Goal: Communication & Community: Answer question/provide support

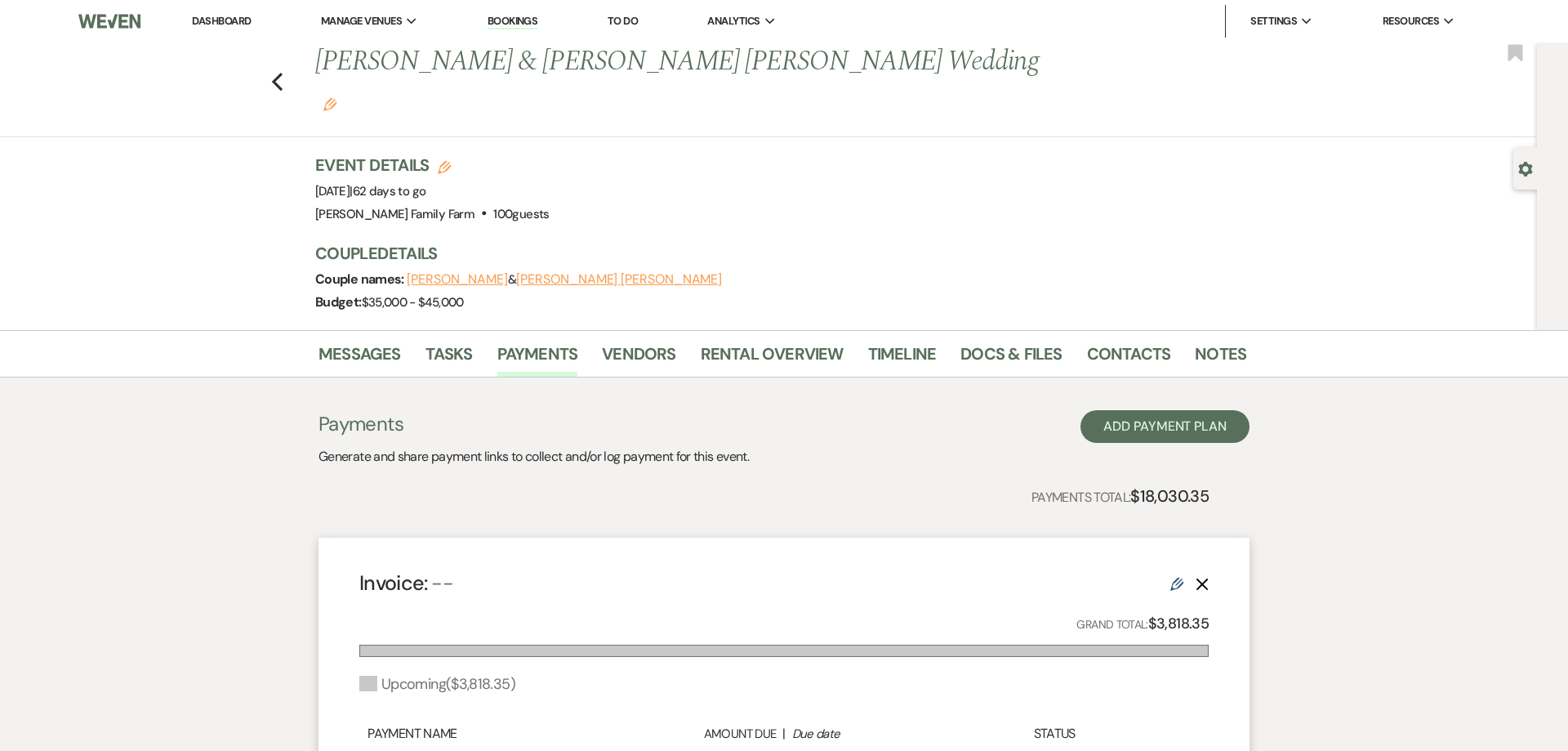
click at [230, 16] on link "Dashboard" at bounding box center [220, 21] width 59 height 14
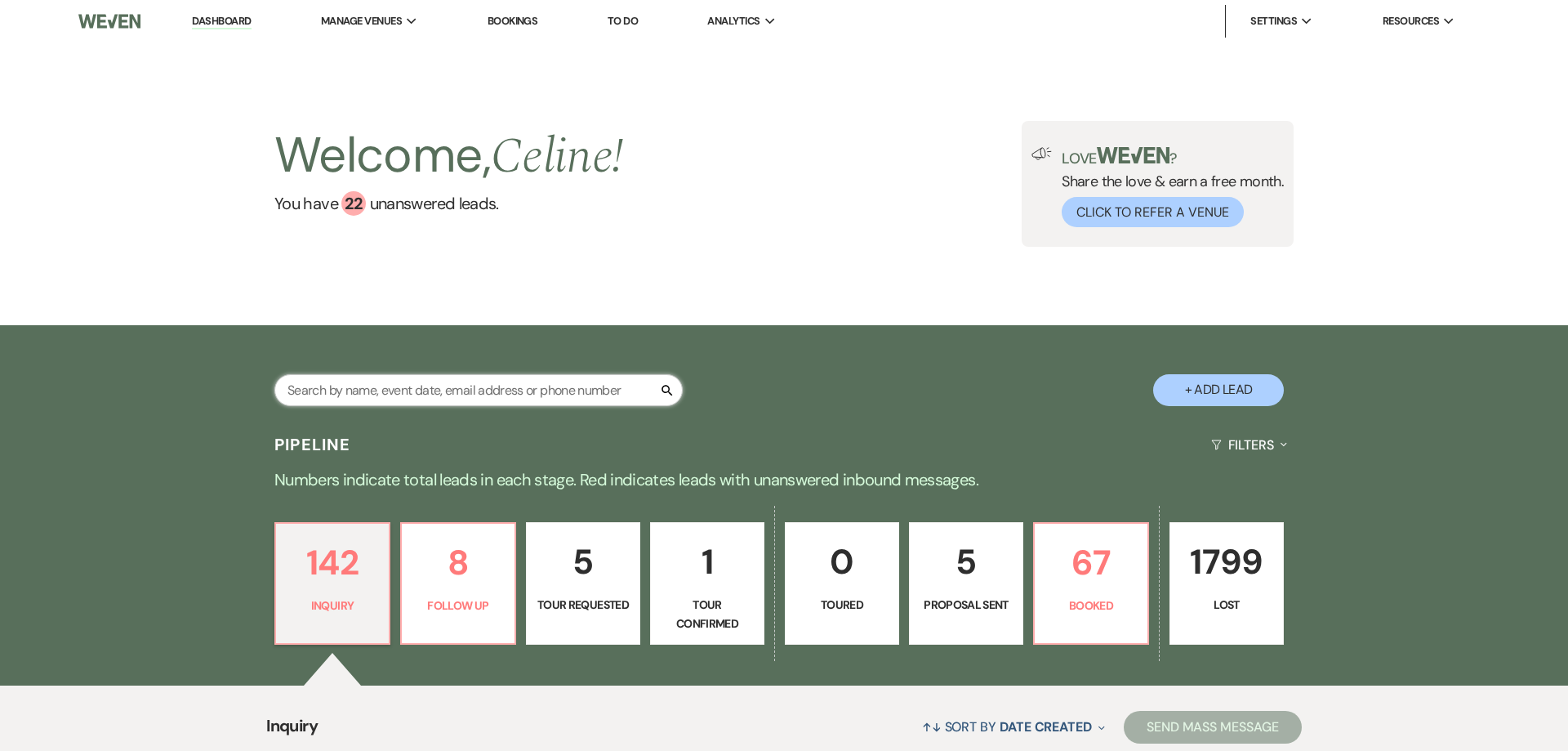
click at [331, 391] on input "text" at bounding box center [479, 390] width 409 height 32
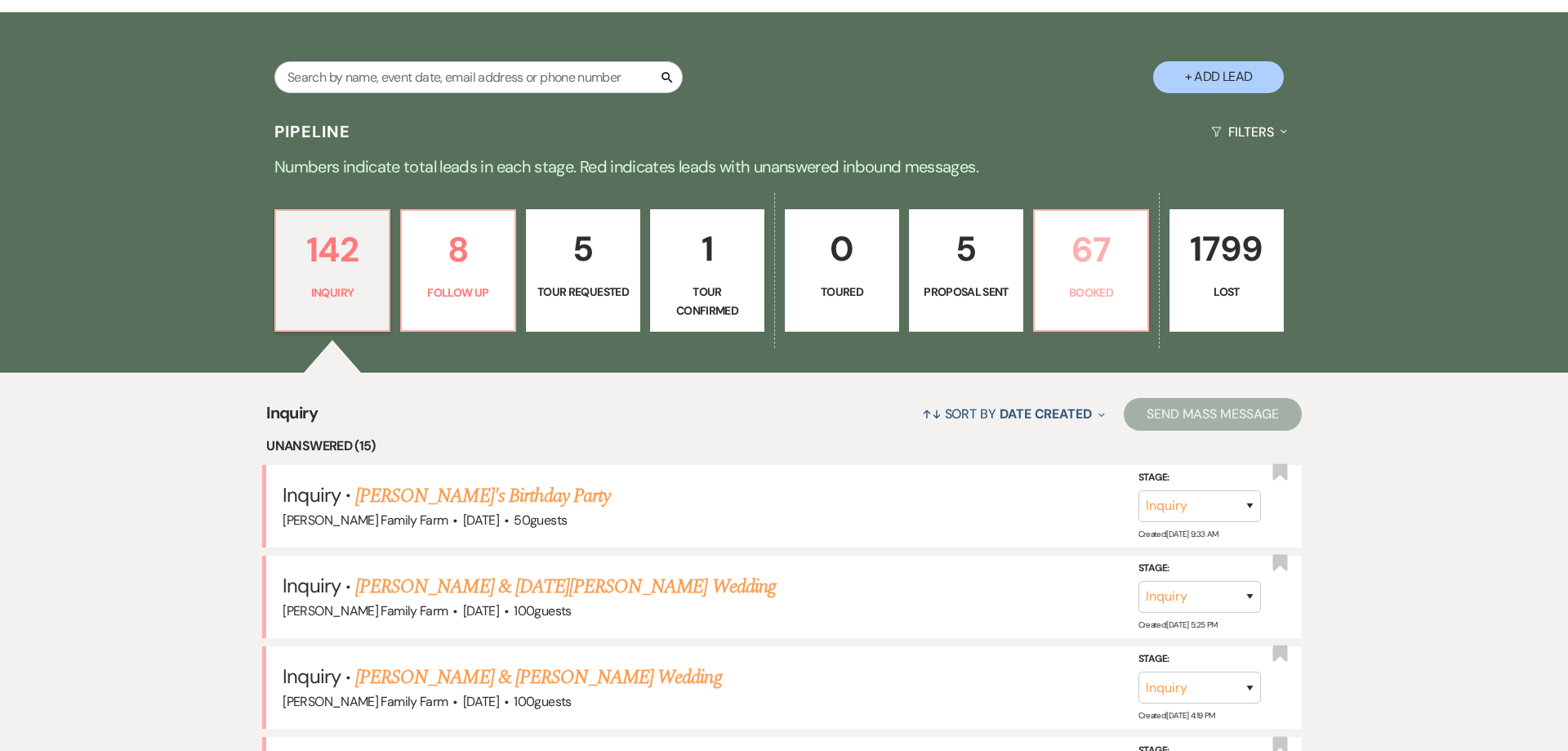
click at [1065, 263] on p "67" at bounding box center [1091, 249] width 93 height 55
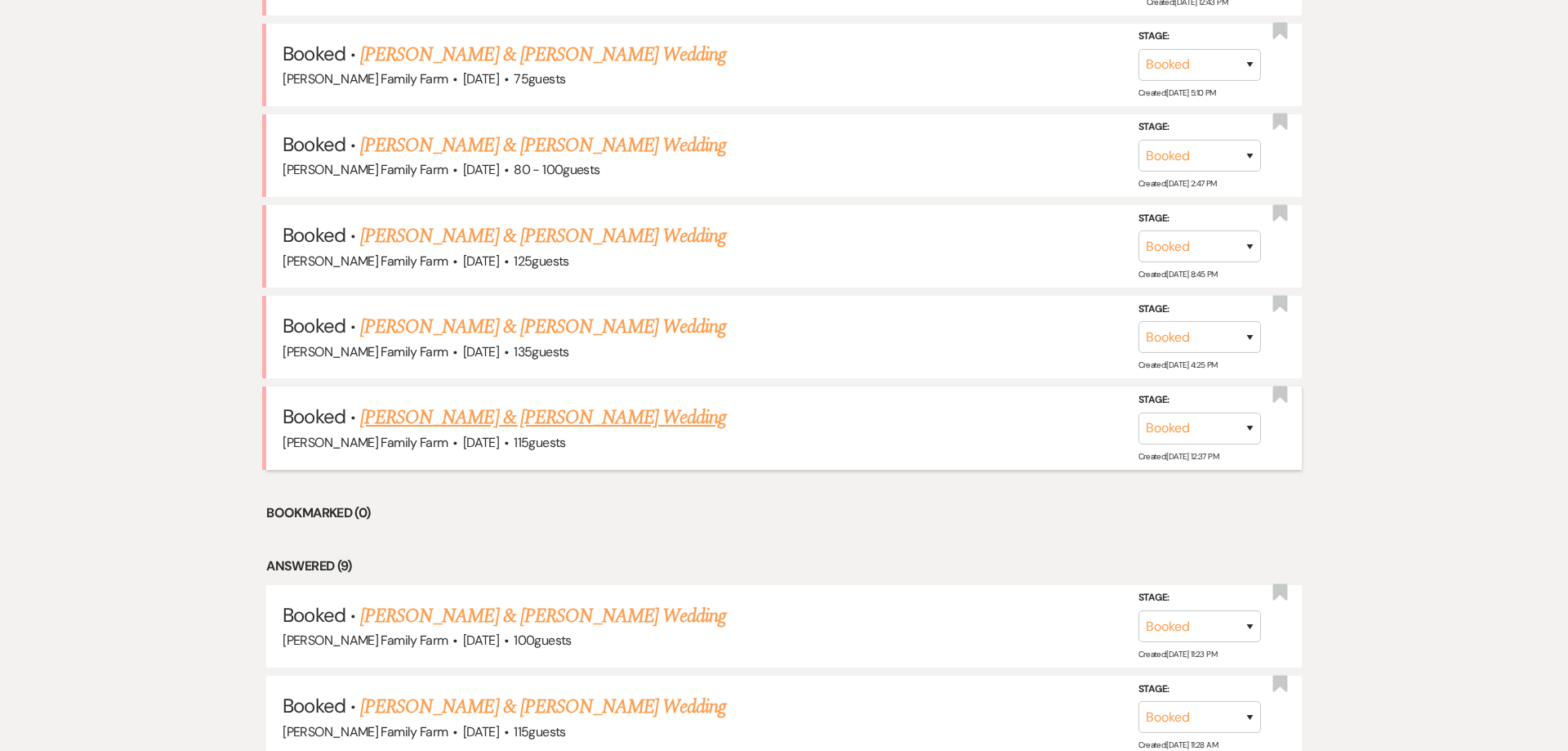
scroll to position [823, 0]
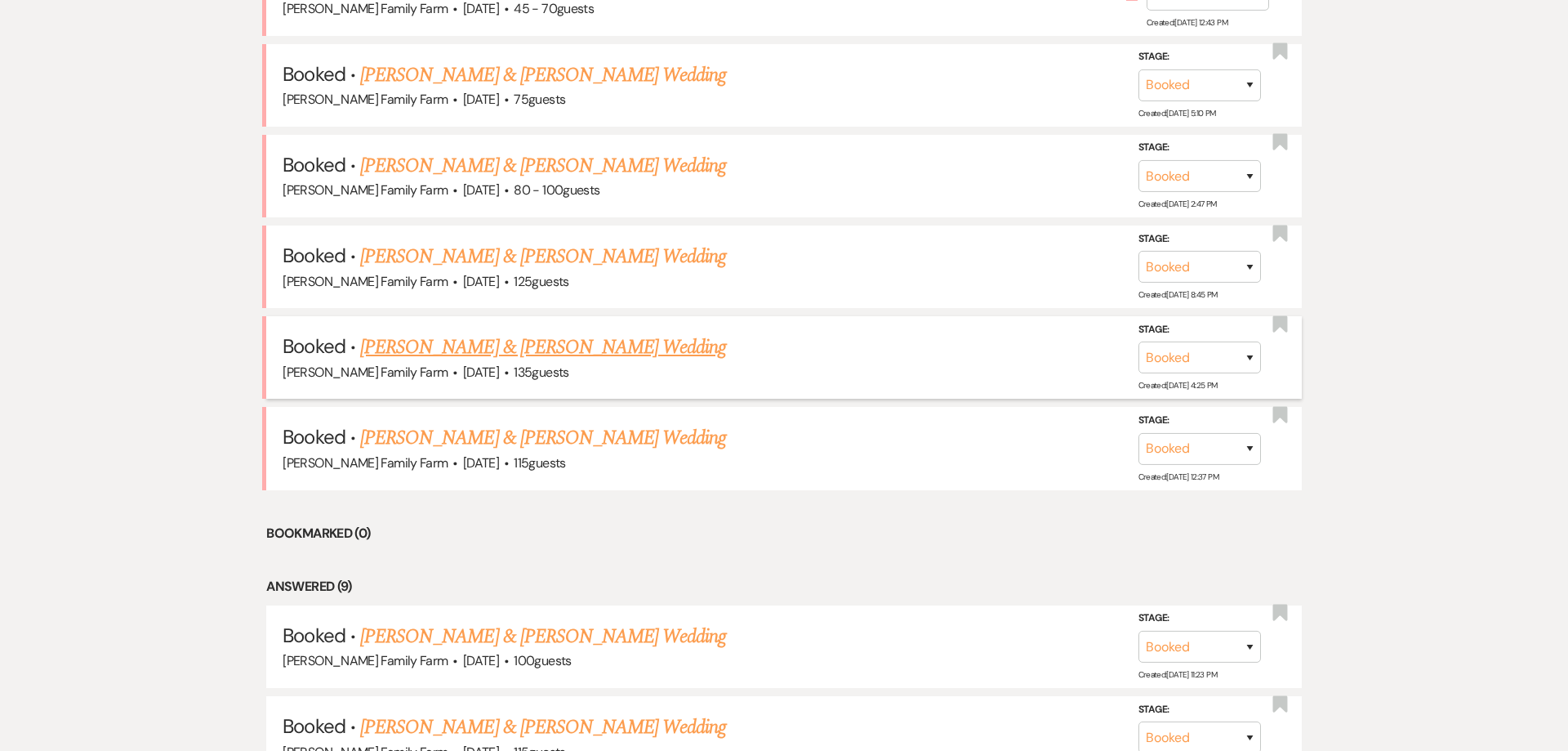
click at [553, 355] on link "[PERSON_NAME] & [PERSON_NAME] Wedding" at bounding box center [543, 348] width 366 height 30
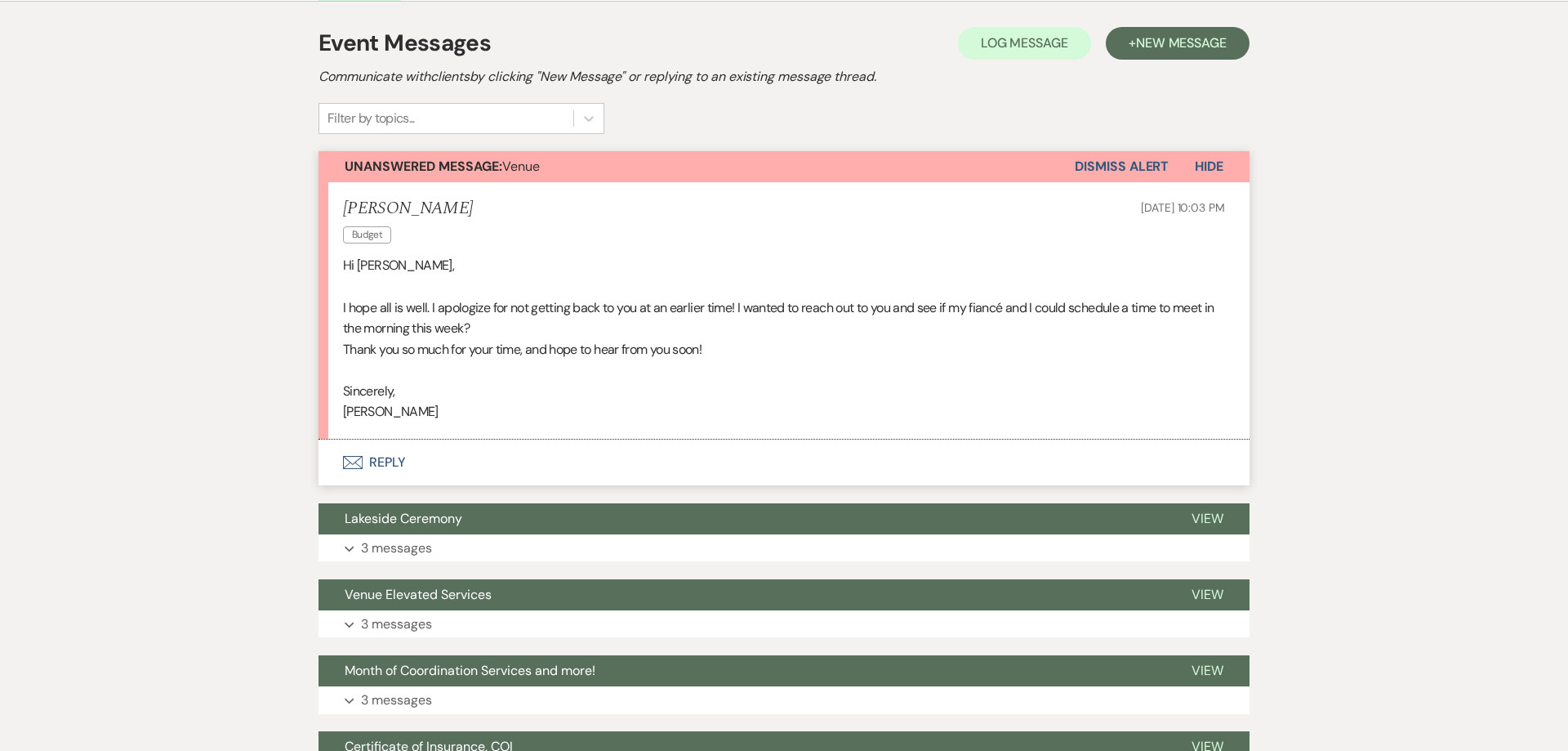
scroll to position [292, 0]
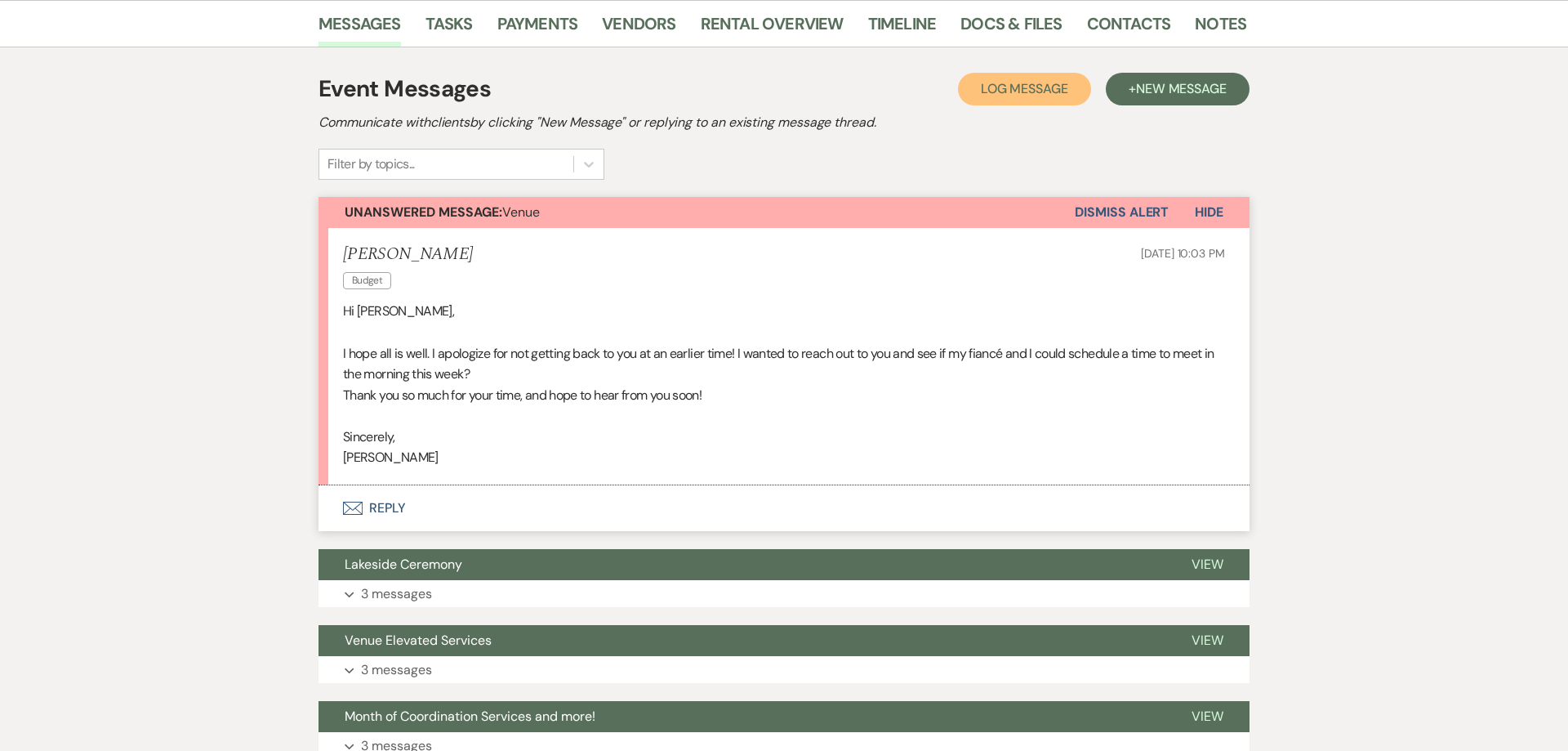
click at [1039, 87] on span "Log Message" at bounding box center [1025, 88] width 87 height 17
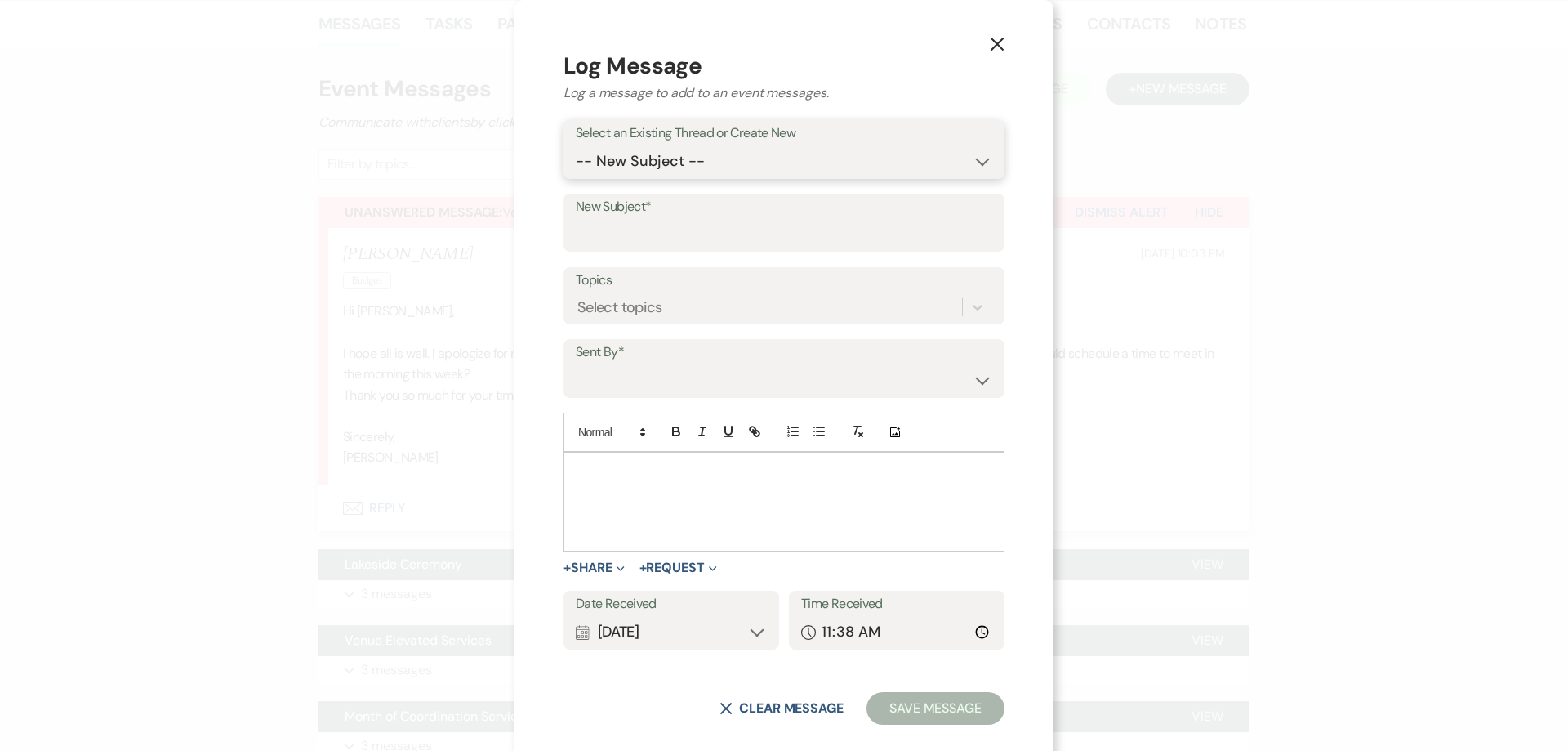
select select "443066"
click option "Venue" at bounding box center [0, 0] width 0 height 0
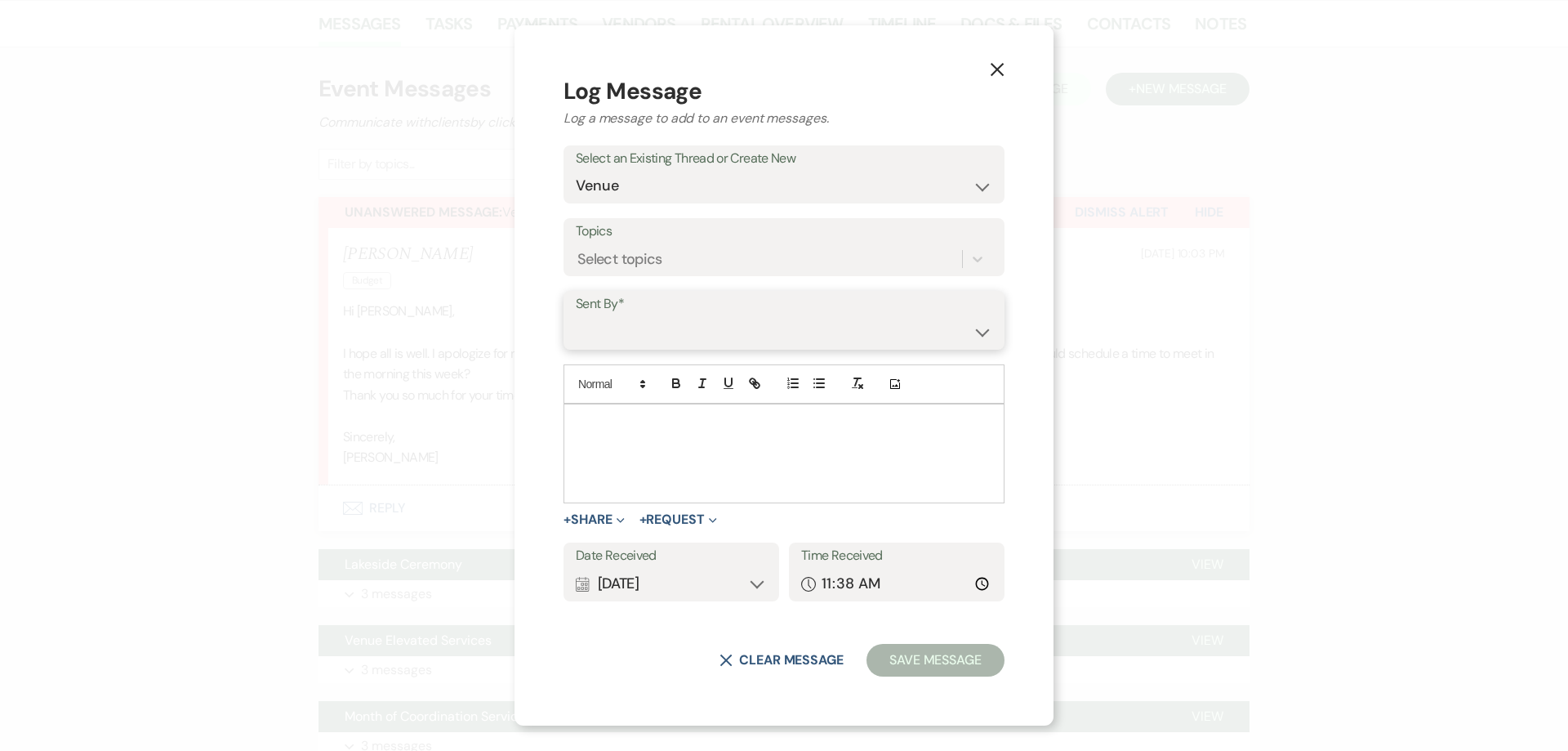
click at [575, 316] on select "[PERSON_NAME] ([EMAIL_ADDRESS][DOMAIN_NAME]) [PERSON_NAME] [PERSON_NAME] ([EMAI…" at bounding box center [784, 332] width 417 height 32
select select "user-16501"
click option "[PERSON_NAME] ([EMAIL_ADDRESS][DOMAIN_NAME])" at bounding box center [0, 0] width 0 height 0
drag, startPoint x: 606, startPoint y: 440, endPoint x: 615, endPoint y: 453, distance: 15.8
click at [607, 440] on div at bounding box center [784, 453] width 439 height 98
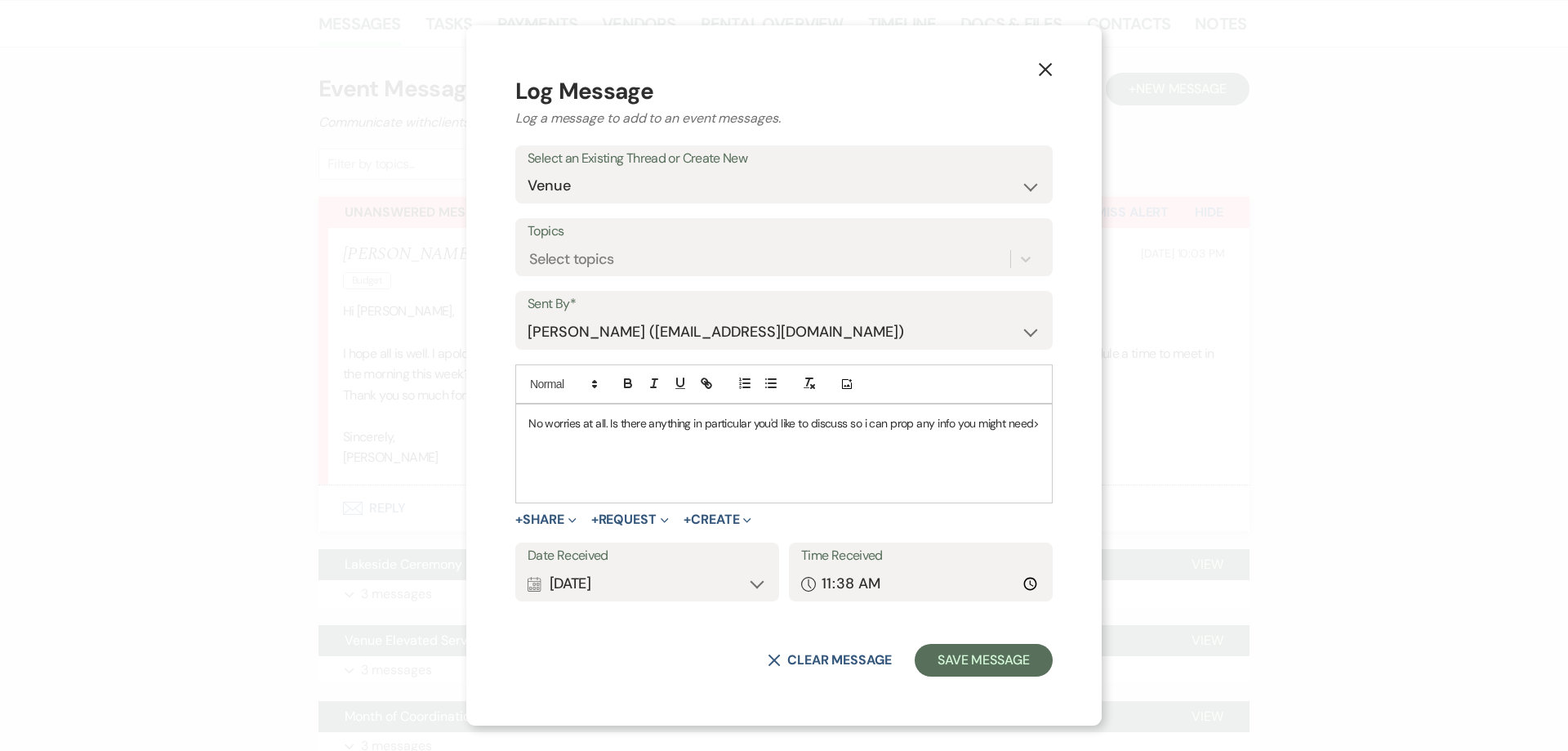
click at [1043, 423] on div "No worries at all. Is there anything in particular you'd like to discuss so i c…" at bounding box center [784, 453] width 536 height 98
click at [593, 586] on div "Calendar [DATE] Expand" at bounding box center [648, 583] width 238 height 32
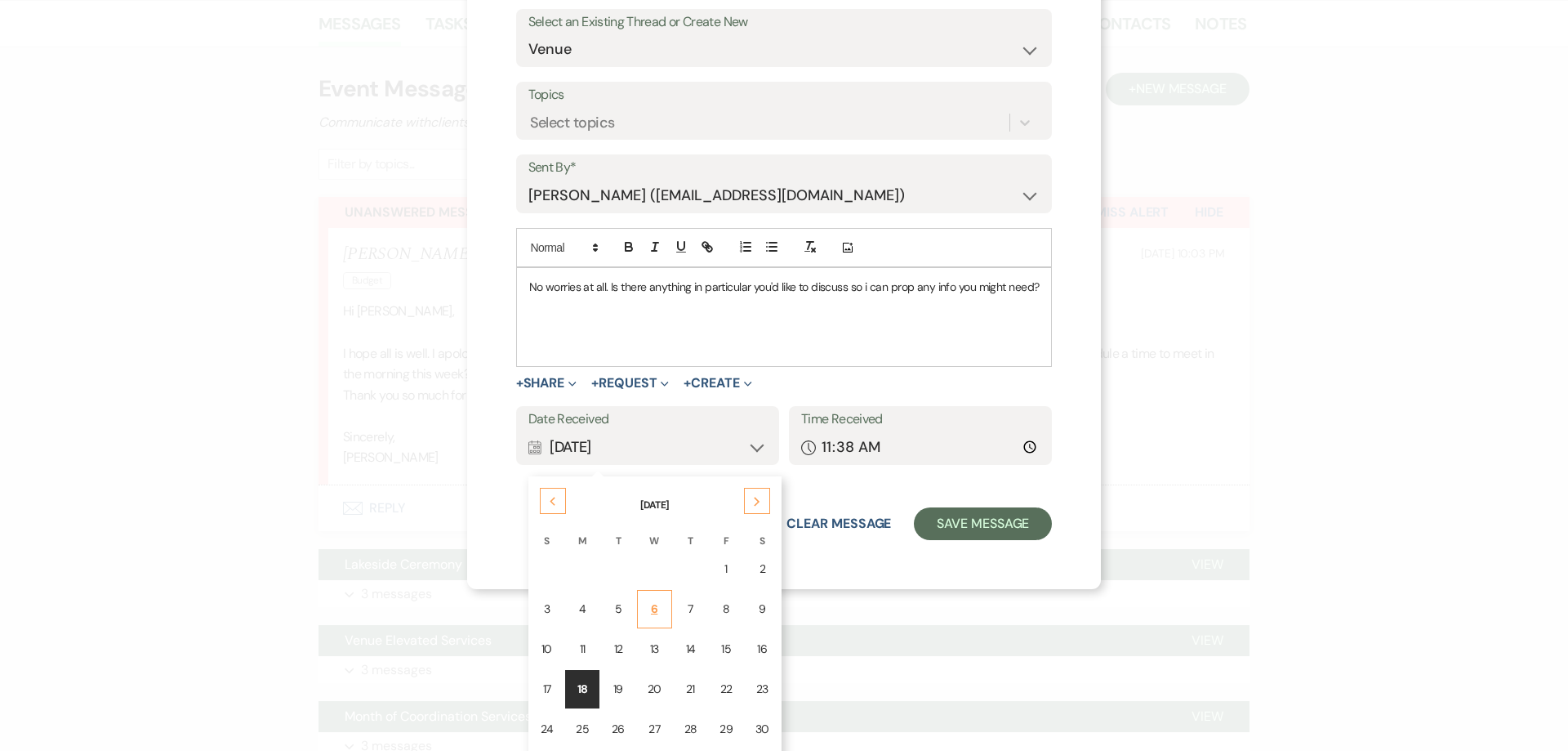
scroll to position [176, 0]
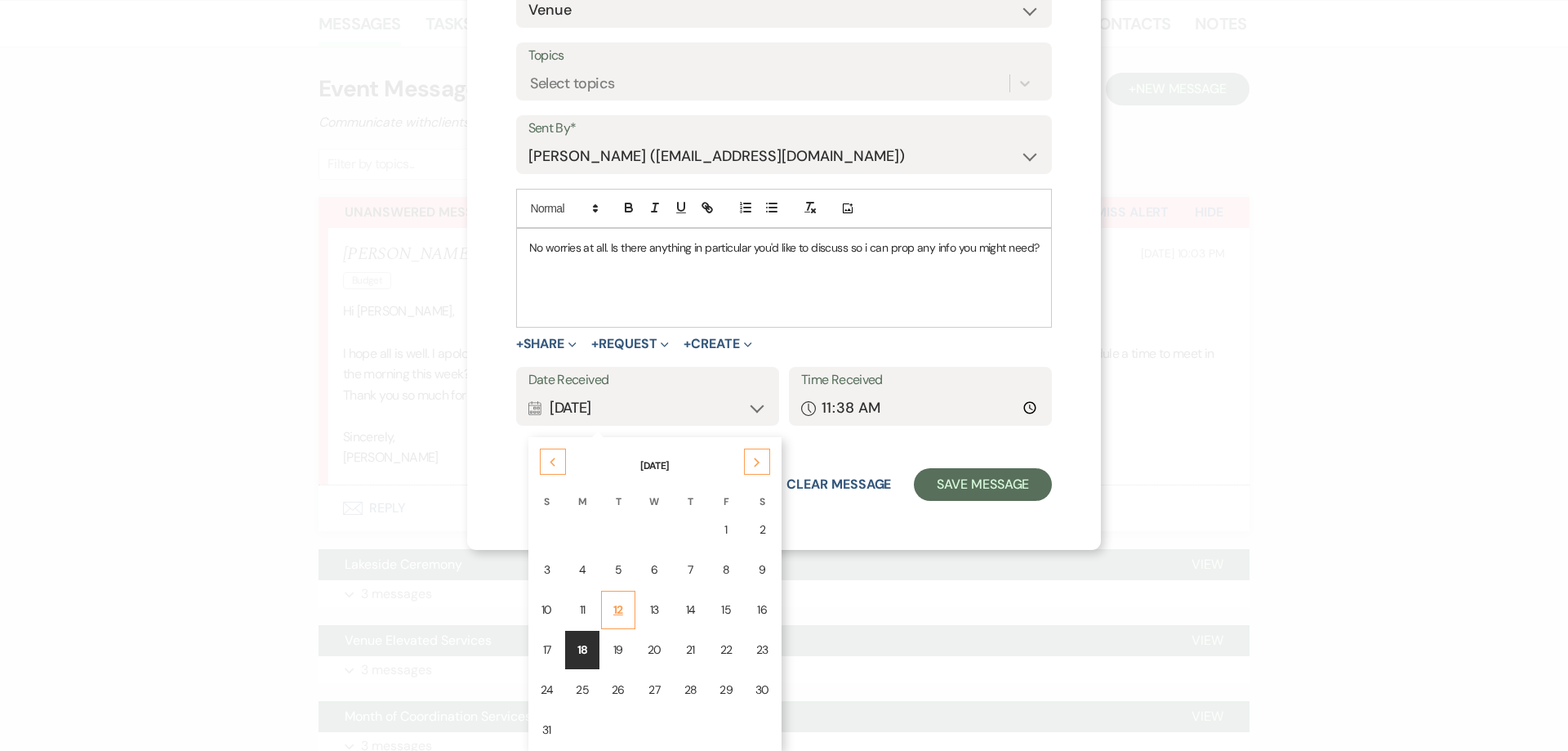
click at [612, 614] on div "12" at bounding box center [618, 609] width 13 height 17
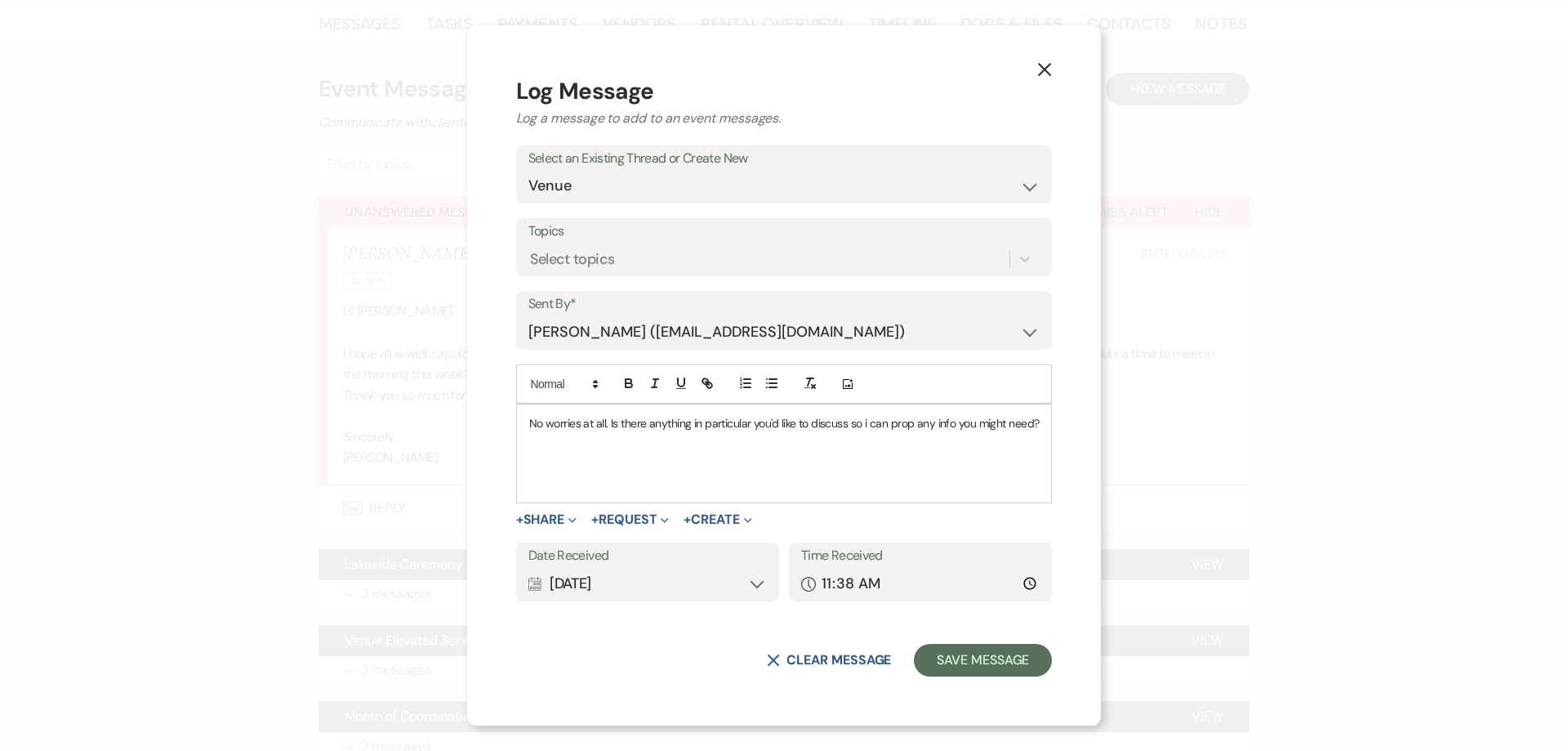
scroll to position [0, 0]
click at [829, 584] on input "11:38" at bounding box center [920, 583] width 238 height 32
type input "12:35"
click at [995, 660] on button "Save Message" at bounding box center [982, 660] width 138 height 33
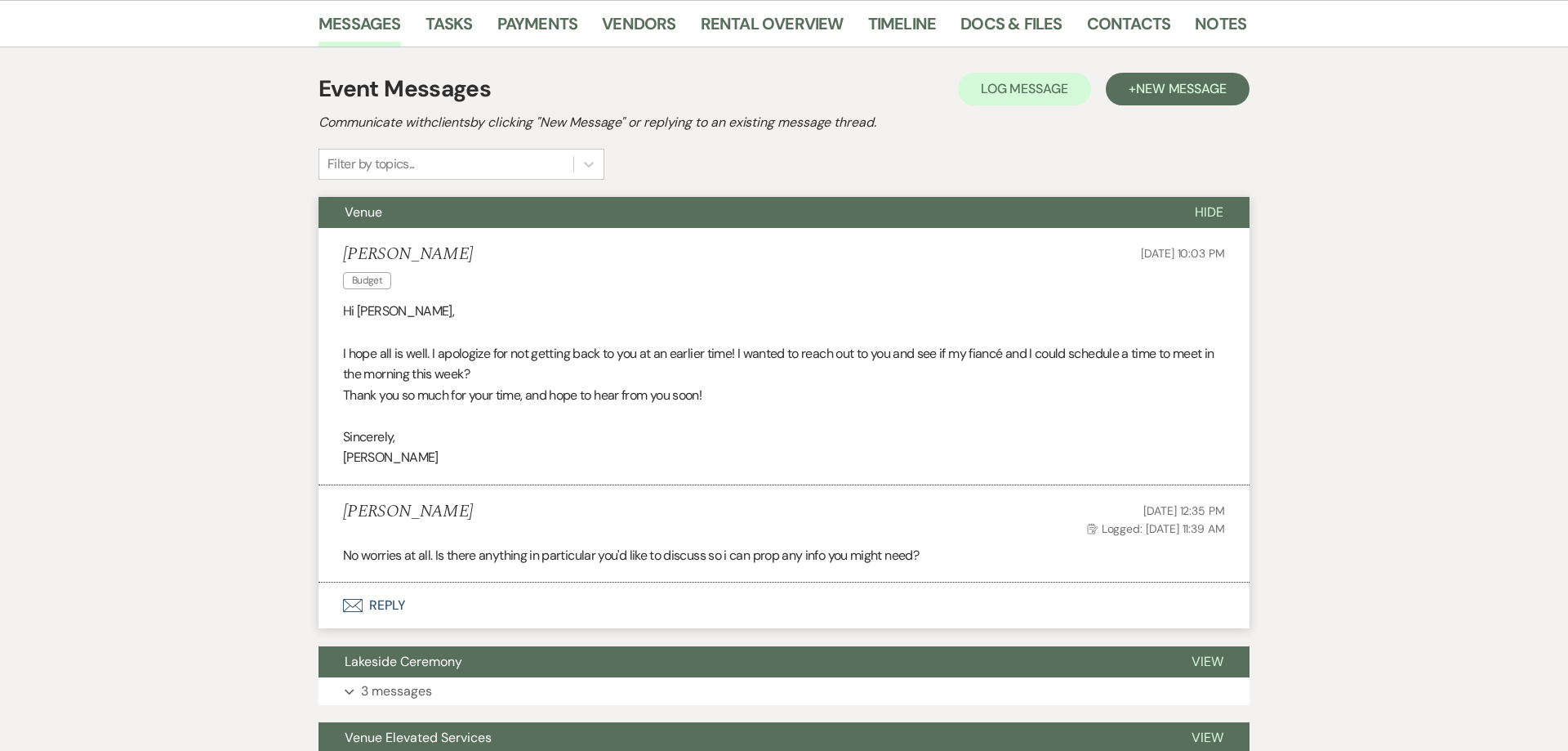
click at [382, 611] on button "Envelope Reply" at bounding box center [784, 605] width 931 height 46
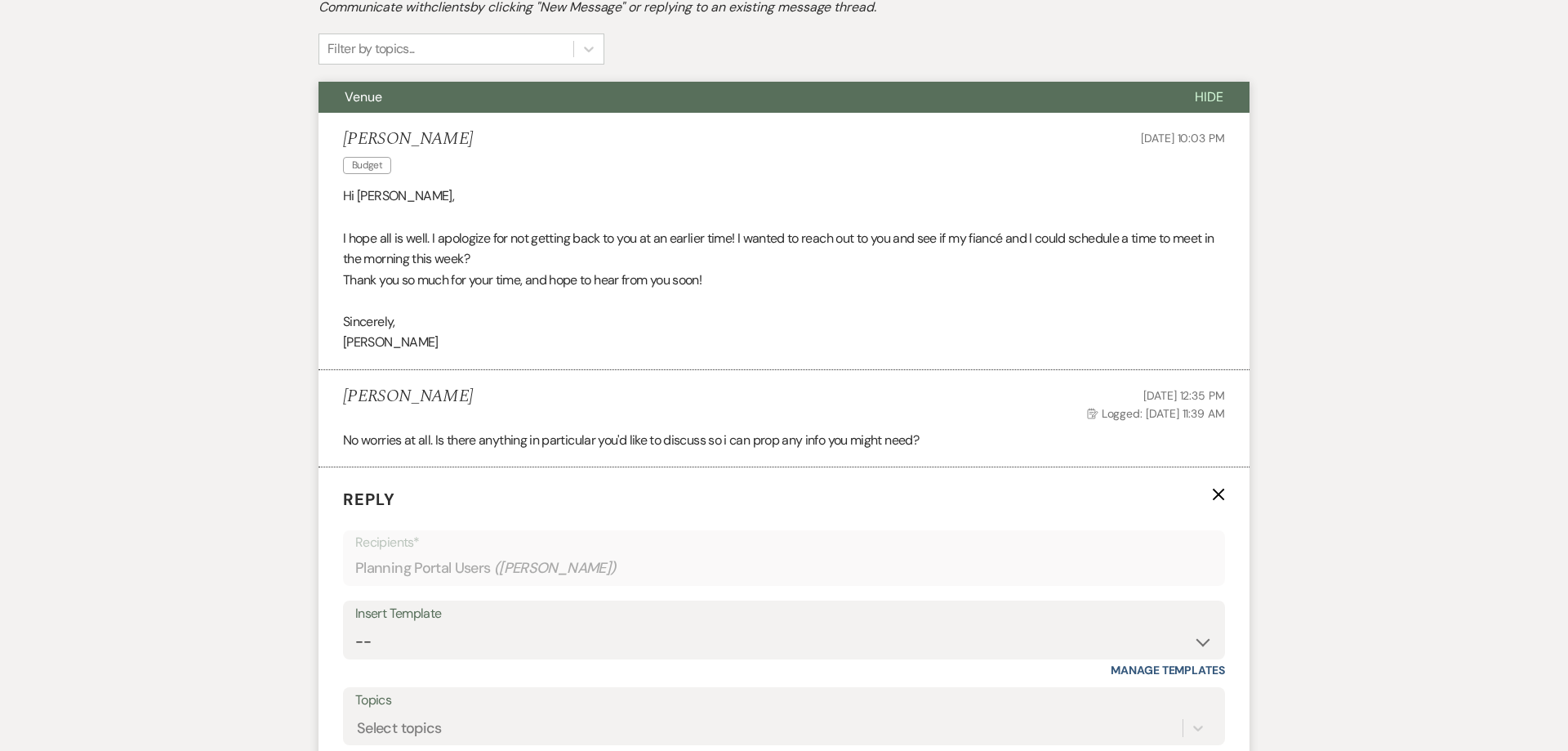
scroll to position [304, 0]
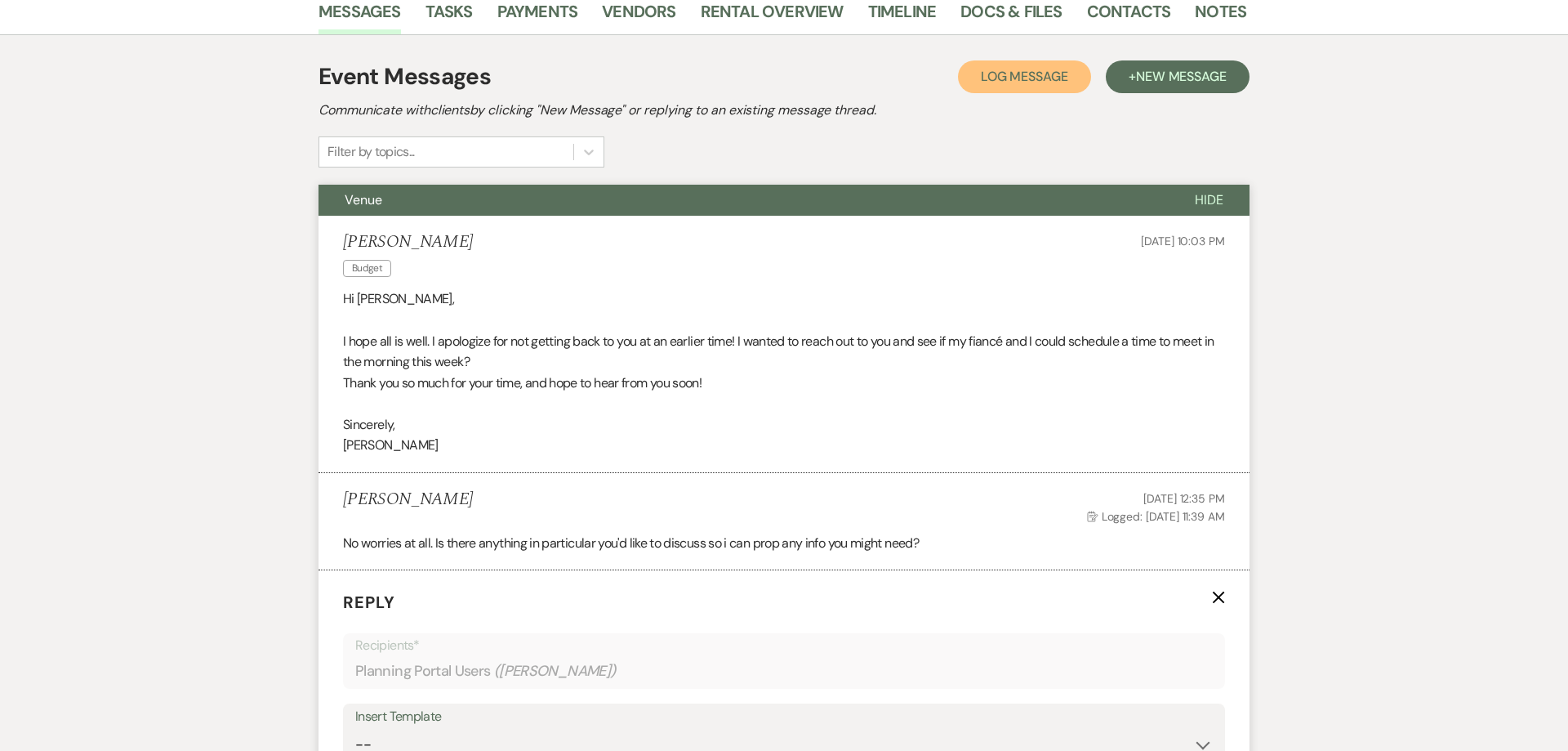
click at [994, 70] on span "Log Message" at bounding box center [1025, 75] width 87 height 17
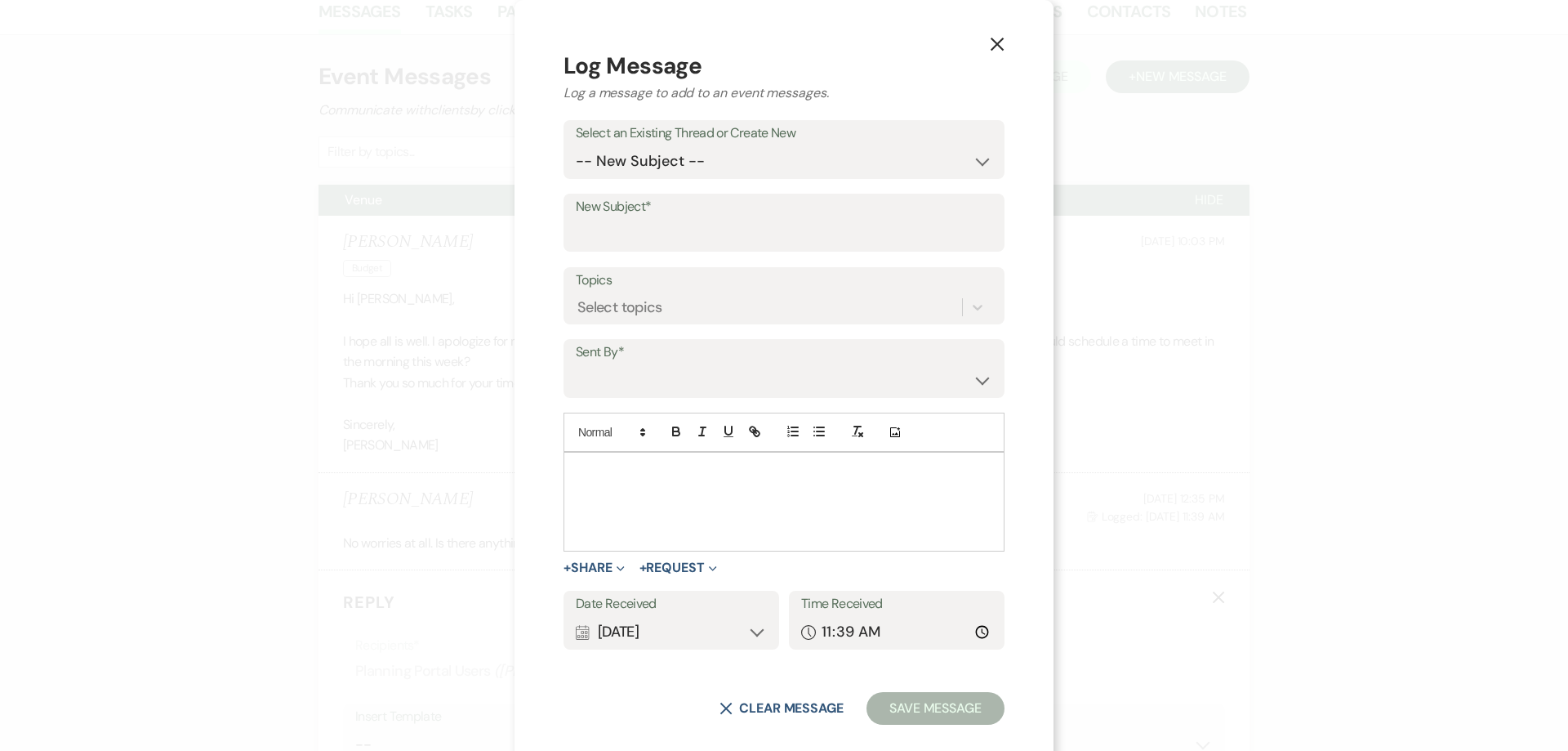
click at [636, 478] on p at bounding box center [784, 471] width 415 height 18
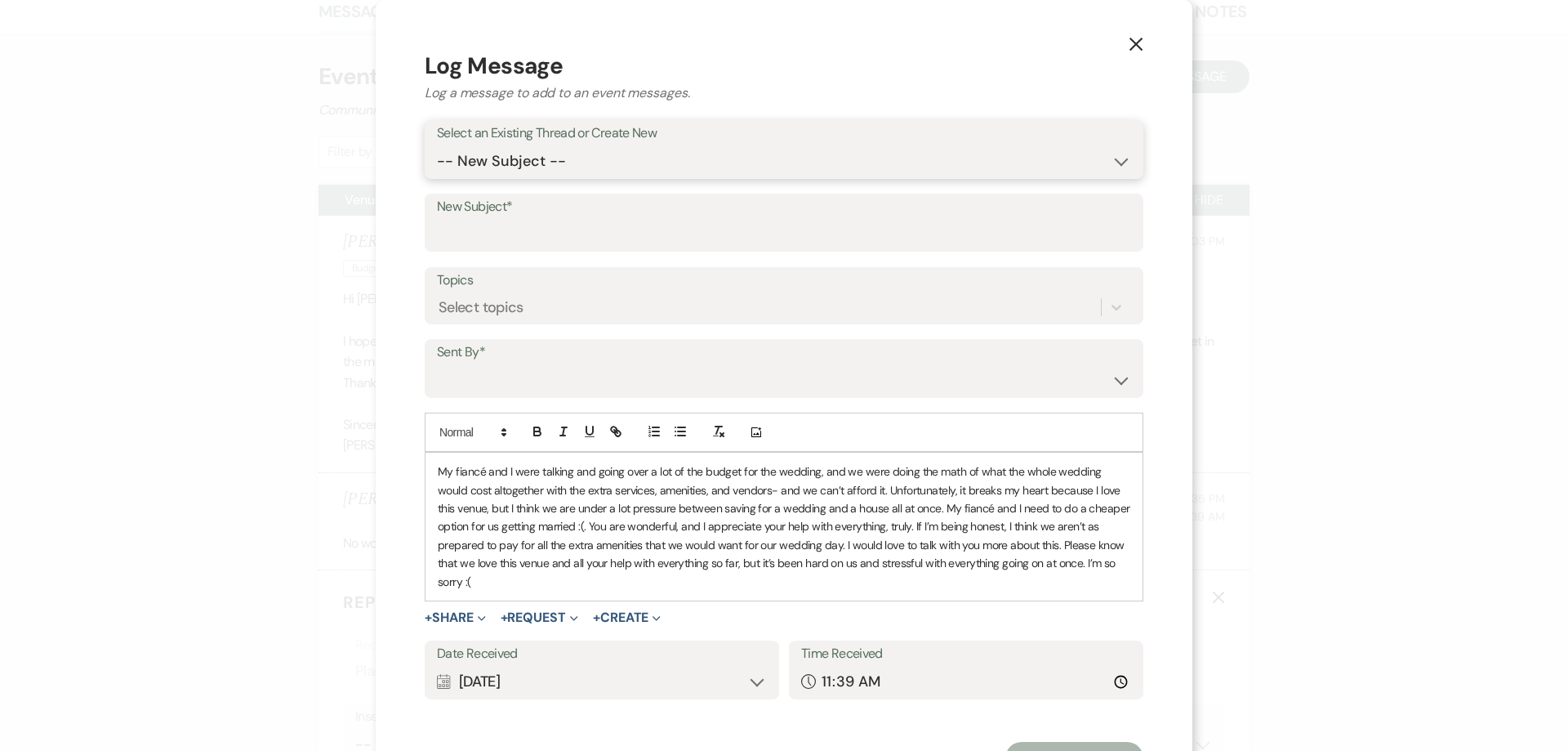
click at [436, 146] on select "-- New Subject -- Venue Lakeside Ceremony Venue Elevated Services Month of Coor…" at bounding box center [784, 162] width 694 height 32
select select "443066"
click option "Venue" at bounding box center [0, 0] width 0 height 0
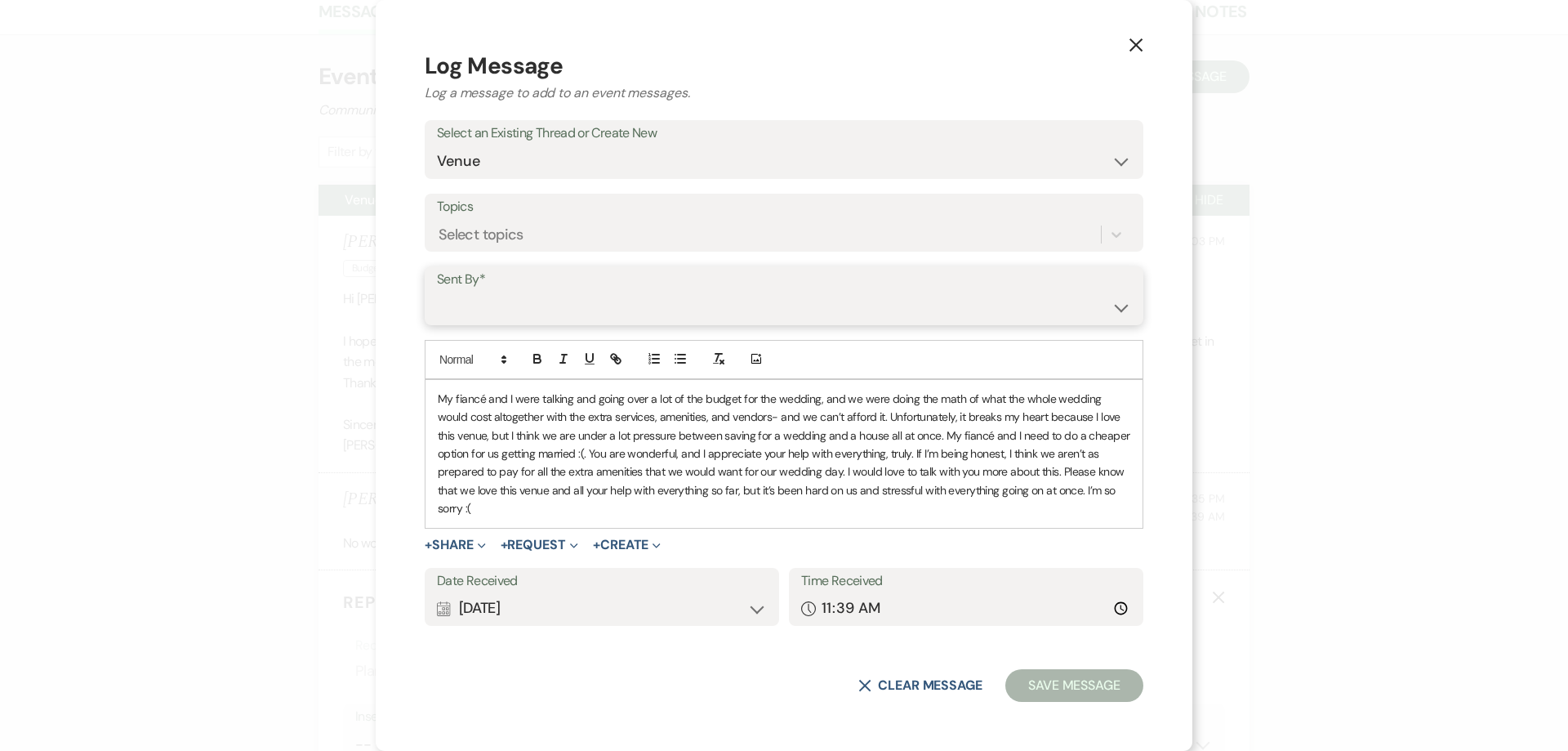
click at [436, 292] on select "[PERSON_NAME] ([EMAIL_ADDRESS][DOMAIN_NAME]) [PERSON_NAME] [PERSON_NAME] ([EMAI…" at bounding box center [784, 308] width 694 height 32
select select "contact-230741"
click option "[PERSON_NAME] ([EMAIL_ADDRESS][DOMAIN_NAME])" at bounding box center [0, 0] width 0 height 0
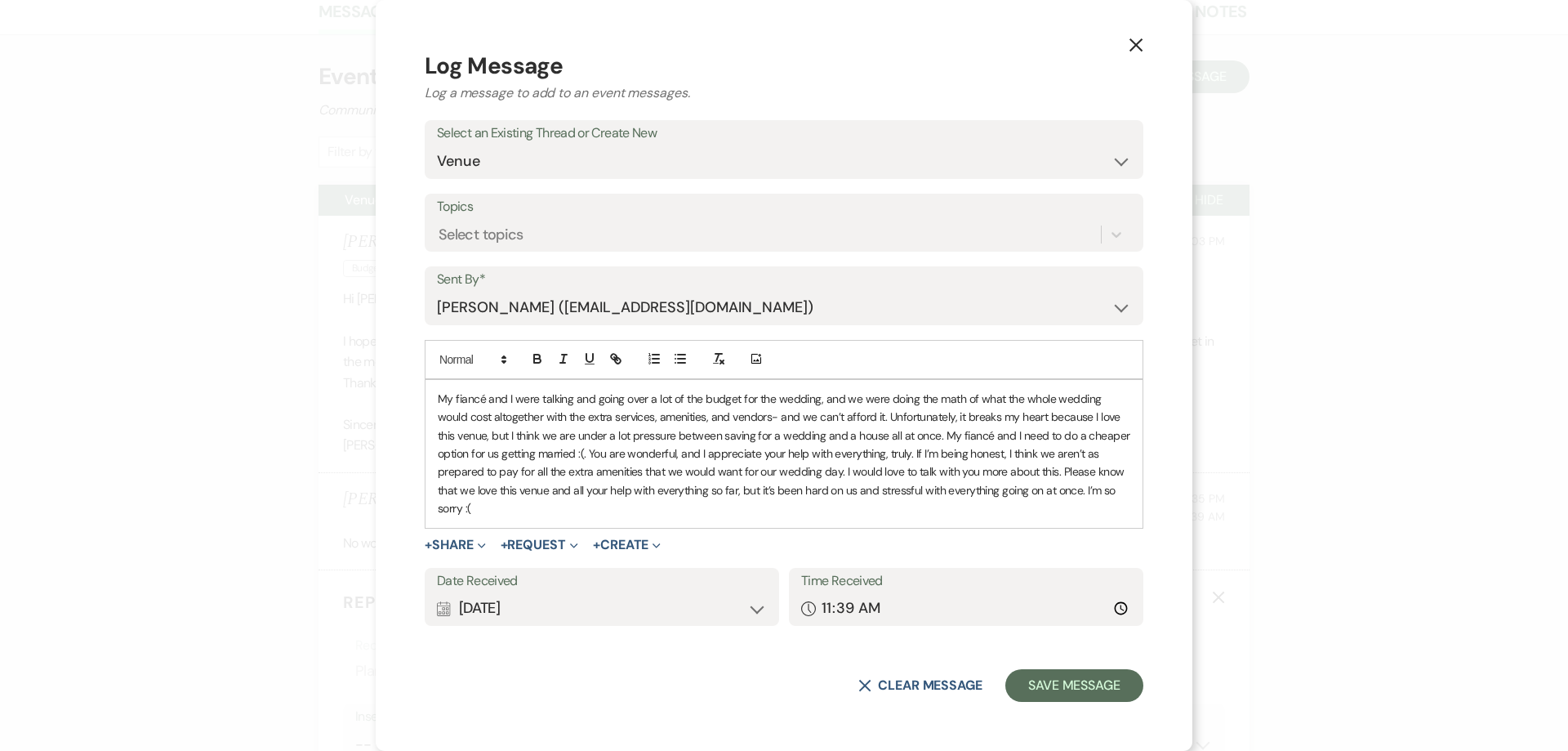
click at [478, 609] on div "Calendar [DATE] Expand" at bounding box center [601, 608] width 330 height 32
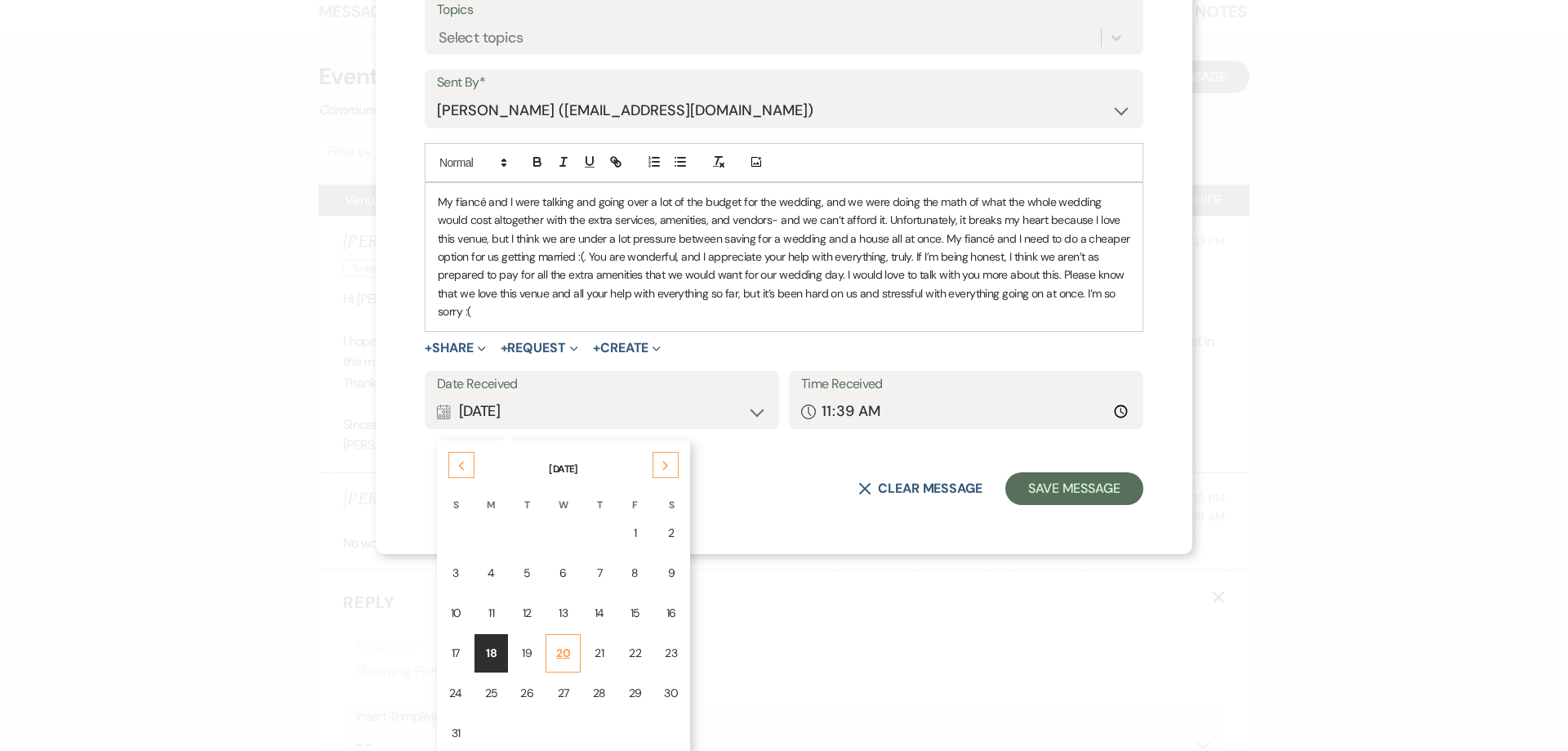
scroll to position [200, 0]
click at [528, 613] on div "12" at bounding box center [526, 609] width 13 height 17
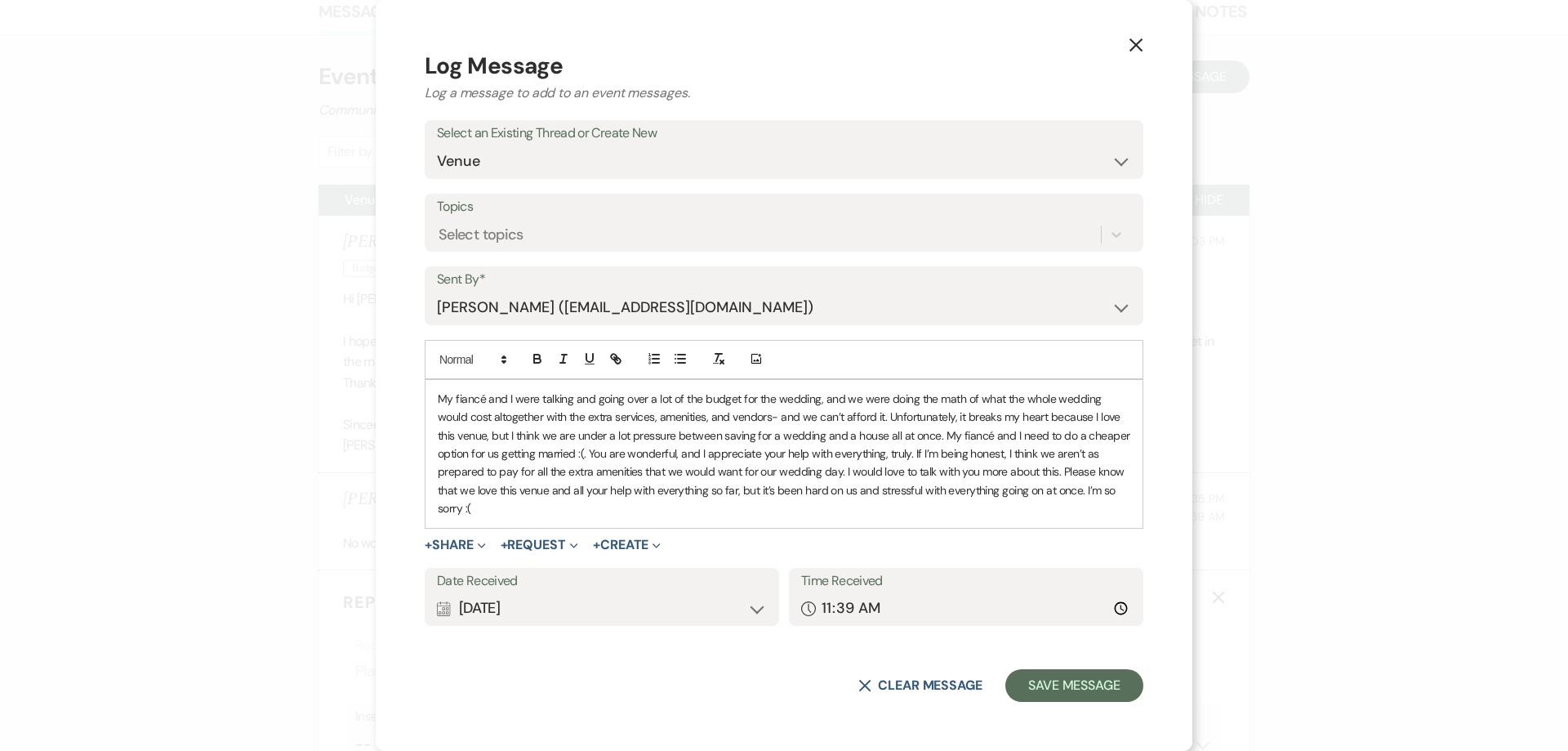
scroll to position [0, 0]
click at [1080, 682] on button "Save Message" at bounding box center [1073, 685] width 138 height 33
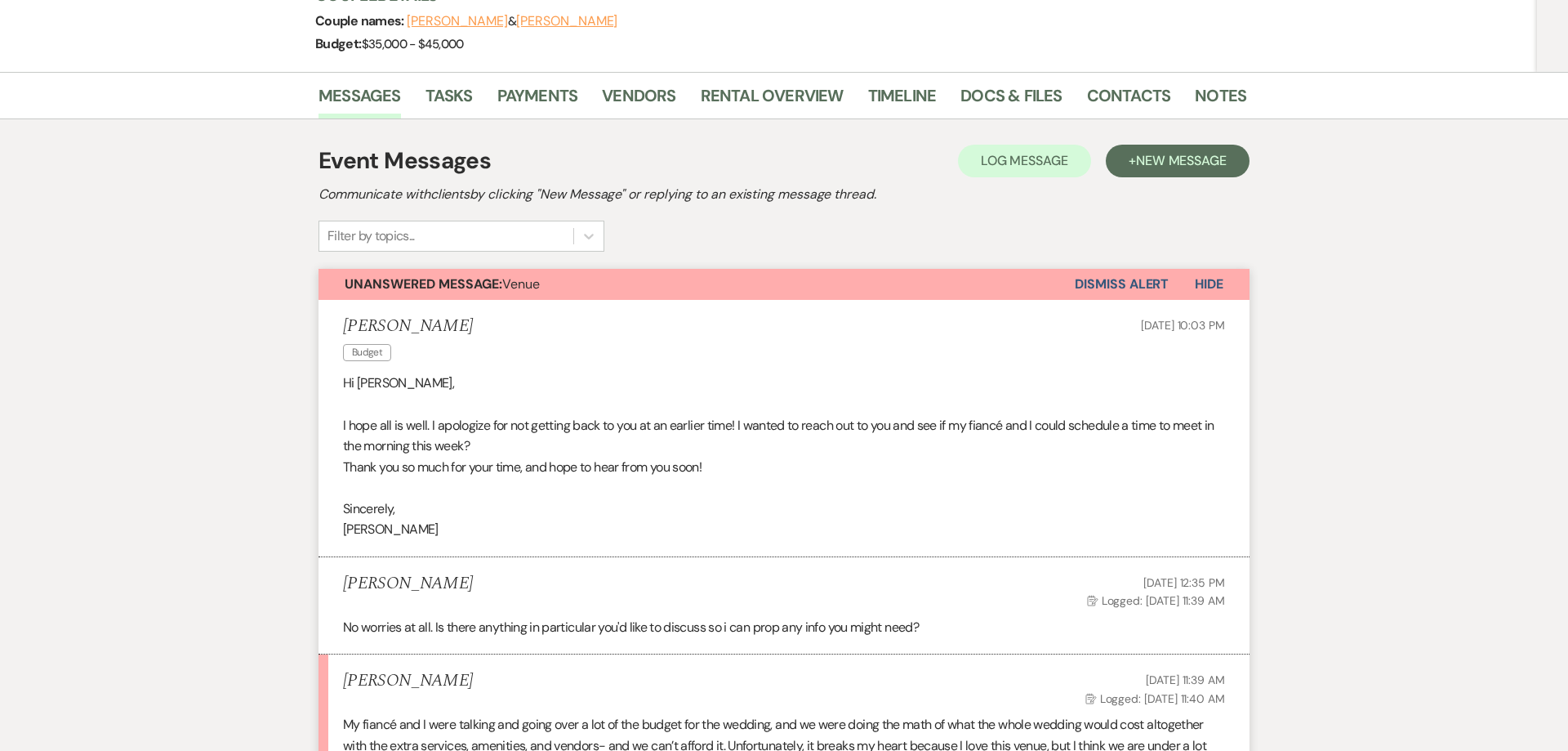
scroll to position [200, 0]
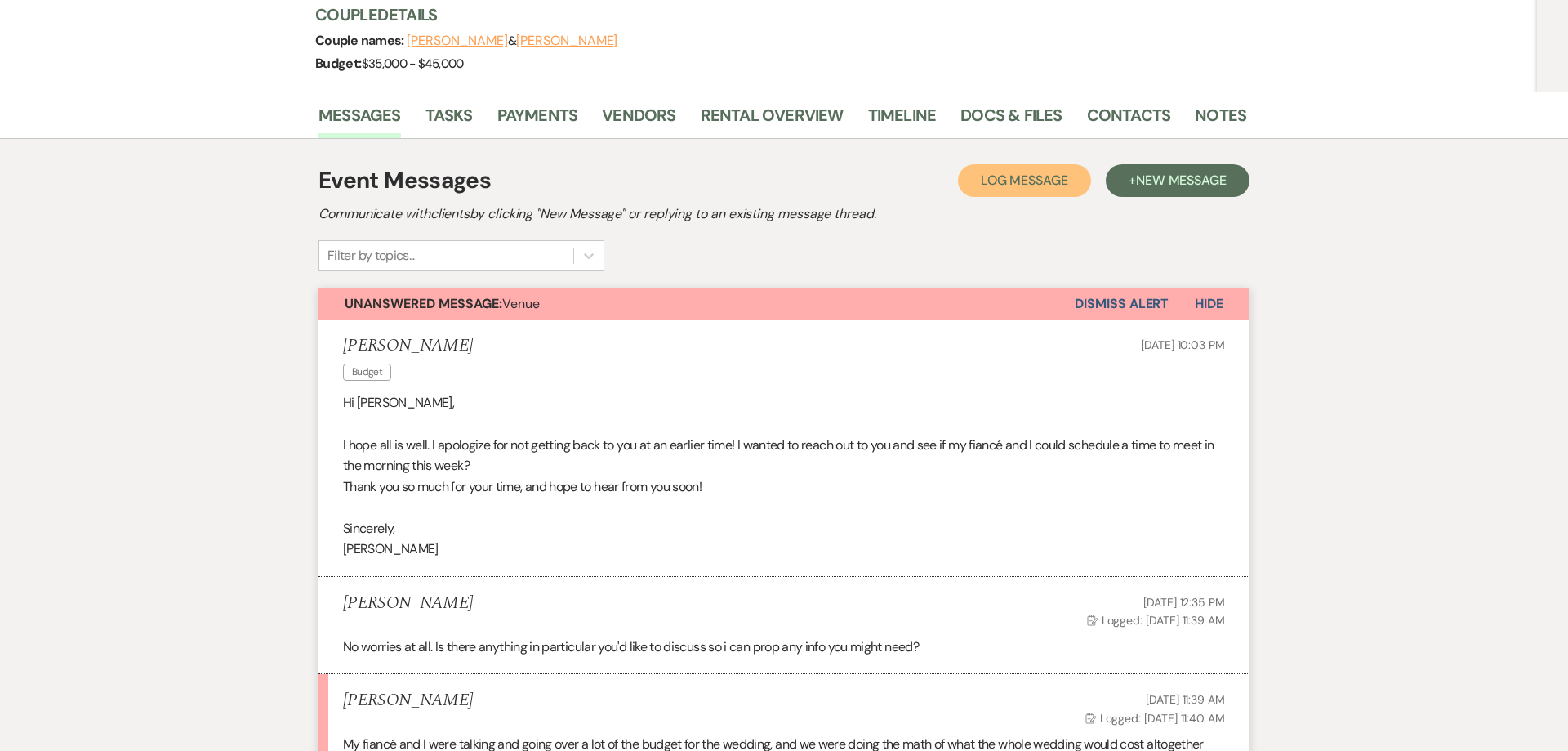
click at [1005, 189] on button "Log Log Message" at bounding box center [1025, 180] width 133 height 33
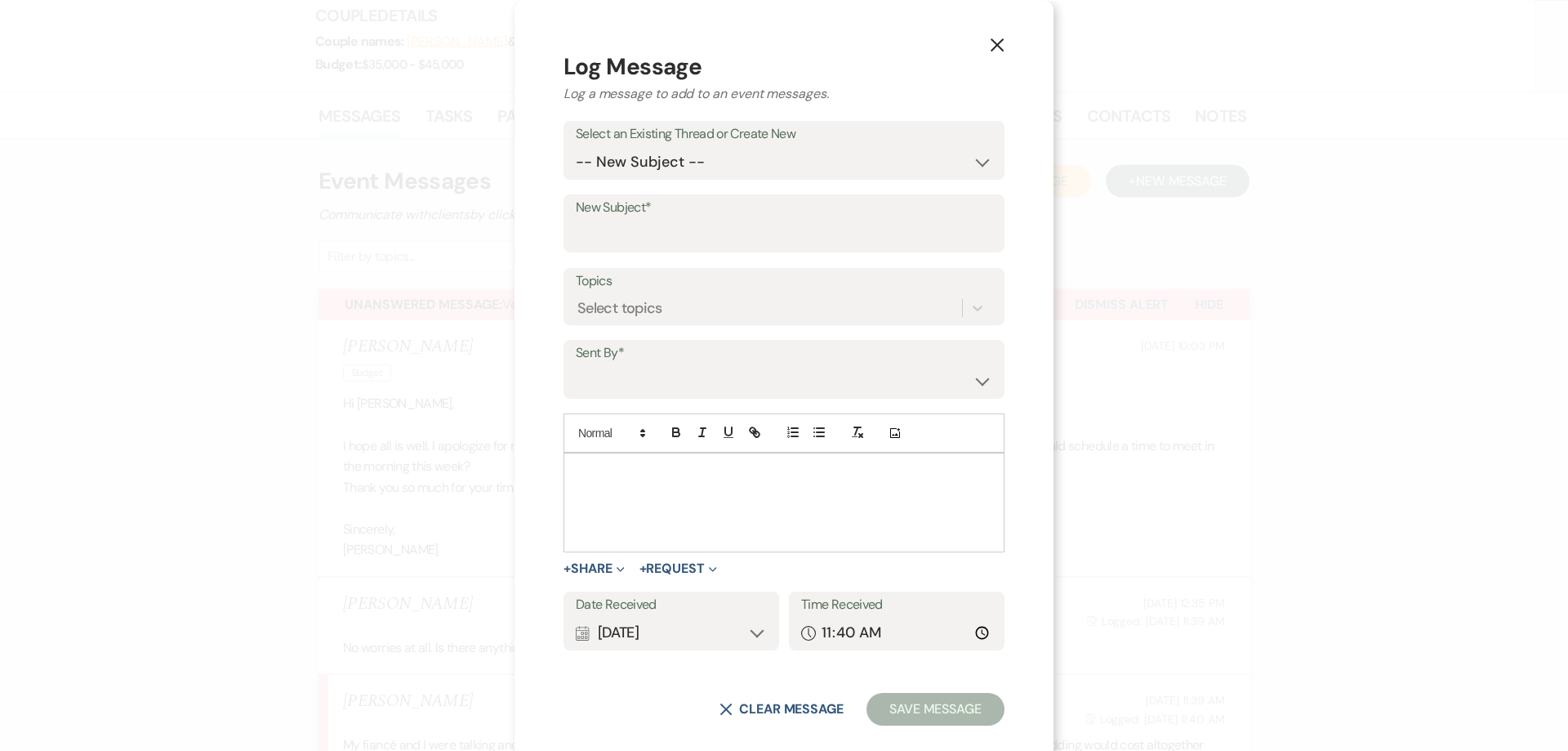
scroll to position [0, 0]
click at [620, 488] on div at bounding box center [784, 501] width 439 height 98
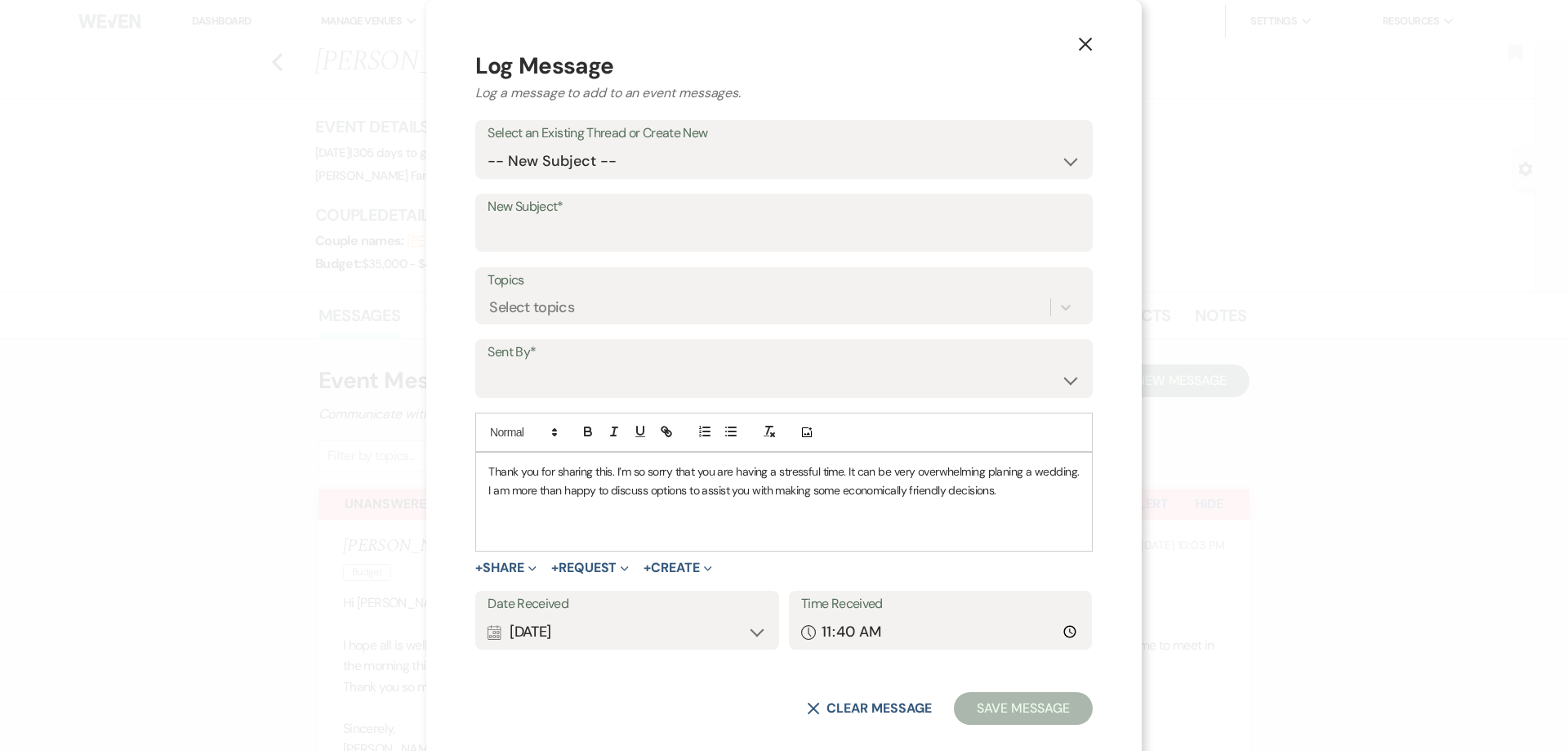
click at [565, 360] on label "Sent By*" at bounding box center [784, 352] width 592 height 24
click at [533, 362] on label "Sent By*" at bounding box center [784, 352] width 592 height 24
click at [488, 364] on select "[PERSON_NAME] ([EMAIL_ADDRESS][DOMAIN_NAME]) [PERSON_NAME] [PERSON_NAME] ([EMAI…" at bounding box center [784, 380] width 592 height 32
select select "user-16501"
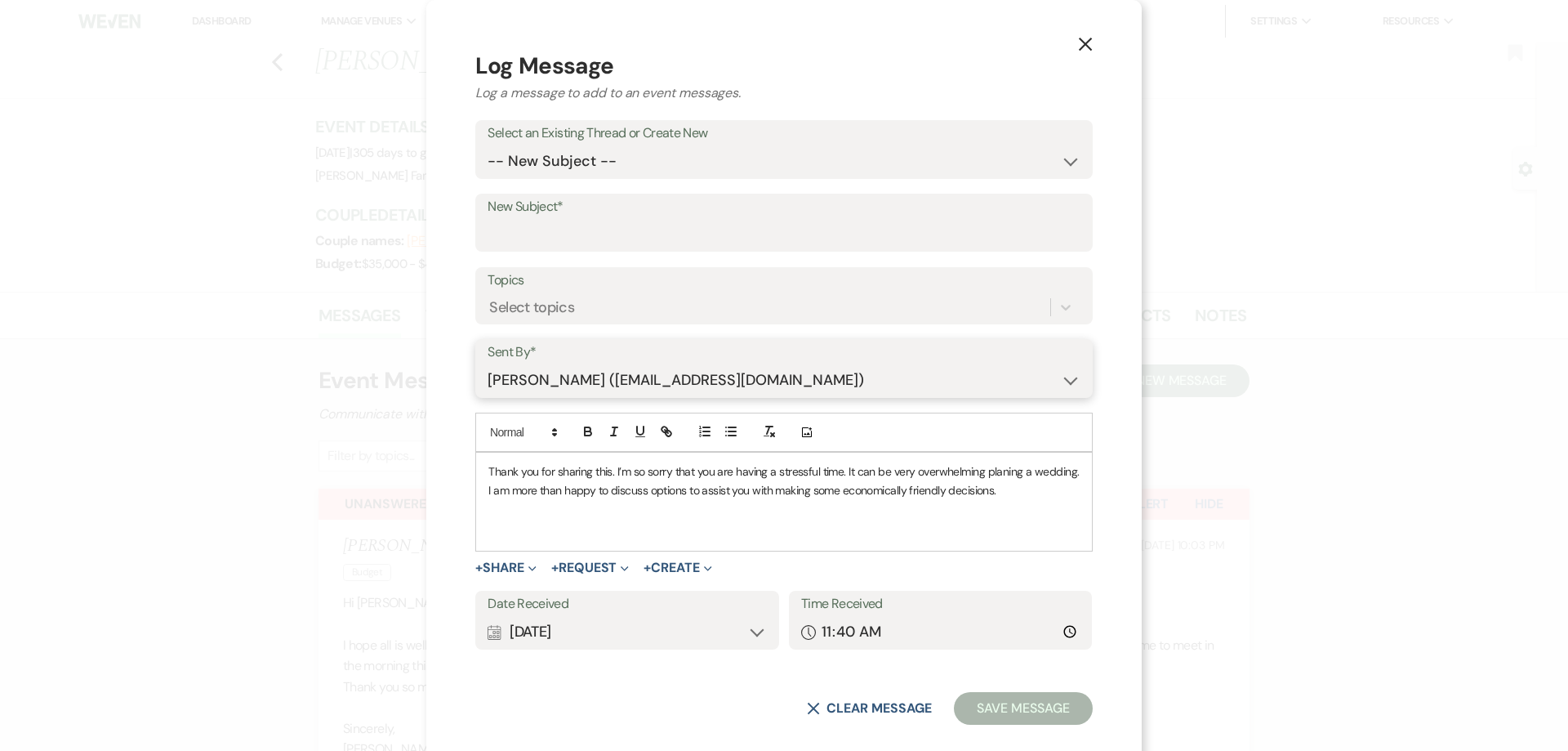
click option "[PERSON_NAME] ([EMAIL_ADDRESS][DOMAIN_NAME])" at bounding box center [0, 0] width 0 height 0
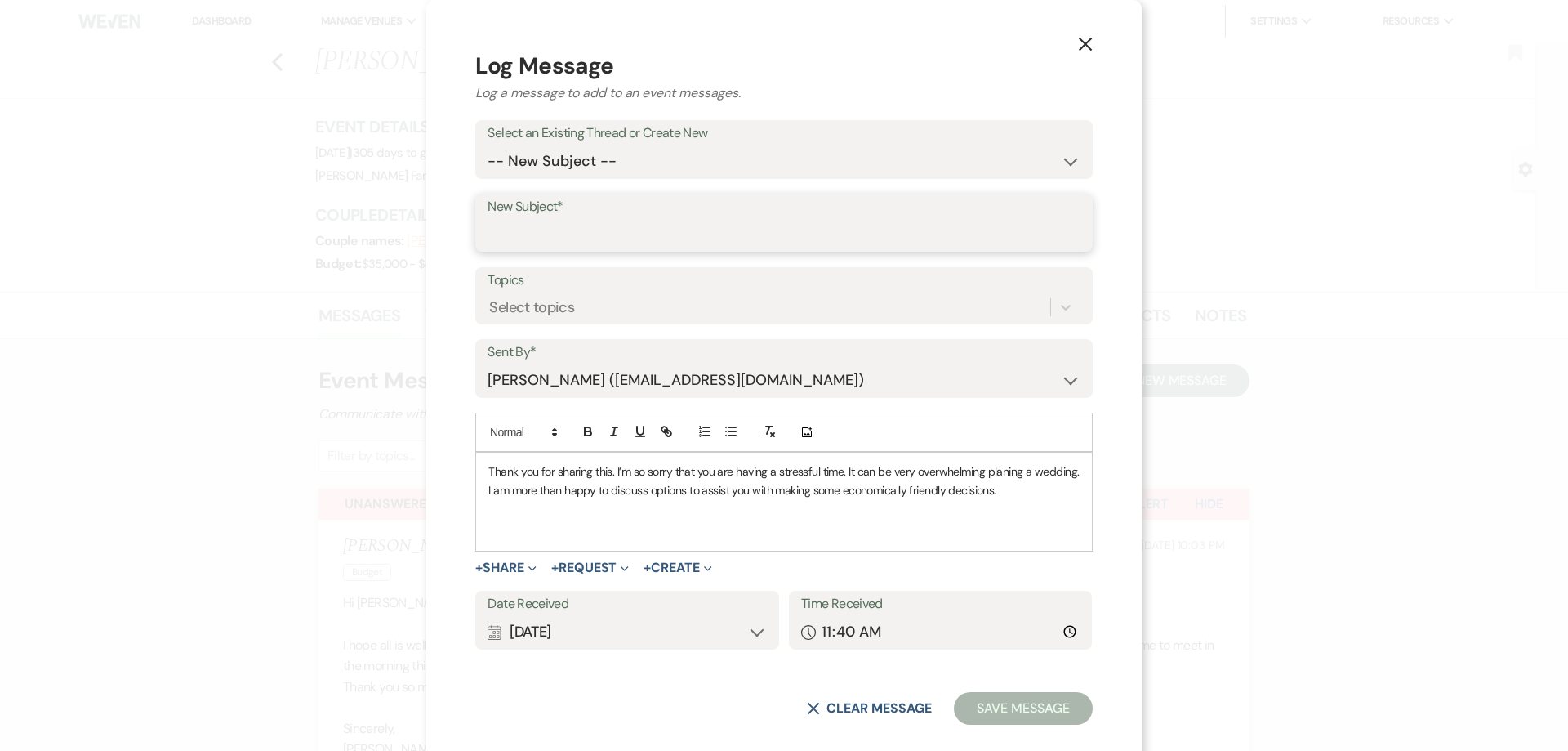
click at [520, 231] on input "New Subject*" at bounding box center [784, 234] width 592 height 32
click at [488, 146] on select "-- New Subject -- Venue Lakeside Ceremony Venue Elevated Services Month of Coor…" at bounding box center [784, 162] width 592 height 32
select select "443066"
click option "Venue" at bounding box center [0, 0] width 0 height 0
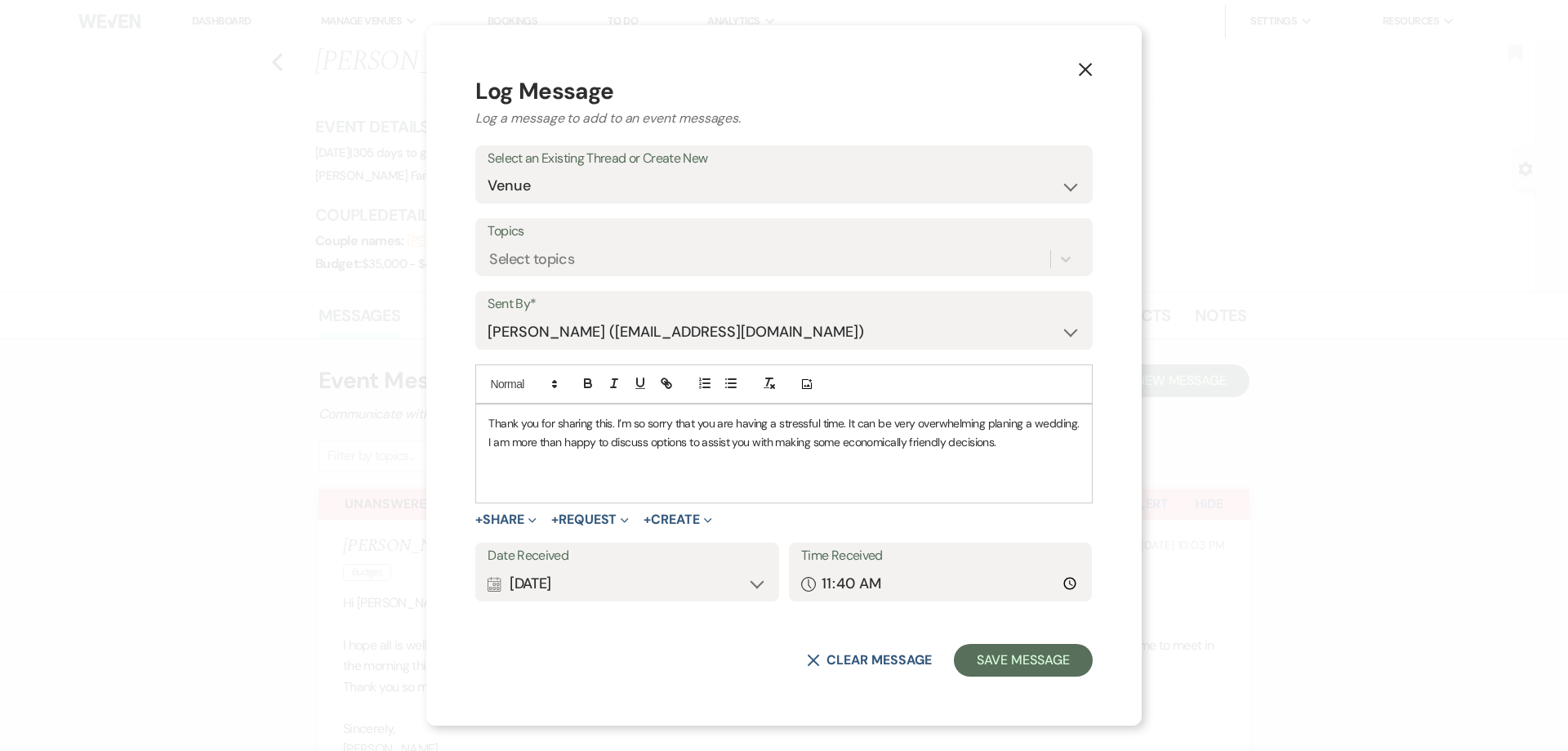
click at [540, 586] on div "Calendar [DATE] Expand" at bounding box center [628, 583] width 280 height 32
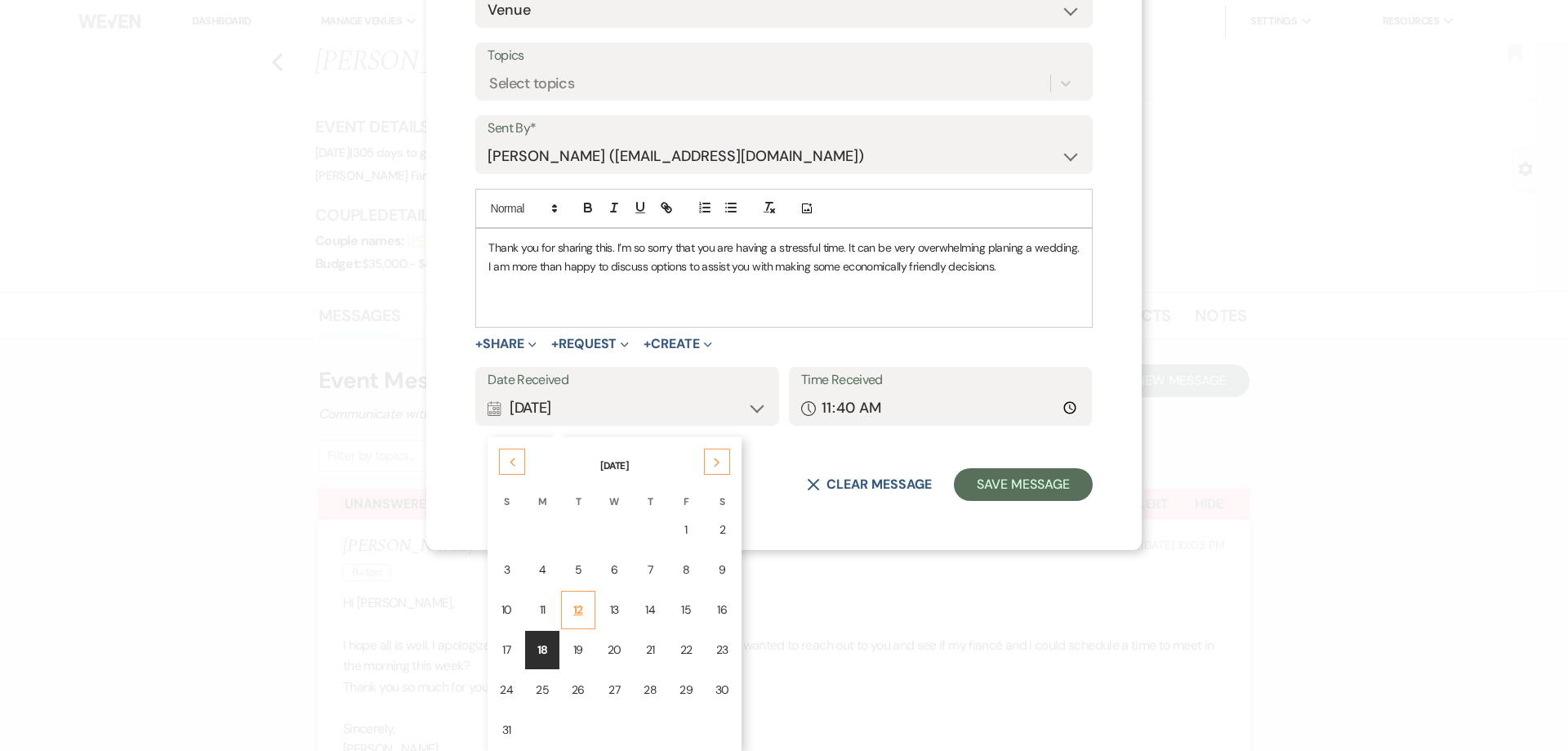
click at [571, 607] on div "12" at bounding box center [577, 609] width 13 height 17
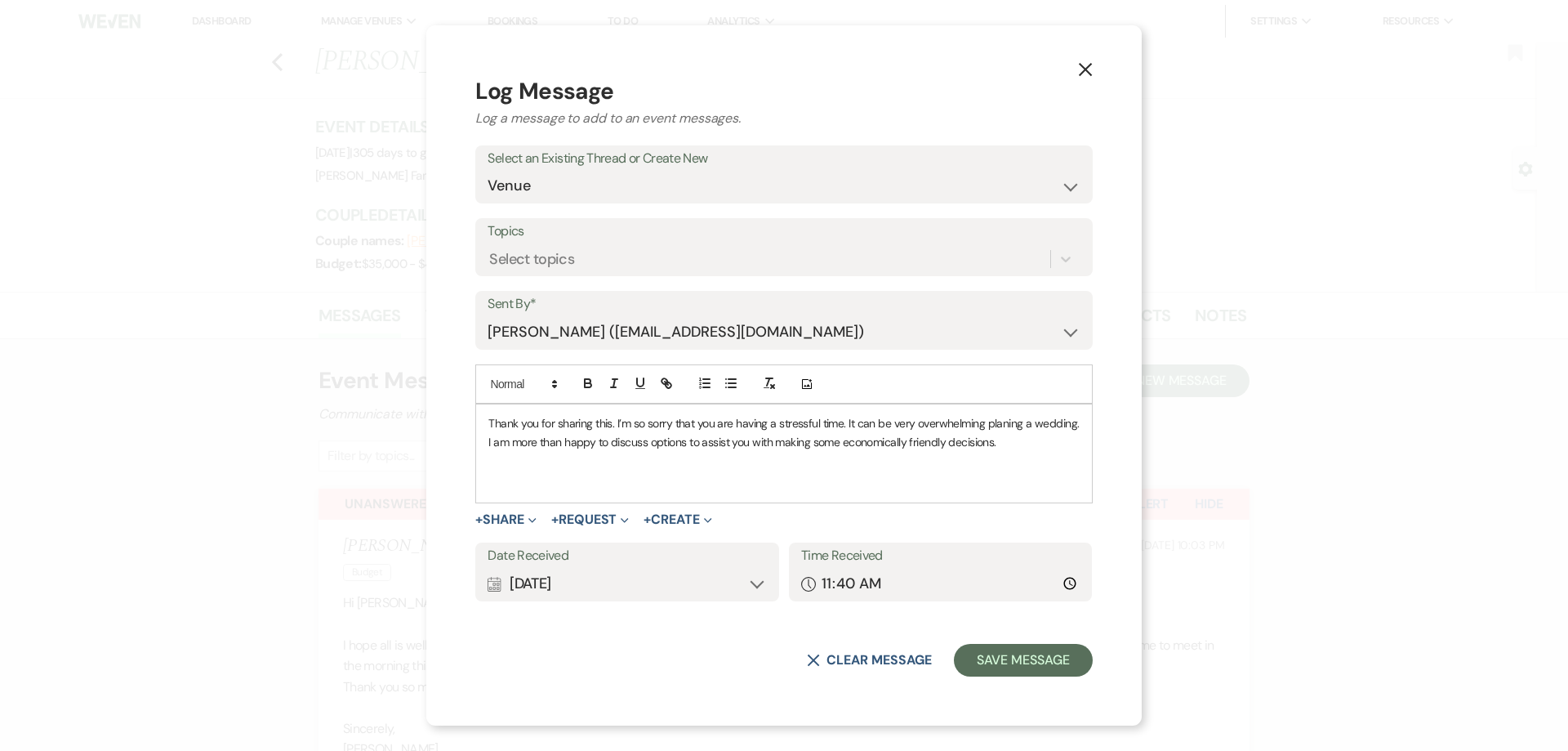
scroll to position [0, 0]
click at [1023, 663] on button "Save Message" at bounding box center [1023, 660] width 138 height 33
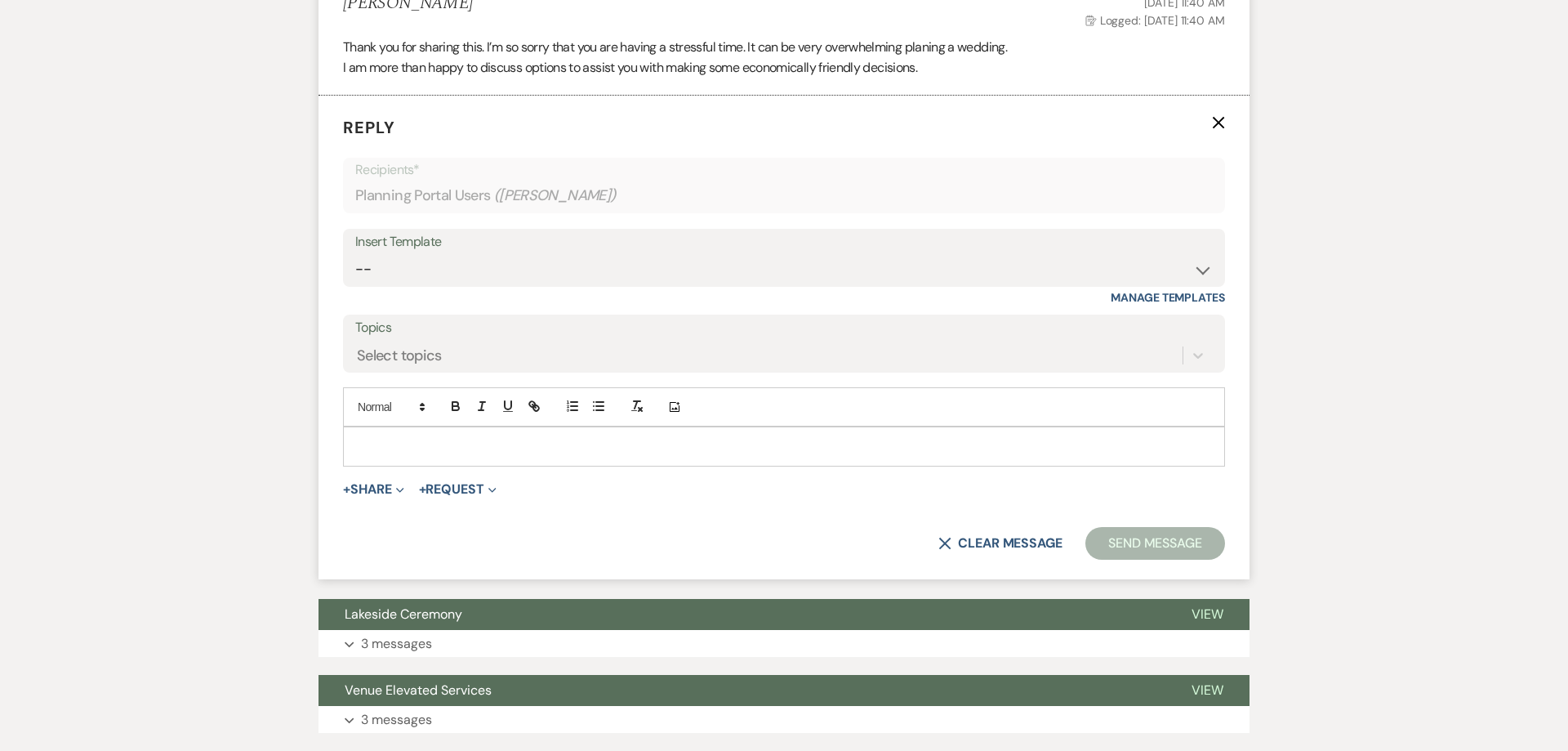
scroll to position [1062, 0]
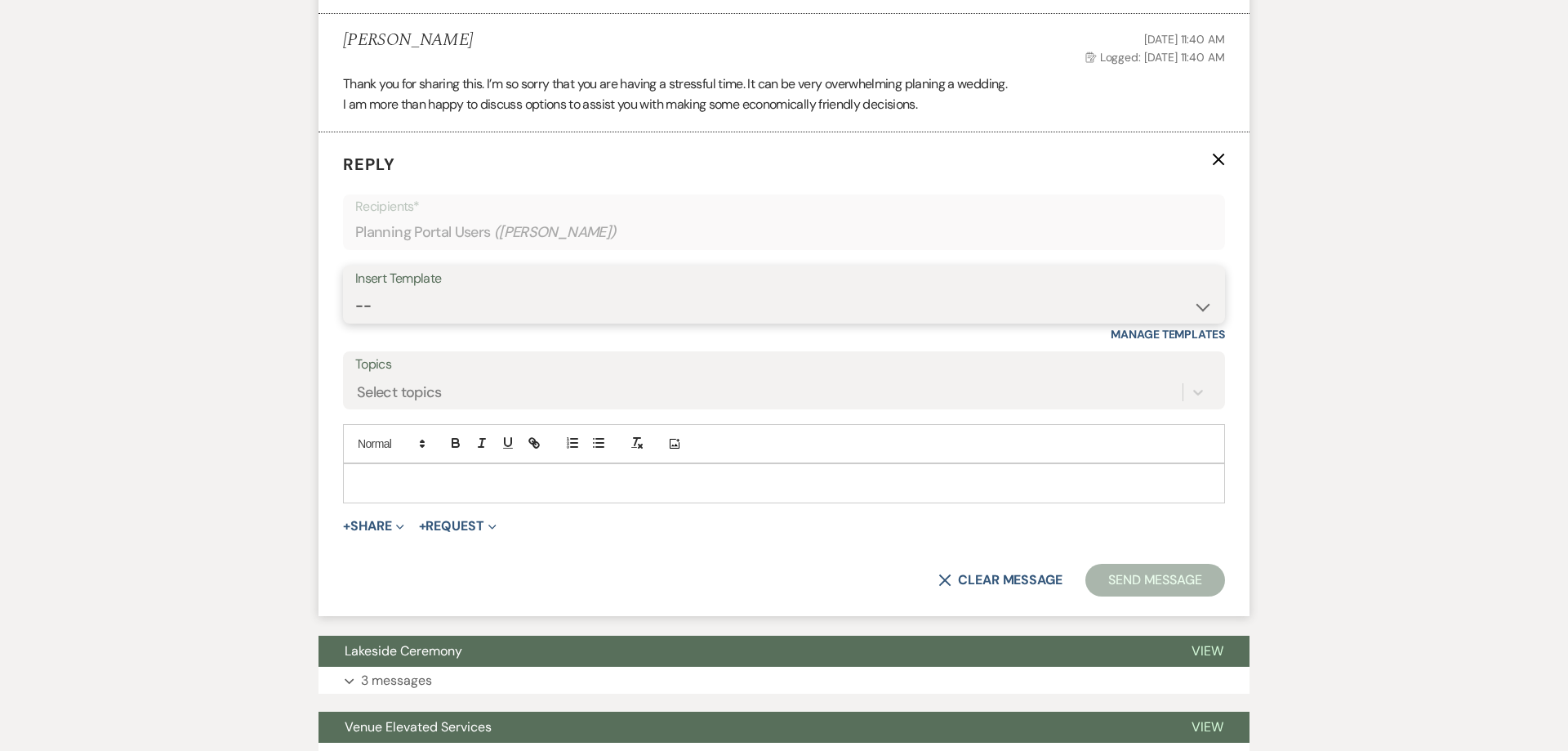
click at [355, 291] on select "-- Follow Up 1a. Non wedding request for info (Barn) 8. Proposal email Follow u…" at bounding box center [784, 307] width 857 height 32
click at [449, 312] on select "-- Follow Up 1a. Non wedding request for info (Barn) 8. Proposal email Follow u…" at bounding box center [784, 307] width 857 height 32
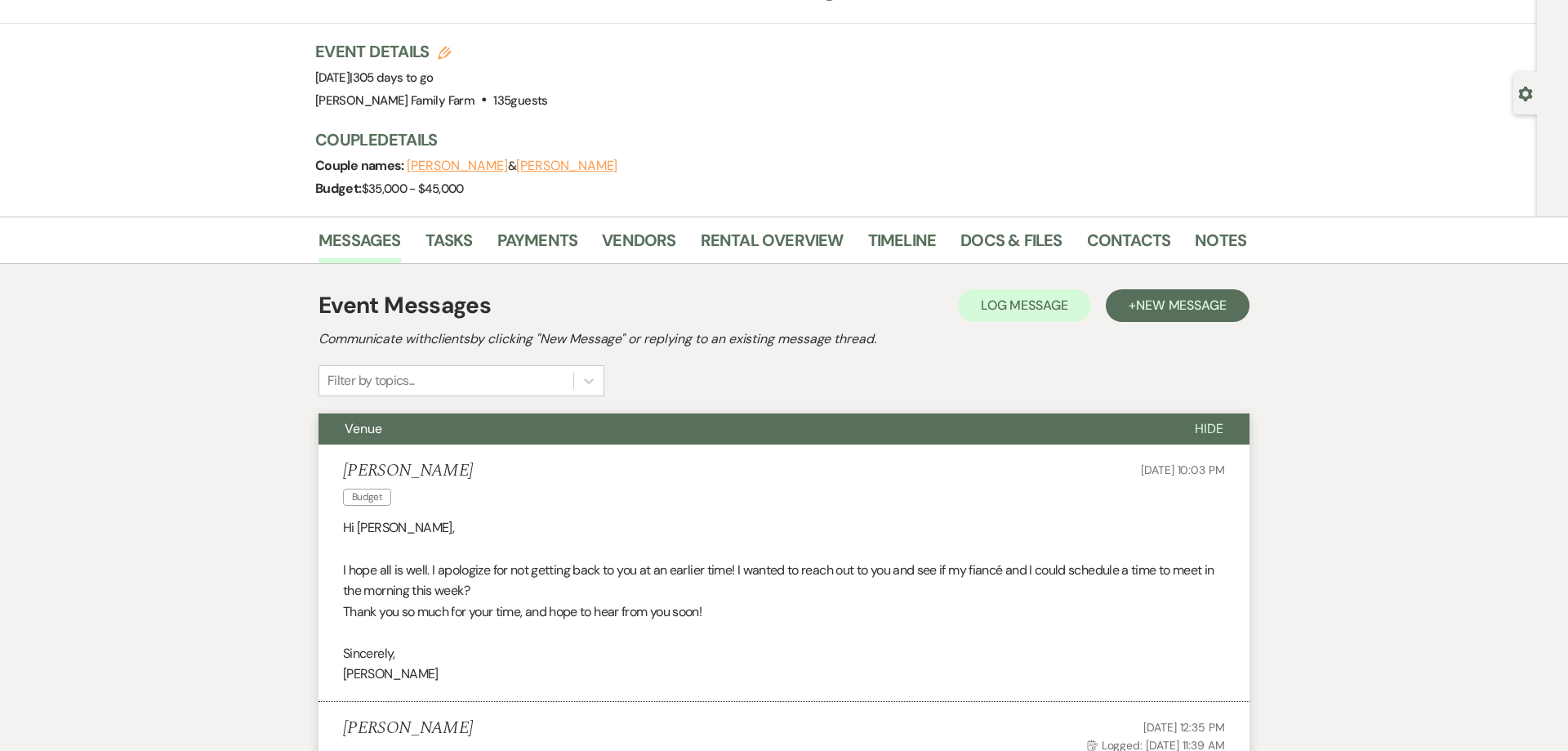
scroll to position [0, 0]
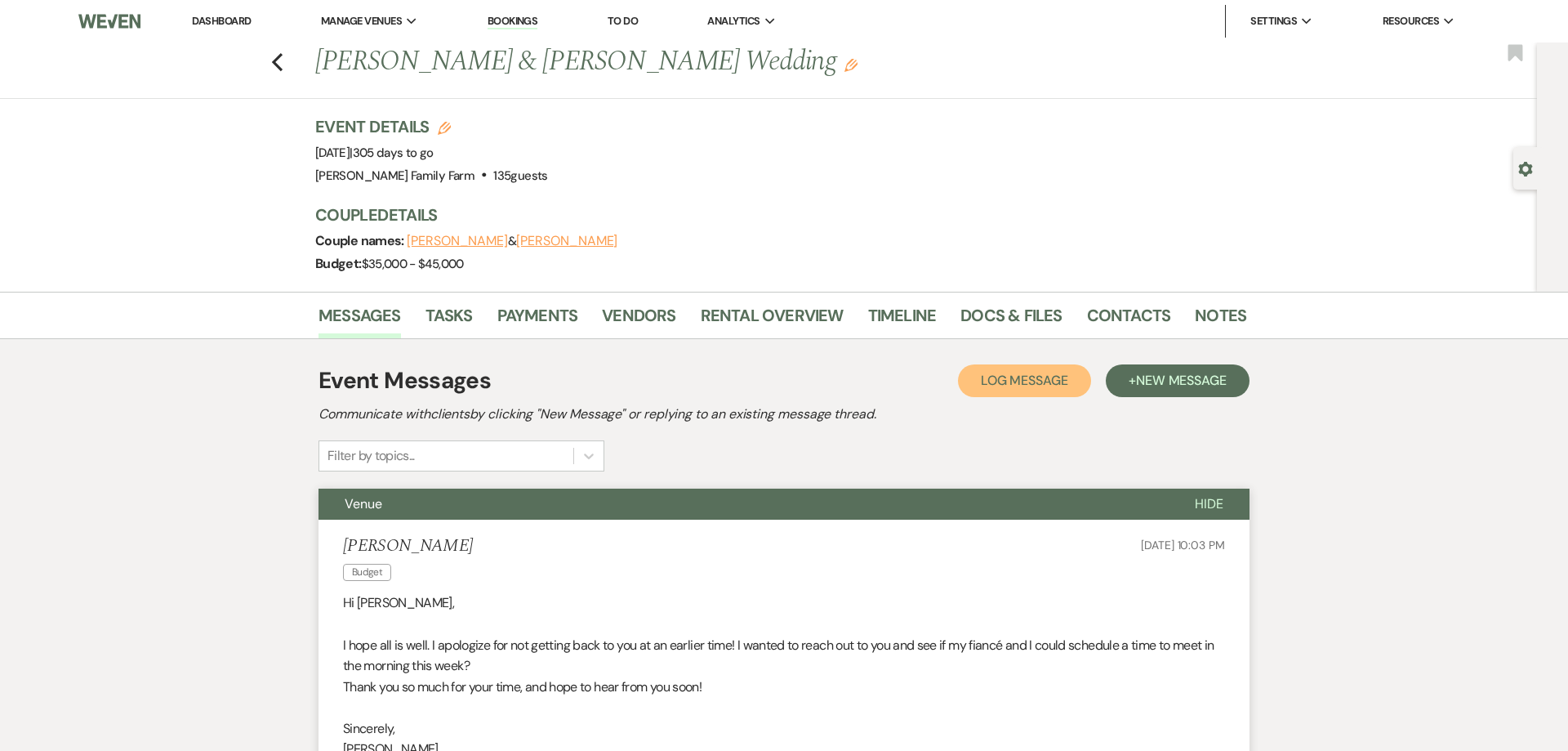
click at [1004, 381] on span "Log Message" at bounding box center [1025, 380] width 87 height 17
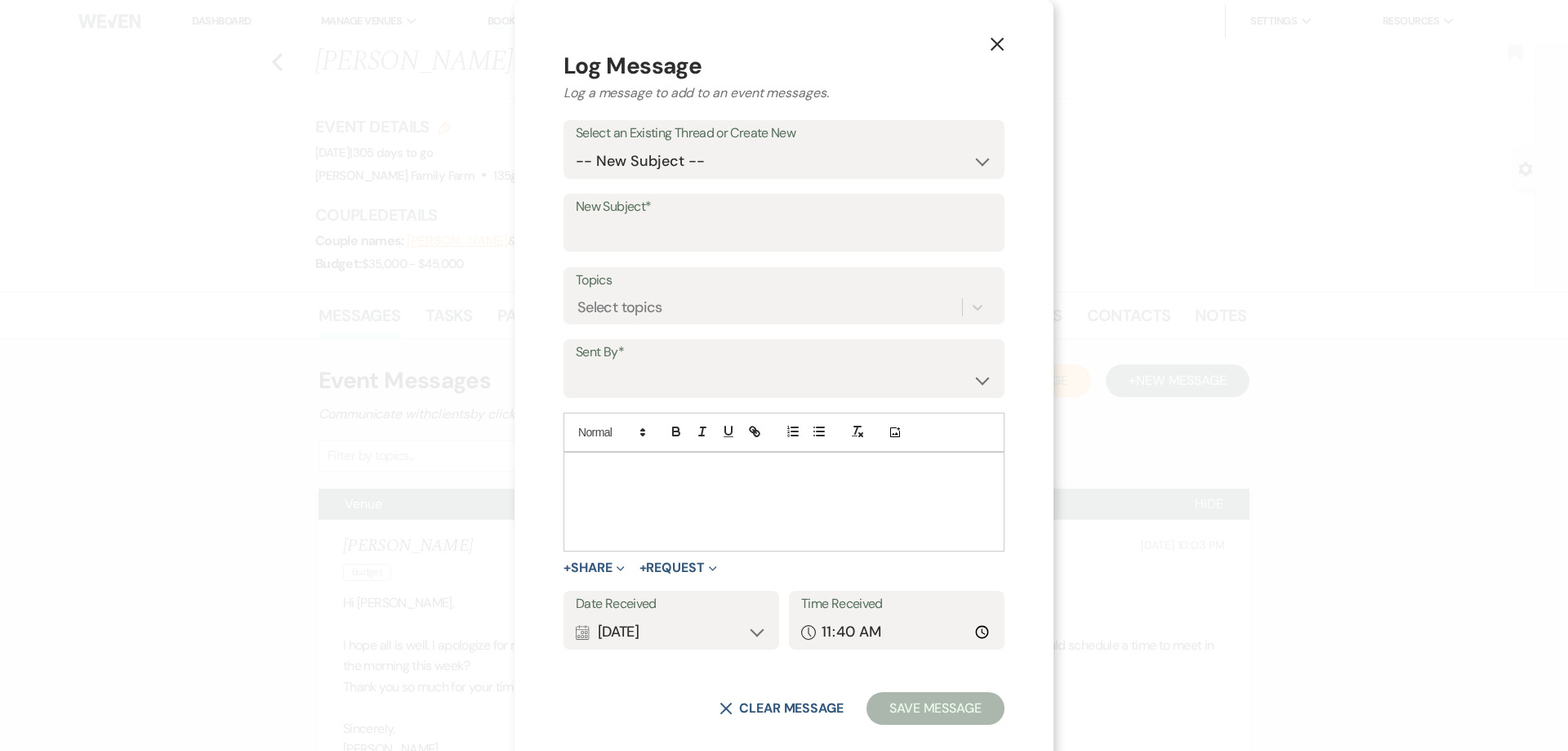
scroll to position [23, 0]
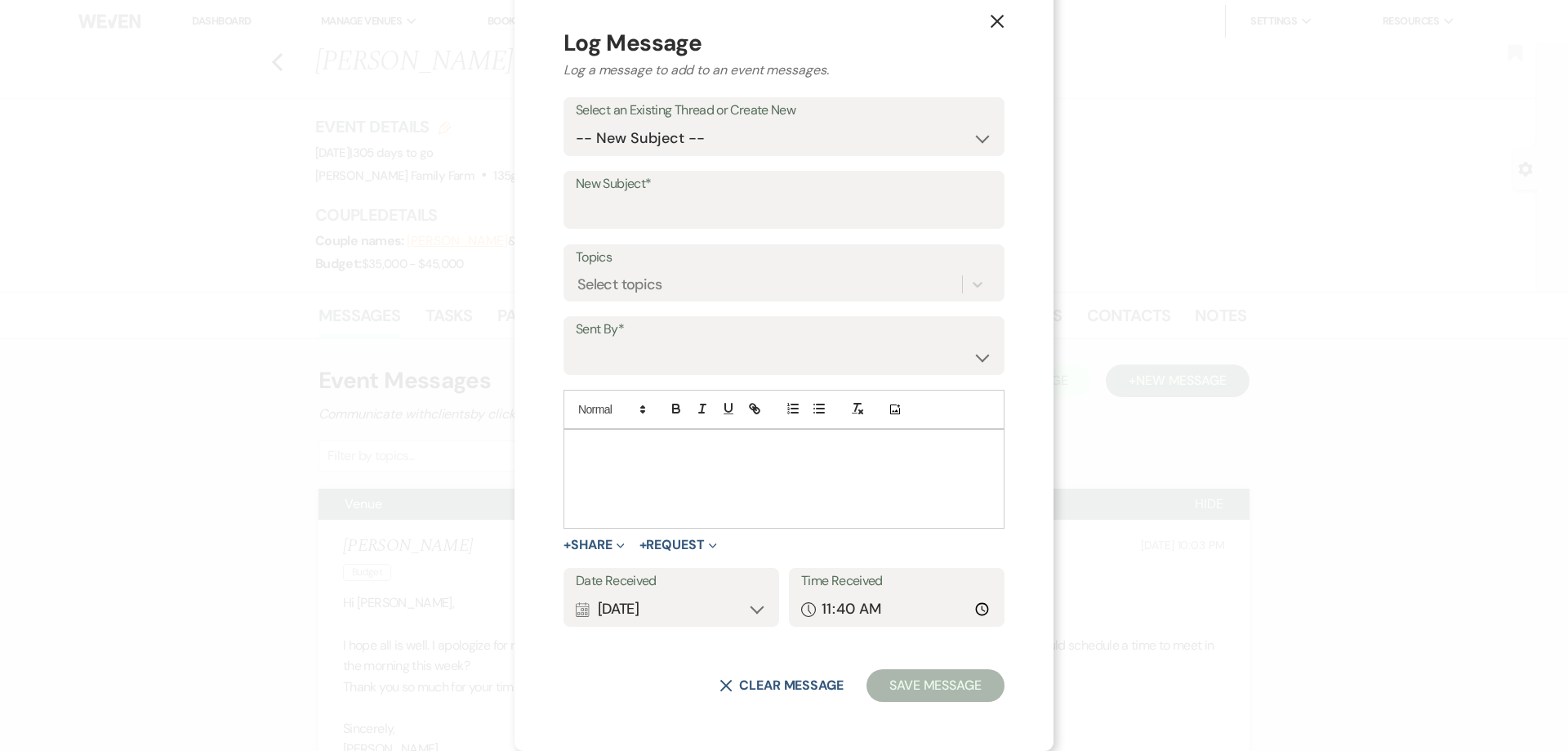
click at [624, 442] on p at bounding box center [784, 448] width 415 height 18
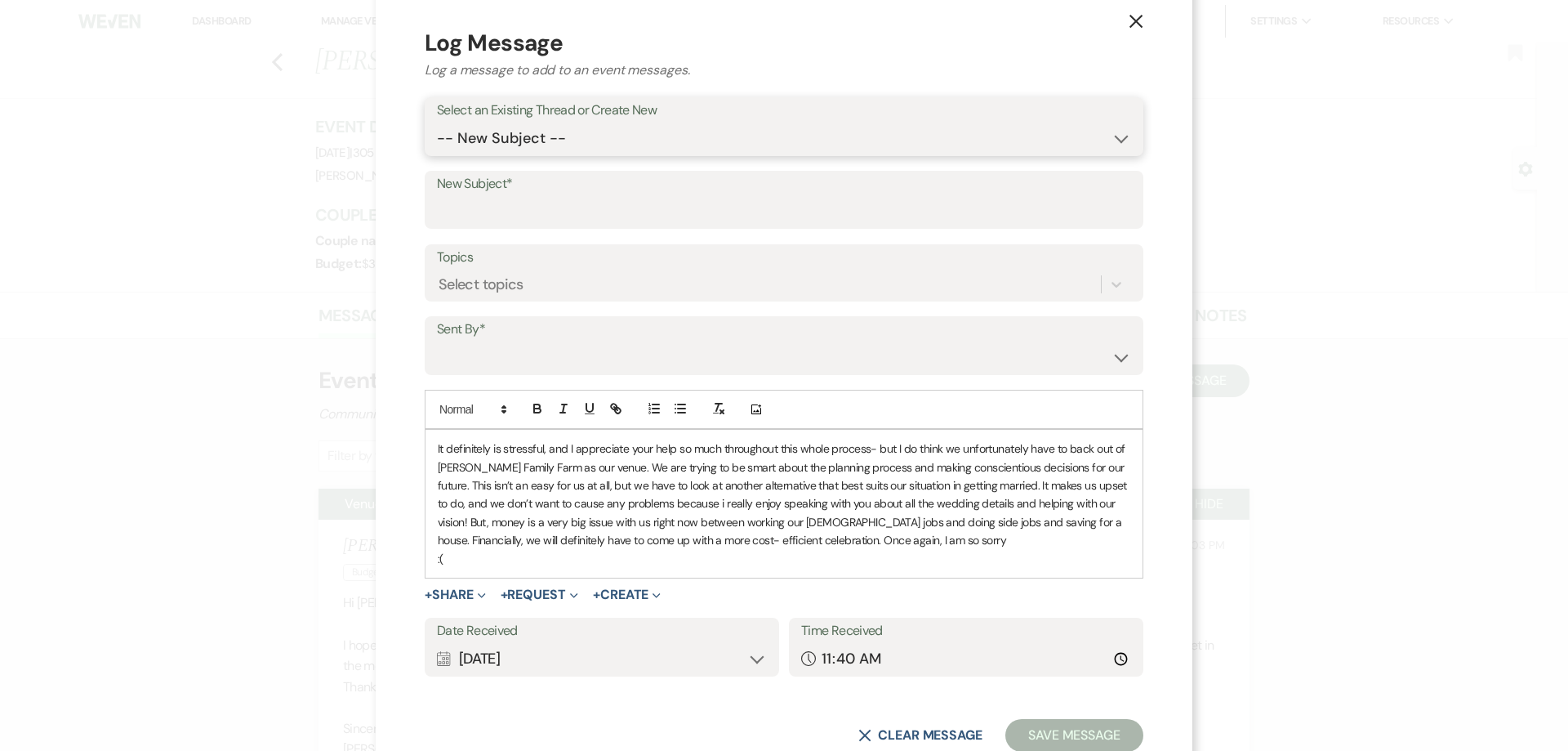
click at [436, 122] on select "-- New Subject -- Venue Lakeside Ceremony Venue Elevated Services Month of Coor…" at bounding box center [784, 138] width 694 height 32
select select "443066"
click option "Venue" at bounding box center [0, 0] width 0 height 0
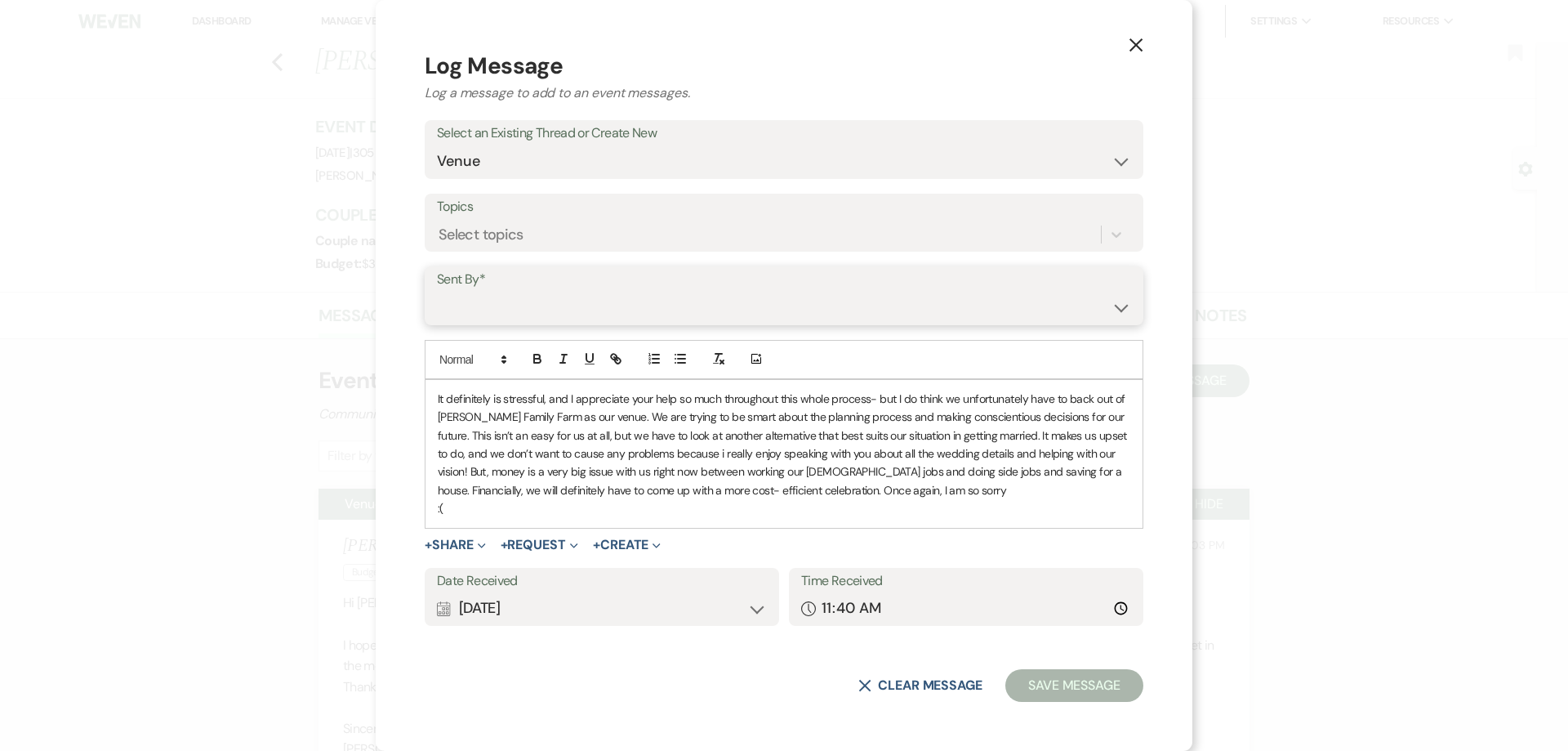
click at [436, 292] on select "[PERSON_NAME] ([EMAIL_ADDRESS][DOMAIN_NAME]) [PERSON_NAME] [PERSON_NAME] ([EMAI…" at bounding box center [784, 308] width 694 height 32
select select "user-16501"
click option "[PERSON_NAME] ([EMAIL_ADDRESS][DOMAIN_NAME])" at bounding box center [0, 0] width 0 height 0
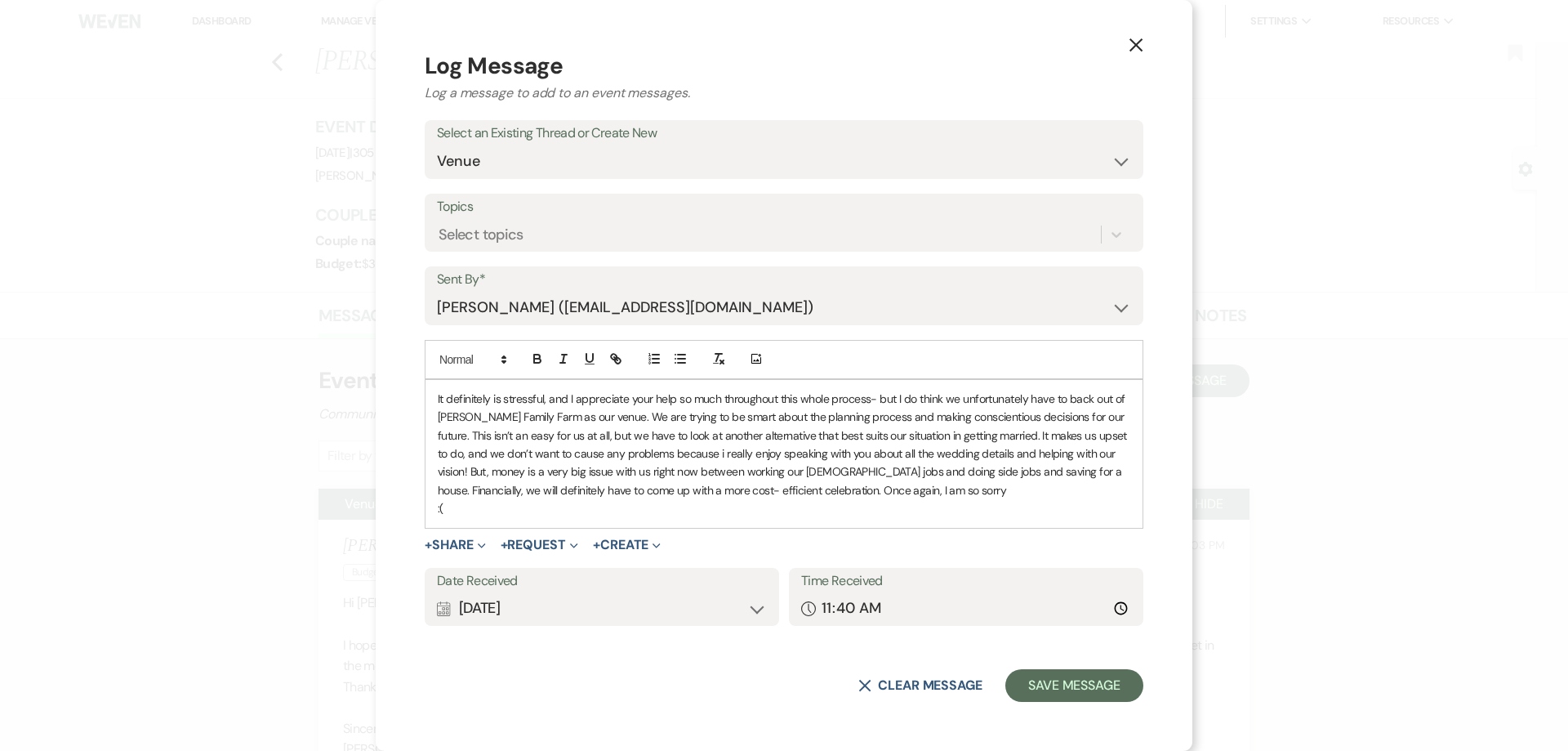
click at [542, 612] on div "Calendar [DATE] Expand" at bounding box center [601, 608] width 330 height 32
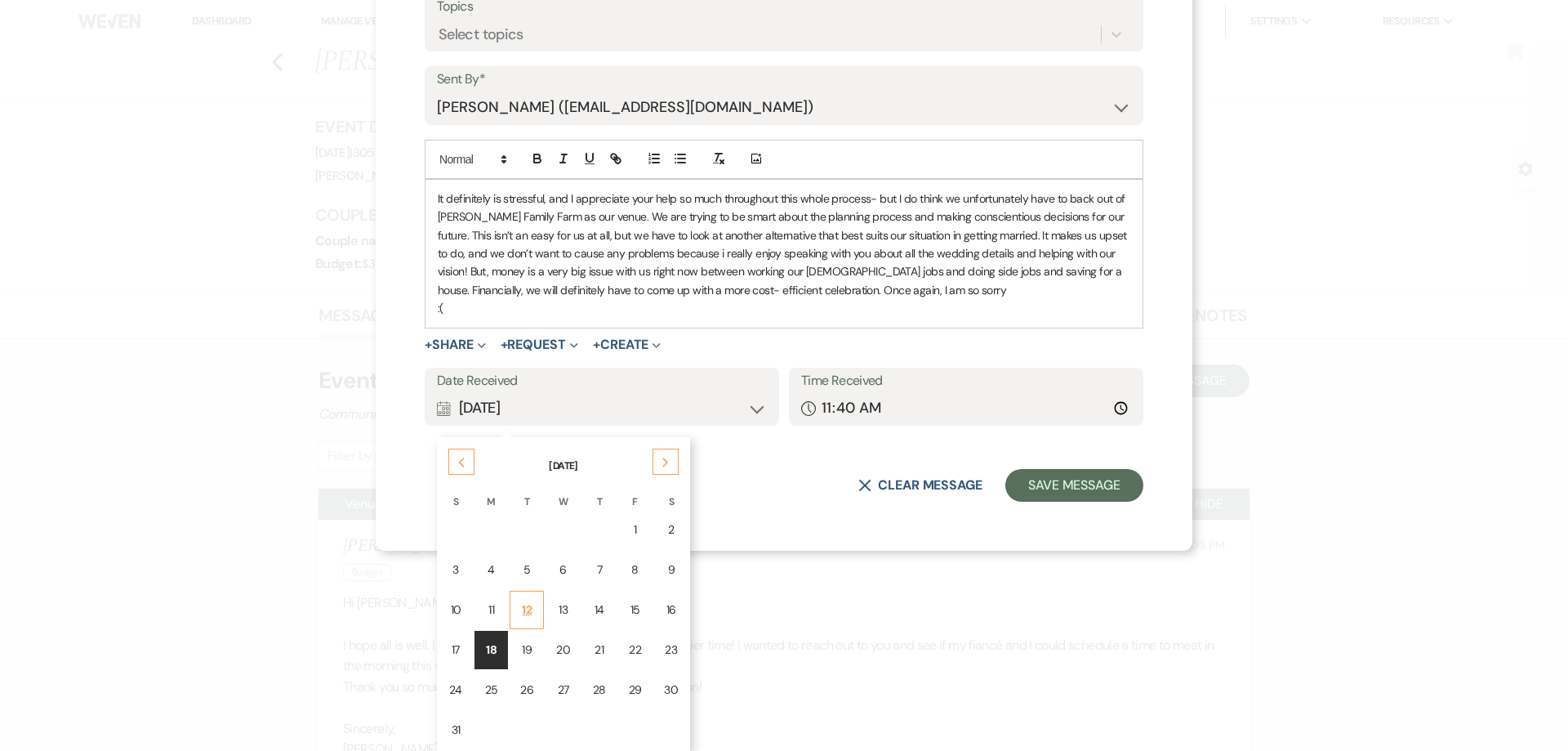
click at [521, 615] on div "12" at bounding box center [526, 609] width 13 height 17
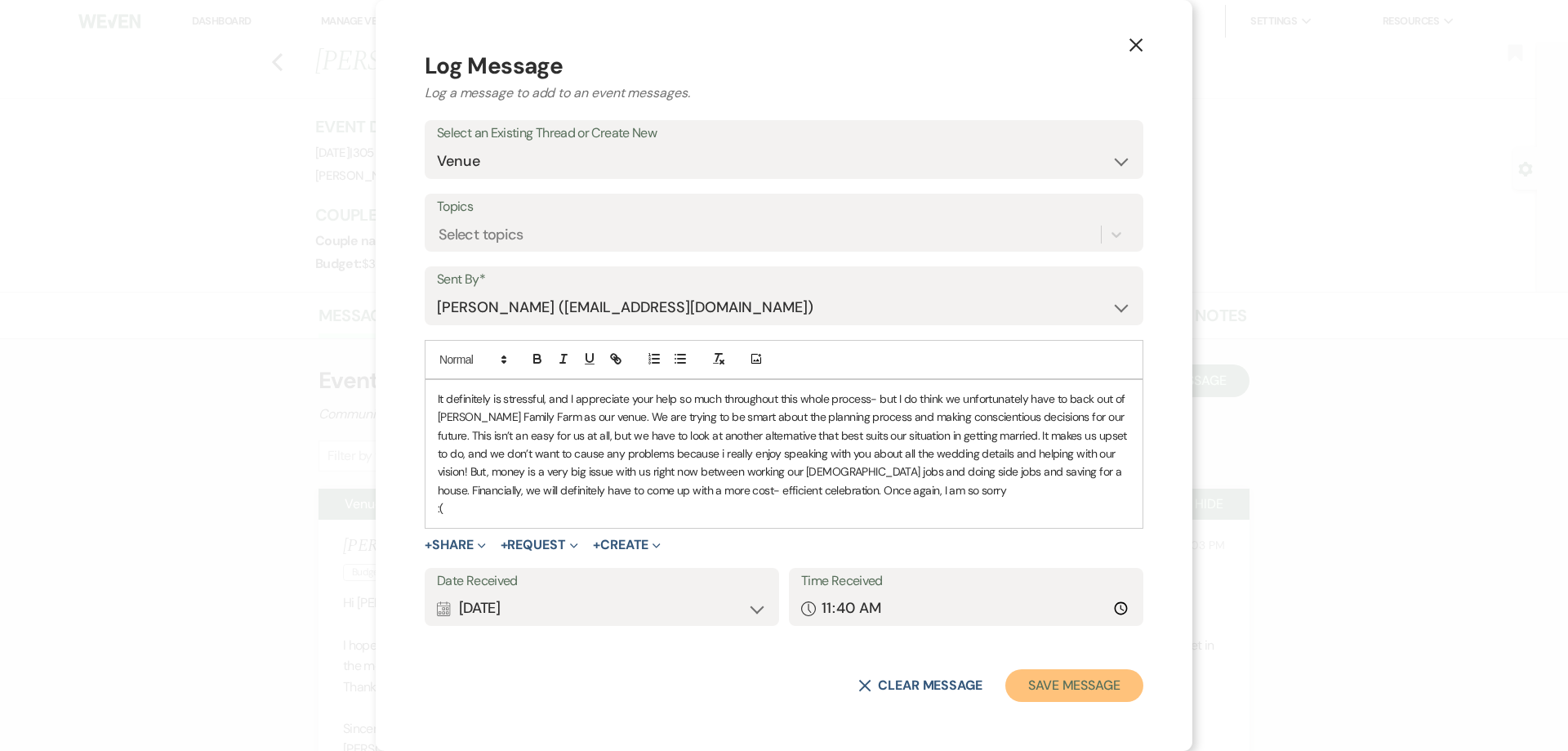
click at [1074, 688] on button "Save Message" at bounding box center [1073, 685] width 138 height 33
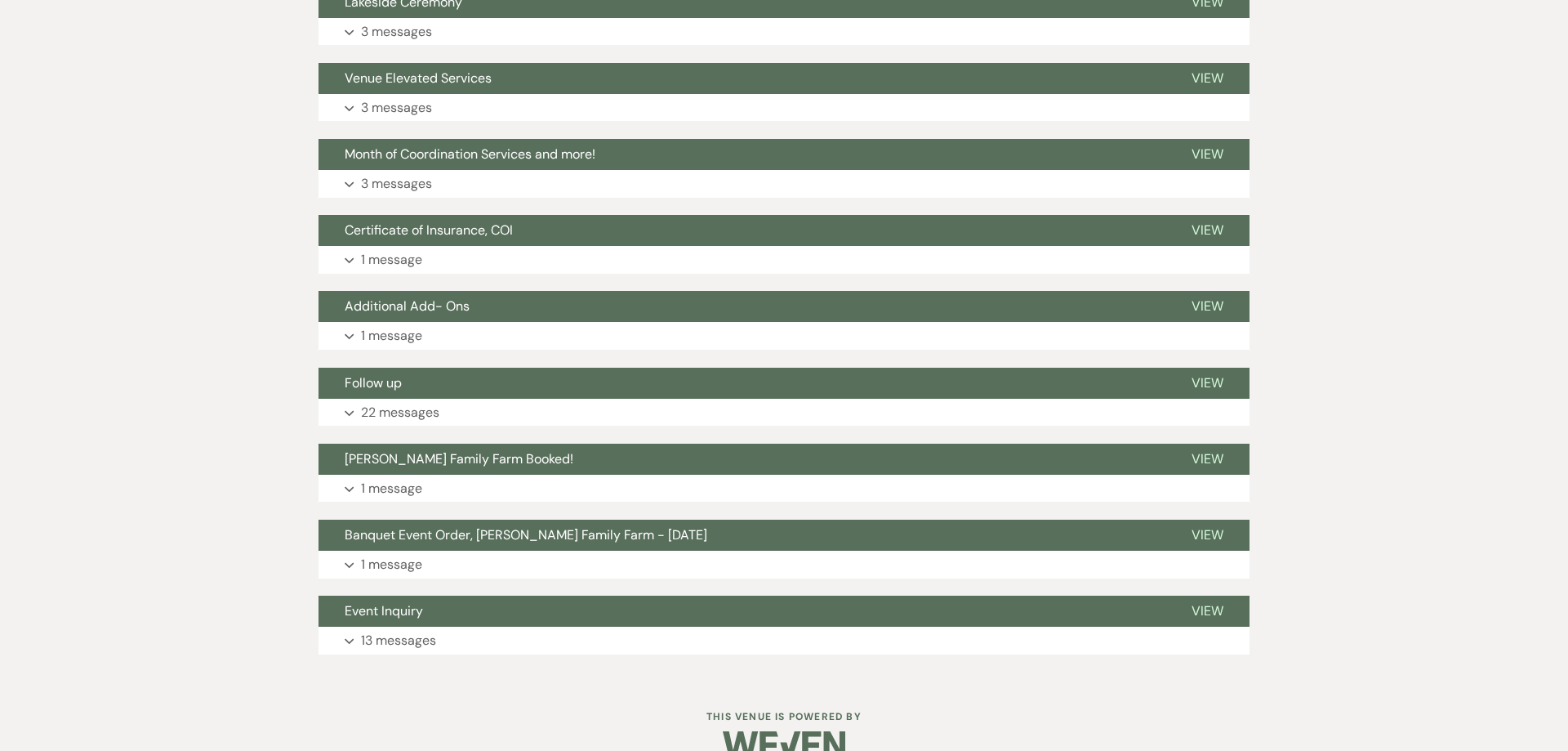
scroll to position [1966, 0]
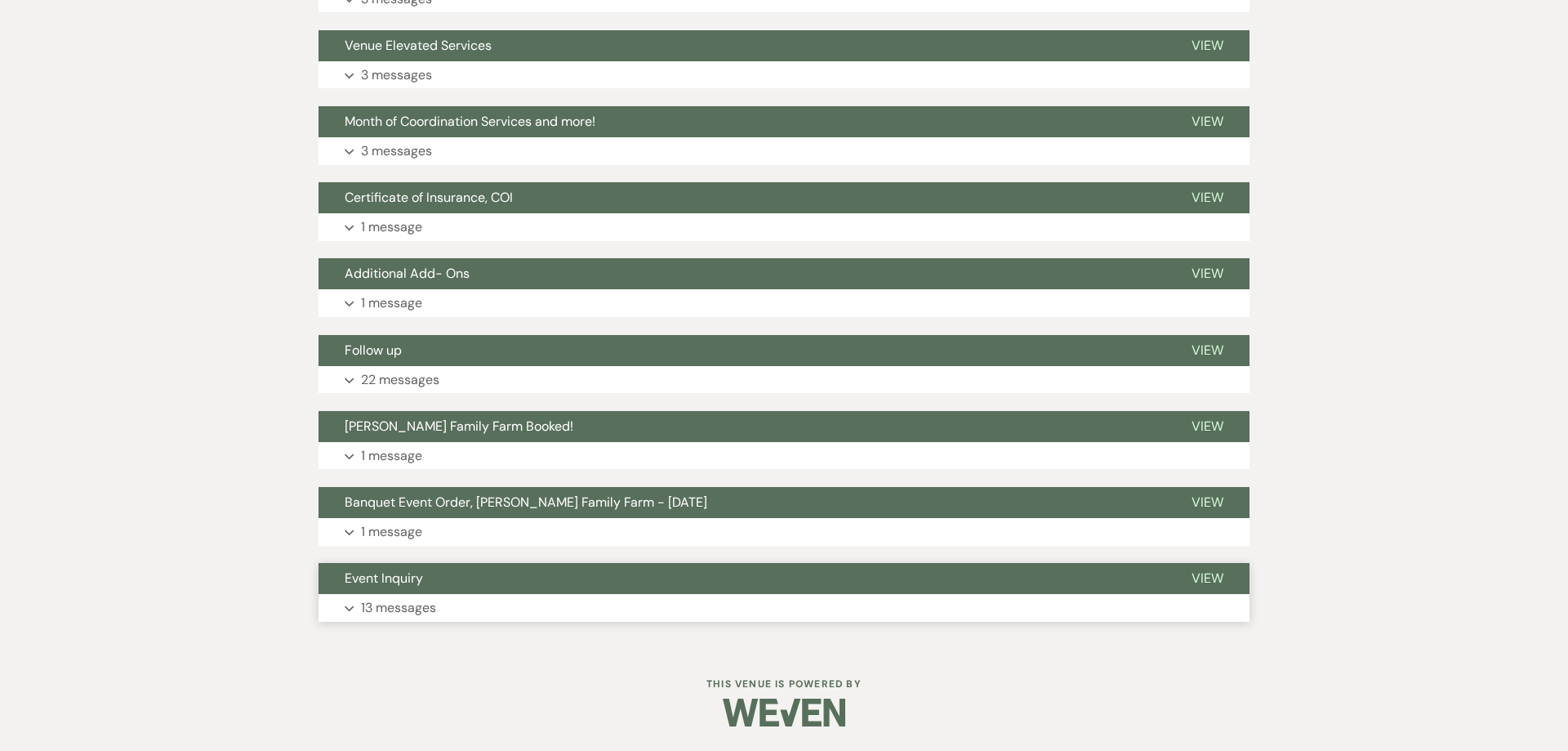
click at [419, 605] on p "13 messages" at bounding box center [399, 607] width 75 height 21
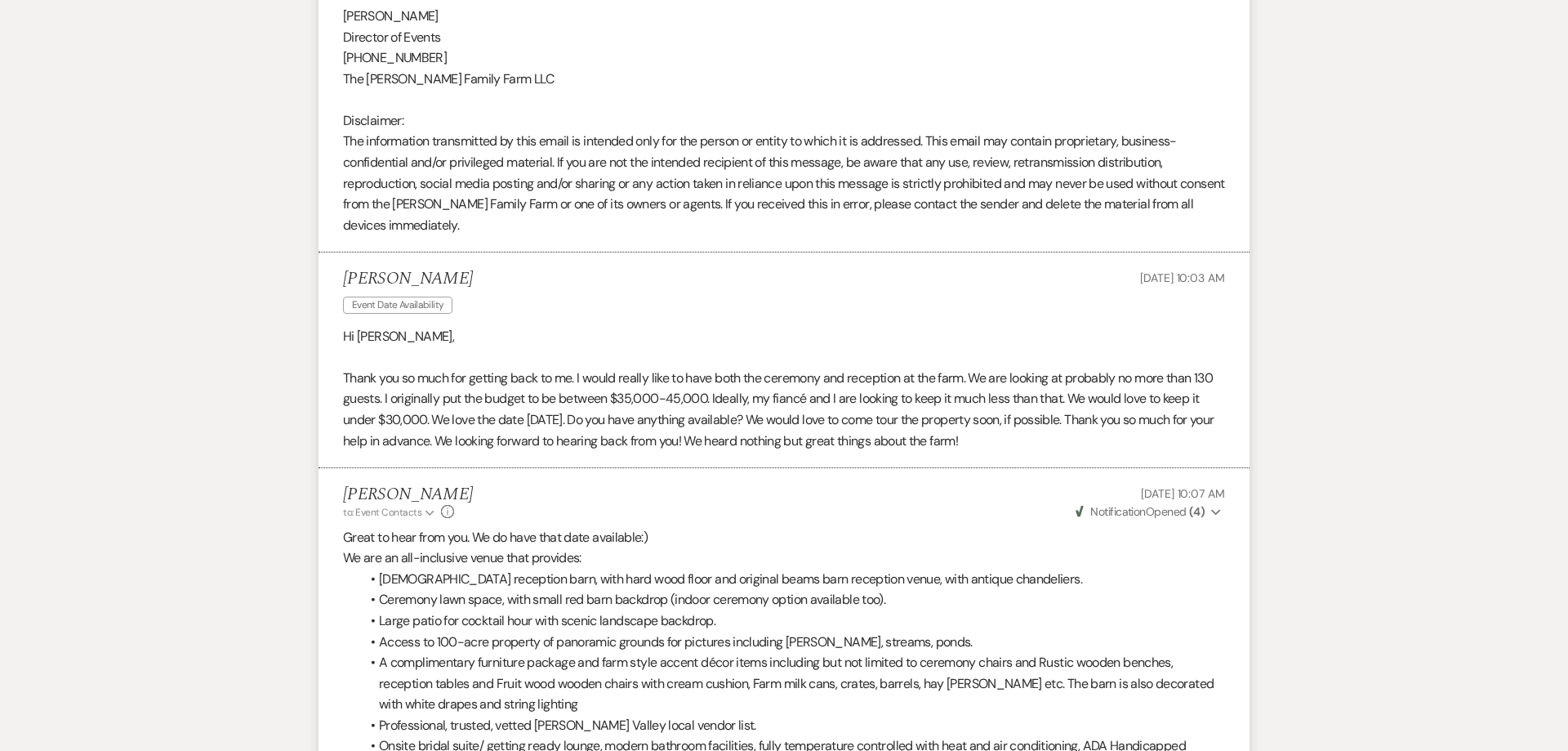
scroll to position [3050, 0]
click at [407, 381] on p "Thank you so much for getting back to me. I would really like to have both the …" at bounding box center [784, 409] width 882 height 83
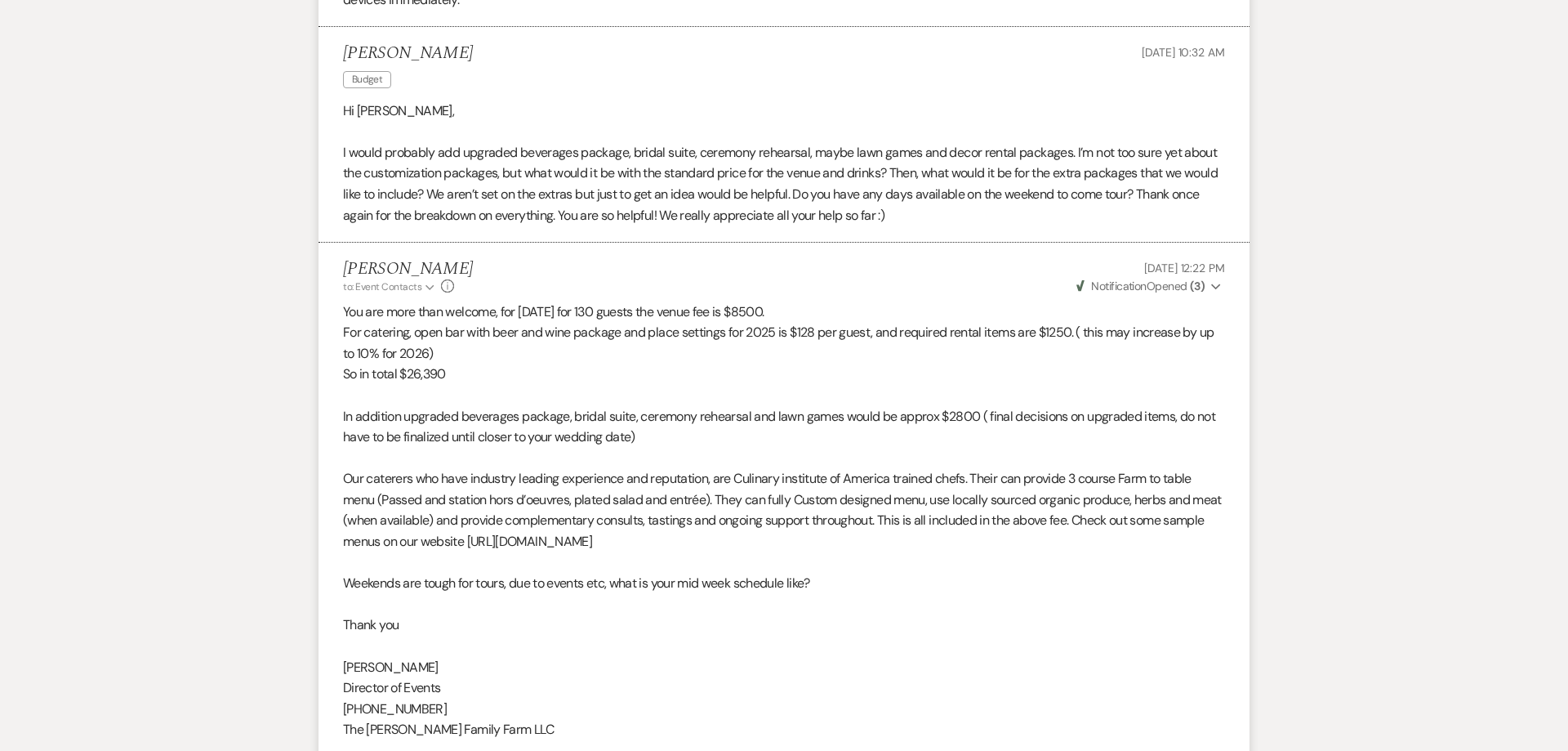
scroll to position [5154, 0]
drag, startPoint x: 345, startPoint y: 292, endPoint x: 747, endPoint y: 417, distance: 421.0
click at [747, 417] on div "You are more than welcome, for [DATE] for 130 guests the venue fee is $8500. Fo…" at bounding box center [784, 593] width 882 height 585
copy div "You are more than welcome, for [DATE] for 130 guests the venue fee is $8500. Fo…"
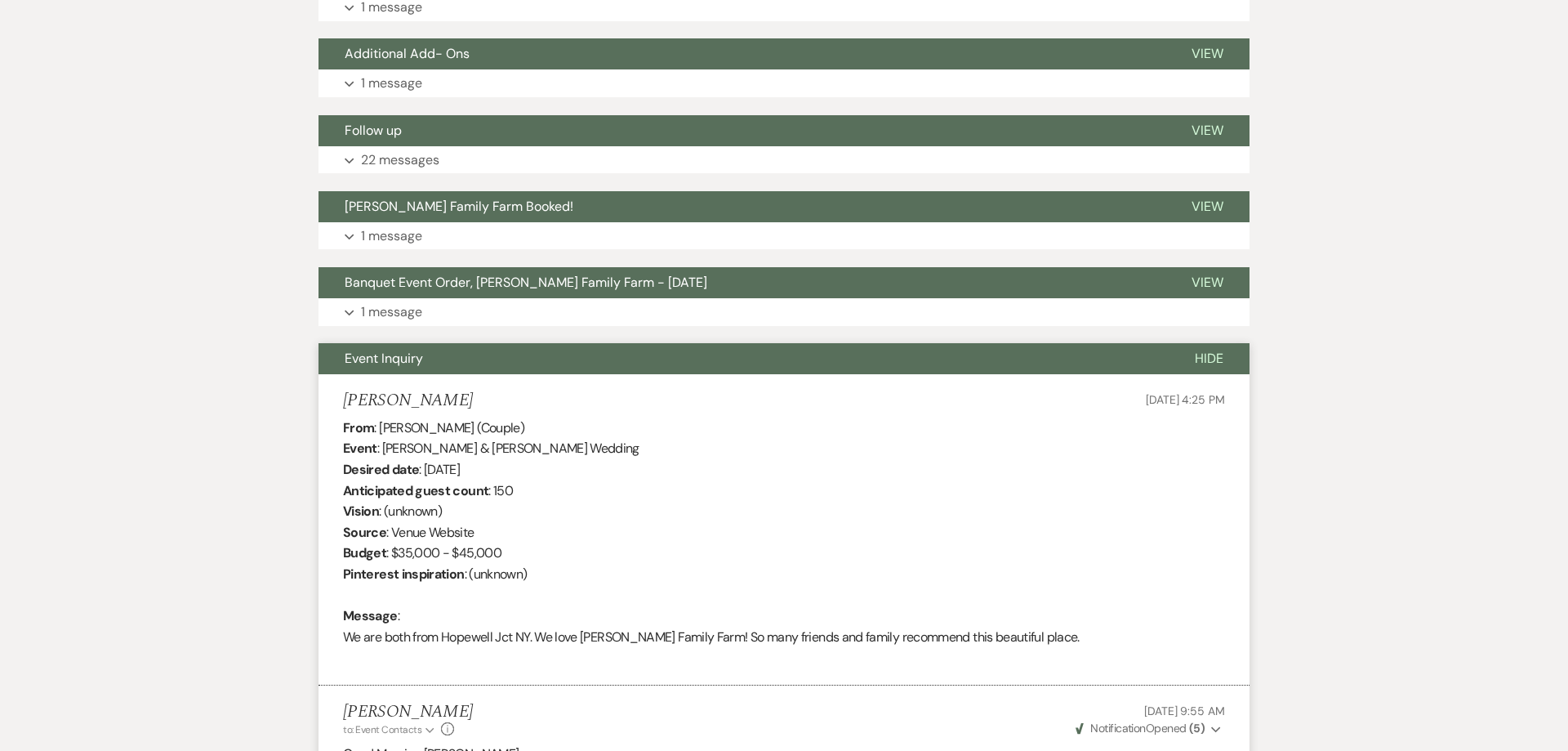
scroll to position [2052, 0]
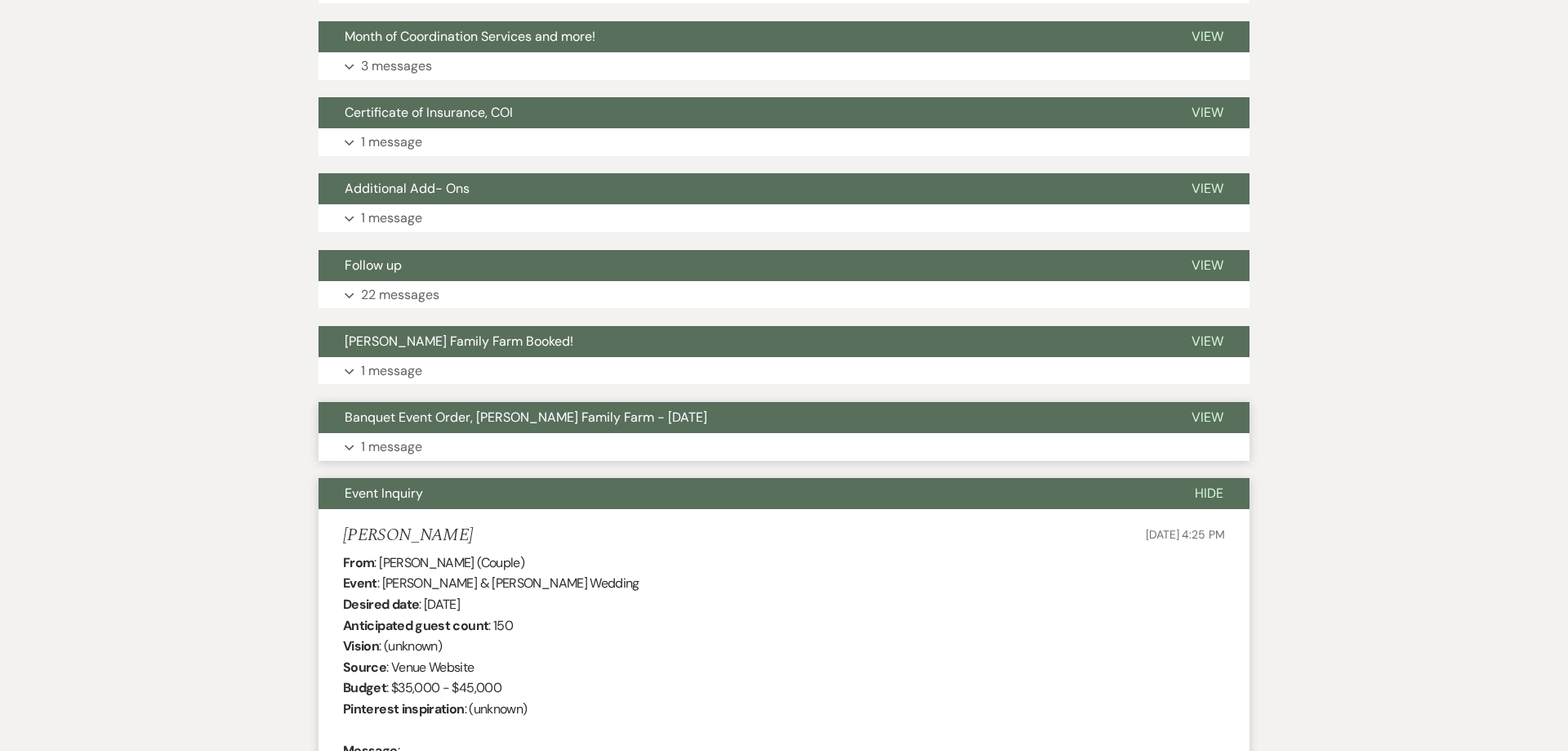
click at [448, 444] on button "Expand 1 message" at bounding box center [784, 446] width 931 height 28
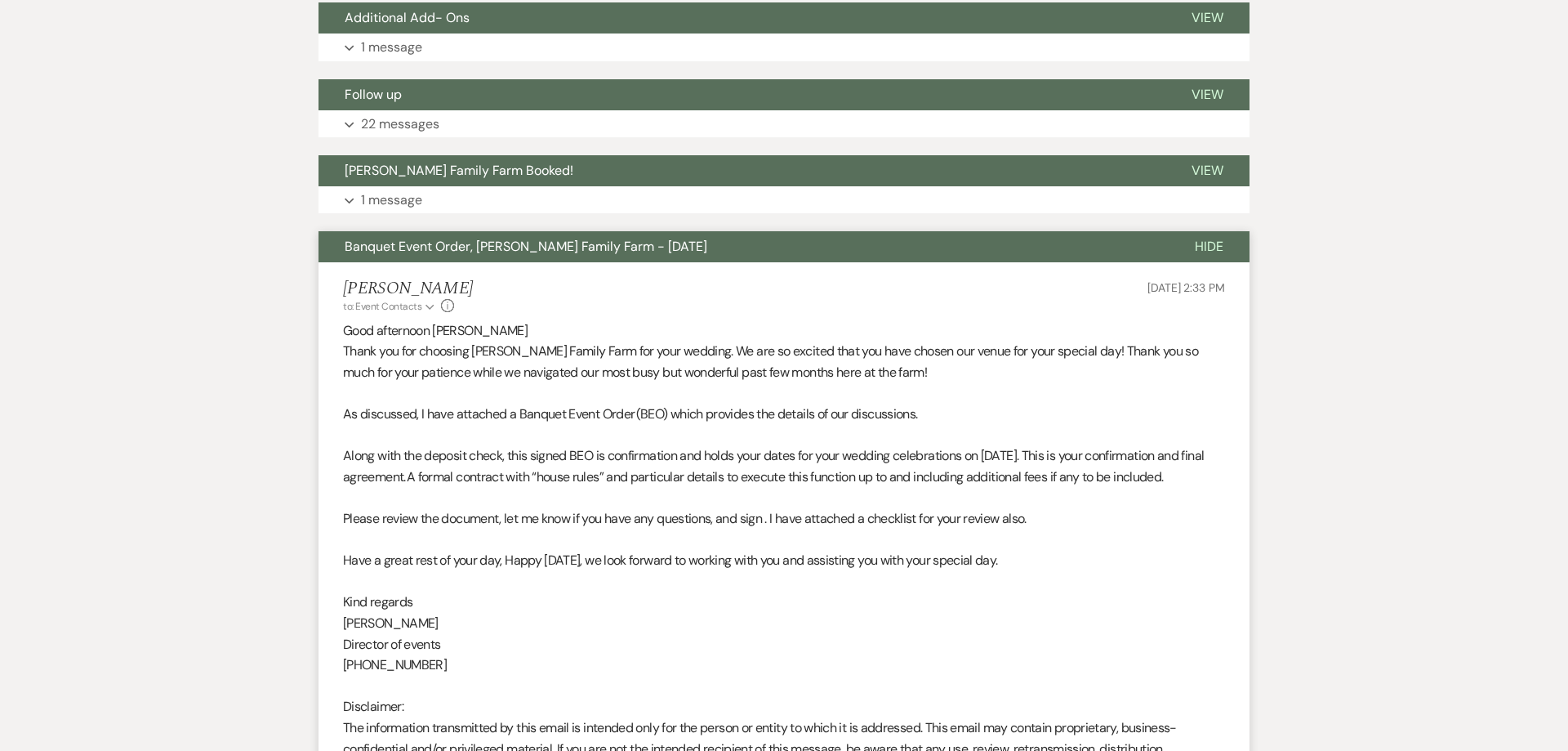
scroll to position [2010, 0]
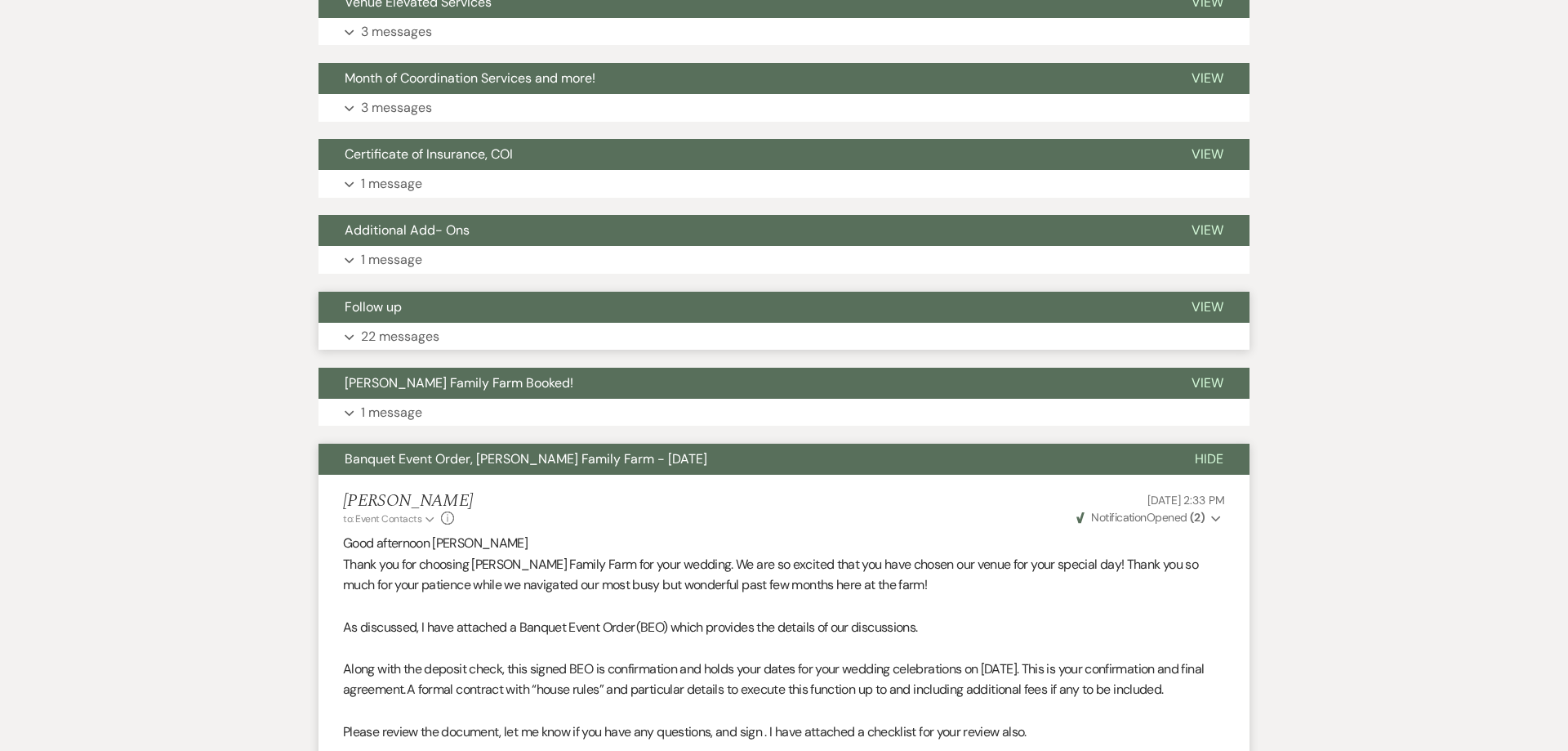
click at [392, 337] on p "22 messages" at bounding box center [400, 335] width 78 height 21
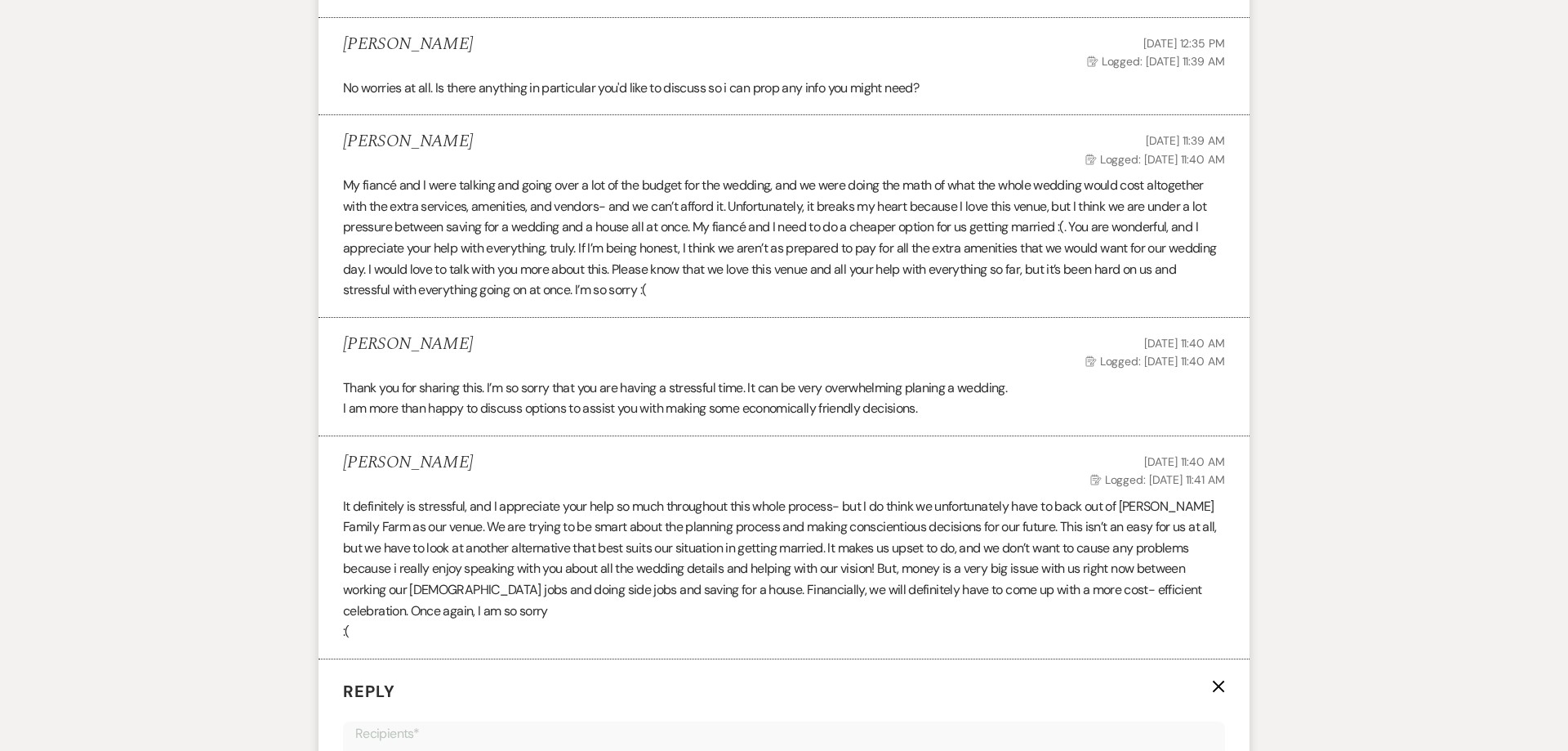
scroll to position [719, 0]
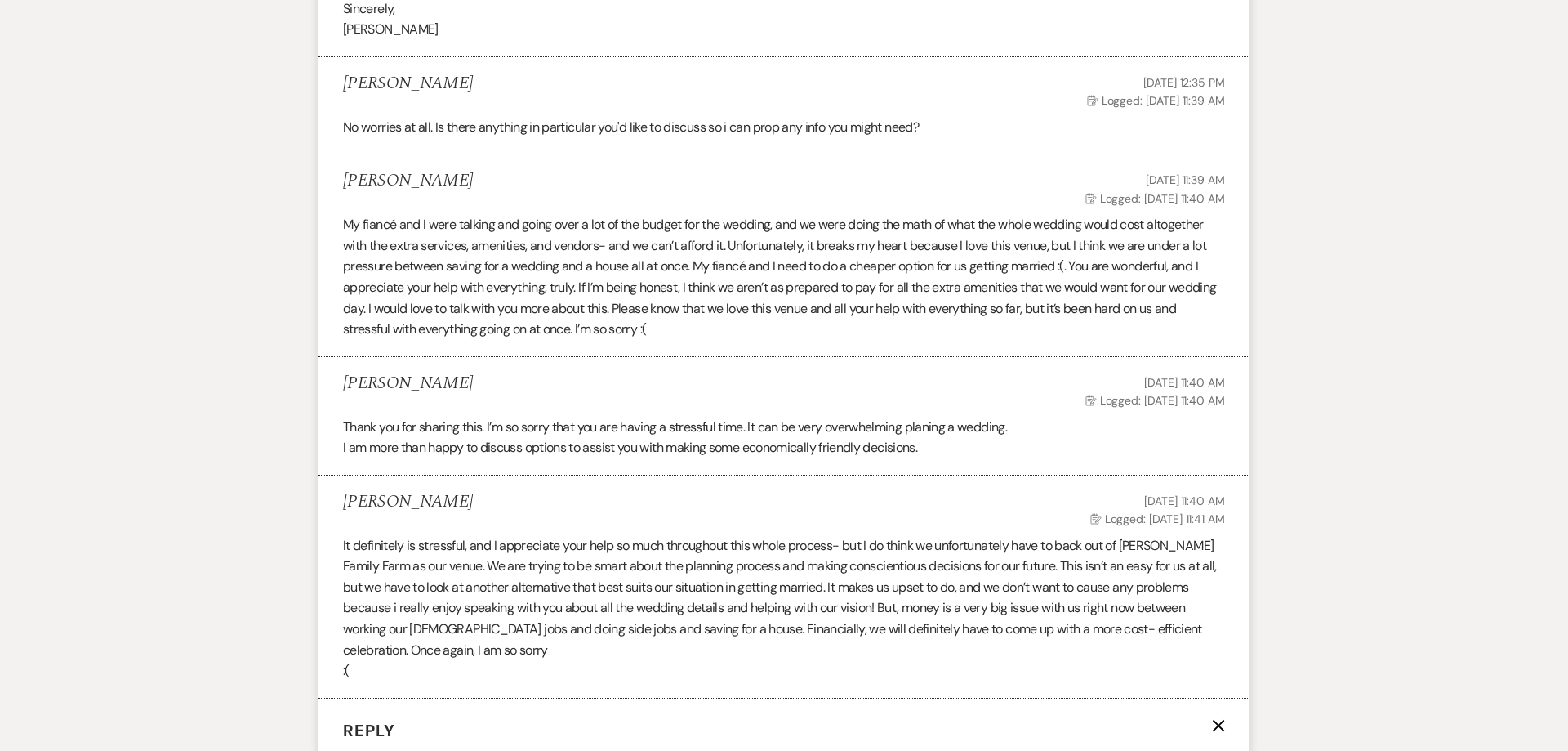
click at [878, 547] on p "It definitely is stressful, and I appreciate your help so much throughout this …" at bounding box center [784, 597] width 882 height 126
click at [944, 572] on p "It definitely is stressful, and I appreciate your help so much throughout this …" at bounding box center [784, 597] width 882 height 126
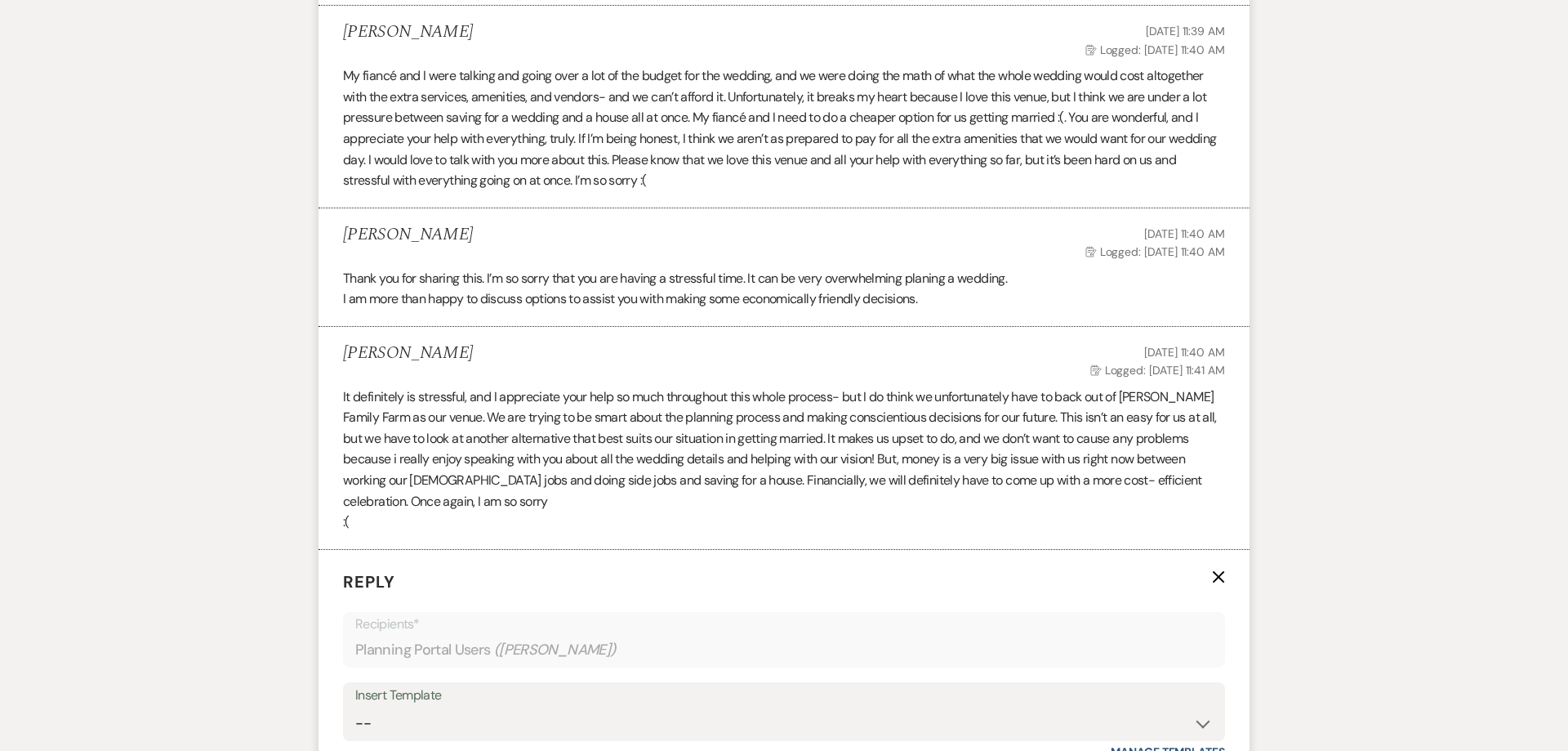
scroll to position [928, 0]
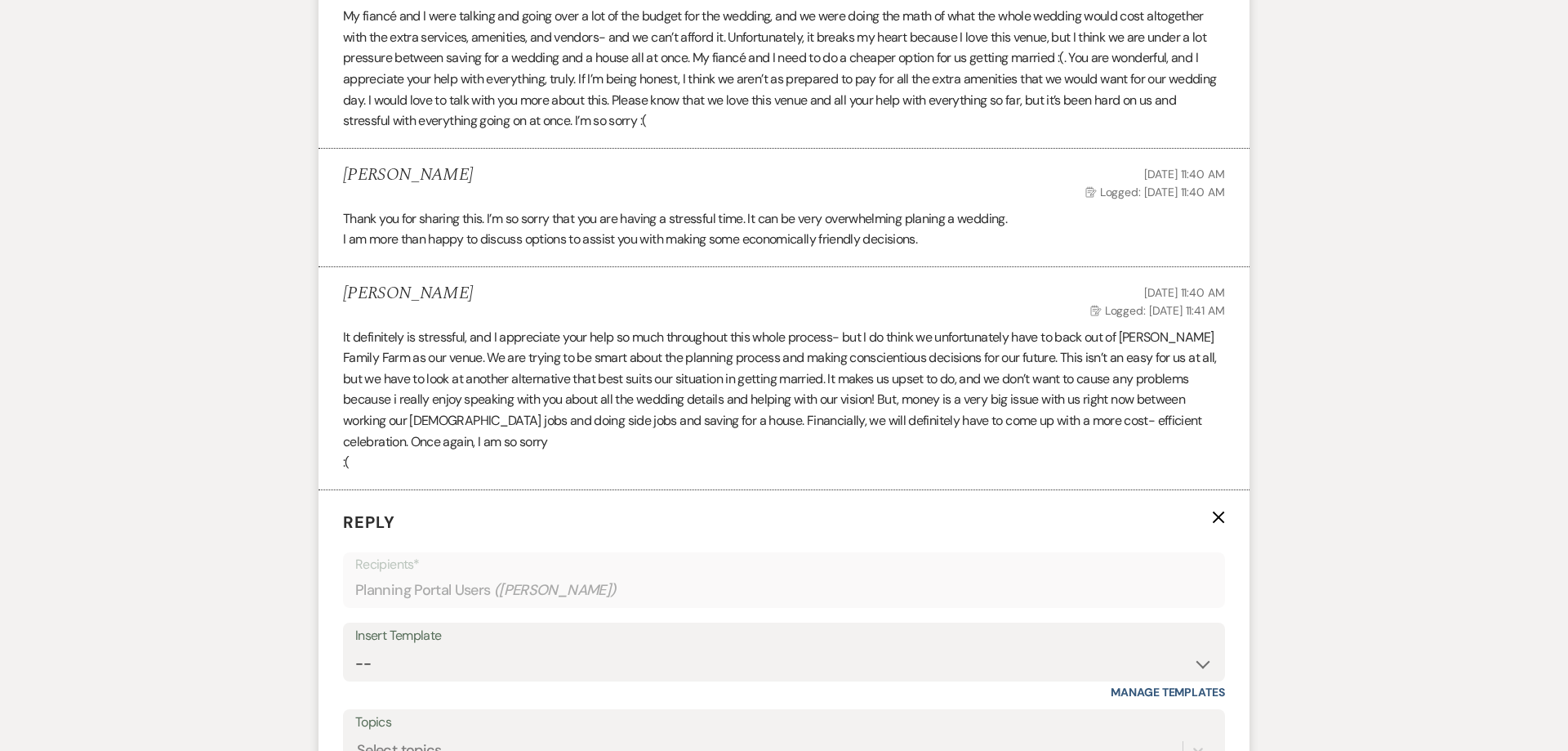
drag, startPoint x: 378, startPoint y: 472, endPoint x: 325, endPoint y: 338, distance: 144.1
click at [325, 338] on li "[PERSON_NAME] [DATE] 11:40 AM Log Logged: [DATE] 11:41 AM It definitely is stre…" at bounding box center [784, 378] width 931 height 223
copy div "It definitely is stressful, and I appreciate your help so much throughout this …"
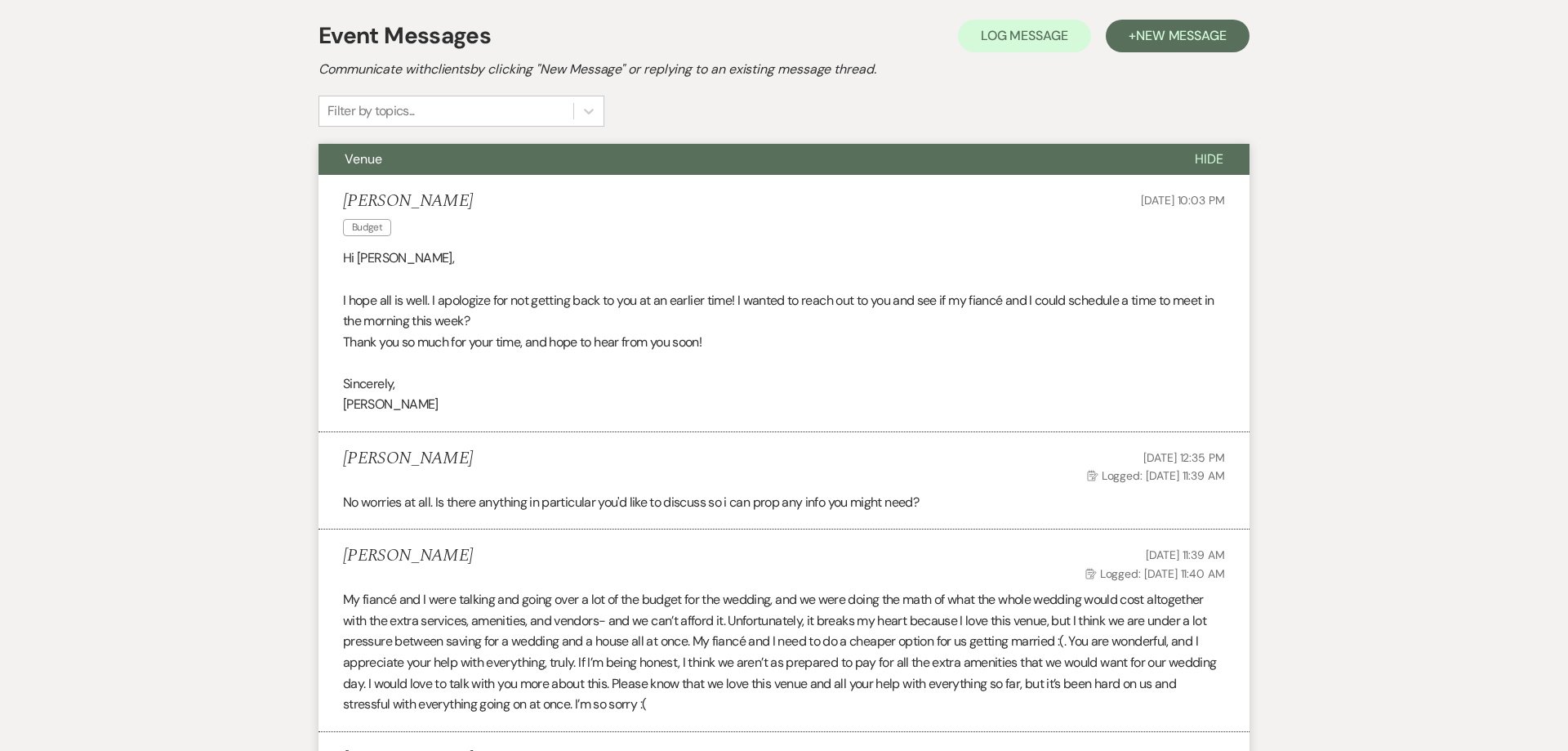
scroll to position [0, 0]
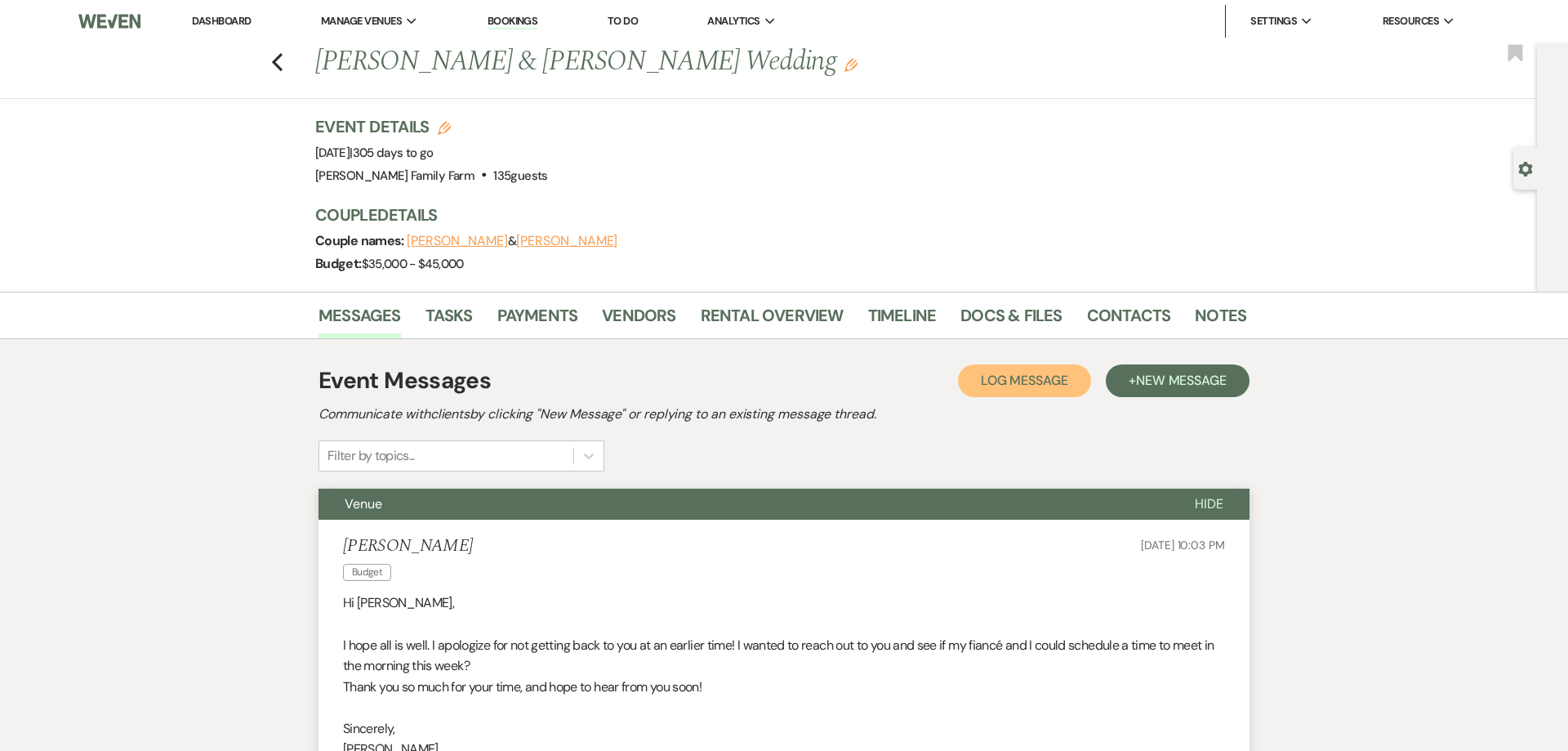
click at [1010, 377] on span "Log Message" at bounding box center [1025, 380] width 87 height 17
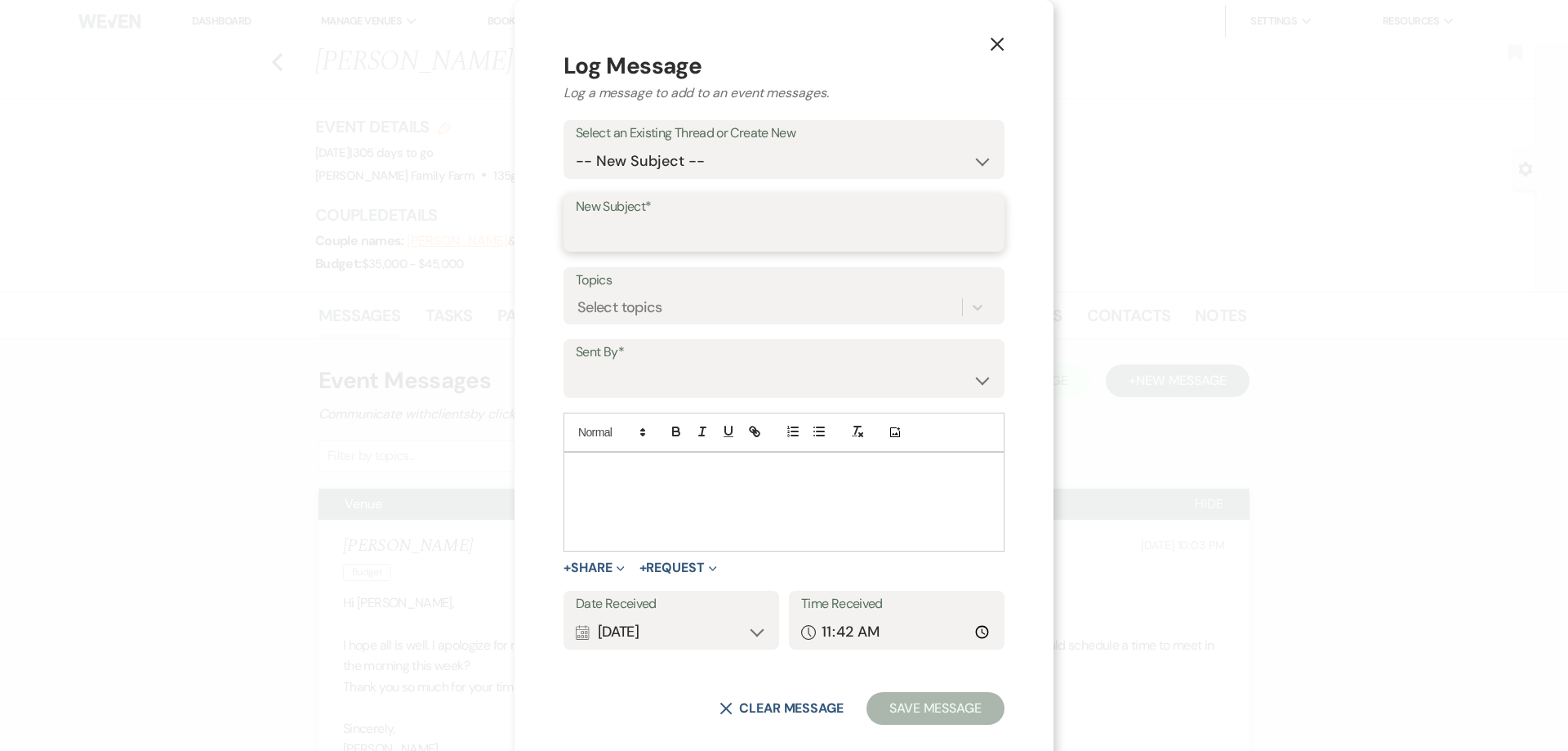
click at [604, 219] on input "New Subject*" at bounding box center [784, 234] width 417 height 32
click at [575, 146] on select "-- New Subject -- Venue Lakeside Ceremony Venue Elevated Services Month of Coor…" at bounding box center [784, 162] width 417 height 32
select select "443066"
click option "Venue" at bounding box center [0, 0] width 0 height 0
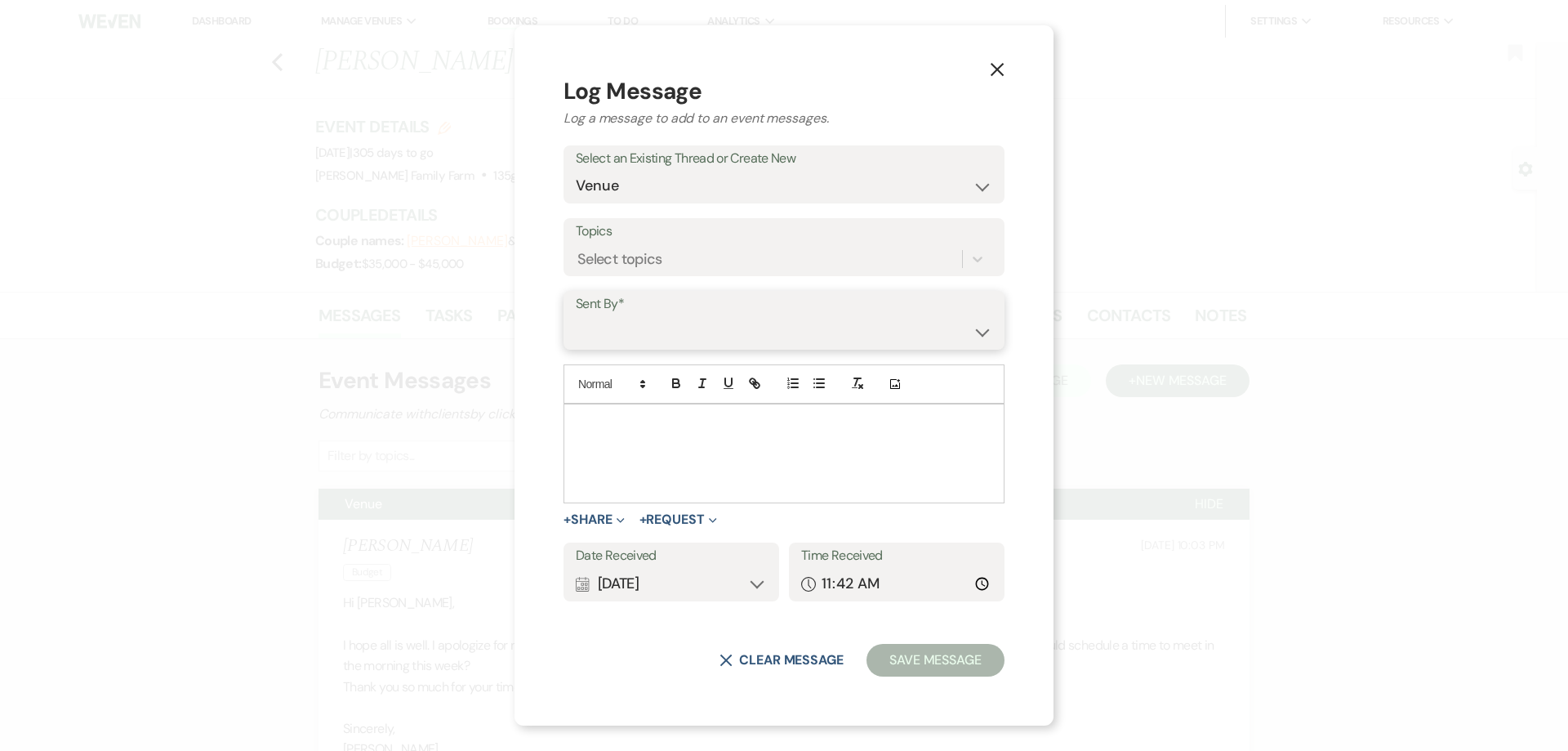
click at [575, 316] on select "[PERSON_NAME] ([EMAIL_ADDRESS][DOMAIN_NAME]) [PERSON_NAME] [PERSON_NAME] ([EMAI…" at bounding box center [784, 332] width 417 height 32
select select "contact-230741"
click option "[PERSON_NAME] ([EMAIL_ADDRESS][DOMAIN_NAME])" at bounding box center [0, 0] width 0 height 0
click at [636, 267] on div "Select topics" at bounding box center [620, 259] width 85 height 22
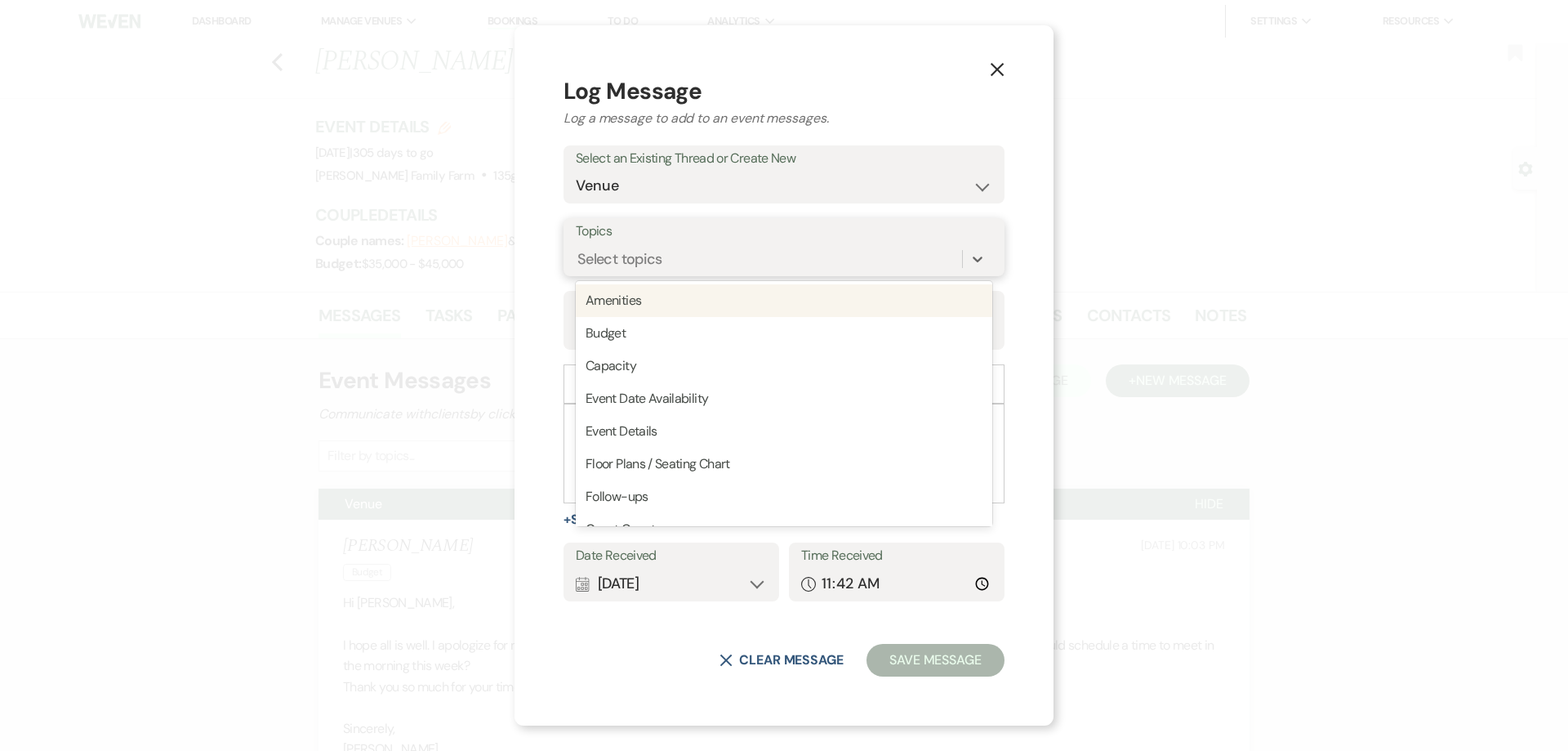
click at [614, 259] on div "Select topics" at bounding box center [620, 259] width 85 height 22
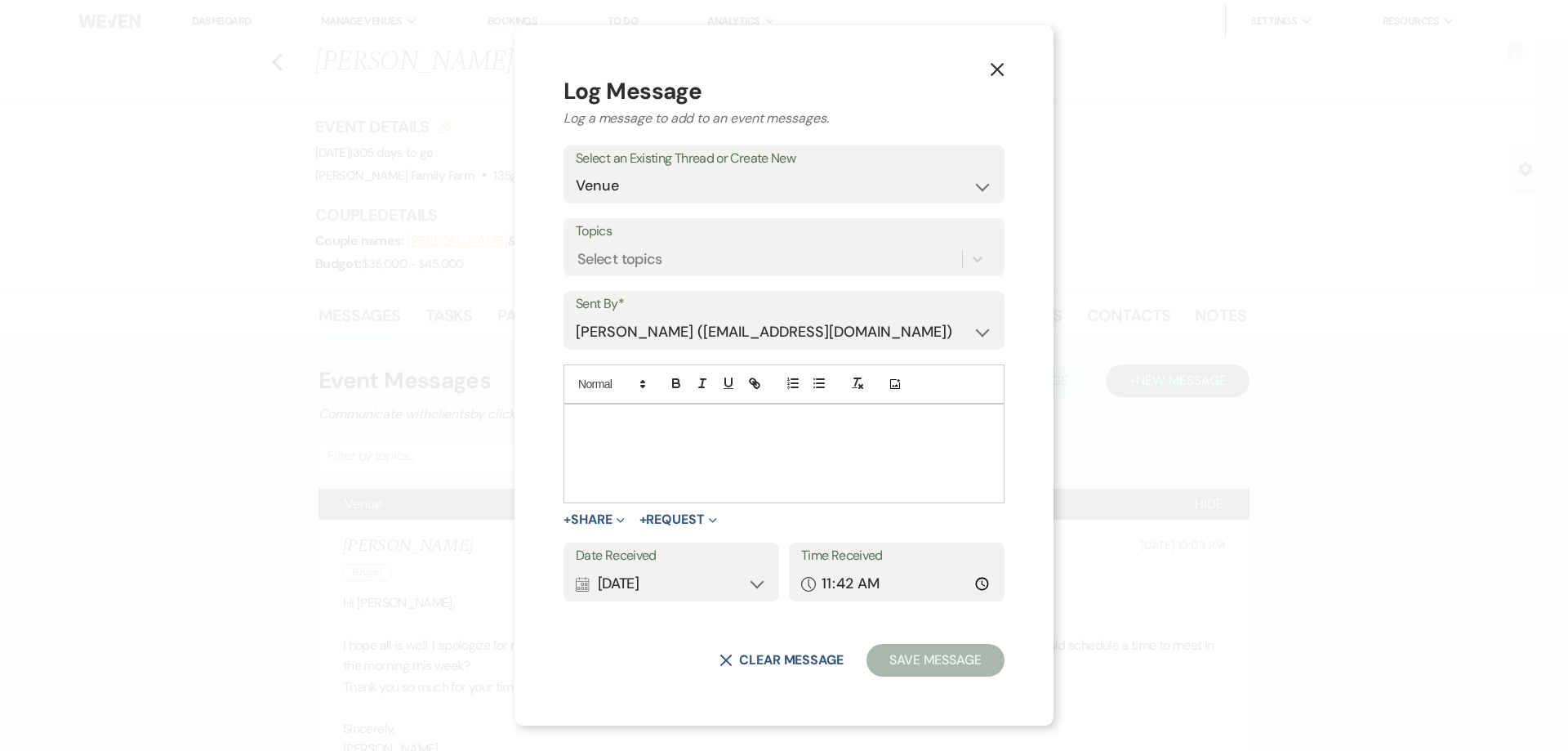
click at [599, 427] on p at bounding box center [784, 423] width 415 height 18
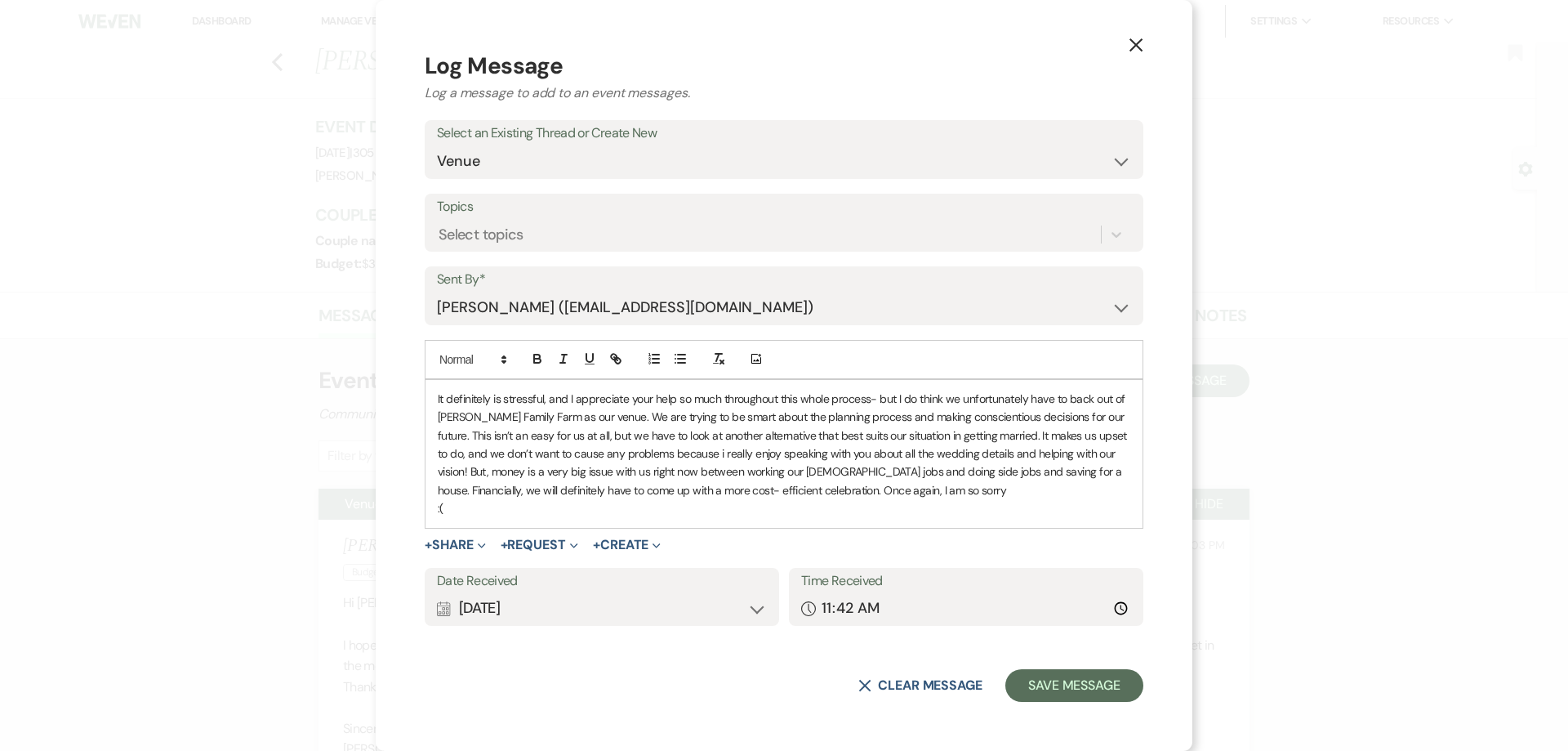
click at [533, 619] on div "Calendar [DATE] Expand" at bounding box center [601, 608] width 330 height 32
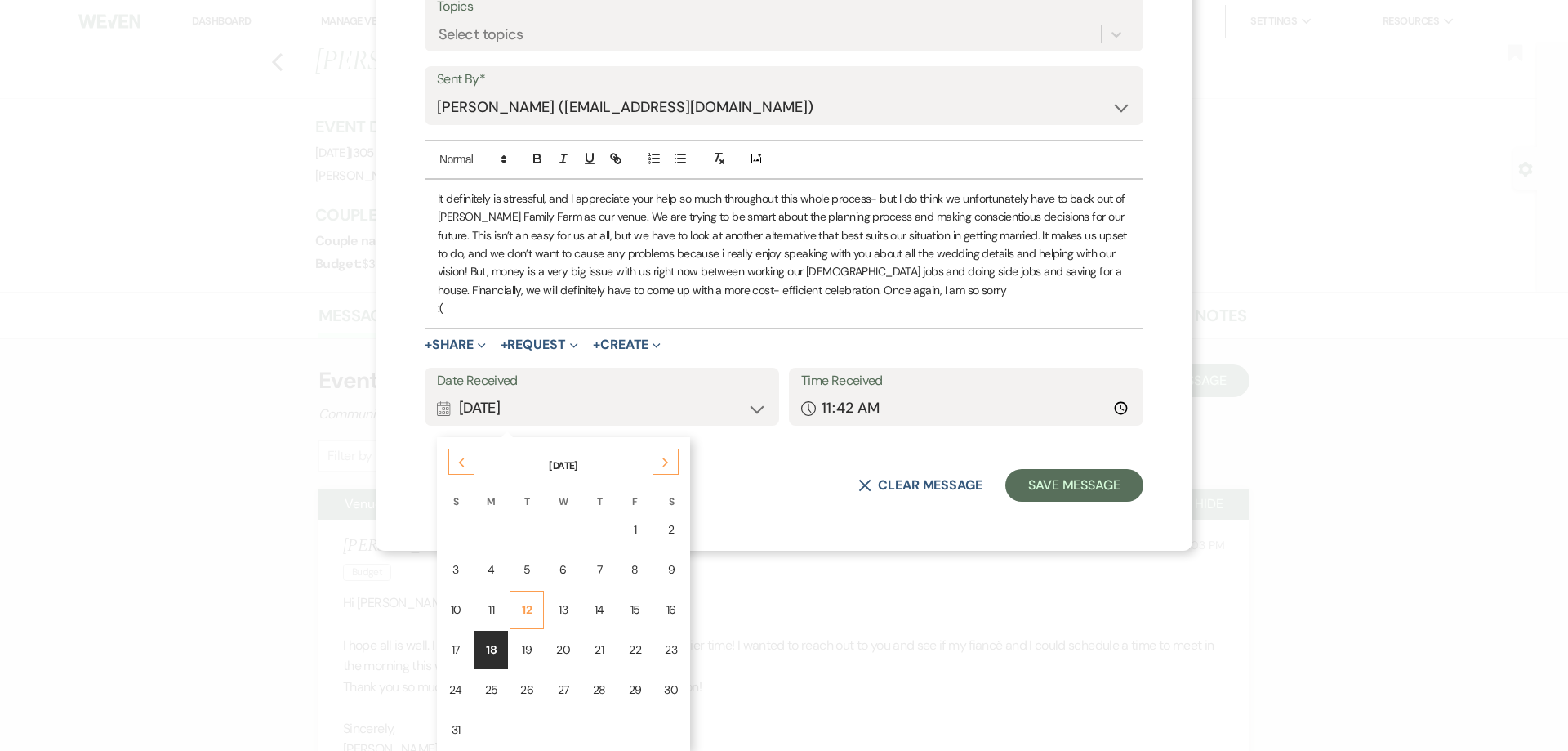
click at [529, 614] on div "12" at bounding box center [526, 609] width 13 height 17
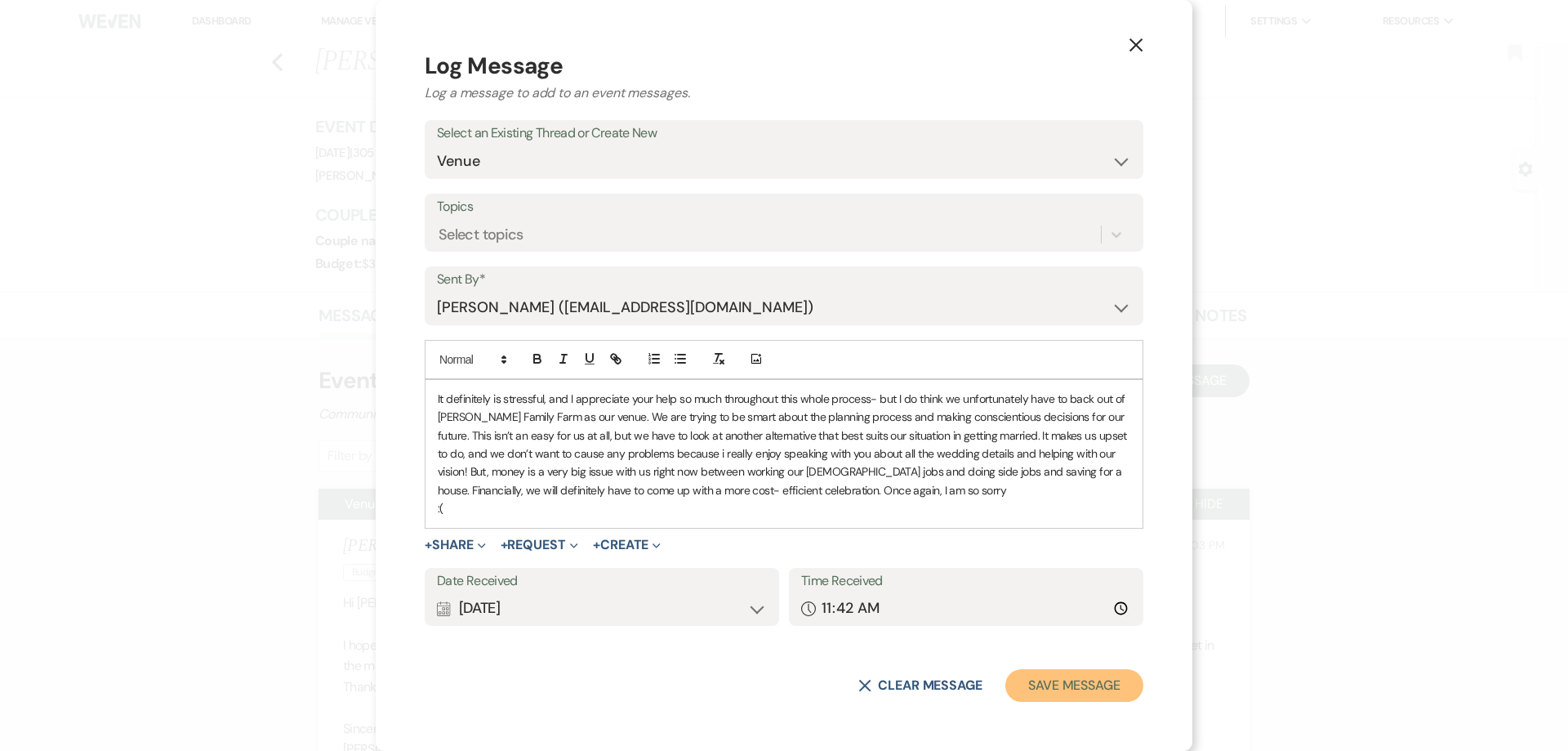
click at [1069, 686] on button "Save Message" at bounding box center [1073, 685] width 138 height 33
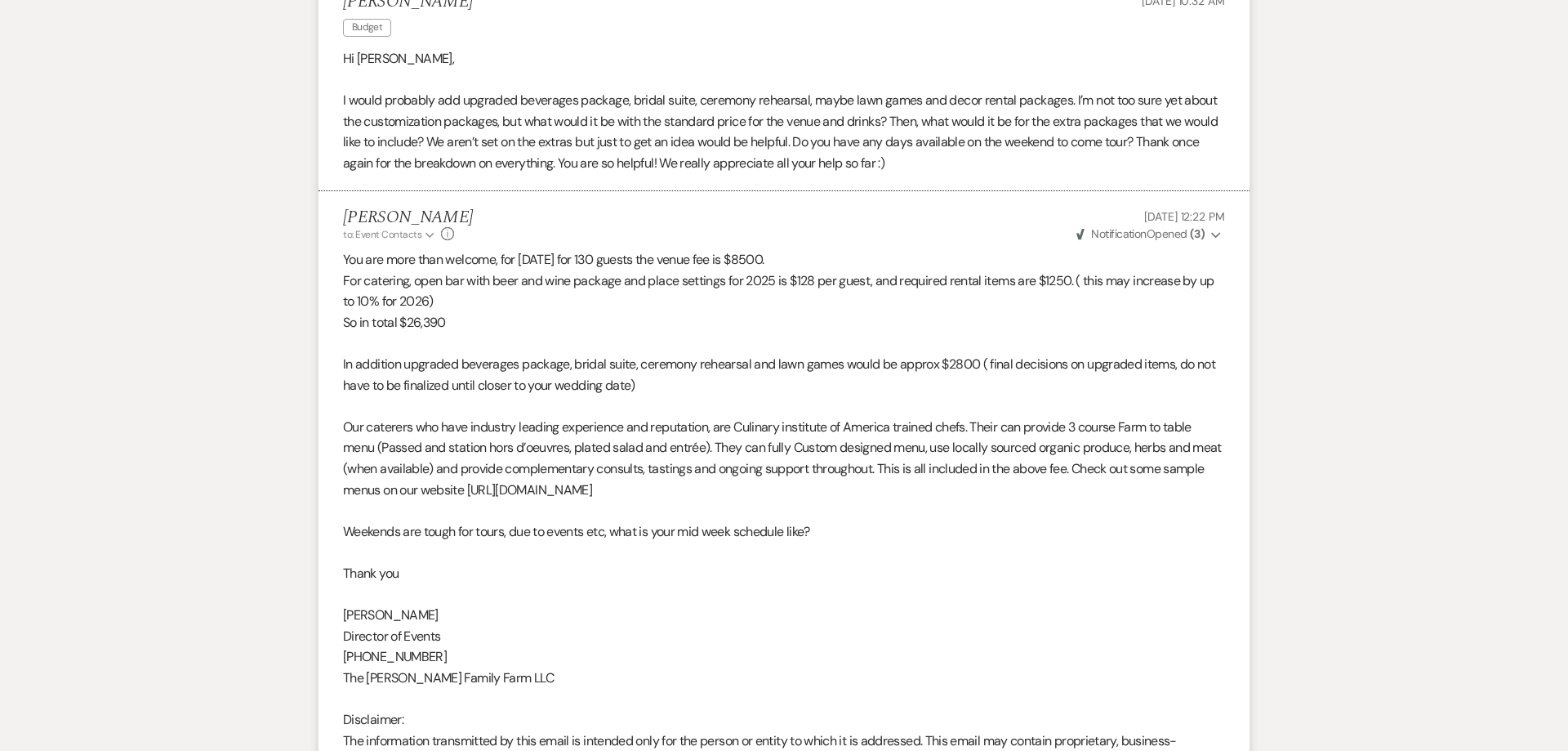
scroll to position [11861, 0]
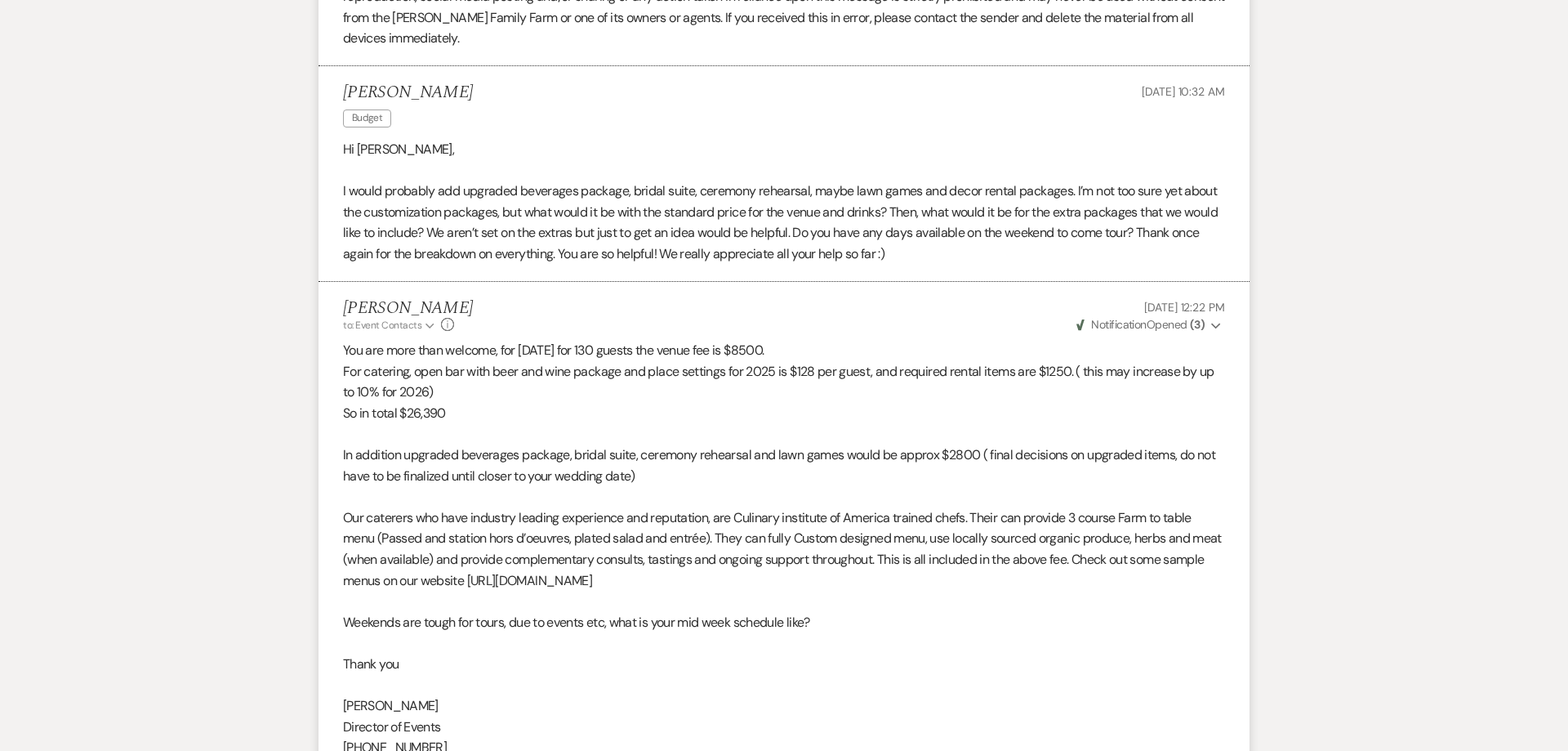
drag, startPoint x: 343, startPoint y: 313, endPoint x: 672, endPoint y: 438, distance: 351.9
click at [672, 438] on div "You are more than welcome, for [DATE] for 130 guests the venue fee is $8500. Fo…" at bounding box center [784, 632] width 882 height 585
copy div "You are more than welcome, for [DATE] for 130 guests the venue fee is $8500. Fo…"
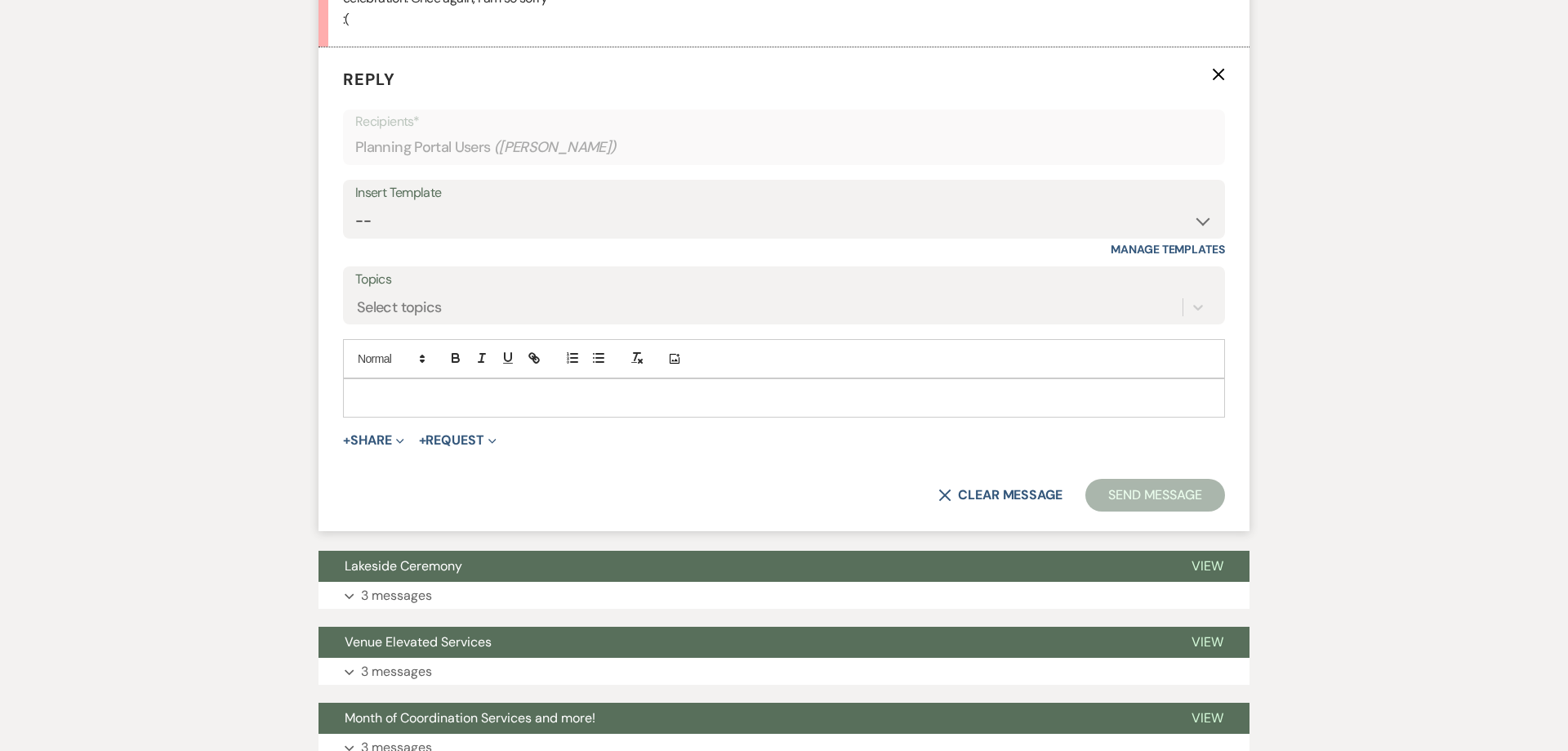
scroll to position [1592, 0]
click at [385, 403] on p at bounding box center [784, 399] width 856 height 18
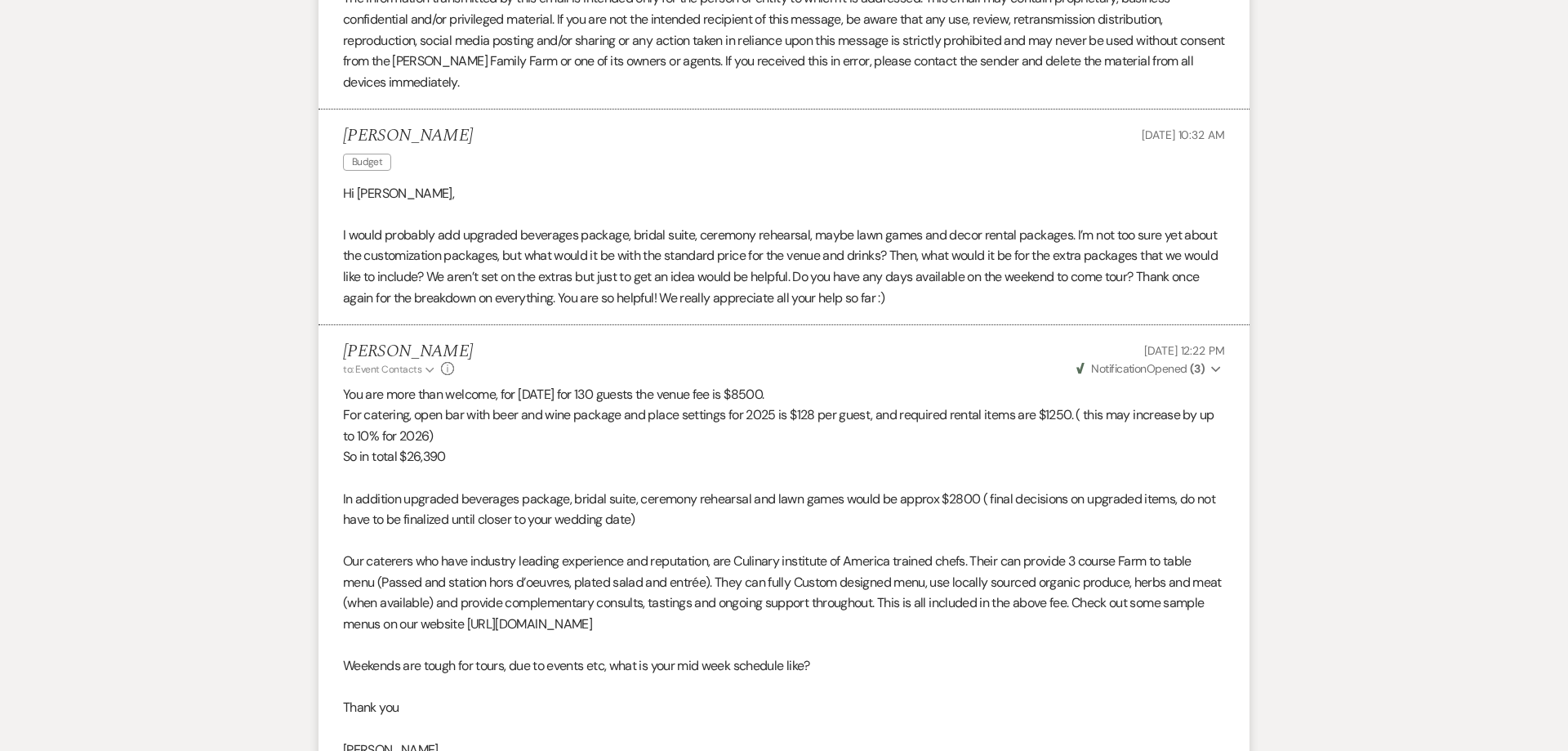
scroll to position [11736, 0]
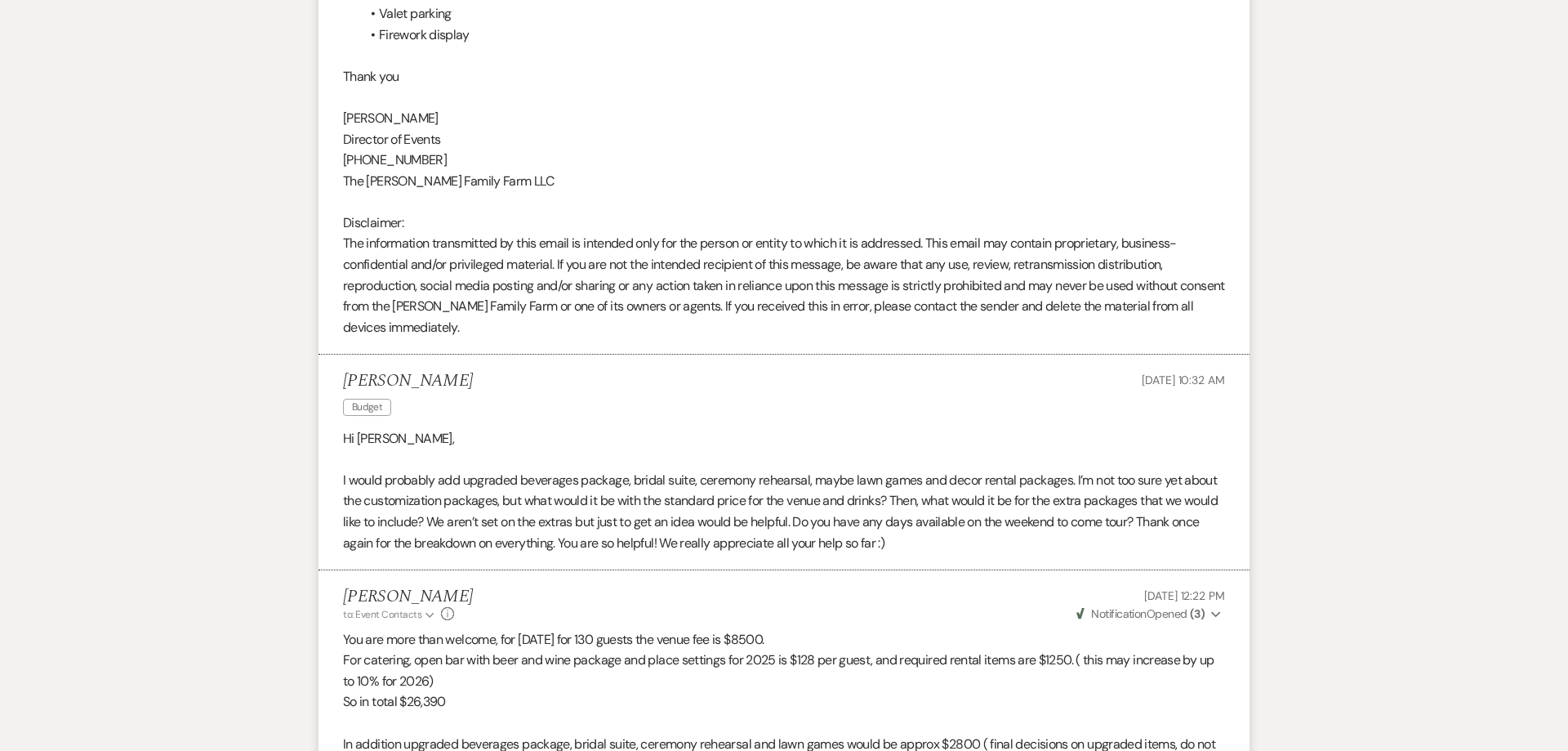
drag, startPoint x: 1109, startPoint y: 539, endPoint x: 1222, endPoint y: 539, distance: 113.0
click at [1222, 589] on span "[DATE] 12:22 PM" at bounding box center [1184, 596] width 81 height 15
copy span "[DATE] 12:22 PM"
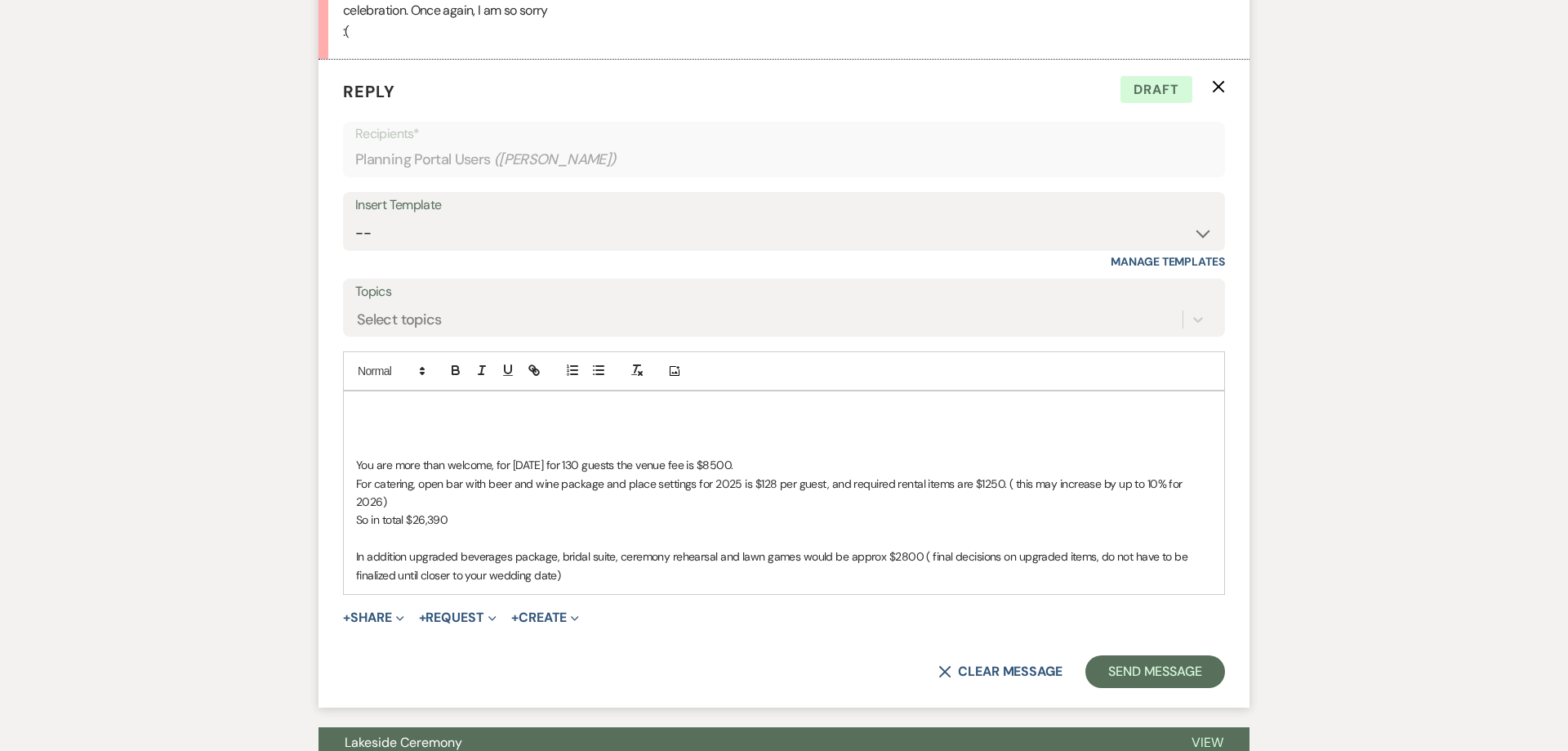
scroll to position [1718, 0]
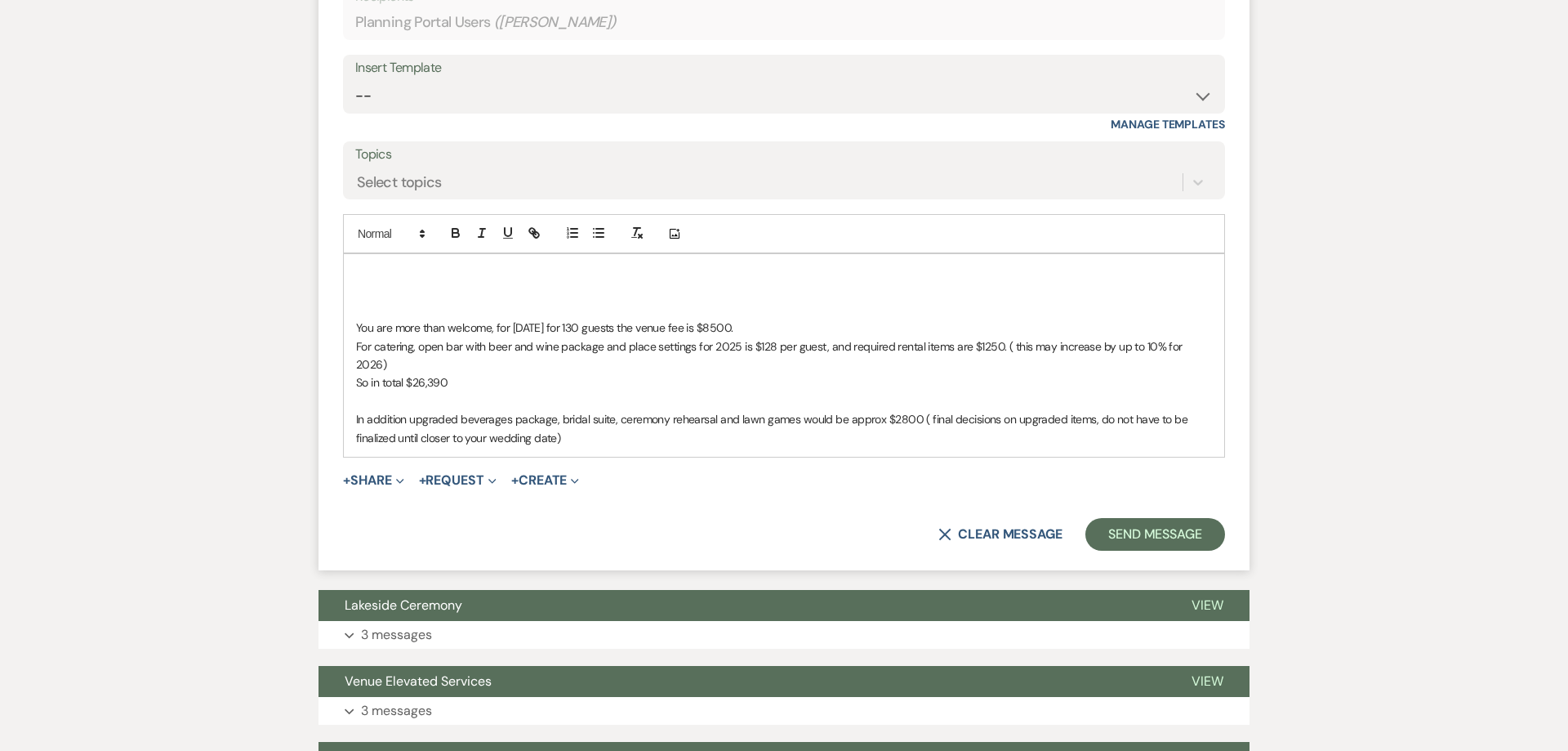
click at [399, 308] on p at bounding box center [784, 310] width 856 height 18
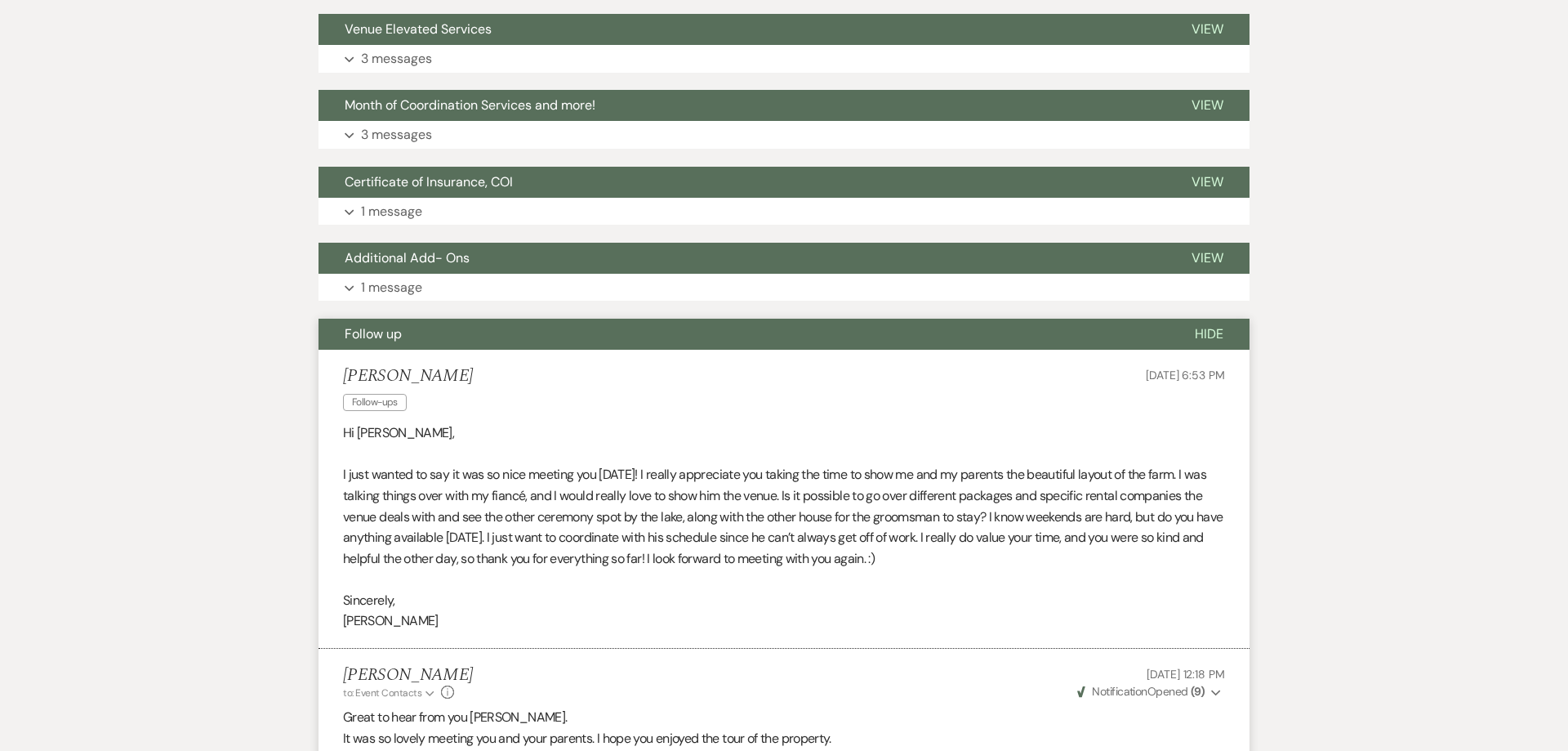
scroll to position [2260, 0]
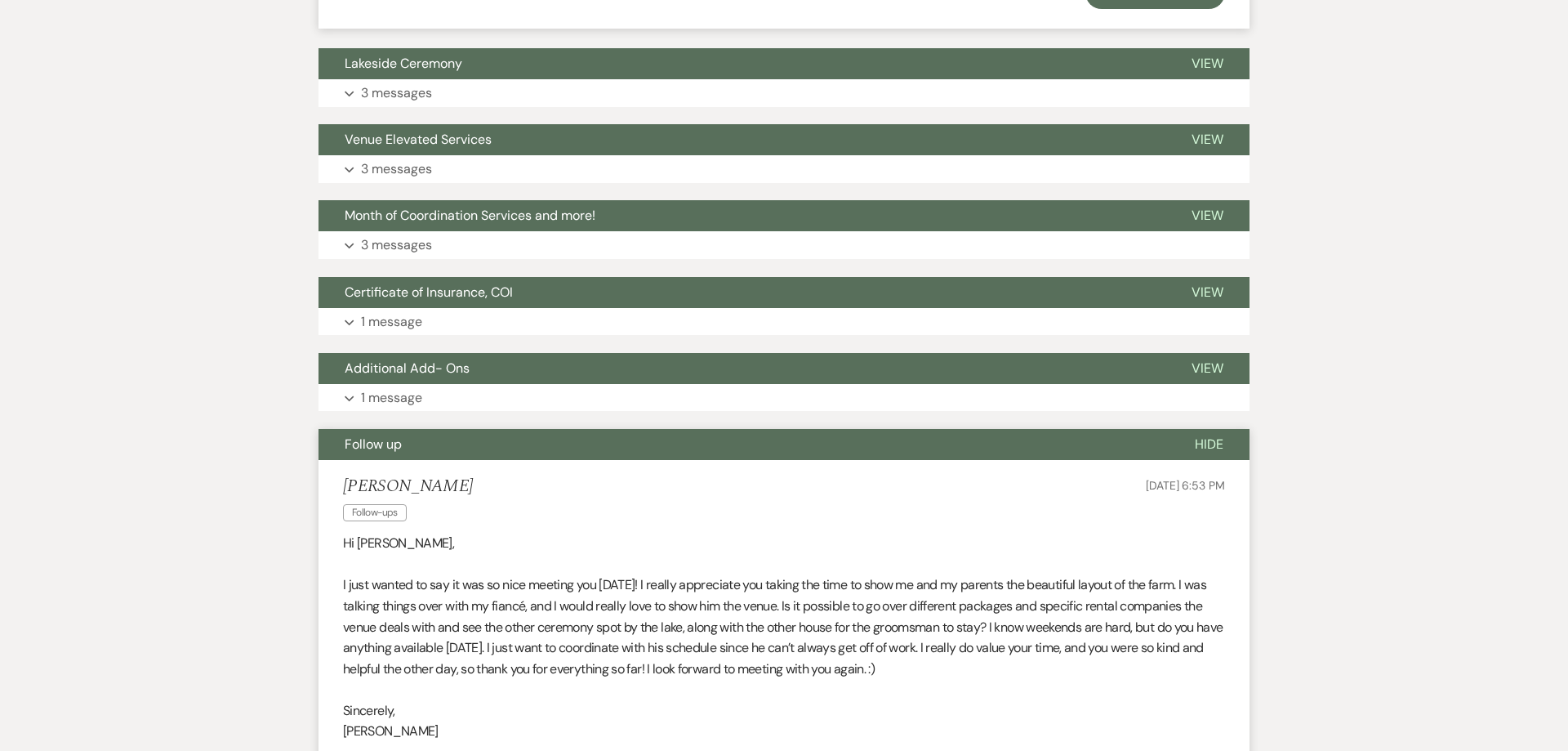
click at [423, 432] on button "Follow up" at bounding box center [743, 443] width 850 height 31
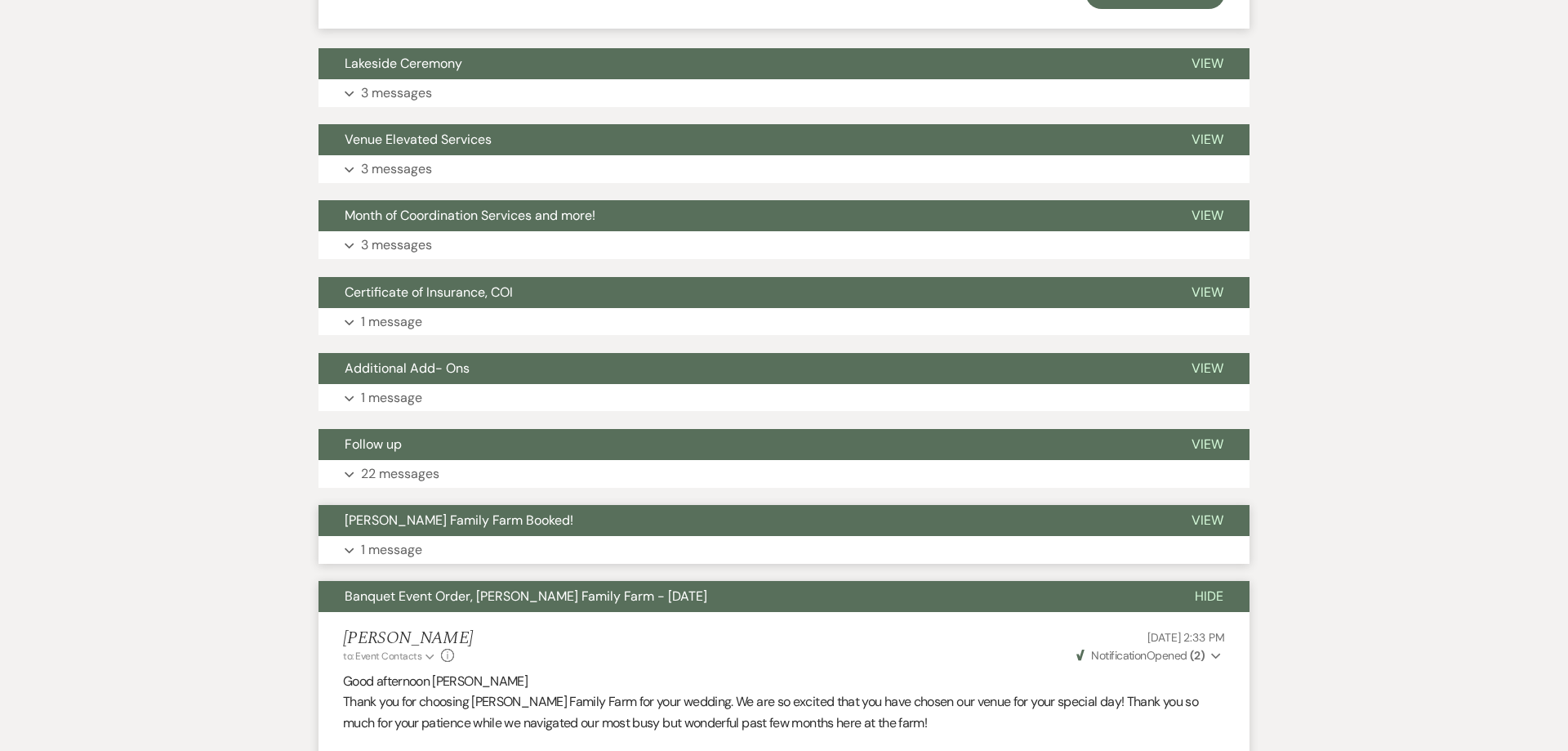
click at [446, 538] on button "Expand 1 message" at bounding box center [784, 550] width 931 height 28
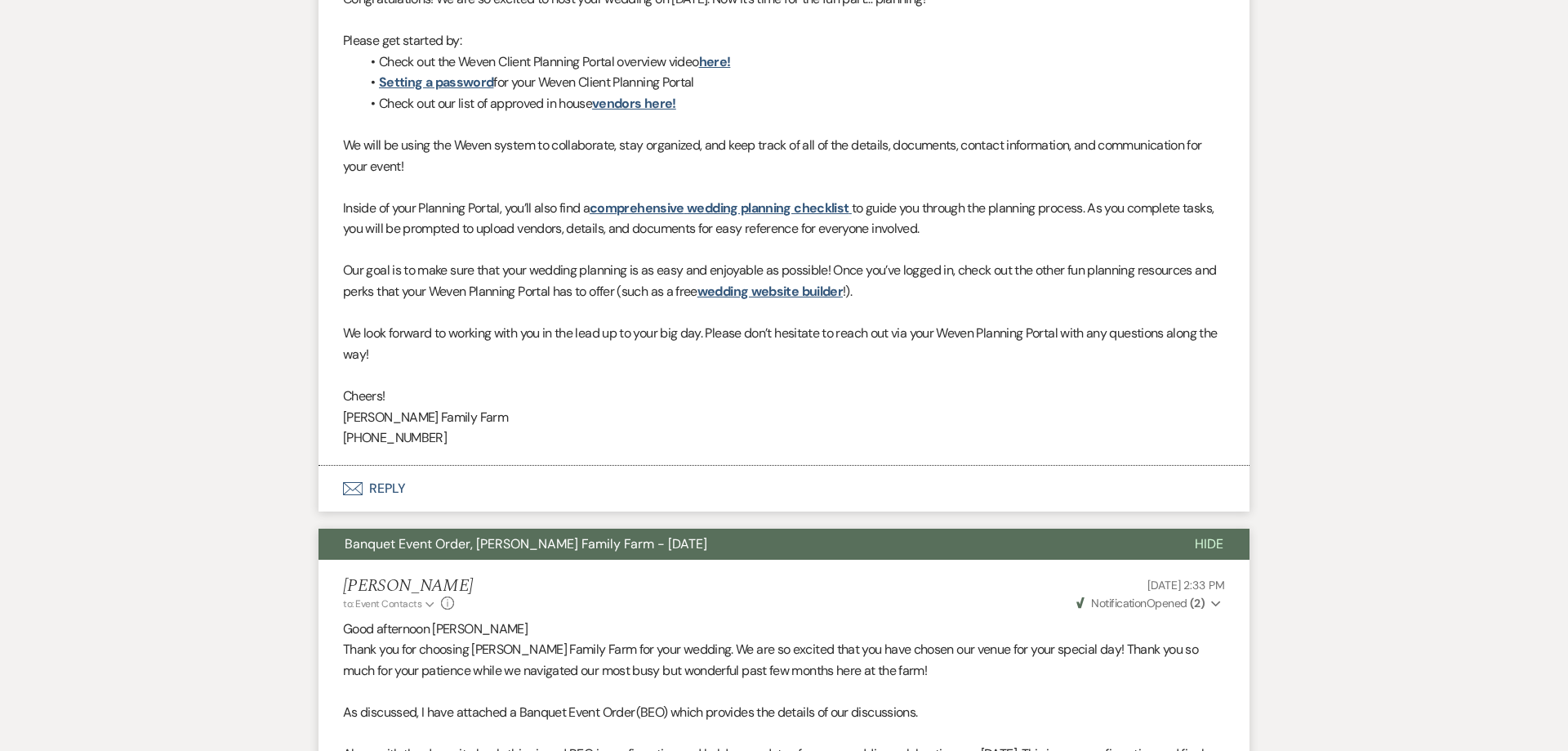
scroll to position [3031, 0]
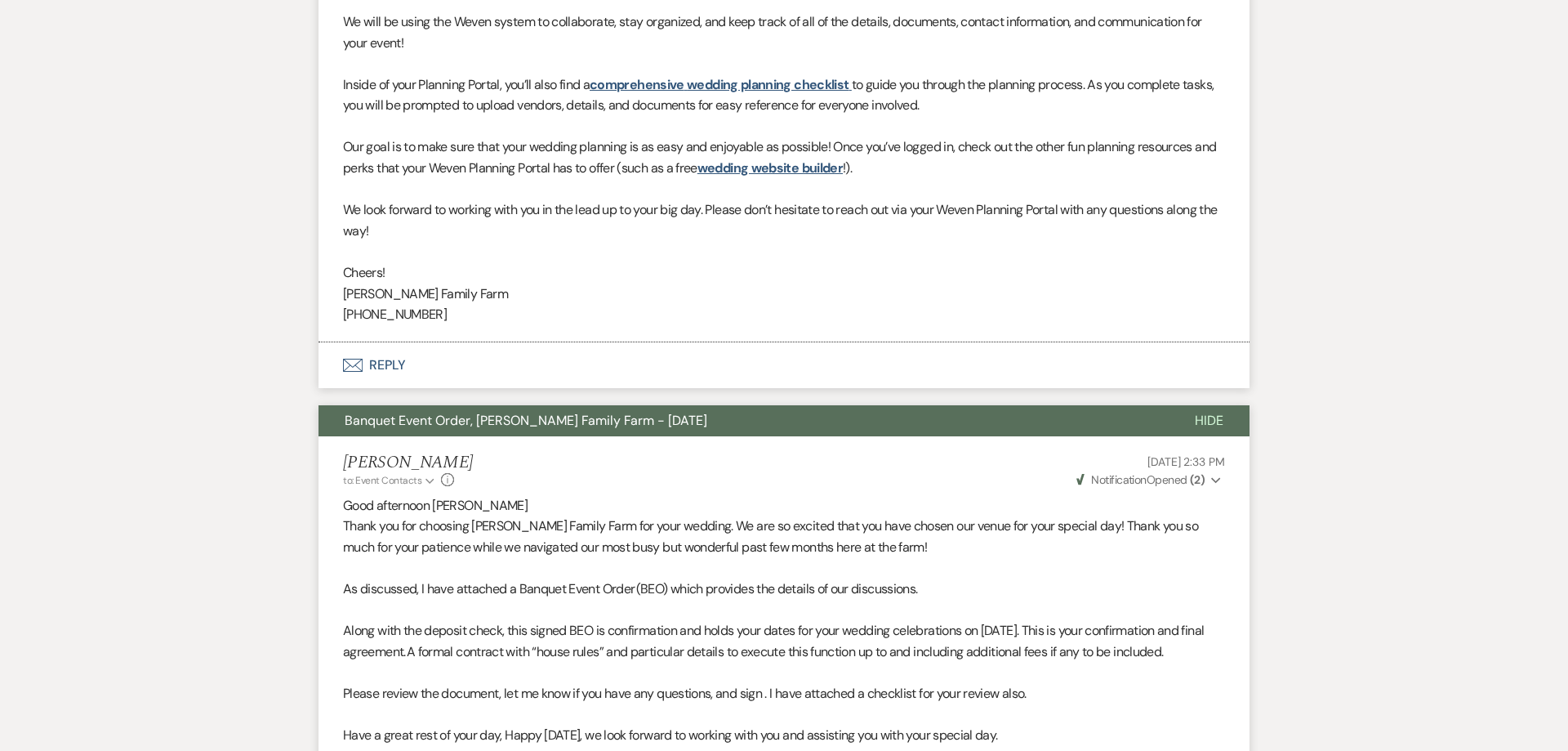
drag, startPoint x: 1229, startPoint y: 444, endPoint x: 1112, endPoint y: 450, distance: 117.2
copy span "[DATE] 2:33 PM"
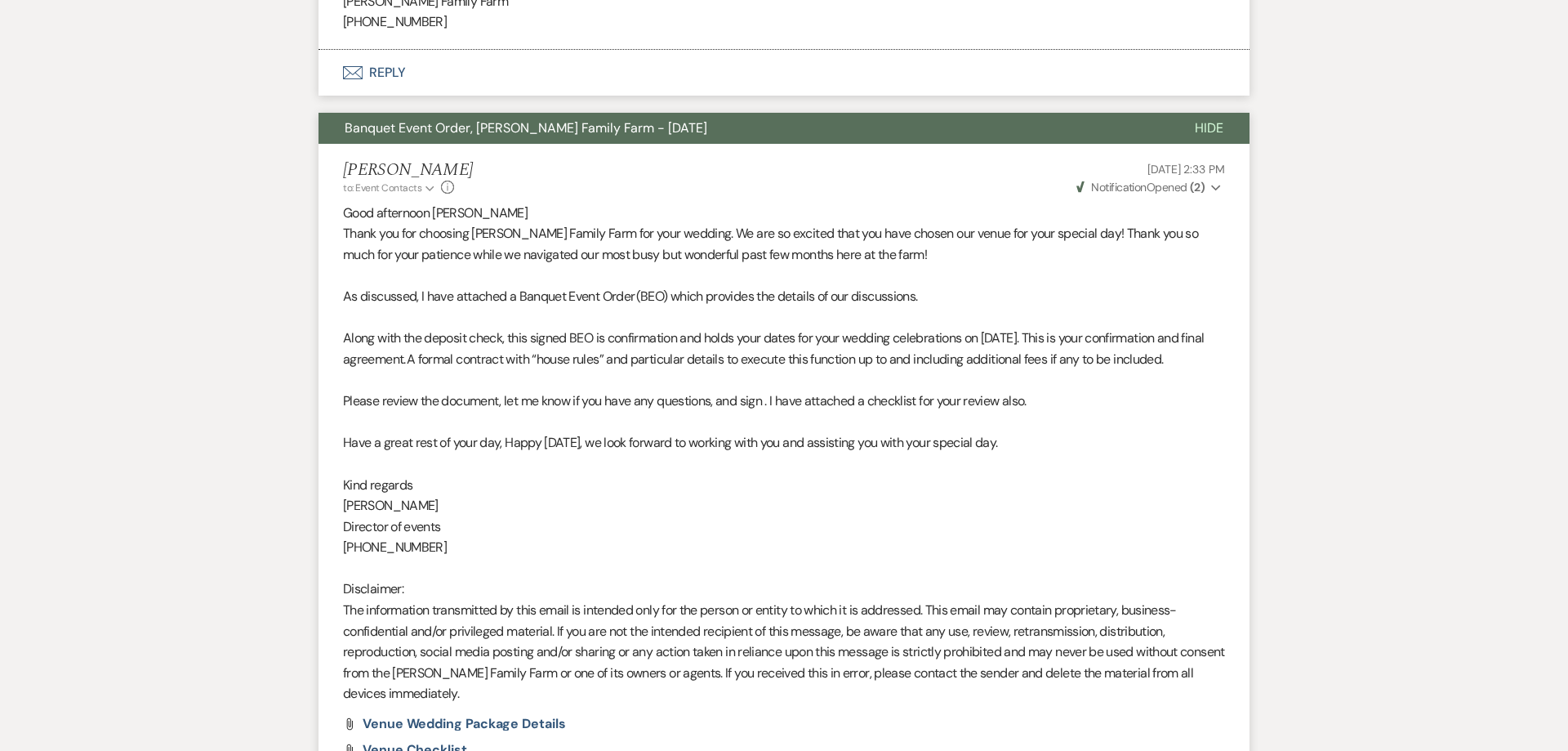
scroll to position [3321, 0]
click at [436, 123] on button "Banquet Event Order, [PERSON_NAME] Family Farm - [DATE]" at bounding box center [743, 129] width 850 height 31
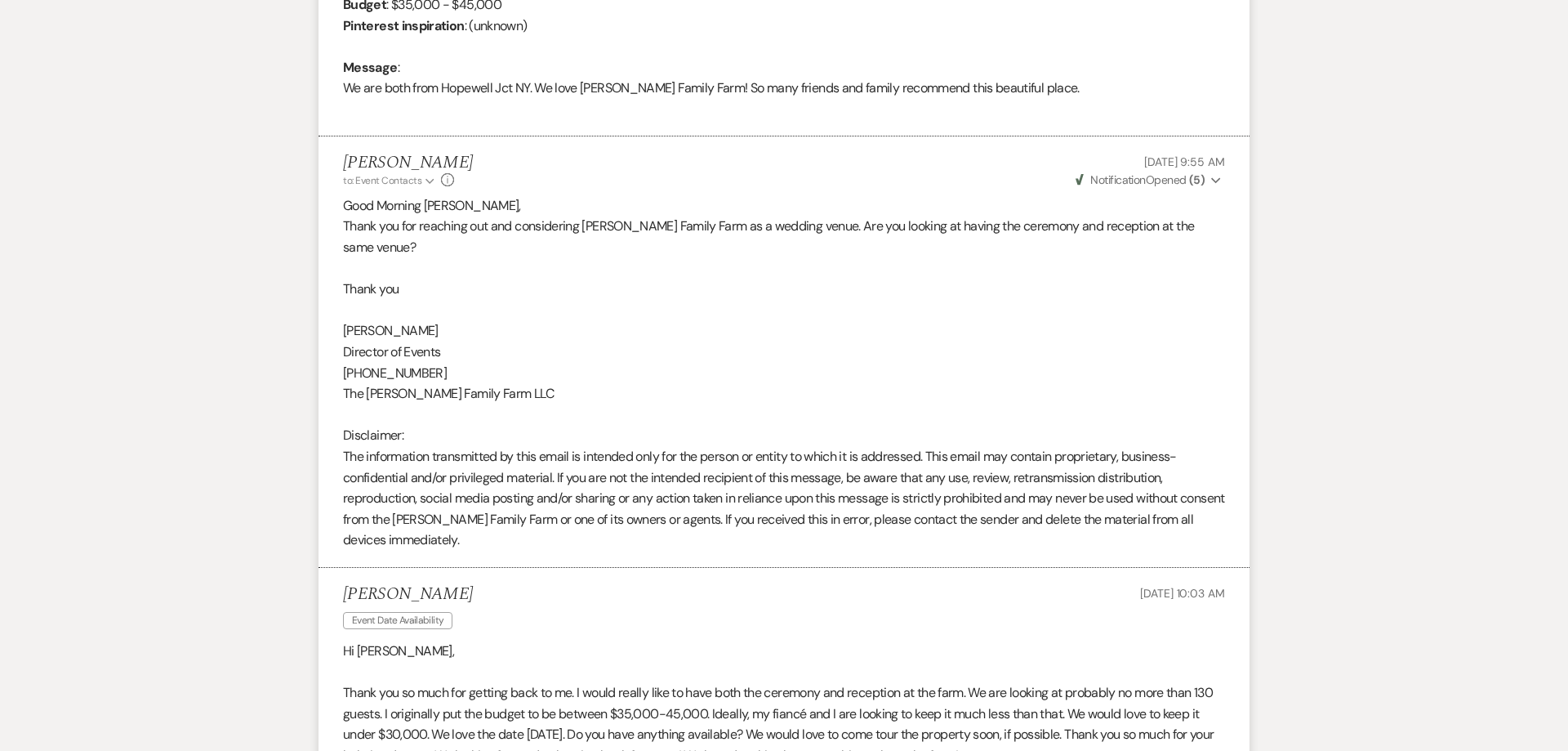
scroll to position [3155, 0]
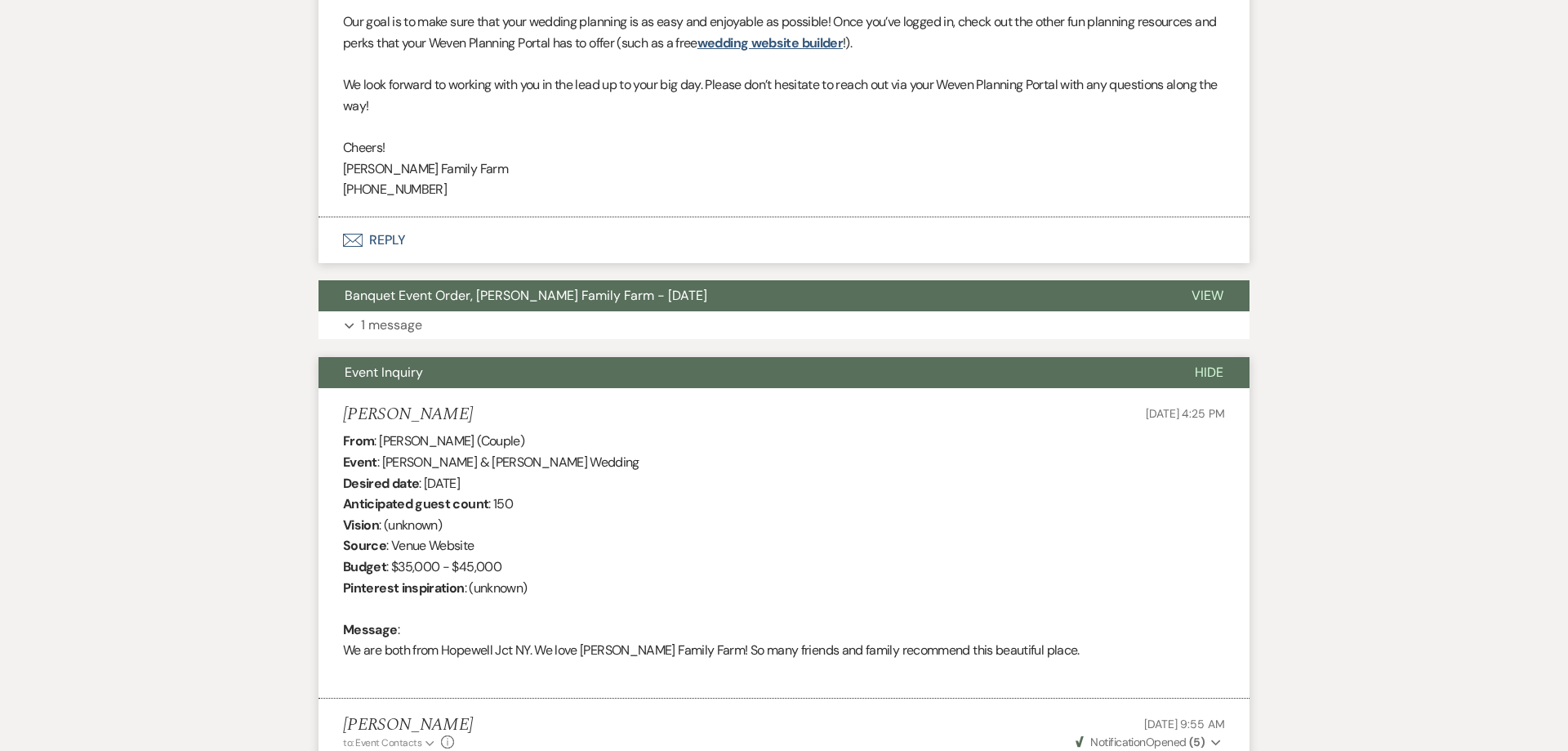
click at [419, 364] on span "Event Inquiry" at bounding box center [383, 372] width 78 height 17
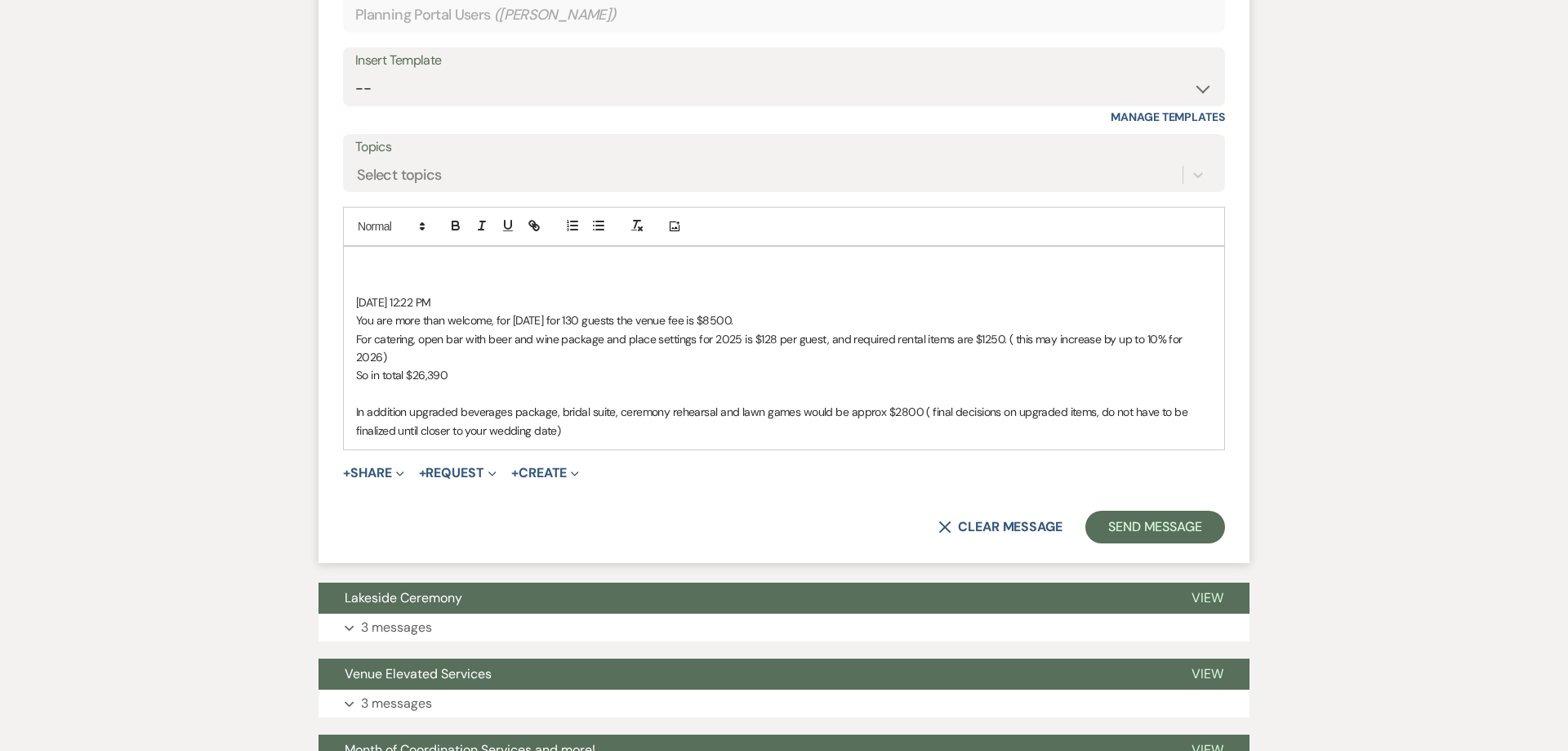
scroll to position [1620, 0]
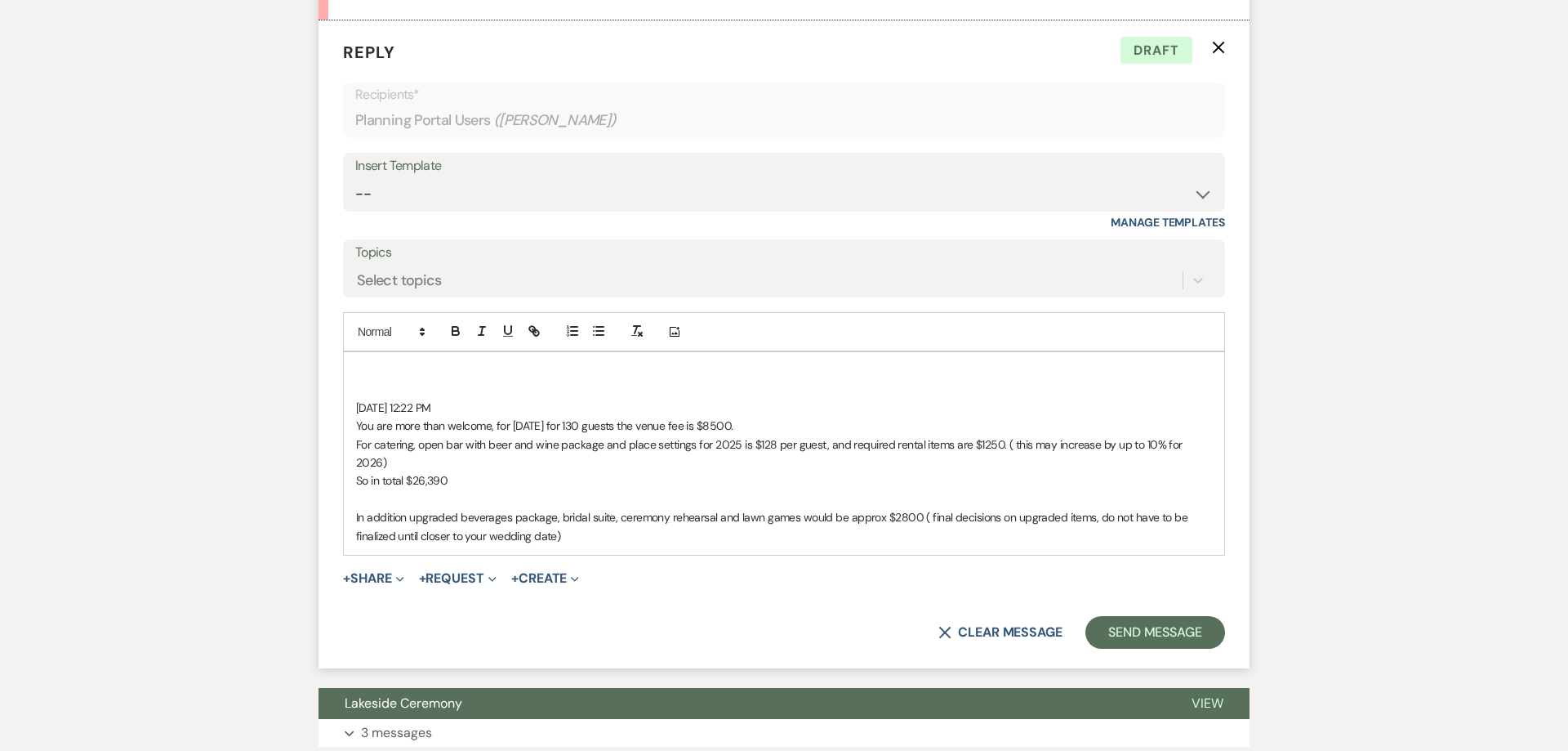
click at [601, 519] on p "In addition upgraded beverages package, bridal suite, ceremony rehearsal and la…" at bounding box center [784, 527] width 856 height 37
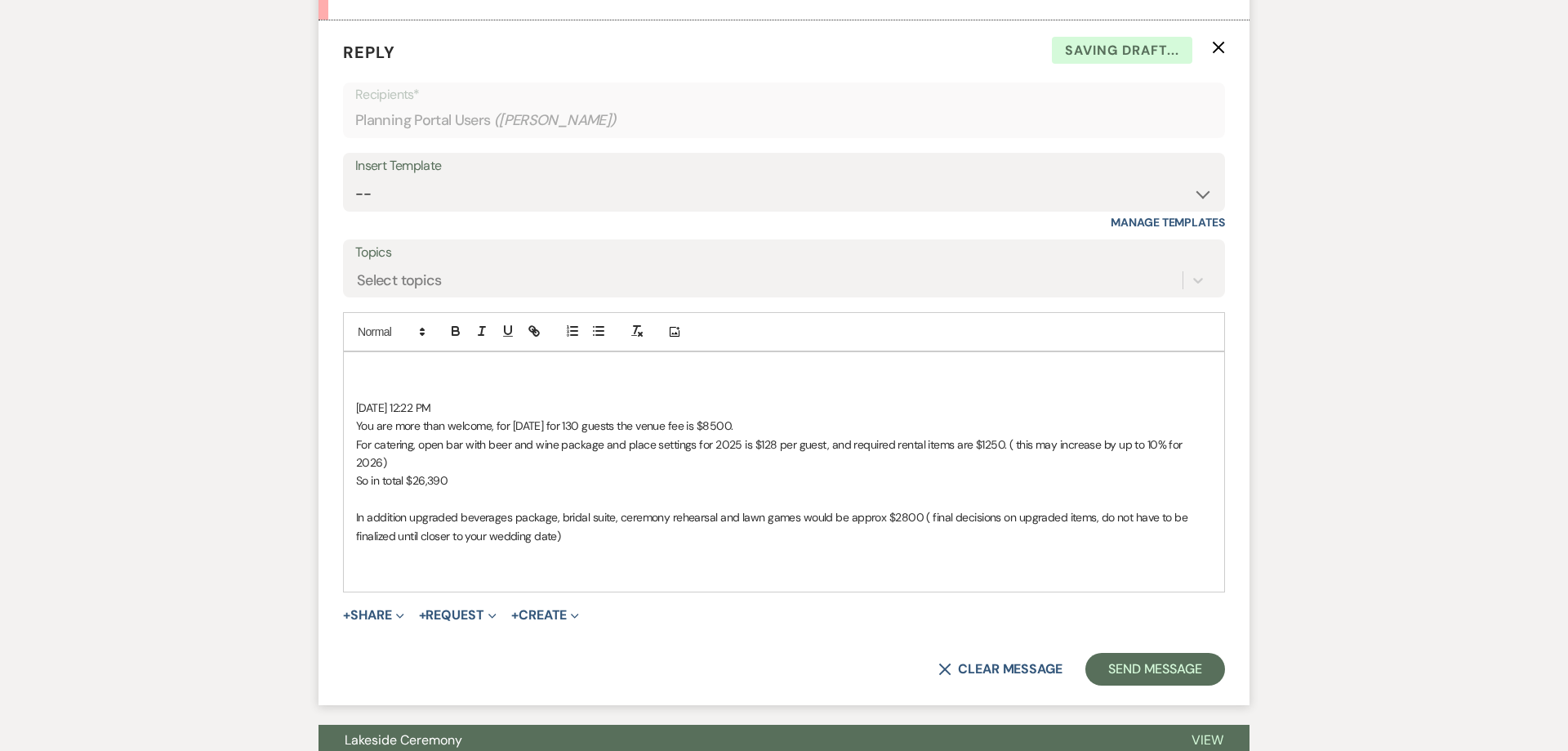
paste div
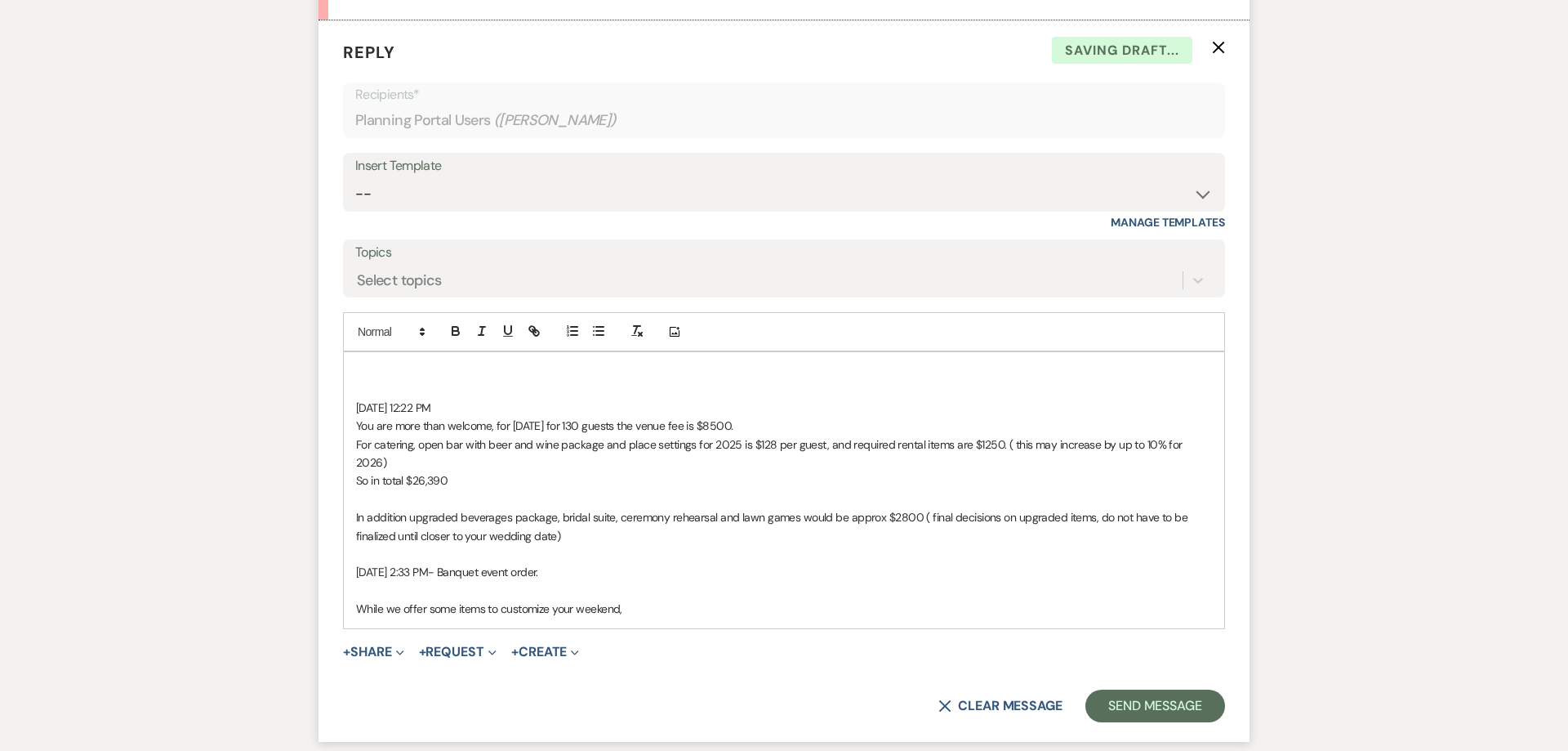
scroll to position [1620, 0]
click at [649, 599] on p "While we offer some items to customize your weekend," at bounding box center [784, 608] width 856 height 18
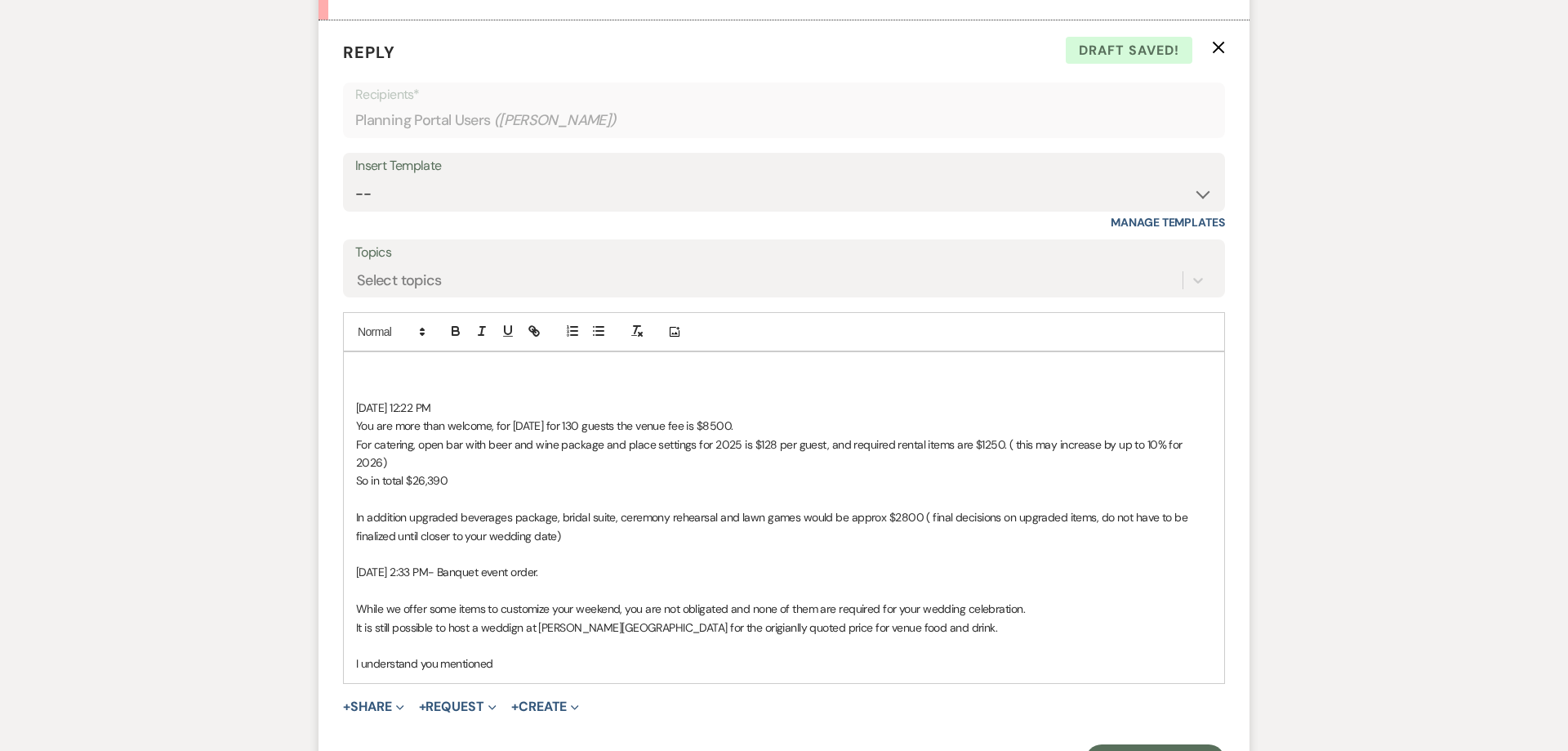
click at [896, 618] on p "It is still possible to host a weddign at [PERSON_NAME][GEOGRAPHIC_DATA] for th…" at bounding box center [784, 627] width 856 height 18
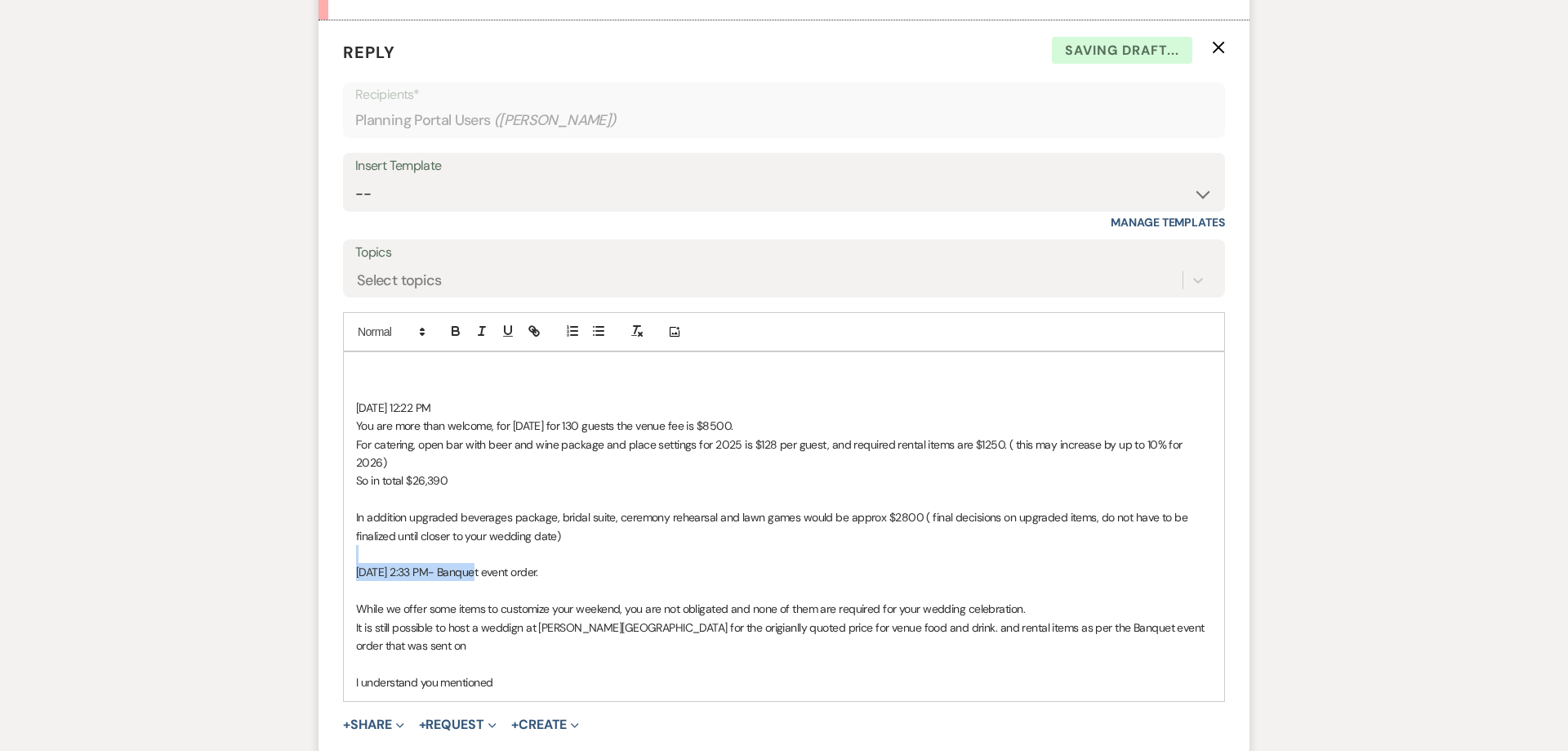
drag, startPoint x: 466, startPoint y: 554, endPoint x: 330, endPoint y: 544, distance: 136.4
click at [344, 544] on div "[DATE] 12:22 PM You are more than welcome, for [DATE] for 130 guests the venue …" at bounding box center [784, 527] width 881 height 349
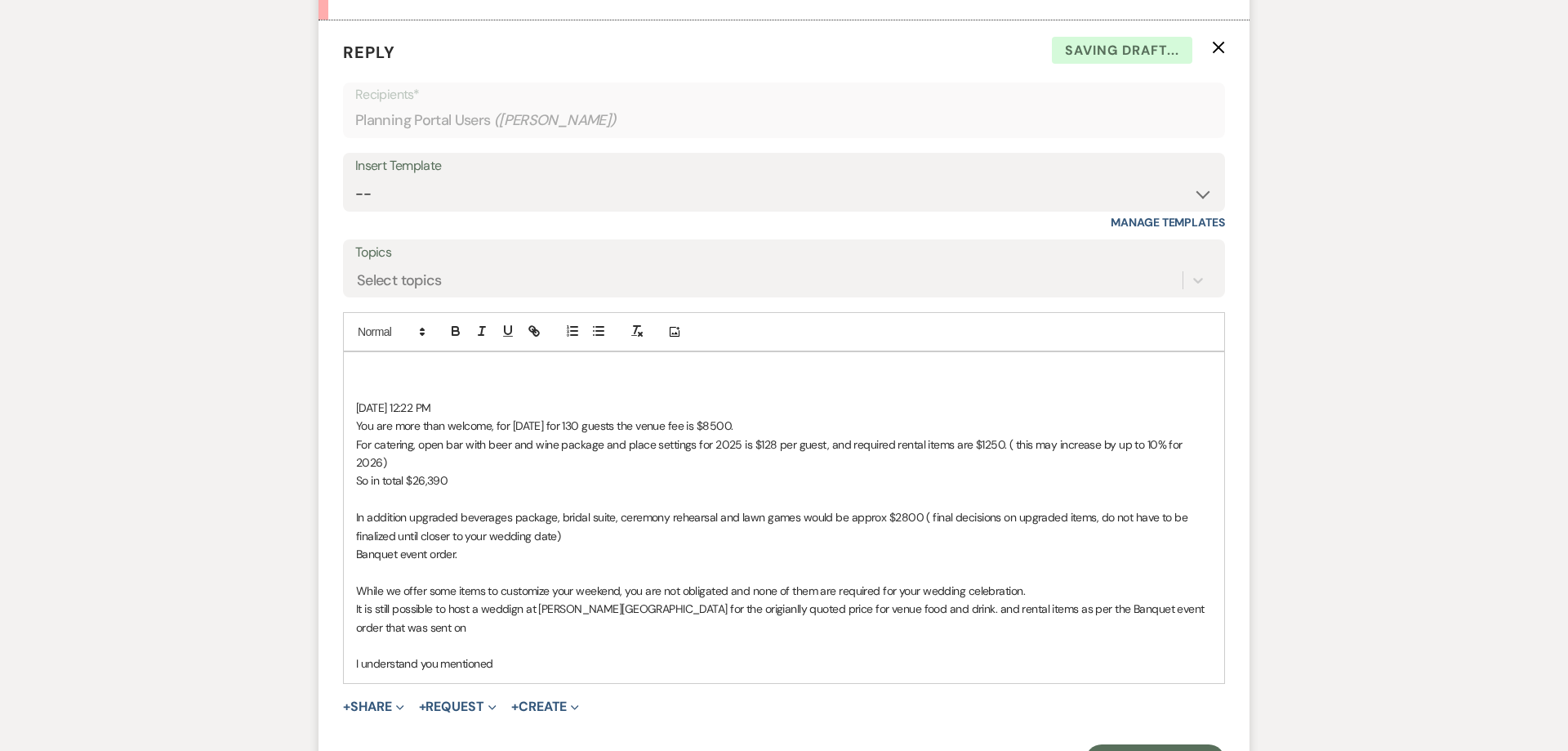
click at [1213, 598] on div "[DATE] 12:22 PM You are more than welcome, for [DATE] for 130 guests the venue …" at bounding box center [784, 517] width 881 height 330
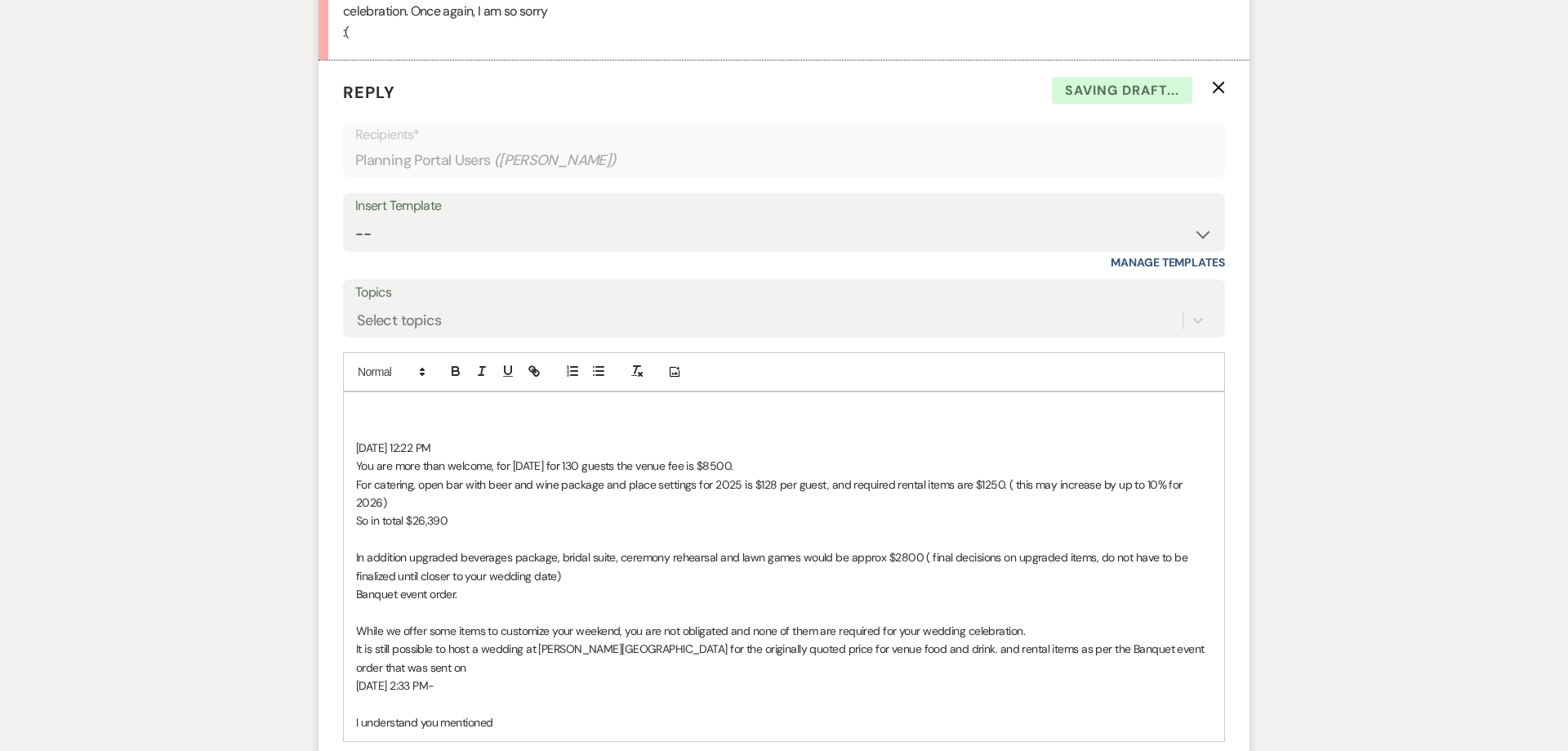
scroll to position [1578, 0]
drag, startPoint x: 364, startPoint y: 454, endPoint x: 330, endPoint y: 447, distance: 34.7
click at [344, 447] on div "[DATE] 12:22 PM You are more than welcome, for [DATE] for 130 guests the venue …" at bounding box center [784, 569] width 881 height 349
copy p "[DATE] 12:22 PM"
click at [888, 642] on p "It is still possible to host a wedding at [PERSON_NAME][GEOGRAPHIC_DATA] for th…" at bounding box center [784, 660] width 856 height 37
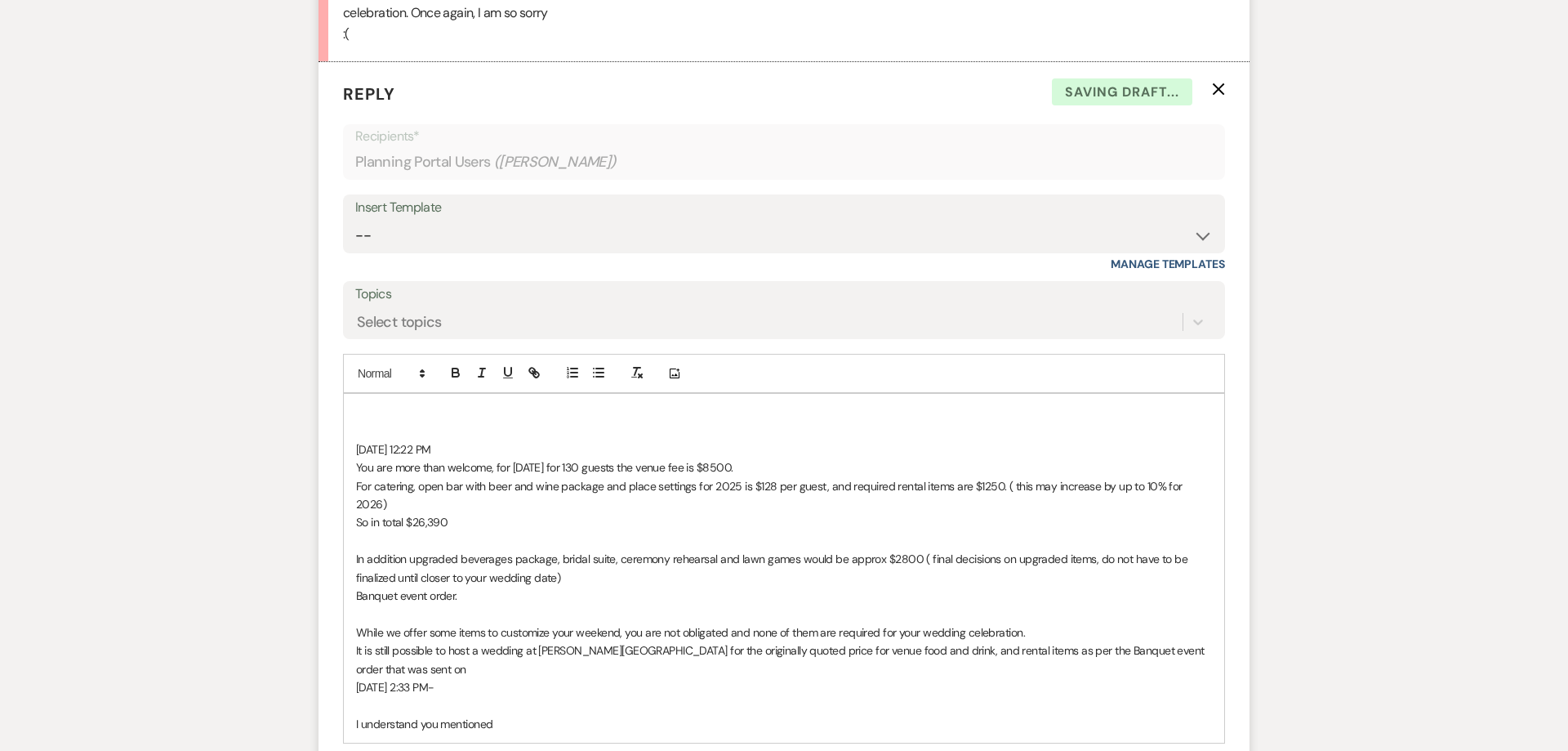
click at [1026, 642] on p "It is still possible to host a wedding at [PERSON_NAME][GEOGRAPHIC_DATA] for th…" at bounding box center [784, 660] width 856 height 37
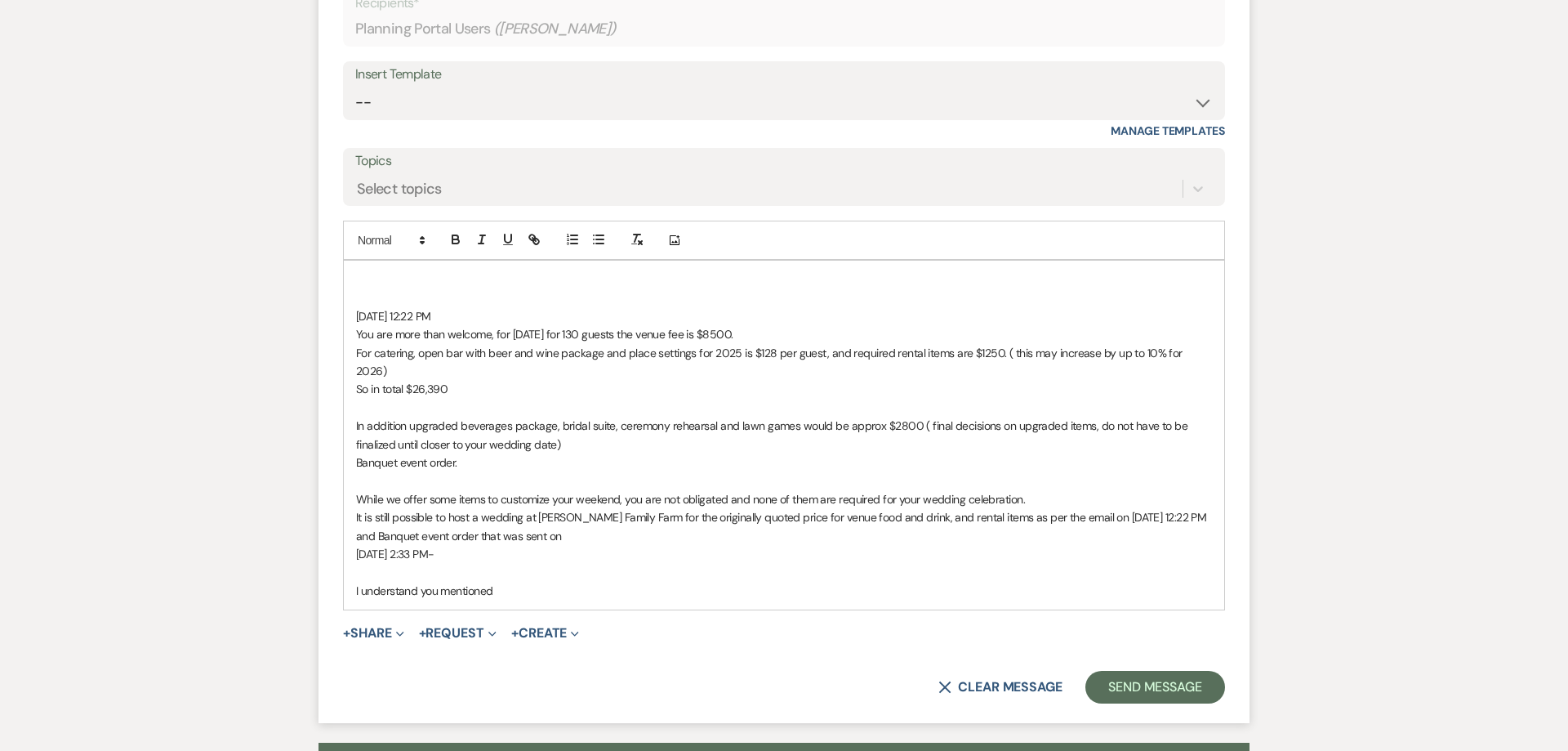
scroll to position [1724, 0]
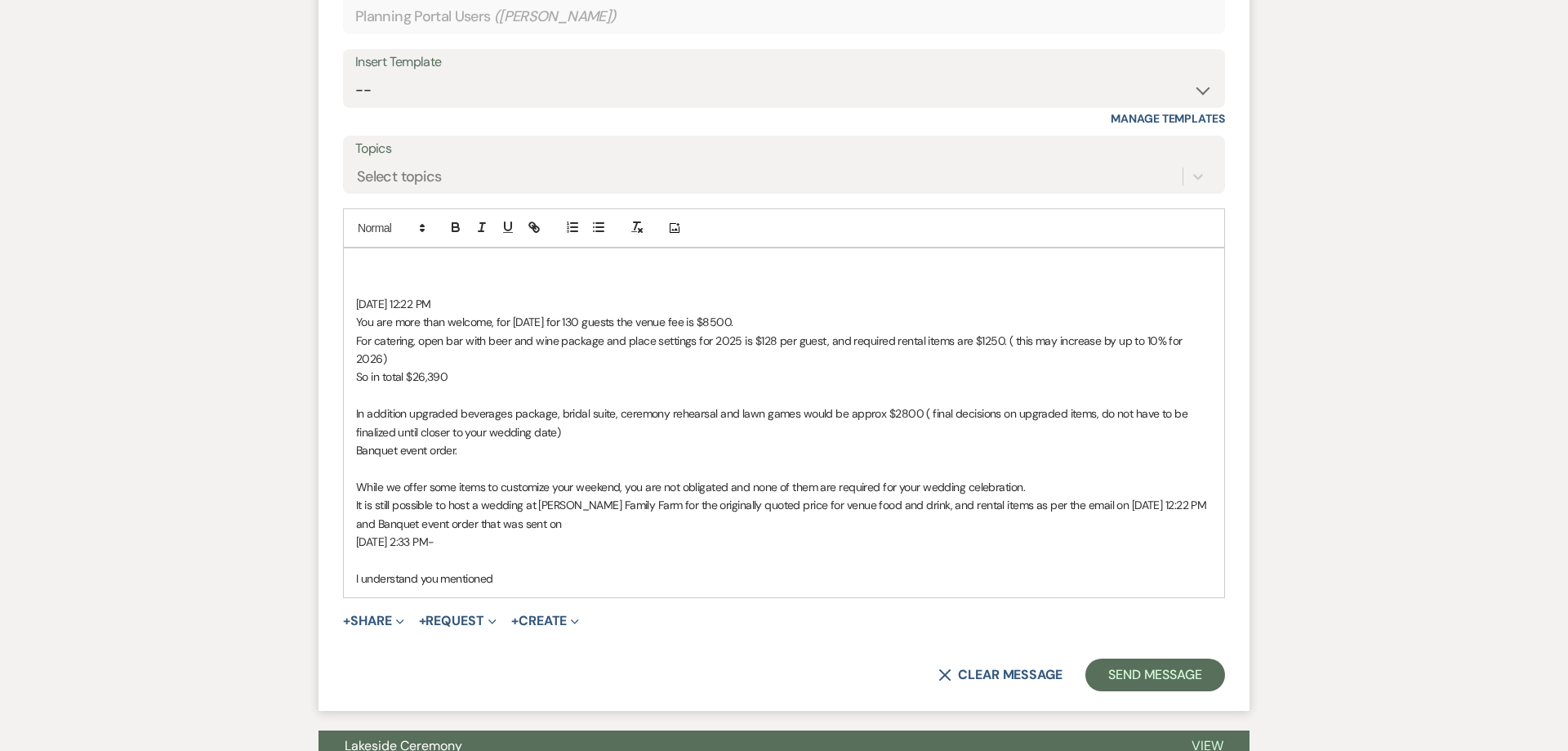
click at [600, 506] on p "It is still possible to host a wedding at [PERSON_NAME] Family Farm for the ori…" at bounding box center [784, 514] width 856 height 37
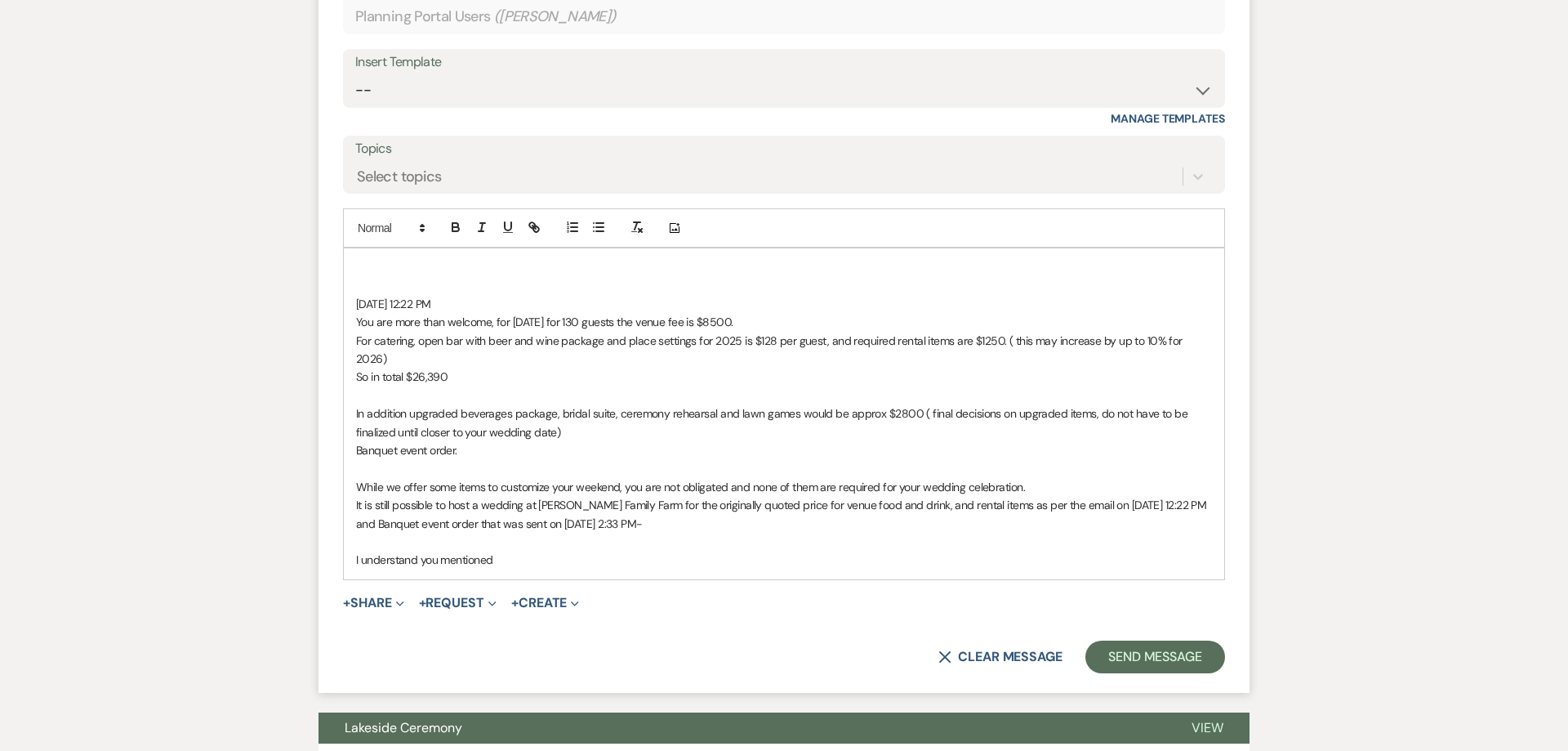
click at [547, 551] on p "I understand you mentioned" at bounding box center [784, 560] width 856 height 18
click at [552, 551] on p "I understand you mentioned that you'd liekt o upgrade to liquor and you mentioe…" at bounding box center [784, 560] width 856 height 18
click at [558, 551] on p "I understand you mentioned that you'd liekt o upgrade to liquor and you mentioe…" at bounding box center [784, 560] width 856 height 18
click at [482, 496] on p "It is still possible to host a wedding at [PERSON_NAME] Family Farm for the ori…" at bounding box center [784, 514] width 856 height 37
click at [1005, 551] on p "I understand you mentioned that you'd like to upgrade to liquor and you mention…" at bounding box center [784, 560] width 856 height 18
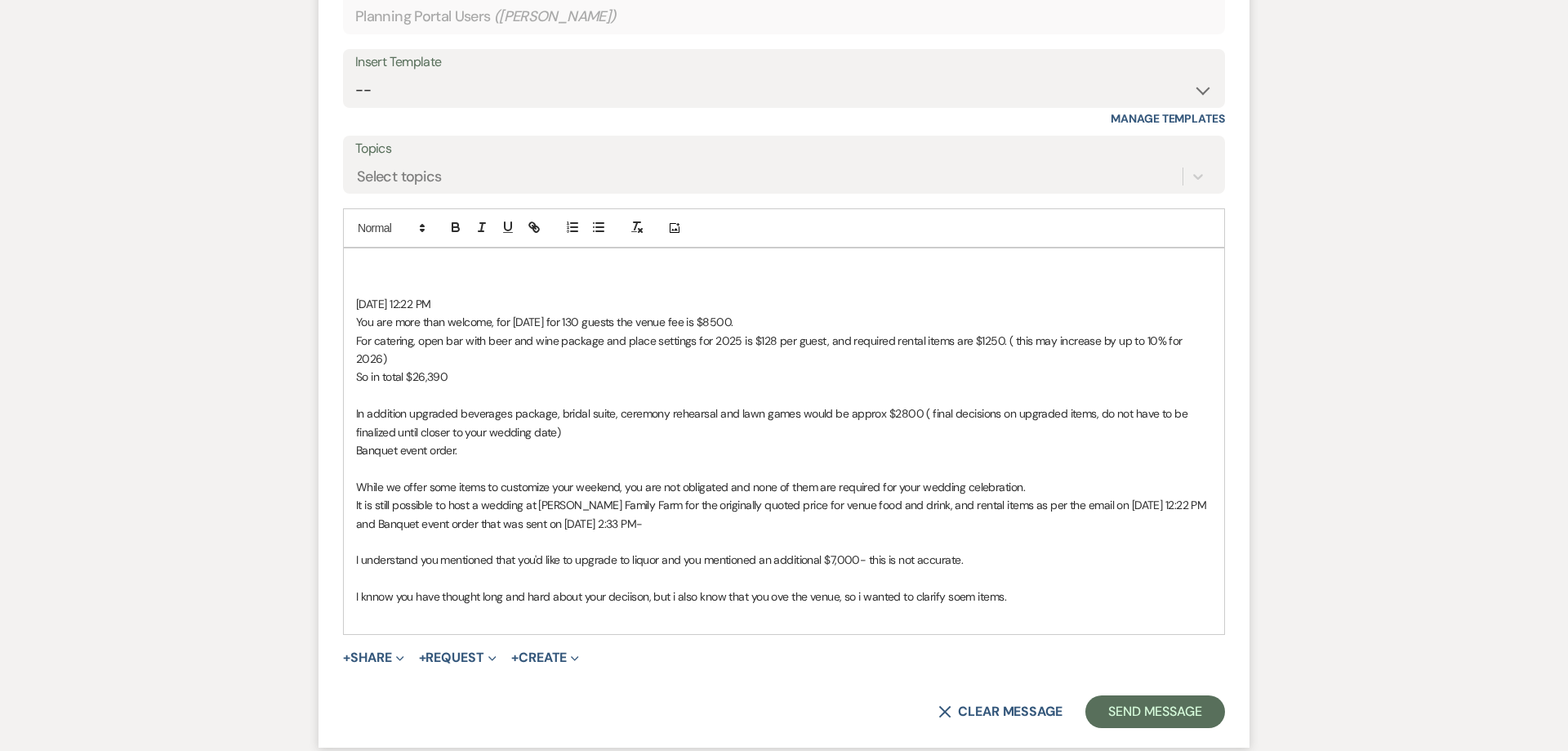
click at [358, 386] on p at bounding box center [784, 395] width 856 height 18
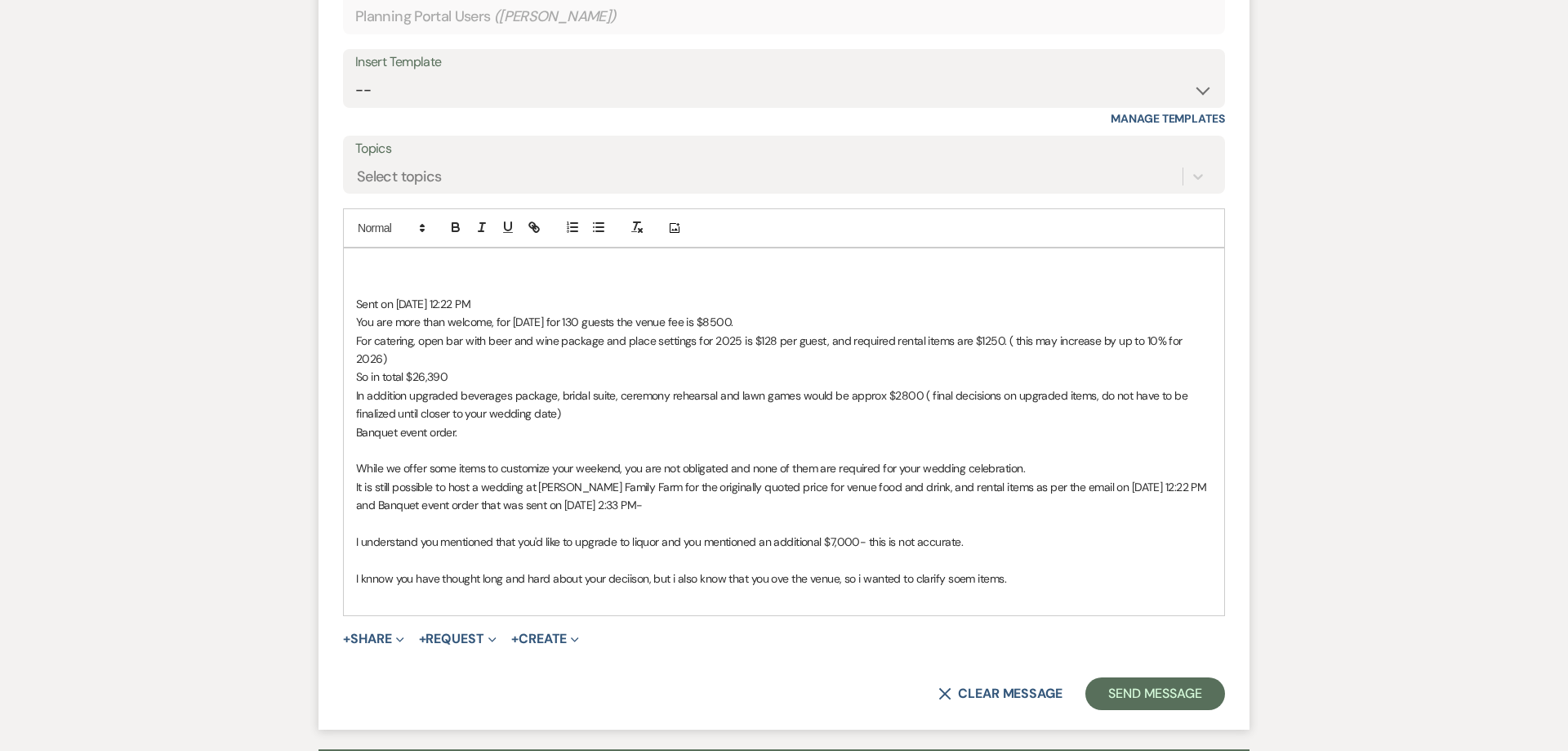
drag, startPoint x: 482, startPoint y: 414, endPoint x: 353, endPoint y: 321, distance: 159.0
click at [353, 321] on div "Sent on [DATE] 12:22 PM You are more than welcome, for [DATE] for 130 guests th…" at bounding box center [784, 432] width 881 height 367
click at [485, 229] on icon "button" at bounding box center [481, 226] width 15 height 15
click at [358, 323] on em "You are more than welcome, for [DATE] for 130 guests the venue fee is $8500." at bounding box center [544, 321] width 377 height 15
drag, startPoint x: 479, startPoint y: 414, endPoint x: 351, endPoint y: 413, distance: 128.0
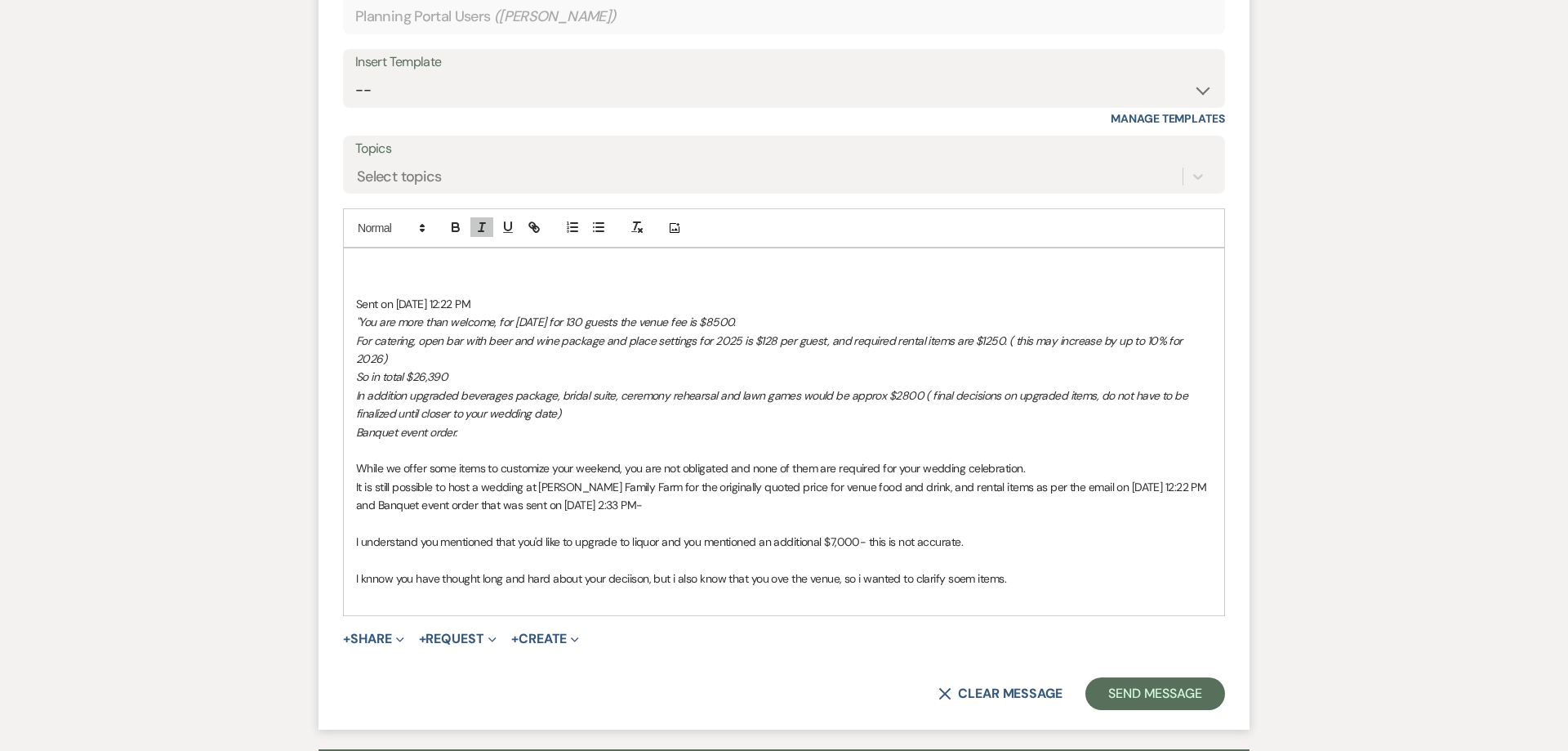
click at [351, 413] on div "Sent on [DATE] 12:22 PM "You are more than welcome, for [DATE] for 130 guests t…" at bounding box center [784, 432] width 881 height 367
click at [393, 441] on p at bounding box center [784, 450] width 856 height 18
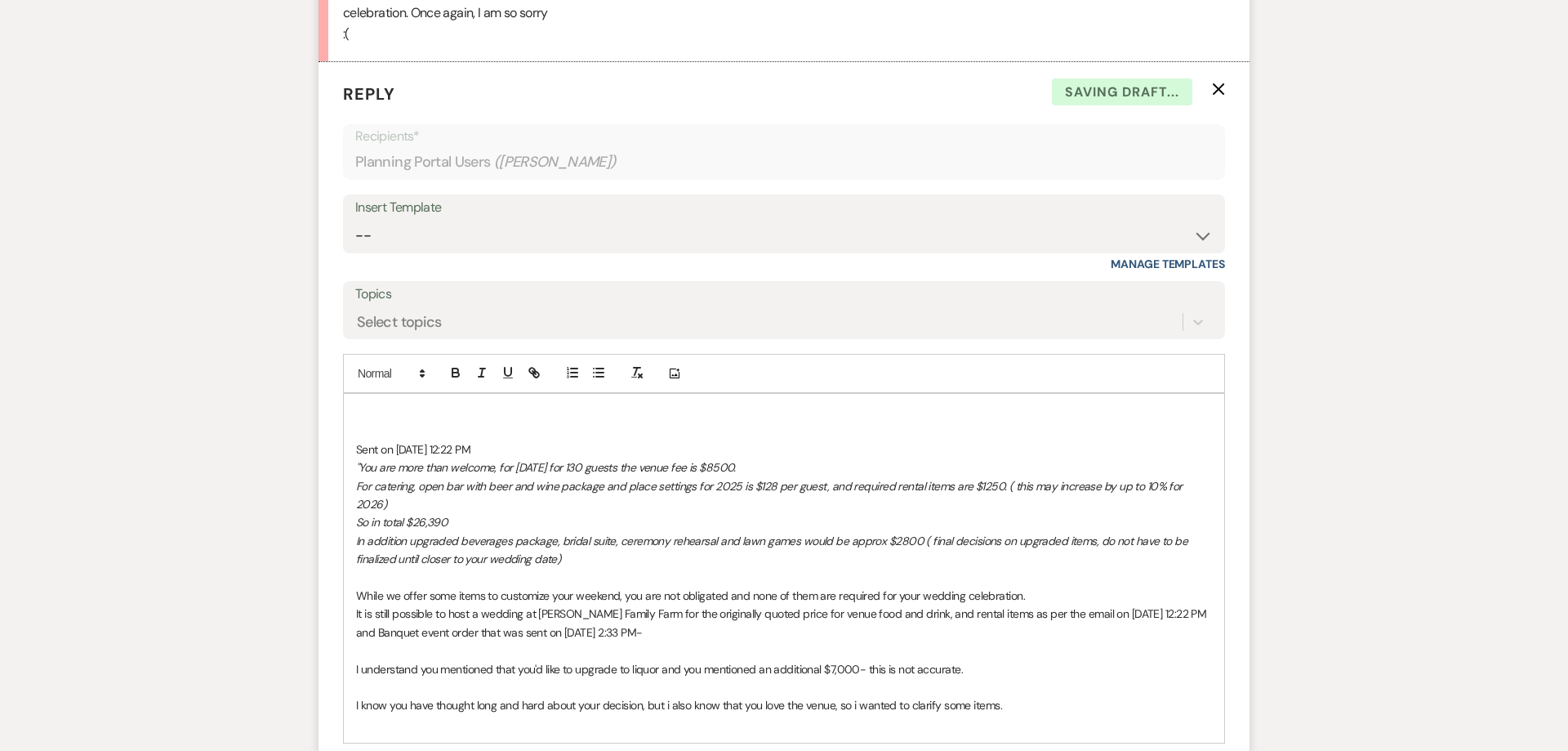
scroll to position [1745, 0]
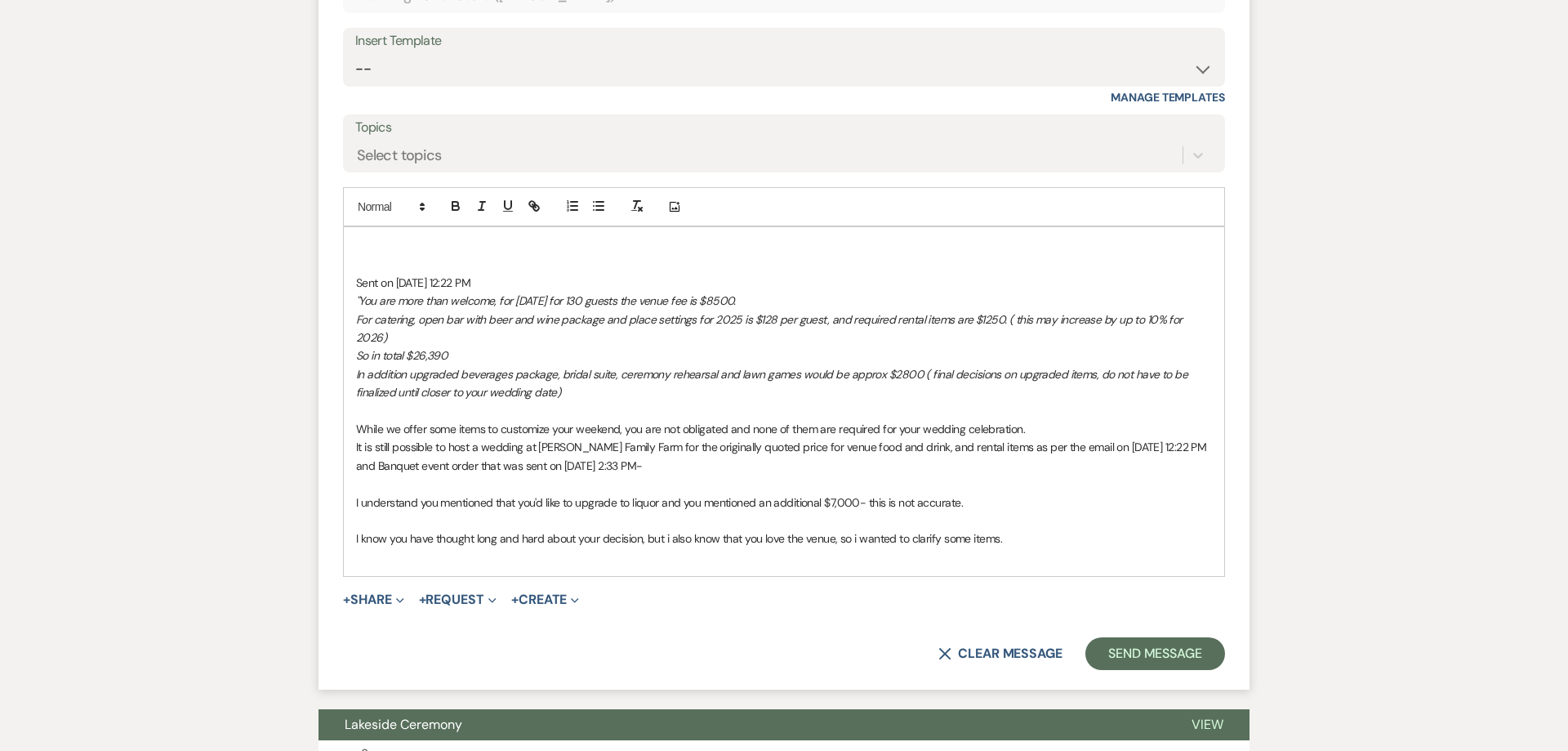
click at [1023, 529] on p "I know you have thought long and hard about your decision, but i also know that…" at bounding box center [784, 538] width 856 height 18
drag, startPoint x: 973, startPoint y: 484, endPoint x: 353, endPoint y: 488, distance: 620.0
click at [353, 488] on div "Sent on [DATE] 12:22 PM "You are more than welcome, for [DATE] for 130 guests t…" at bounding box center [784, 402] width 881 height 349
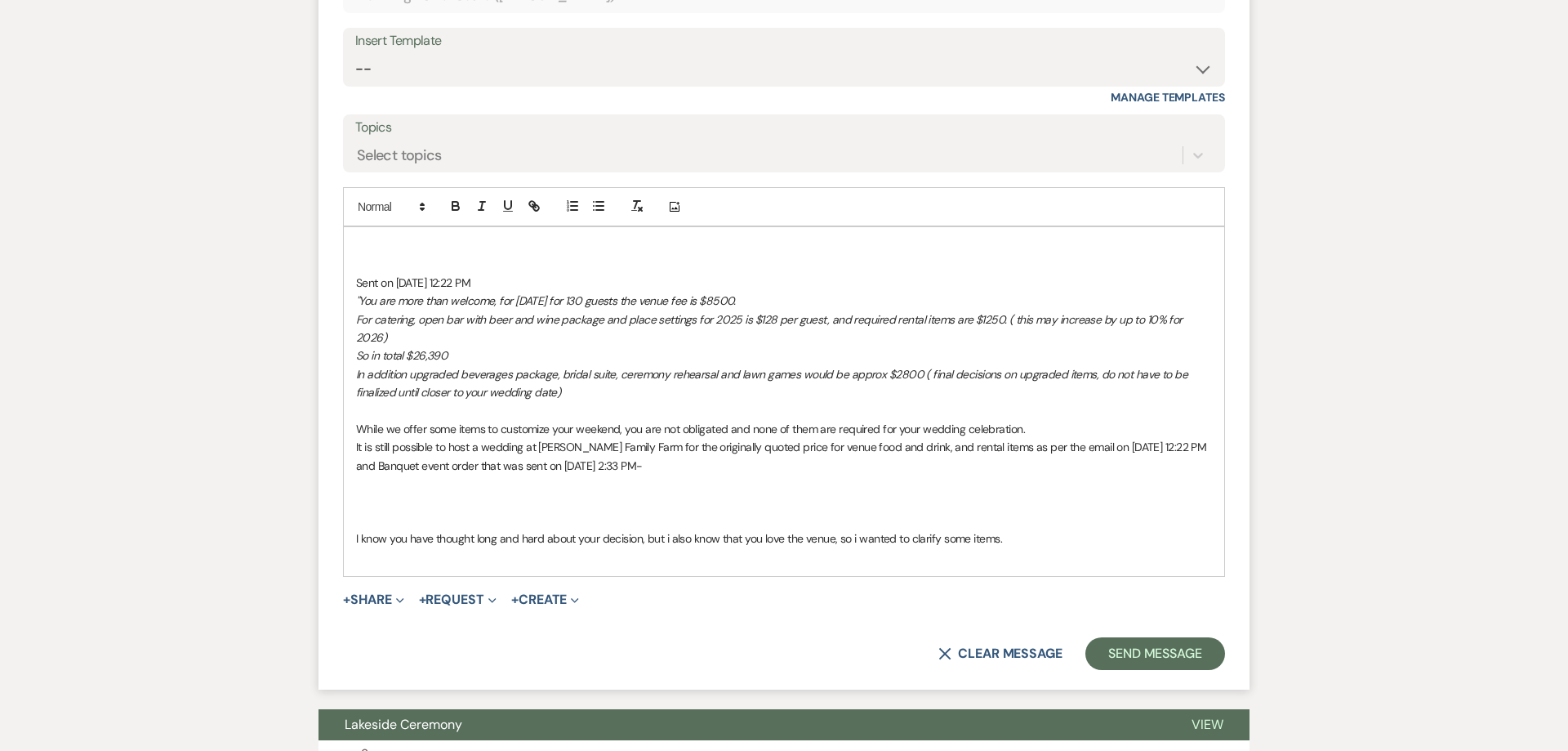
click at [391, 548] on p at bounding box center [784, 557] width 856 height 18
click at [1018, 529] on p "I know you have thought long and hard about your decision, but i also know that…" at bounding box center [784, 538] width 856 height 18
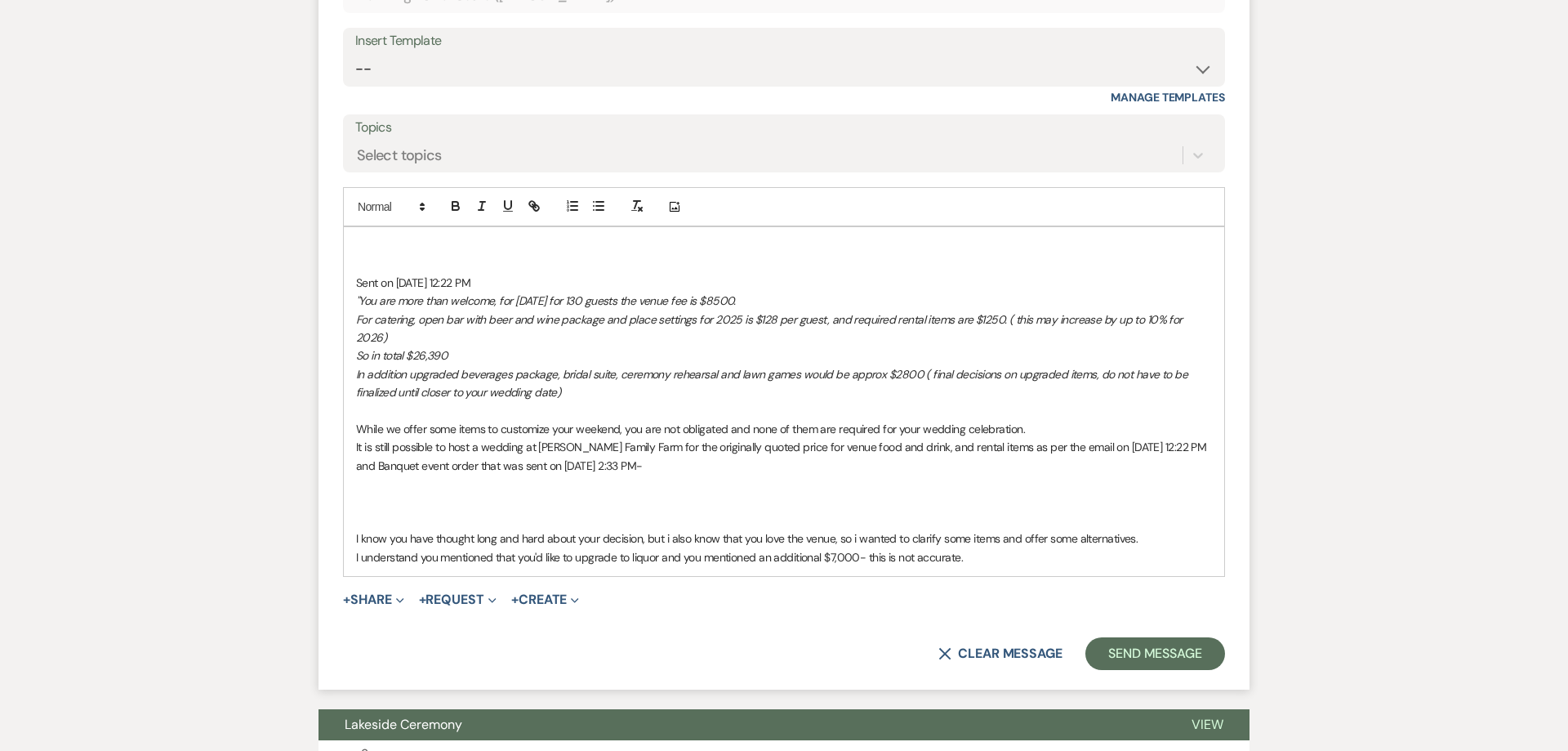
click at [1002, 548] on p "I understand you mentioned that you'd like to upgrade to liquor and you mention…" at bounding box center [784, 557] width 856 height 18
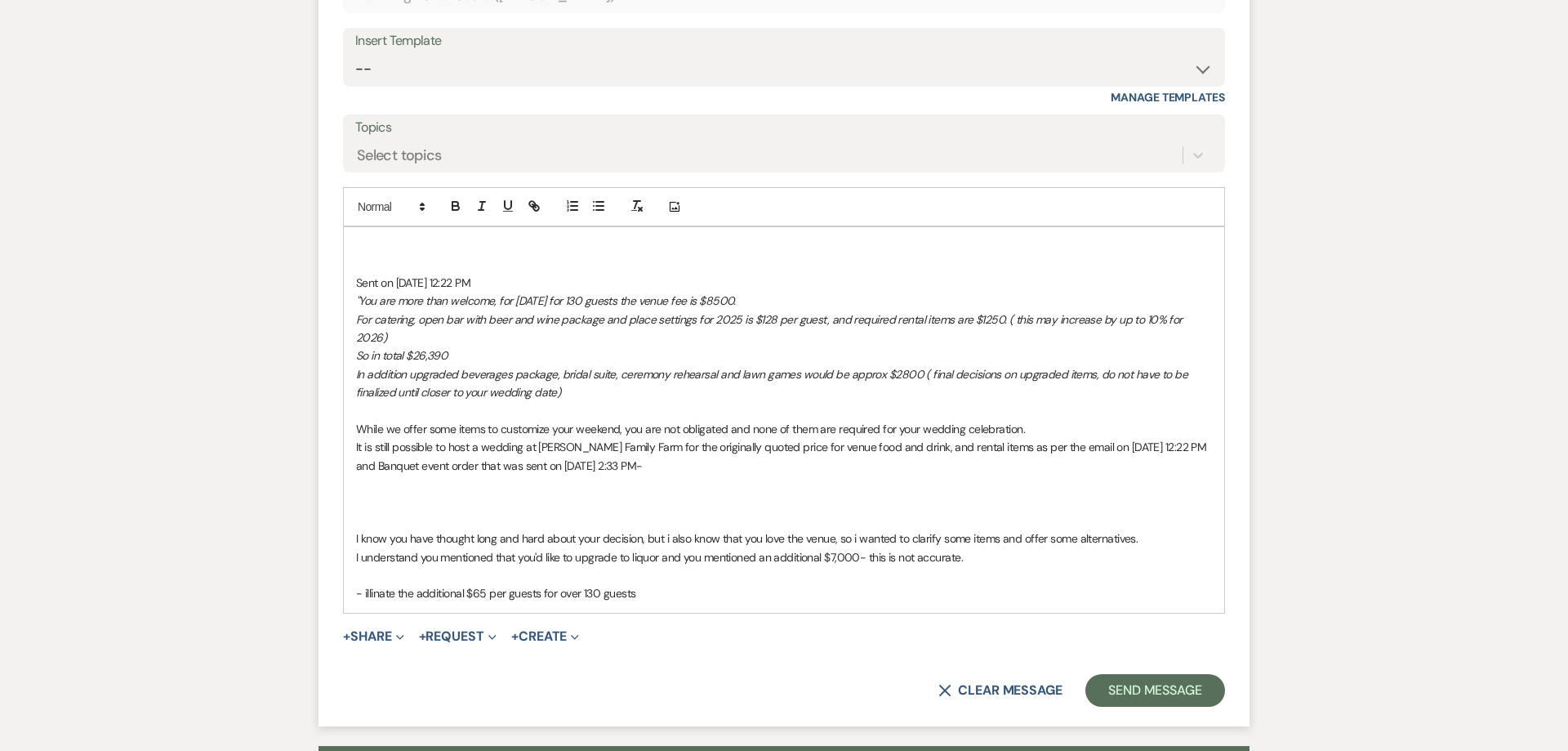
click at [857, 548] on p "I understand you mentioned that you'd like to upgrade to liquor and you mention…" at bounding box center [784, 557] width 856 height 18
click at [1028, 548] on p "I understand you mentioned that you'd like to upgrade to liquor and you mention…" at bounding box center [784, 557] width 856 height 18
click at [395, 584] on p "- eliminate the additional $65 per guests for over 130 guests" at bounding box center [784, 593] width 856 height 18
click at [455, 493] on p at bounding box center [784, 502] width 856 height 18
click at [768, 438] on p "It is still possible to host a wedding at [PERSON_NAME] Family Farm for the ori…" at bounding box center [784, 455] width 856 height 37
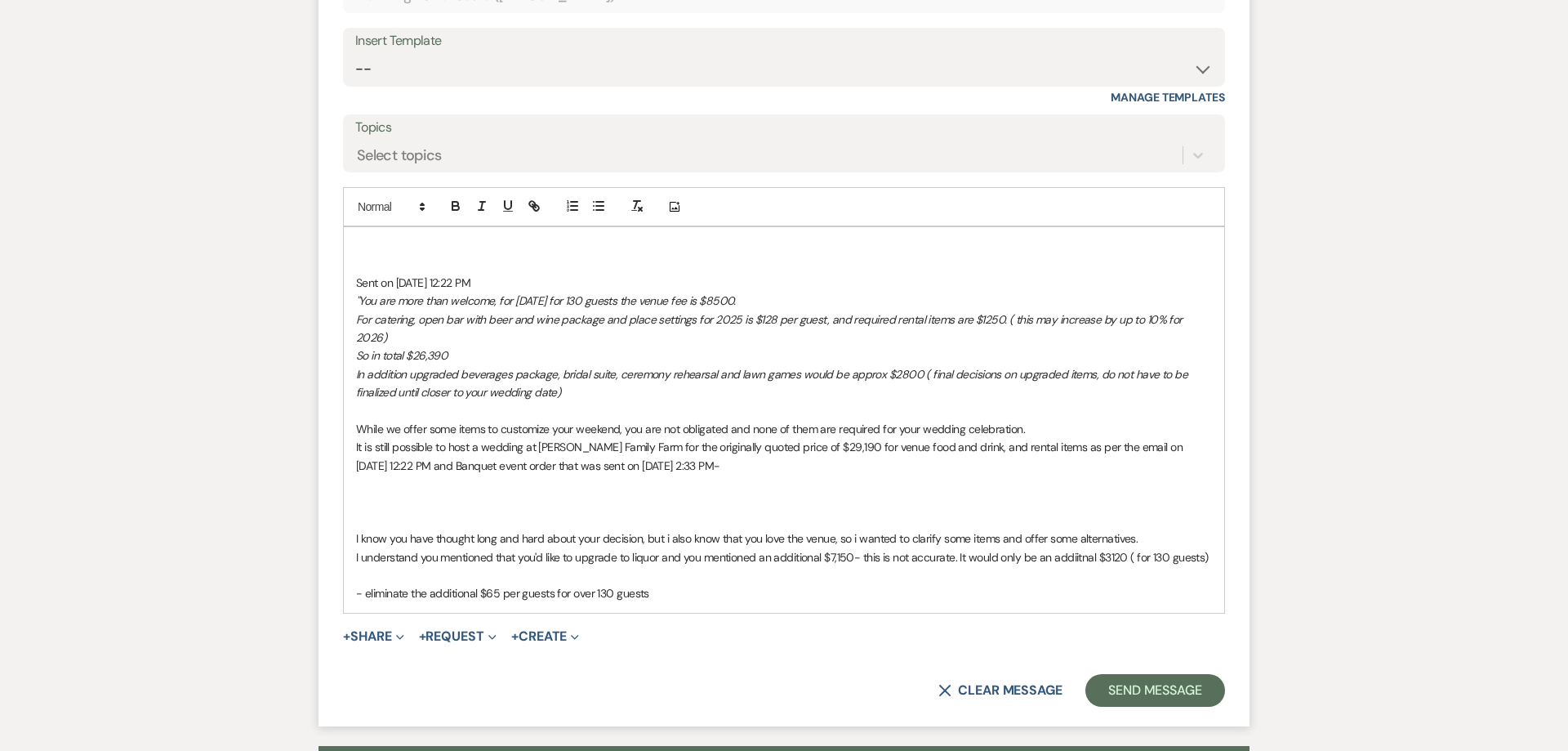
click at [915, 438] on p "It is still possible to host a wedding at [PERSON_NAME] Family Farm for the ori…" at bounding box center [784, 455] width 856 height 37
click at [437, 511] on p at bounding box center [784, 520] width 856 height 18
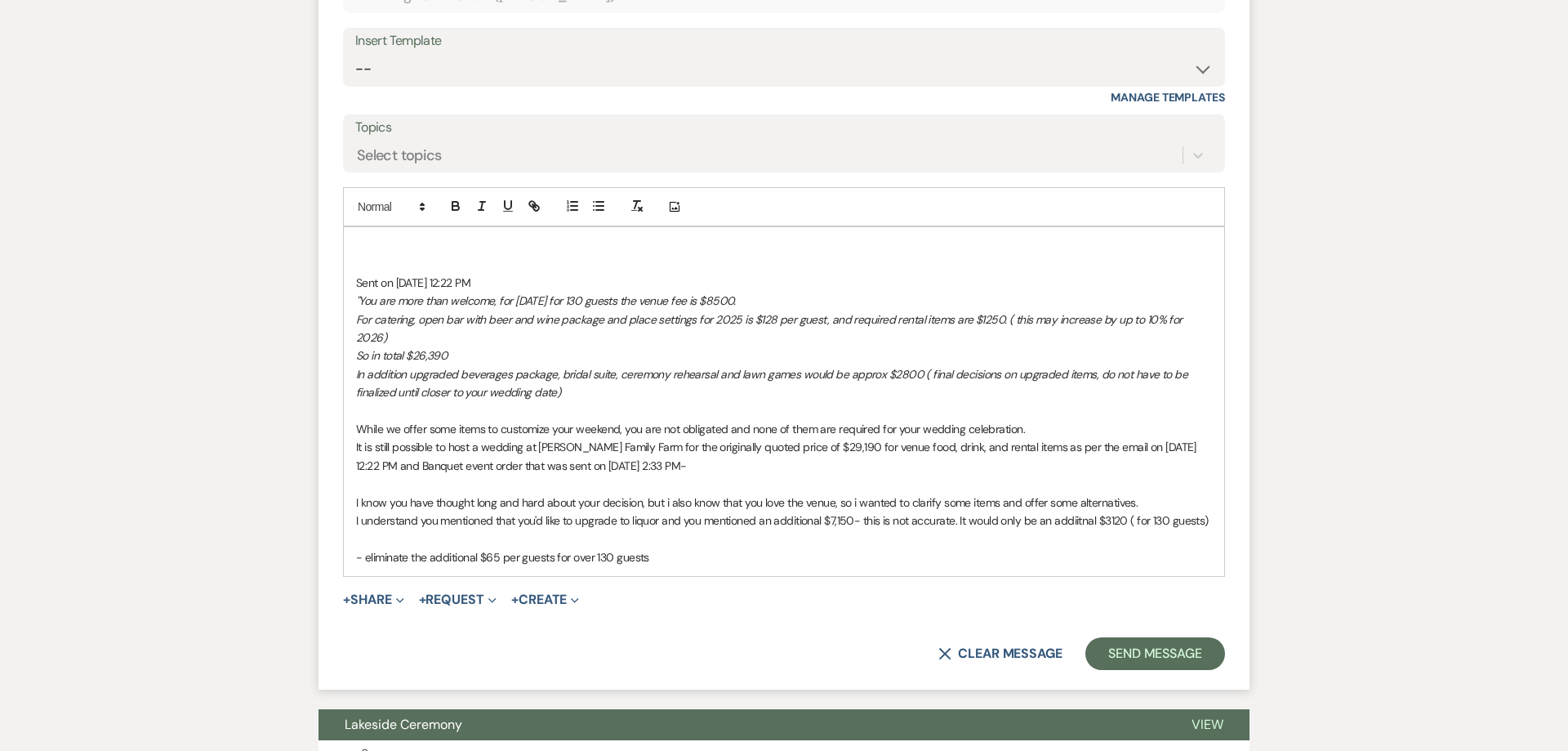
scroll to position [1745, 0]
click at [539, 347] on p "So in total $26,390" at bounding box center [784, 356] width 856 height 18
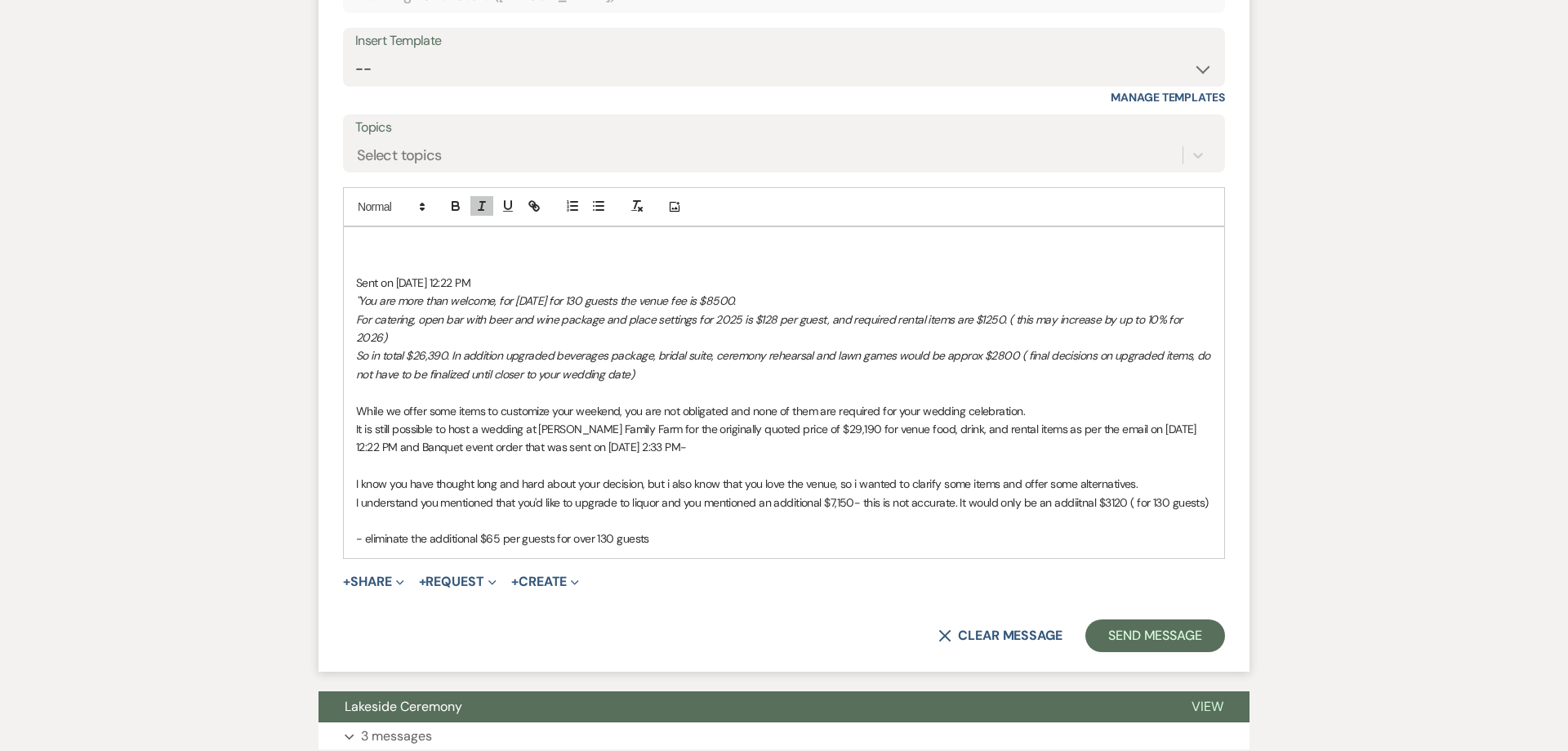
click at [945, 421] on p "It is still possible to host a wedding at [PERSON_NAME] Family Farm for the ori…" at bounding box center [784, 438] width 856 height 37
click at [1071, 493] on p "I understand you mentioned that you'd like to upgrade to liquor and you mention…" at bounding box center [784, 502] width 856 height 18
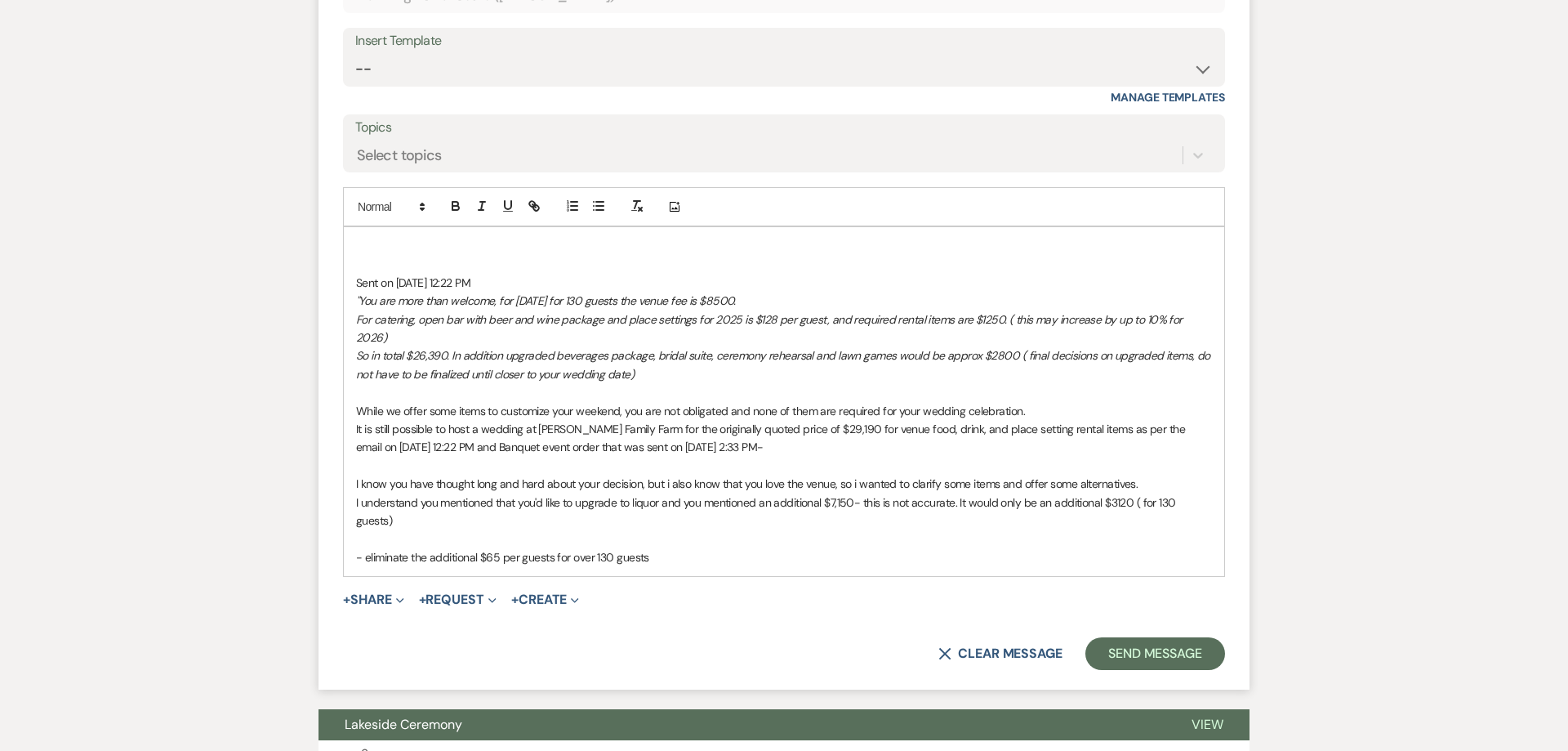
click at [363, 529] on p at bounding box center [784, 538] width 856 height 18
click at [531, 530] on p "We would love to assist with your" at bounding box center [784, 539] width 856 height 18
click at [653, 549] on p "- eliminate the additional $65 per guests for over 130 guests" at bounding box center [784, 558] width 856 height 18
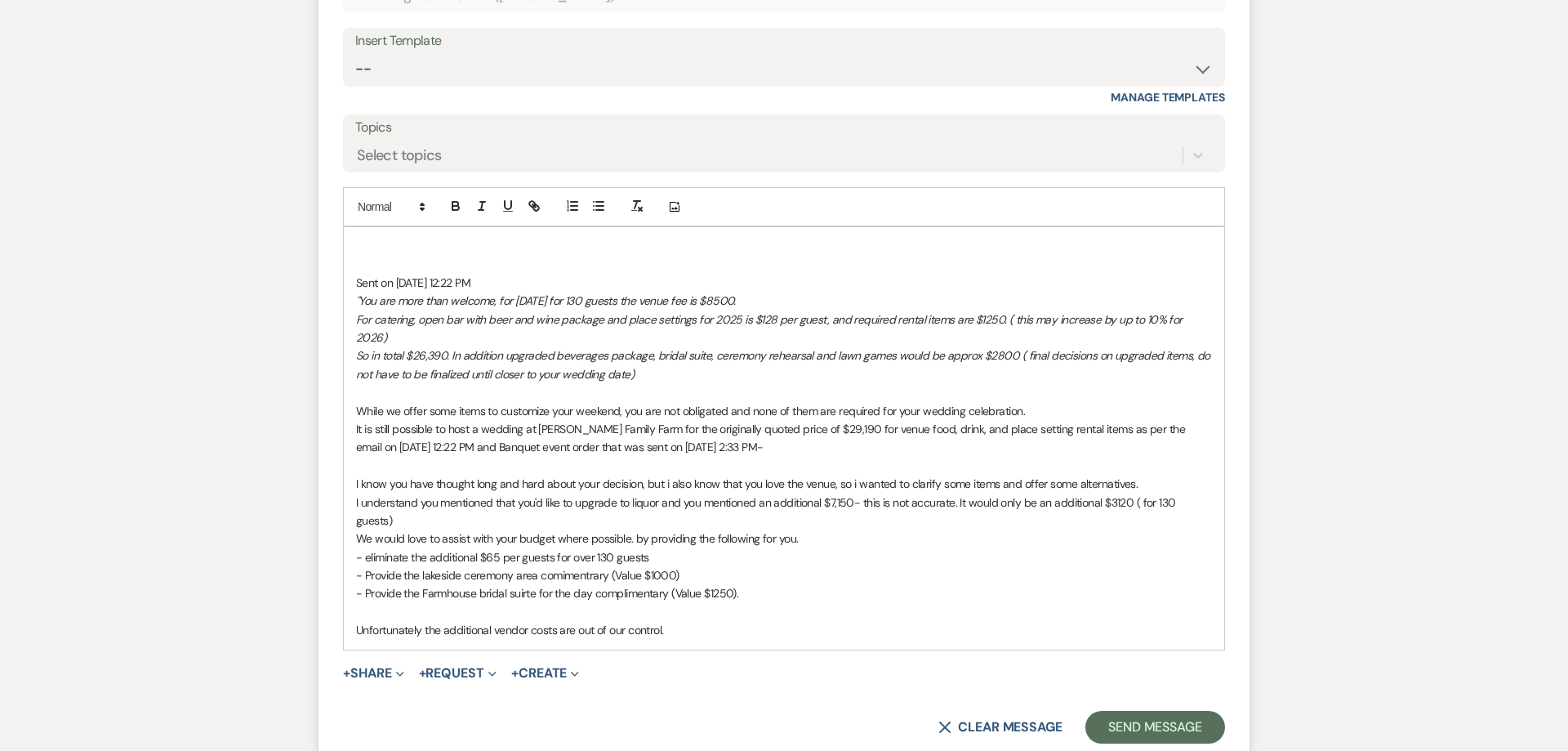
click at [599, 622] on p "Unfortunately the additional vendor costs are out of our control." at bounding box center [784, 631] width 856 height 18
click at [676, 621] on p "Unfortunately the additional vendor costs are out of our control." at bounding box center [784, 630] width 856 height 18
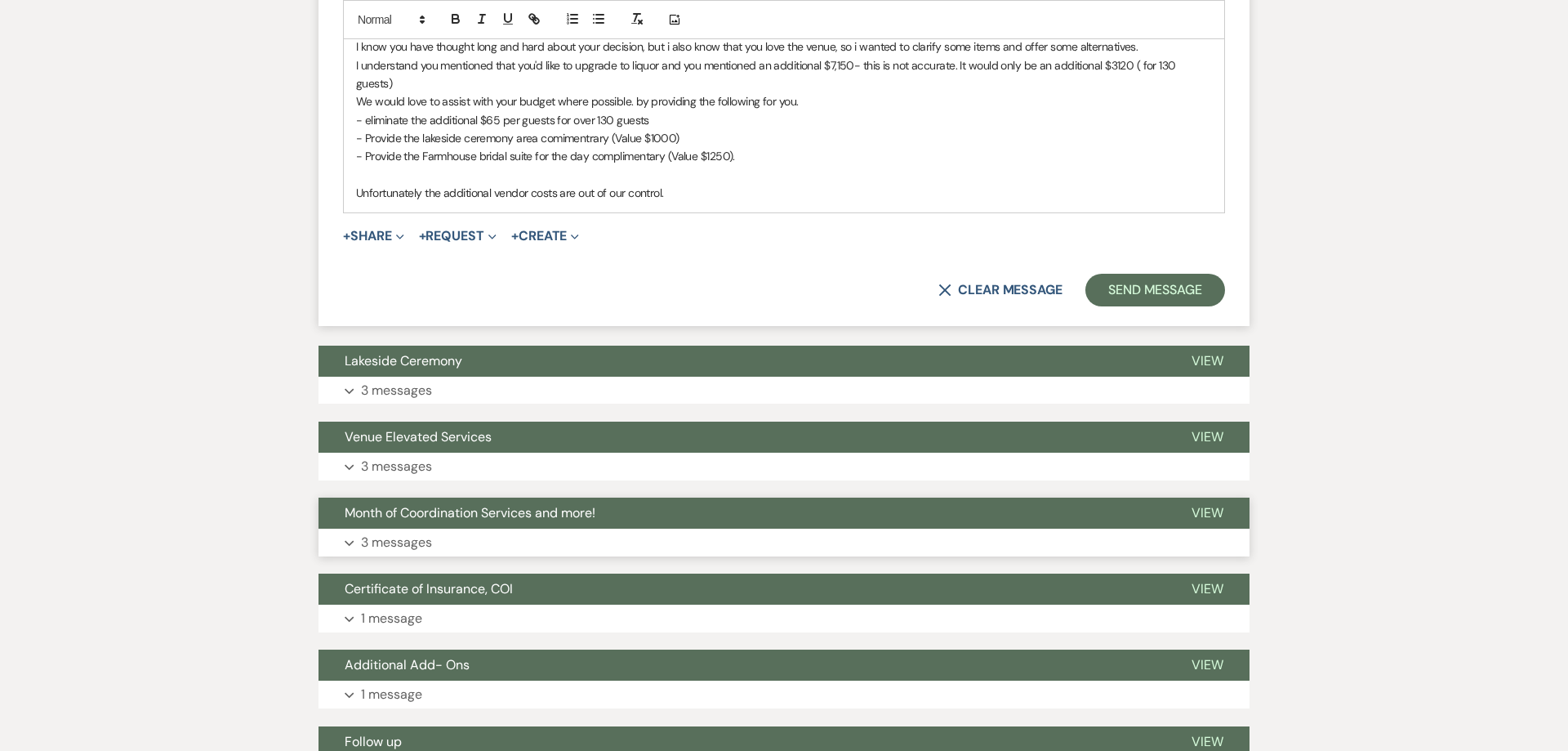
scroll to position [2203, 0]
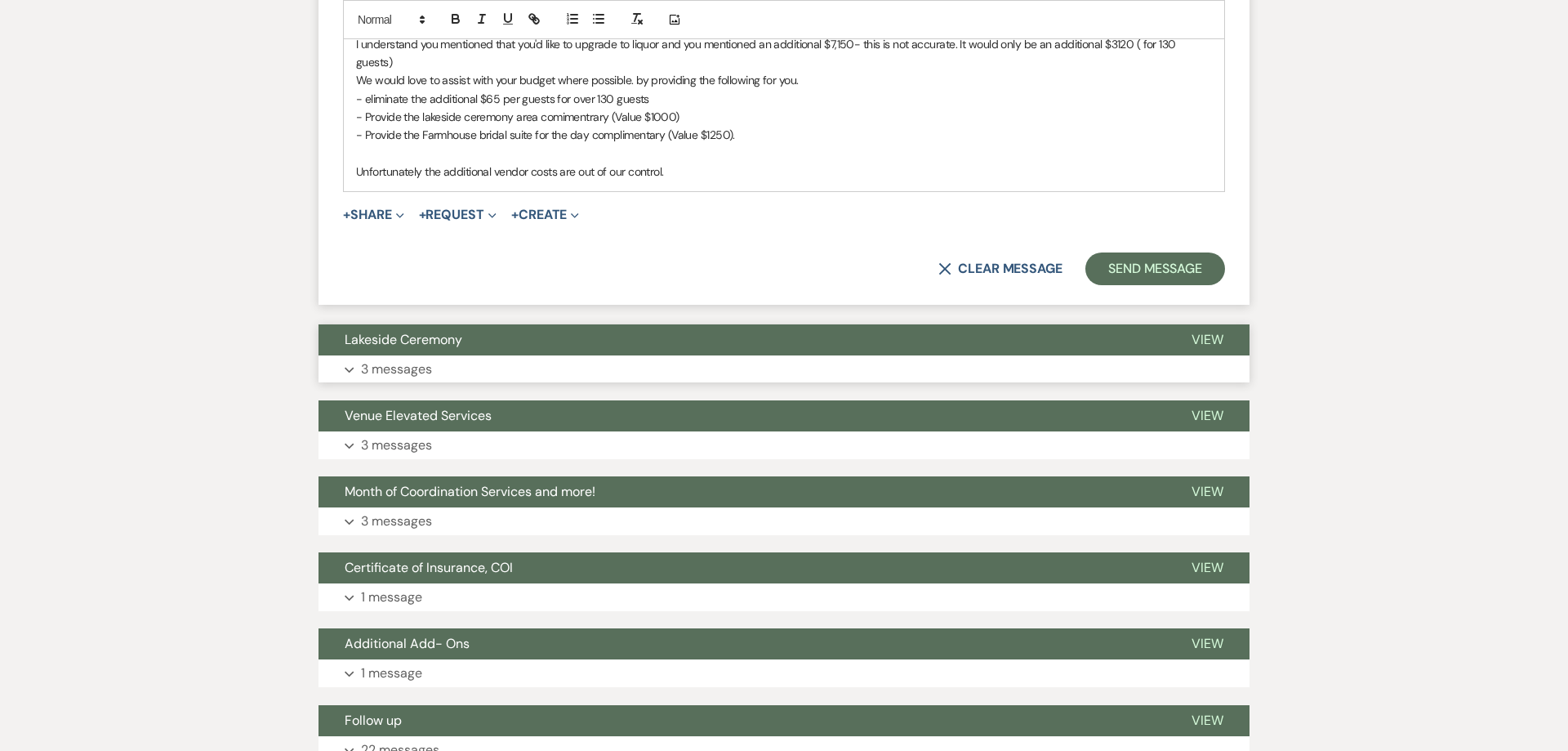
click at [446, 355] on button "Expand 3 messages" at bounding box center [784, 369] width 931 height 28
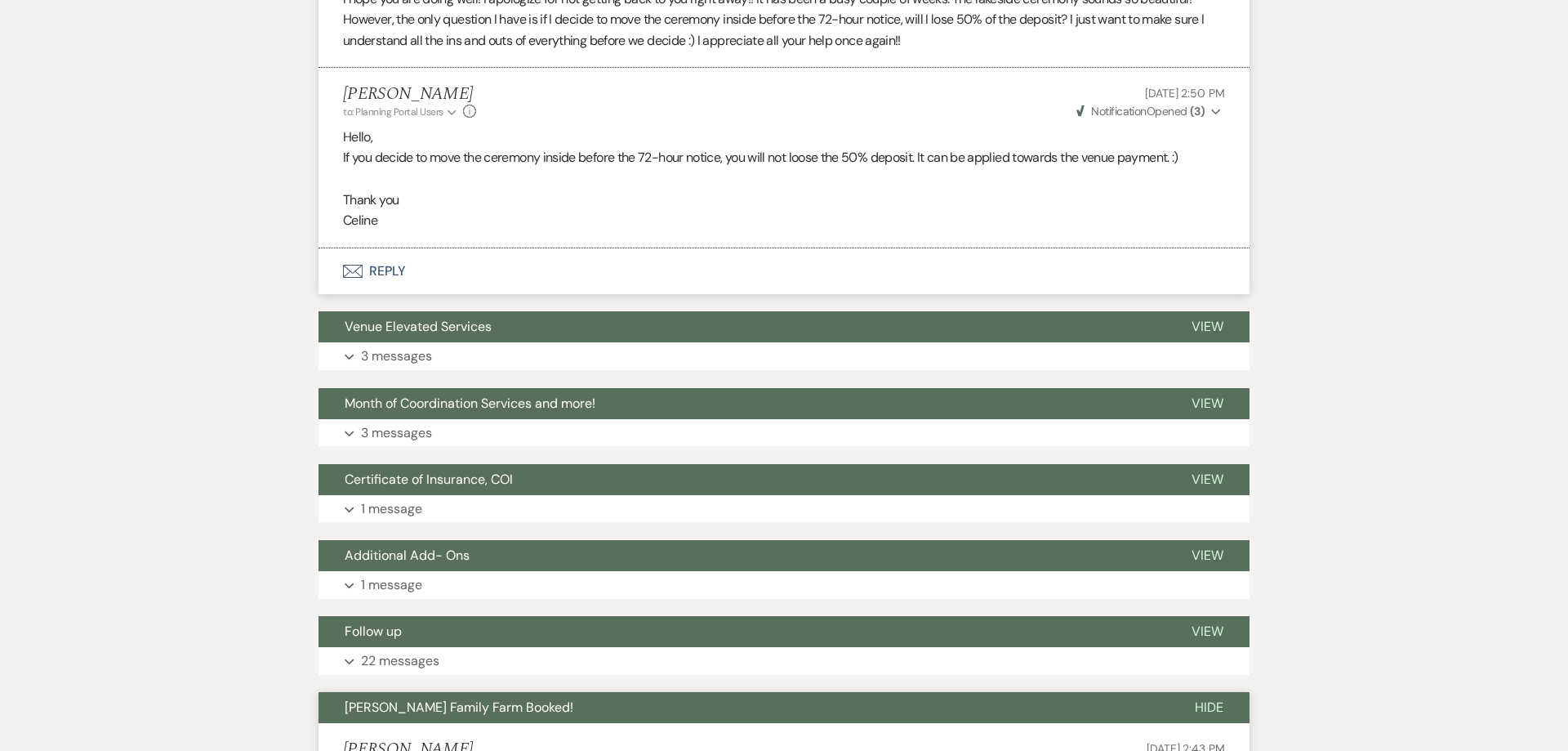
scroll to position [3620, 0]
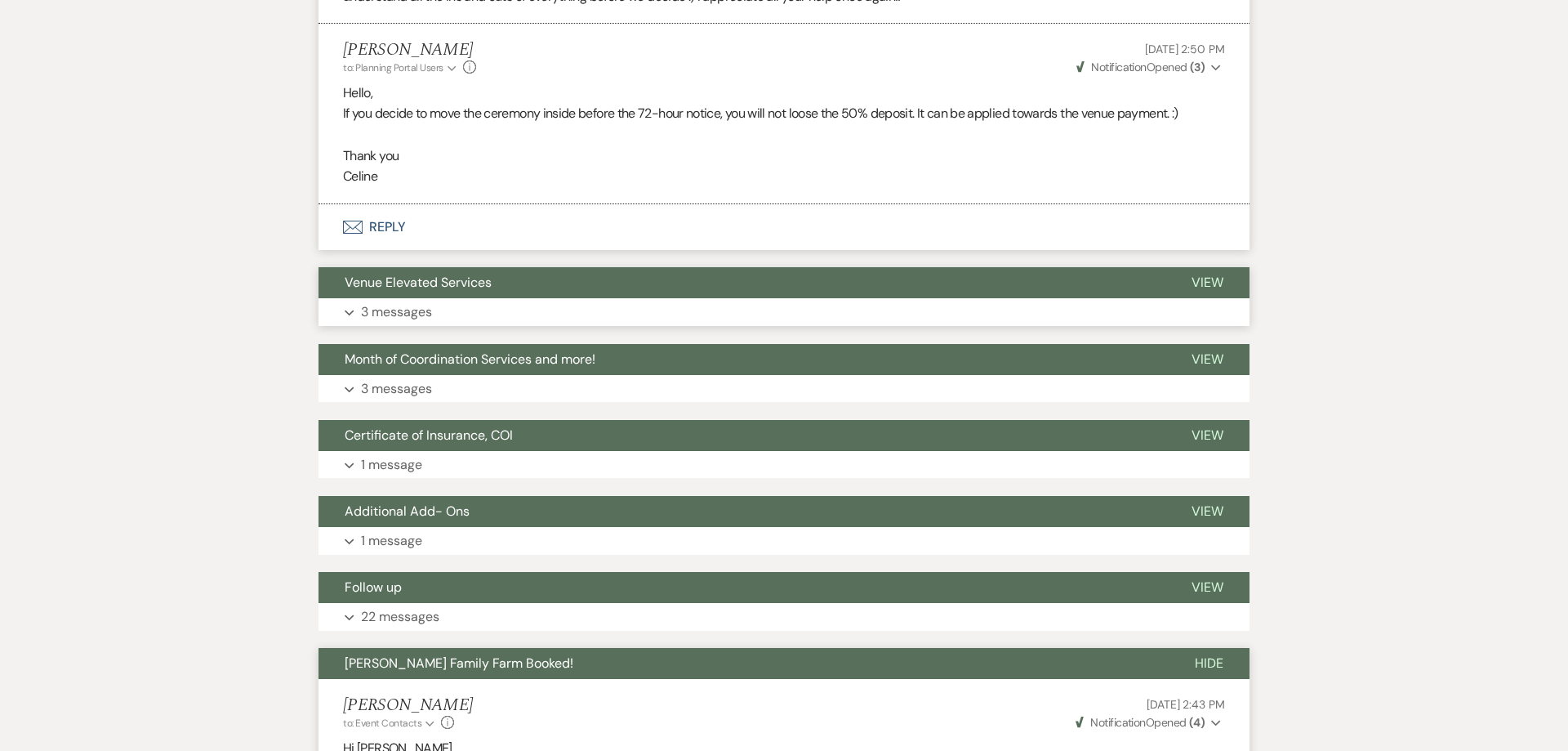
click at [428, 303] on p "3 messages" at bounding box center [397, 312] width 71 height 21
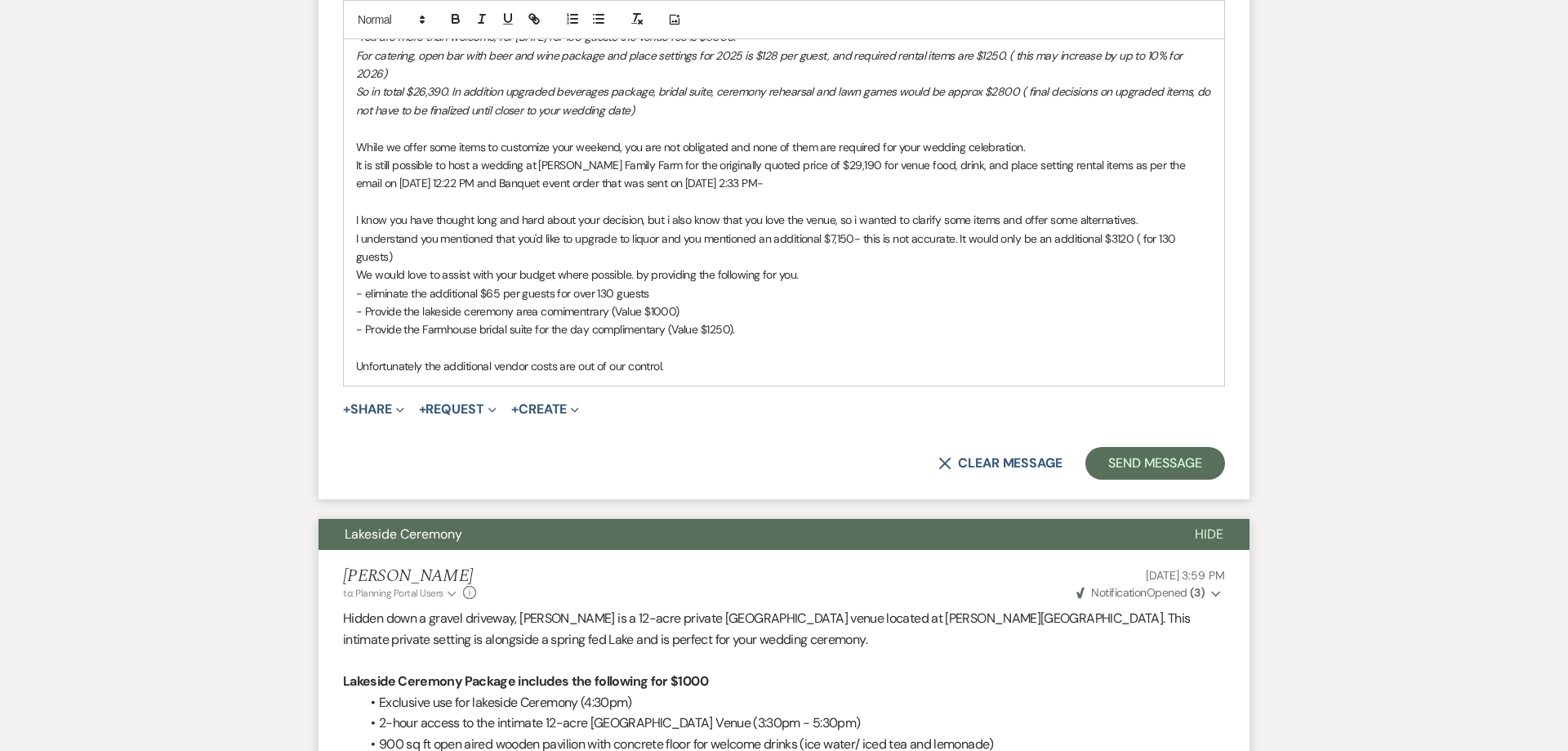
scroll to position [1994, 0]
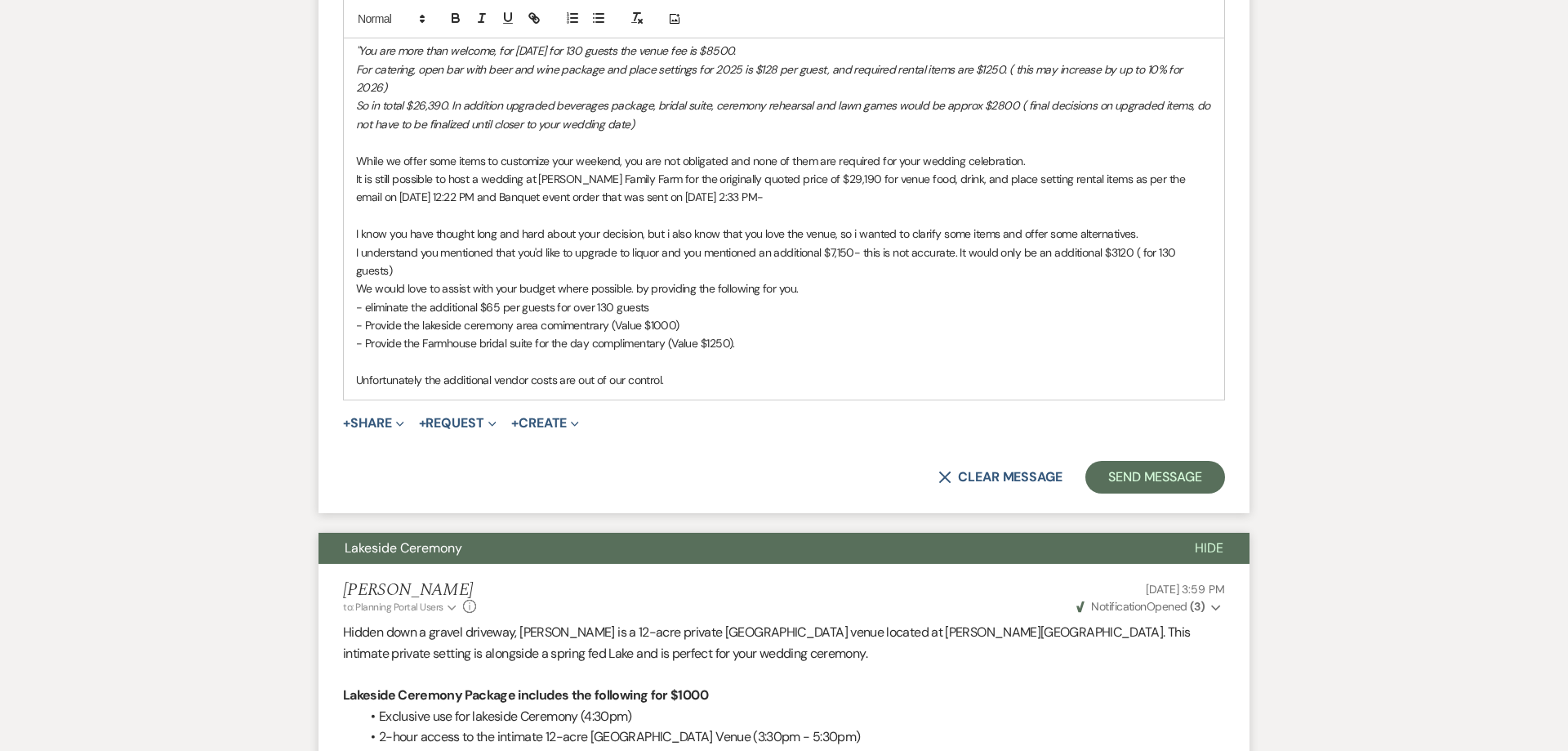
drag, startPoint x: 722, startPoint y: 328, endPoint x: 753, endPoint y: 339, distance: 32.9
click at [722, 335] on p "- Provide the Farmhouse bridal suite for the day complimentary (Value $1250)." at bounding box center [784, 344] width 856 height 18
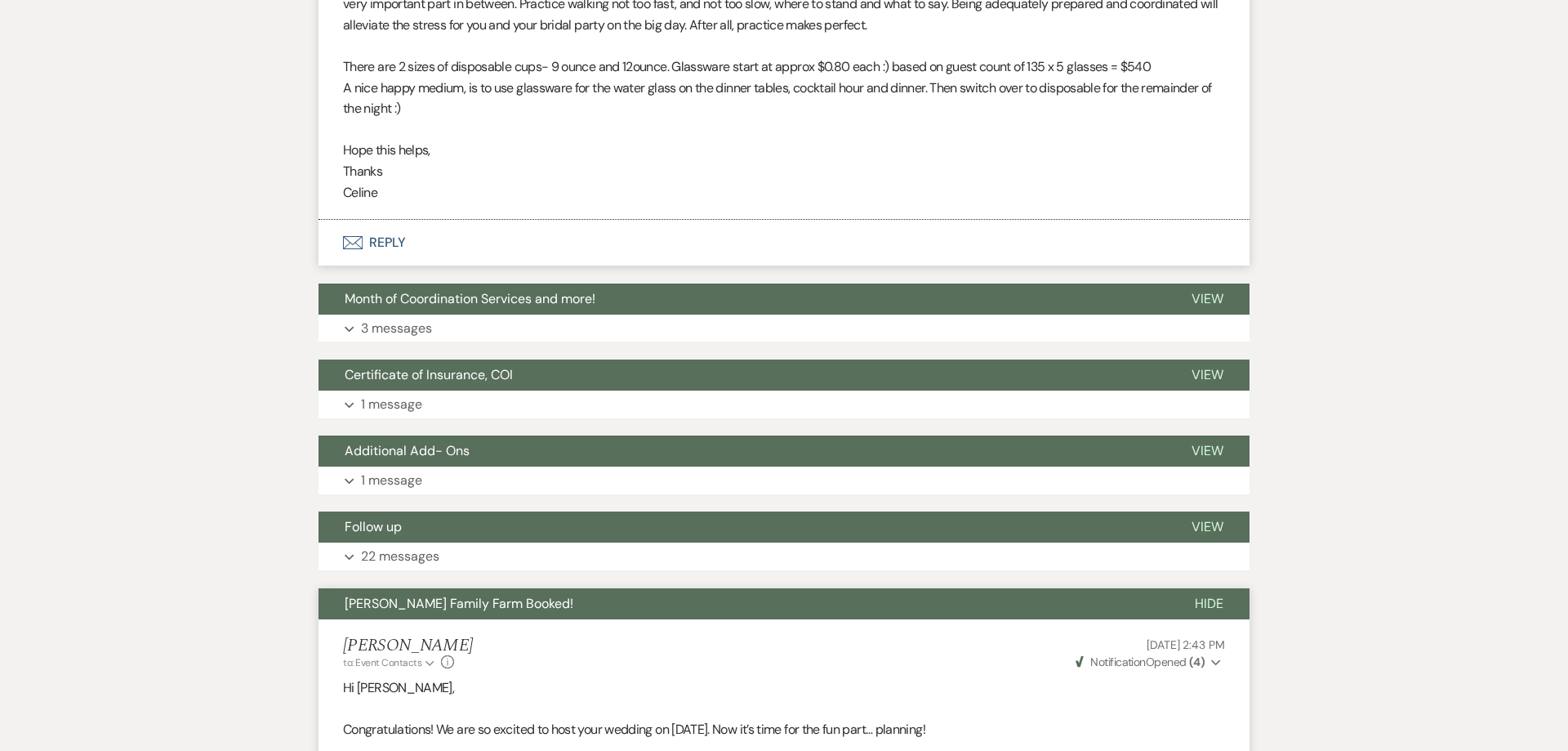
scroll to position [6244, 0]
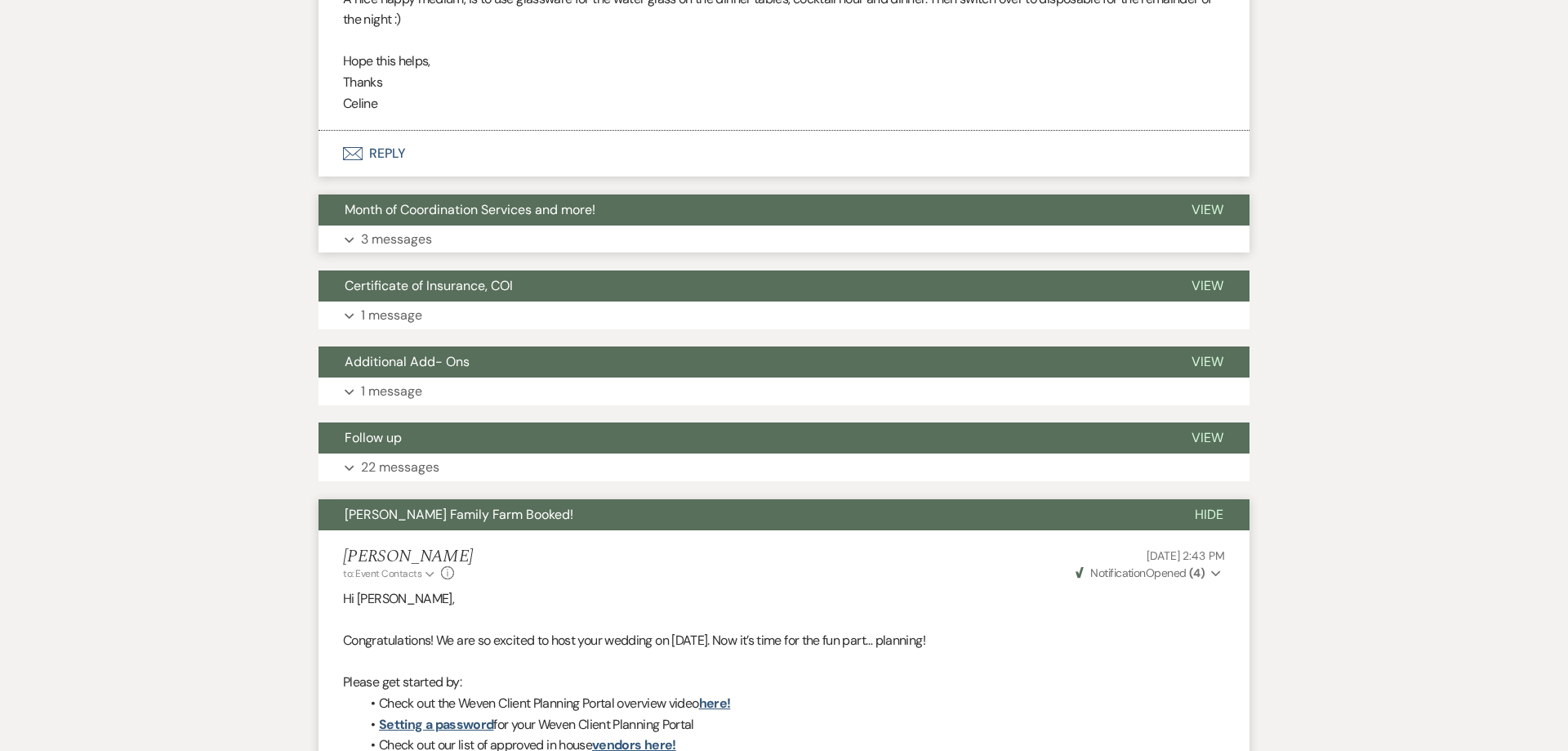
click at [473, 225] on button "Expand 3 messages" at bounding box center [784, 239] width 931 height 28
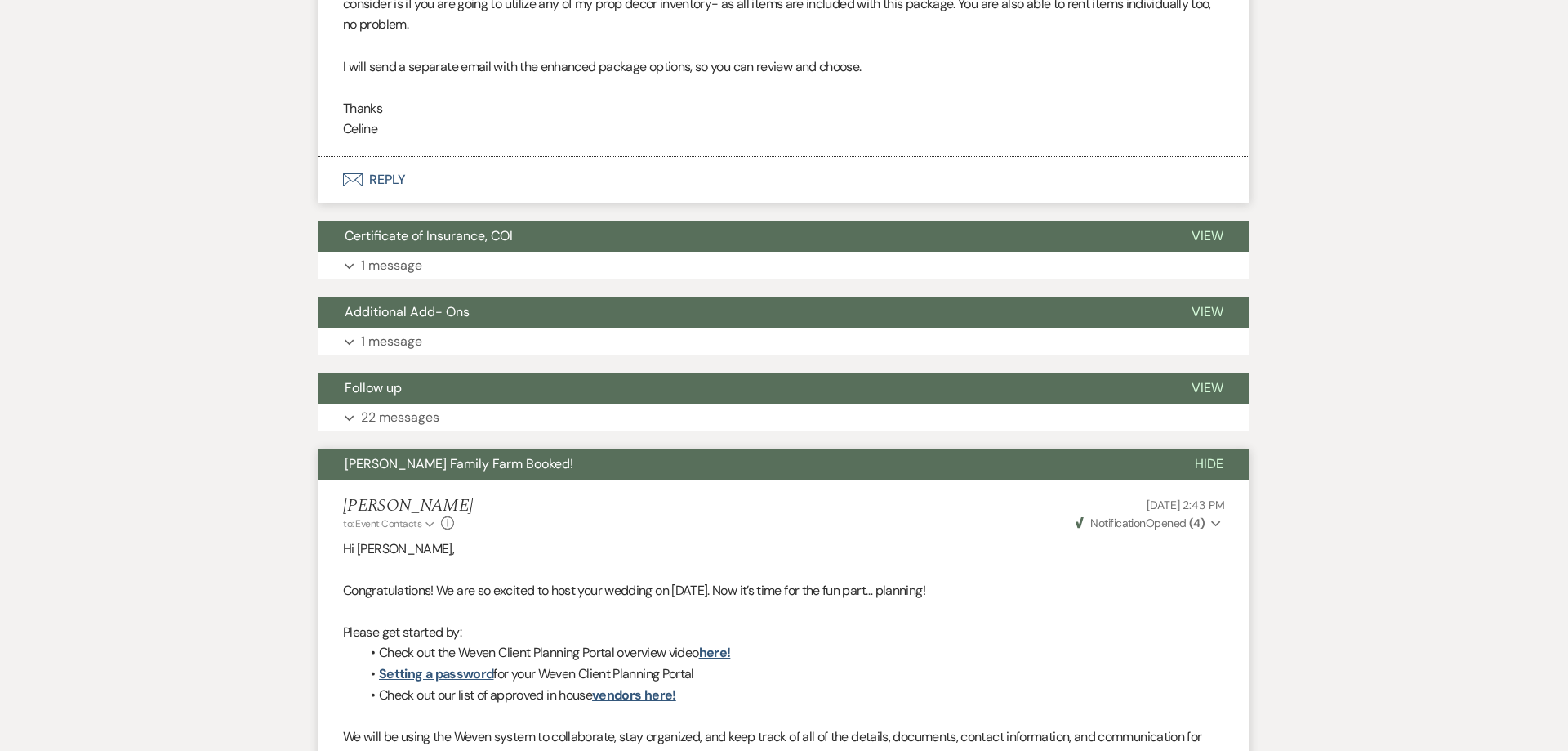
scroll to position [9181, 0]
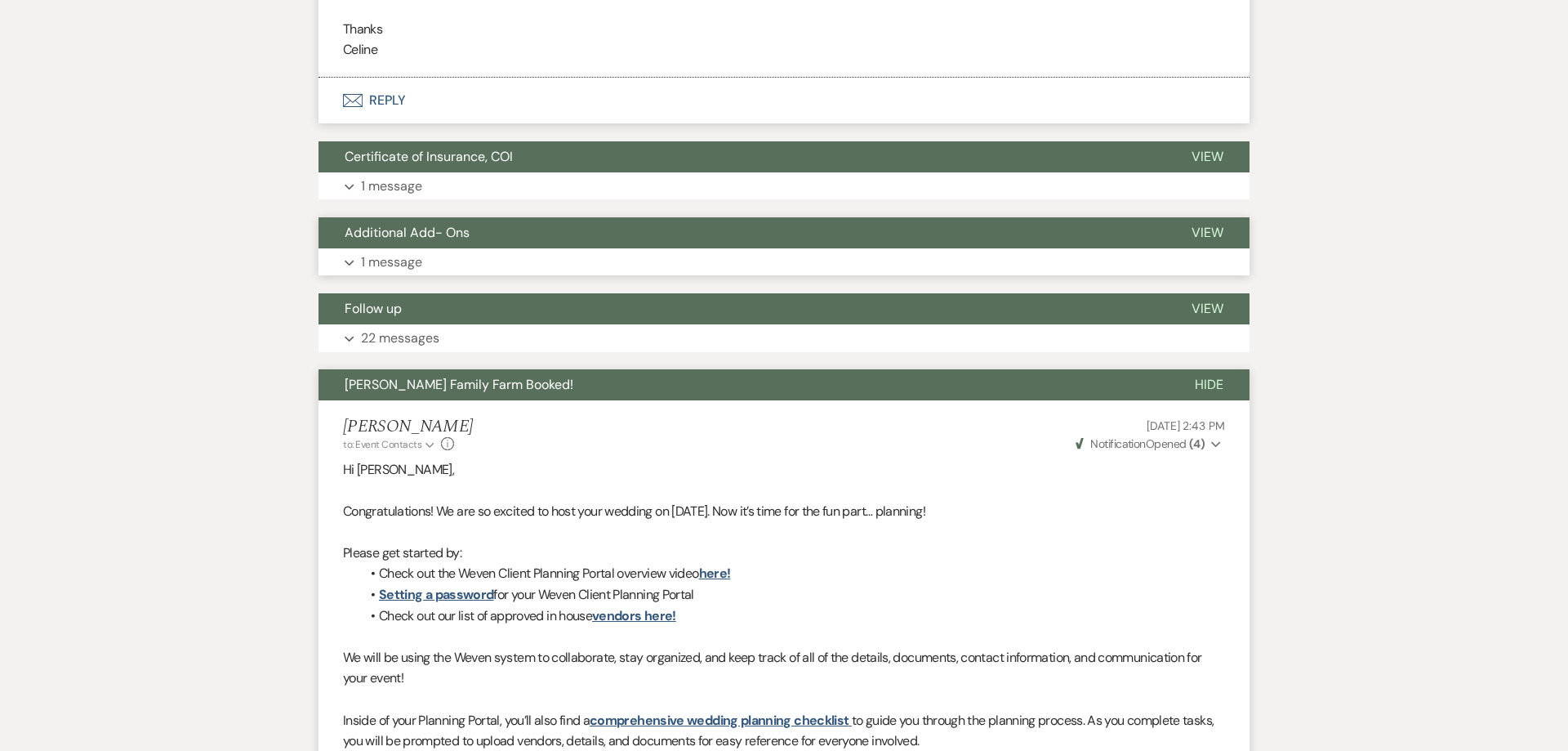
click at [482, 248] on button "Expand 1 message" at bounding box center [784, 262] width 931 height 28
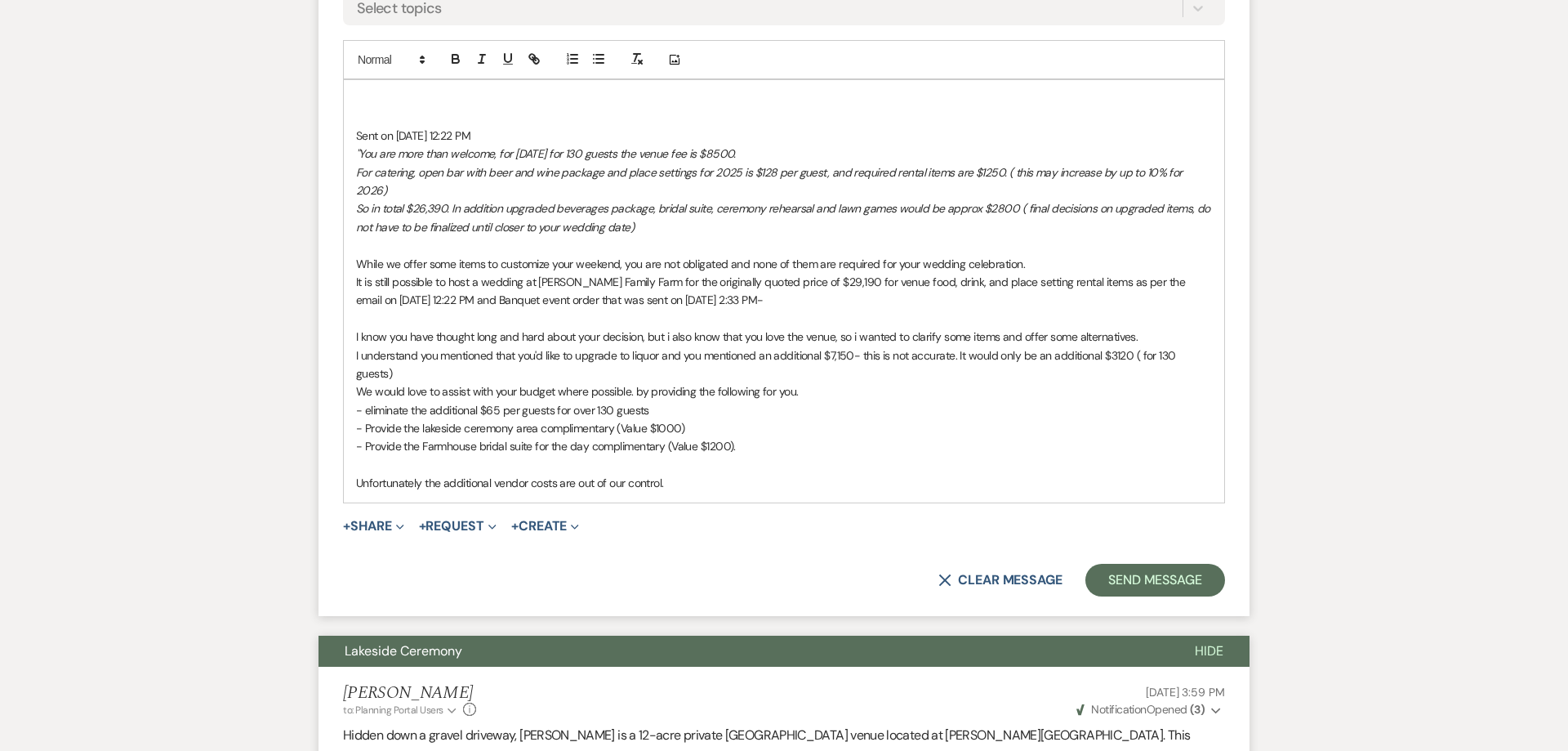
scroll to position [1724, 0]
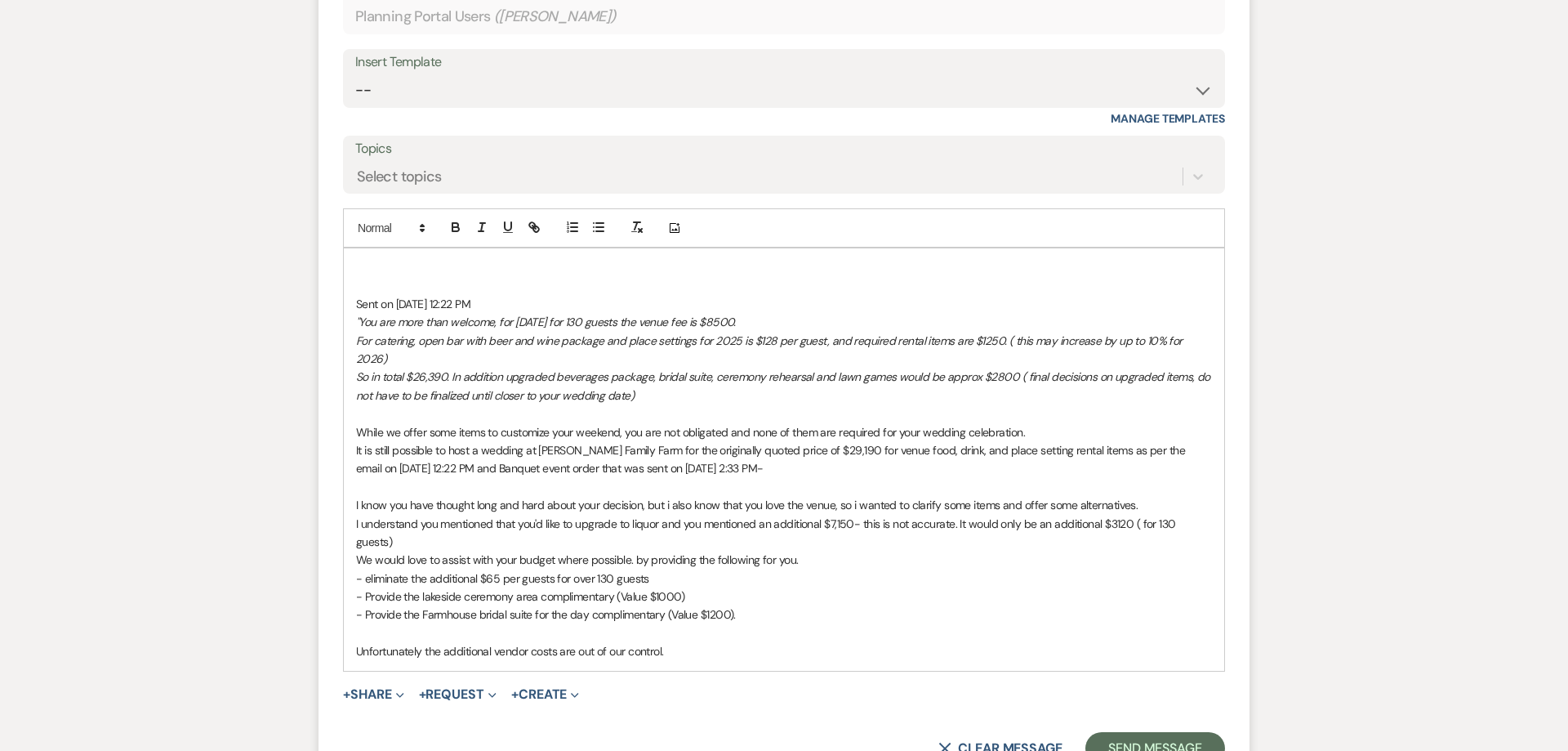
click at [432, 266] on p at bounding box center [784, 267] width 856 height 18
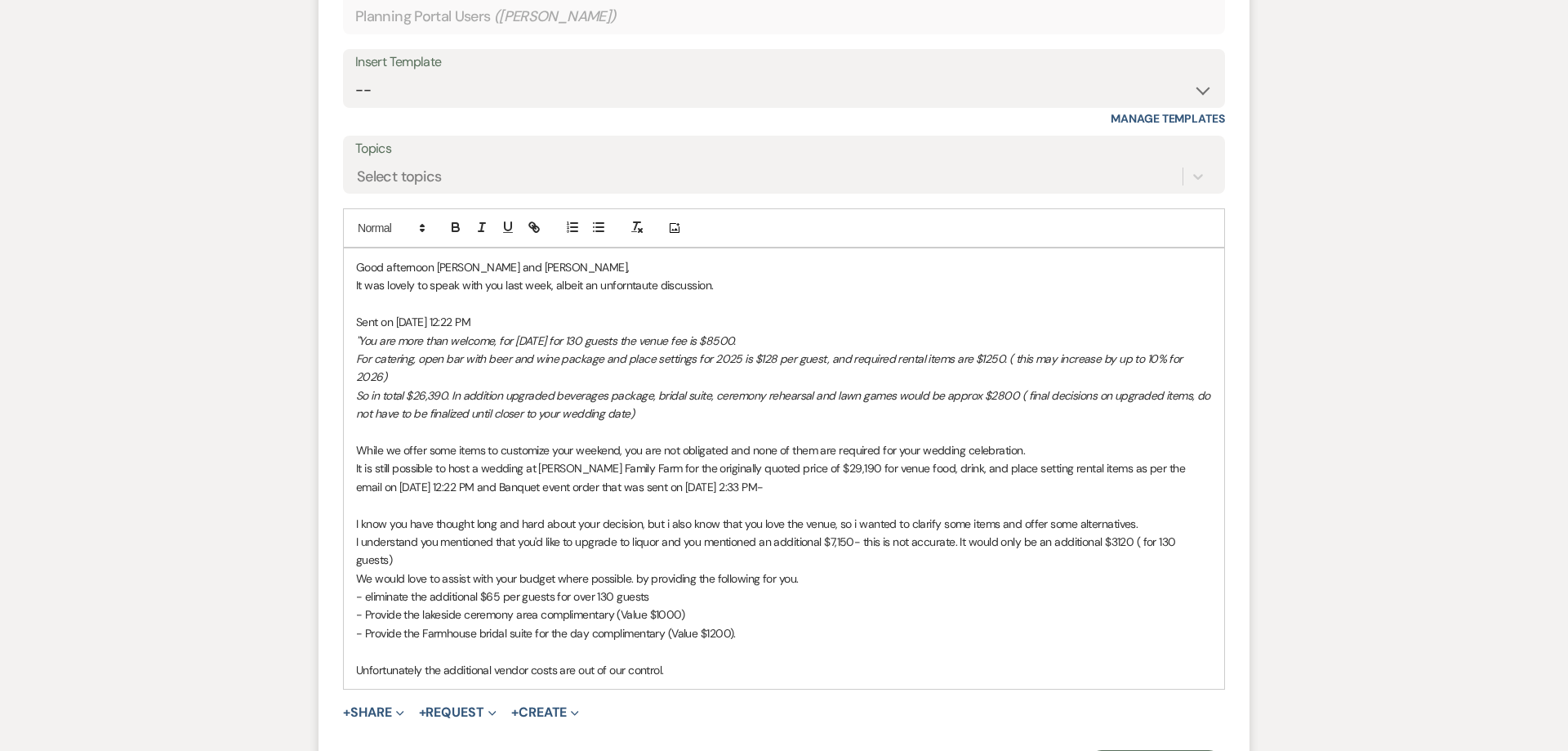
click at [515, 289] on p "It was lovely to speak with you last week, albeit an unforntaute discussion." at bounding box center [784, 285] width 856 height 18
click at [593, 357] on em "For catering, open bar with beer and wine package and place settings for 2025 i…" at bounding box center [771, 367] width 829 height 33
drag, startPoint x: 354, startPoint y: 505, endPoint x: 747, endPoint y: 655, distance: 420.7
click at [747, 655] on div "Good afternoon [PERSON_NAME] and [PERSON_NAME], It was lovely to speak with you…" at bounding box center [784, 468] width 881 height 440
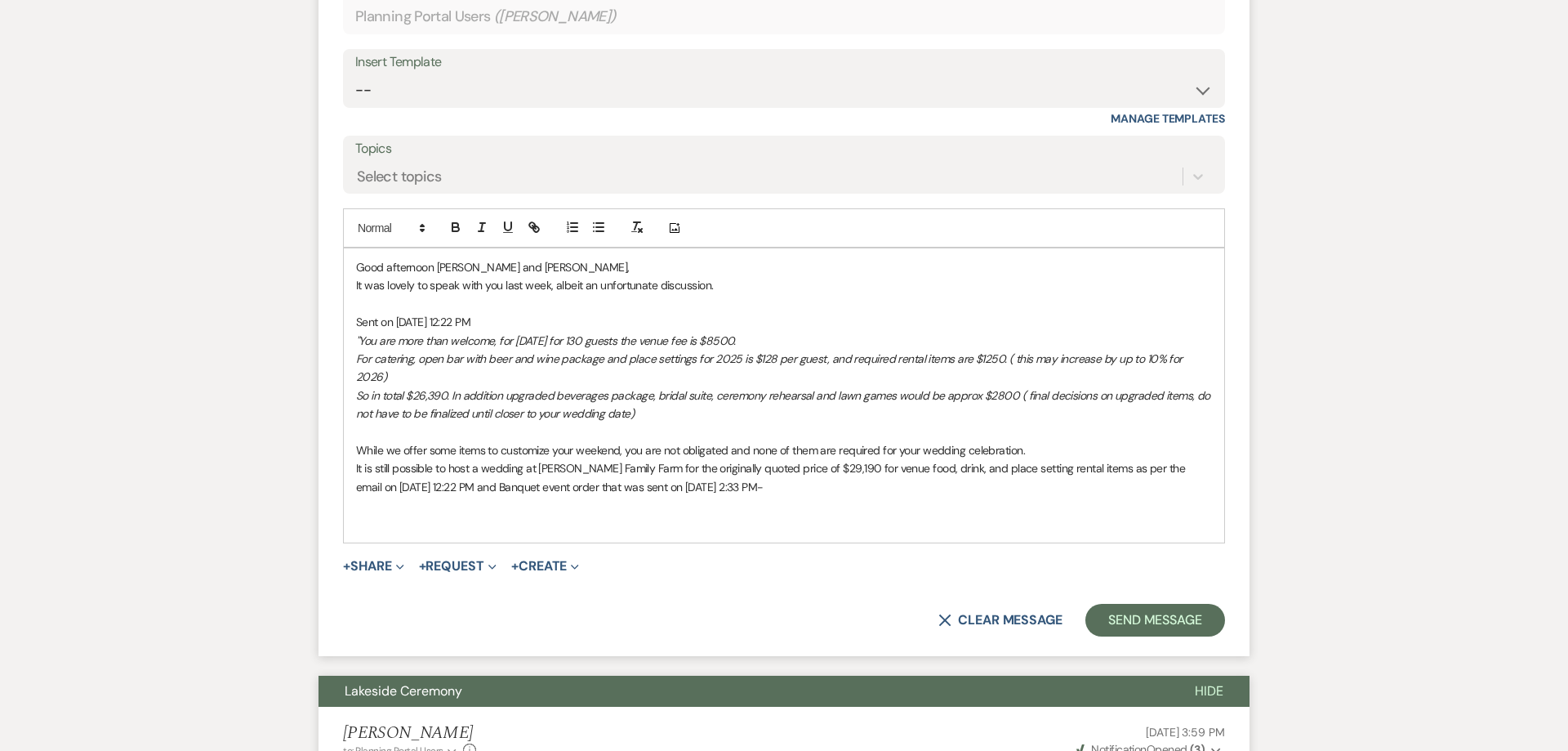
click at [749, 285] on p "It was lovely to speak with you last week, albeit an unfortunate discussion." at bounding box center [784, 285] width 856 height 18
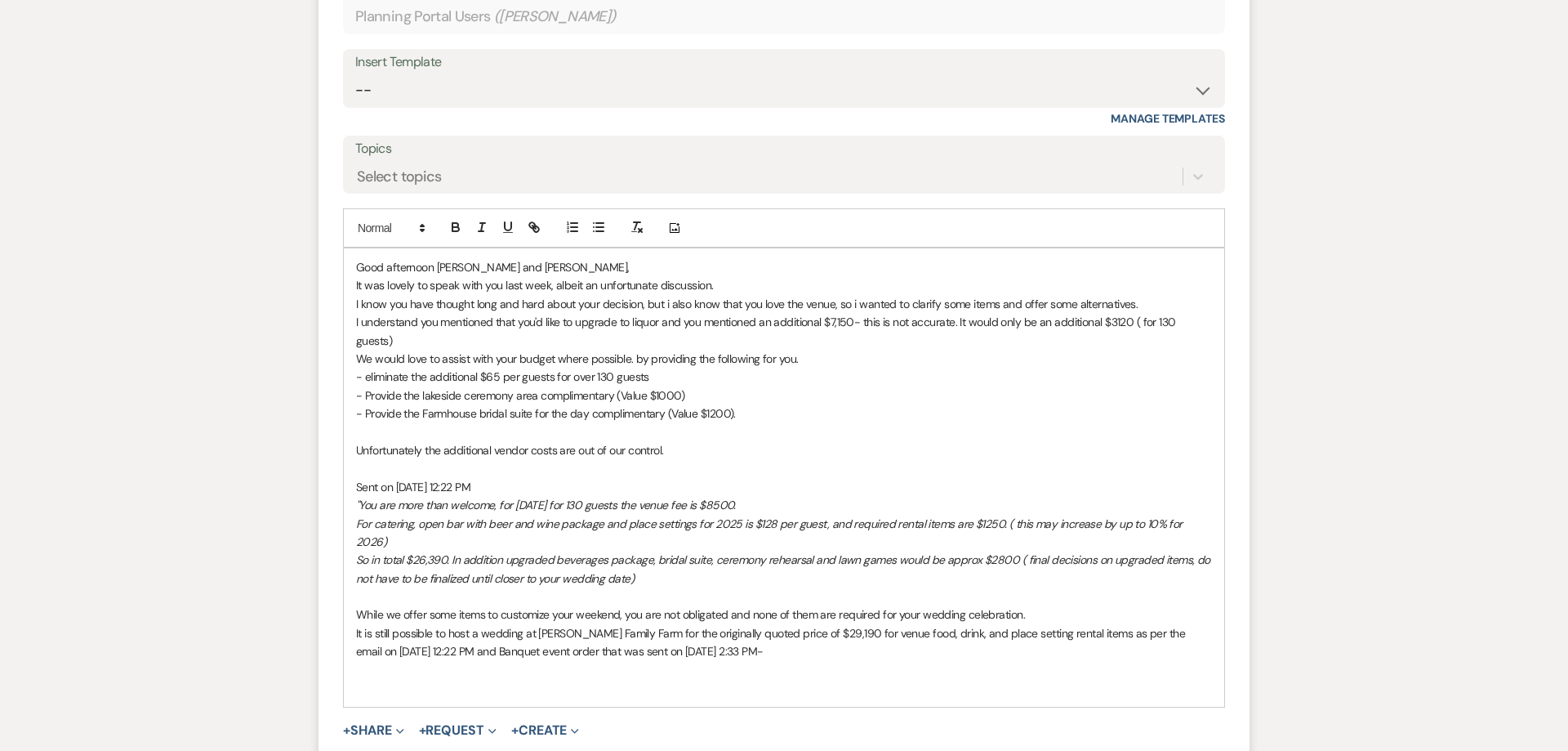
click at [642, 307] on p "I know you have thought long and hard about your decision, but i also know that…" at bounding box center [784, 304] width 856 height 18
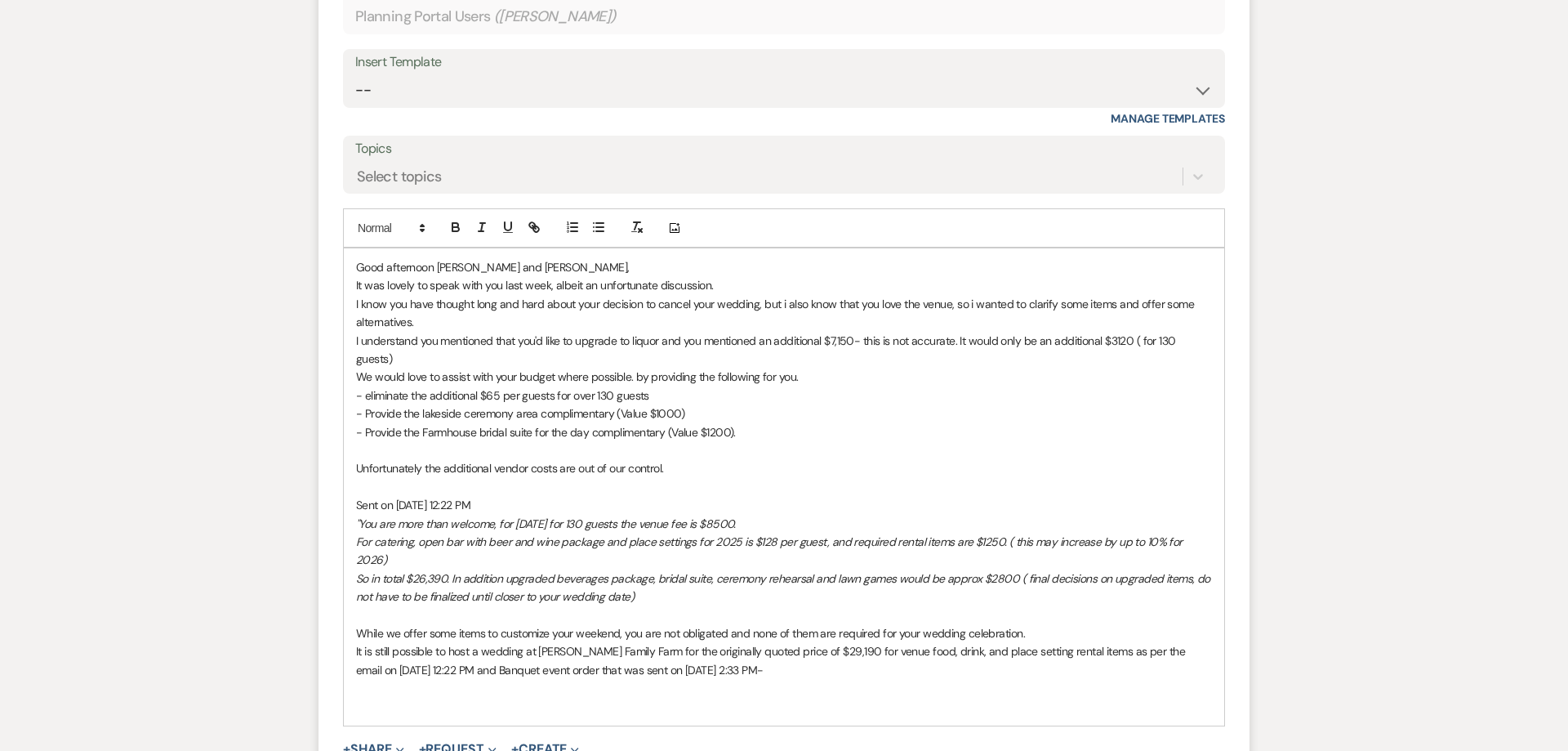
click at [1141, 339] on p "I understand you mentioned that you'd like to upgrade to liquor and you mention…" at bounding box center [784, 349] width 856 height 37
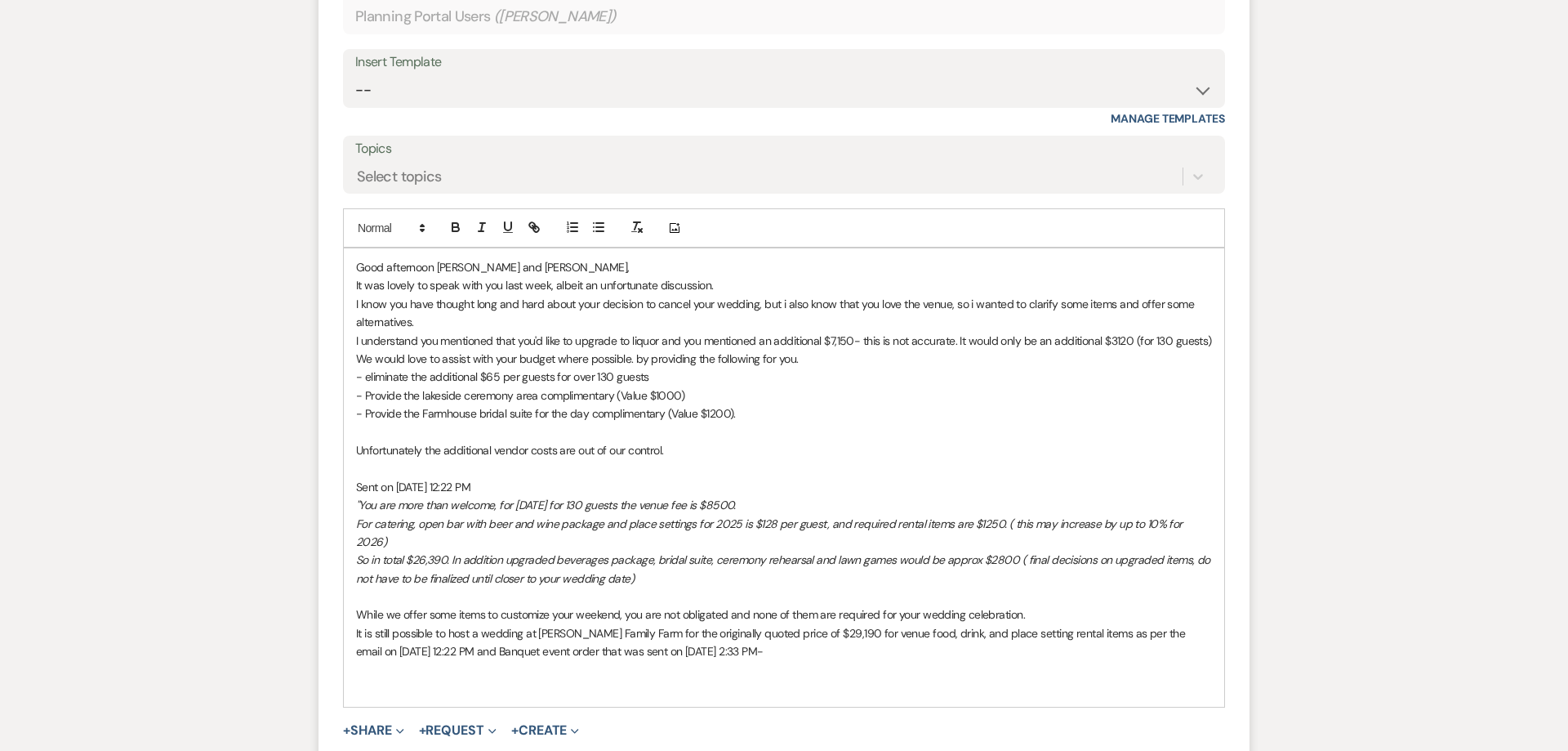
click at [1217, 338] on div "Good afternoon [PERSON_NAME] and [PERSON_NAME], It was lovely to speak with you…" at bounding box center [784, 477] width 881 height 458
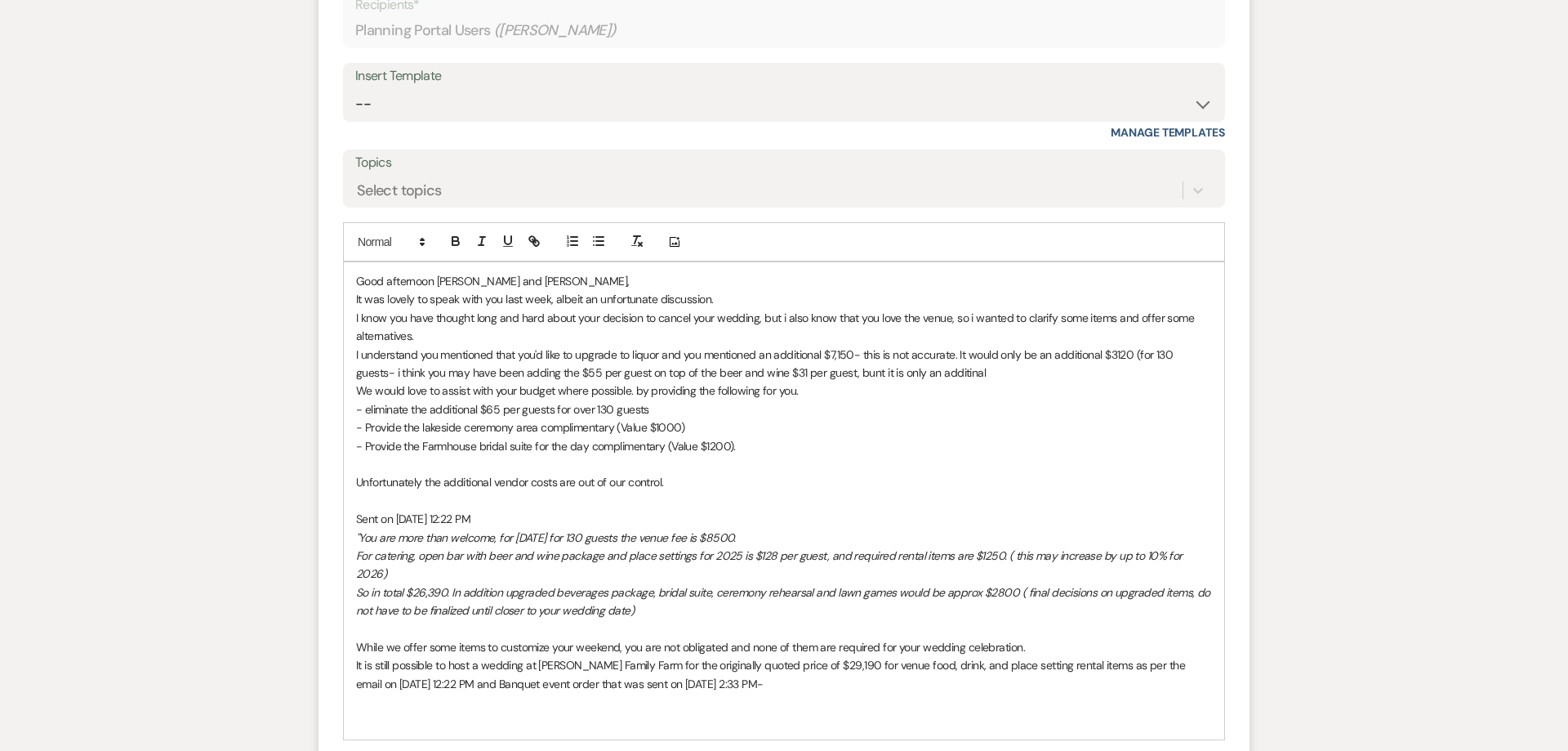
scroll to position [1703, 0]
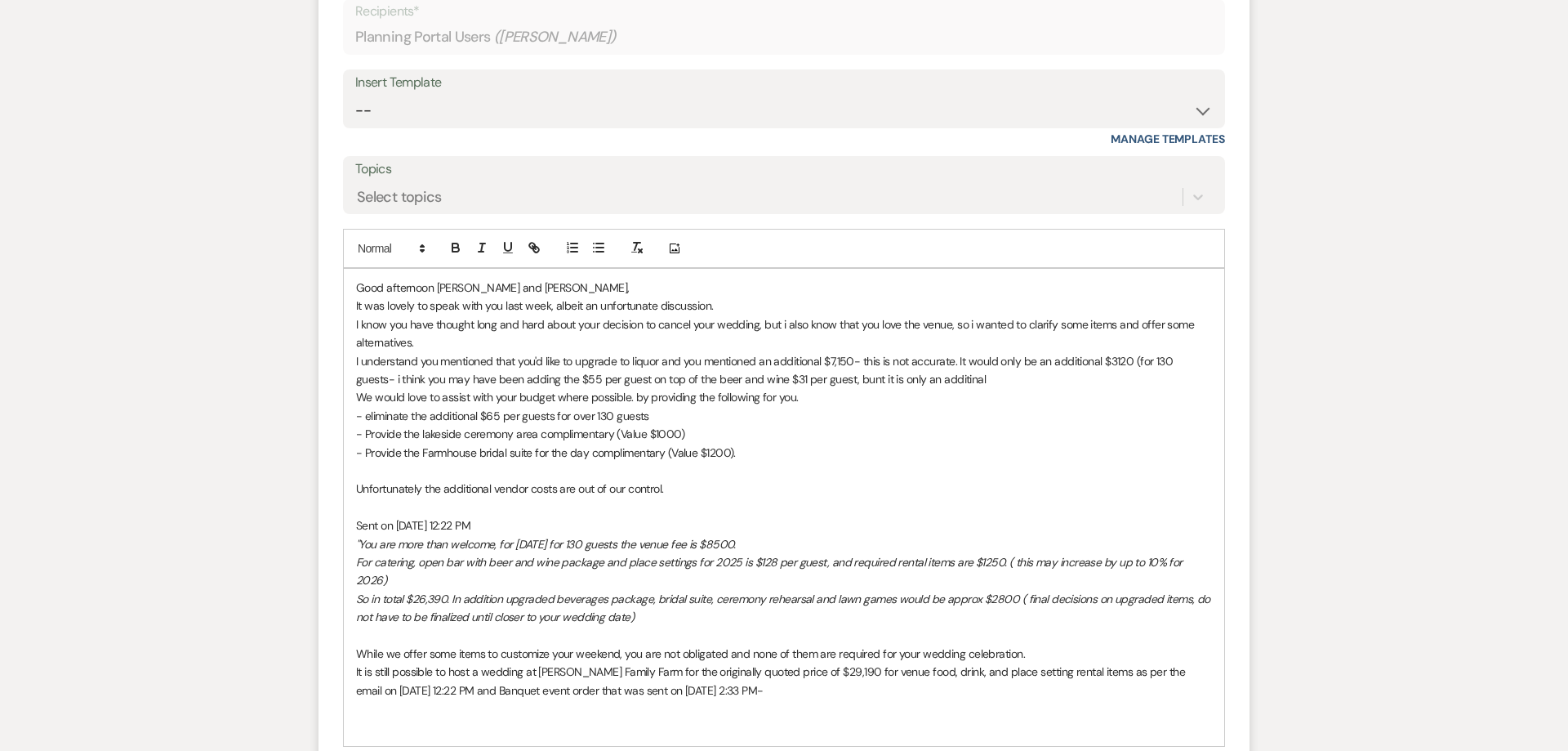
click at [453, 341] on p "I know you have thought long and hard about your decision to cancel your weddin…" at bounding box center [784, 334] width 856 height 37
drag, startPoint x: 1001, startPoint y: 363, endPoint x: 1019, endPoint y: 365, distance: 18.1
click at [1019, 365] on p "I understand you mentioned that you'd like to upgrade to liquor and you mention…" at bounding box center [784, 371] width 856 height 37
click at [959, 363] on p "I understand you mentioned that you'd like to upgrade to liquor and you mention…" at bounding box center [784, 371] width 856 height 37
drag, startPoint x: 1188, startPoint y: 367, endPoint x: 415, endPoint y: 384, distance: 773.2
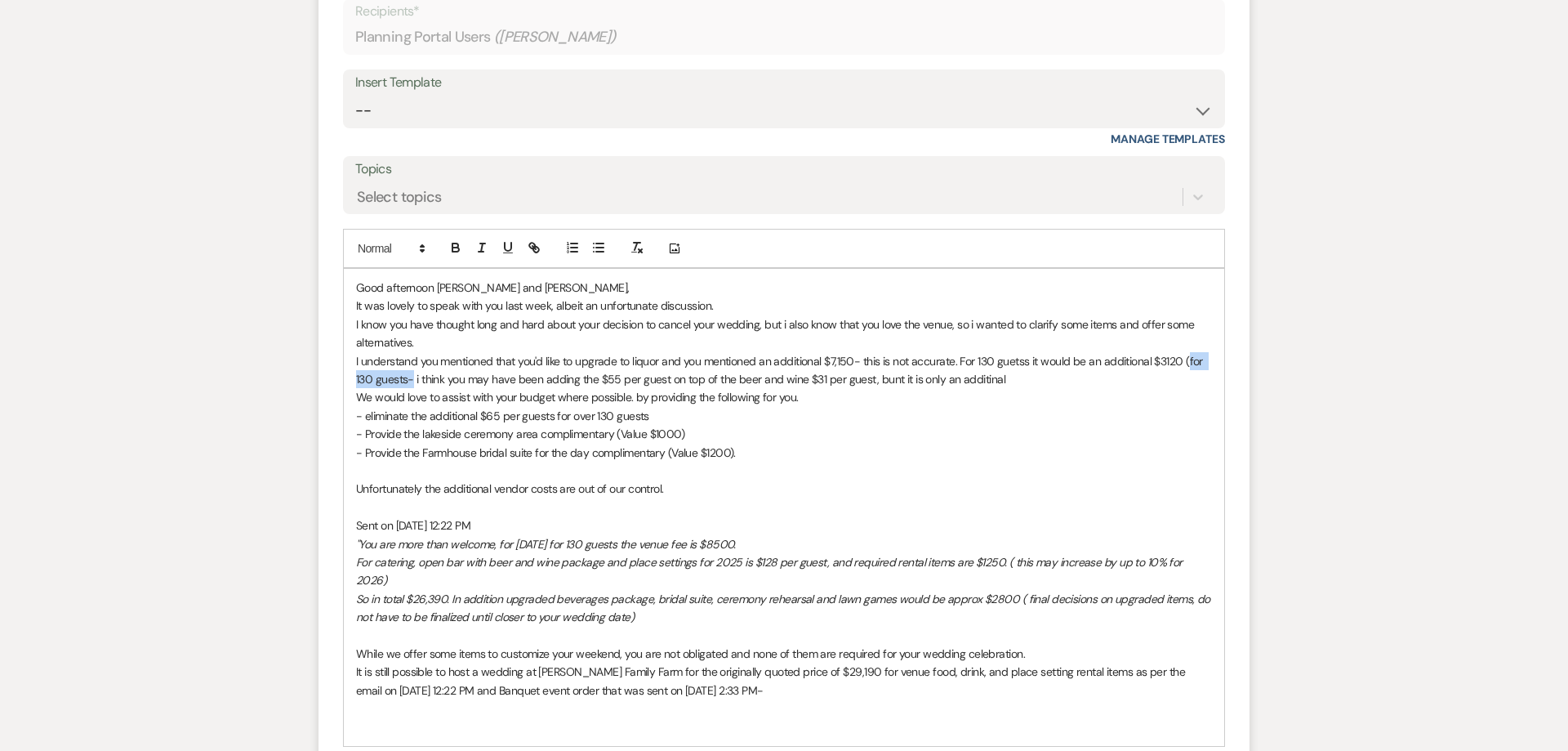
click at [415, 384] on p "I understand you mentioned that you'd like to upgrade to liquor and you mention…" at bounding box center [784, 371] width 856 height 37
click at [830, 382] on p "I understand you mentioned that you'd like to upgrade to liquor and you mention…" at bounding box center [784, 371] width 856 height 37
drag, startPoint x: 937, startPoint y: 385, endPoint x: 809, endPoint y: 385, distance: 128.0
click at [809, 385] on p "I understand you mentioned that you'd like to upgrade to liquor and you mention…" at bounding box center [784, 371] width 856 height 37
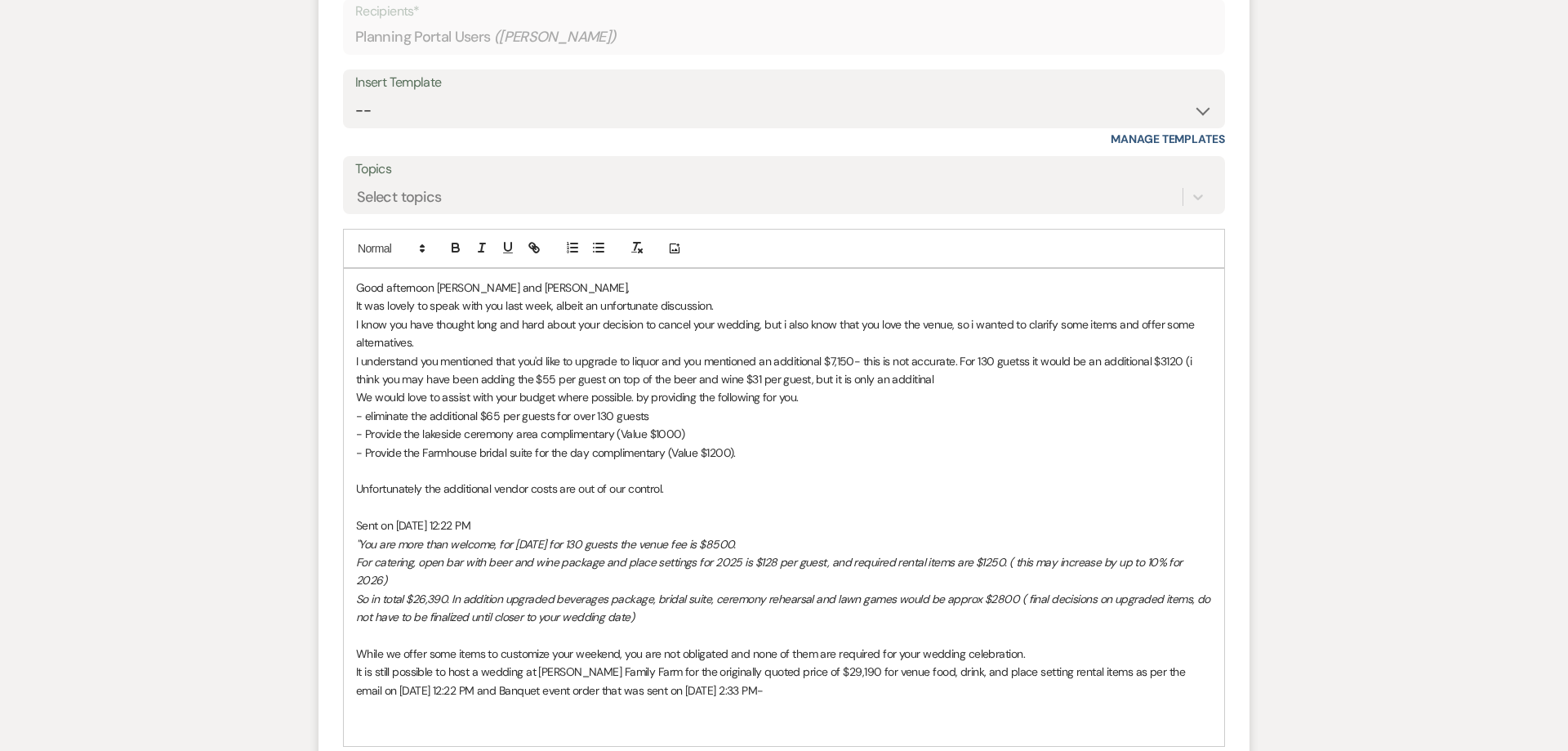
drag, startPoint x: 932, startPoint y: 381, endPoint x: 812, endPoint y: 380, distance: 120.0
click at [812, 380] on p "I understand you mentioned that you'd like to upgrade to liquor and you mention…" at bounding box center [784, 371] width 856 height 37
click at [919, 435] on p "- Provide the lakeside ceremony area complimentary (Value $1000)" at bounding box center [784, 435] width 856 height 18
click at [962, 384] on p "I understand you mentioned that you'd like to upgrade to liquor and you mention…" at bounding box center [784, 371] width 856 height 37
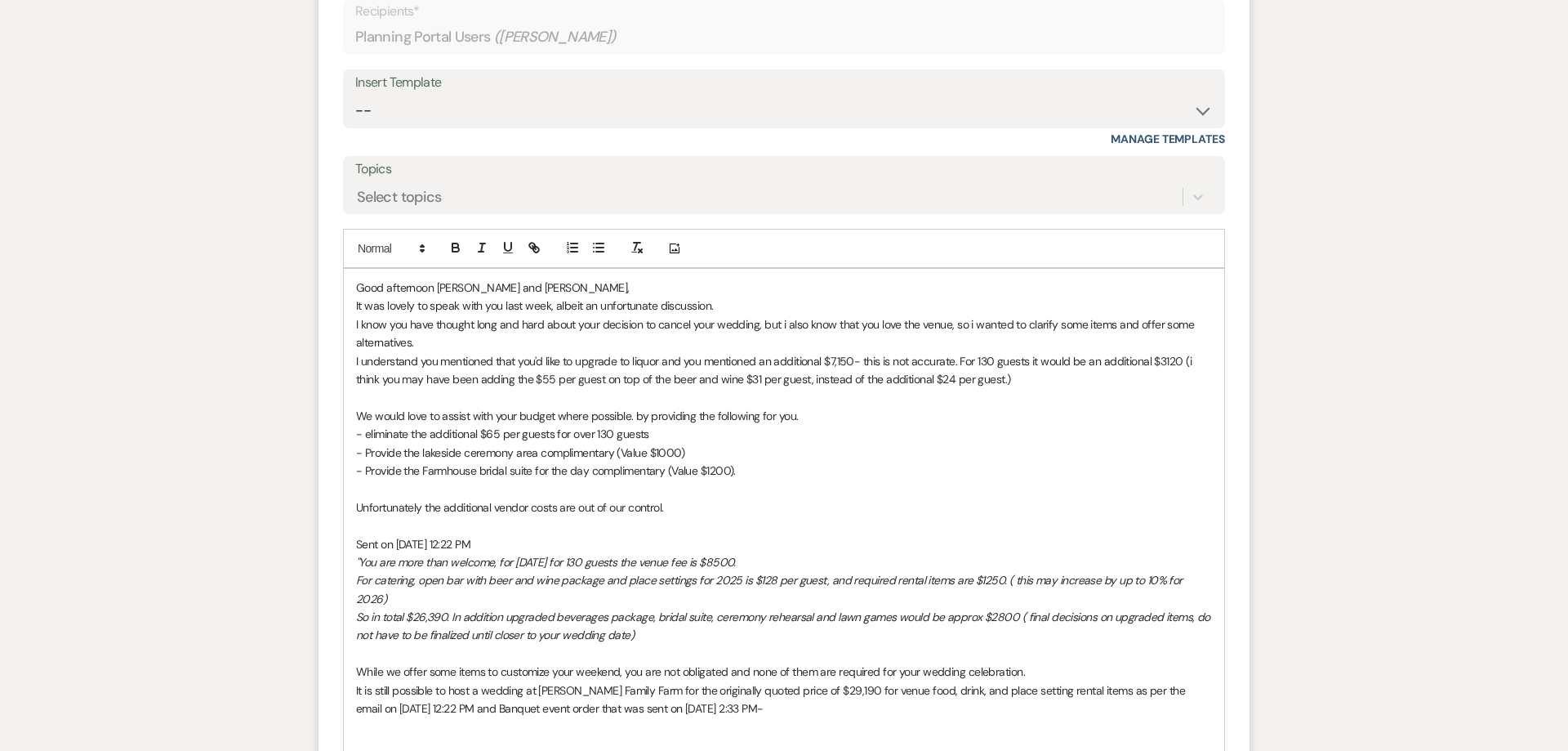
click at [407, 418] on p "We would love to assist with your budget where possible. by providing the follo…" at bounding box center [784, 417] width 856 height 18
drag, startPoint x: 651, startPoint y: 417, endPoint x: 686, endPoint y: 433, distance: 38.5
click at [651, 418] on p "We would also love to assist with your budget where possible. by providing the …" at bounding box center [784, 416] width 856 height 18
click at [830, 417] on p "We would also love to assist with your budget where possible, by providing the …" at bounding box center [784, 416] width 856 height 18
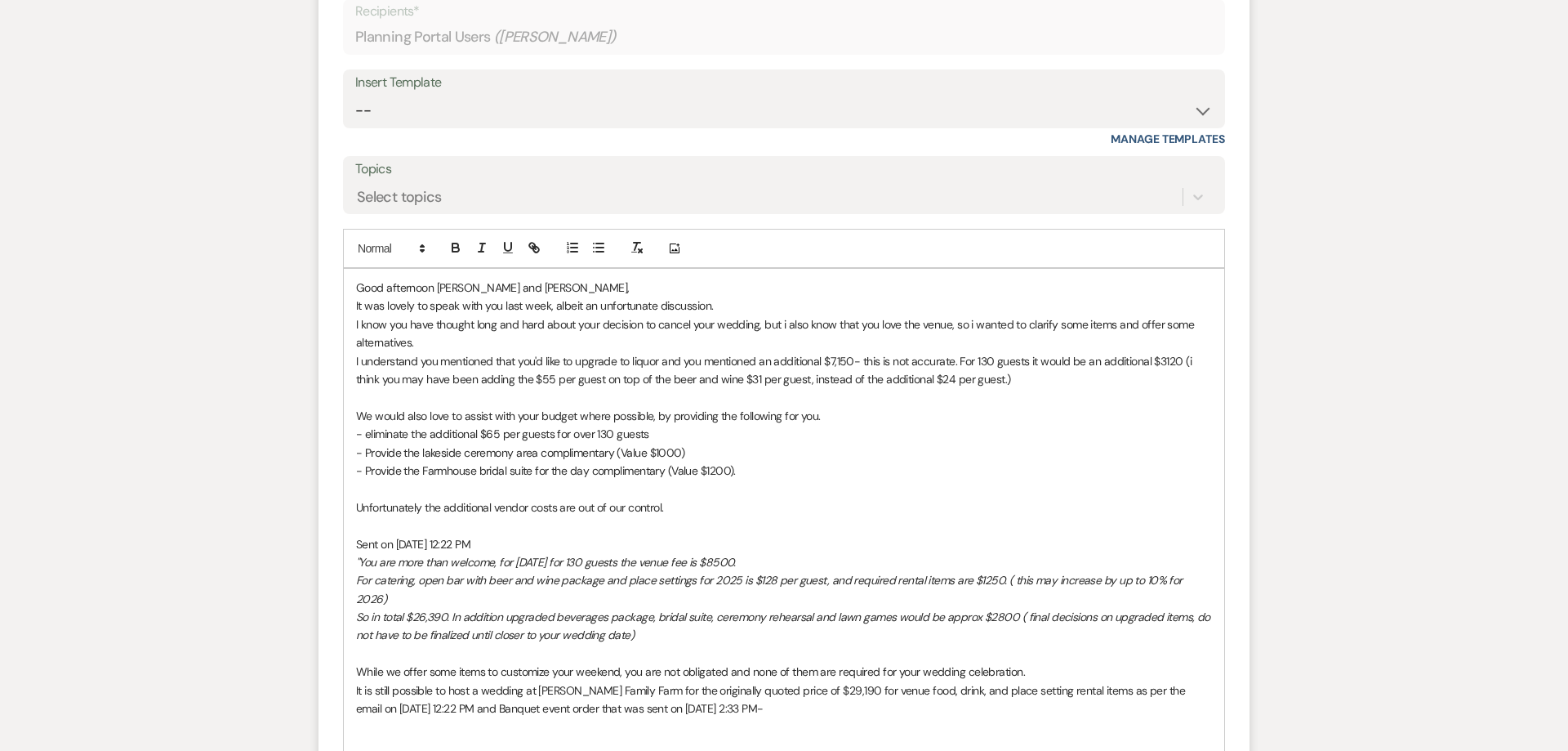
click at [366, 437] on p "- eliminate the additional $65 per guests for over 130 guests" at bounding box center [784, 434] width 856 height 18
click at [458, 455] on p "- Provide the lakeside ceremony area complimentary (Value $1000)" at bounding box center [784, 452] width 856 height 18
click at [492, 455] on p "- Provide the lakeside ceremony area complimentary (Value $1000)" at bounding box center [784, 452] width 856 height 18
click at [527, 453] on p "- Provide the lakeside ceremony area complimentary (Value $1000)" at bounding box center [784, 452] width 856 height 18
click at [601, 450] on p "- Provide the lakeside ceremony area complimentary (Value $1000)" at bounding box center [784, 452] width 856 height 18
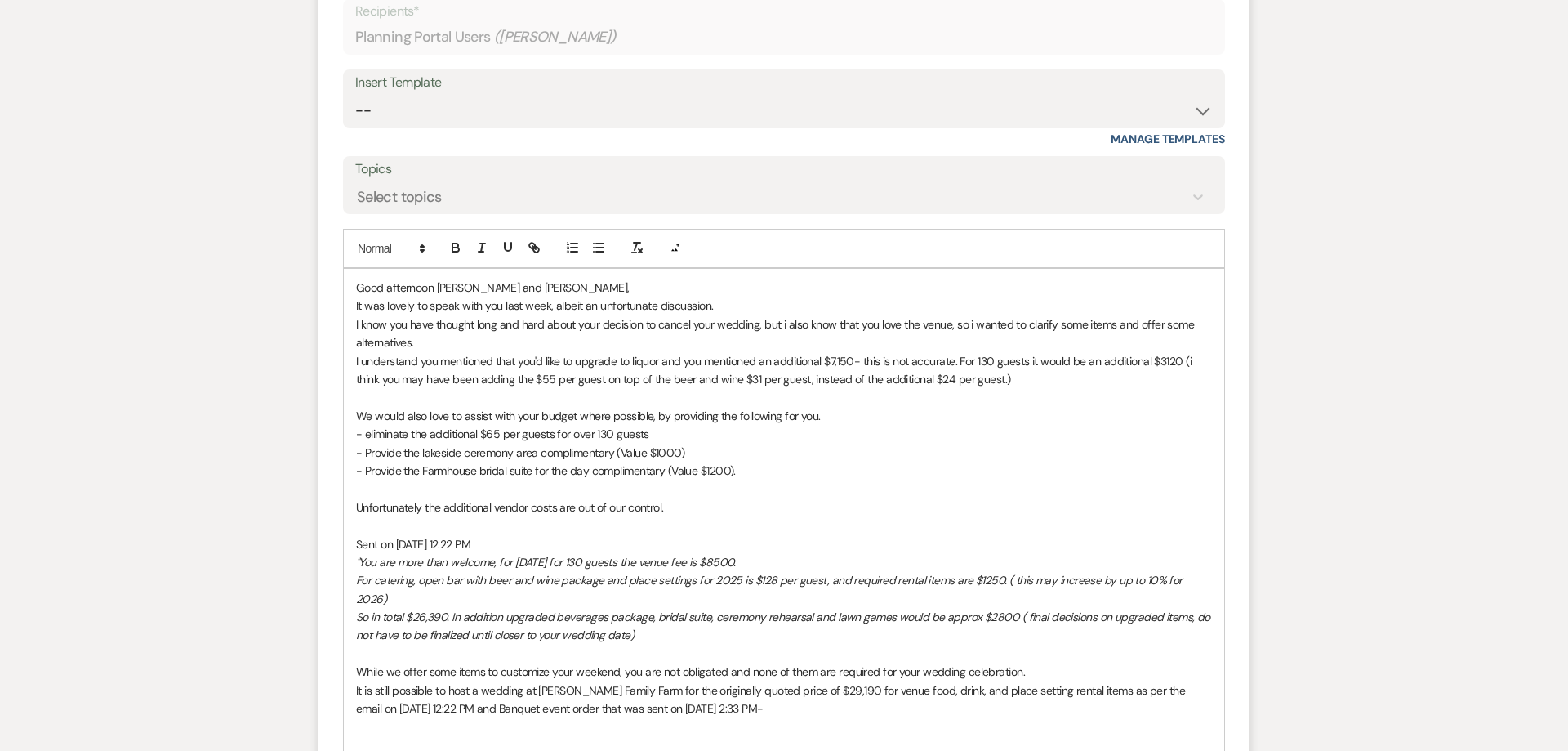
click at [632, 453] on p "- Provide the lakeside ceremony area complimentary (Value $1000)" at bounding box center [784, 452] width 856 height 18
drag, startPoint x: 449, startPoint y: 475, endPoint x: 726, endPoint y: 474, distance: 277.0
click at [726, 474] on p "- Provide the Farmhouse bridal suite for the day complimentary (Value $1200)." at bounding box center [784, 470] width 856 height 18
click at [728, 511] on p "Unfortunately the additional vendor costs are out of our control." at bounding box center [784, 507] width 856 height 18
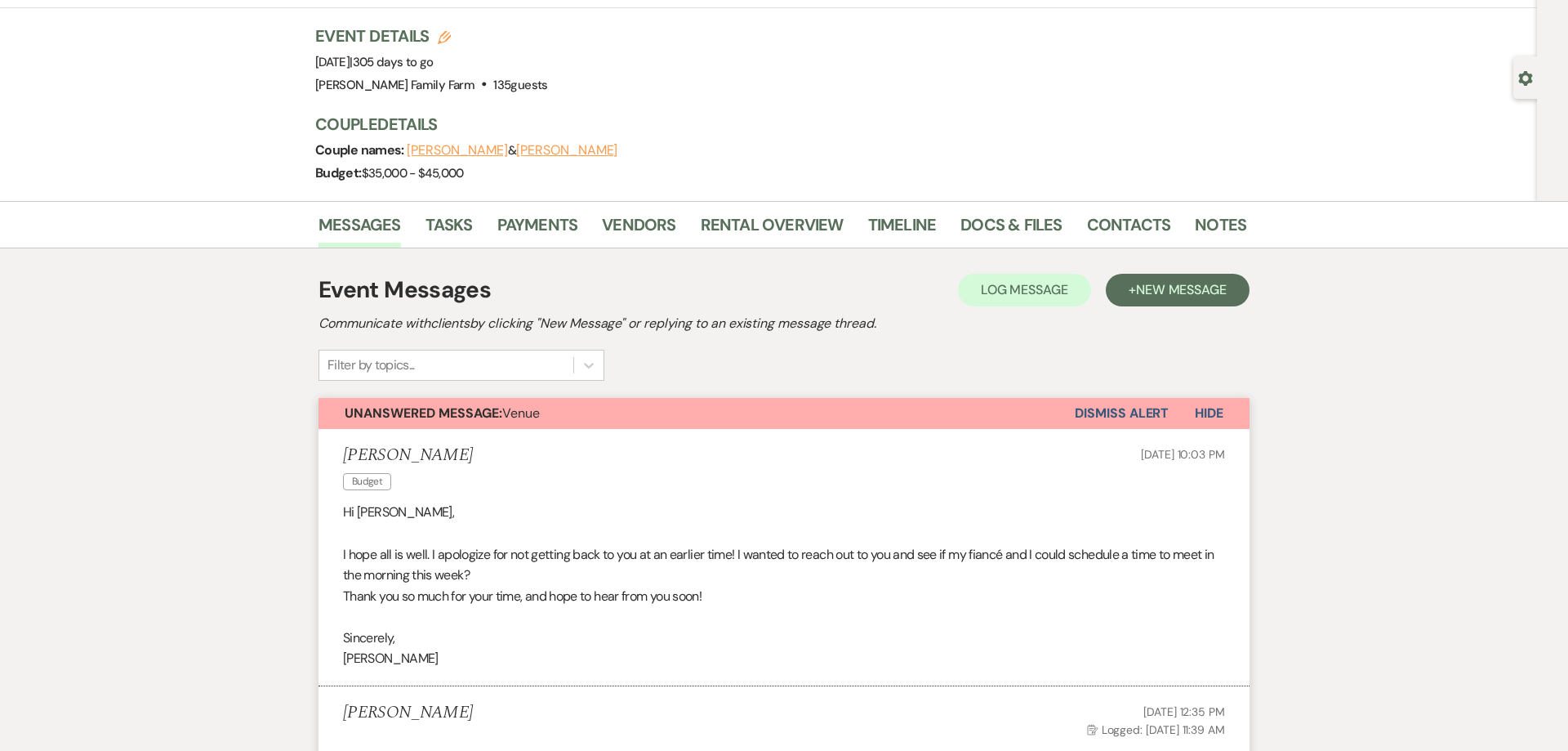
scroll to position [0, 0]
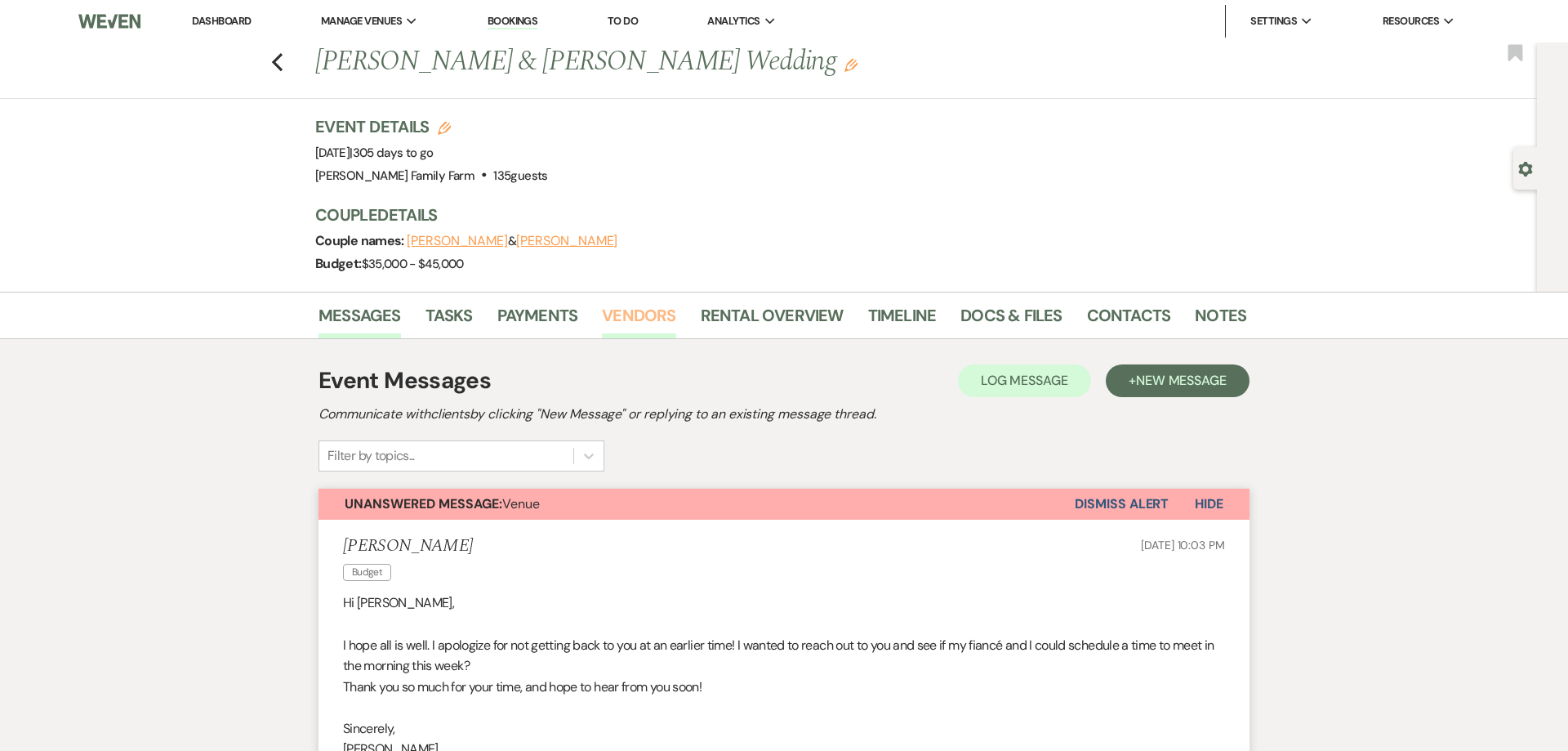
click at [626, 323] on link "Vendors" at bounding box center [639, 320] width 73 height 36
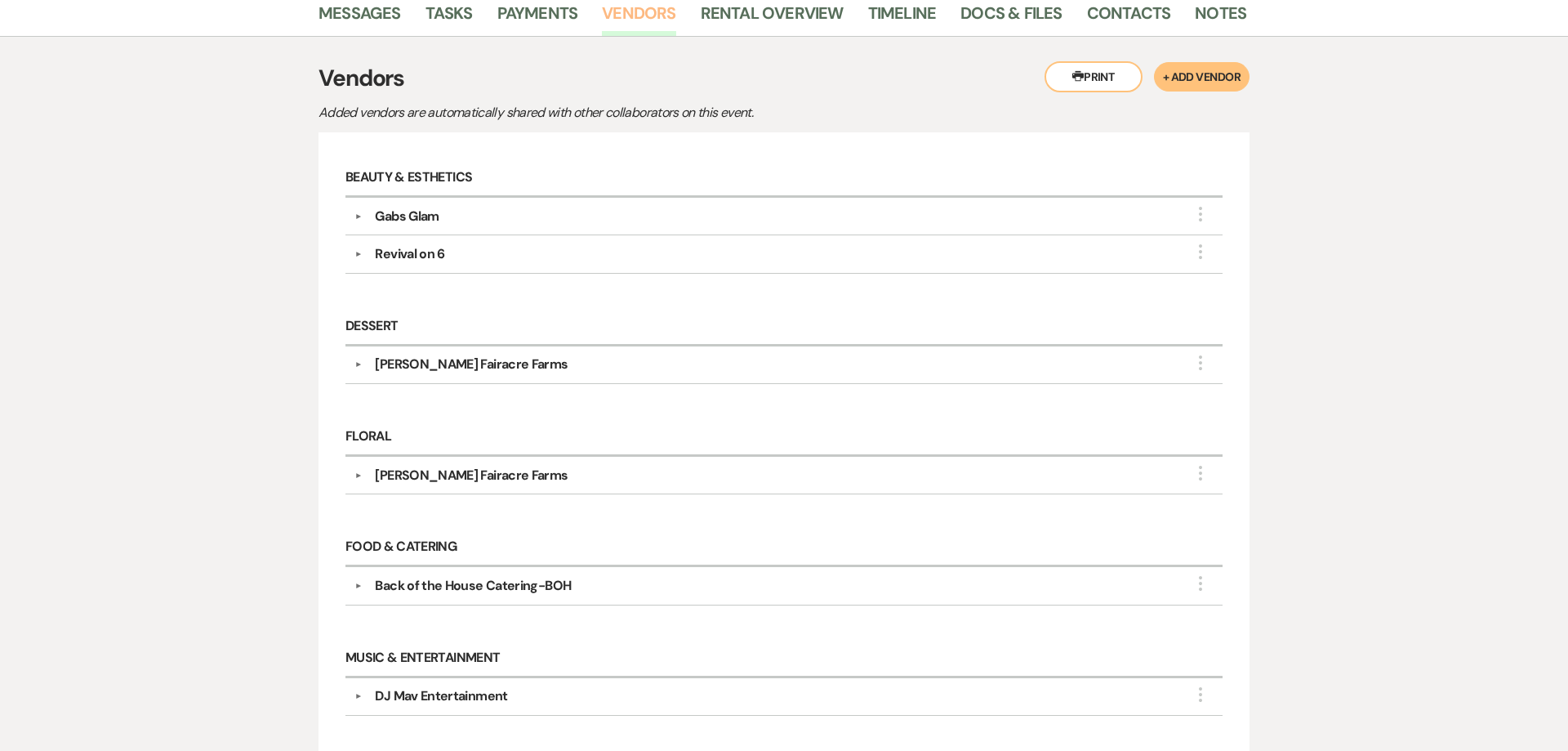
scroll to position [146, 0]
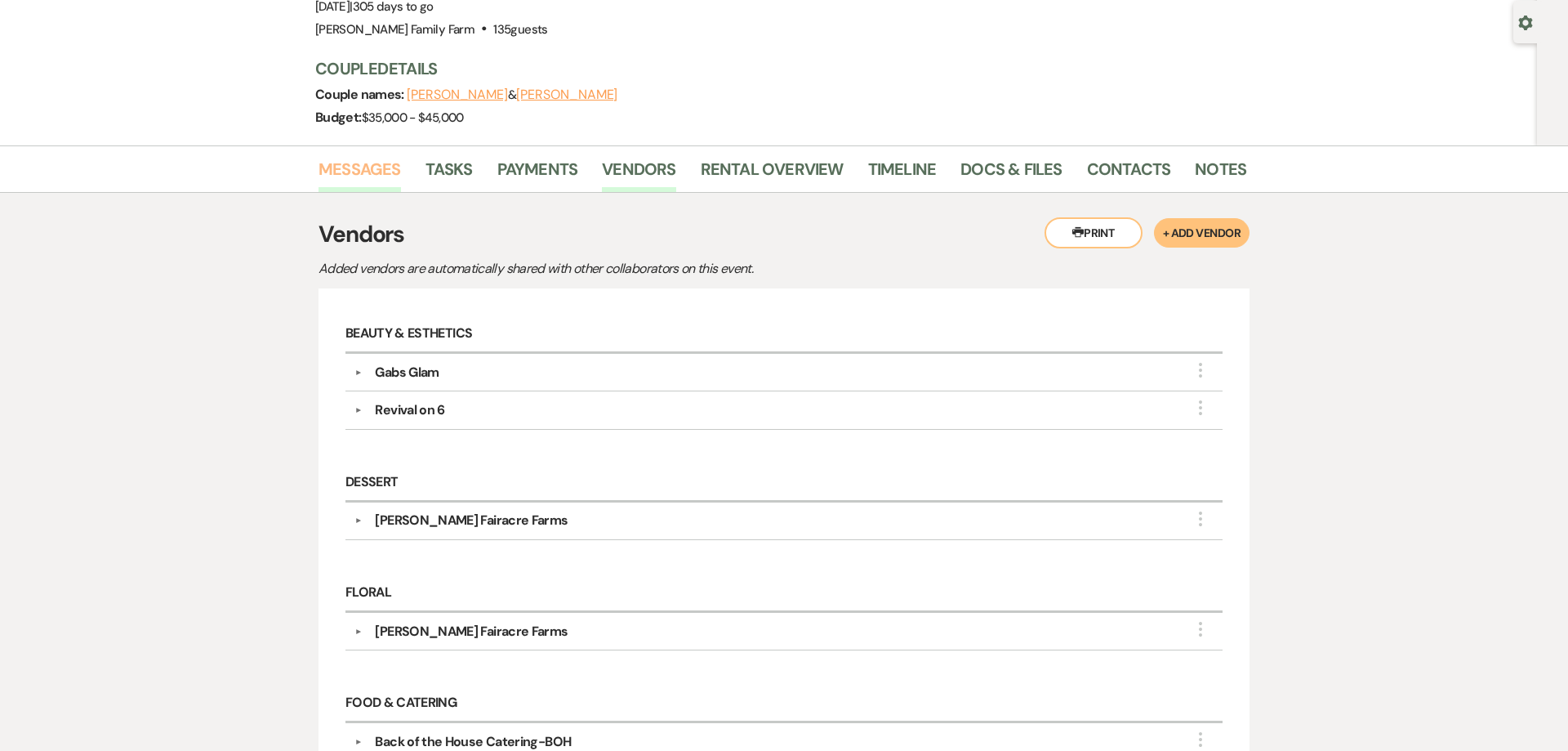
click at [363, 178] on link "Messages" at bounding box center [359, 175] width 82 height 36
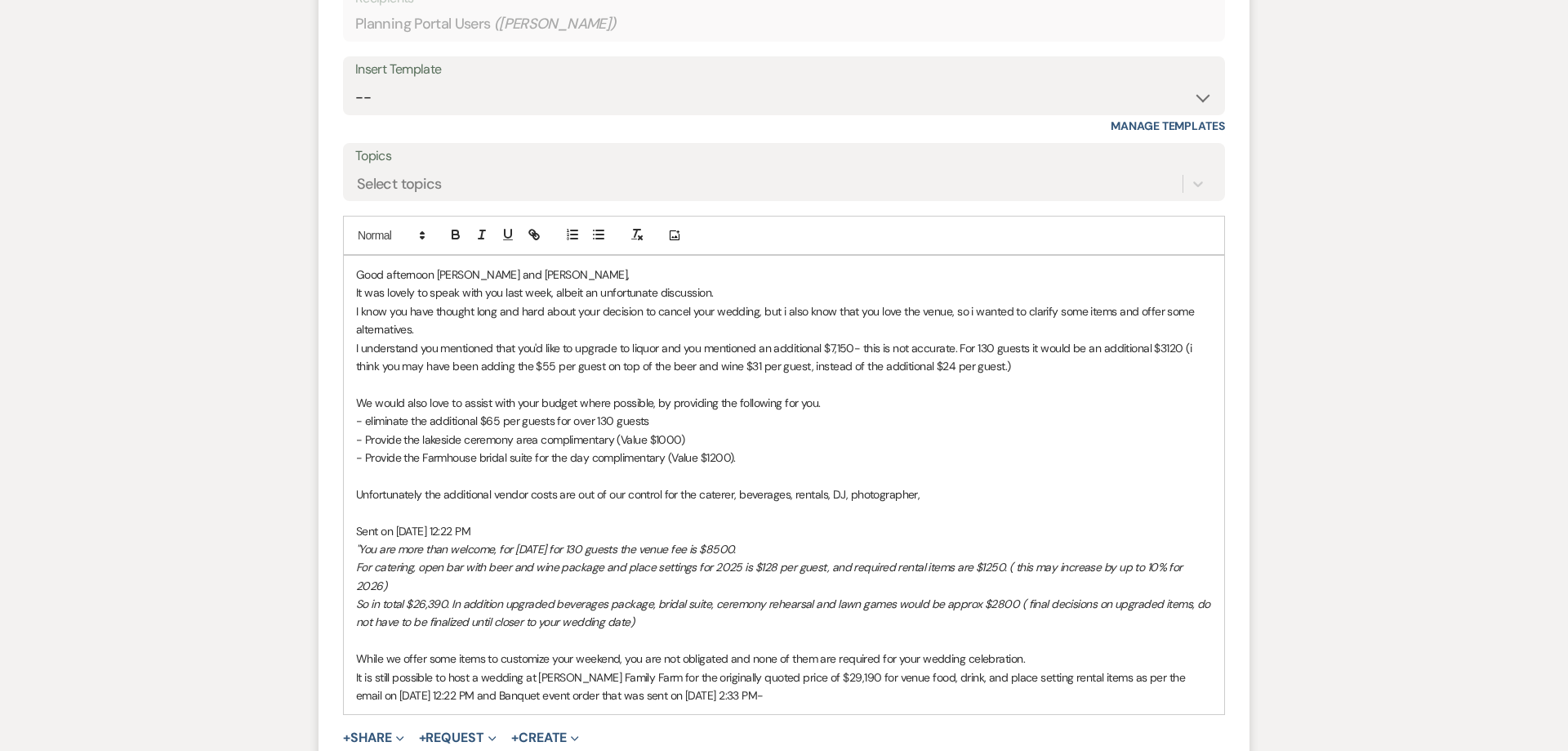
scroll to position [1717, 0]
click at [935, 497] on p "Unfortunately the additional vendor costs are out of our control for the catere…" at bounding box center [784, 493] width 856 height 18
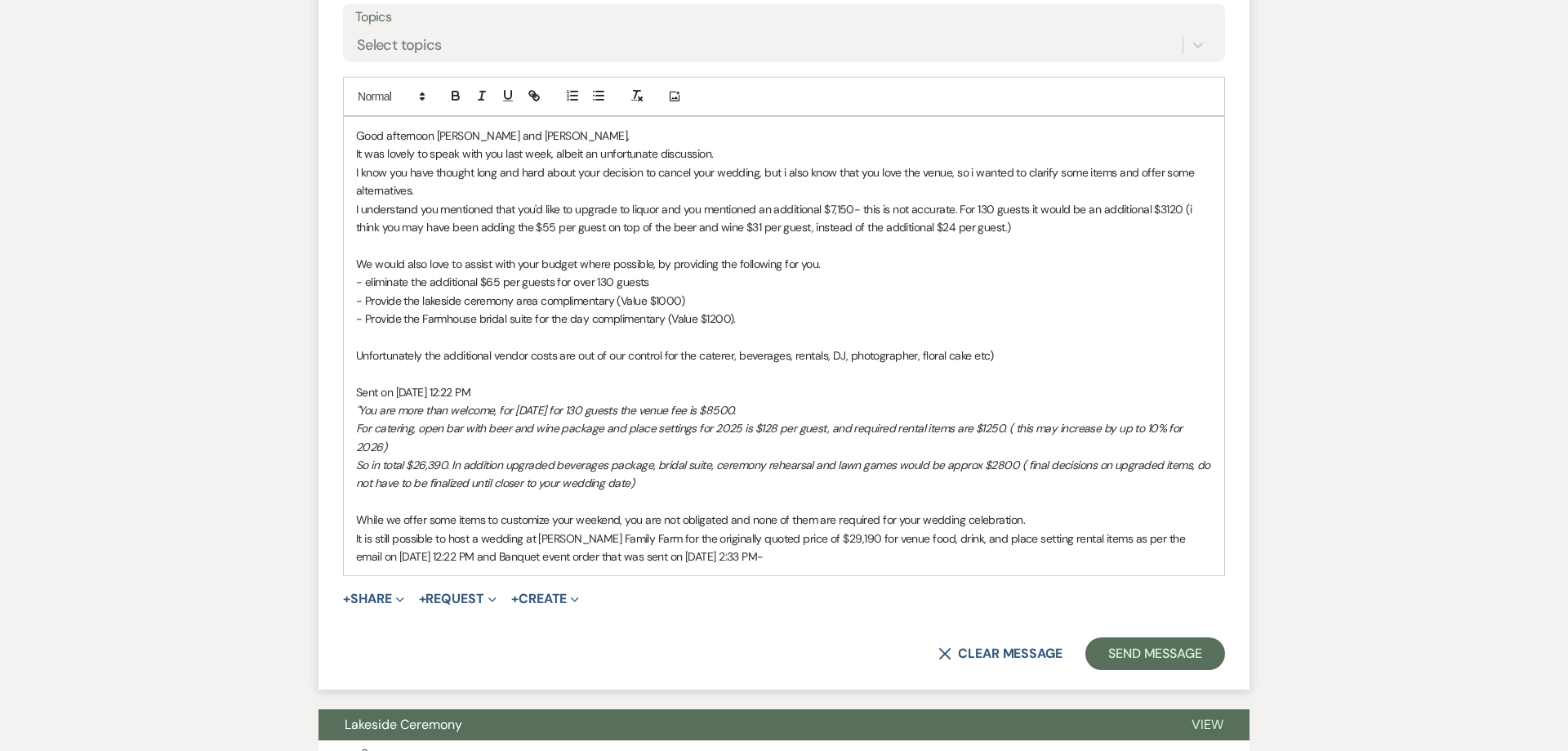
scroll to position [1864, 0]
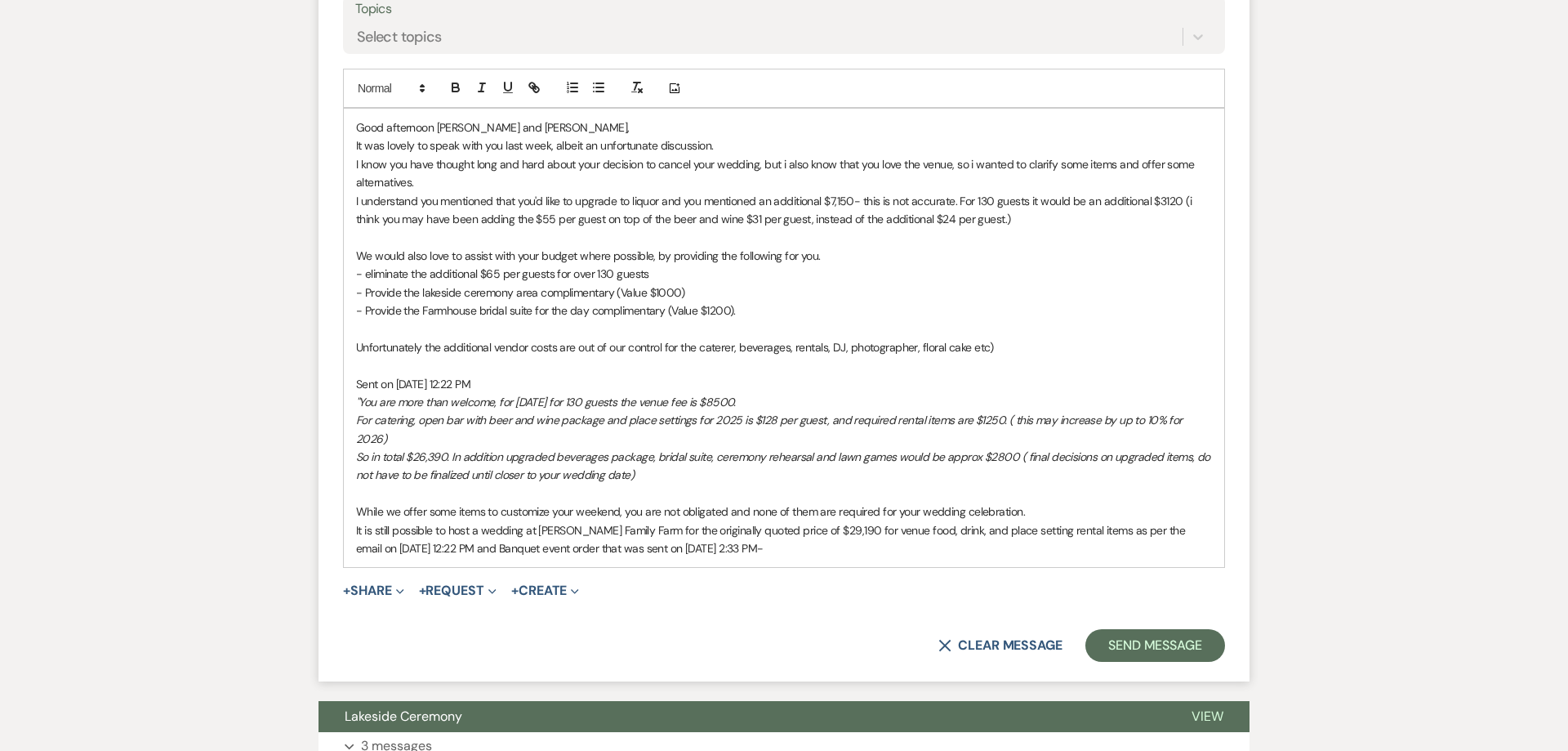
drag, startPoint x: 355, startPoint y: 493, endPoint x: 782, endPoint y: 536, distance: 429.2
click at [782, 536] on div "Good afternoon [PERSON_NAME] and [PERSON_NAME], It was lovely to speak with you…" at bounding box center [784, 337] width 881 height 458
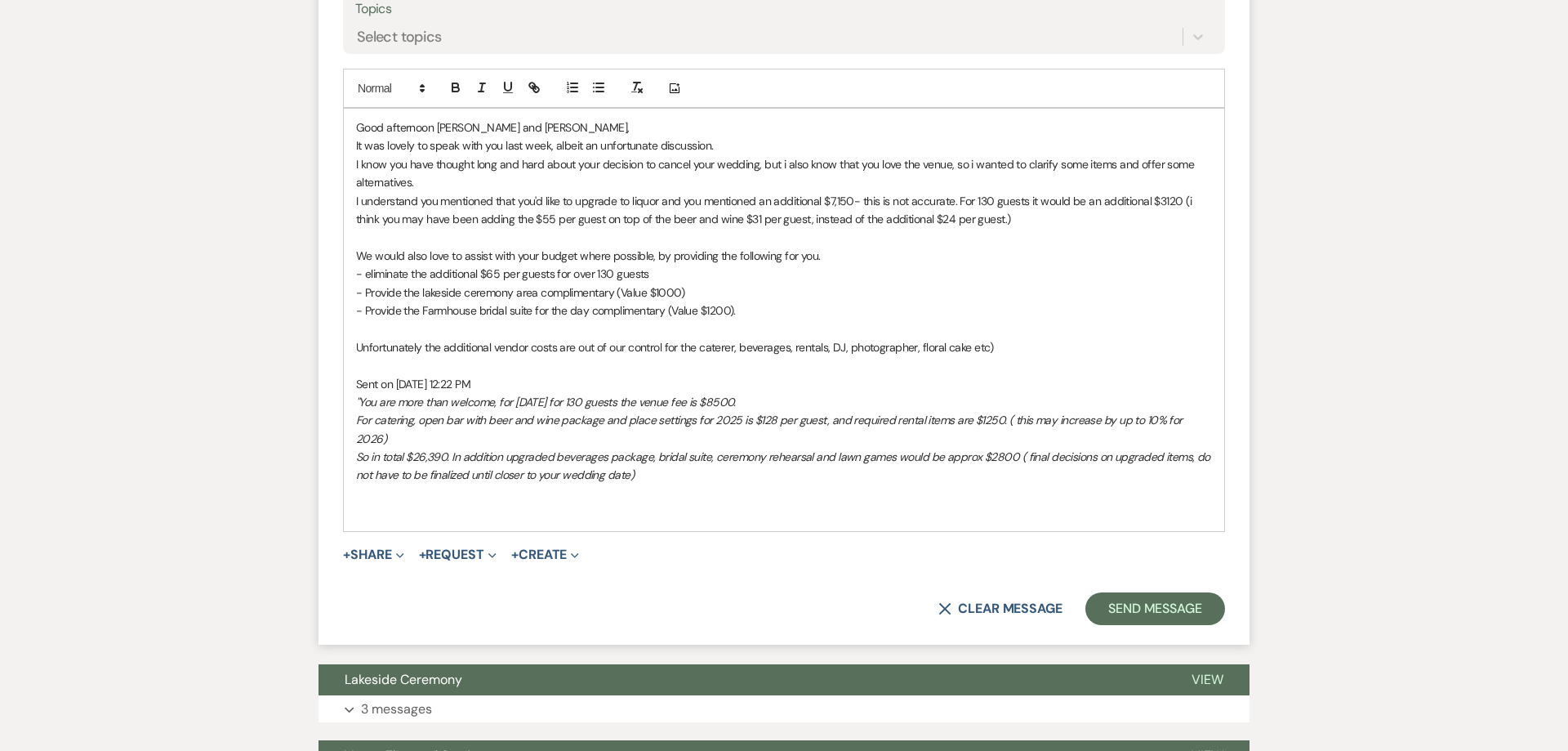
click at [420, 366] on p at bounding box center [784, 365] width 856 height 18
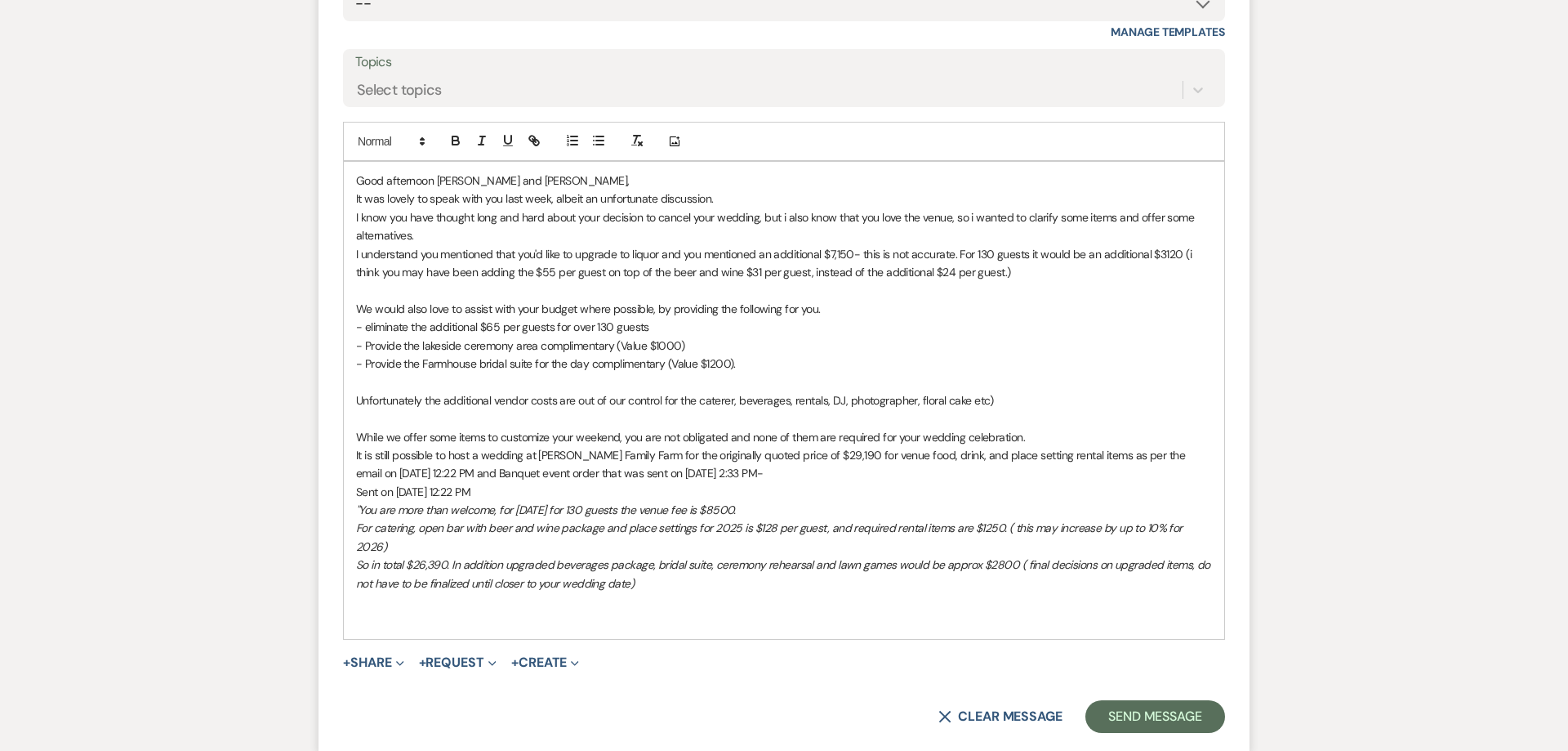
scroll to position [2188, 0]
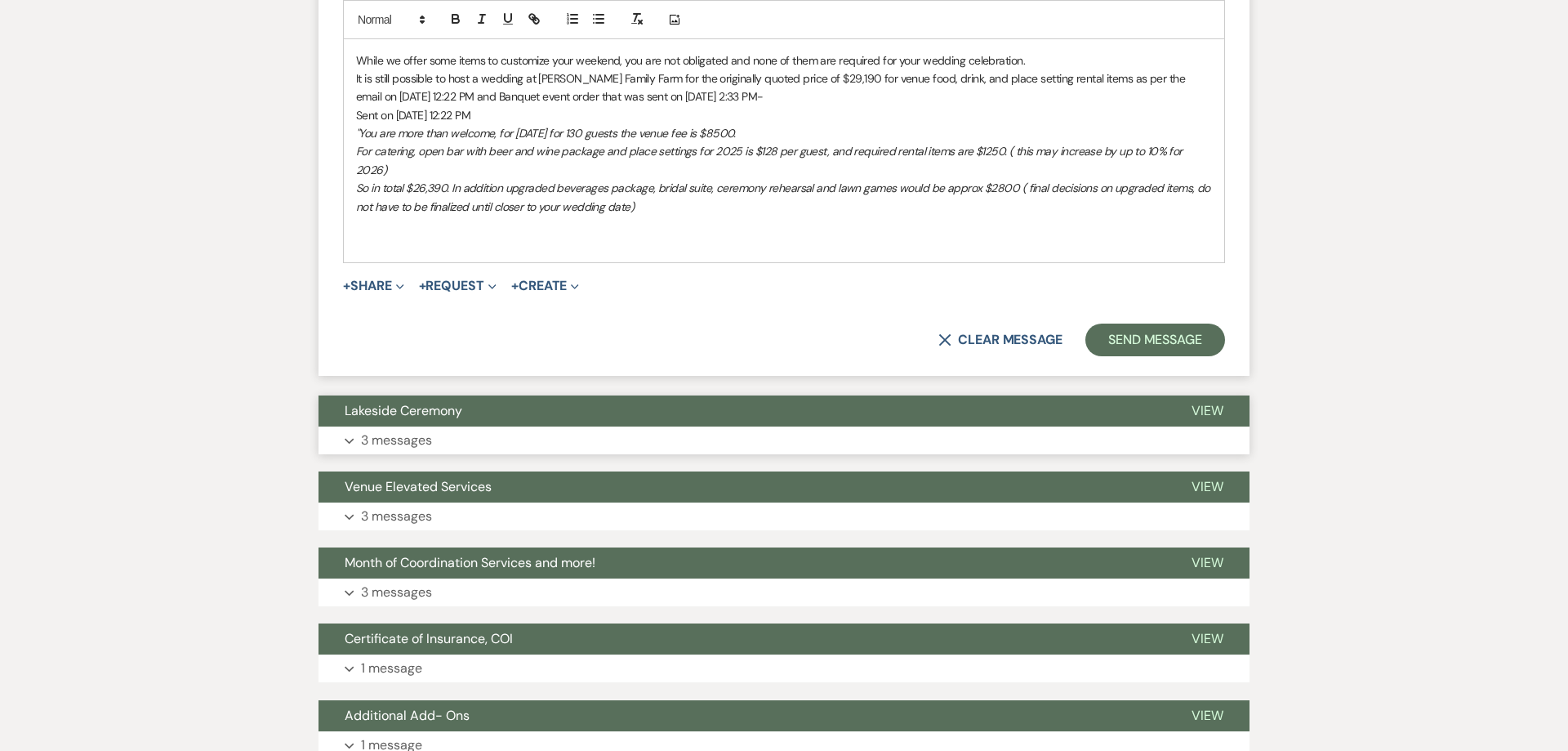
click at [551, 427] on button "Expand 3 messages" at bounding box center [784, 440] width 931 height 28
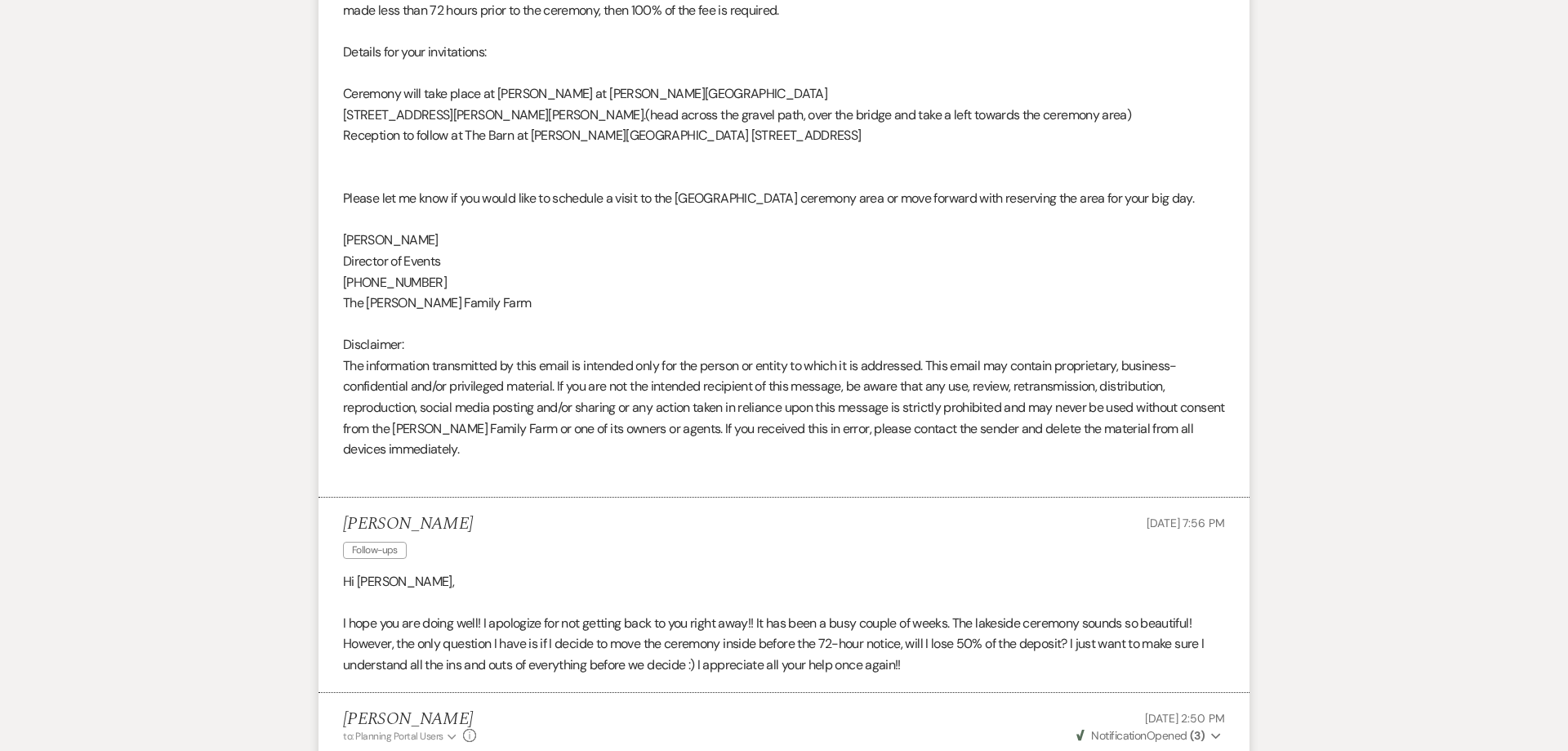
scroll to position [3021, 0]
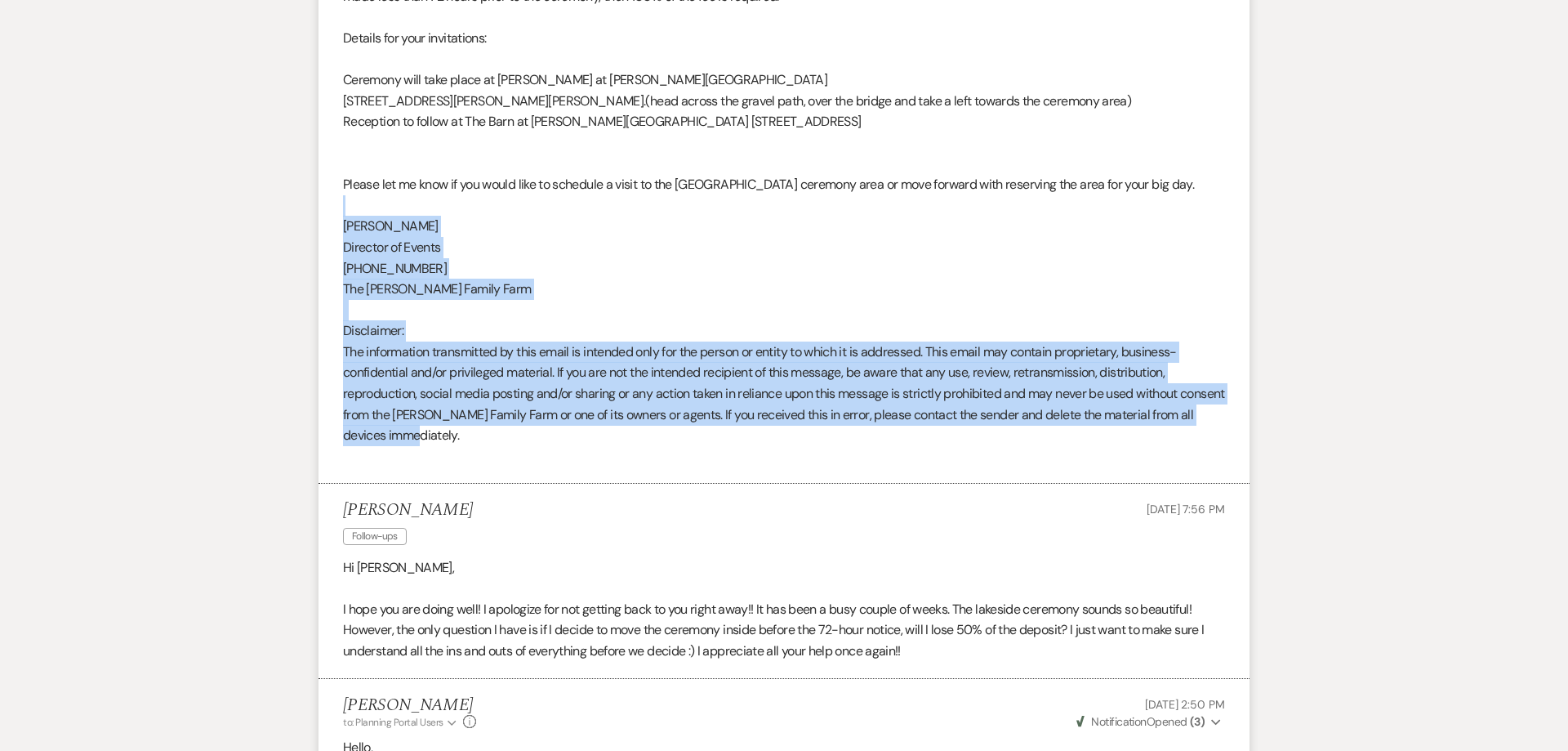
drag, startPoint x: 491, startPoint y: 428, endPoint x: 330, endPoint y: 197, distance: 281.6
click at [330, 197] on li "[PERSON_NAME] to: Planning Portal Users Expand Info [DATE] 3:59 PM Weven Check …" at bounding box center [784, 39] width 931 height 891
copy div "[PERSON_NAME] Director of Events [PHONE_NUMBER] The [PERSON_NAME] Family Farm D…"
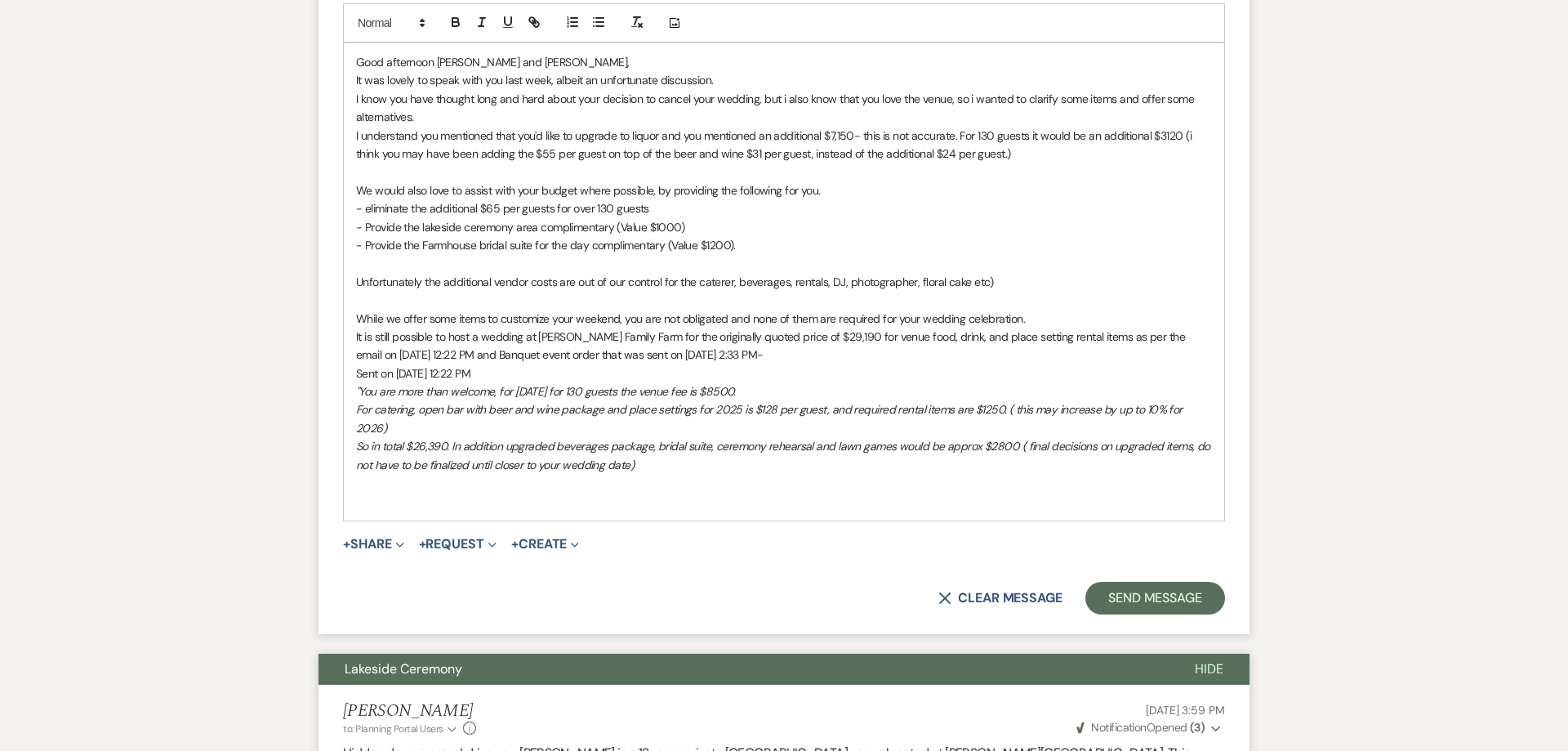
scroll to position [1770, 0]
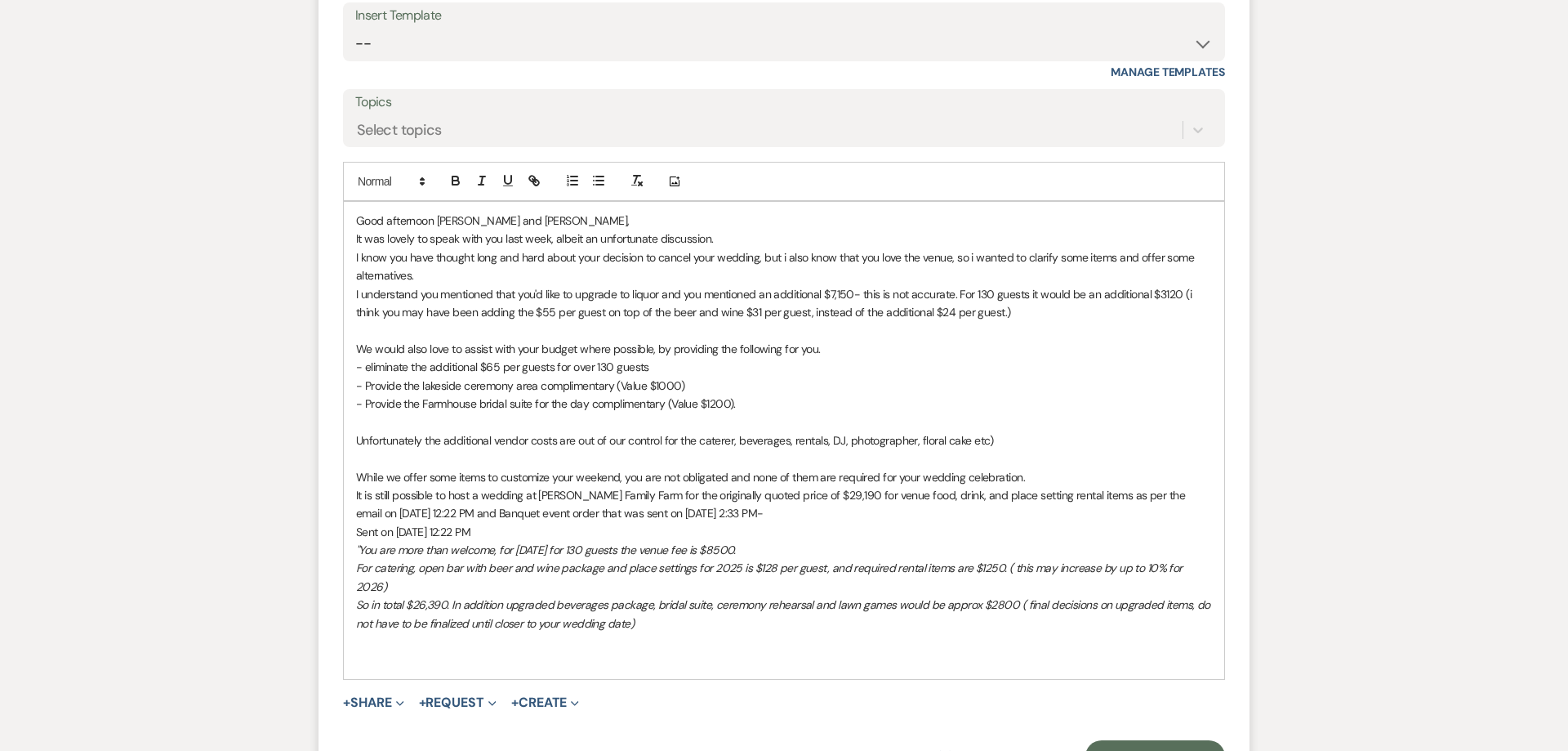
click at [674, 651] on p at bounding box center [784, 660] width 856 height 18
click at [1019, 442] on p "Unfortunately the additional vendor costs are out of our control for the catere…" at bounding box center [784, 441] width 856 height 18
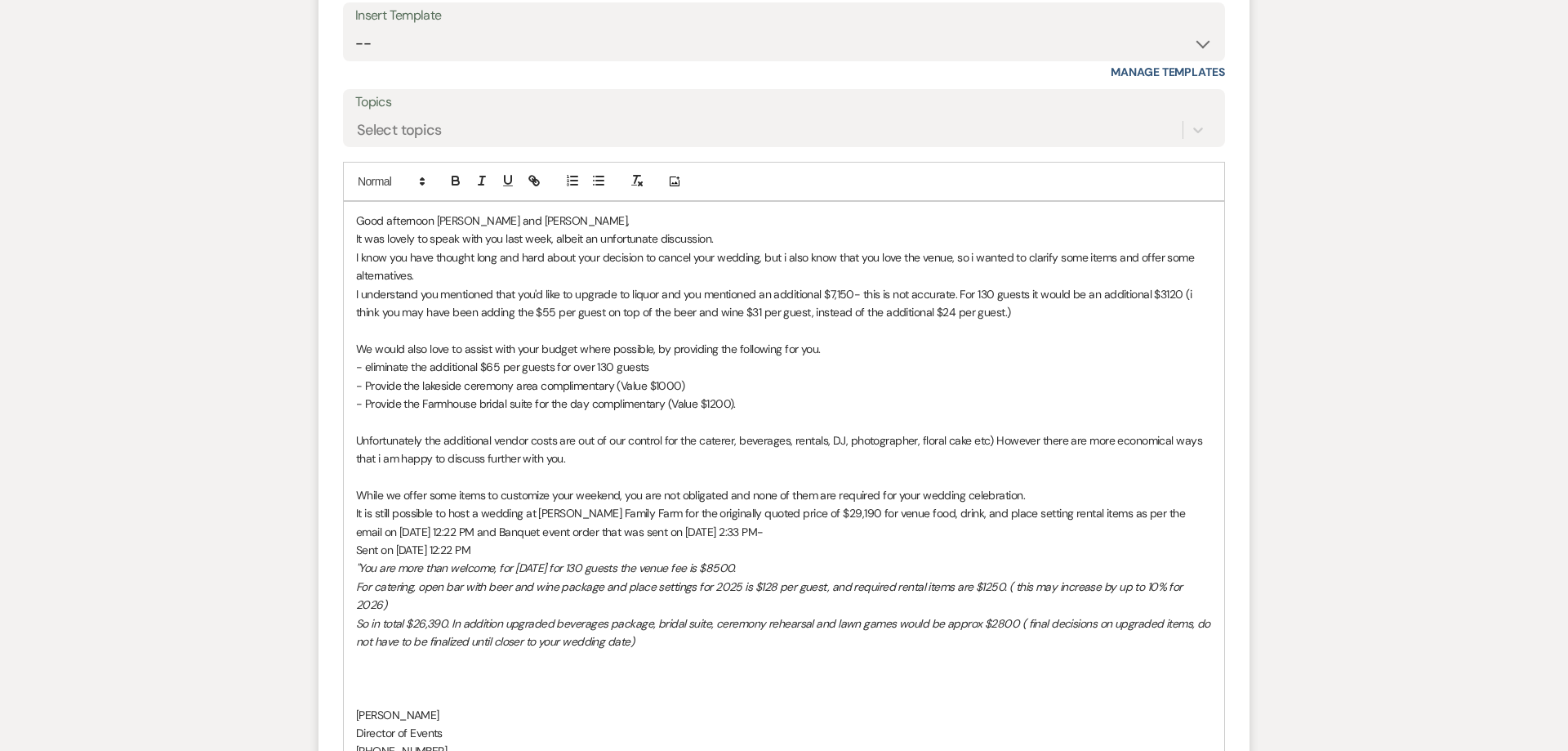
click at [361, 430] on p at bounding box center [784, 422] width 856 height 18
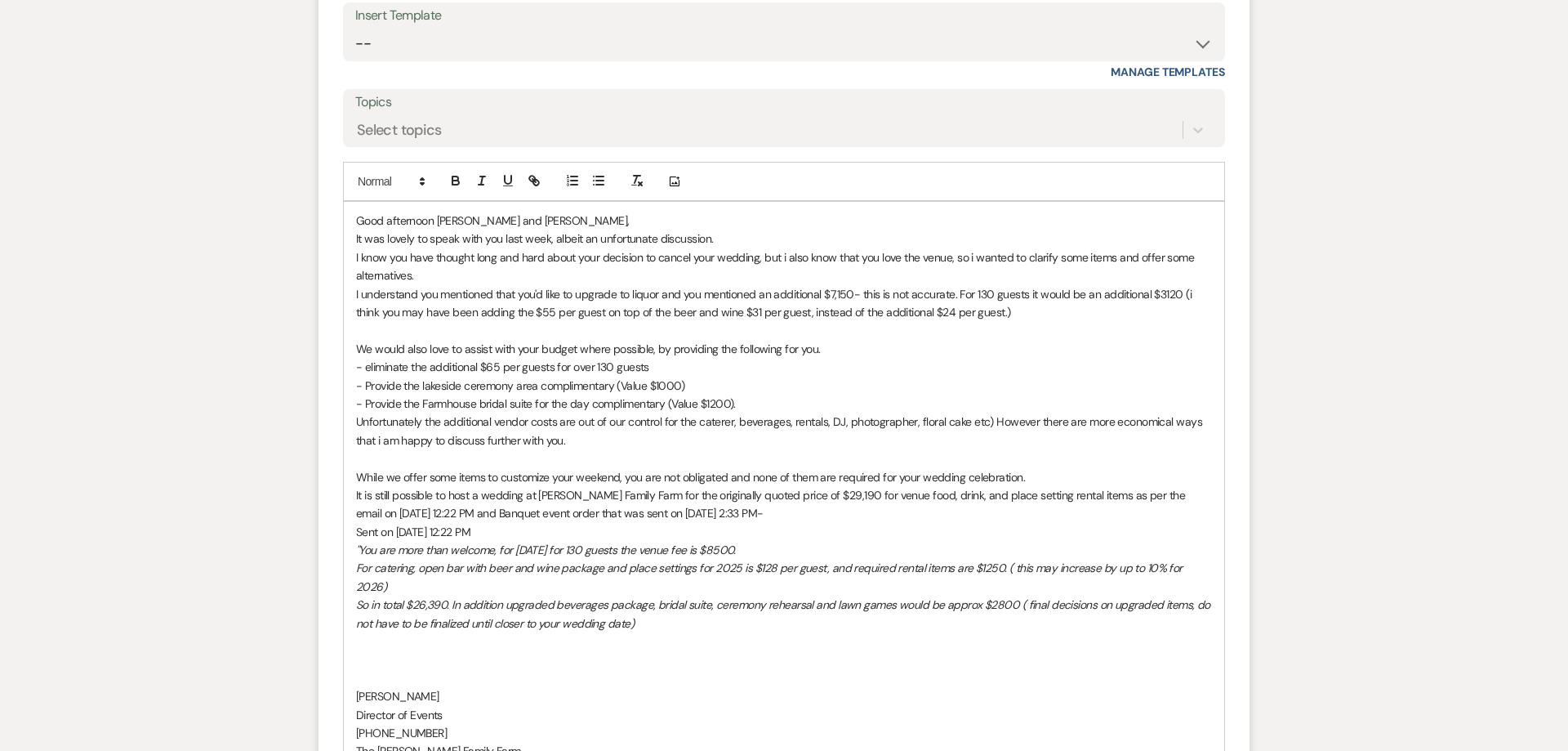
click at [1034, 479] on p "While we offer some items to customize your weekend, you are not obligated and …" at bounding box center [784, 478] width 856 height 18
drag, startPoint x: 424, startPoint y: 516, endPoint x: 388, endPoint y: 517, distance: 36.0
click at [388, 517] on p "While we offer some items to customize your weekend, you are not obligated and …" at bounding box center [784, 495] width 856 height 55
drag, startPoint x: 703, startPoint y: 515, endPoint x: 661, endPoint y: 515, distance: 42.0
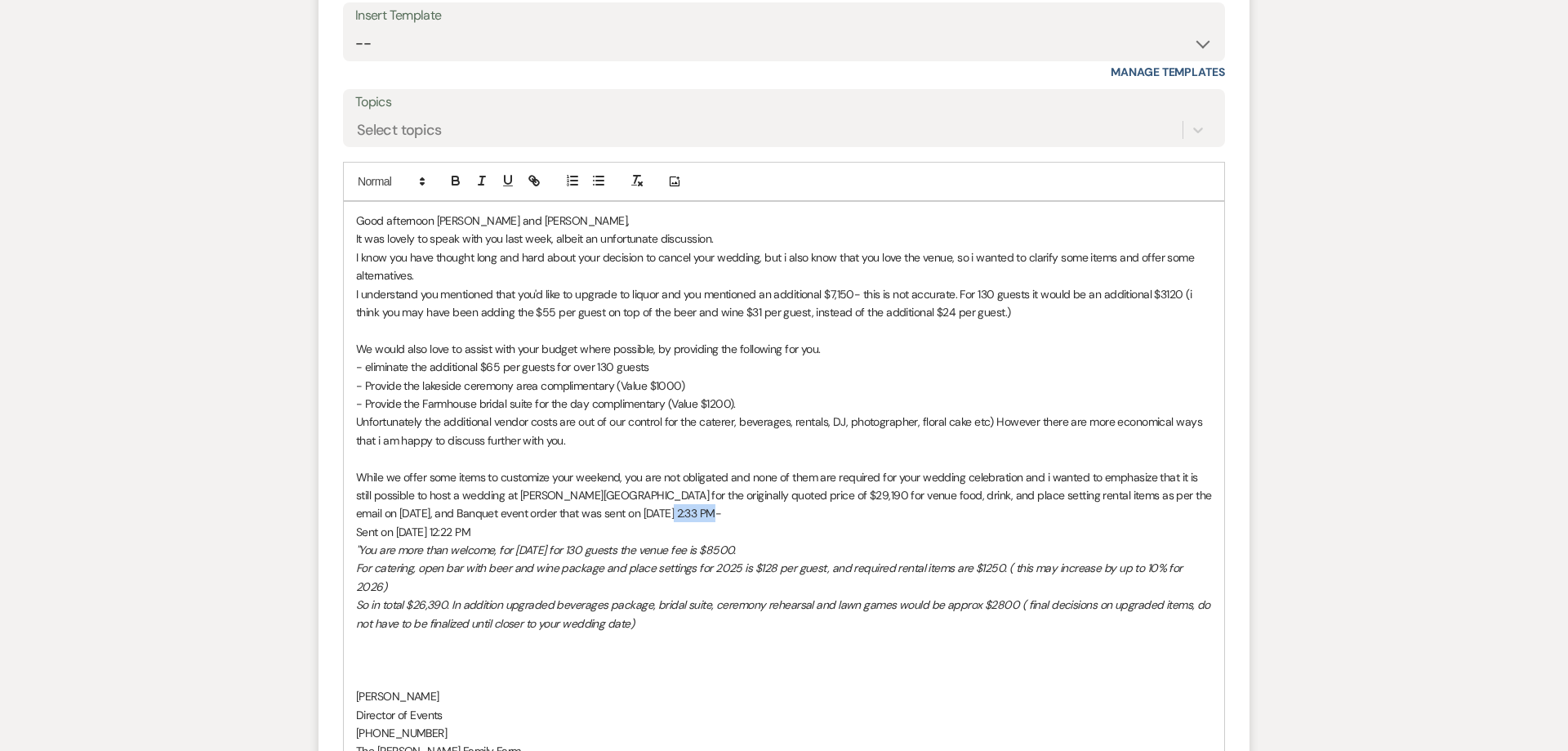
click at [661, 515] on p "While we offer some items to customize your weekend, you are not obligated and …" at bounding box center [784, 495] width 856 height 55
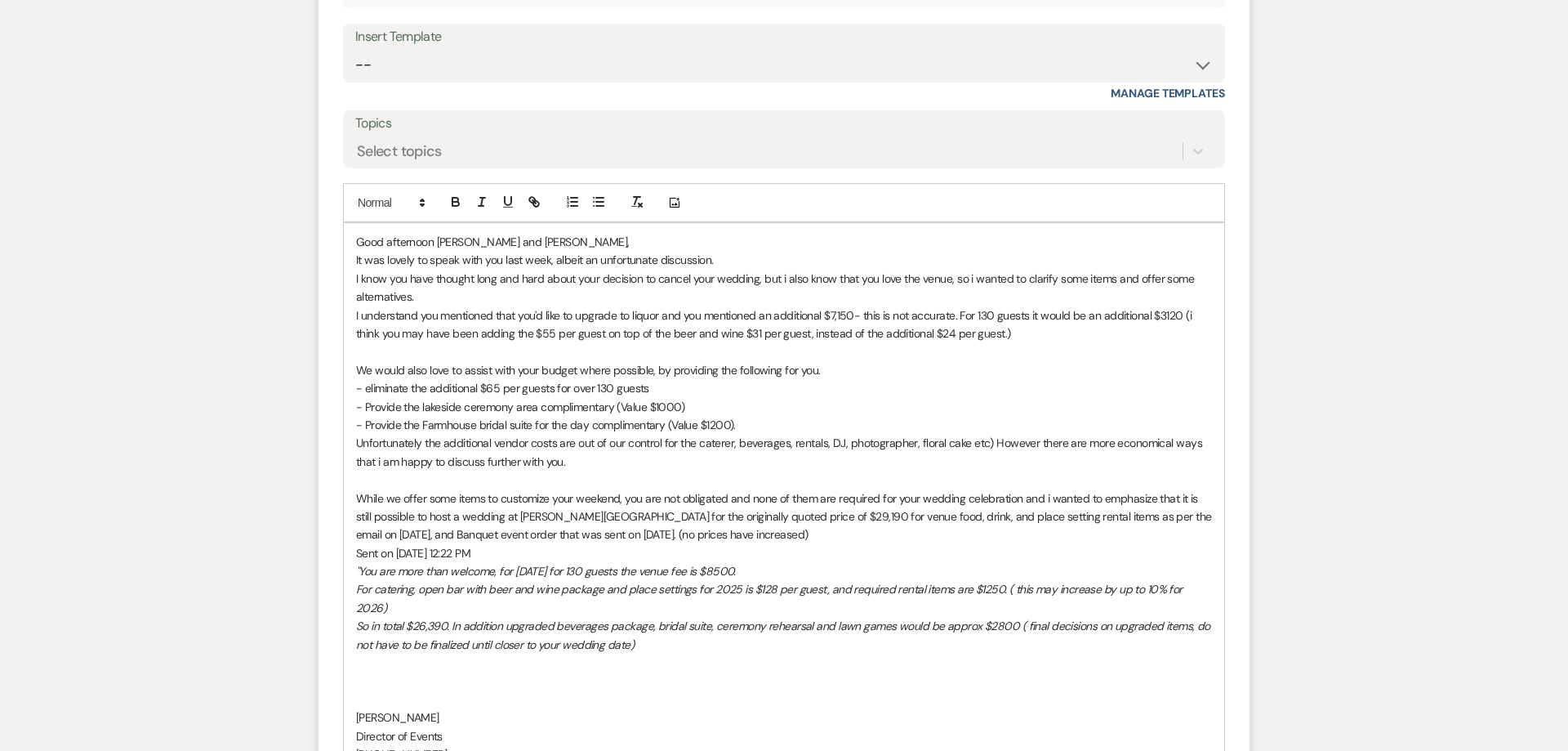
scroll to position [1728, 0]
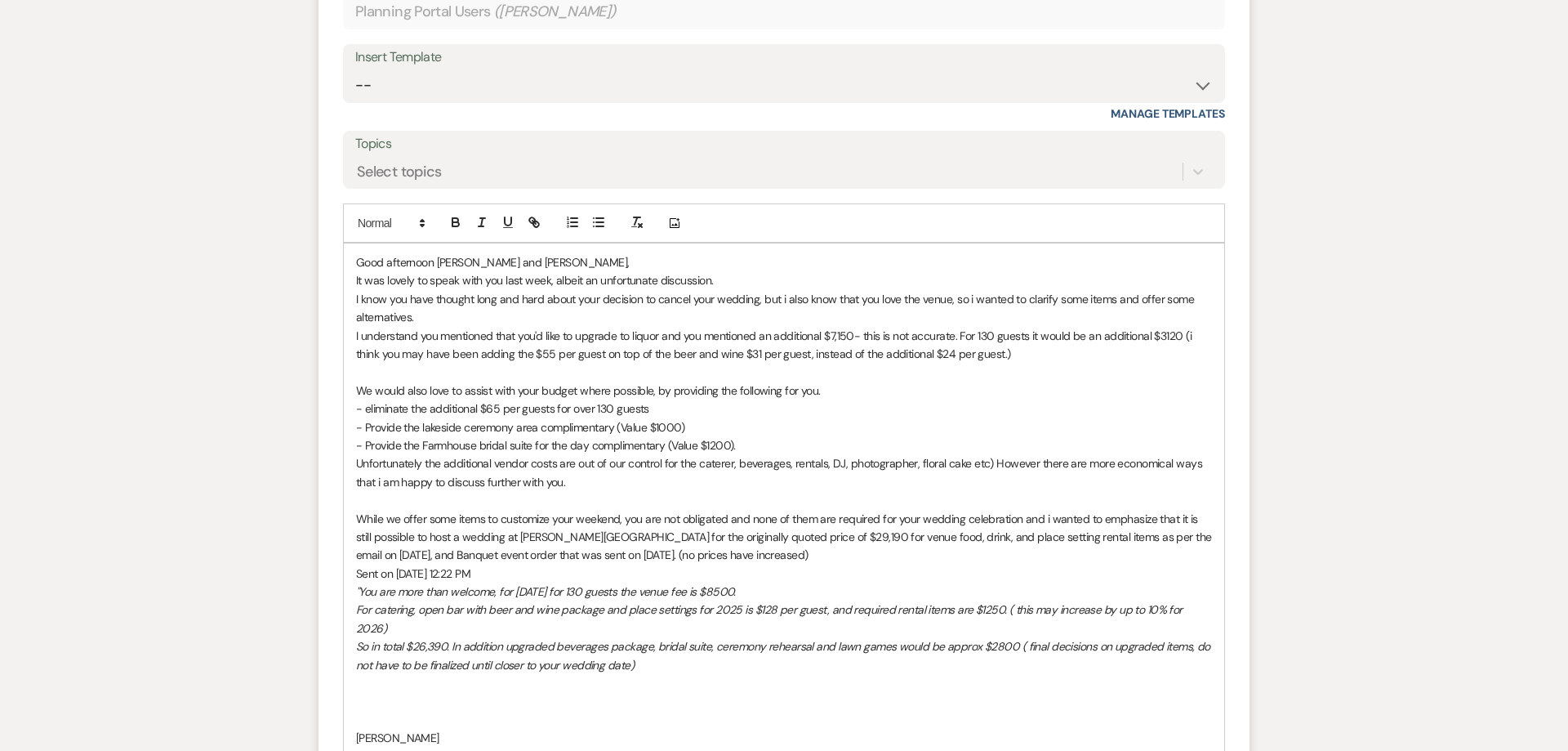
drag, startPoint x: 517, startPoint y: 578, endPoint x: 344, endPoint y: 573, distance: 173.1
click at [344, 573] on div "Good afternoon [PERSON_NAME] and [PERSON_NAME], It was lovely to speak with you…" at bounding box center [784, 582] width 881 height 678
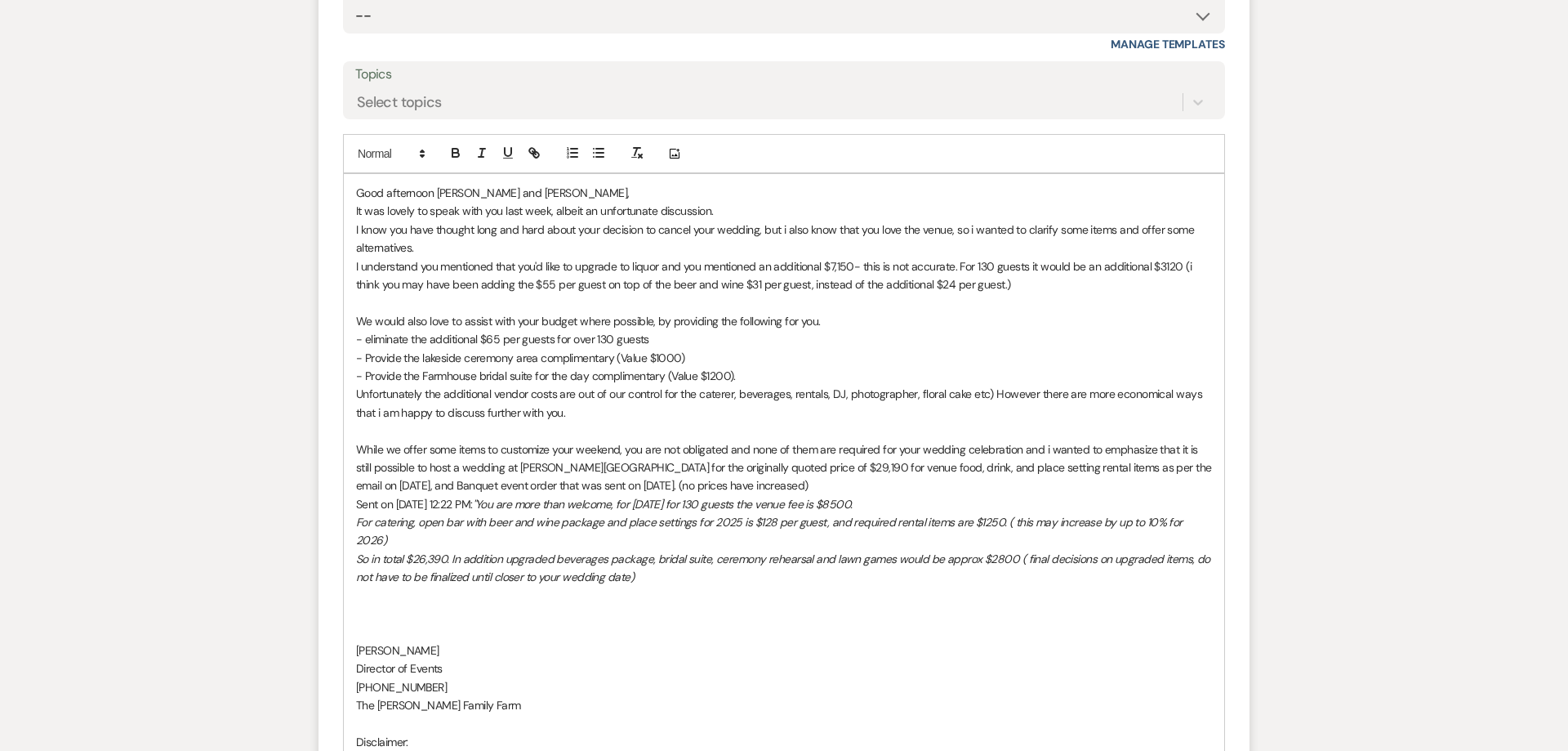
scroll to position [1791, 0]
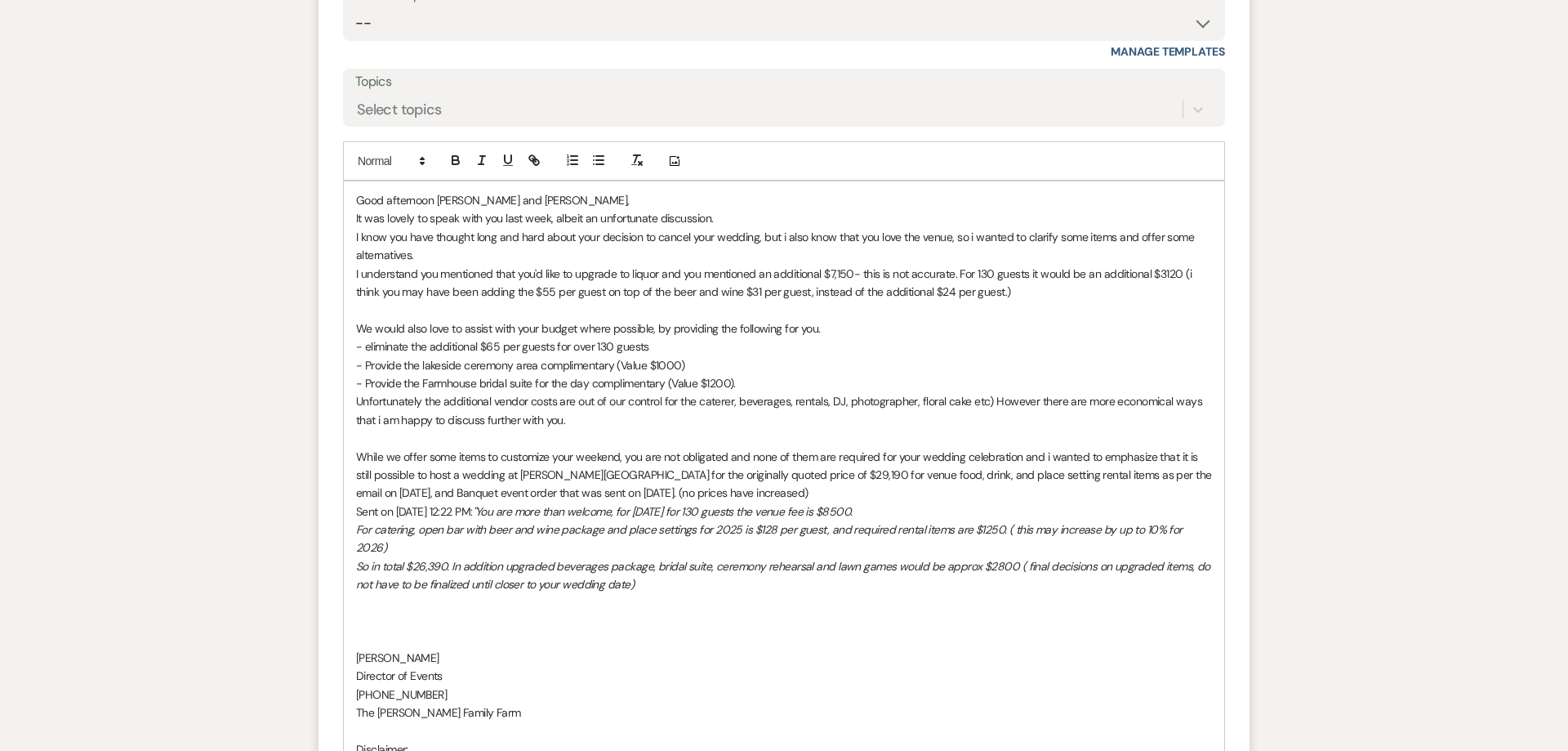
click at [363, 612] on p at bounding box center [784, 621] width 856 height 18
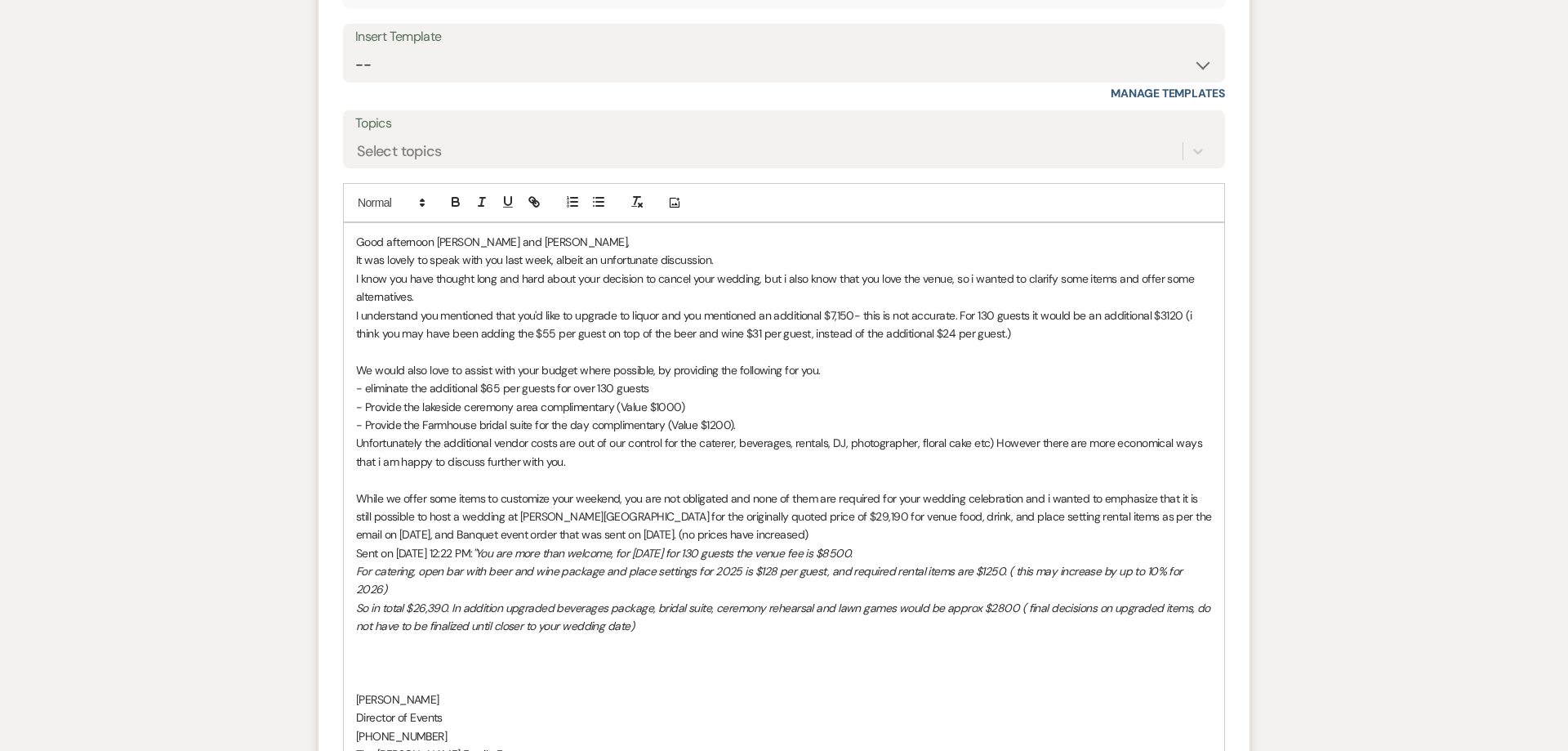
click at [357, 315] on p "I understand you mentioned that you'd like to upgrade to liquor and you mention…" at bounding box center [784, 324] width 856 height 37
drag, startPoint x: 438, startPoint y: 316, endPoint x: 353, endPoint y: 311, distance: 85.1
click at [354, 311] on div "Good afternoon [PERSON_NAME] and [PERSON_NAME], It was lovely to speak with you…" at bounding box center [784, 553] width 881 height 660
click at [358, 275] on p "I know you have thought long and hard about your decision to cancel your weddin…" at bounding box center [784, 288] width 856 height 37
drag, startPoint x: 432, startPoint y: 313, endPoint x: 579, endPoint y: 320, distance: 147.2
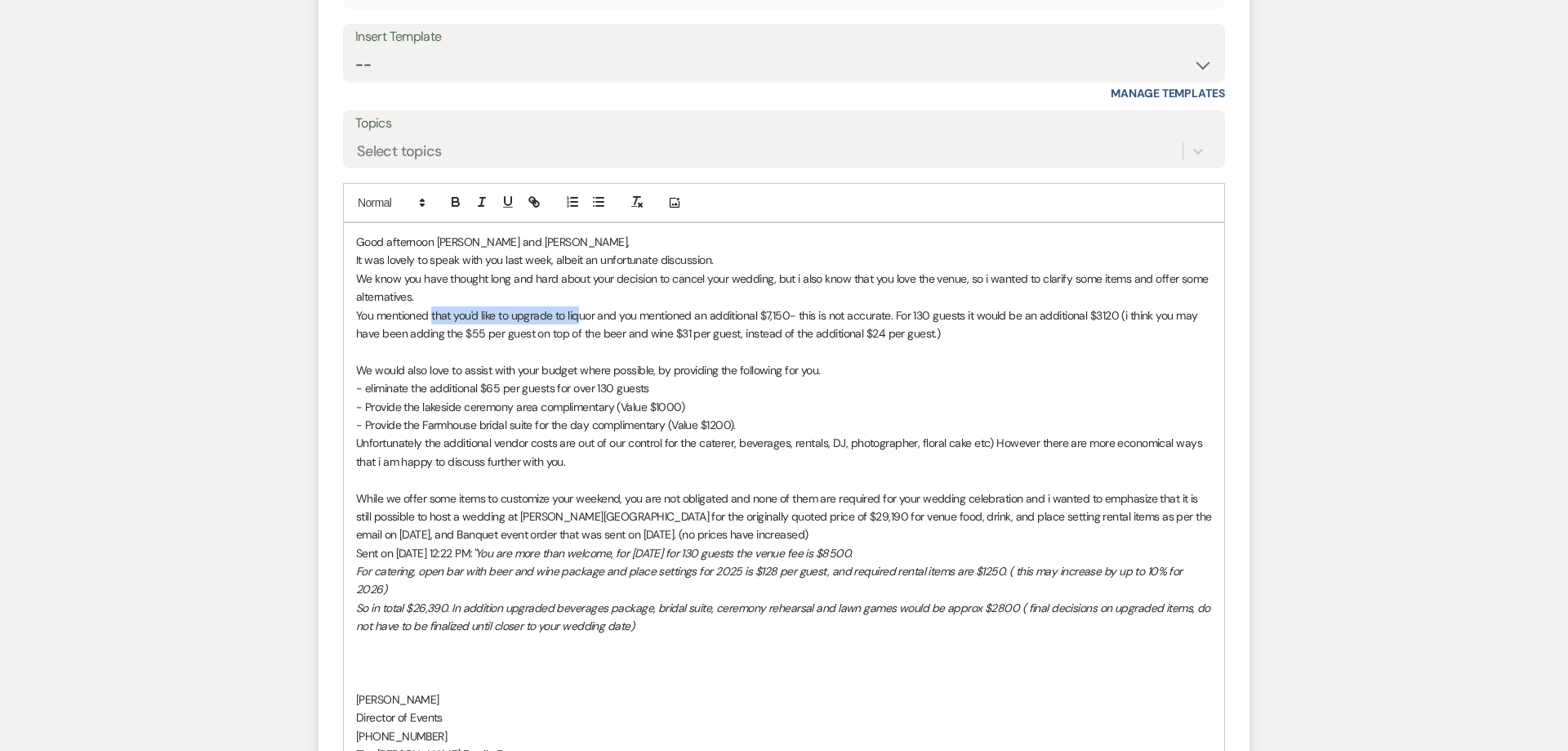
click at [579, 320] on p "You mentioned that you'd like to upgrade to liquor and you mentioned an additio…" at bounding box center [784, 324] width 856 height 37
click at [378, 672] on p at bounding box center [784, 681] width 856 height 18
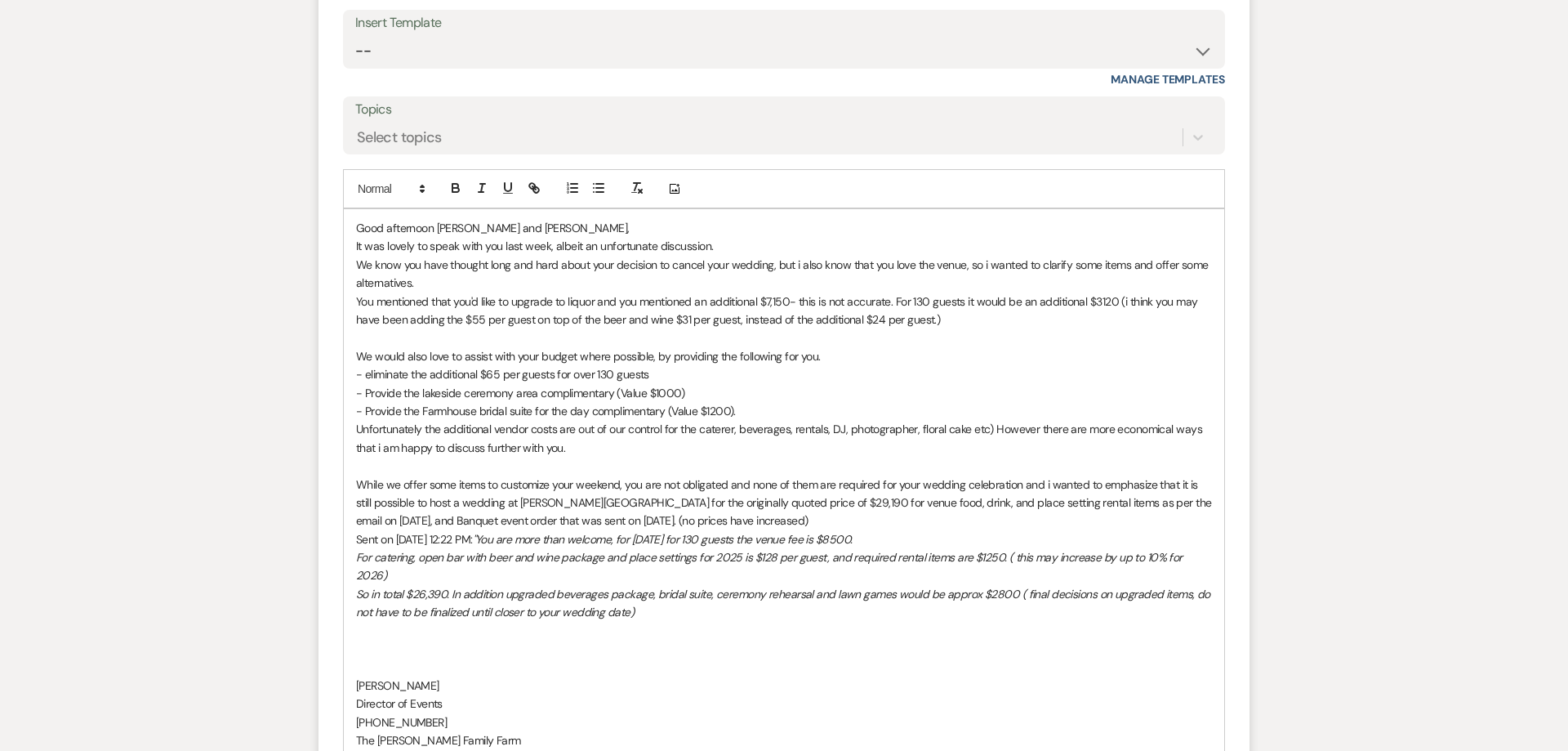
scroll to position [1771, 0]
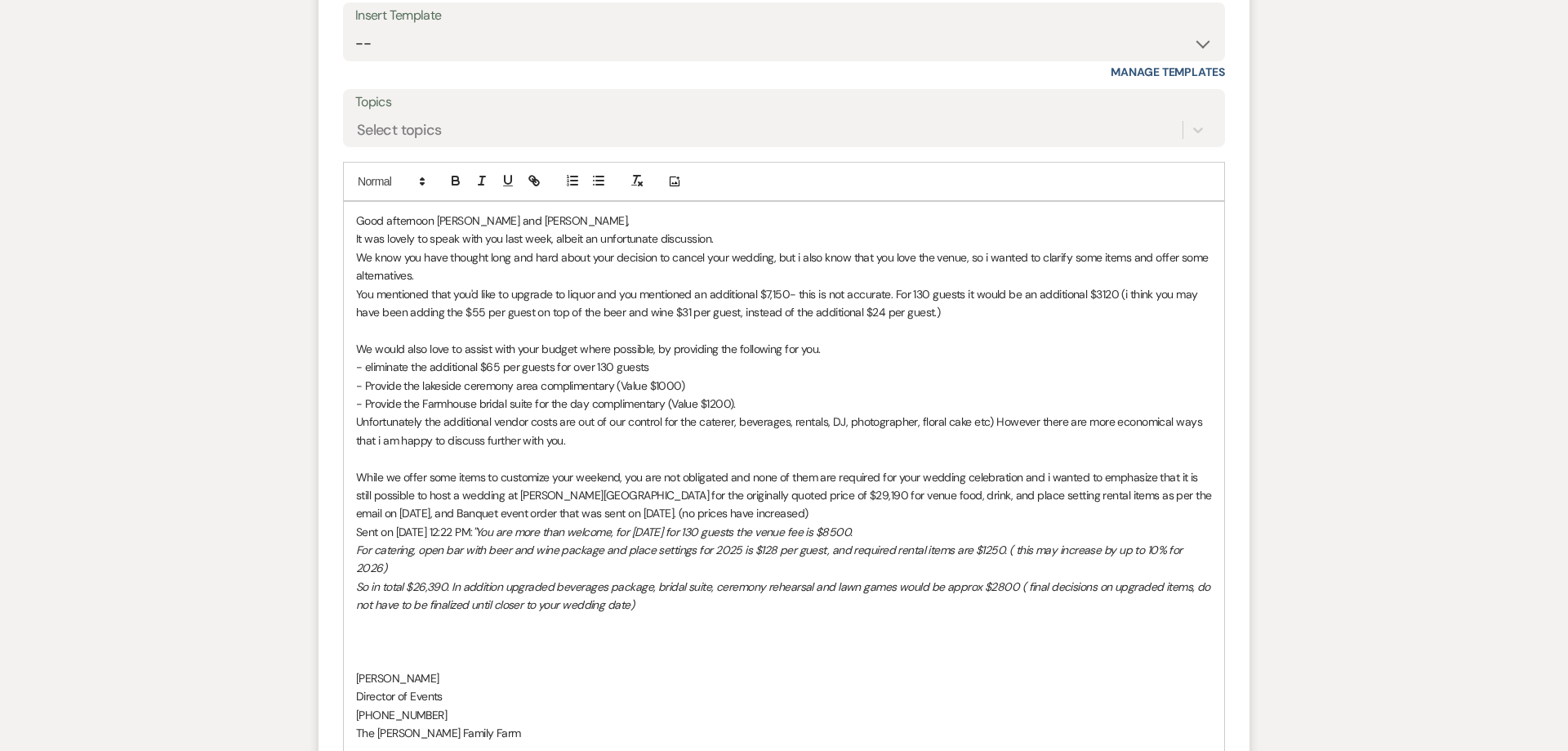
click at [1192, 424] on p "Unfortunately the additional vendor costs are out of our control for the catere…" at bounding box center [784, 431] width 856 height 37
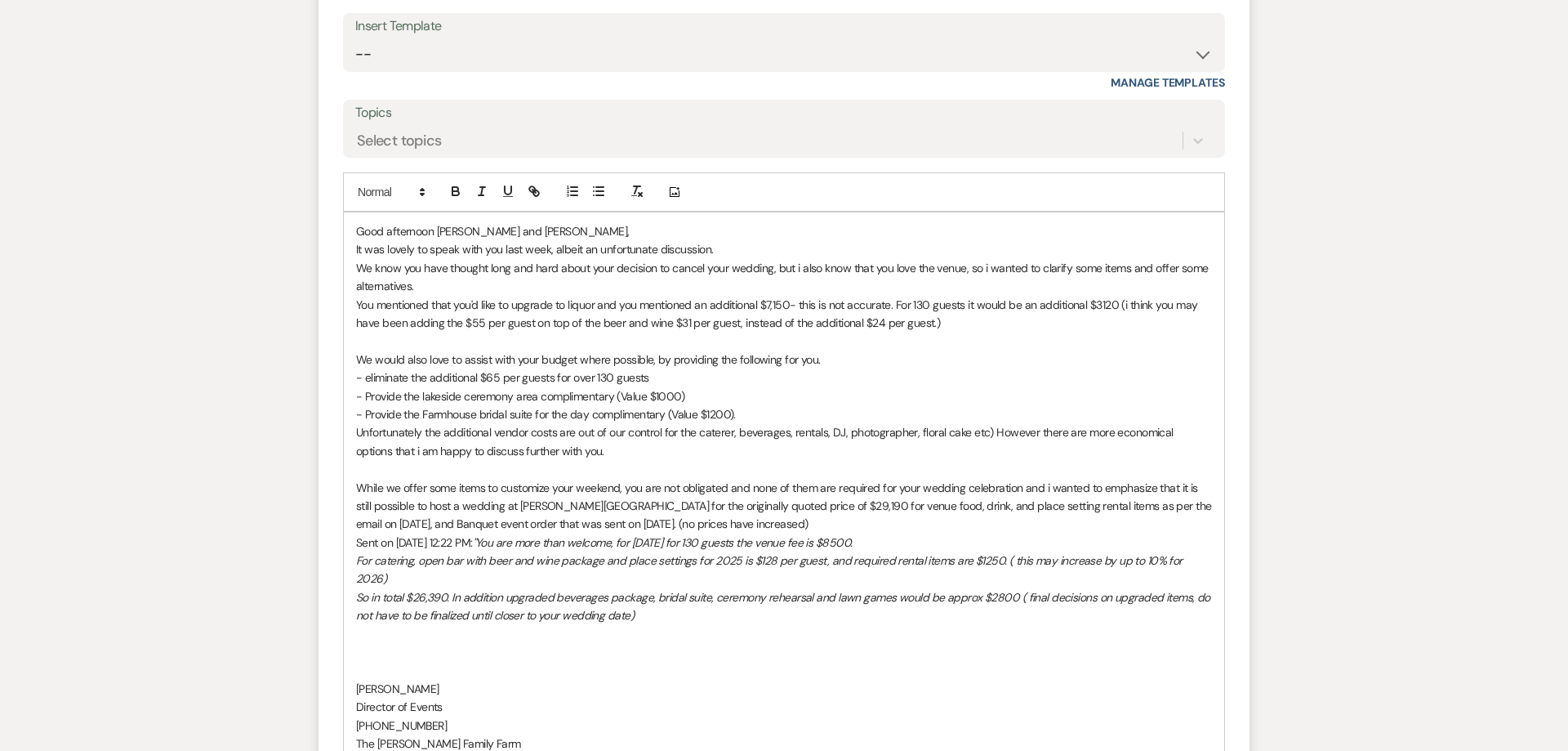
scroll to position [1749, 0]
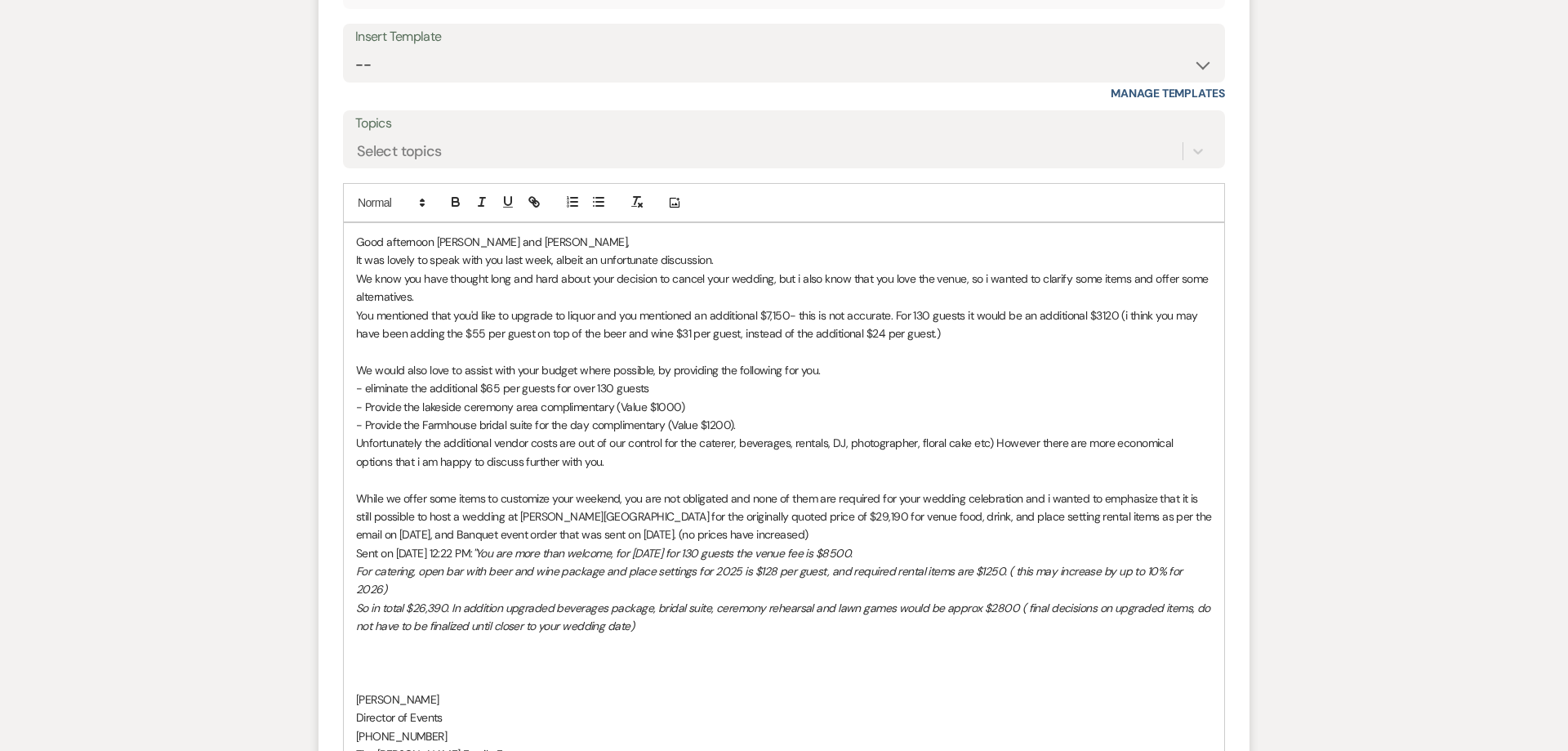
click at [376, 654] on p at bounding box center [784, 663] width 856 height 18
click at [358, 654] on p "I have been reviewing the terms and conditions of your contract," at bounding box center [784, 663] width 856 height 18
click at [464, 672] on p at bounding box center [784, 681] width 856 height 18
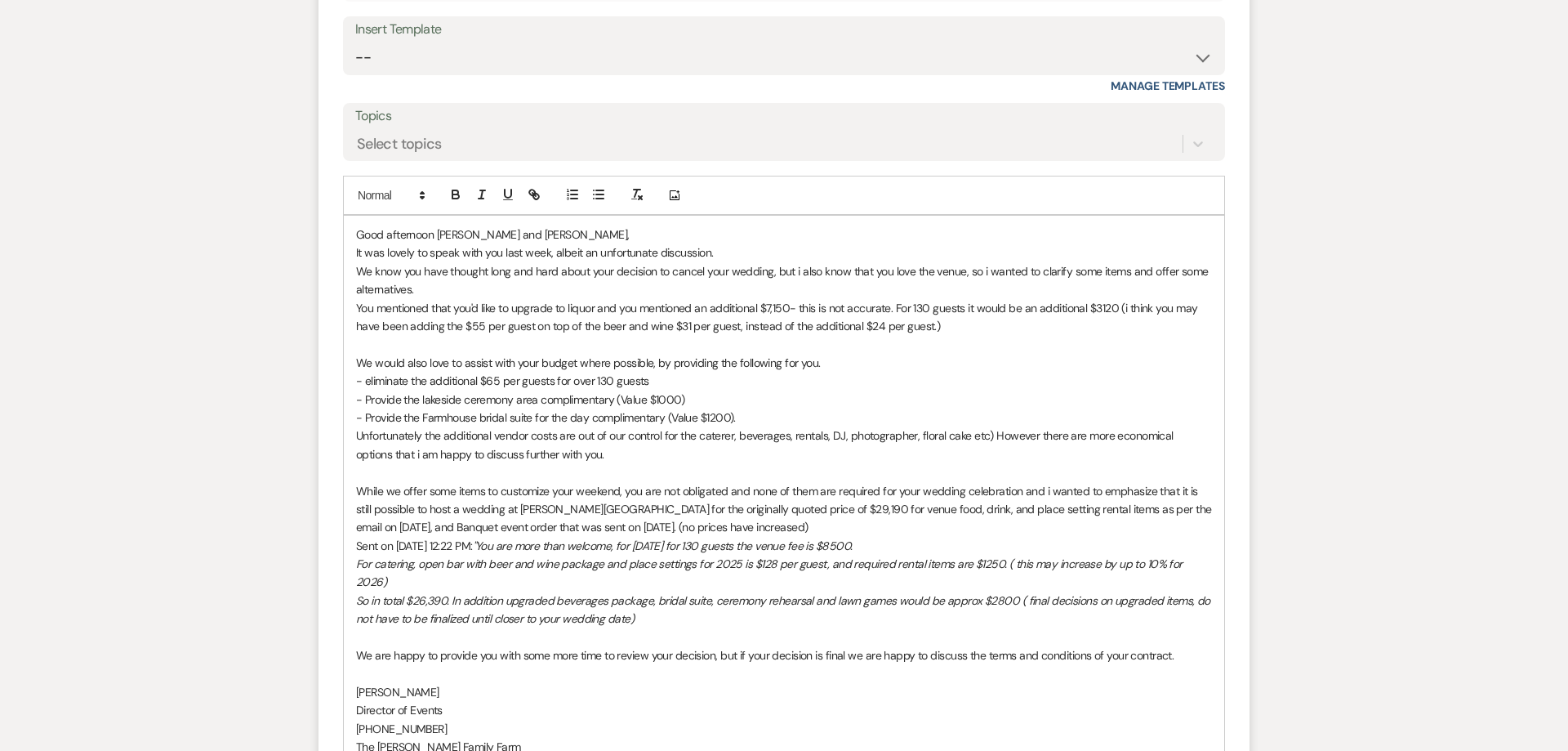
scroll to position [1874, 0]
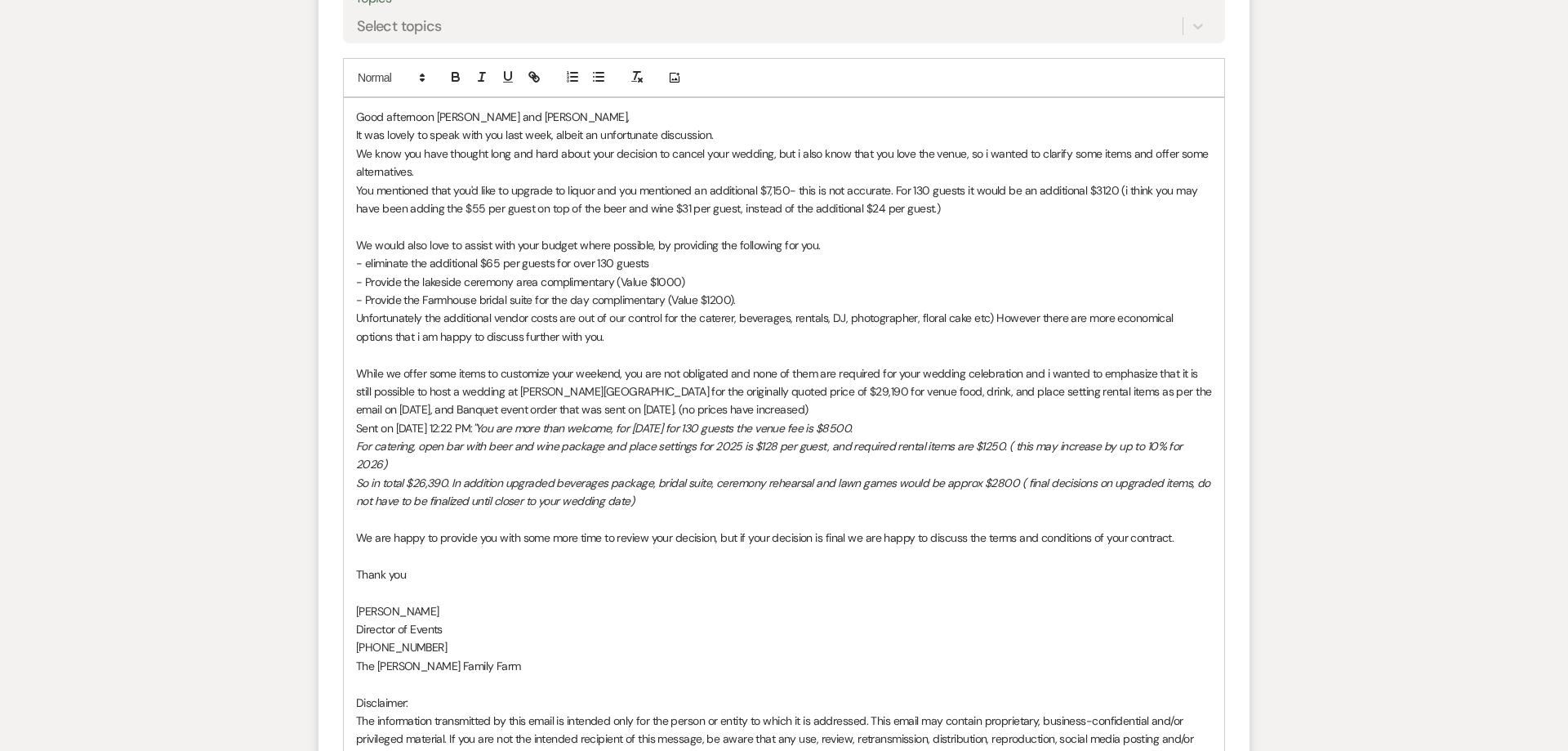
click at [751, 138] on p "It was lovely to speak with you last week, albeit an unfortunate discussion." at bounding box center [784, 135] width 856 height 18
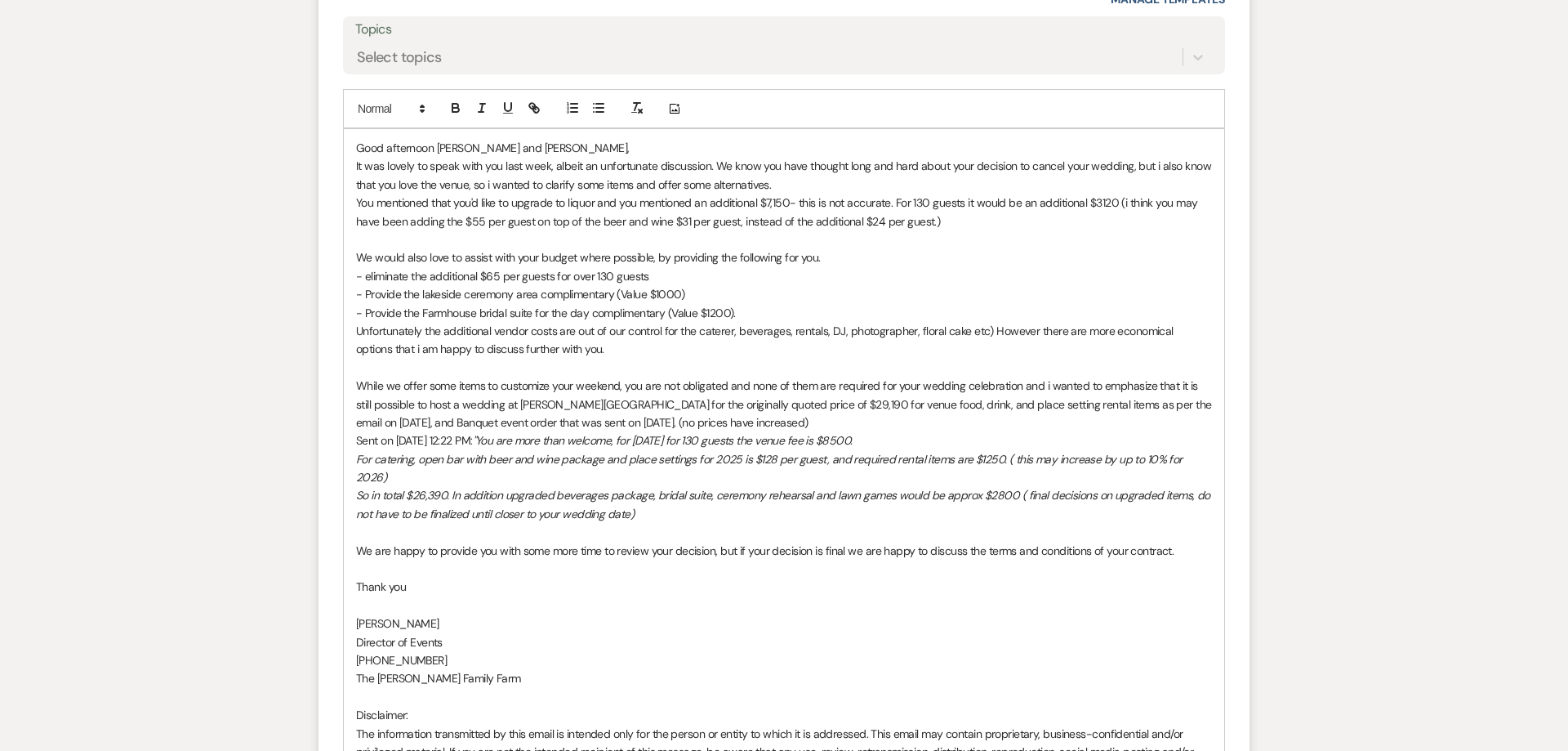
scroll to position [1832, 0]
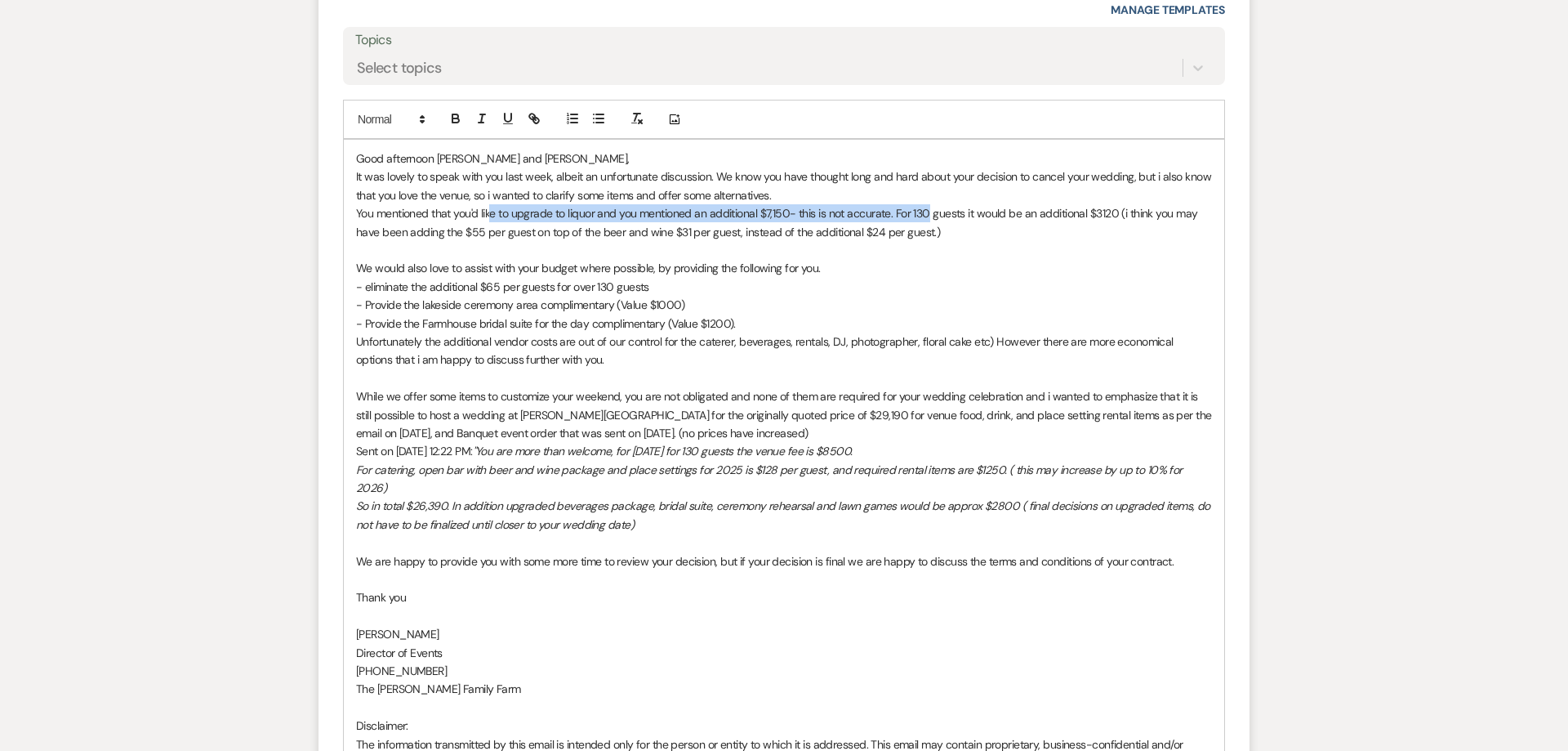
drag, startPoint x: 494, startPoint y: 210, endPoint x: 928, endPoint y: 216, distance: 434.0
click at [928, 216] on p "You mentioned that you'd like to upgrade to liquor and you mentioned an additio…" at bounding box center [784, 222] width 856 height 37
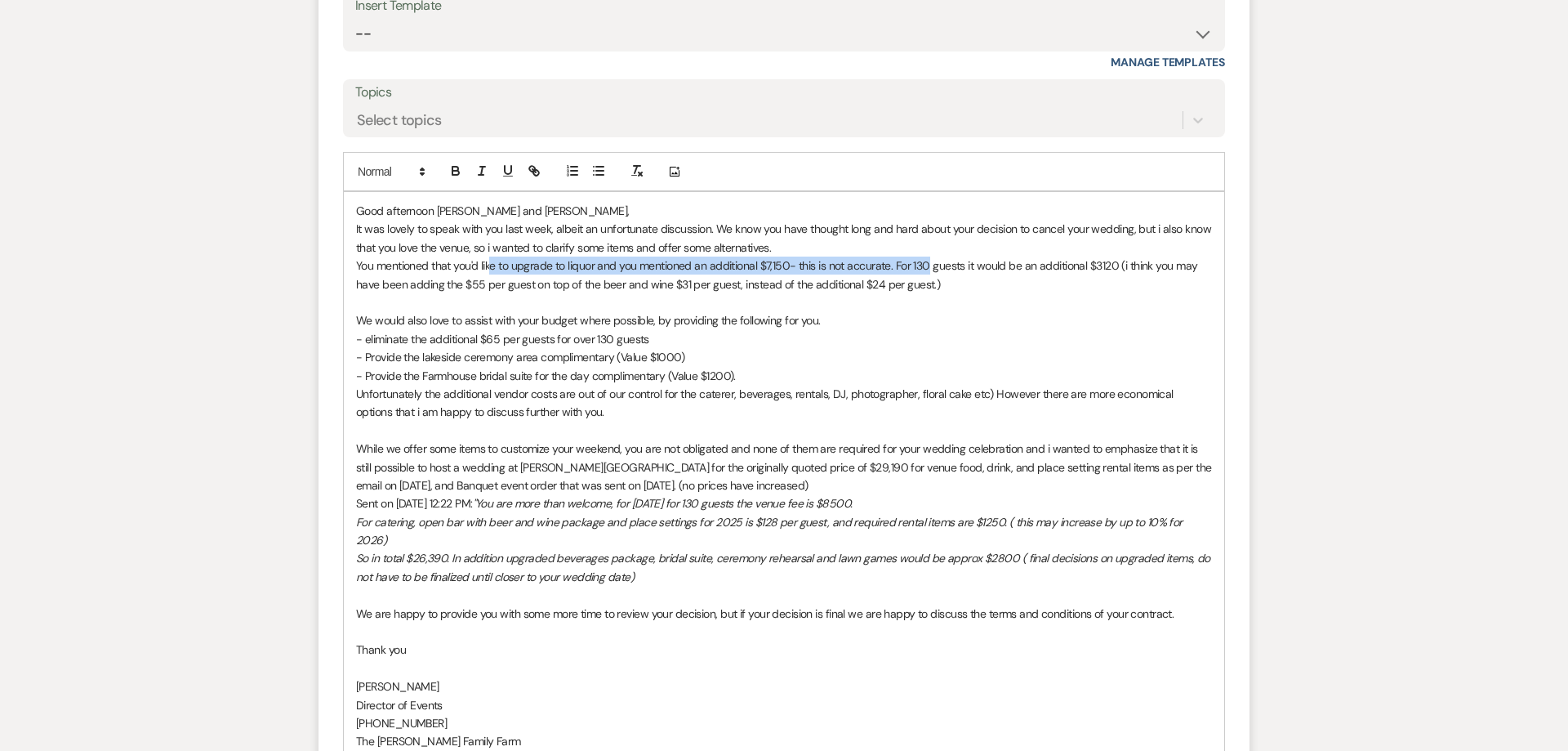
scroll to position [1770, 0]
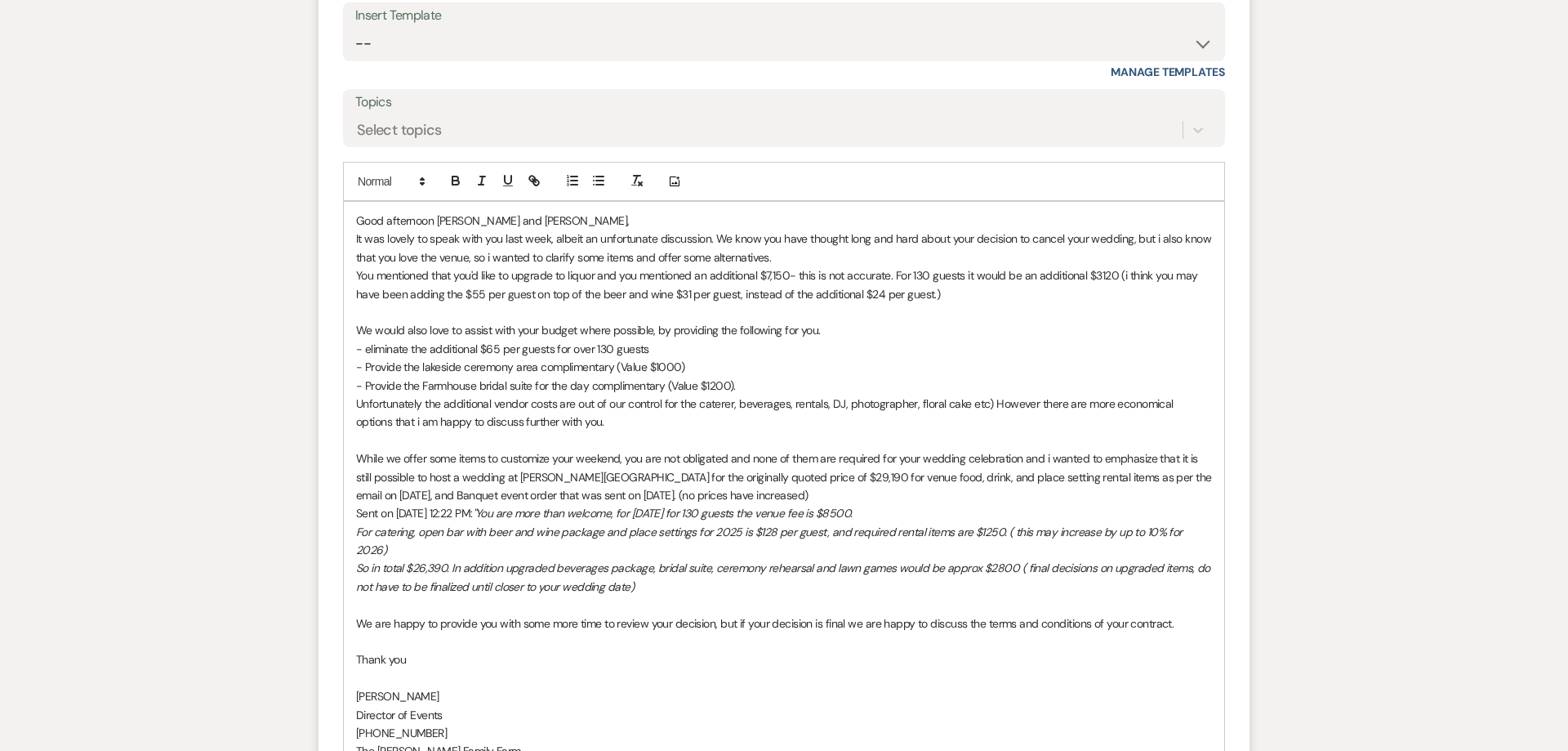
click at [487, 321] on p at bounding box center [784, 313] width 856 height 18
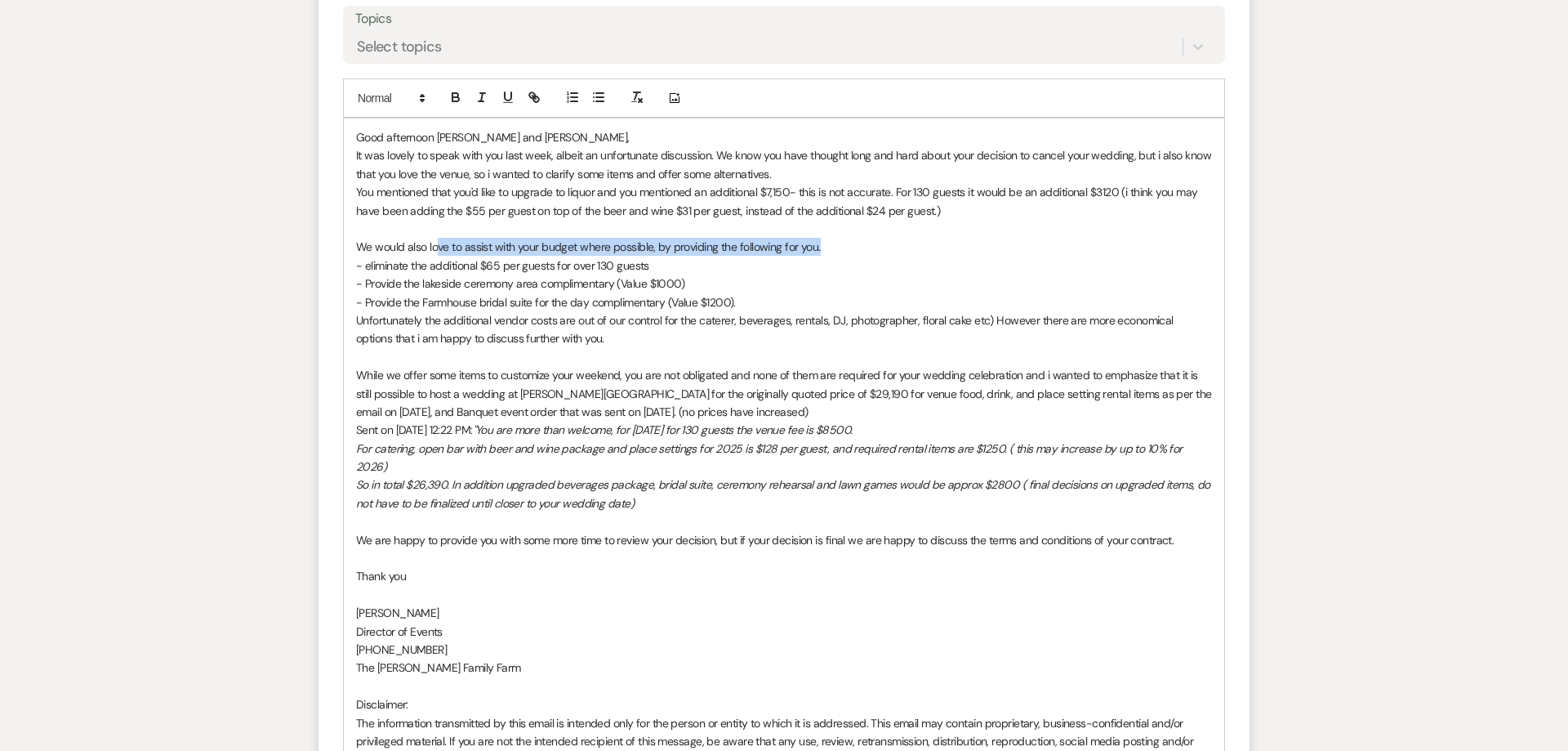
drag, startPoint x: 439, startPoint y: 251, endPoint x: 844, endPoint y: 252, distance: 405.0
click at [842, 251] on p "We would also love to assist with your budget where possible, by providing the …" at bounding box center [784, 247] width 856 height 18
drag, startPoint x: 454, startPoint y: 268, endPoint x: 655, endPoint y: 267, distance: 201.0
click at [655, 267] on p "- eliminate the additional $65 per guests for over 130 guests" at bounding box center [784, 266] width 856 height 18
click at [367, 266] on p "- eliminate the additional $65 per guests for over 130 guests" at bounding box center [784, 266] width 856 height 18
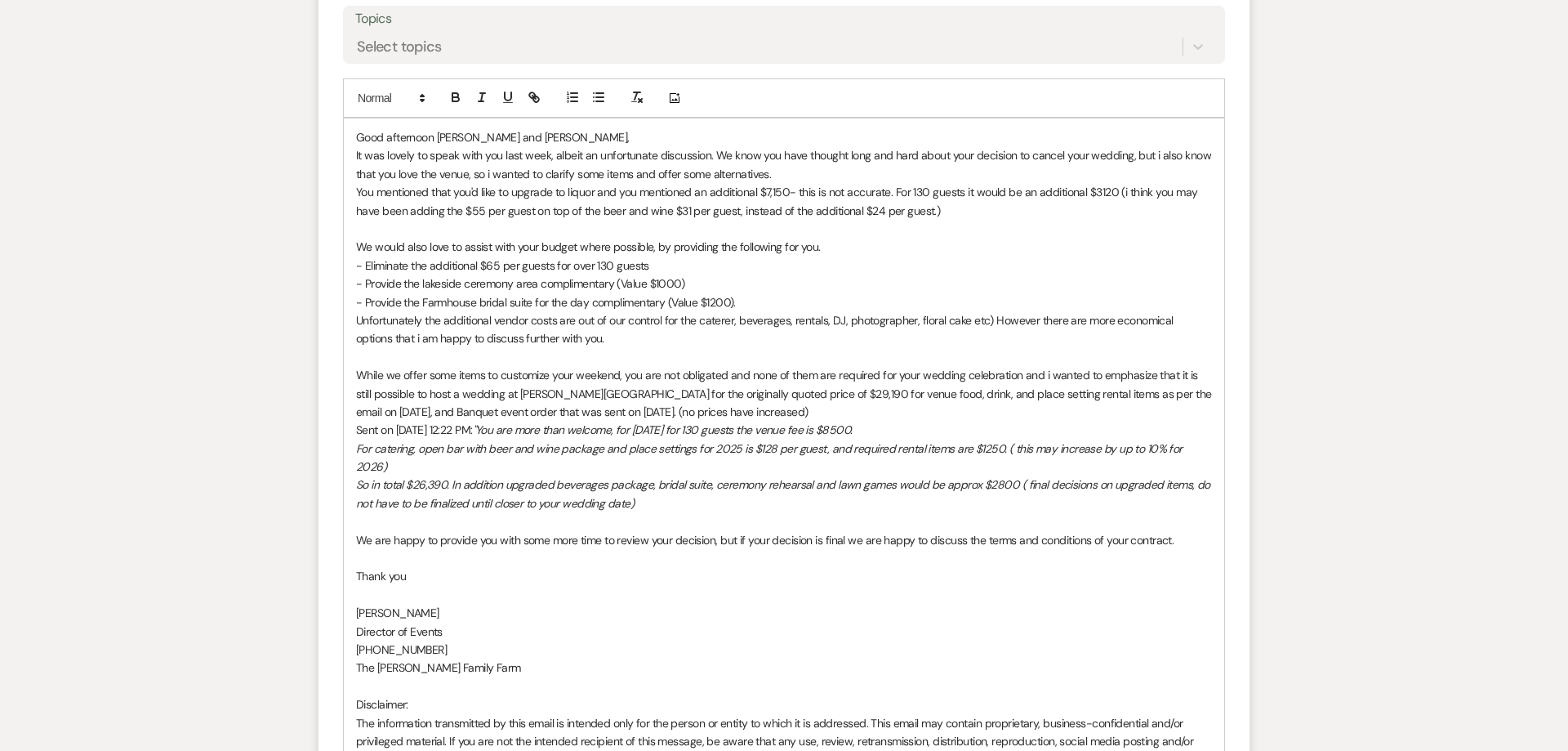
click at [409, 253] on p "We would also love to assist with your budget where possible, by providing the …" at bounding box center [784, 247] width 856 height 18
drag, startPoint x: 413, startPoint y: 294, endPoint x: 409, endPoint y: 284, distance: 10.8
click at [414, 294] on p "- Provide the Farmhouse bridal suite for the day complimentary (Value $1200)." at bounding box center [784, 303] width 856 height 18
click at [353, 288] on div "Good afternoon [PERSON_NAME] and [PERSON_NAME], It was lovely to speak with you…" at bounding box center [784, 456] width 881 height 678
click at [427, 302] on p "- Provide the Farmhouse bridal suite for the day complimentary (Value $1200)." at bounding box center [784, 303] width 856 height 18
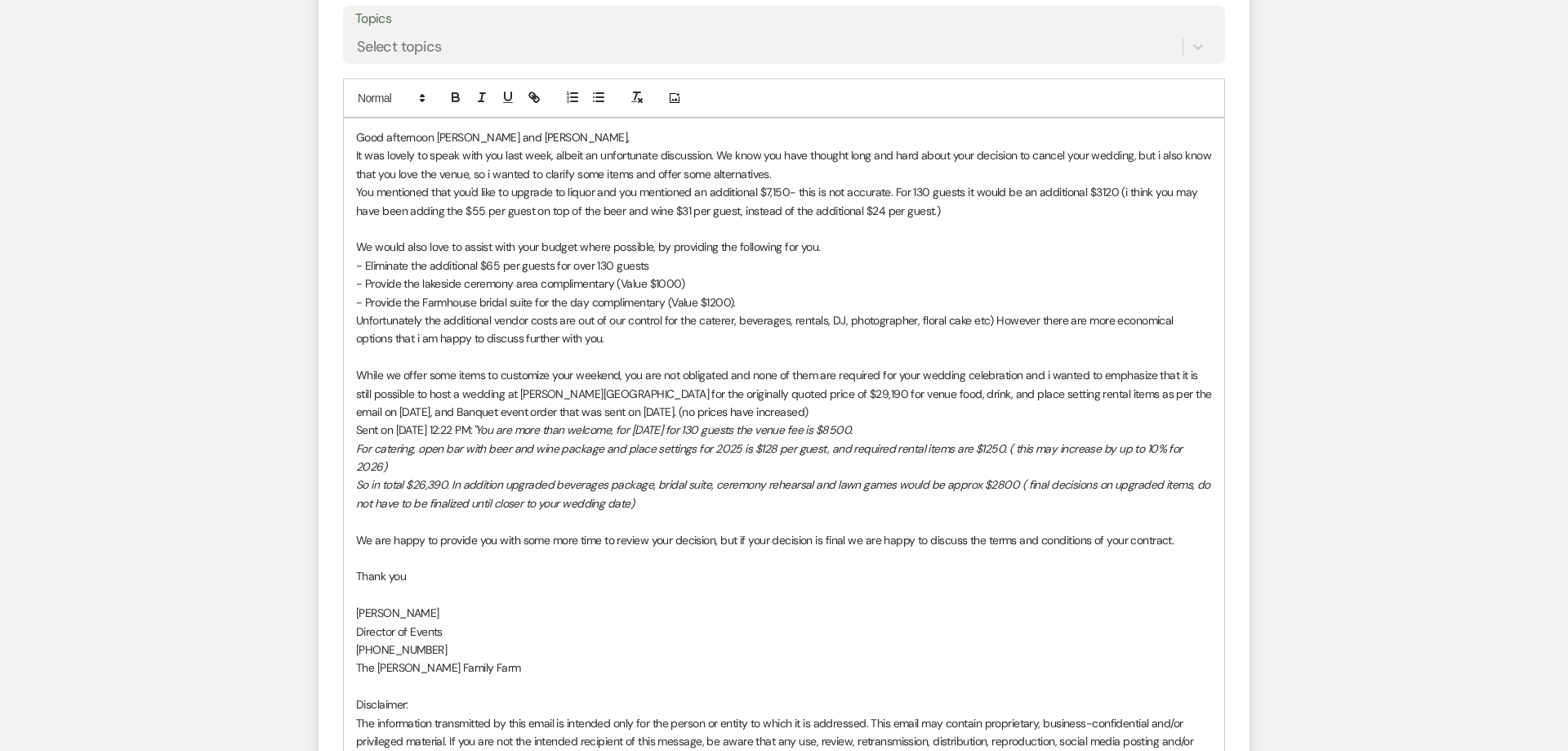
click at [494, 282] on p "- Provide the lakeside ceremony area complimentary (Value $1000)" at bounding box center [784, 284] width 856 height 18
drag, startPoint x: 407, startPoint y: 267, endPoint x: 367, endPoint y: 268, distance: 40.0
click at [367, 268] on p "- Eliminate the additional $65 per guests for over 130 guests" at bounding box center [784, 266] width 856 height 18
click at [833, 249] on p "We would also love to assist with your budget where possible, by providing the …" at bounding box center [784, 247] width 856 height 18
click at [407, 512] on p at bounding box center [784, 521] width 856 height 18
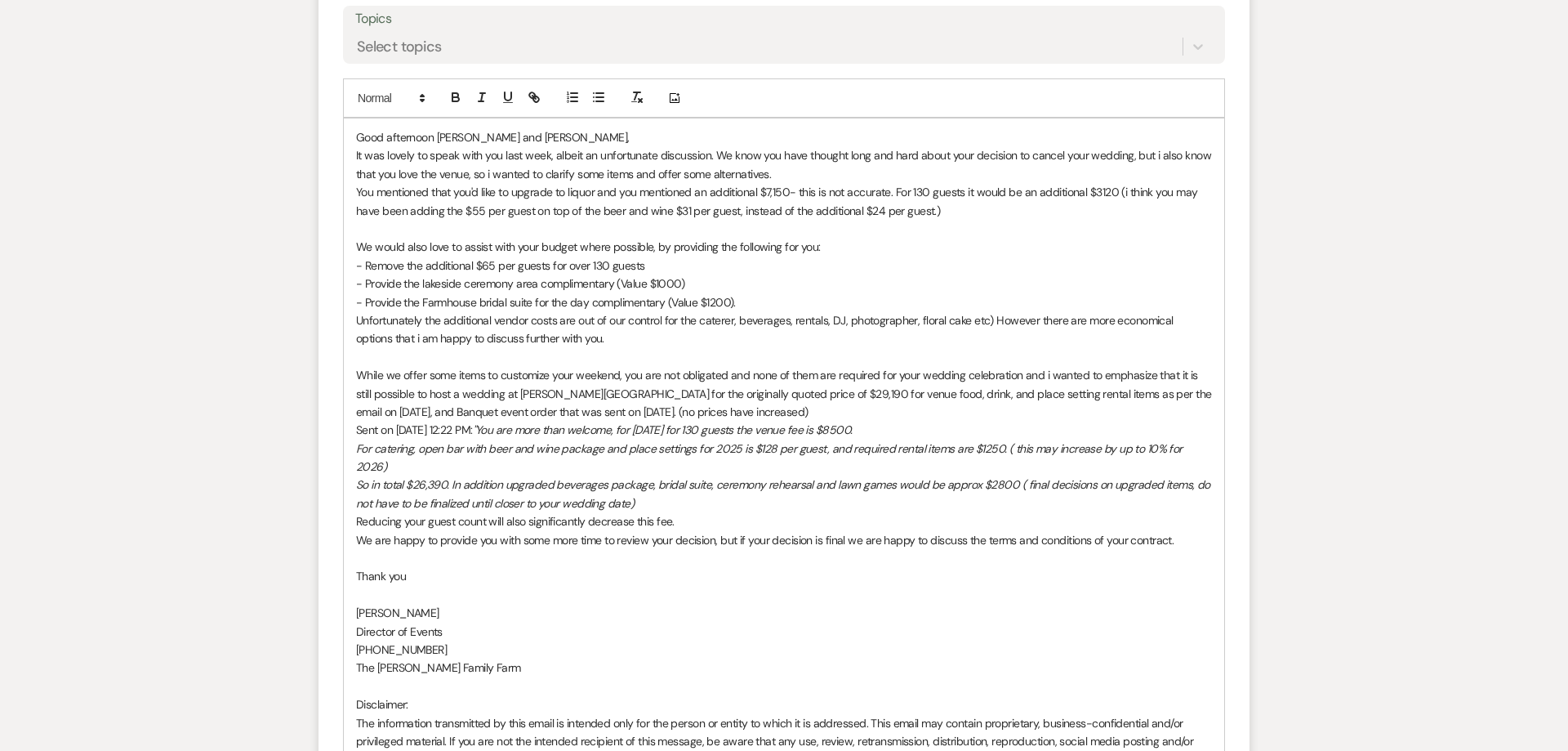
click at [354, 526] on div "Good afternoon [PERSON_NAME] and [PERSON_NAME], It was lovely to speak with you…" at bounding box center [784, 456] width 881 height 678
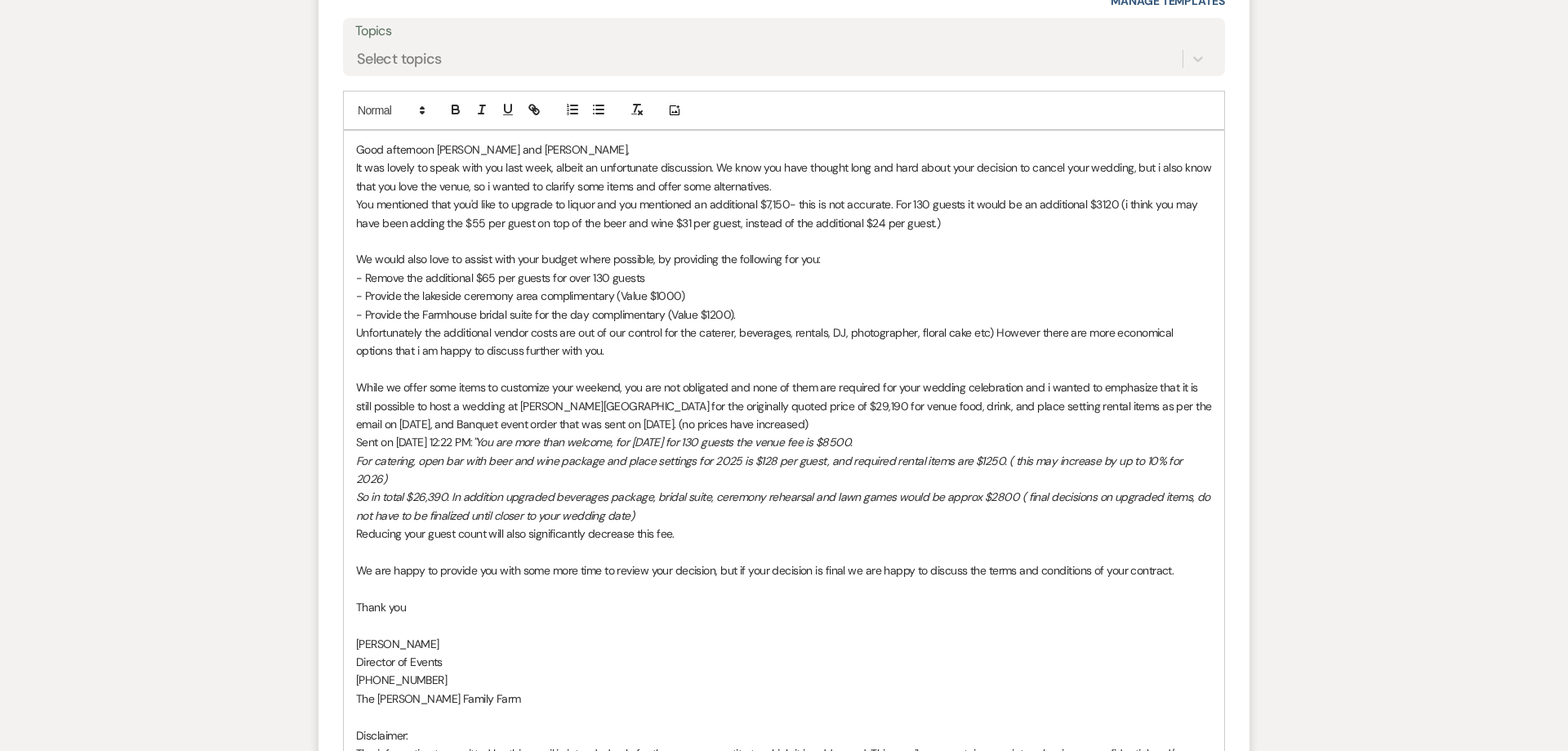
scroll to position [1832, 0]
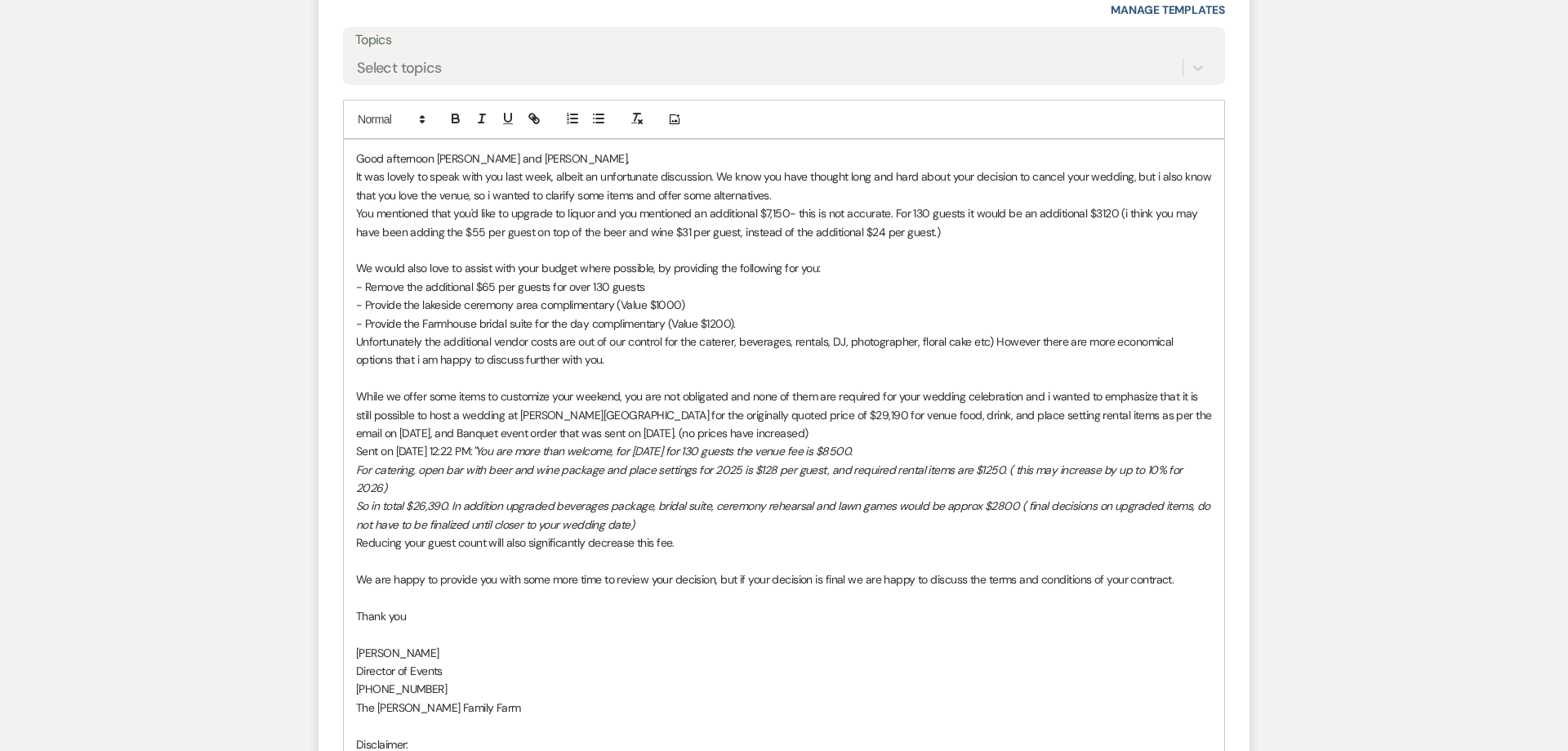
drag, startPoint x: 721, startPoint y: 562, endPoint x: 773, endPoint y: 575, distance: 53.6
click at [722, 570] on p "We are happy to provide you with some more time to review your decision, but if…" at bounding box center [784, 579] width 856 height 18
click at [965, 570] on p "We are happy to provide you with some more time to review your decision, and i …" at bounding box center [784, 588] width 856 height 37
click at [962, 570] on p "We are happy to provide you with some more time to review your decision, and i …" at bounding box center [784, 588] width 856 height 37
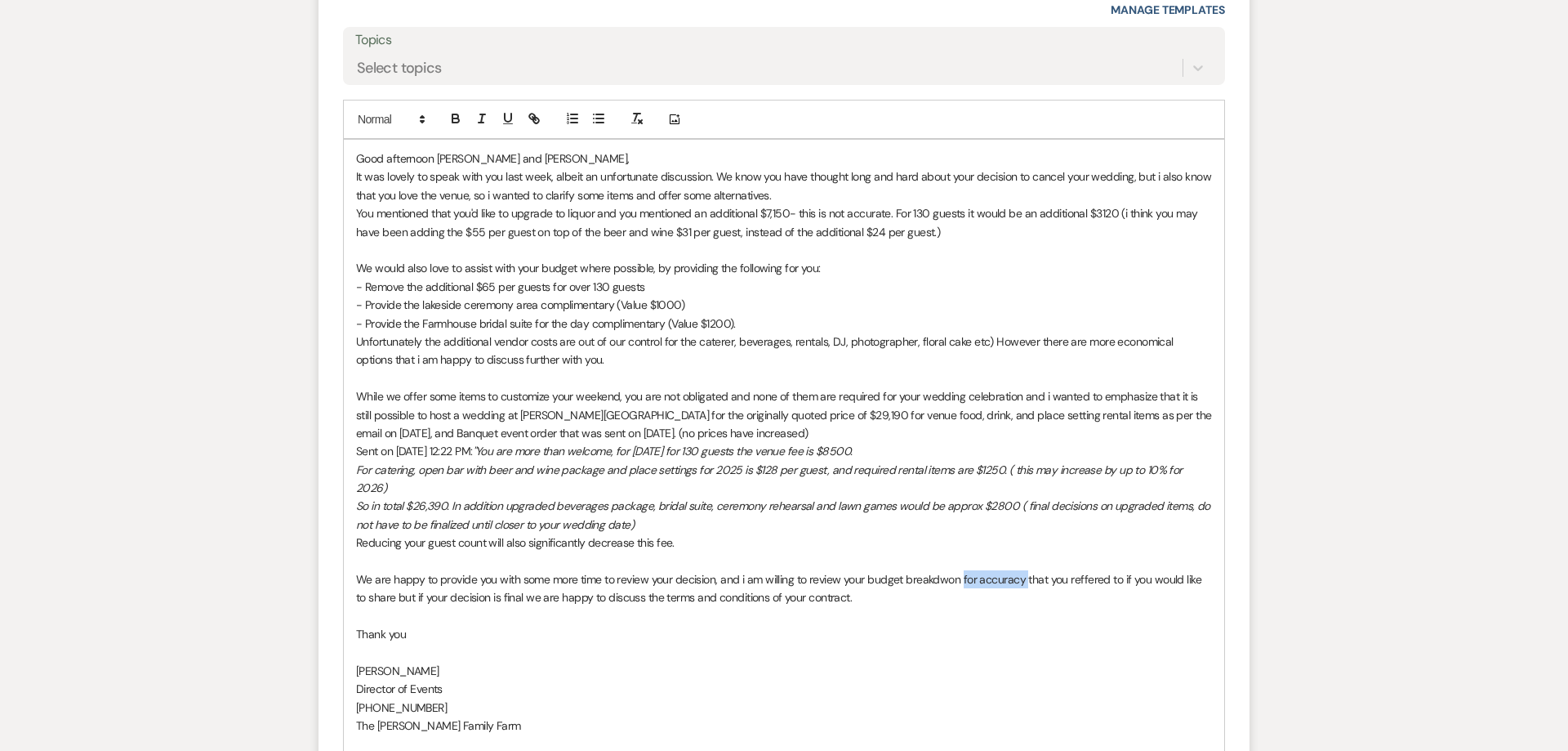
drag, startPoint x: 1025, startPoint y: 560, endPoint x: 960, endPoint y: 564, distance: 65.1
click at [960, 570] on p "We are happy to provide you with some more time to review your decision, and i …" at bounding box center [784, 588] width 856 height 37
click at [1057, 570] on p "We are happy to provide you with some more time to review your decision, and i …" at bounding box center [784, 588] width 856 height 37
click at [390, 580] on p "We are happy to provide you with some more time to review your decision, and i …" at bounding box center [784, 588] width 856 height 37
click at [446, 644] on p at bounding box center [784, 653] width 856 height 18
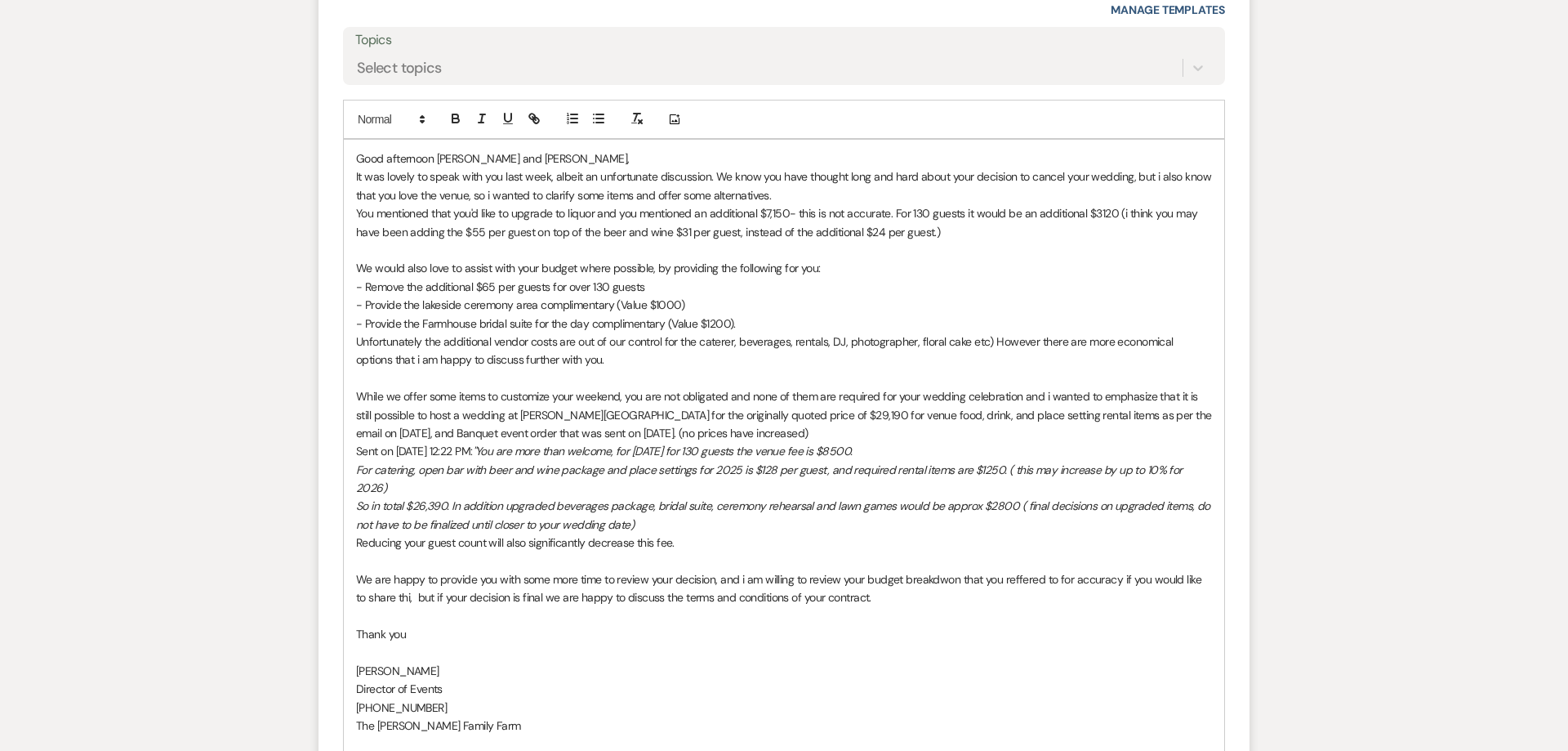
click at [395, 584] on p "We are happy to provide you with some more time to review your decision, and i …" at bounding box center [784, 588] width 856 height 37
click at [507, 607] on p at bounding box center [784, 616] width 856 height 18
click at [446, 625] on p "Thank you" at bounding box center [784, 634] width 856 height 18
click at [661, 570] on p "We are happy to provide you with some more time to review your decision, and i …" at bounding box center [784, 588] width 856 height 37
drag, startPoint x: 494, startPoint y: 563, endPoint x: 772, endPoint y: 560, distance: 278.0
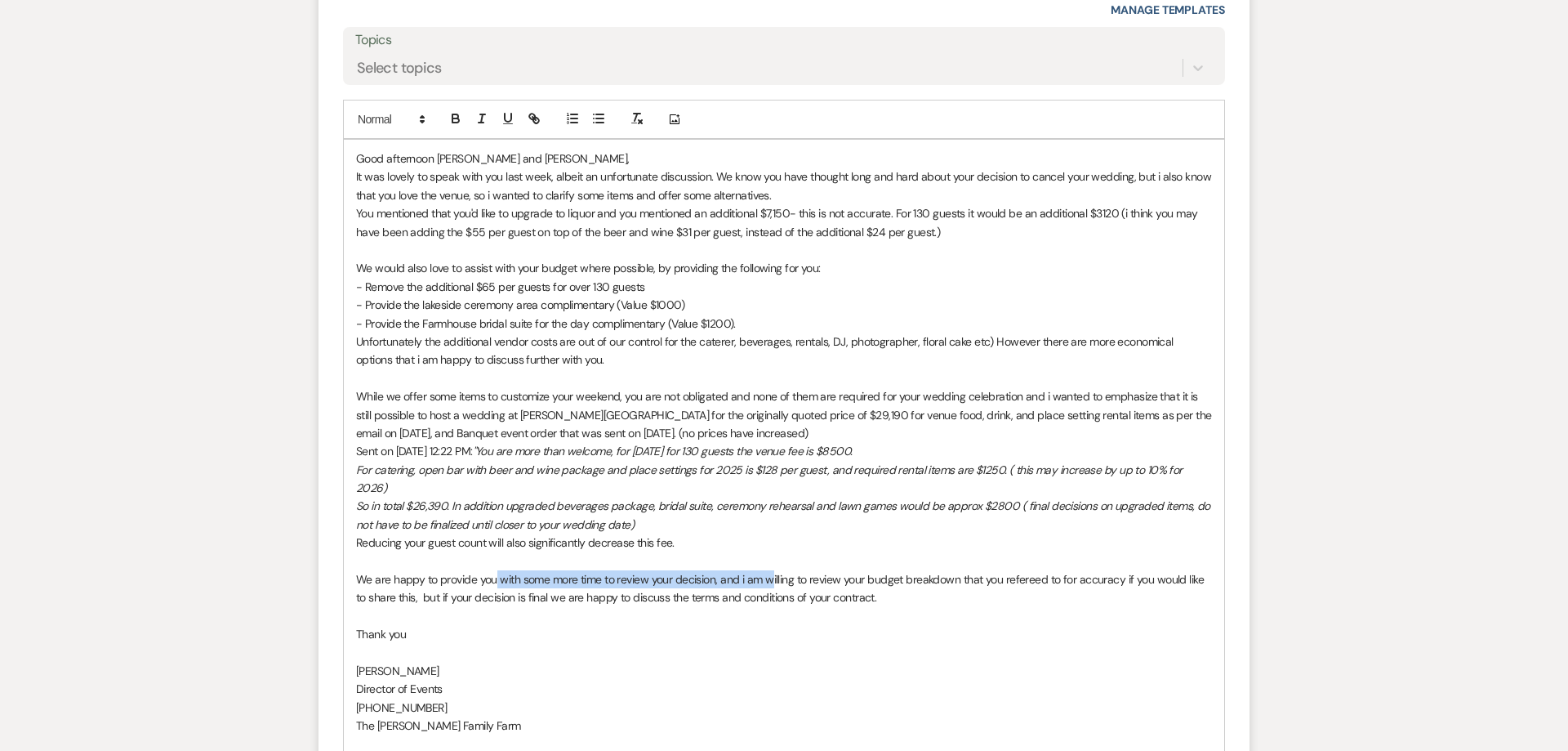
click at [772, 570] on p "We are happy to provide you with some more time to review your decision, and i …" at bounding box center [784, 588] width 856 height 37
click at [744, 570] on p "We are happy to provide you with some more time to review your decision, and i …" at bounding box center [784, 588] width 856 height 37
drag, startPoint x: 481, startPoint y: 562, endPoint x: 964, endPoint y: 563, distance: 483.0
click at [964, 570] on p "We are happy to provide you with some more time to review your decision, and I …" at bounding box center [784, 588] width 856 height 37
click at [981, 607] on p at bounding box center [784, 616] width 856 height 18
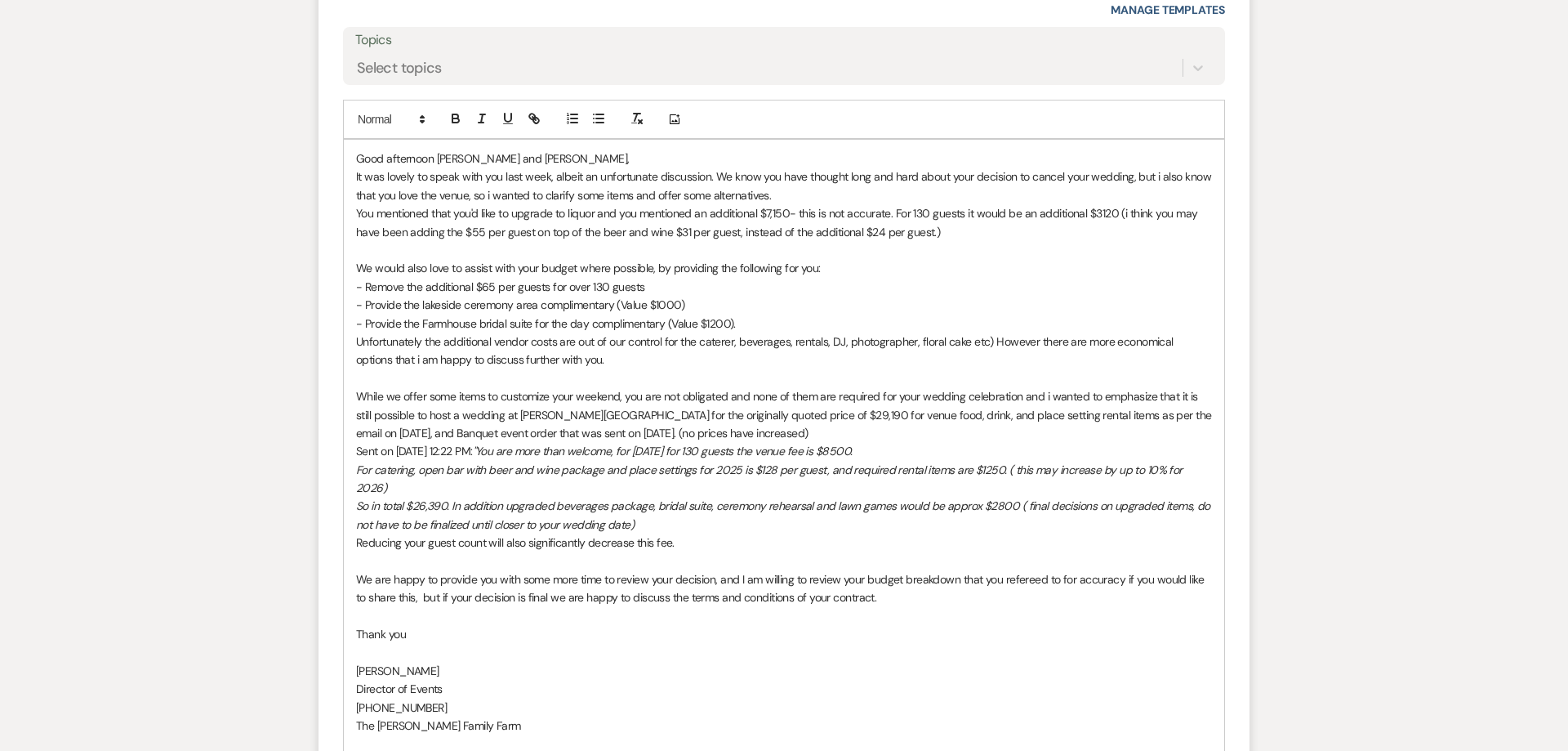
drag, startPoint x: 892, startPoint y: 580, endPoint x: 327, endPoint y: 556, distance: 565.5
click at [344, 556] on div "Good afternoon [PERSON_NAME] and [PERSON_NAME], It was lovely to speak with you…" at bounding box center [784, 497] width 881 height 714
copy p "We are happy to provide you with some more time to review your decision, and I …"
click at [912, 570] on p "We are happy to provide you with some more time to review your decision, and I …" at bounding box center [784, 588] width 856 height 37
click at [980, 580] on p "We are happy to provide you with some more time to review your decision, and I …" at bounding box center [784, 588] width 856 height 37
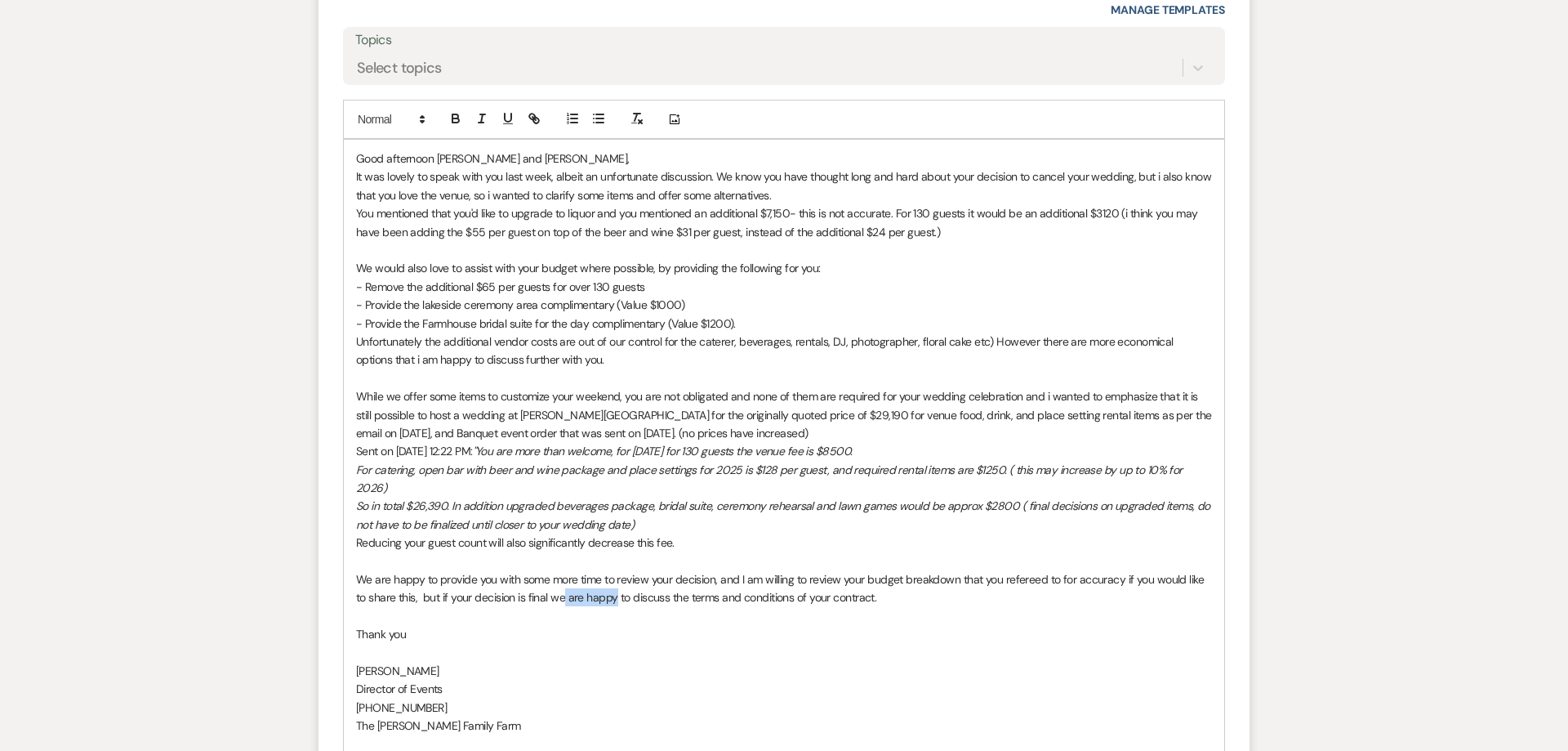
drag, startPoint x: 566, startPoint y: 579, endPoint x: 614, endPoint y: 580, distance: 48.0
click at [614, 580] on p "We are happy to provide you with some more time to review your decision, and I …" at bounding box center [784, 588] width 856 height 37
drag, startPoint x: 638, startPoint y: 612, endPoint x: 646, endPoint y: 606, distance: 10.0
click at [646, 625] on p "Thank you" at bounding box center [784, 634] width 856 height 18
click at [565, 582] on p "We are happy to provide you with some more time to review your decision, and I …" at bounding box center [784, 588] width 856 height 37
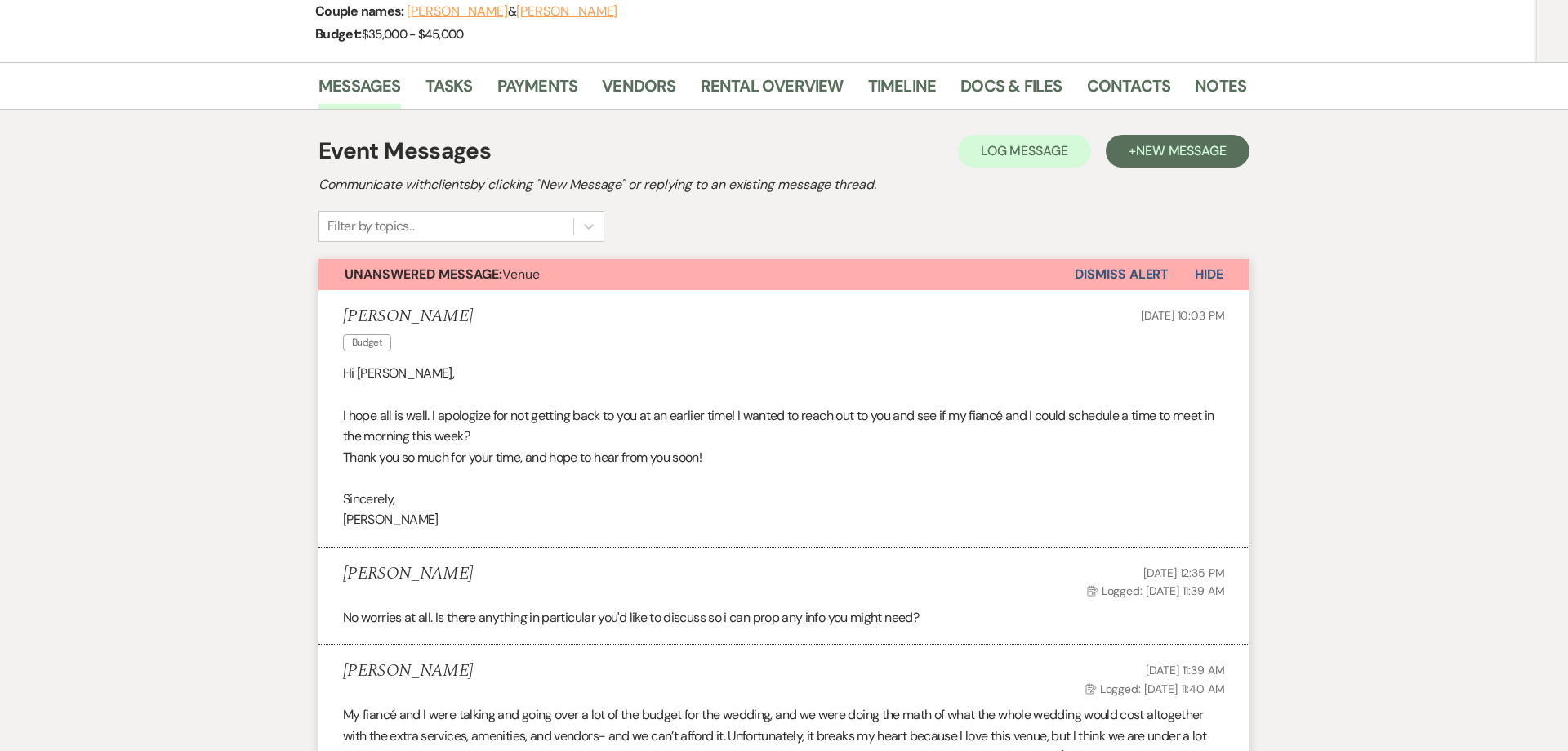
scroll to position [0, 0]
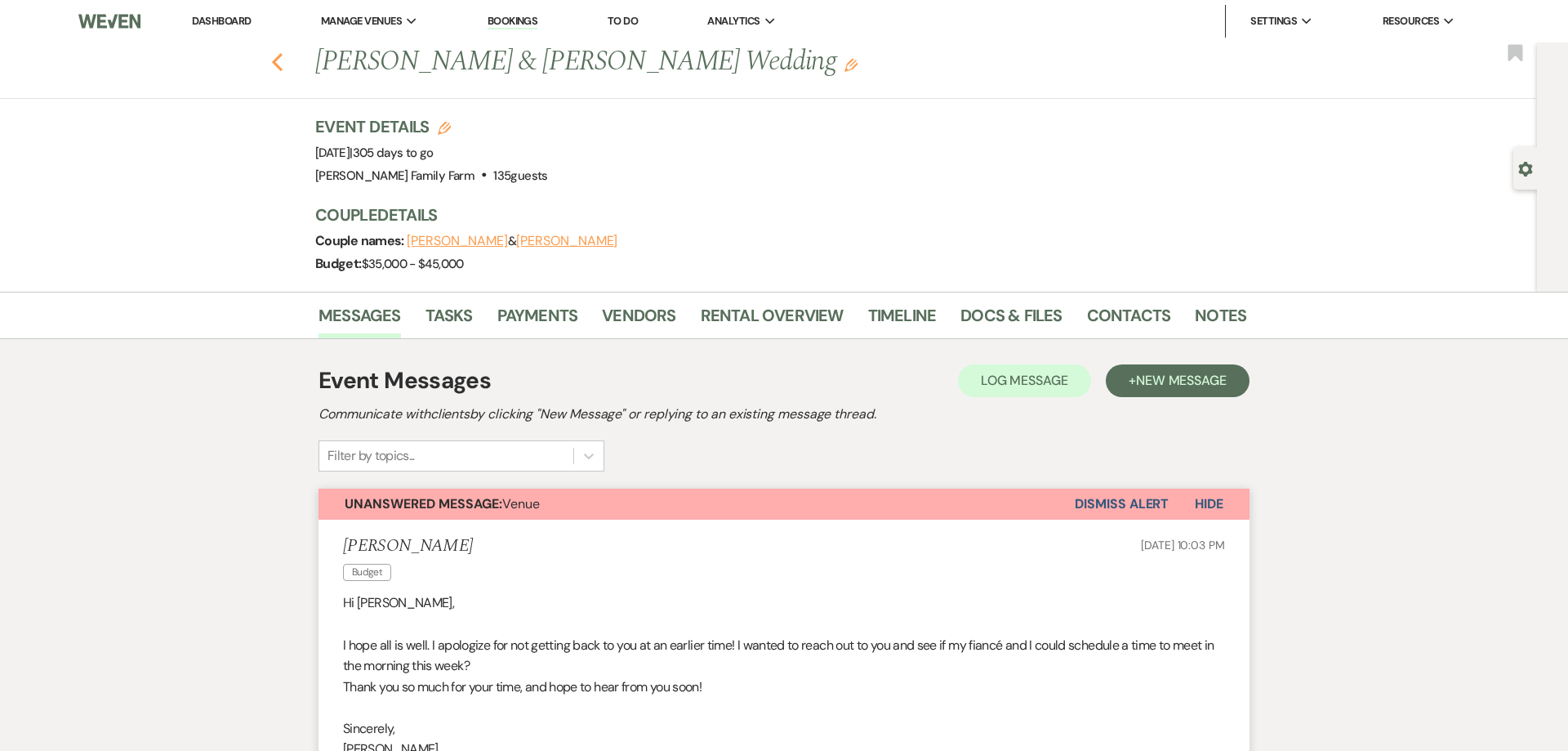
click at [280, 68] on use "button" at bounding box center [277, 63] width 11 height 18
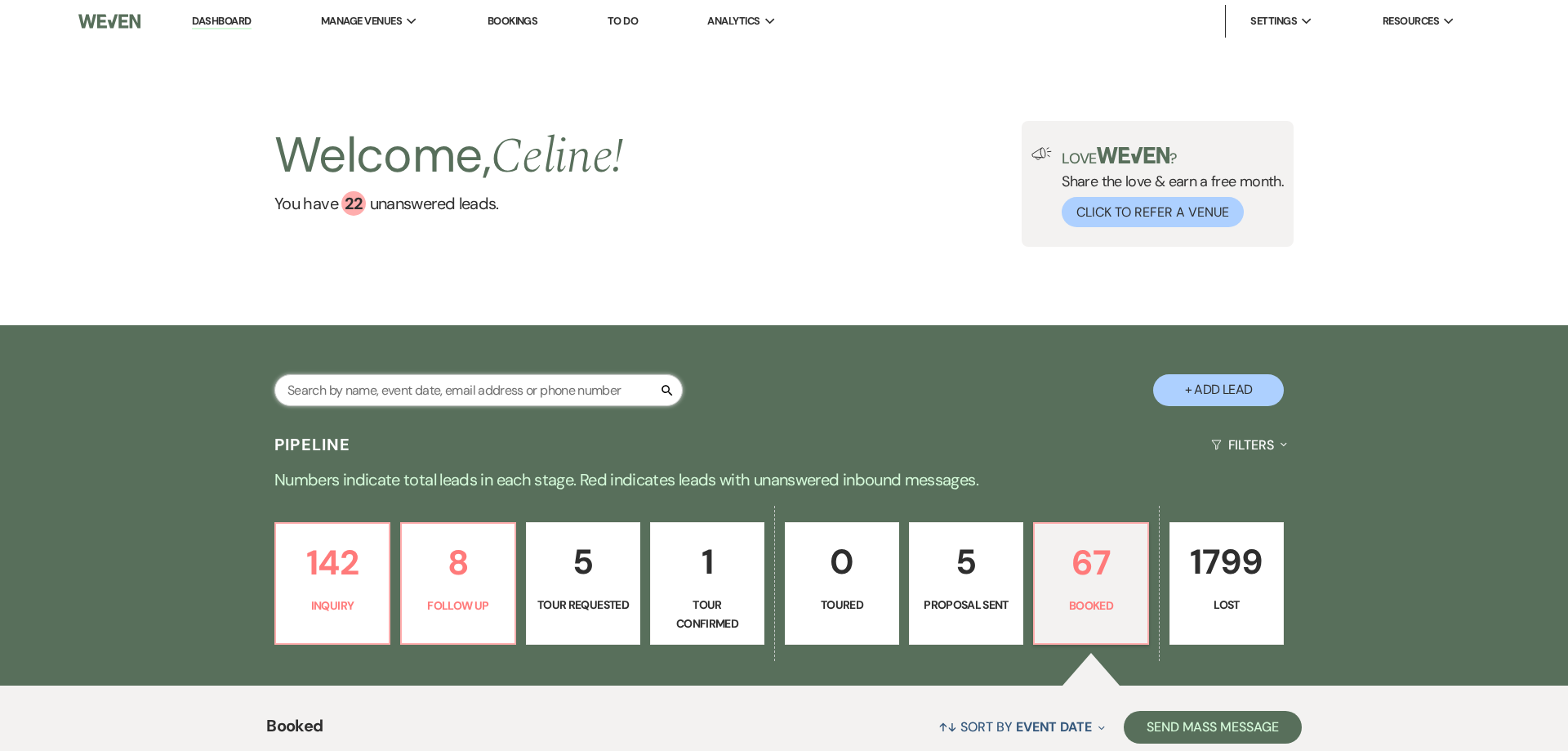
click at [400, 381] on input "text" at bounding box center [479, 390] width 409 height 32
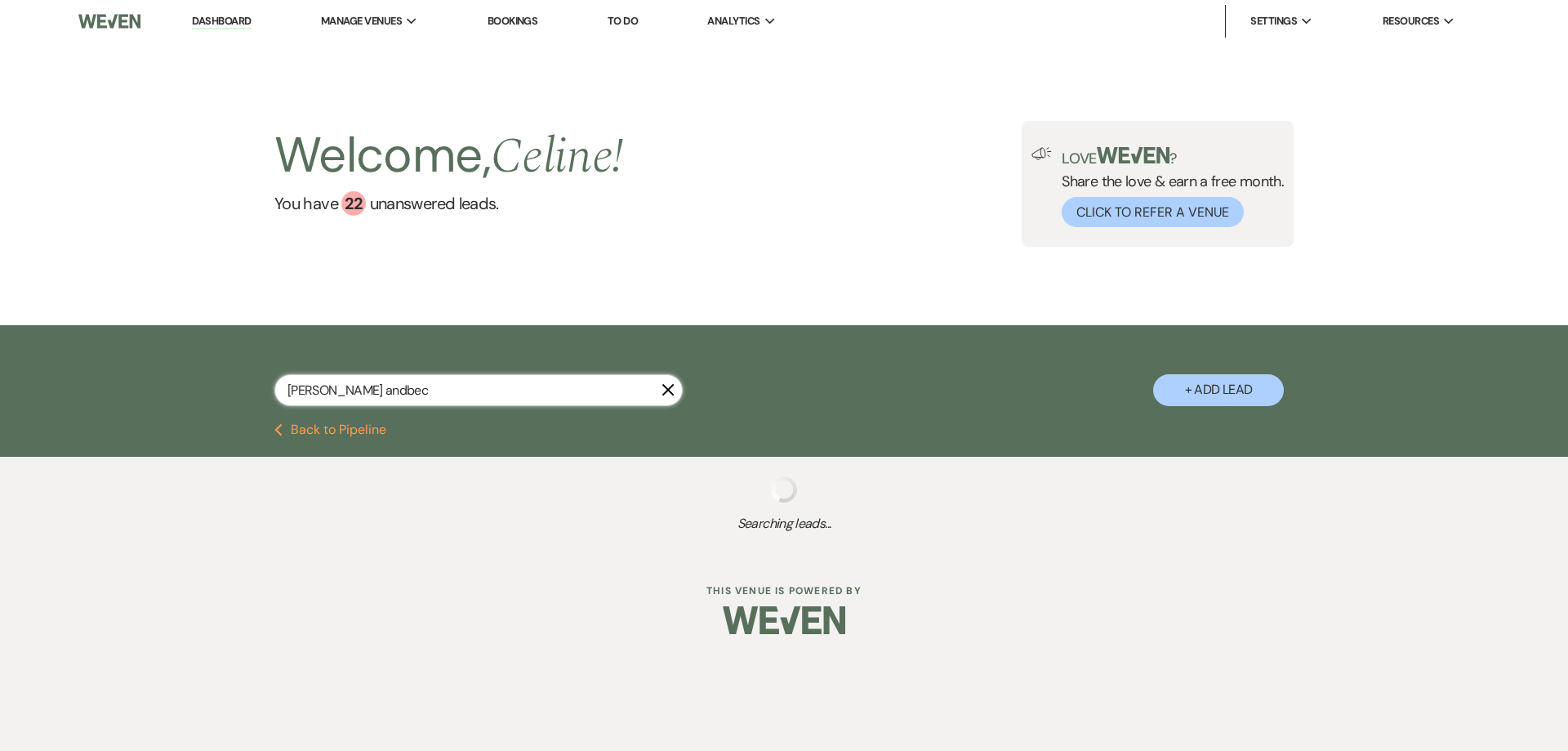
type input "[PERSON_NAME]"
select select "9"
select select "6"
select select "8"
select select "5"
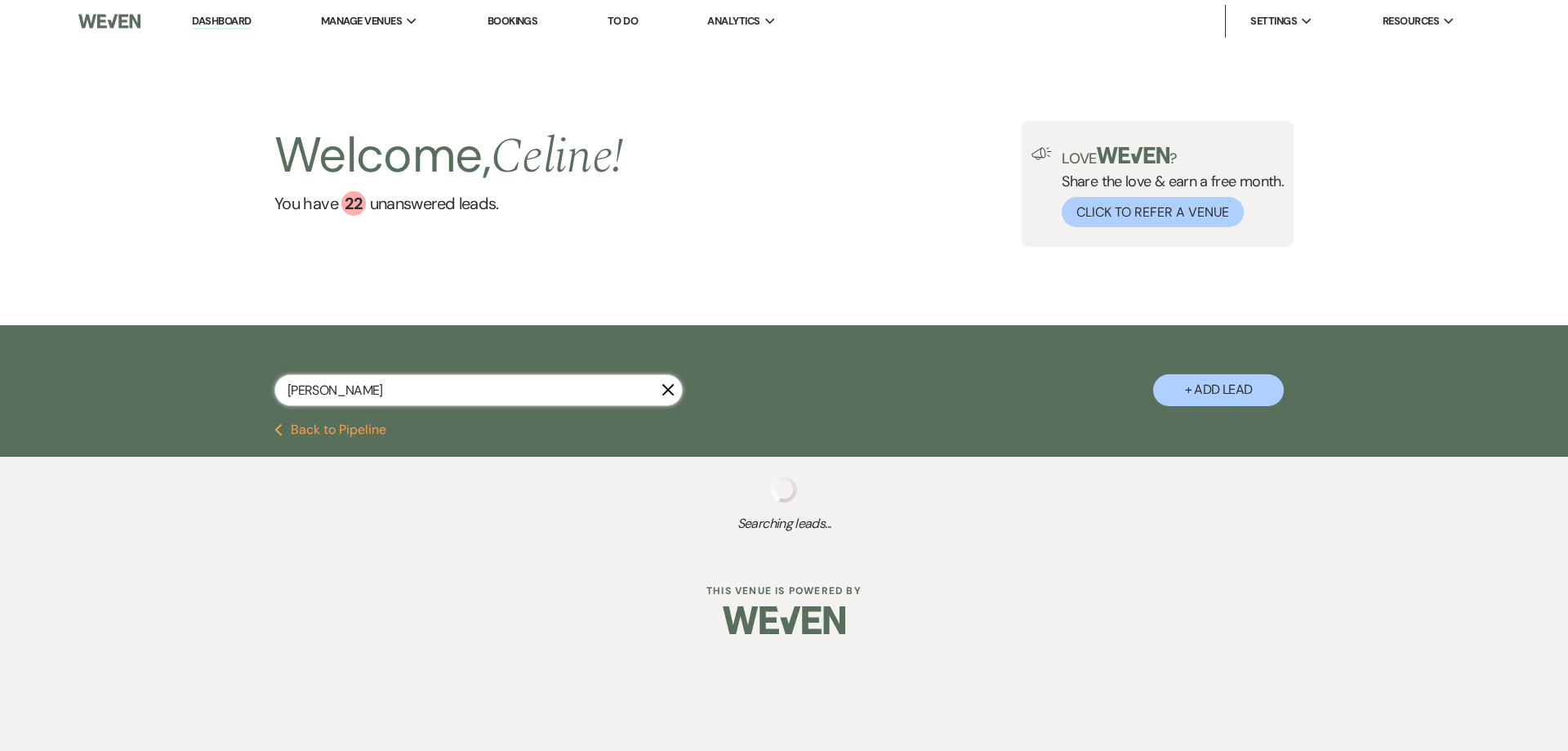
select select "8"
select select "5"
select select "8"
select select "5"
select select "8"
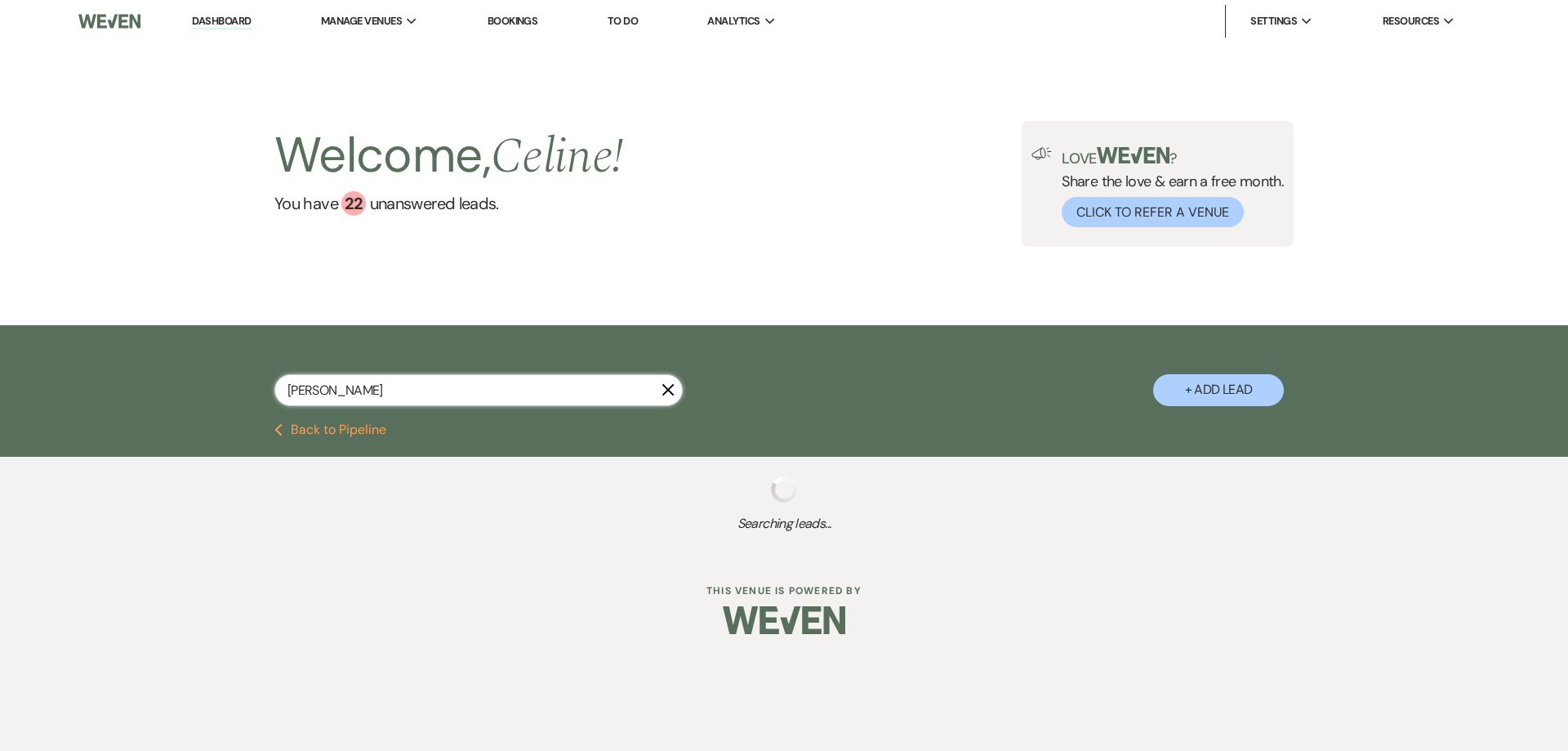
select select "5"
select select "8"
select select "5"
select select "8"
select select "5"
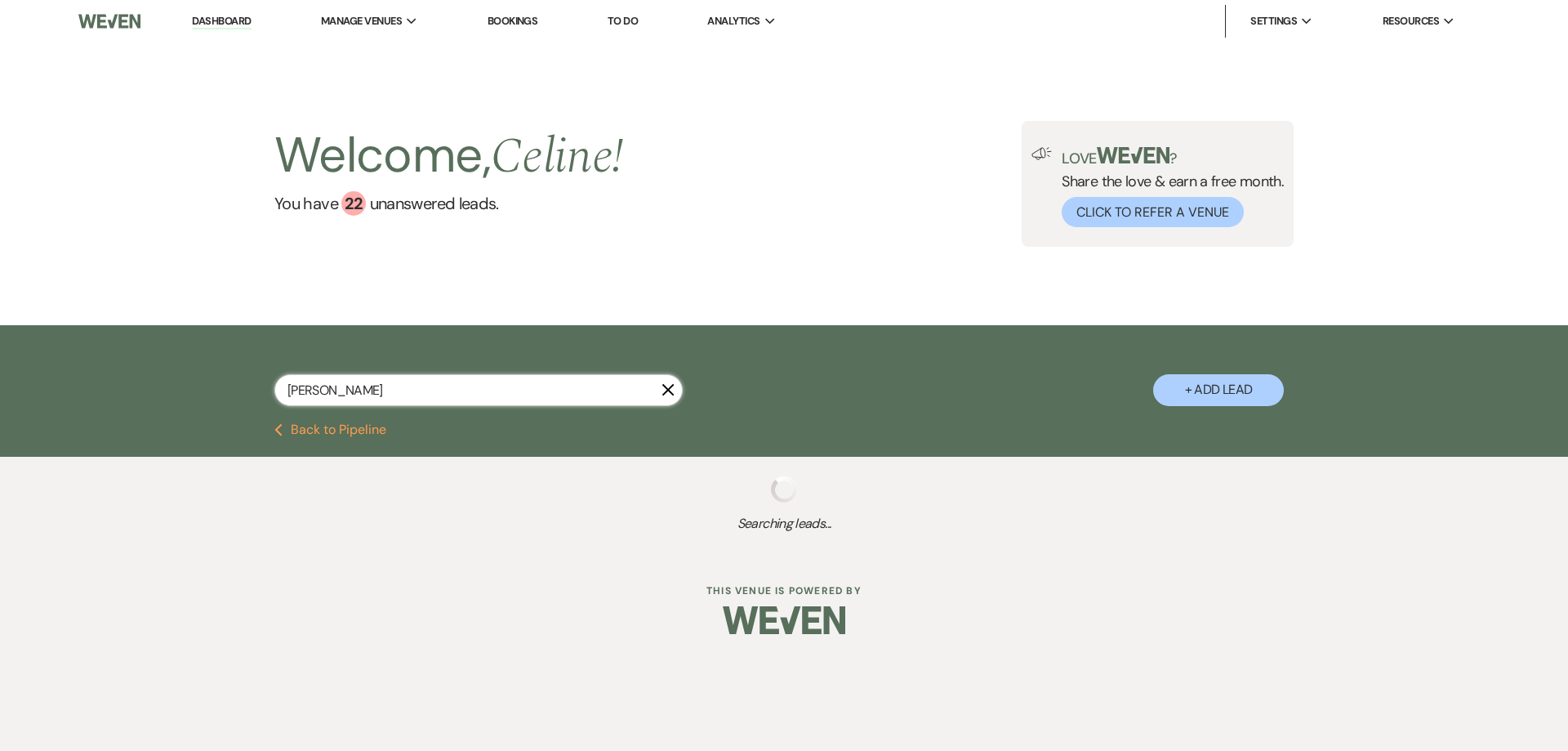
select select "8"
select select "5"
select select "8"
select select "5"
select select "8"
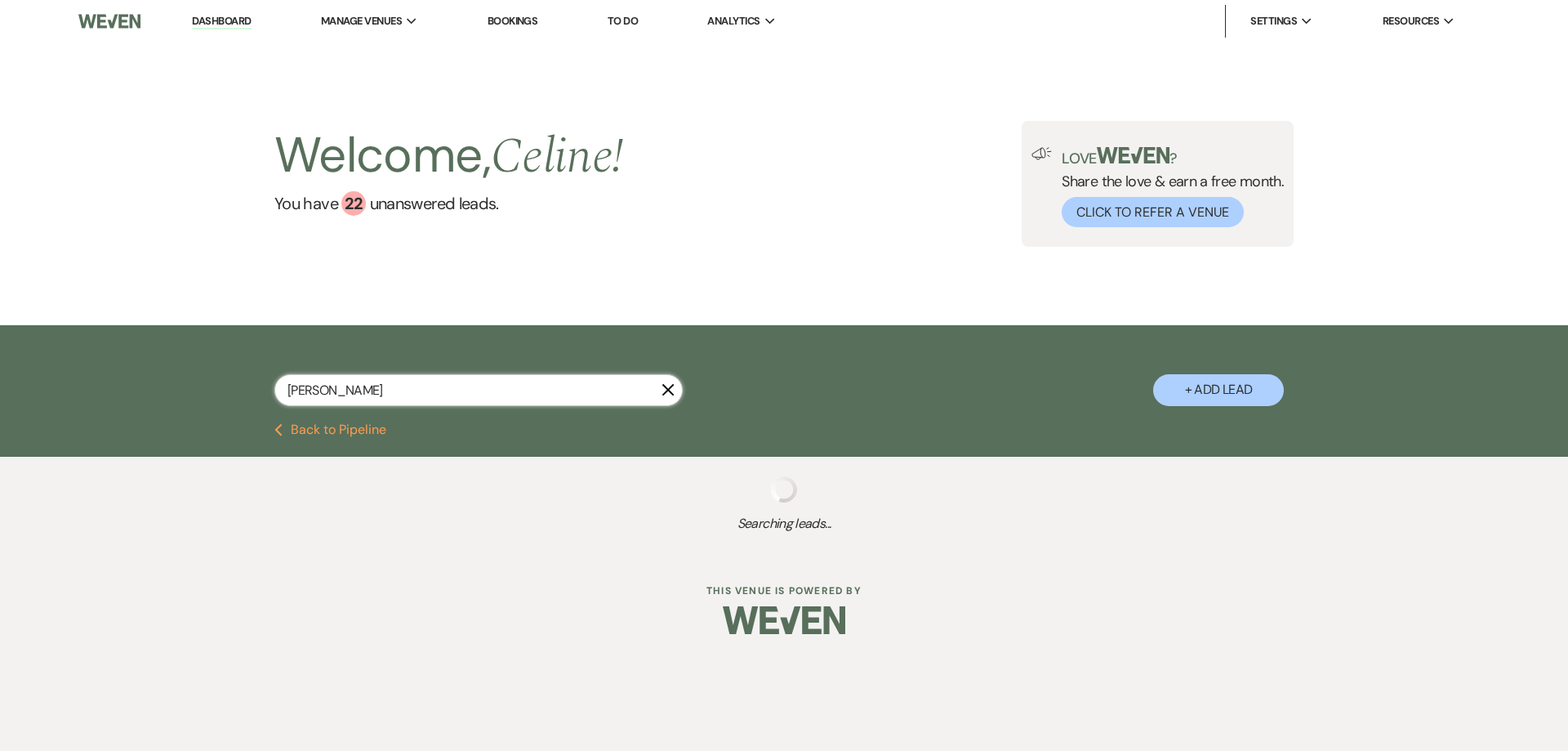
select select "5"
select select "8"
select select "5"
select select "8"
select select "5"
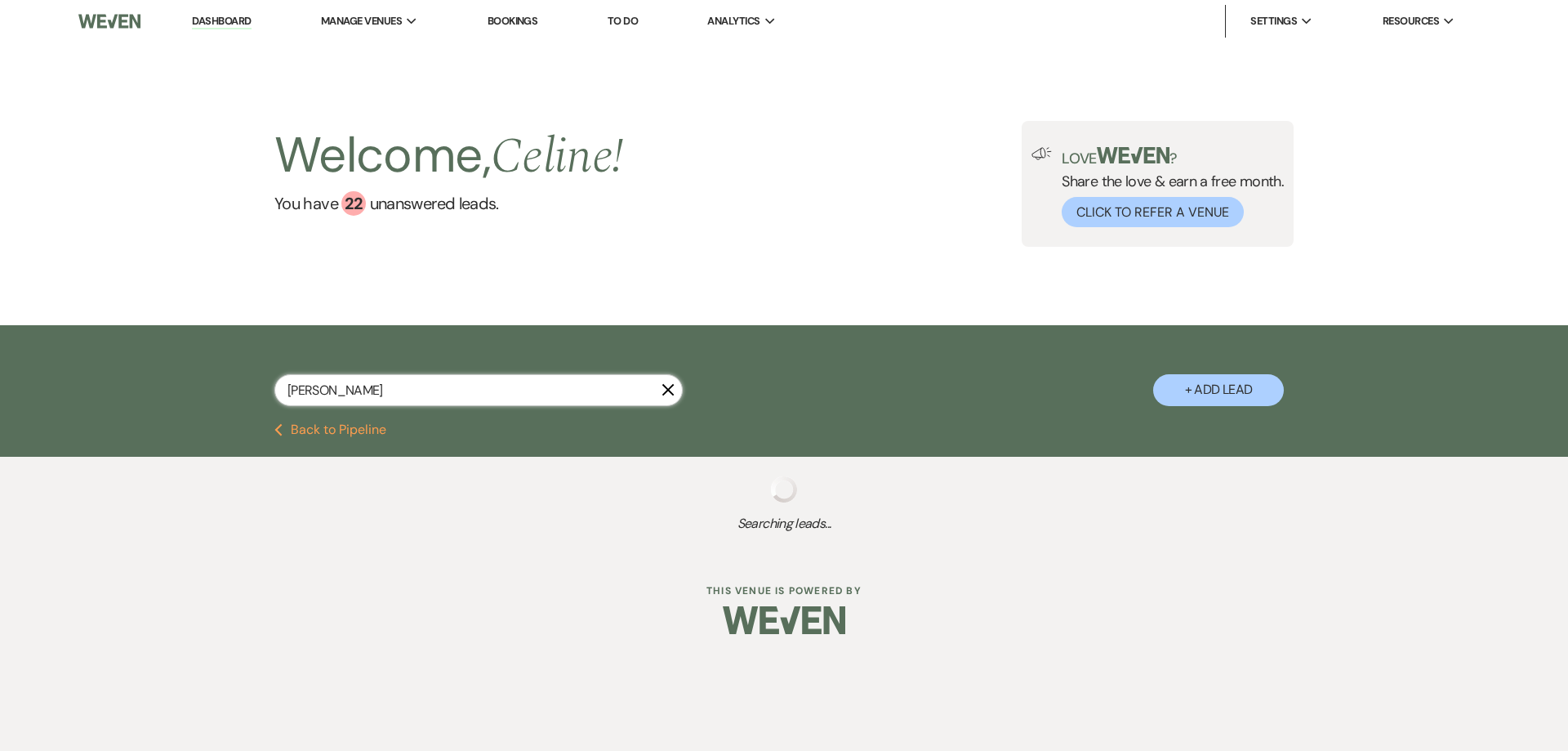
select select "8"
select select "5"
select select "8"
select select "5"
select select "8"
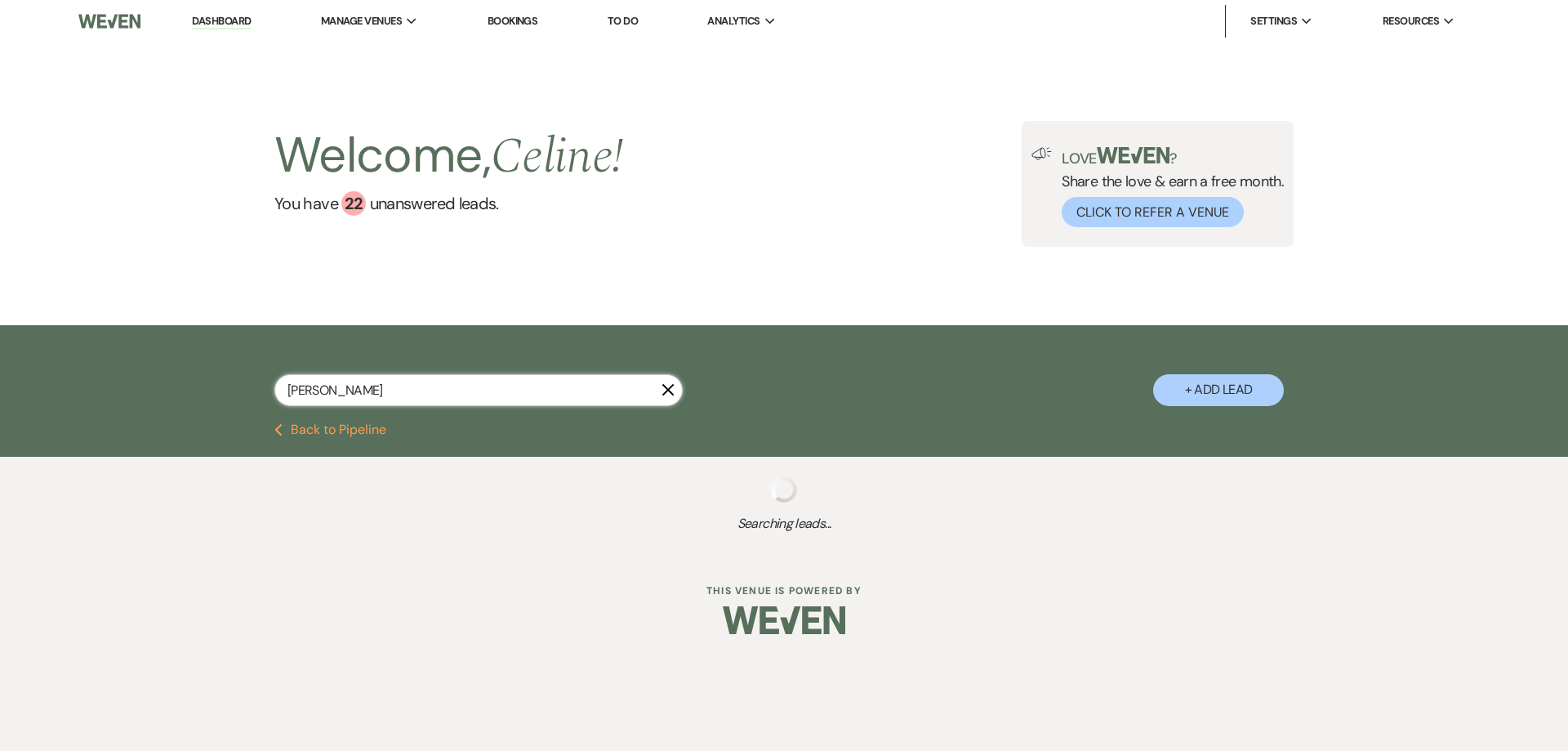
select select "8"
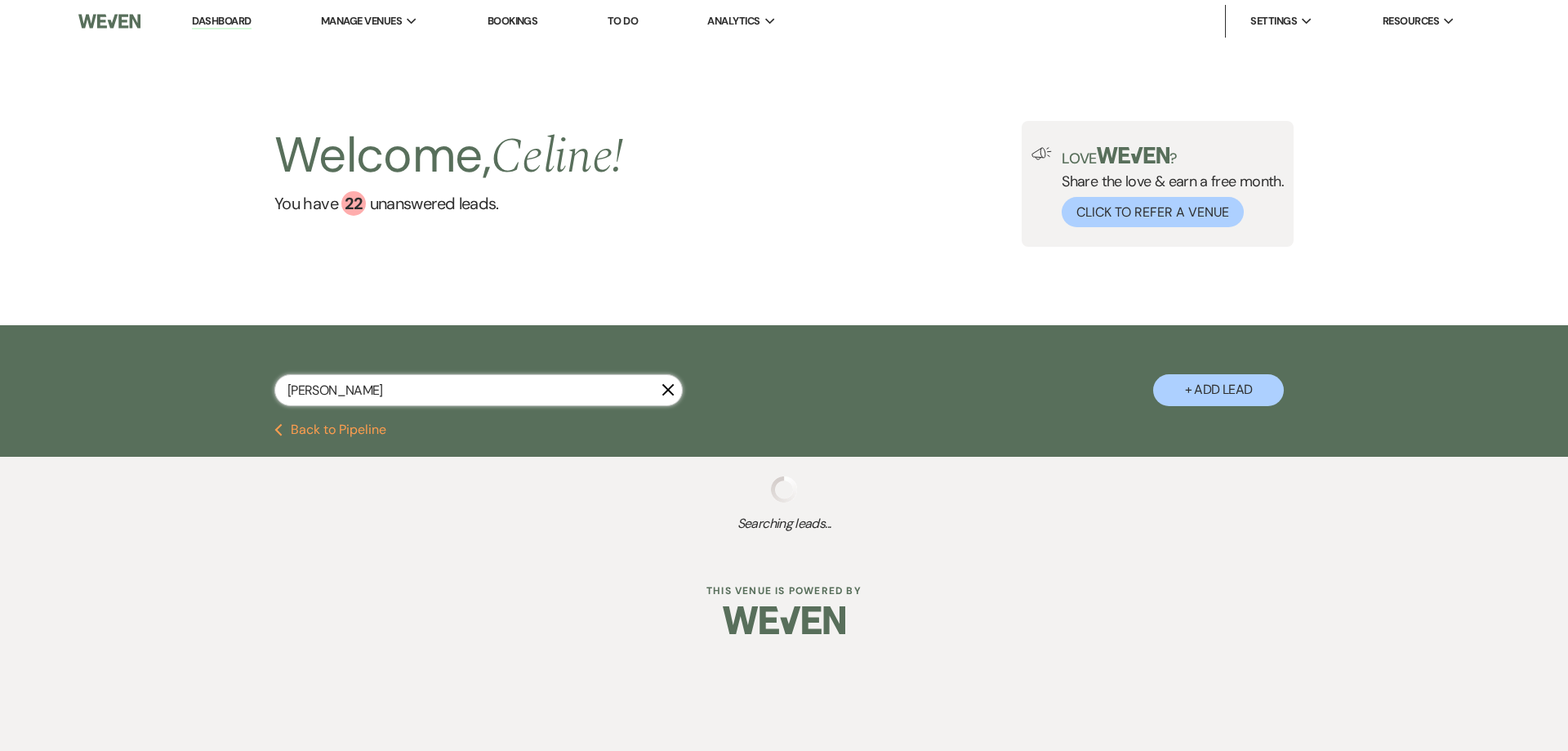
select select "8"
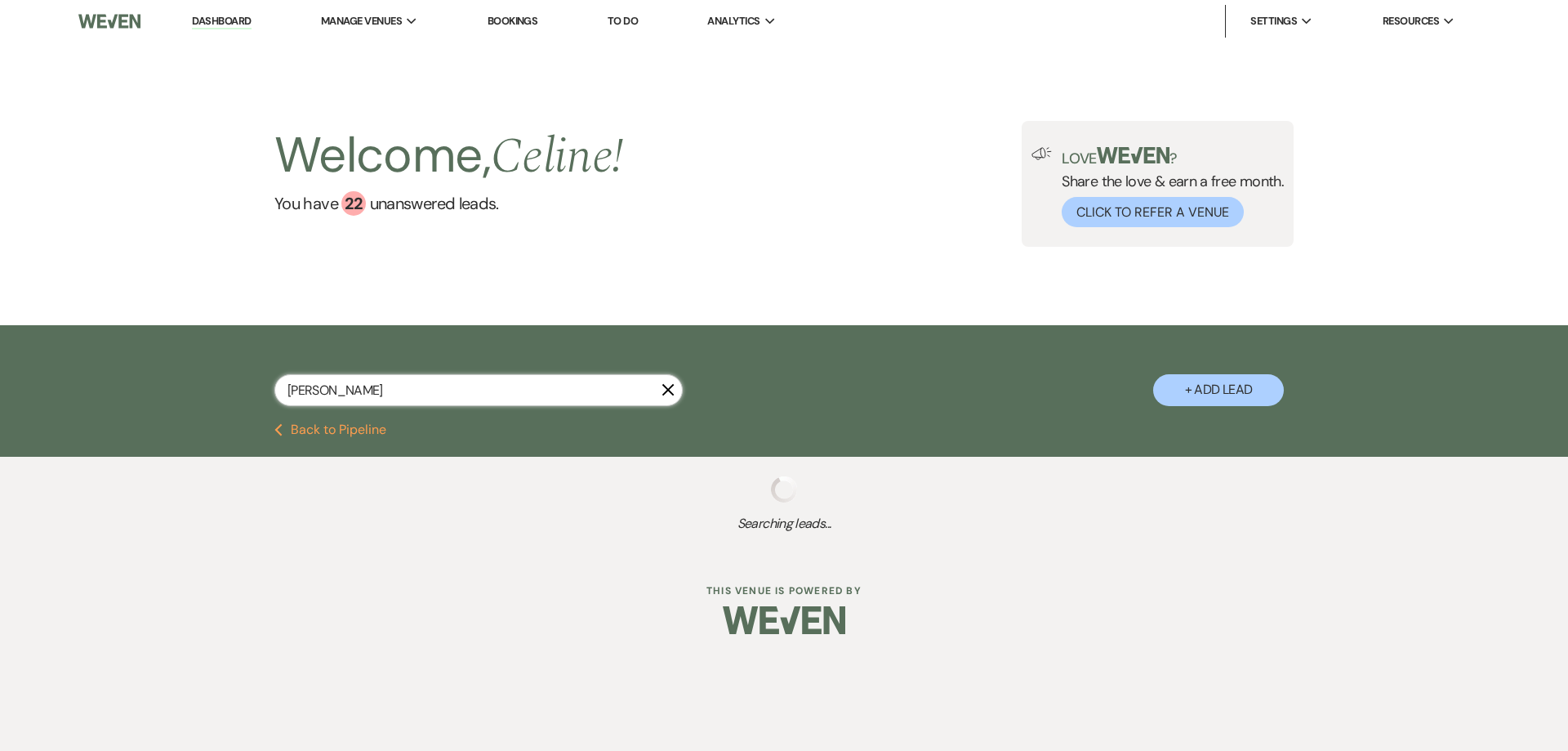
select select "8"
select select "5"
select select "8"
select select "5"
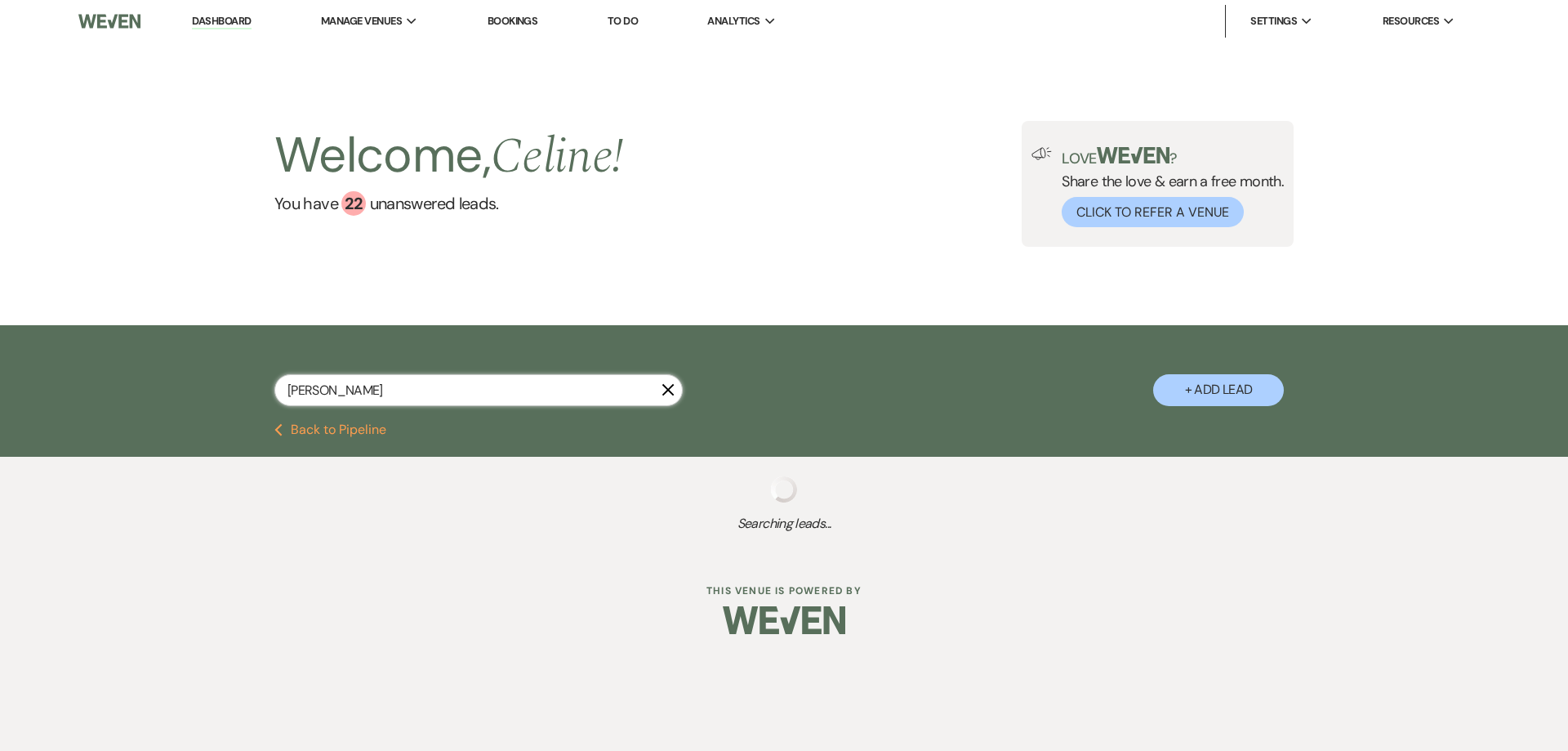
select select "8"
select select "5"
select select "8"
select select "5"
select select "8"
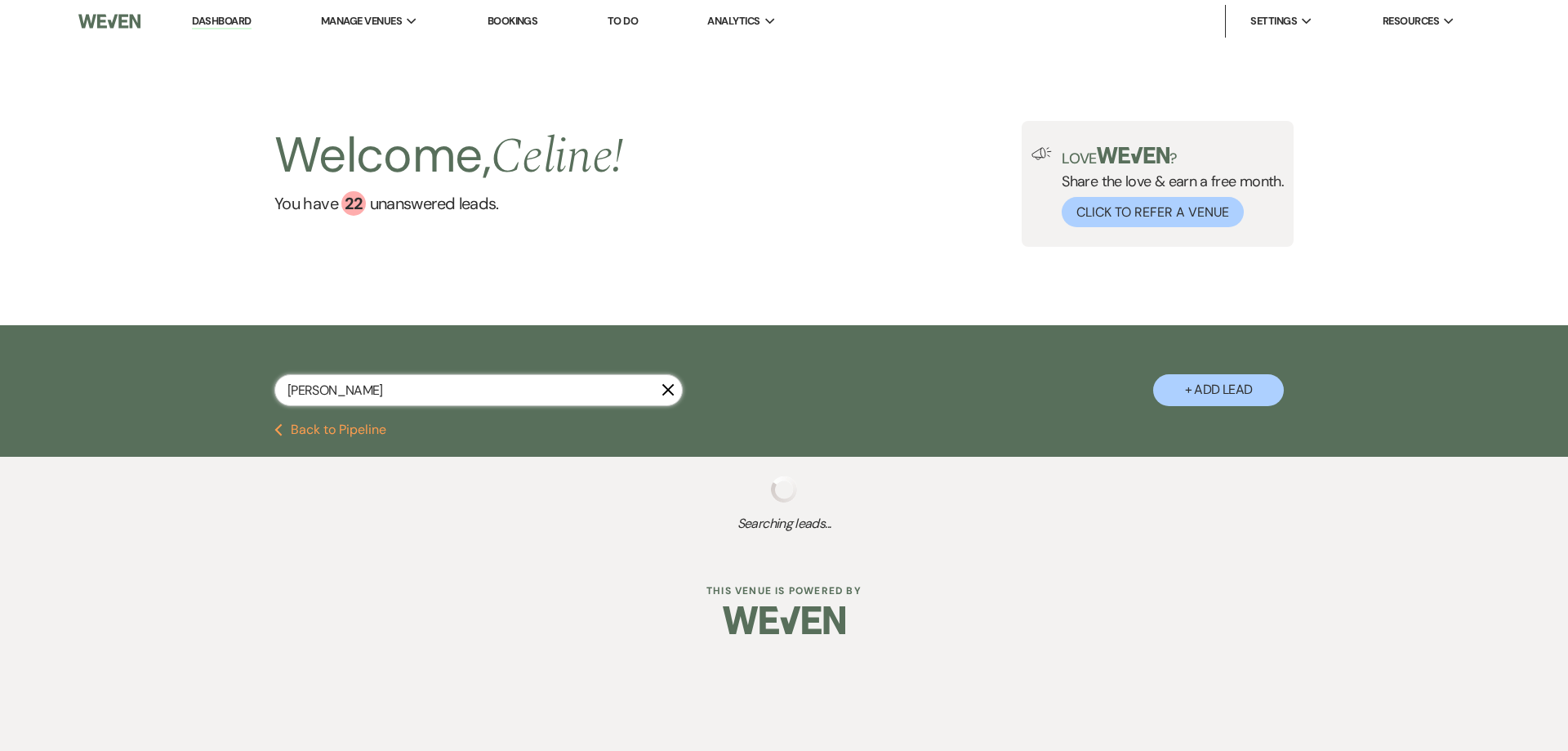
select select "5"
select select "8"
select select "5"
select select "8"
select select "5"
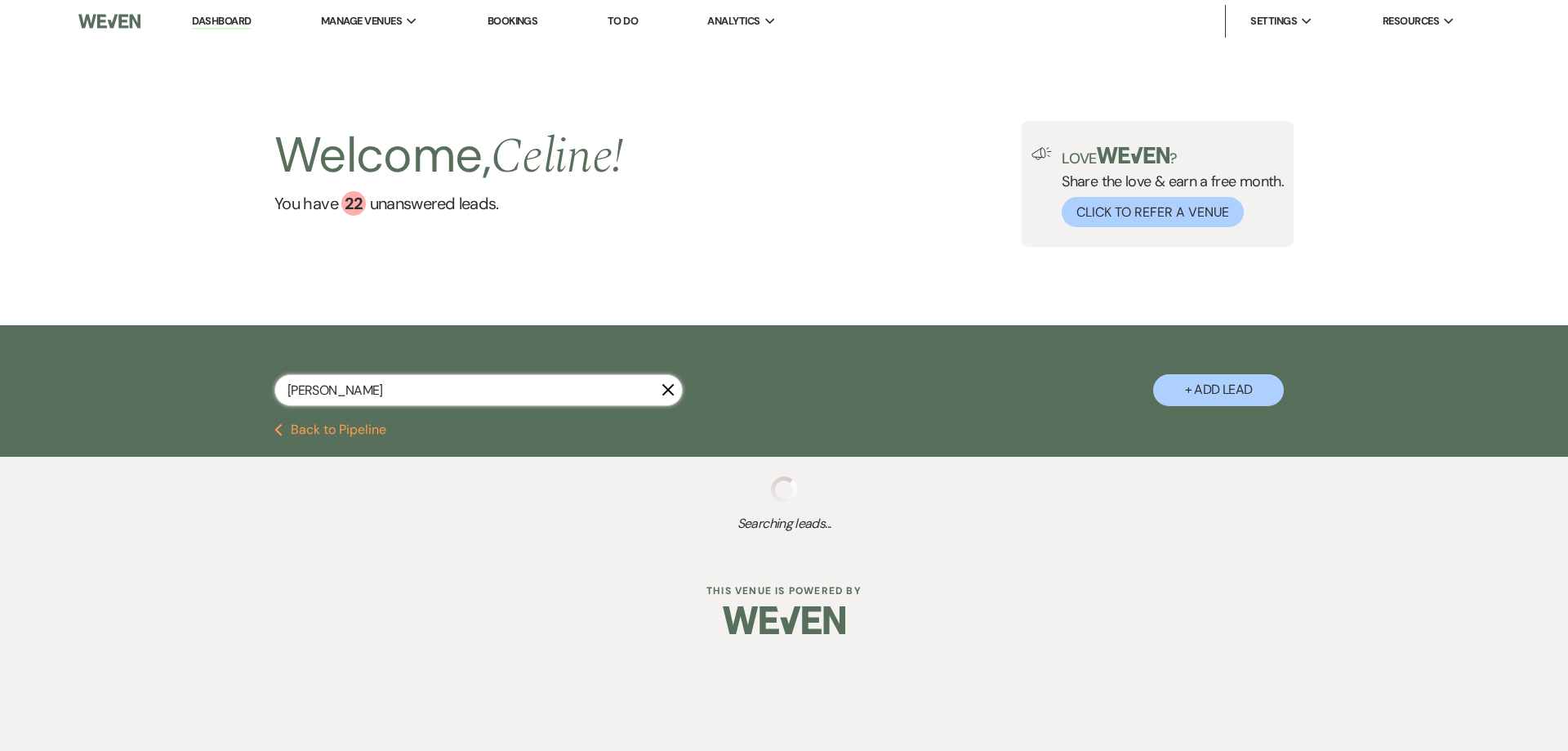
select select "8"
select select "5"
select select "8"
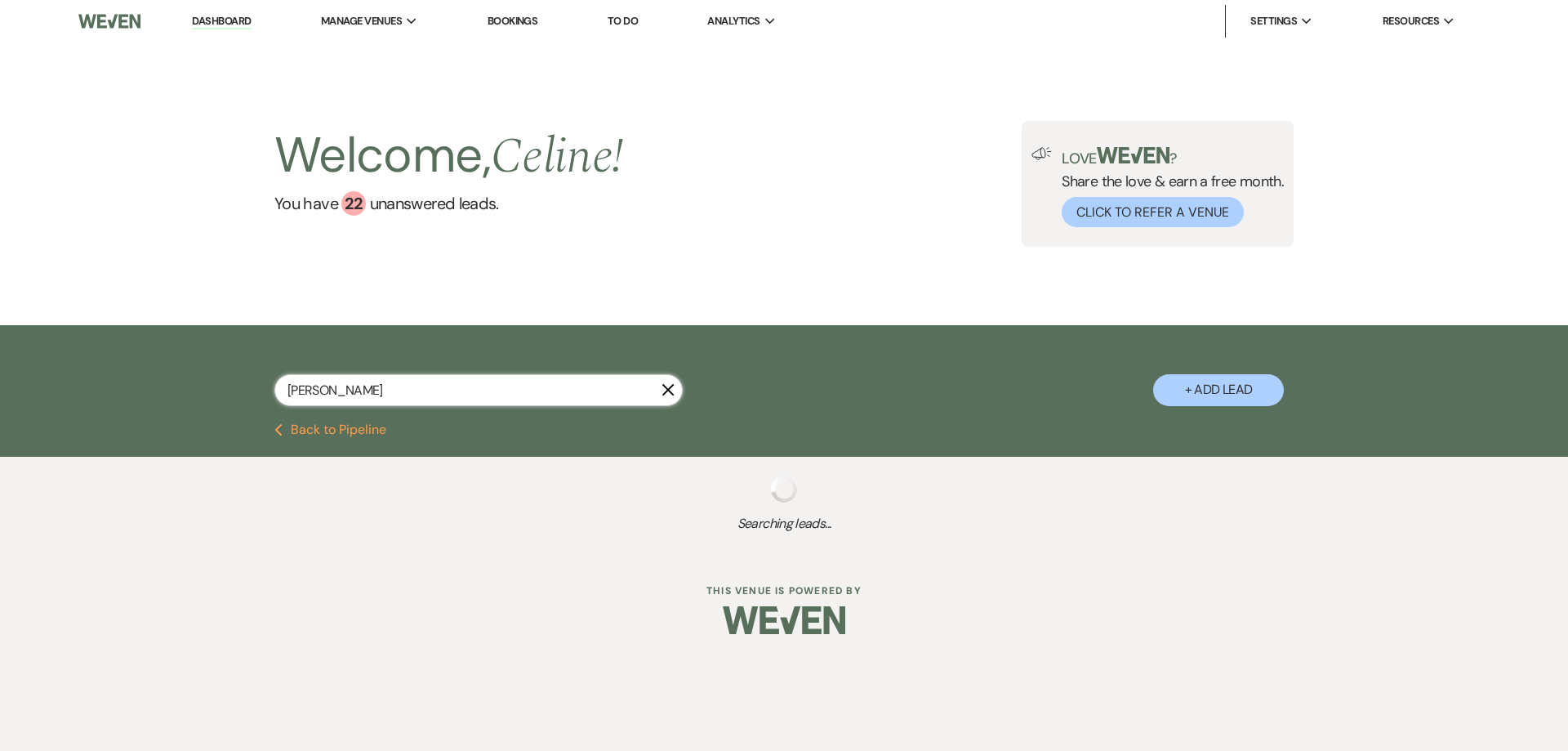
select select "8"
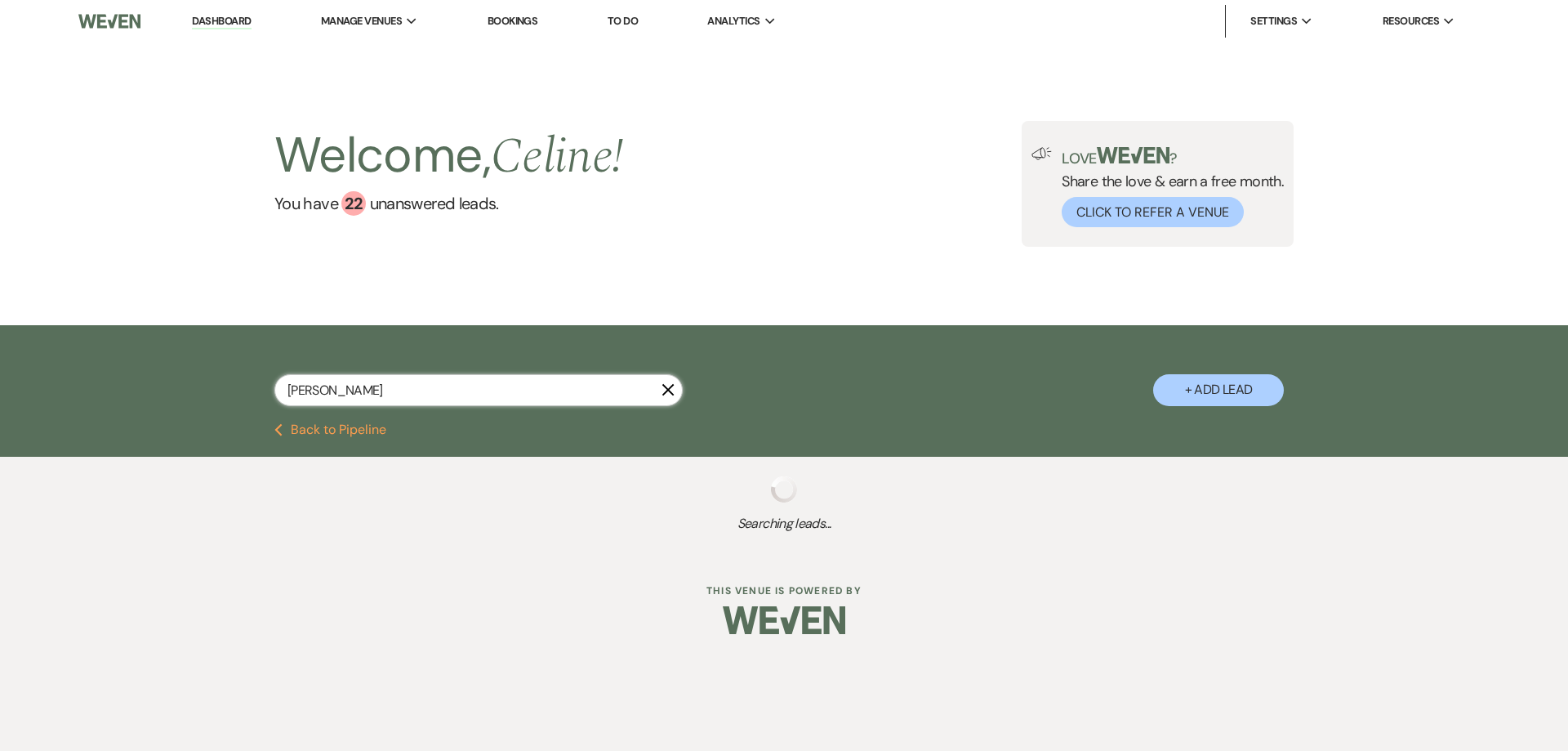
select select "8"
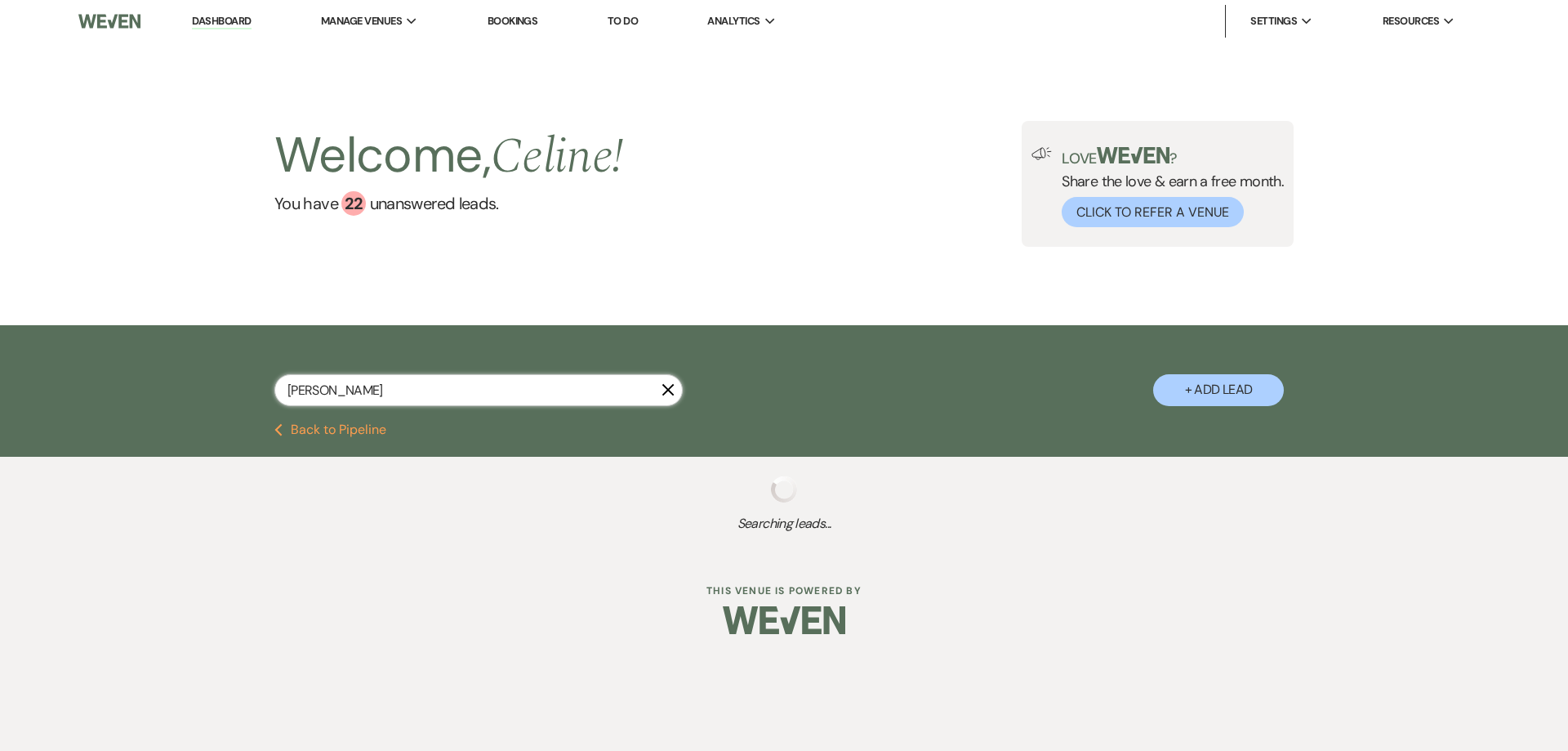
select select "8"
select select "7"
select select "8"
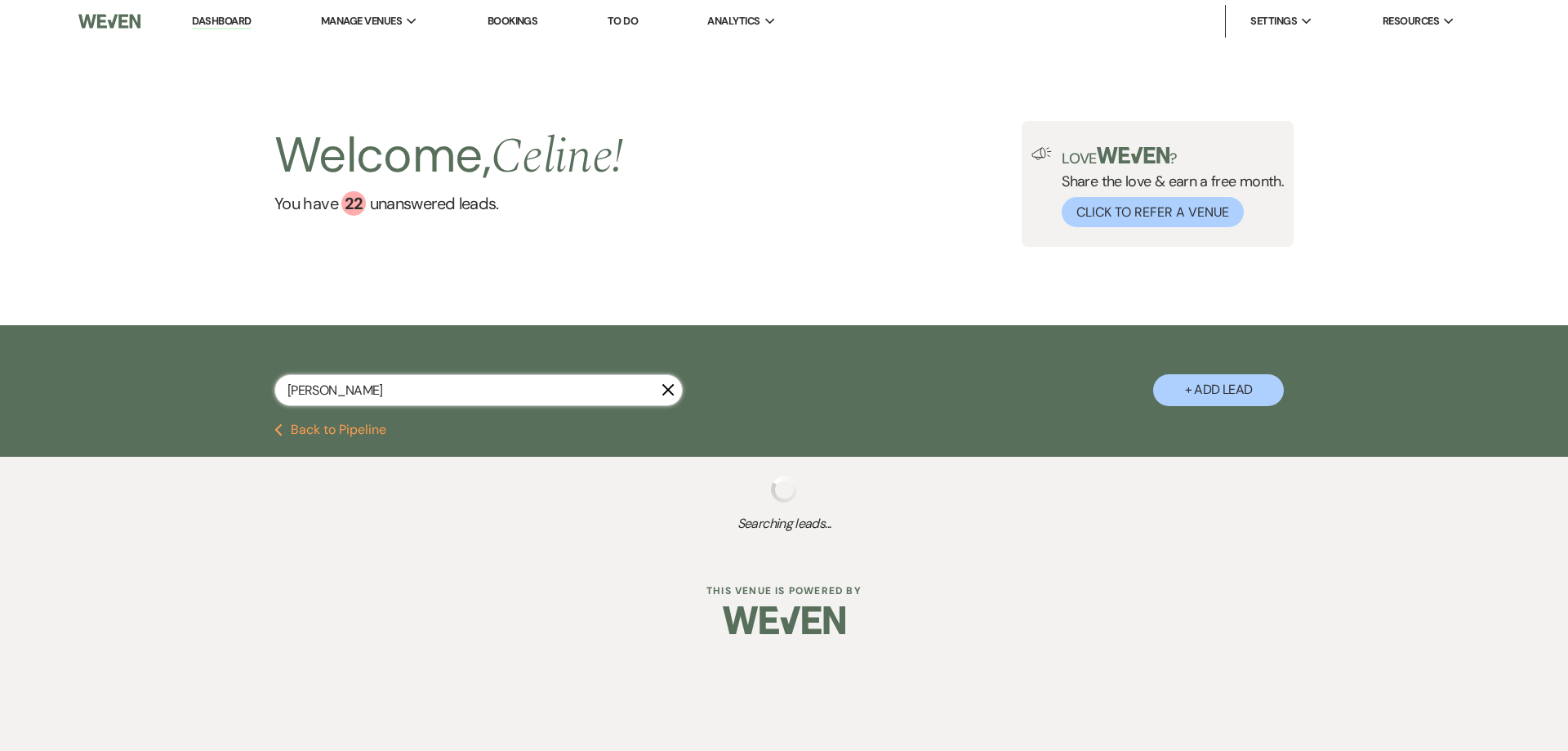
select select "8"
type input "[PERSON_NAME] andbec"
select select "8"
select select "5"
select select "8"
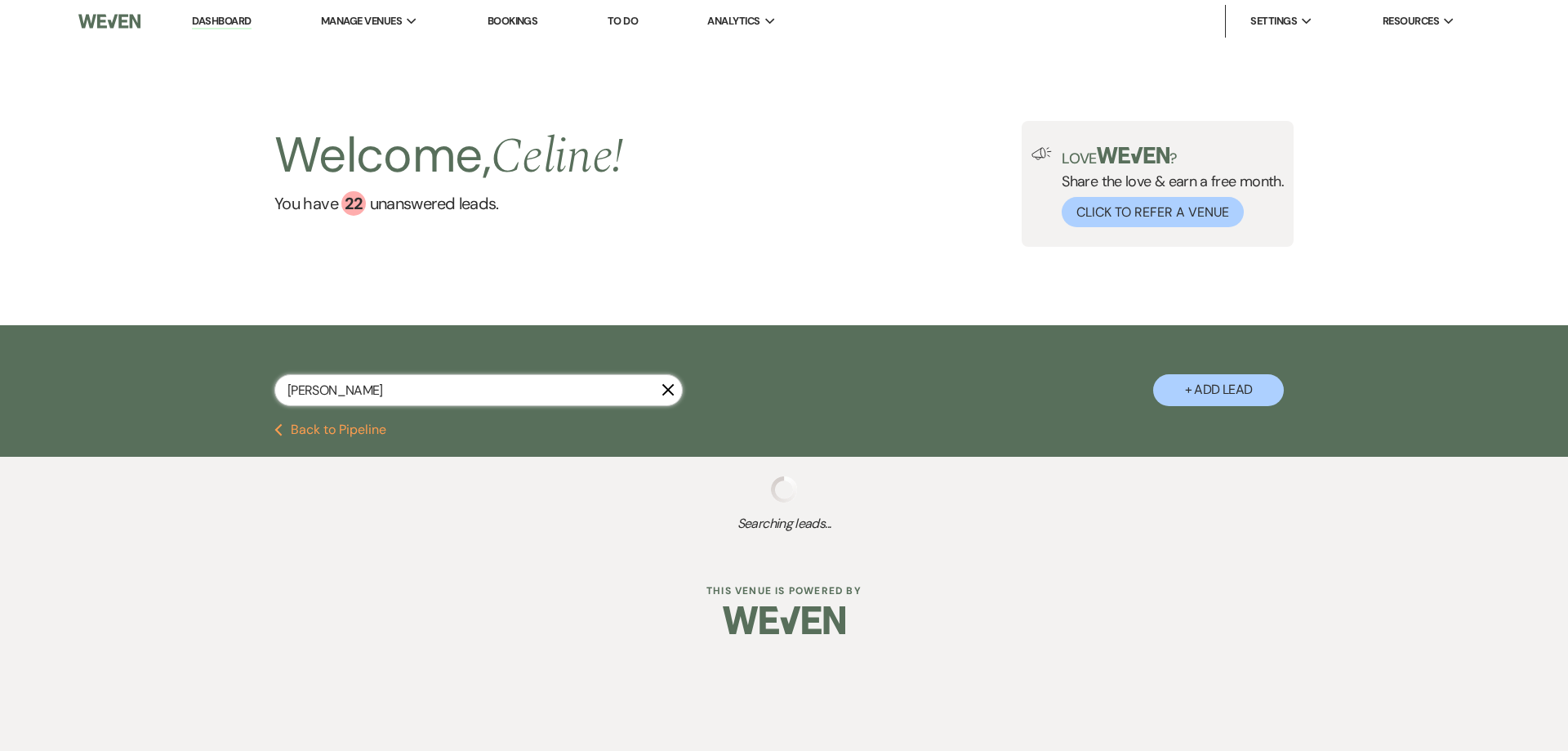
select select "5"
select select "8"
select select "5"
select select "8"
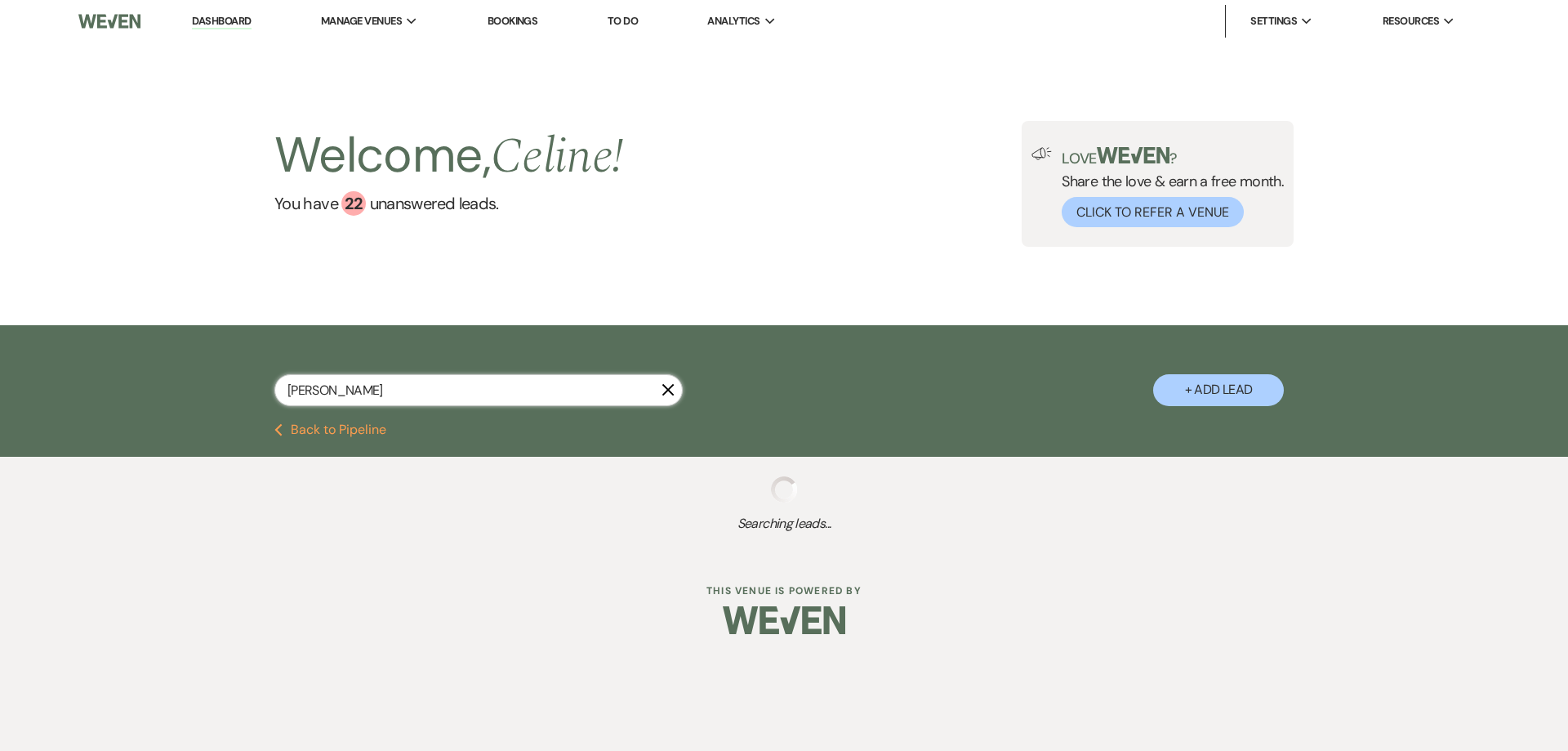
select select "8"
select select "5"
select select "8"
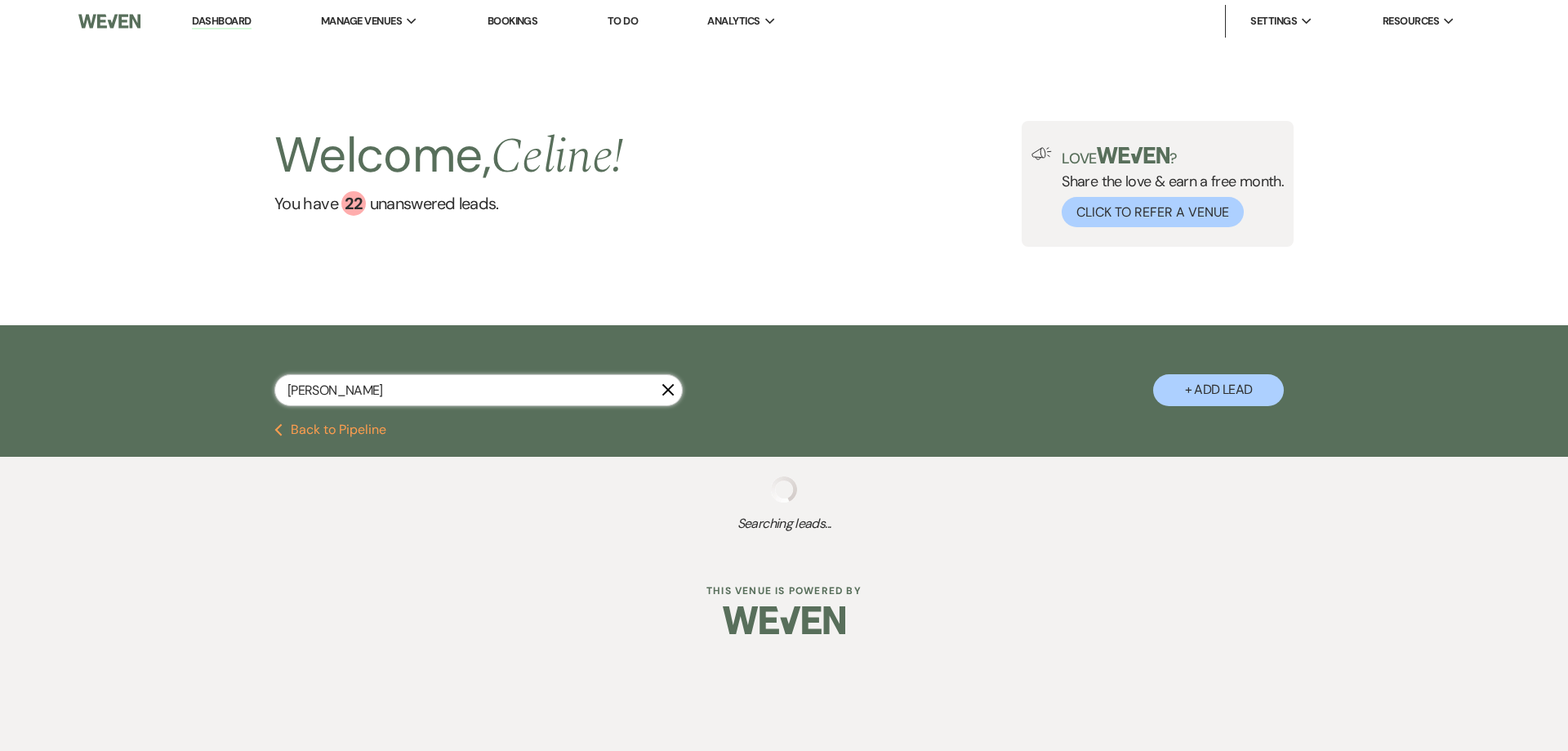
select select "5"
select select "8"
select select "7"
type input "[PERSON_NAME]"
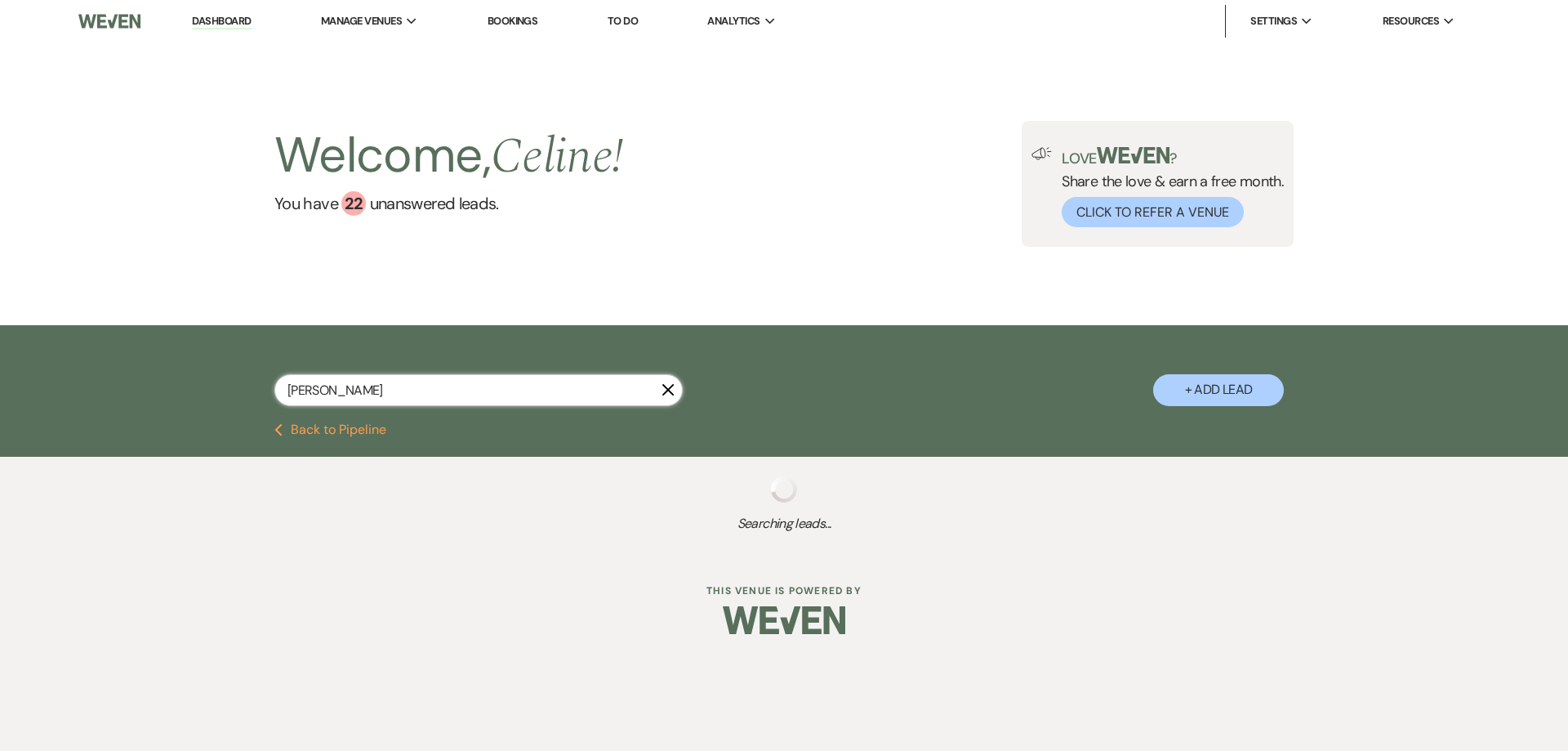
select select "2"
select select "9"
select select "2"
select select "9"
select select "8"
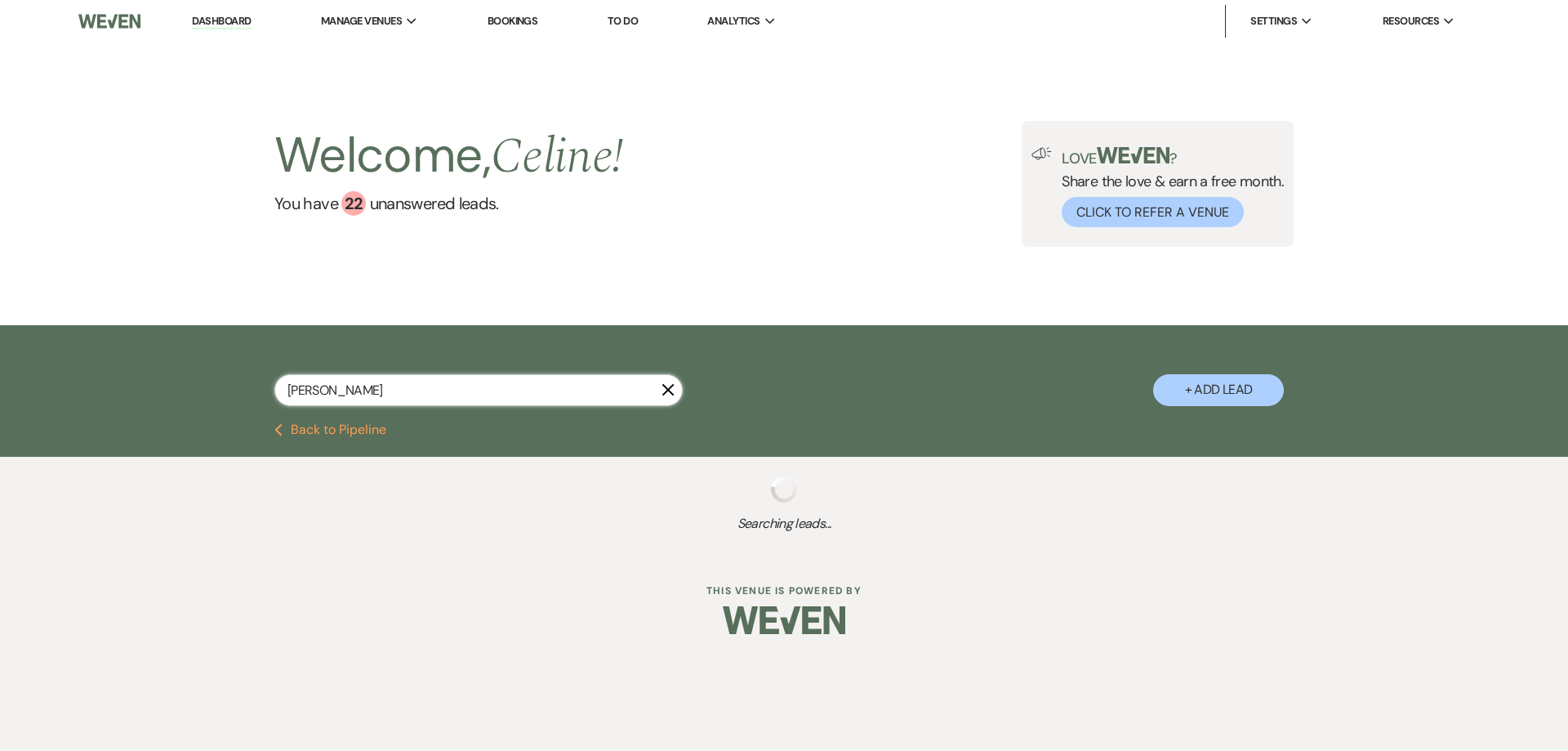
select select "7"
select select "9"
select select "8"
select select "7"
select select "6"
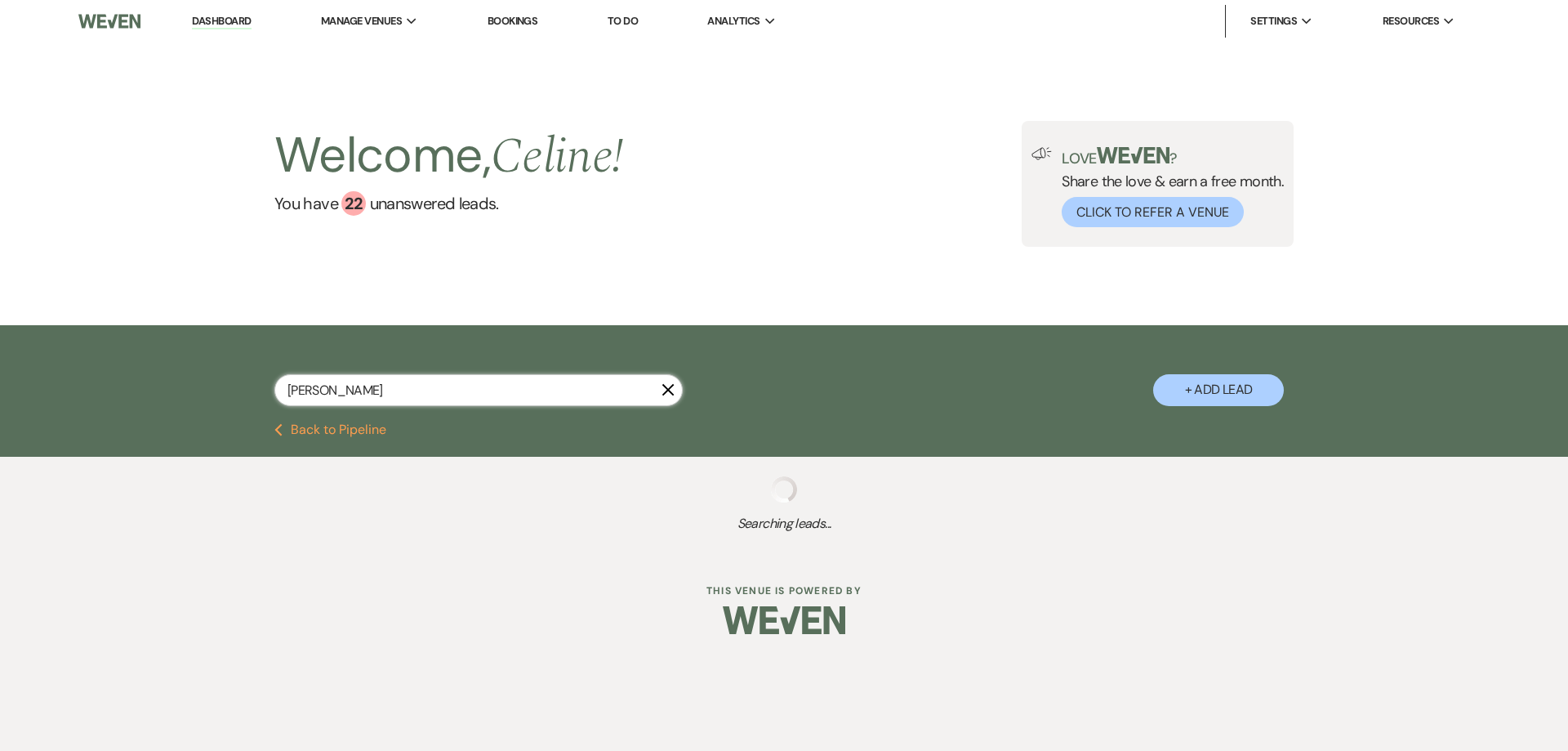
select select "8"
select select "7"
select select "8"
select select "5"
select select "8"
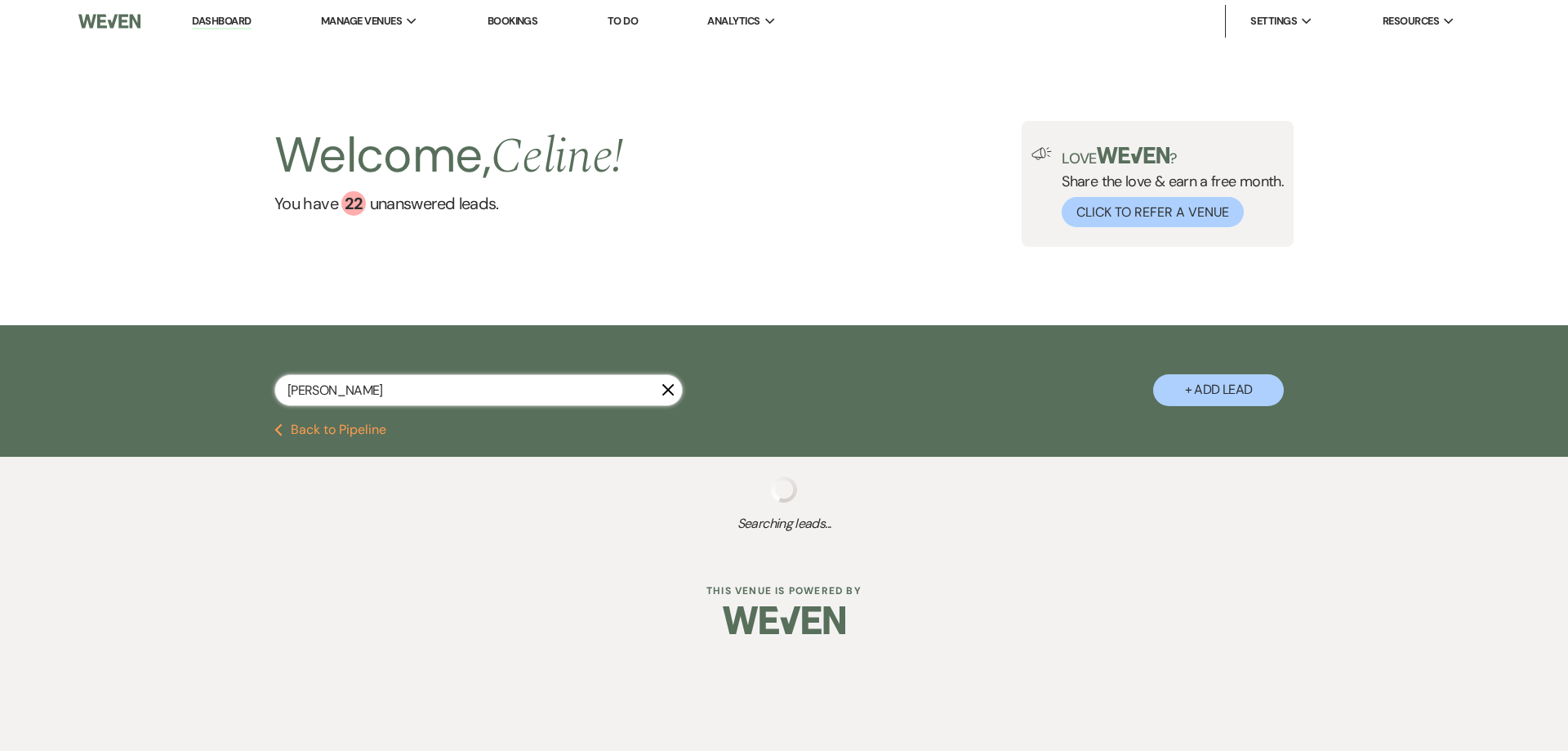
select select "7"
select select "8"
select select "5"
select select "8"
select select "5"
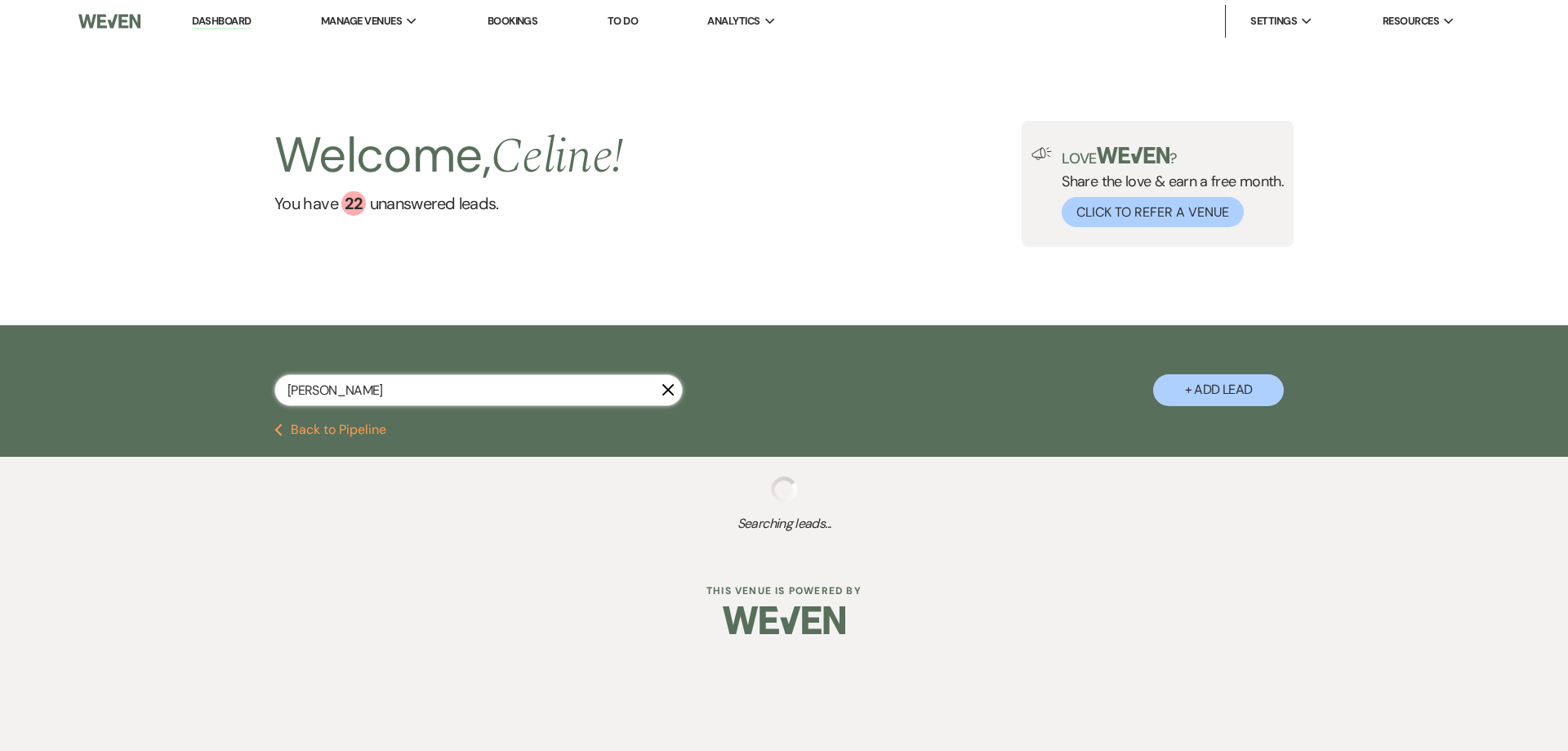
select select "6"
select select "8"
select select "5"
select select "8"
select select "5"
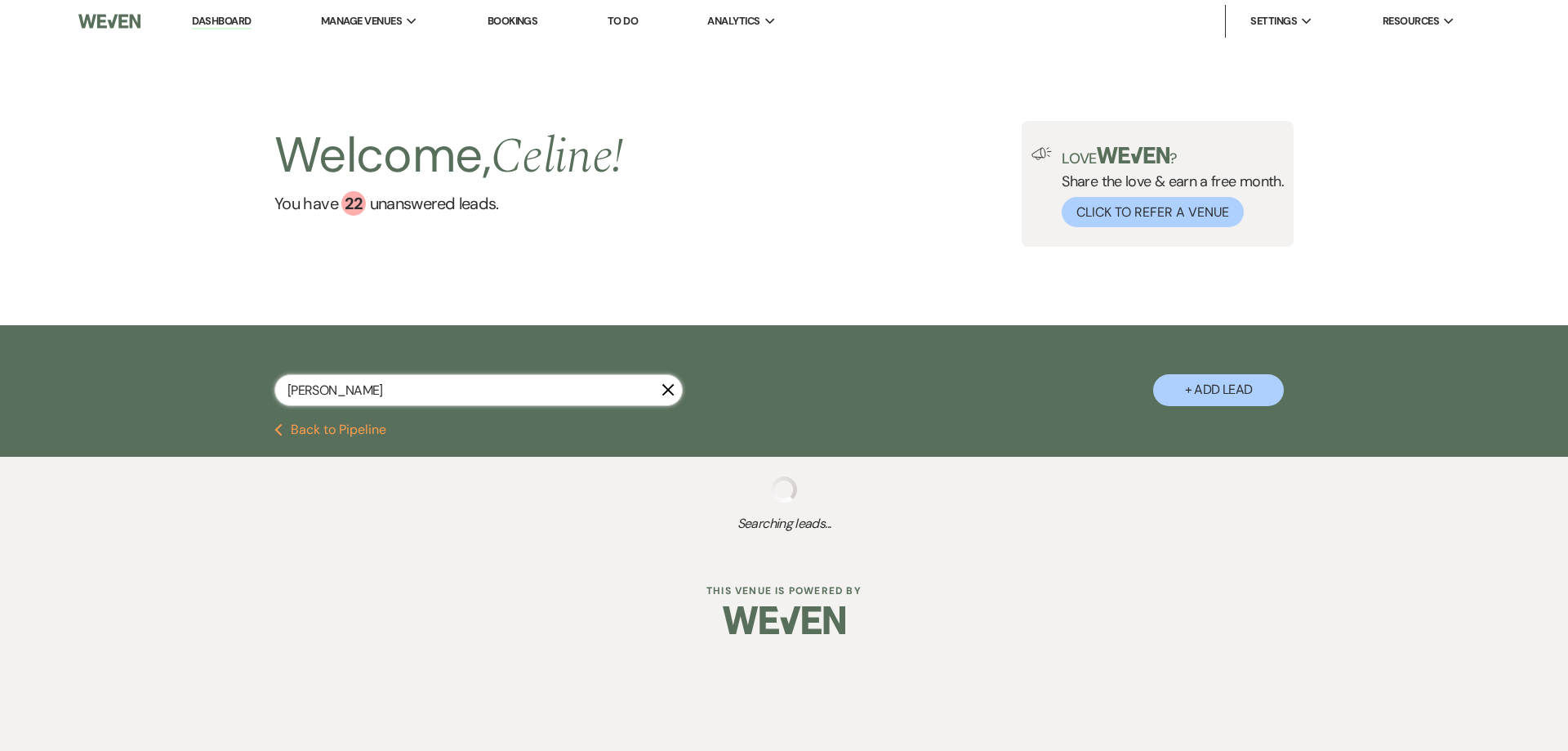
select select "8"
select select "6"
select select "8"
select select "5"
select select "8"
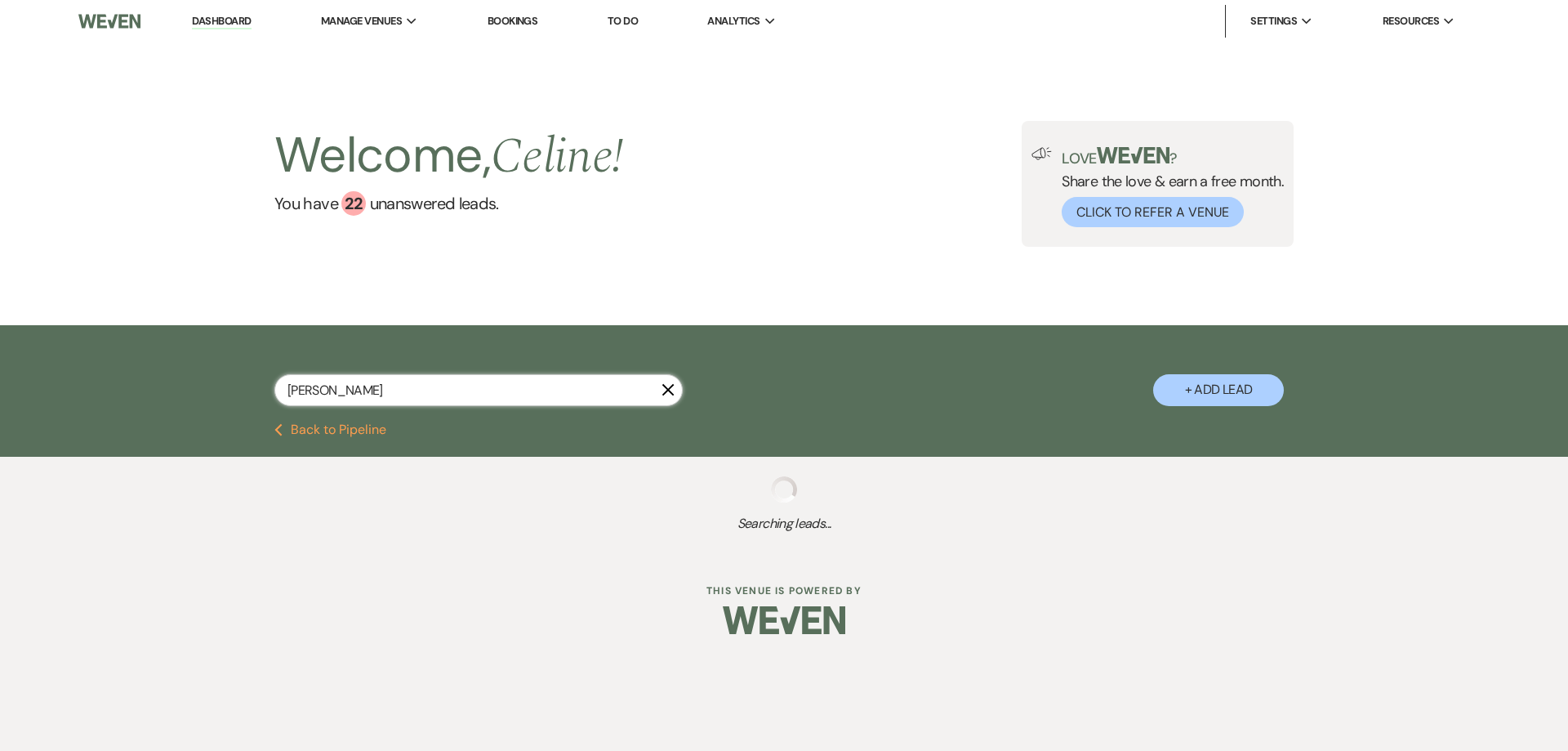
select select "7"
select select "8"
select select "5"
select select "8"
select select "1"
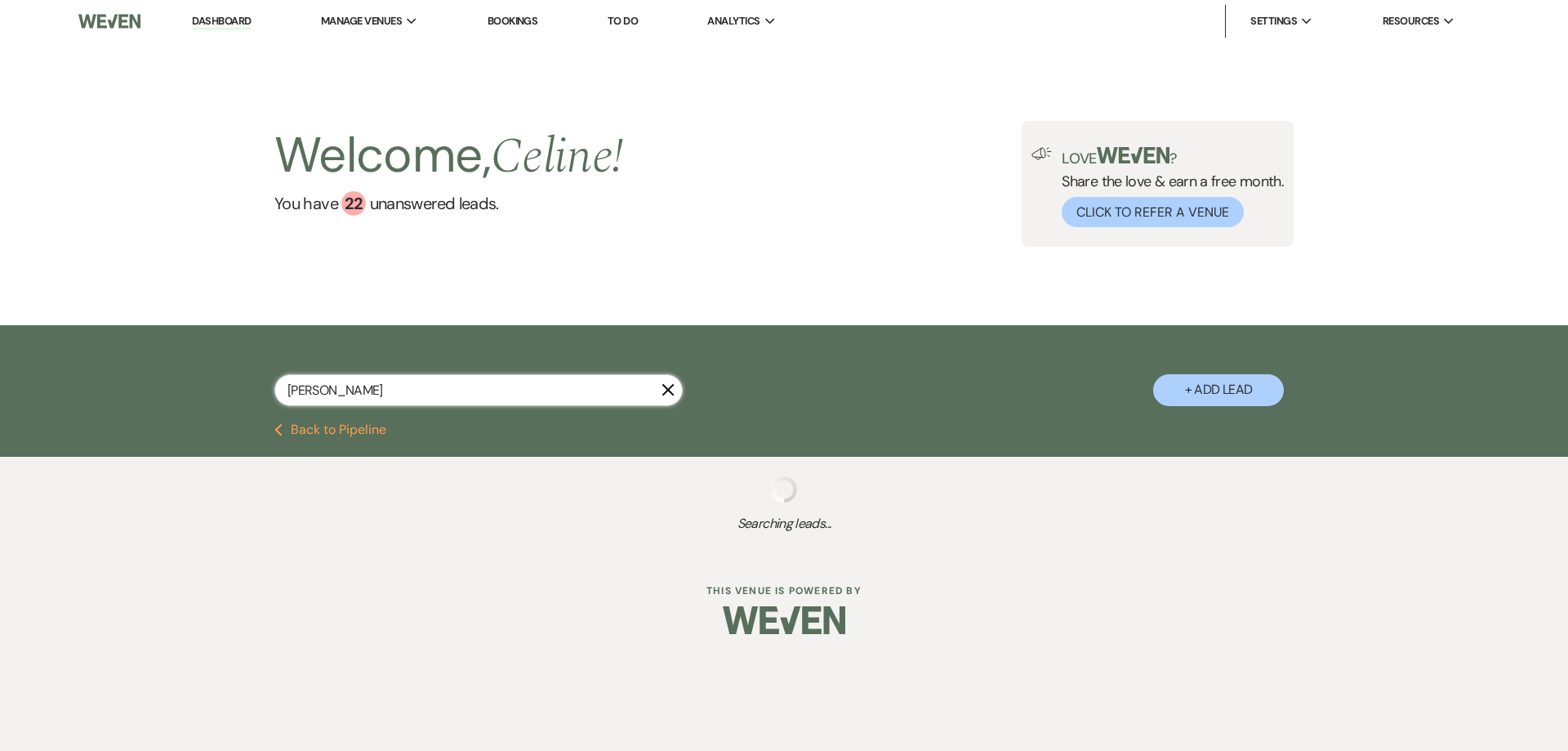
select select "8"
select select "5"
select select "8"
select select "5"
select select "8"
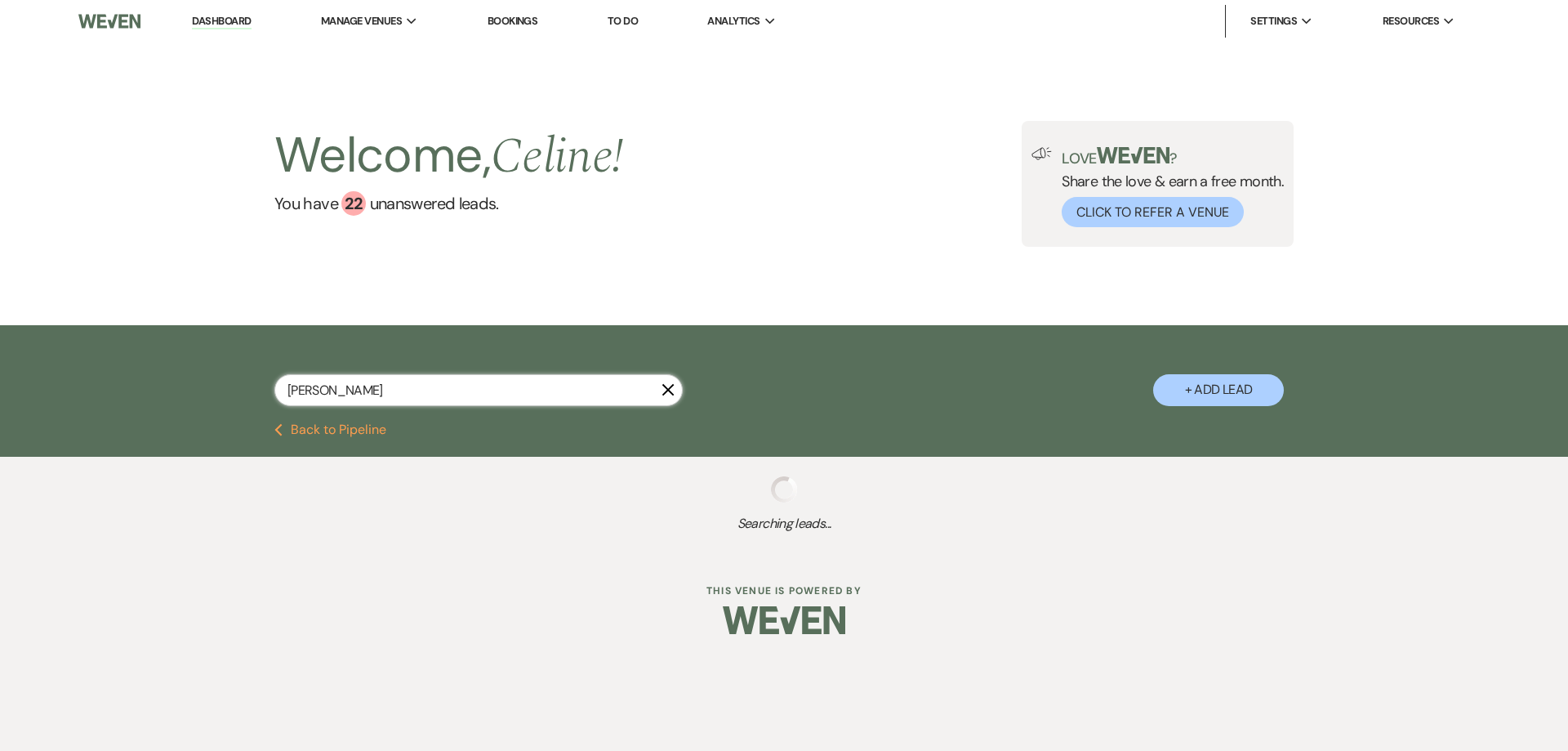
select select "5"
select select "8"
select select "5"
select select "8"
select select "5"
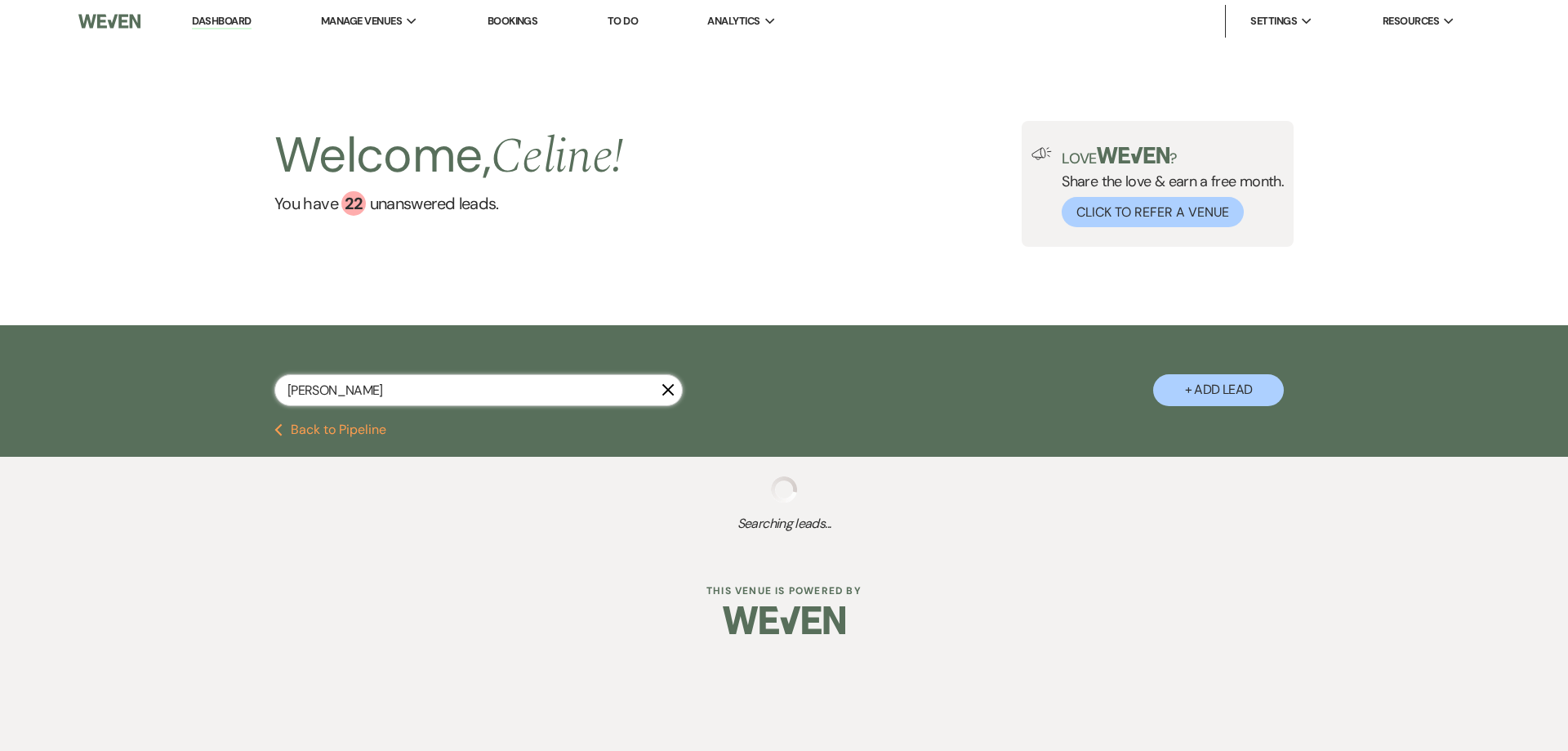
select select "8"
select select "7"
select select "8"
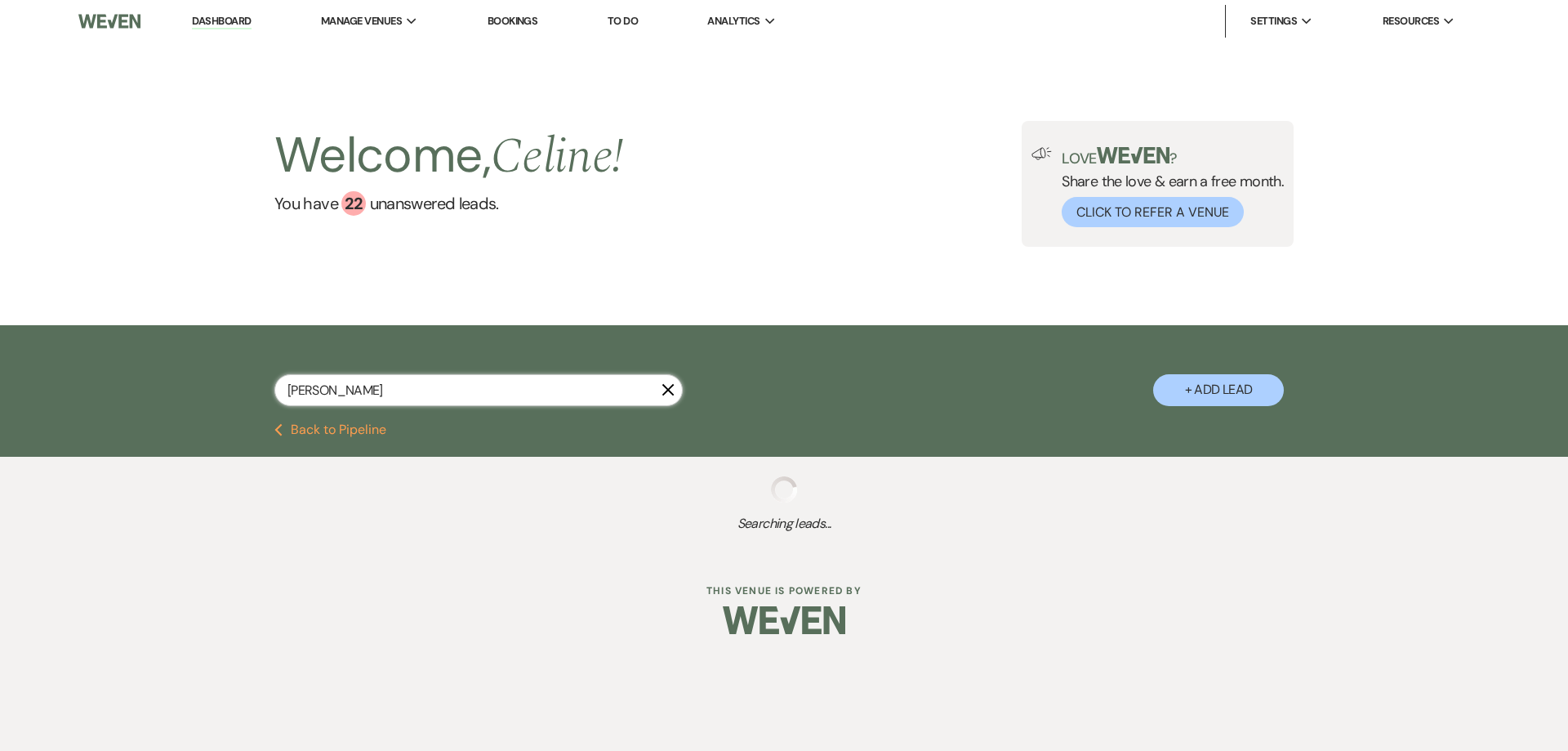
select select "5"
select select "8"
select select "5"
select select "8"
select select "5"
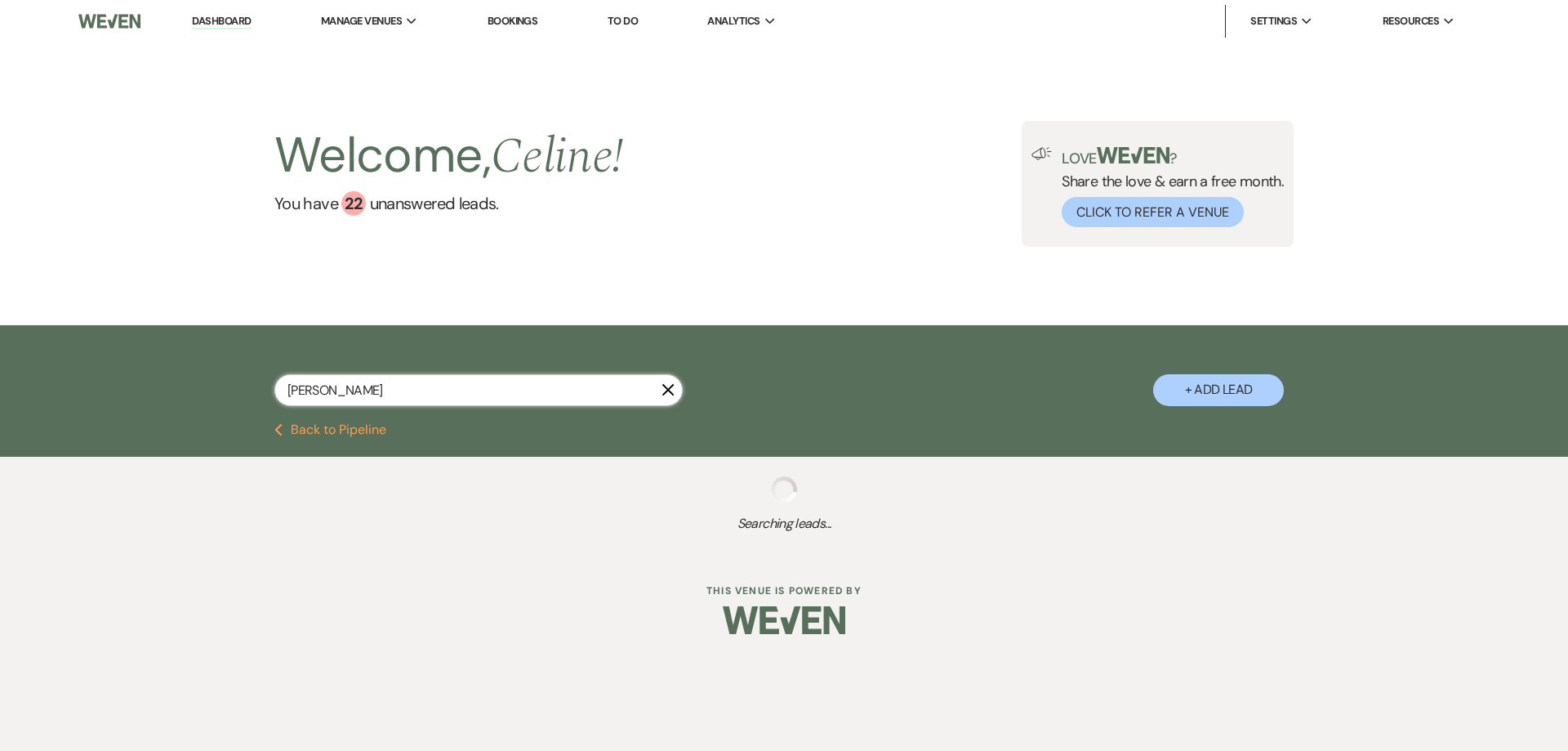
select select "8"
select select "5"
select select "8"
select select "5"
select select "8"
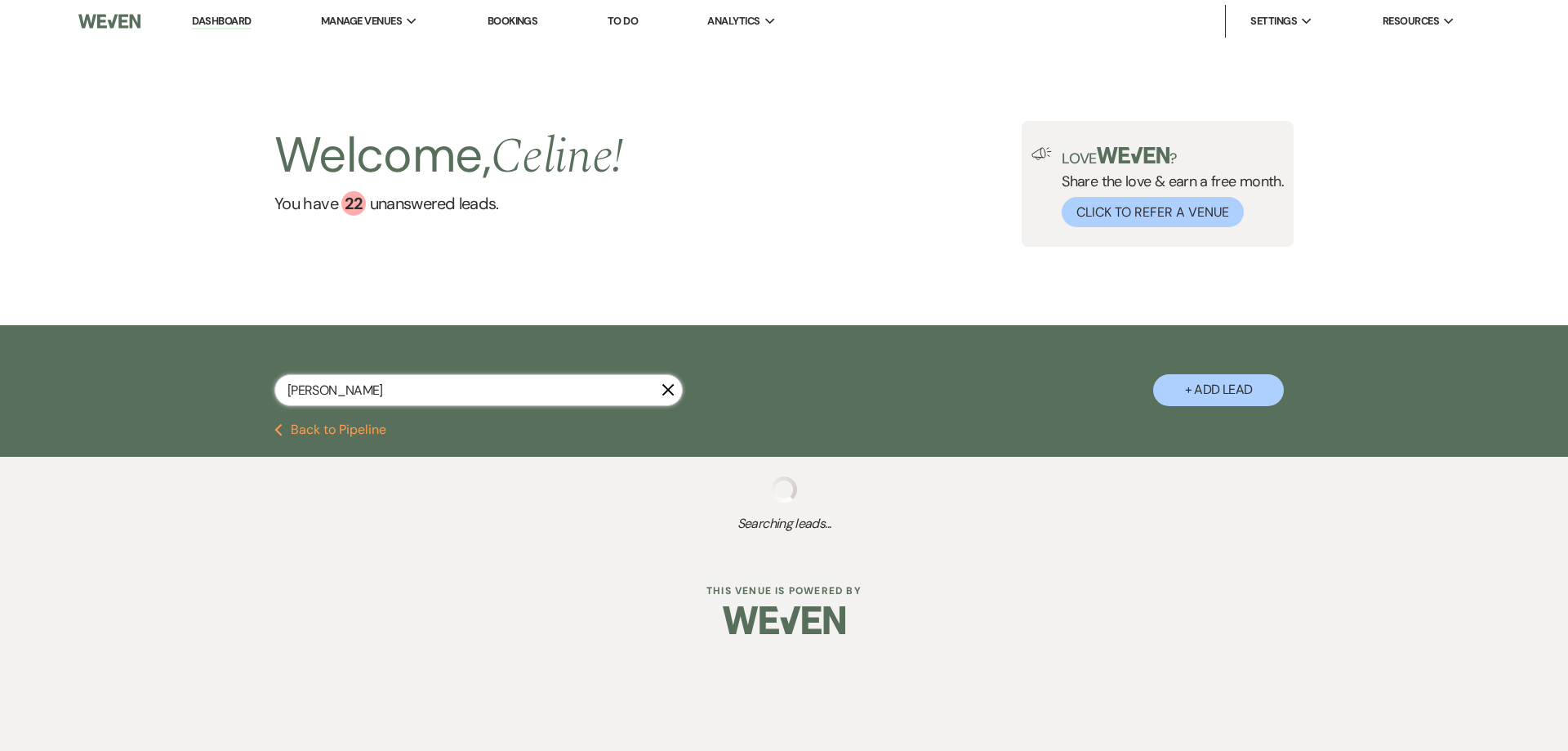
select select "5"
select select "8"
select select "5"
select select "8"
select select "5"
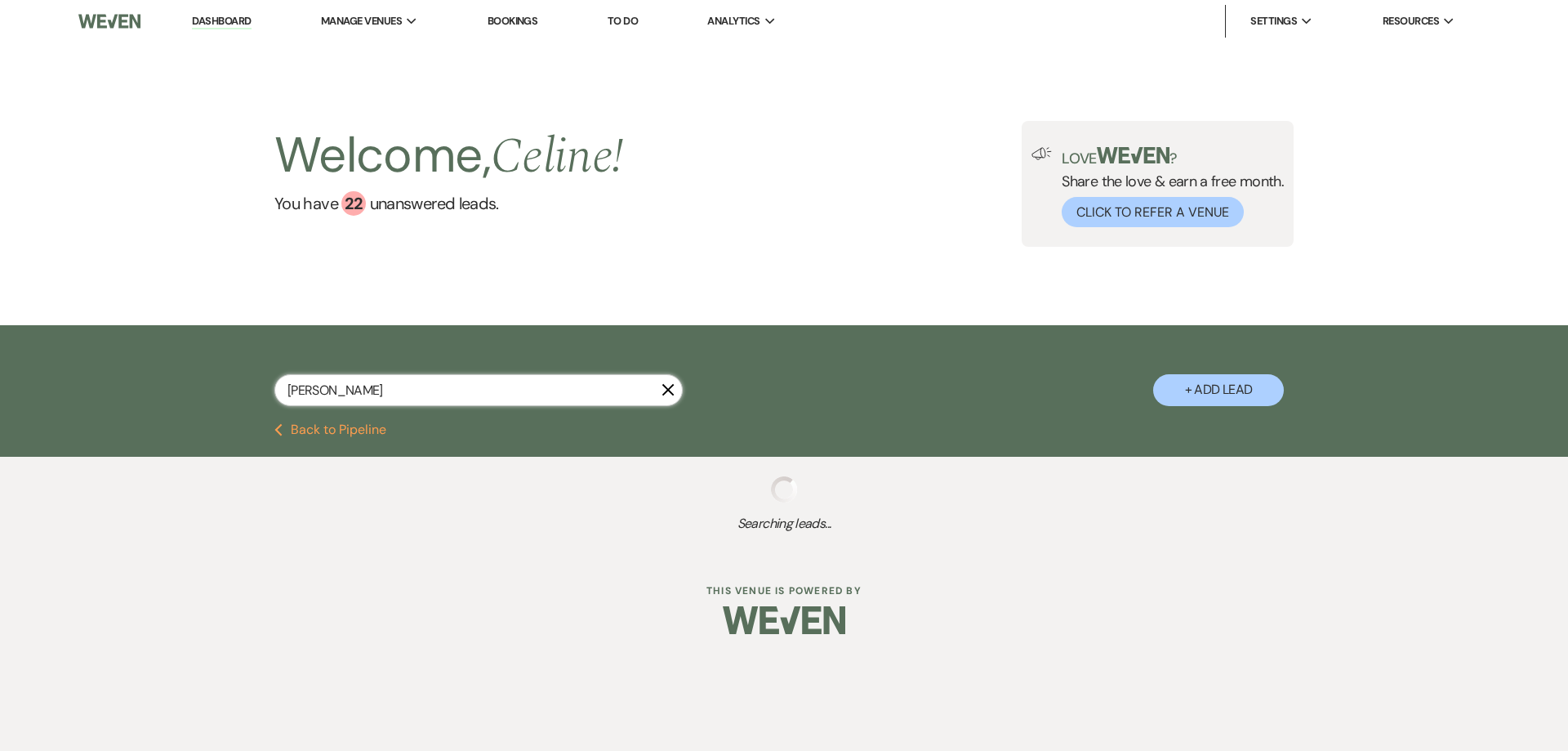
select select "8"
select select "5"
select select "8"
select select "5"
select select "8"
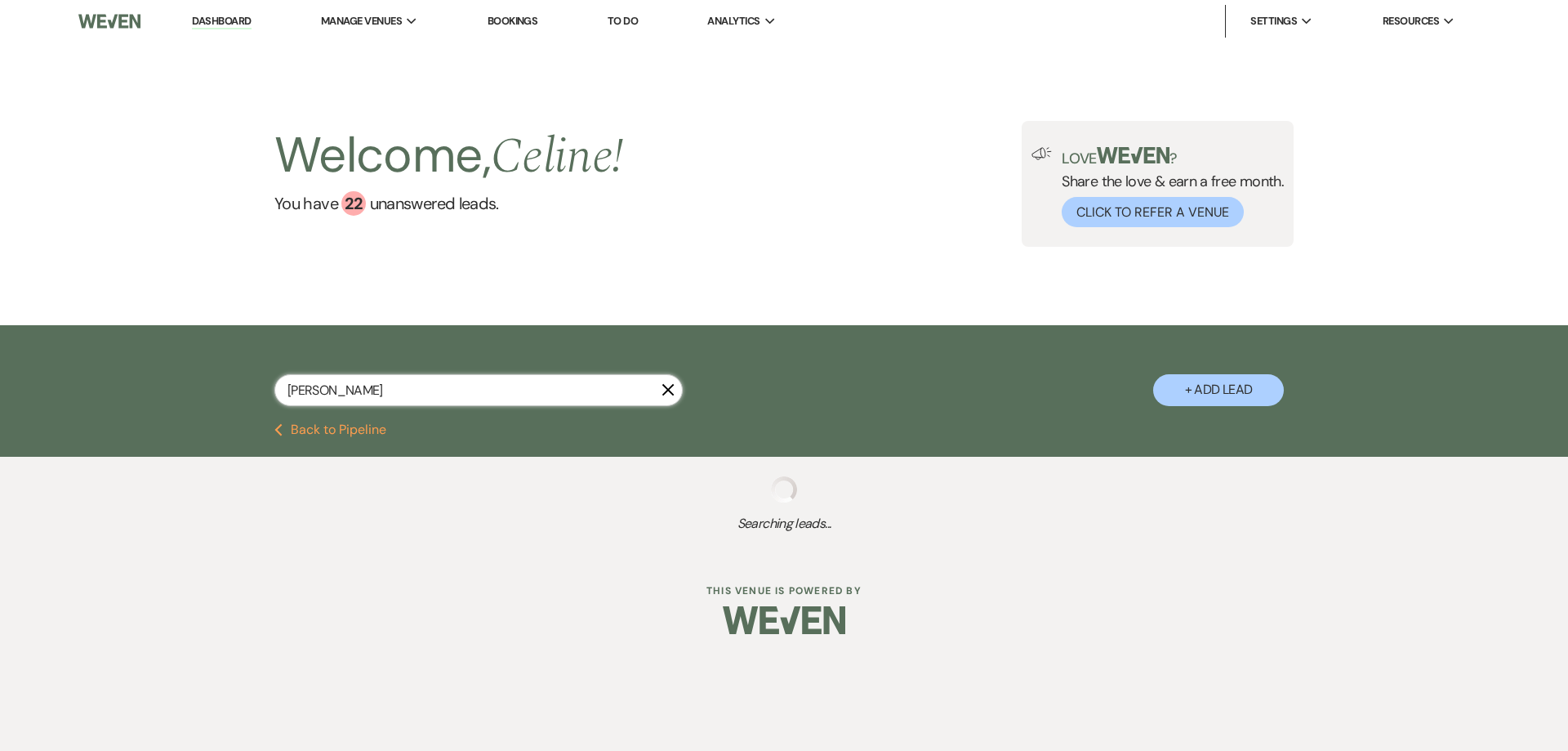
select select "7"
select select "8"
select select "6"
select select "8"
select select "5"
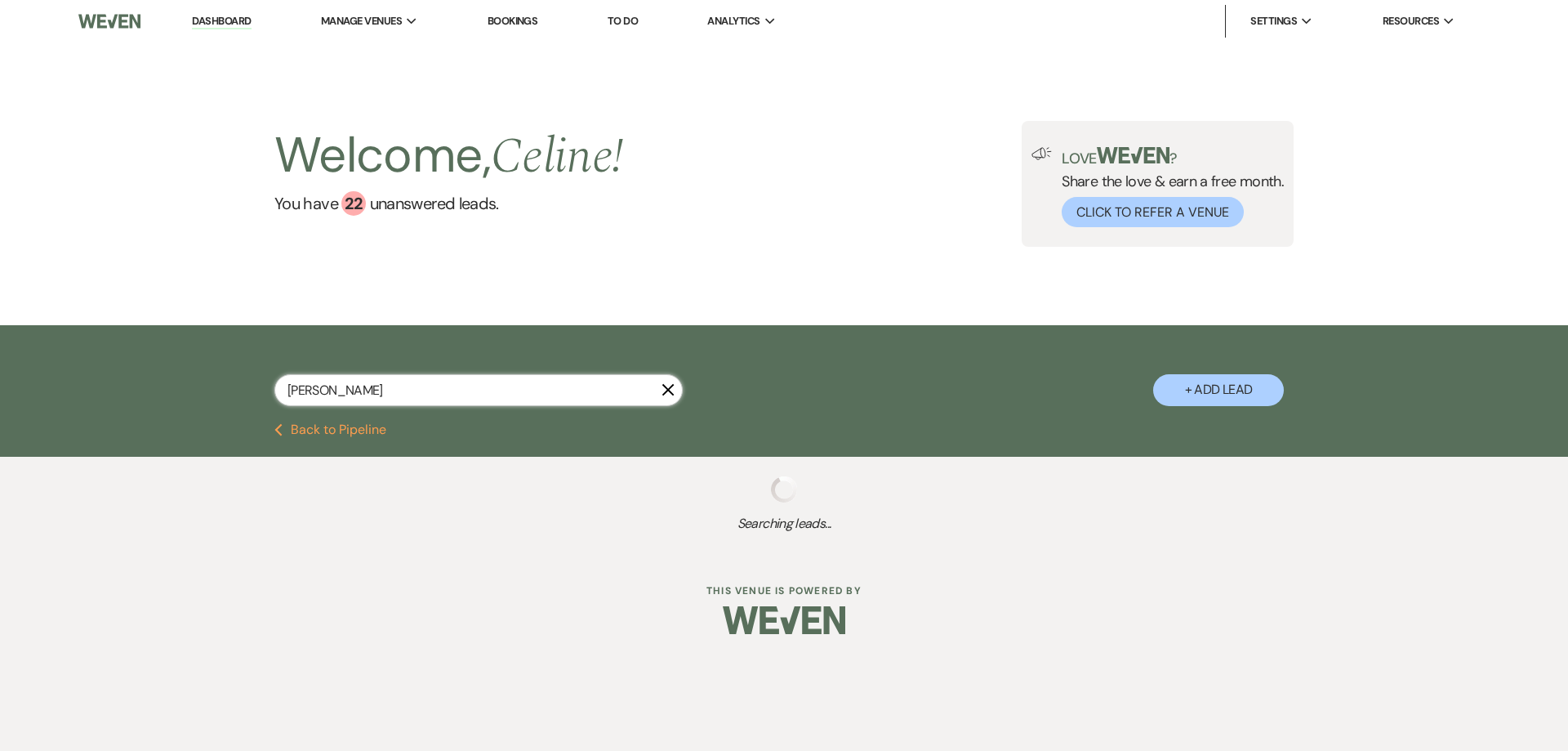
select select "8"
select select "5"
select select "8"
select select "5"
select select "8"
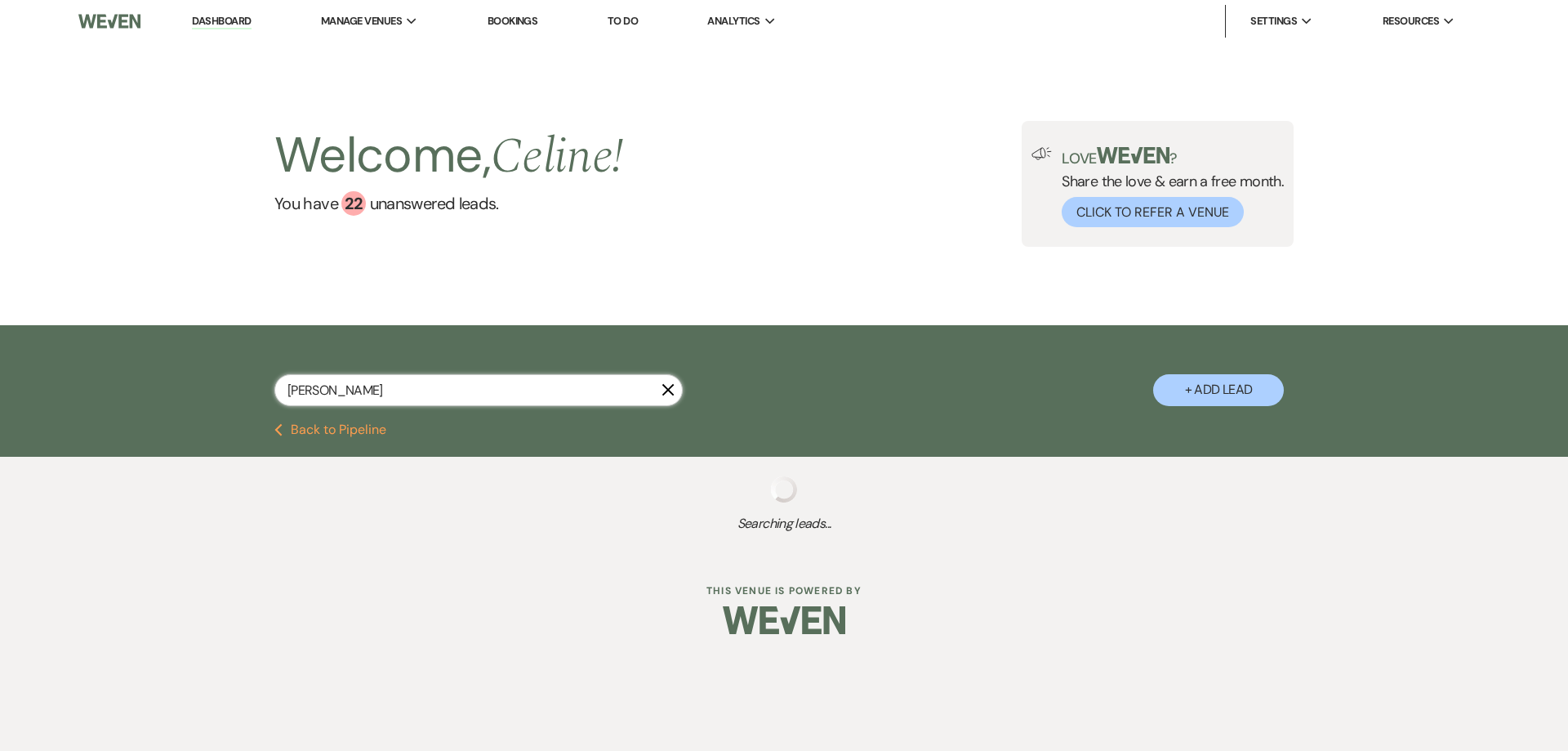
select select "5"
select select "8"
select select "5"
select select "8"
select select "5"
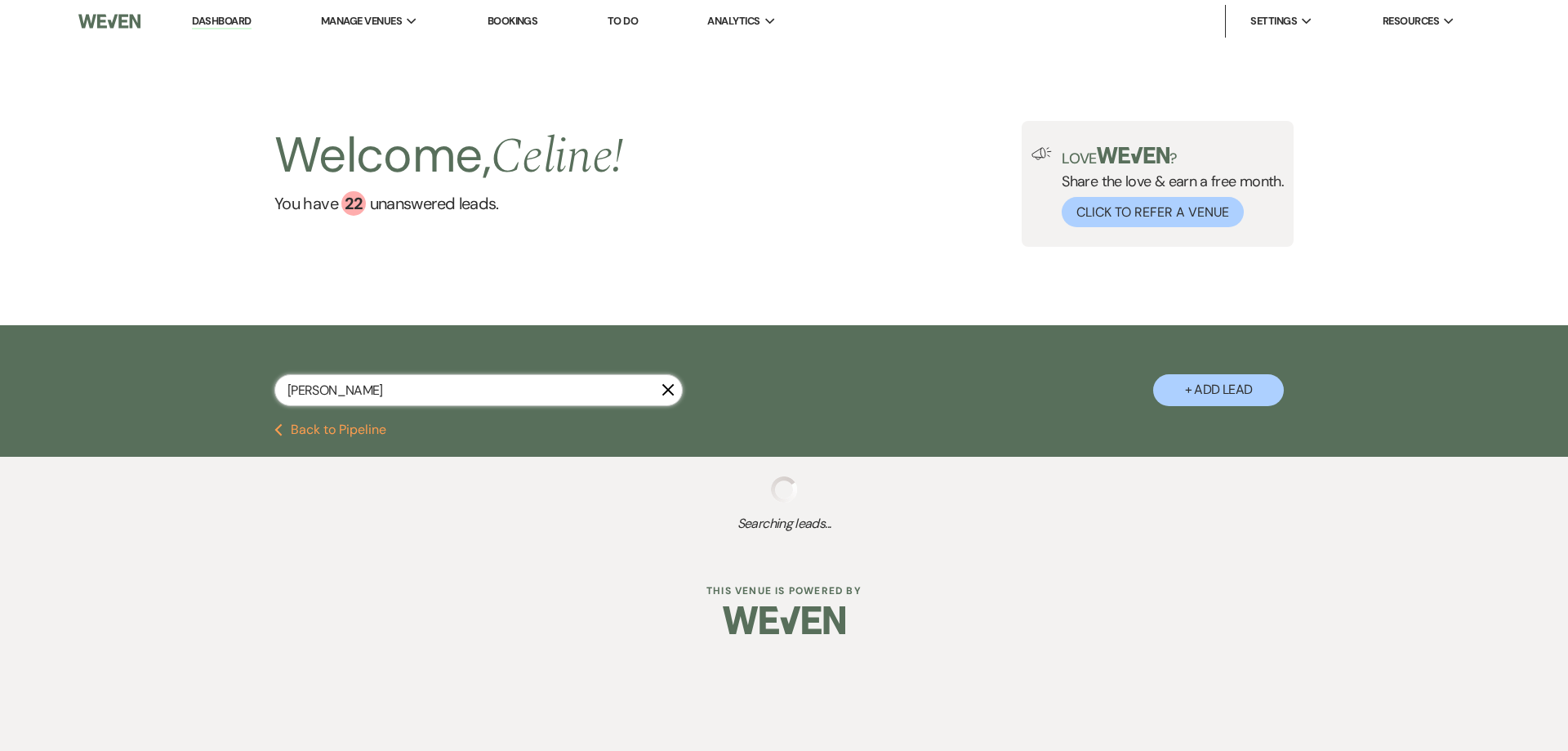
select select "8"
select select "6"
select select "8"
select select "5"
select select "8"
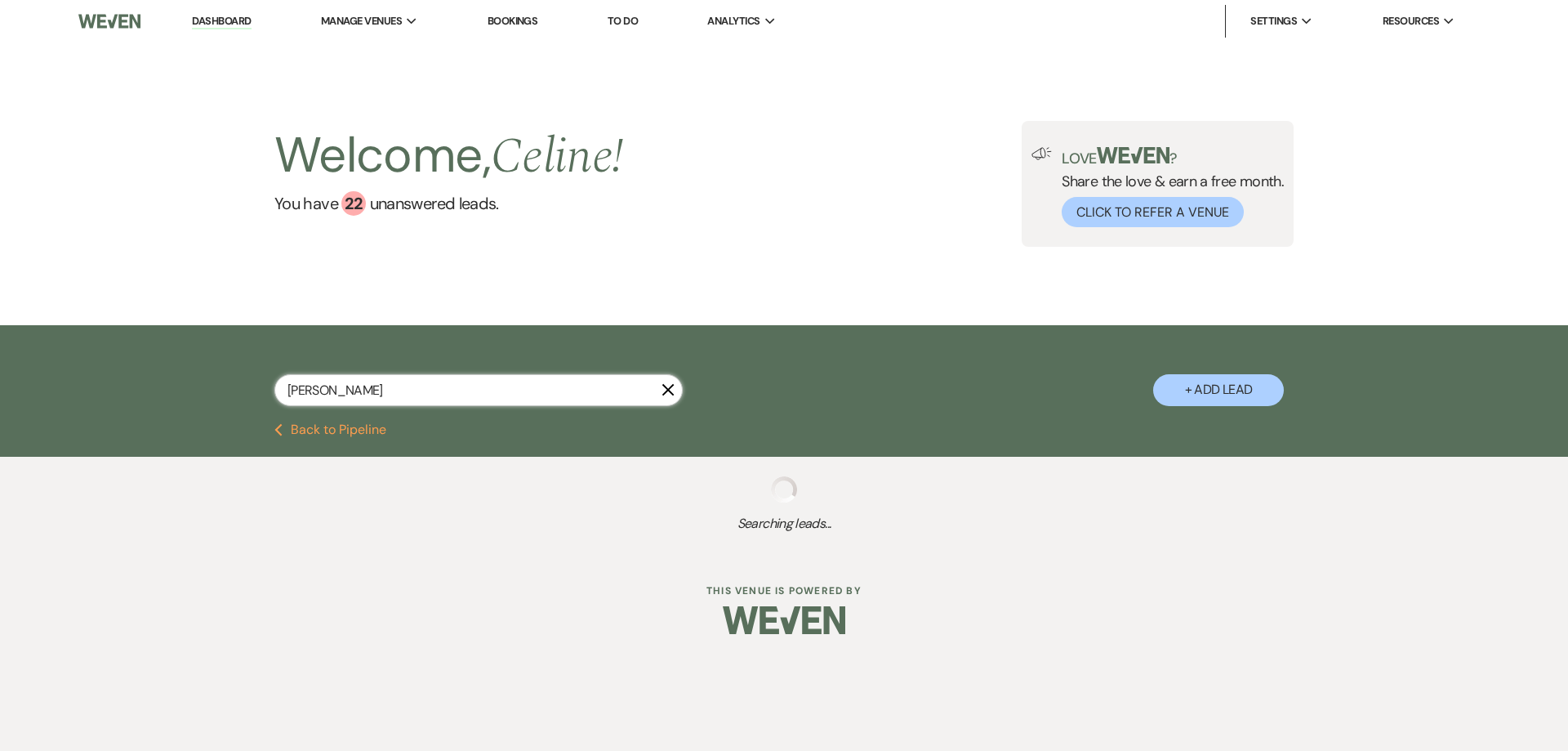
select select "5"
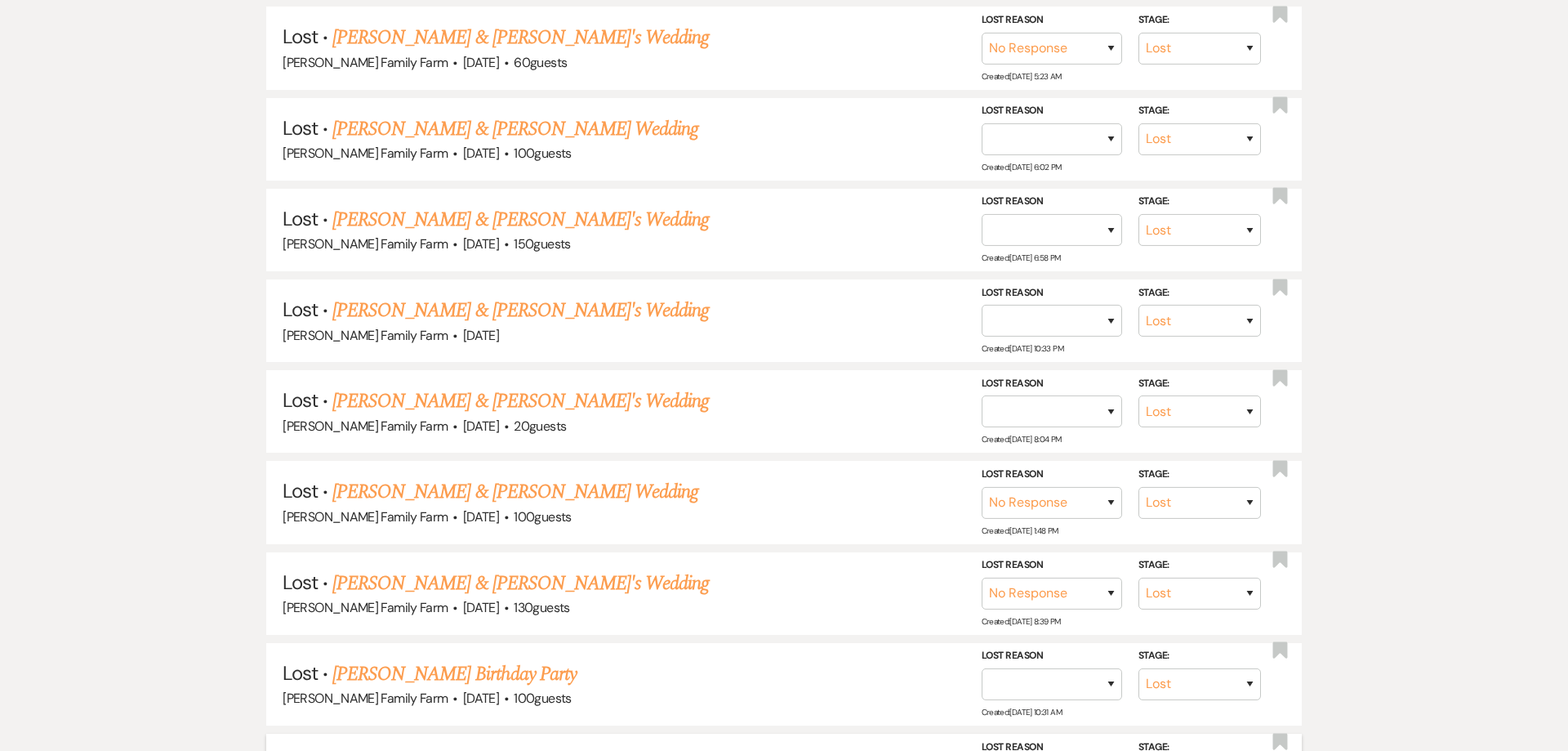
scroll to position [943, 0]
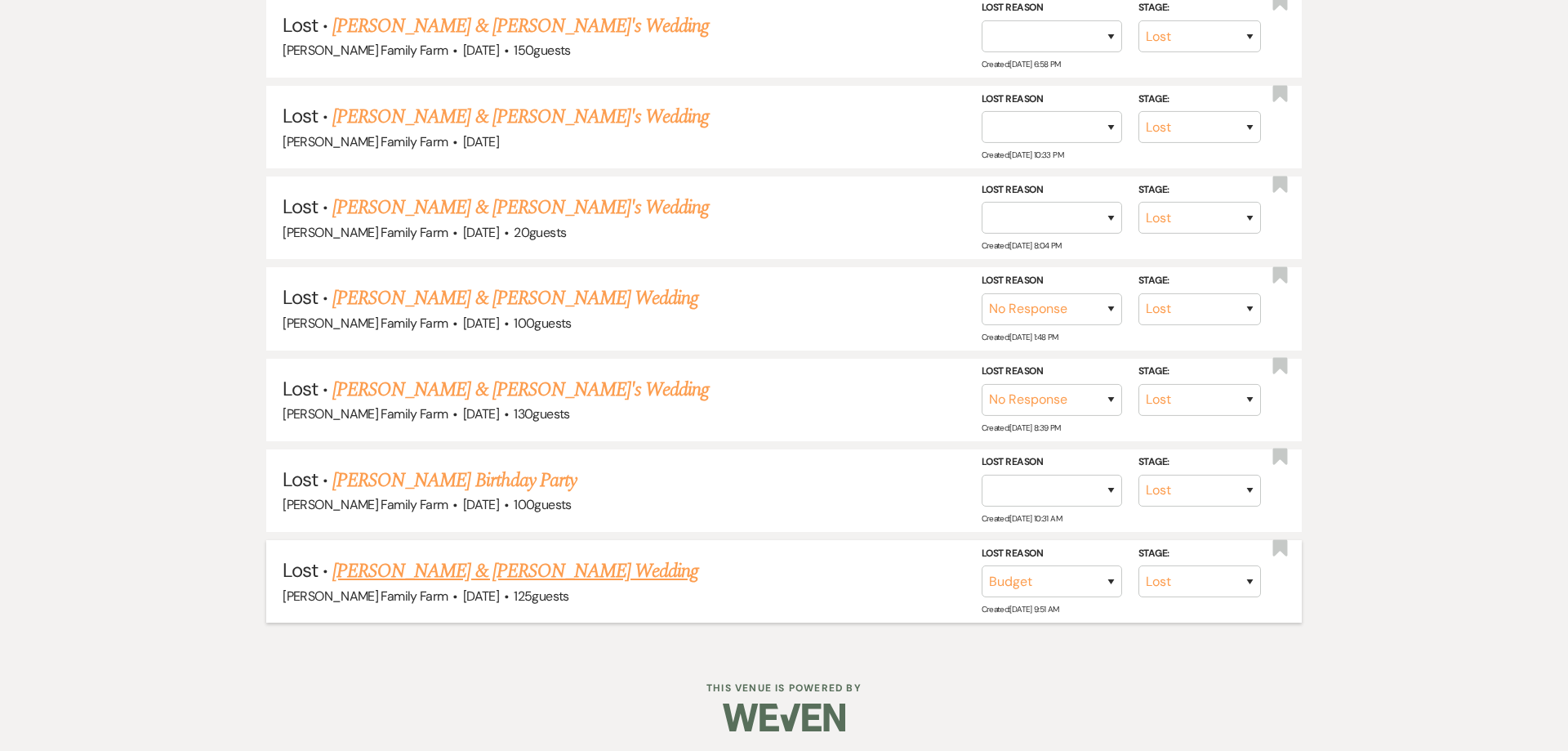
click at [591, 572] on link "[PERSON_NAME] & [PERSON_NAME] Wedding" at bounding box center [515, 571] width 366 height 30
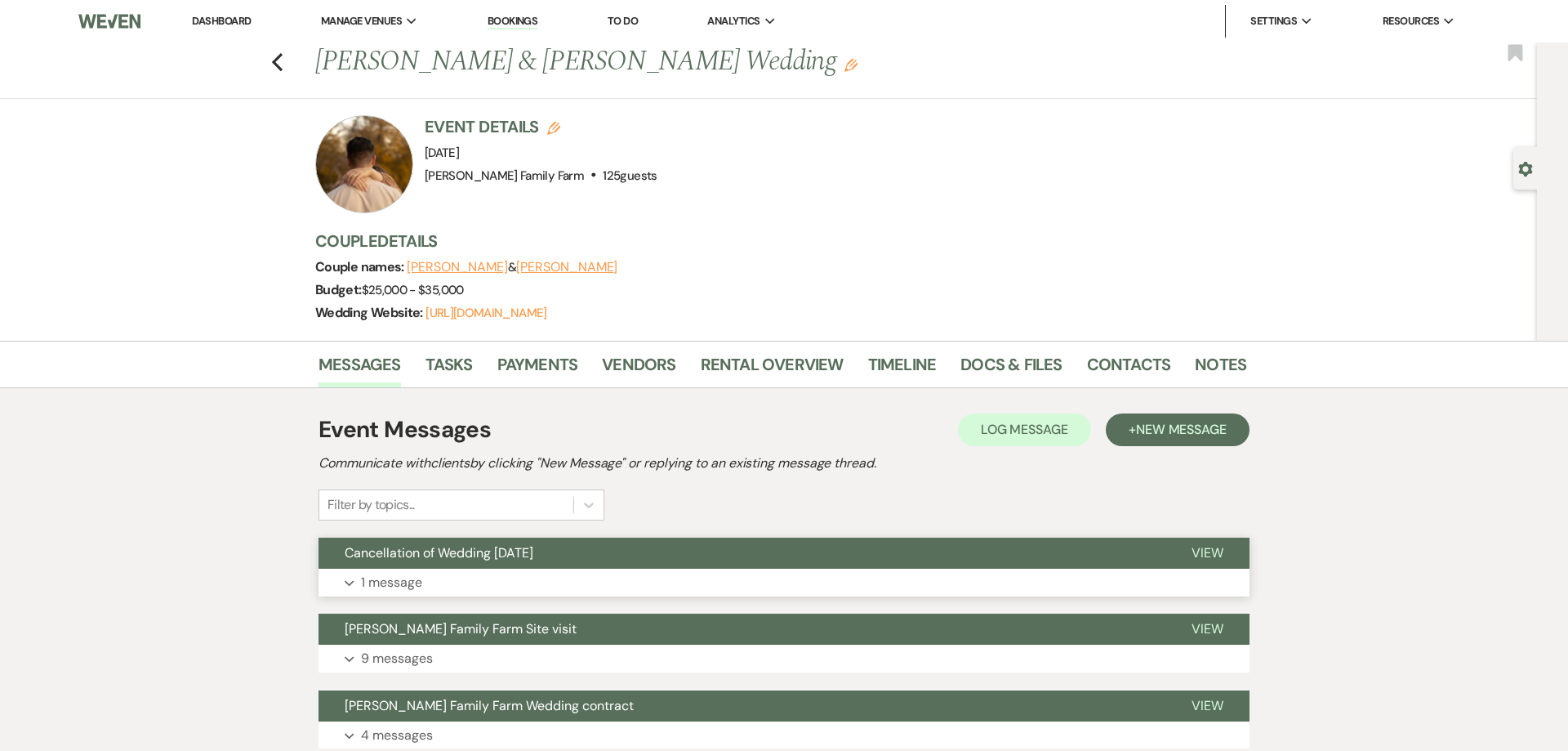
click at [575, 575] on button "Expand 1 message" at bounding box center [784, 582] width 931 height 28
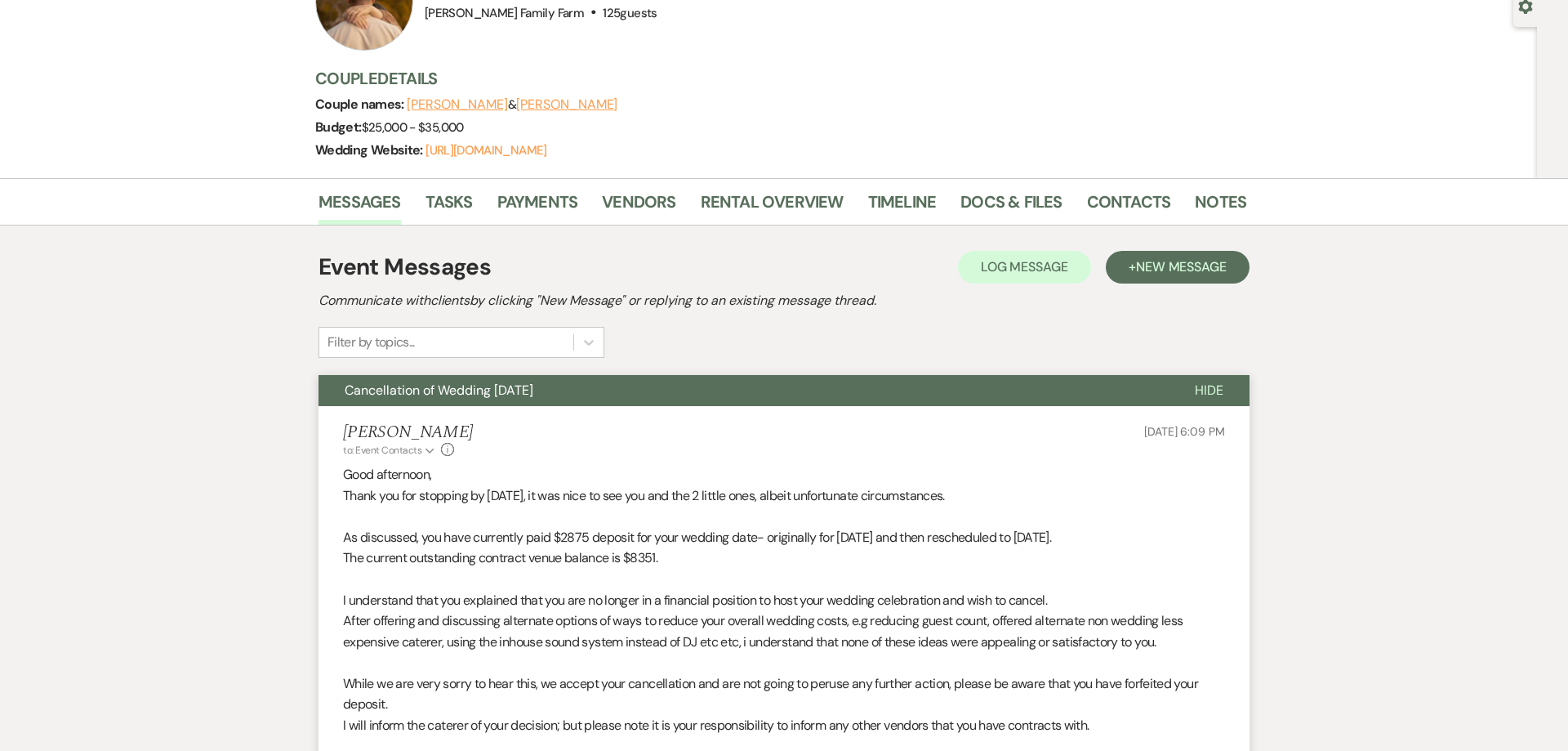
scroll to position [250, 0]
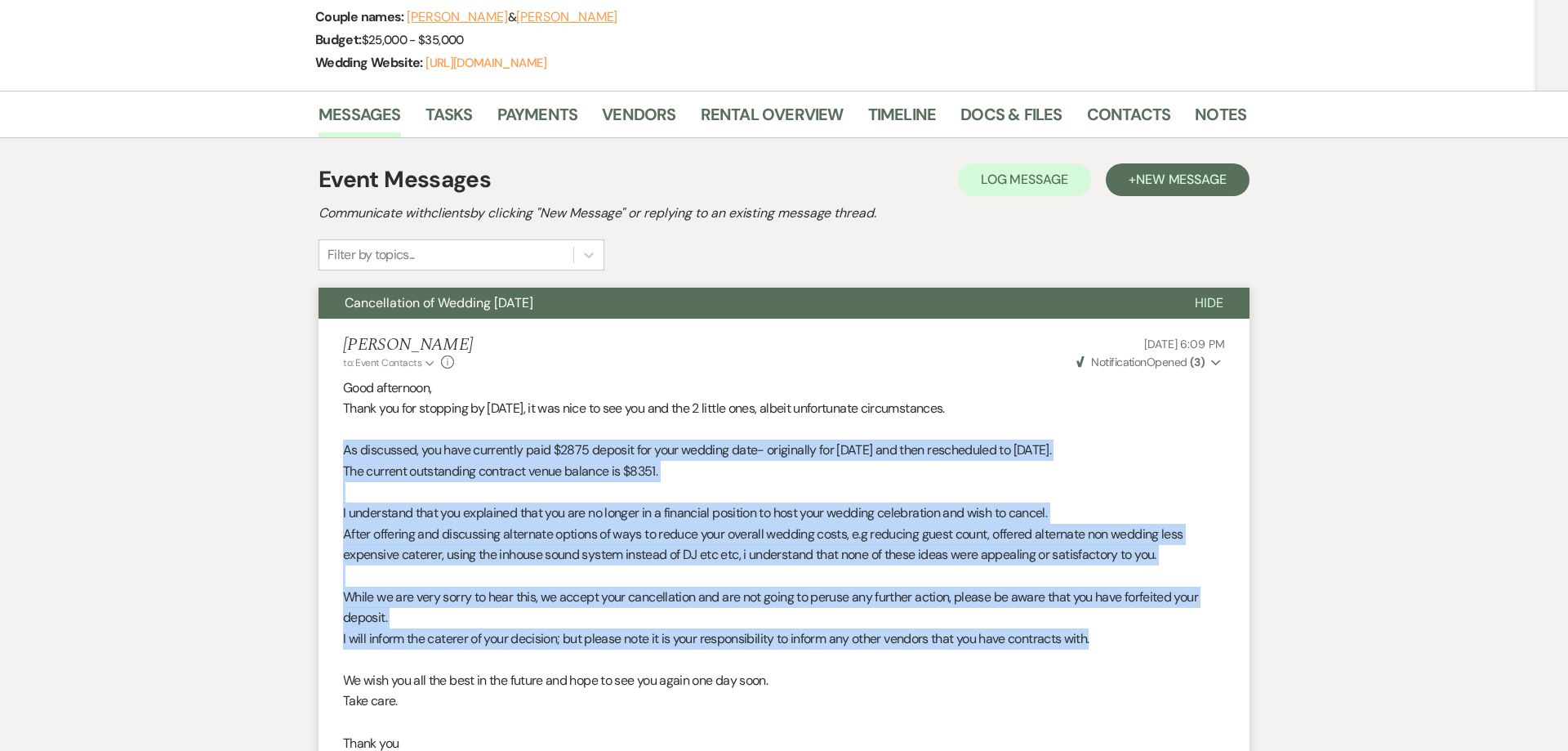
drag, startPoint x: 344, startPoint y: 453, endPoint x: 1166, endPoint y: 642, distance: 843.4
click at [1166, 642] on div "Good afternoon, Thank you for stopping by [DATE], it was nice to see you and th…" at bounding box center [784, 648] width 882 height 543
click at [488, 500] on p at bounding box center [784, 492] width 882 height 21
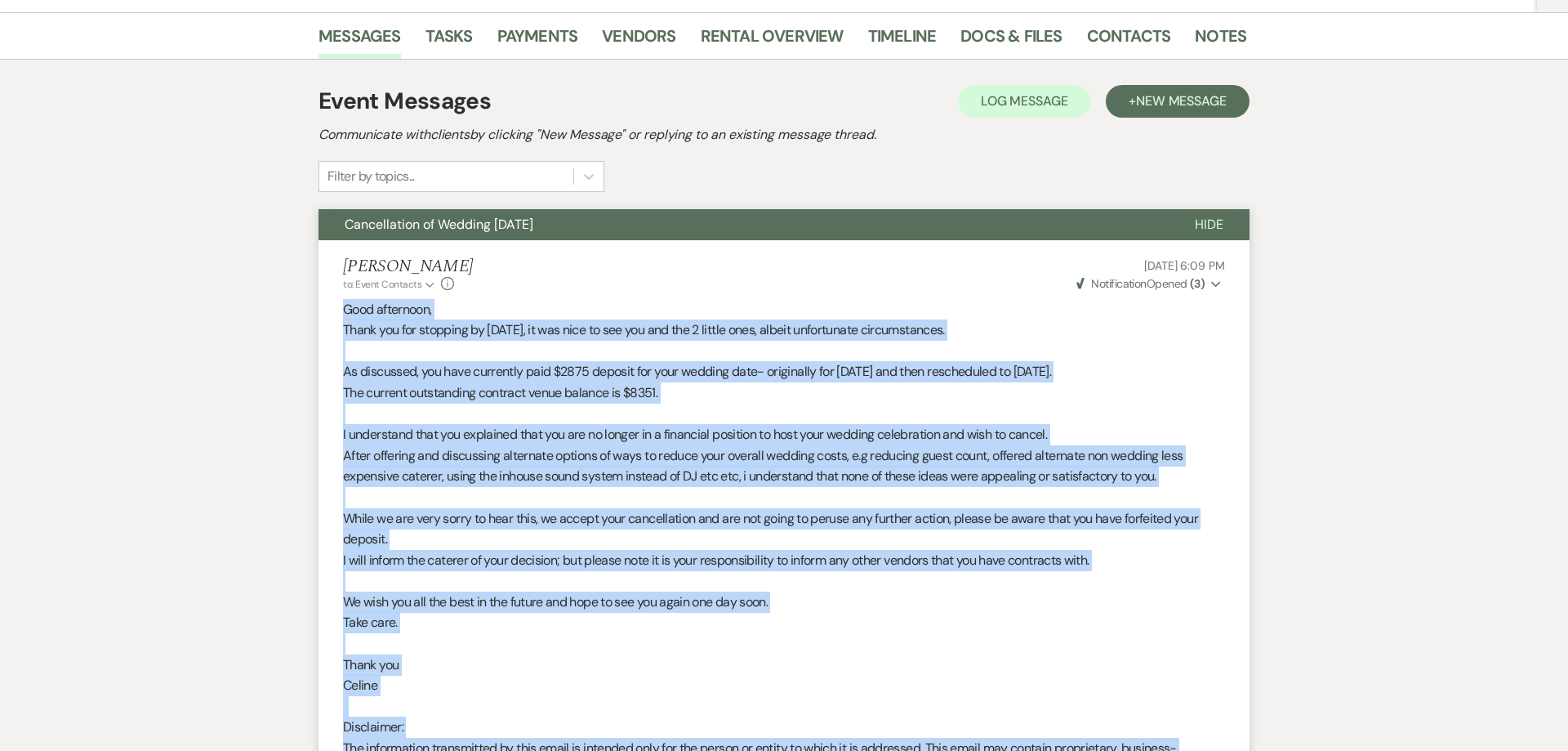
scroll to position [457, 0]
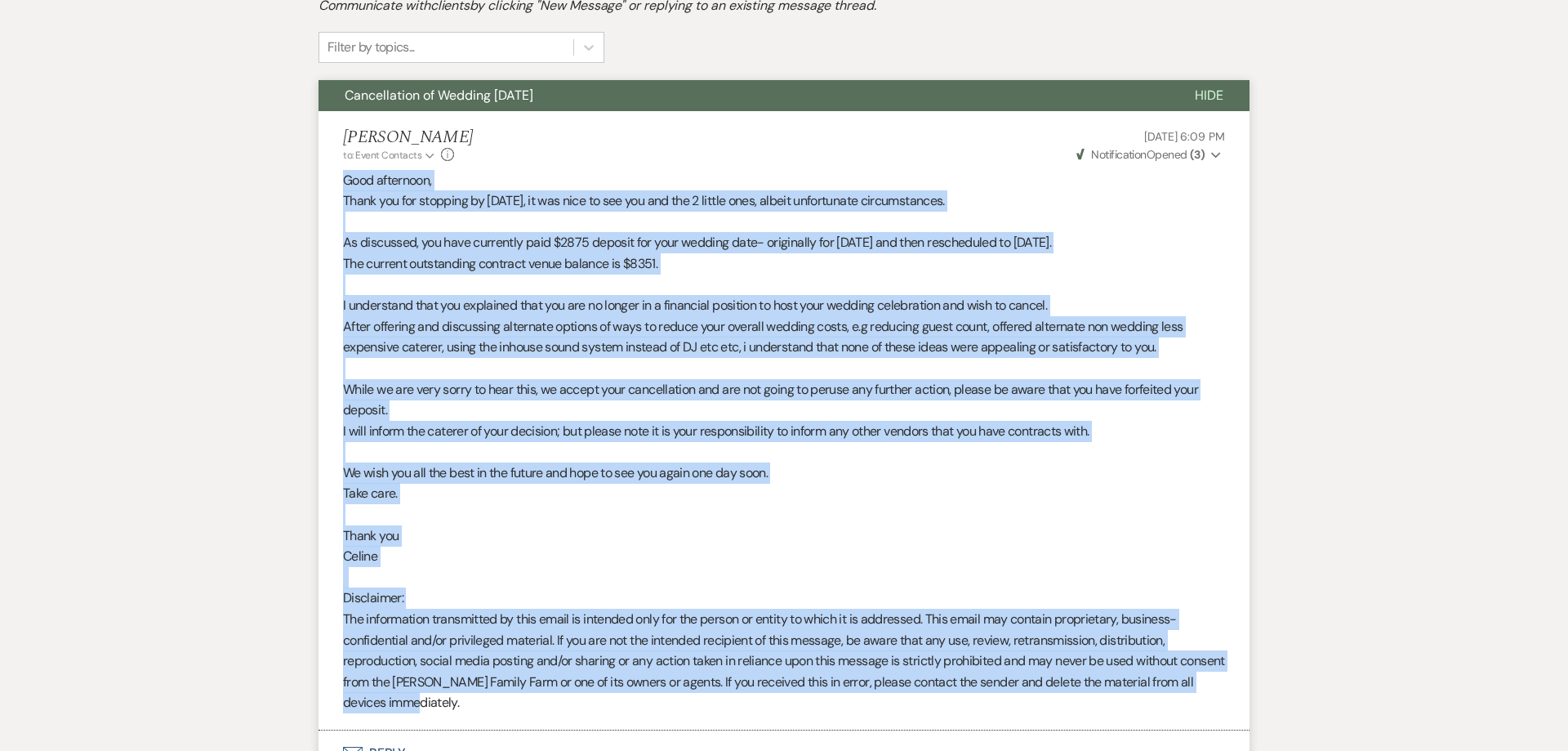
drag, startPoint x: 343, startPoint y: 392, endPoint x: 465, endPoint y: 713, distance: 343.4
click at [465, 713] on div "Good afternoon, Thank you for stopping by [DATE], it was nice to see you and th…" at bounding box center [784, 440] width 882 height 543
copy div "Good afternoon, Thank you for stopping by [DATE], it was nice to see you and th…"
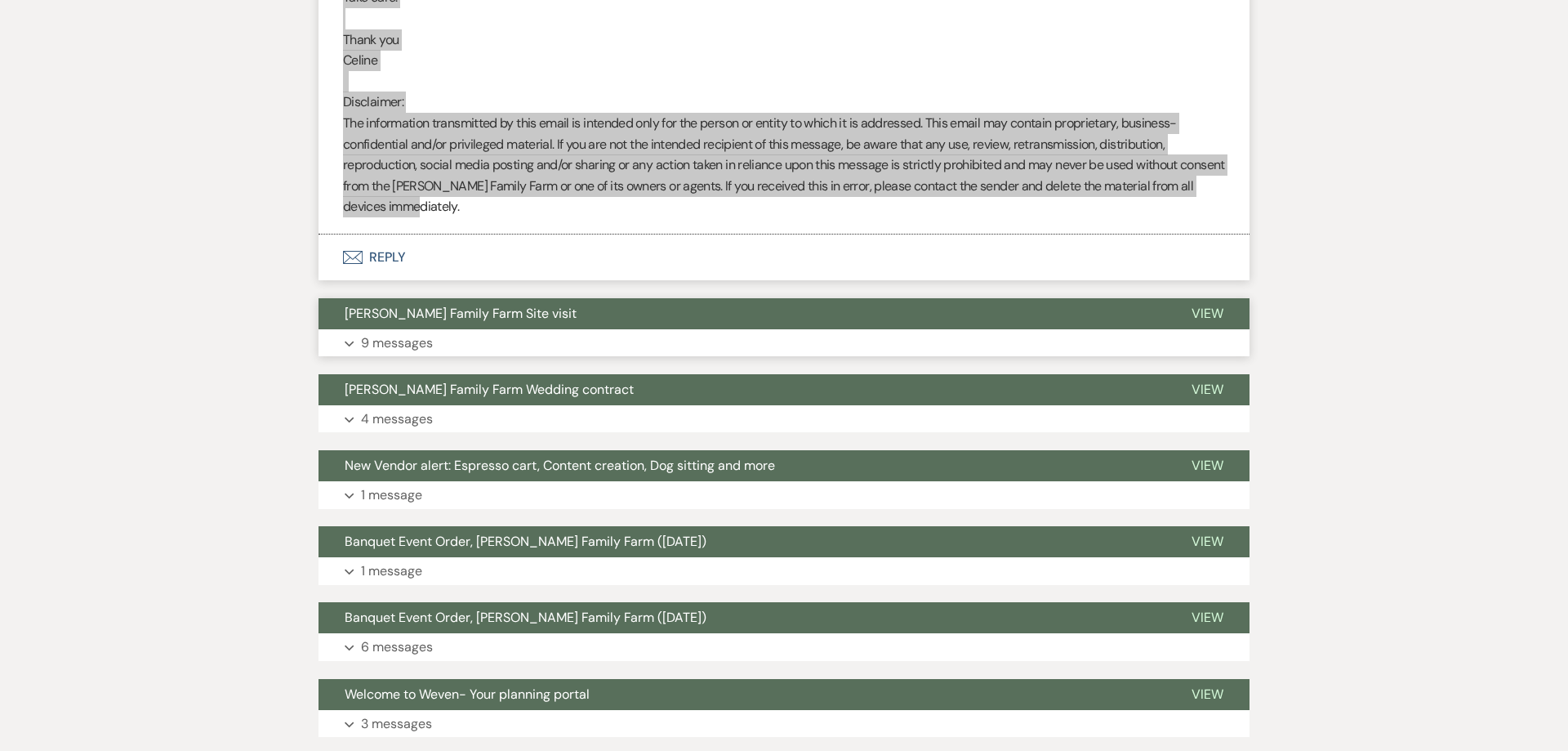
scroll to position [957, 0]
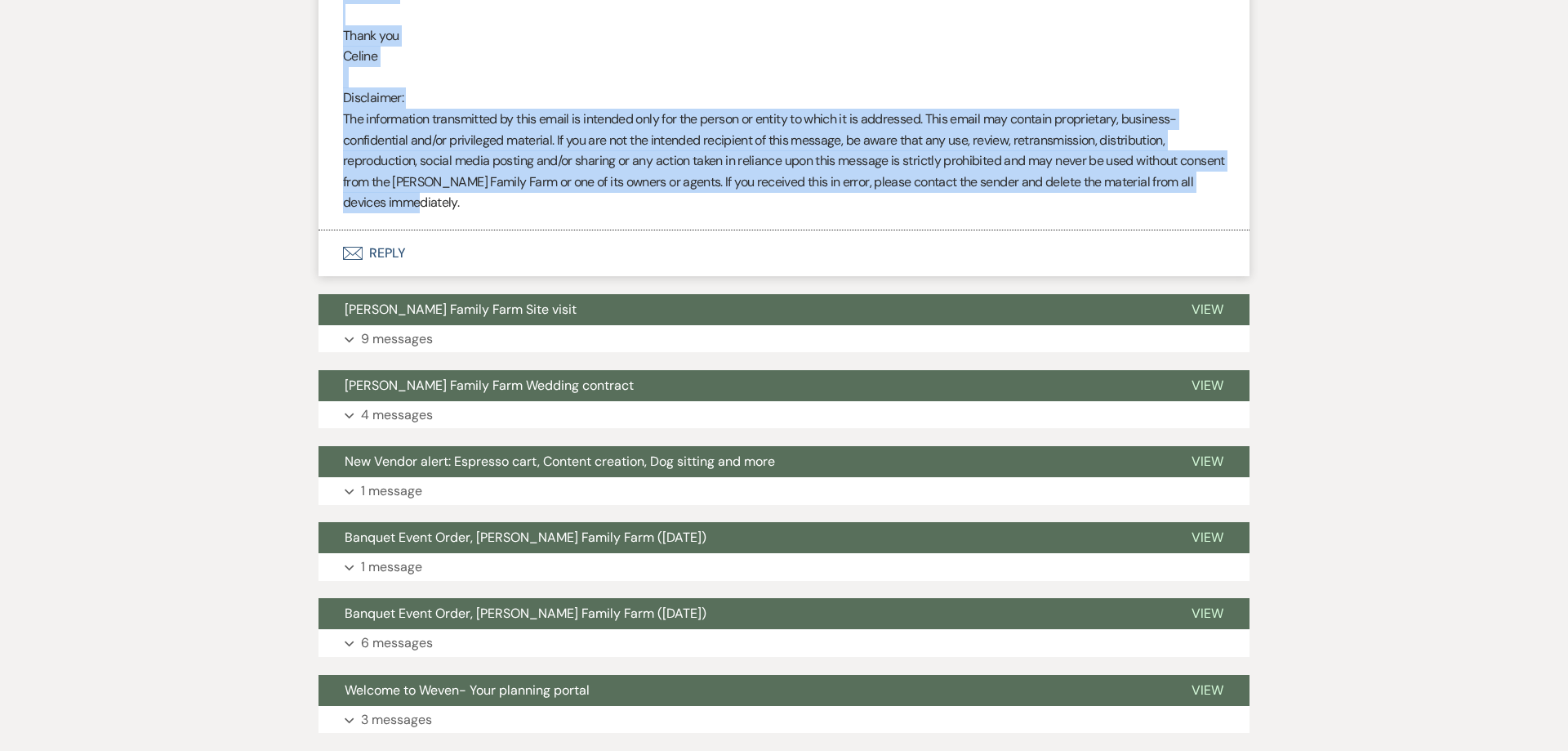
drag, startPoint x: 678, startPoint y: 182, endPoint x: 654, endPoint y: 207, distance: 34.7
click at [677, 182] on p "The information transmitted by this email is intended only for the person or en…" at bounding box center [784, 160] width 882 height 104
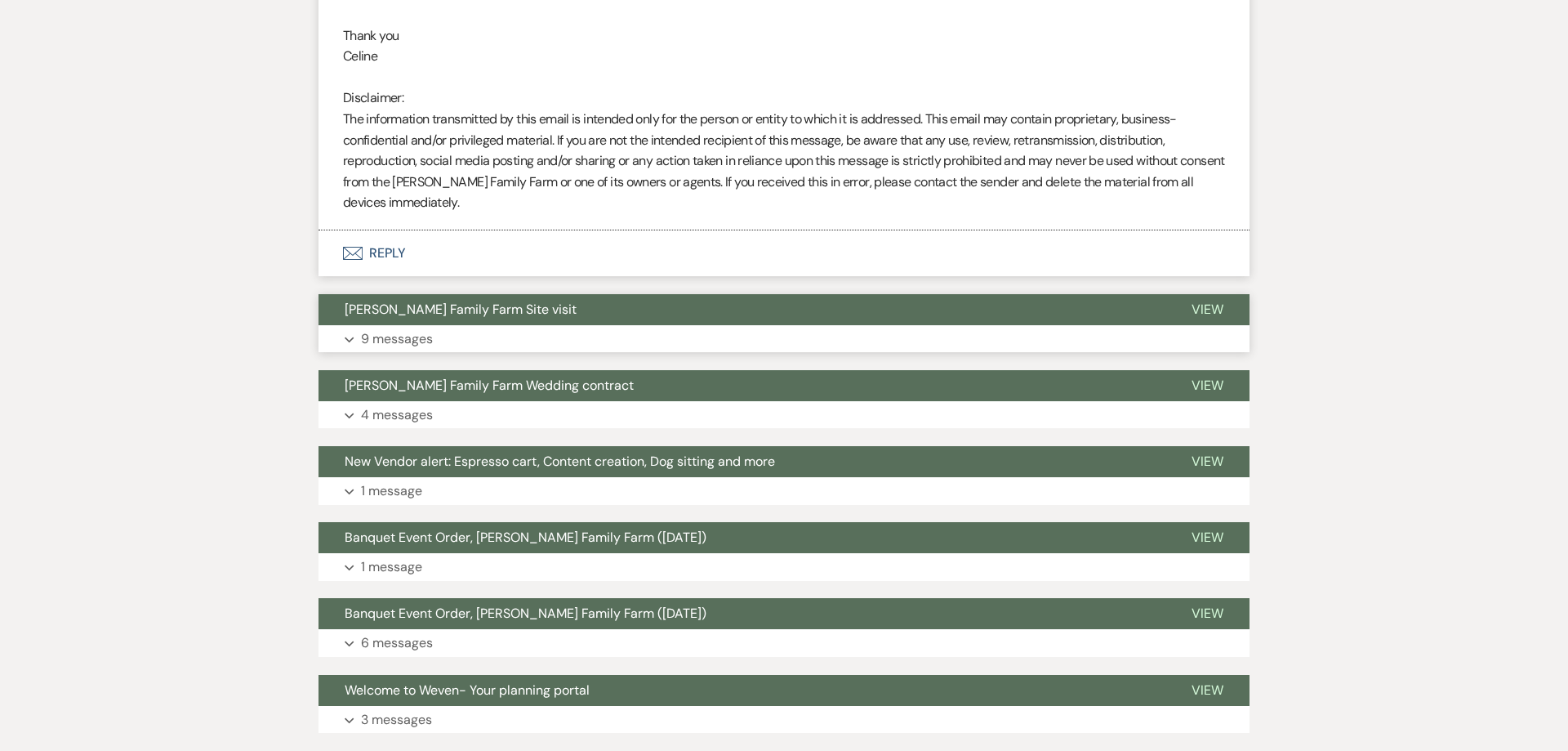
click at [529, 335] on button "Expand 9 messages" at bounding box center [784, 339] width 931 height 28
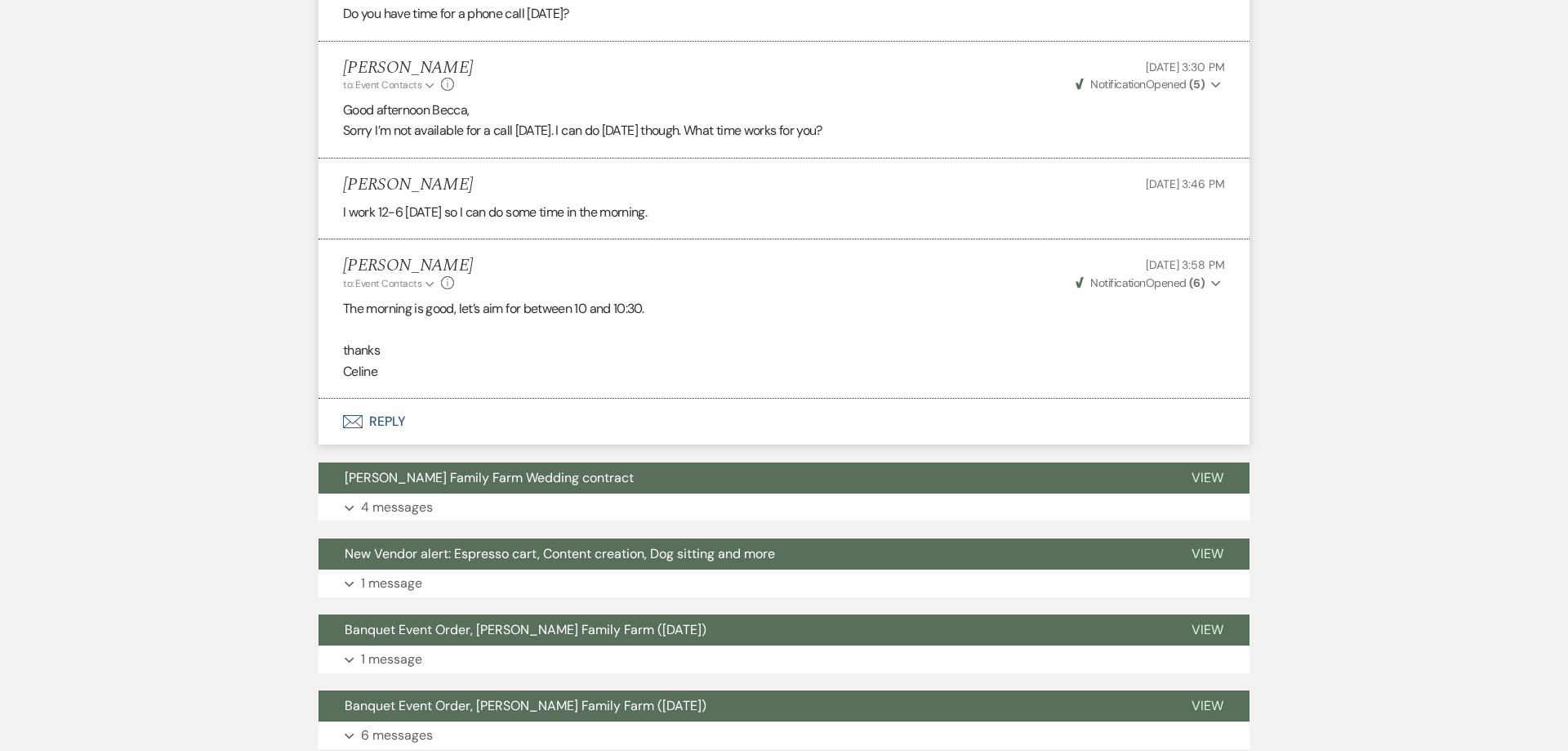
scroll to position [2207, 0]
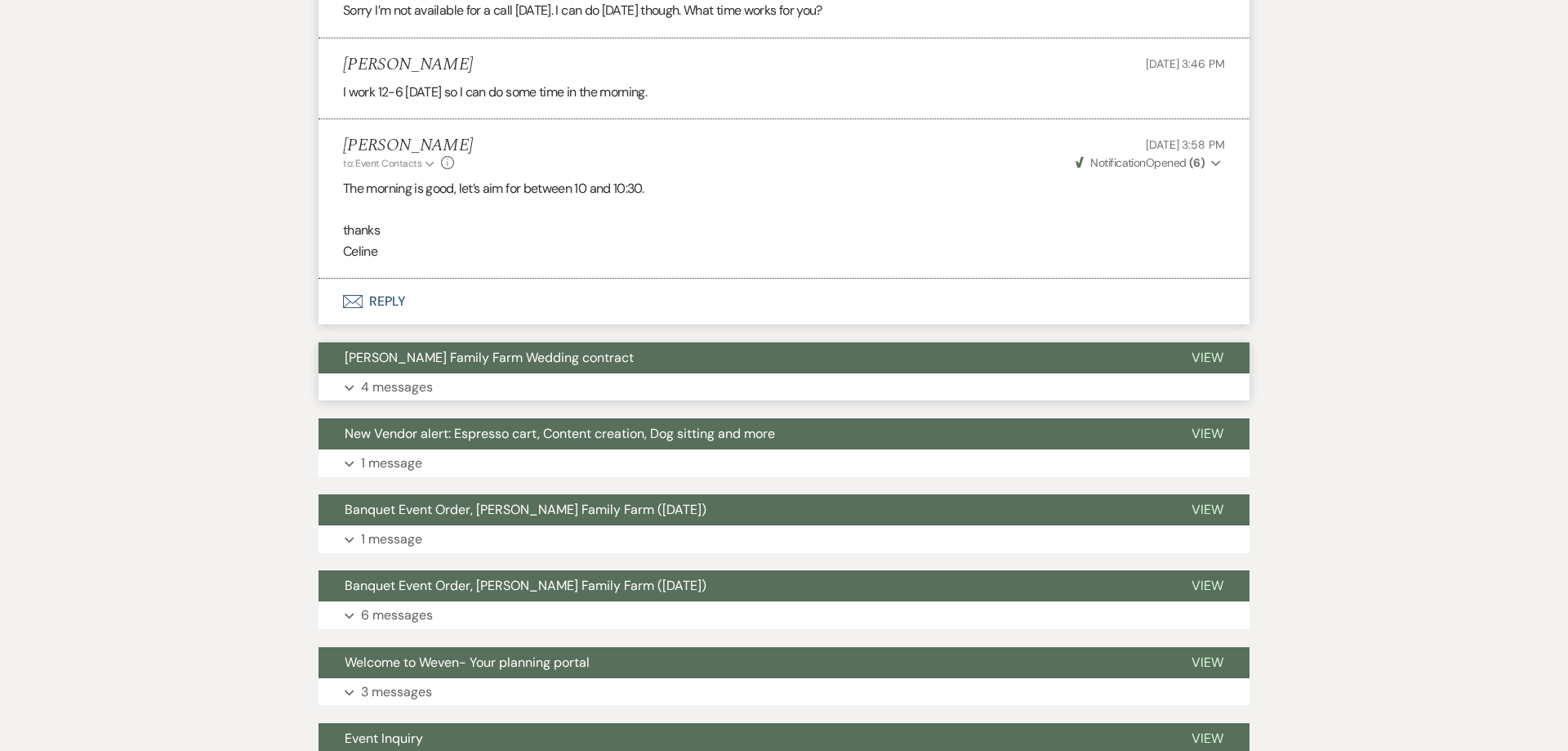
click at [522, 391] on button "Expand 4 messages" at bounding box center [784, 387] width 931 height 28
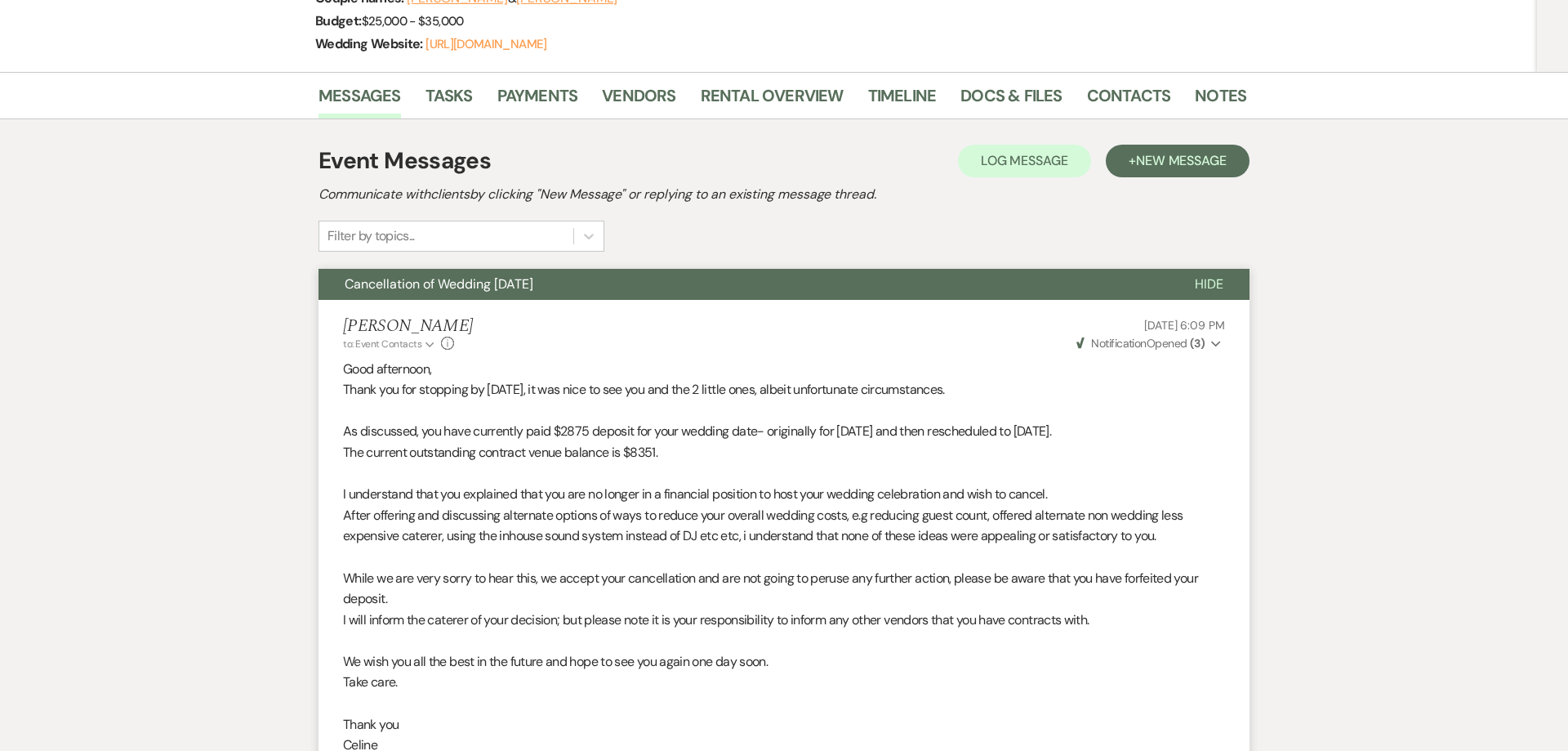
scroll to position [0, 0]
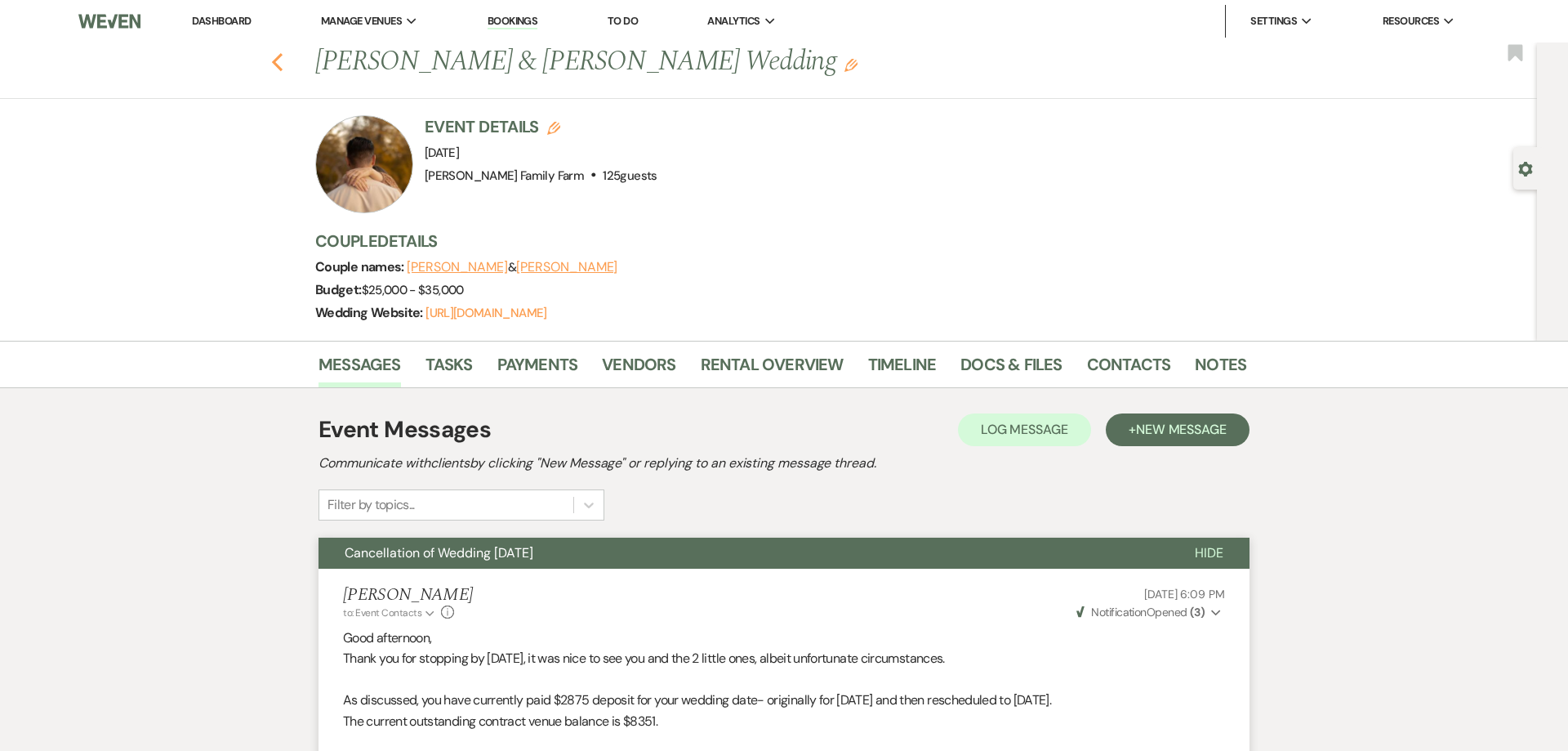
click at [279, 66] on use "button" at bounding box center [277, 63] width 11 height 18
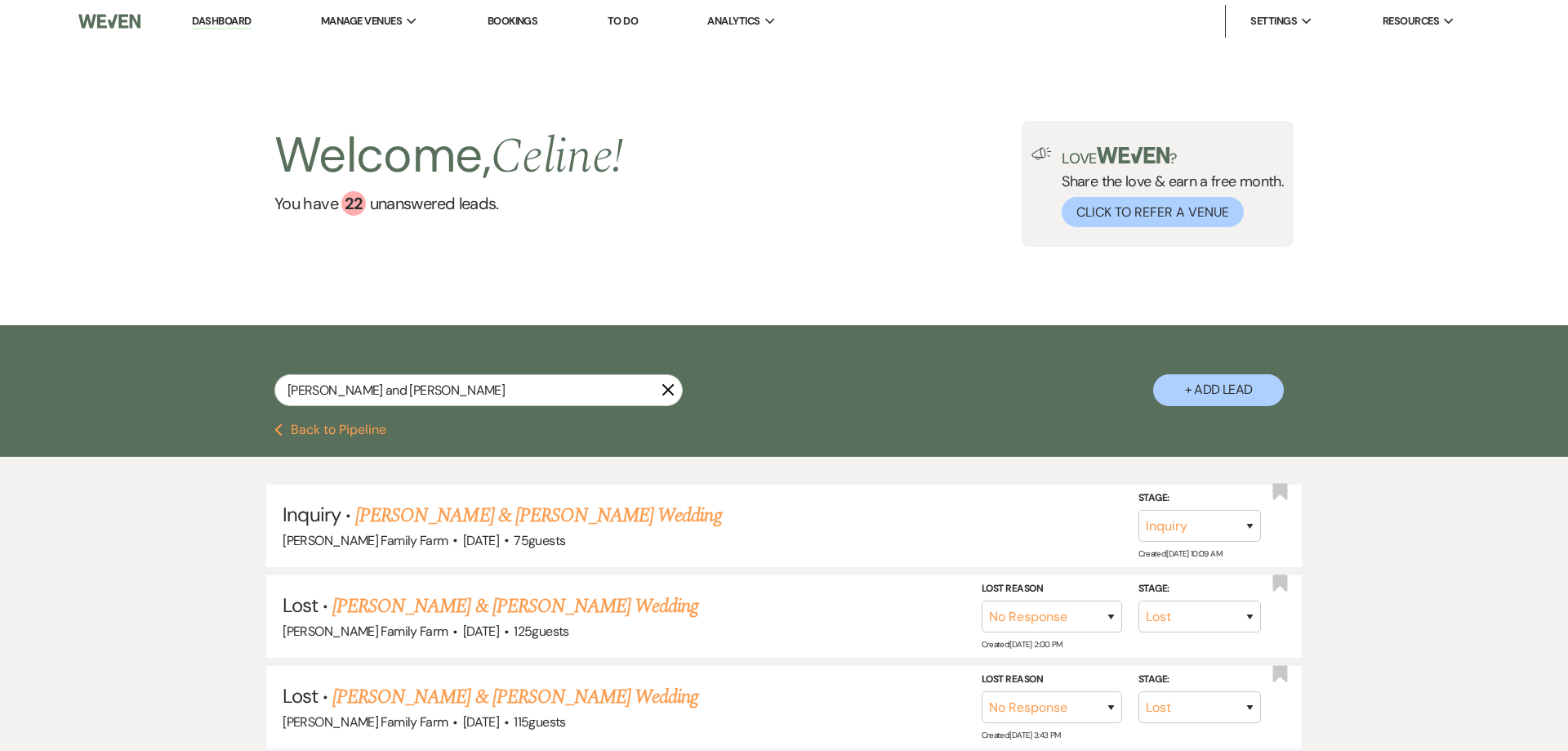
click at [667, 388] on use "button" at bounding box center [668, 390] width 12 height 12
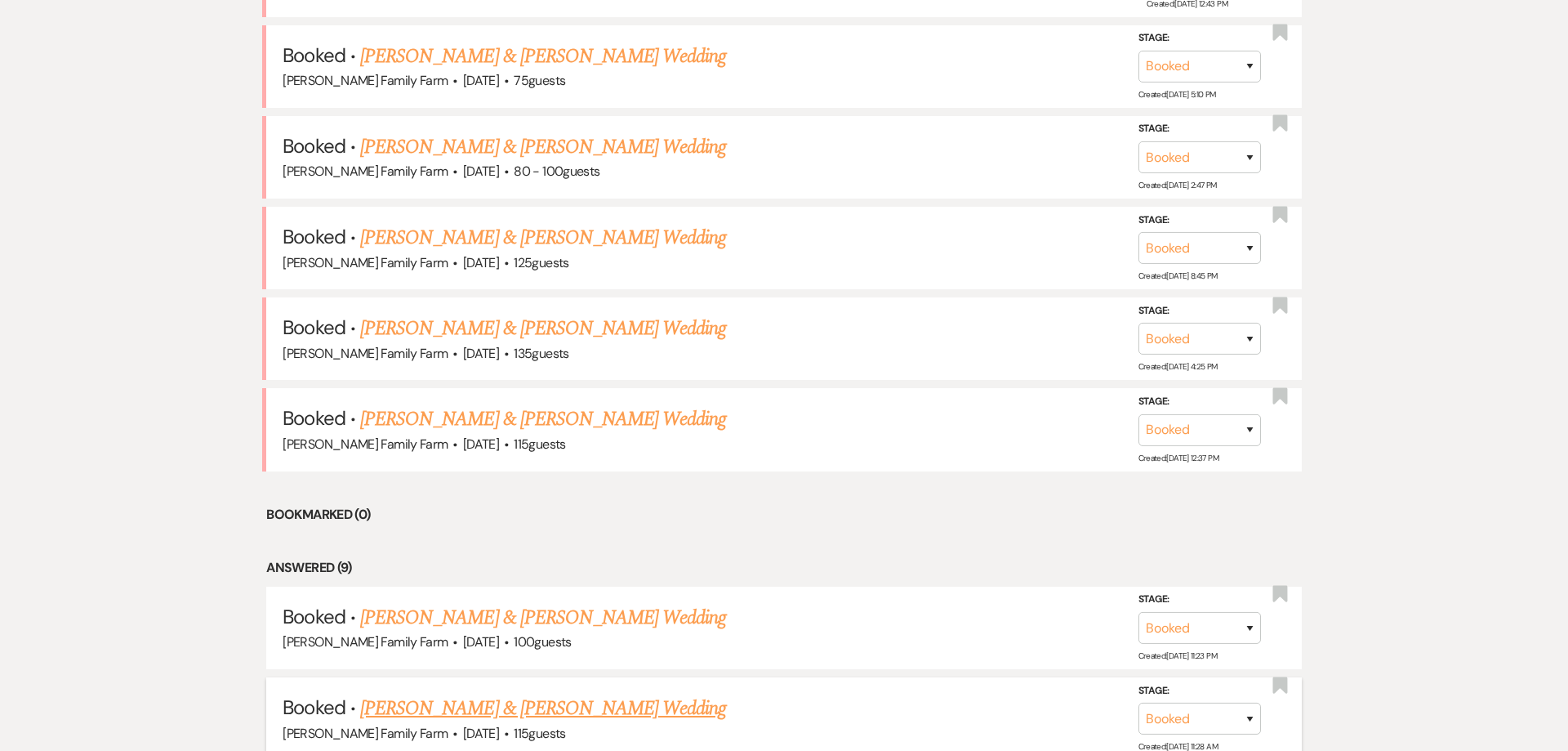
scroll to position [792, 0]
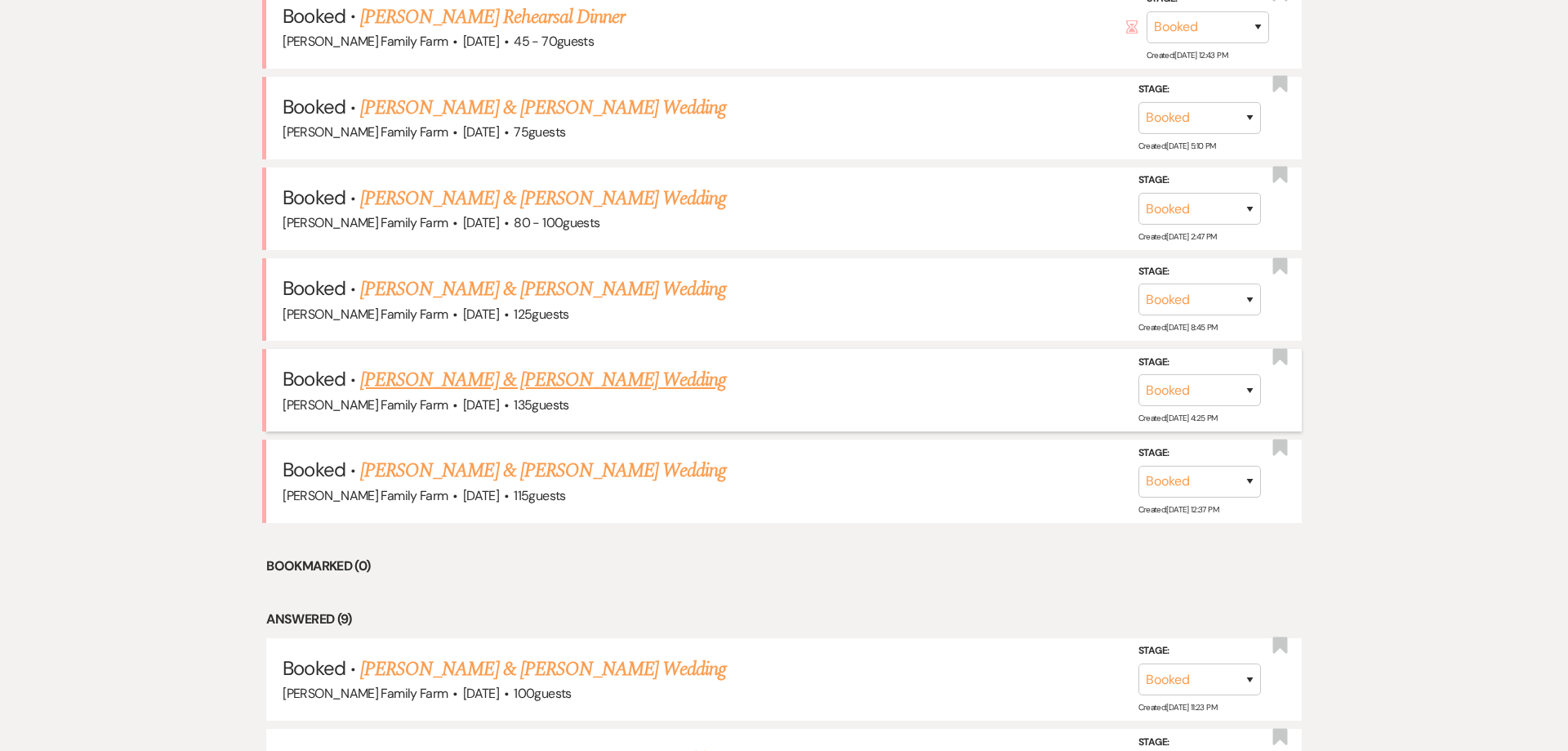
click at [499, 388] on link "[PERSON_NAME] & [PERSON_NAME] Wedding" at bounding box center [543, 380] width 366 height 30
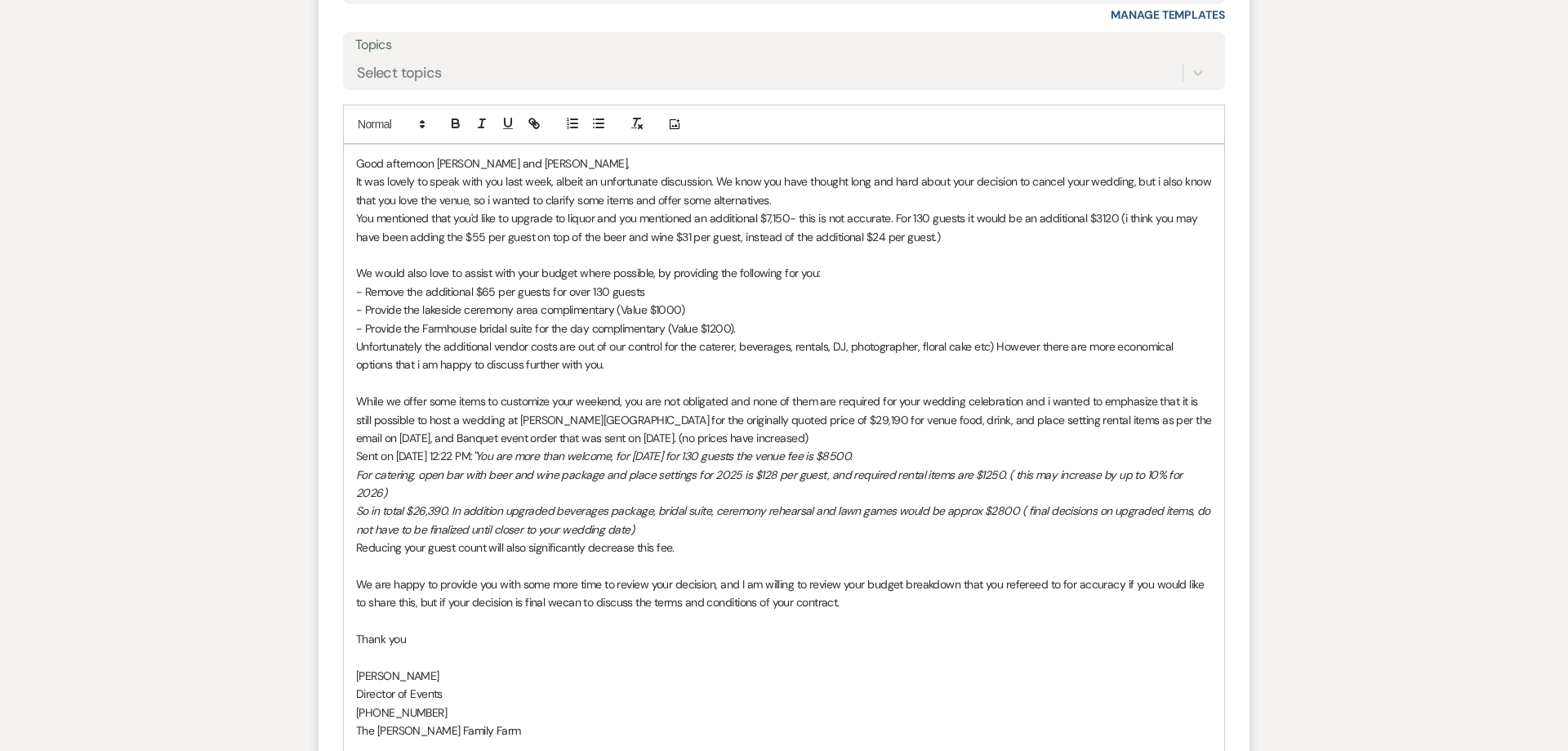
scroll to position [1807, 0]
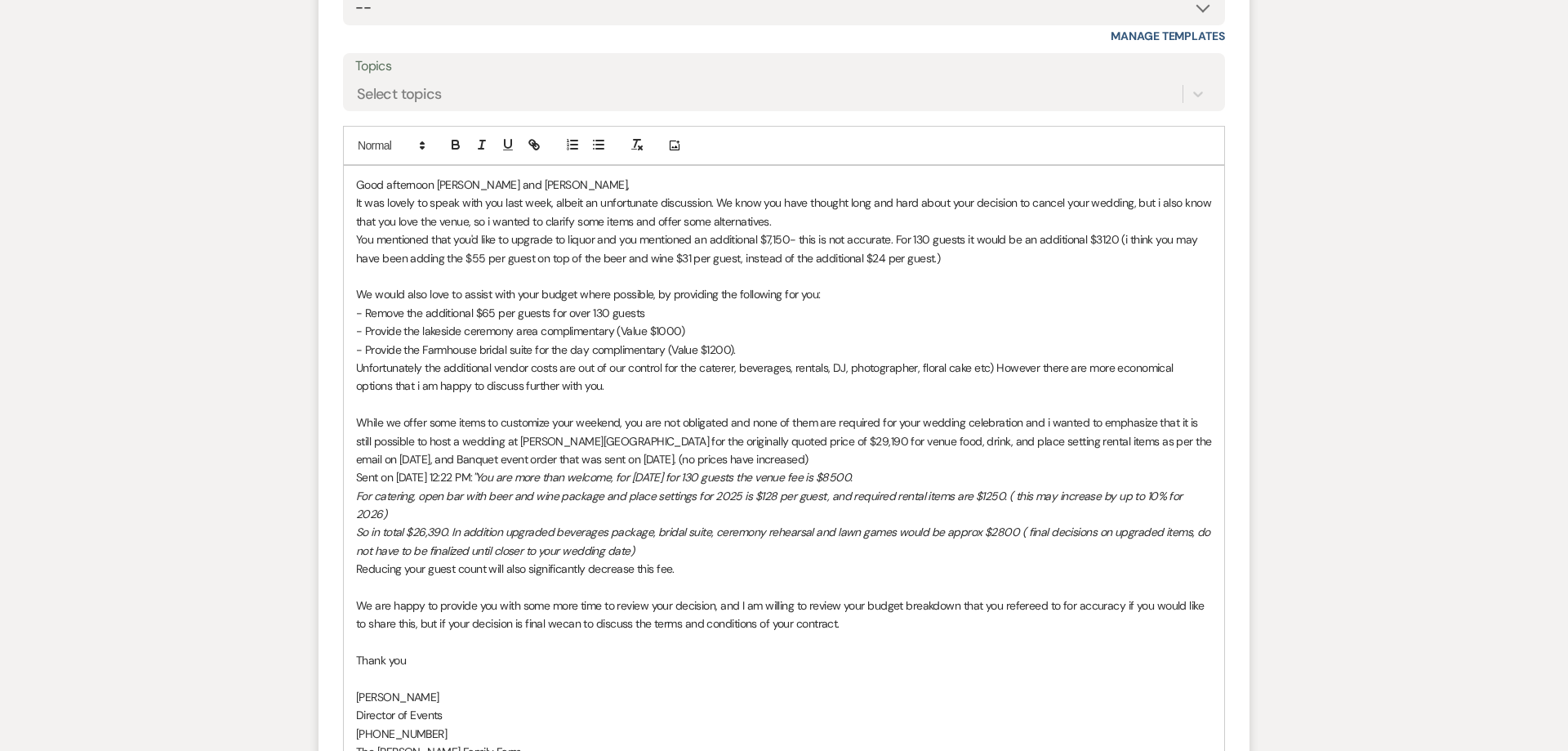
click at [583, 385] on p "Unfortunately the additional vendor costs are out of our control for the catere…" at bounding box center [784, 376] width 856 height 37
drag, startPoint x: 1008, startPoint y: 631, endPoint x: 1015, endPoint y: 614, distance: 18.4
click at [1009, 633] on p at bounding box center [784, 642] width 856 height 18
click at [1030, 597] on p "We are happy to provide you with some more time to review your decision, and I …" at bounding box center [784, 614] width 856 height 37
click at [1052, 596] on p "We are happy to provide you with some more time to review your decision, and I …" at bounding box center [784, 614] width 856 height 37
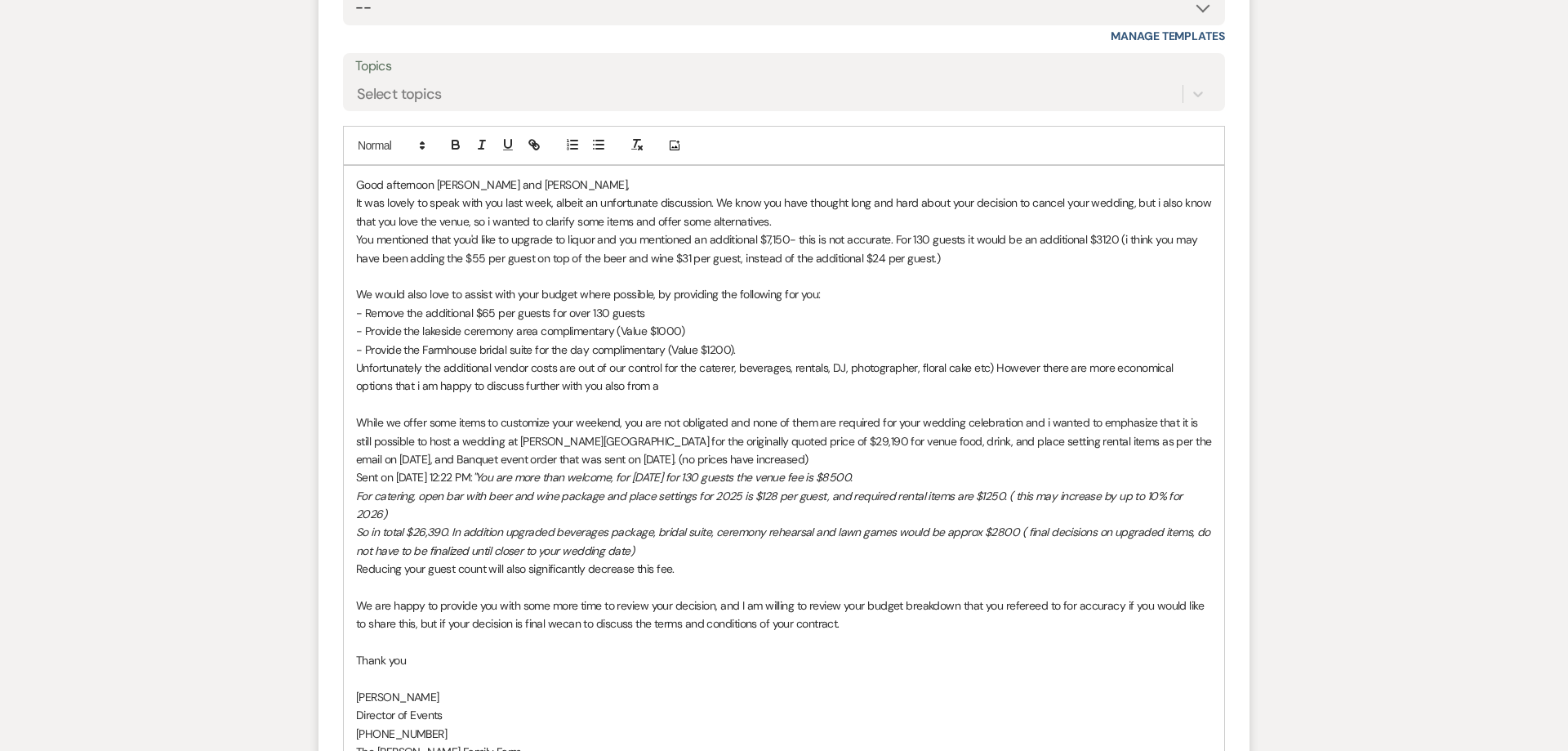
click at [565, 606] on p "We are happy to provide you with some more time to review your decision, and I …" at bounding box center [784, 614] width 856 height 37
click at [665, 633] on p at bounding box center [784, 642] width 856 height 18
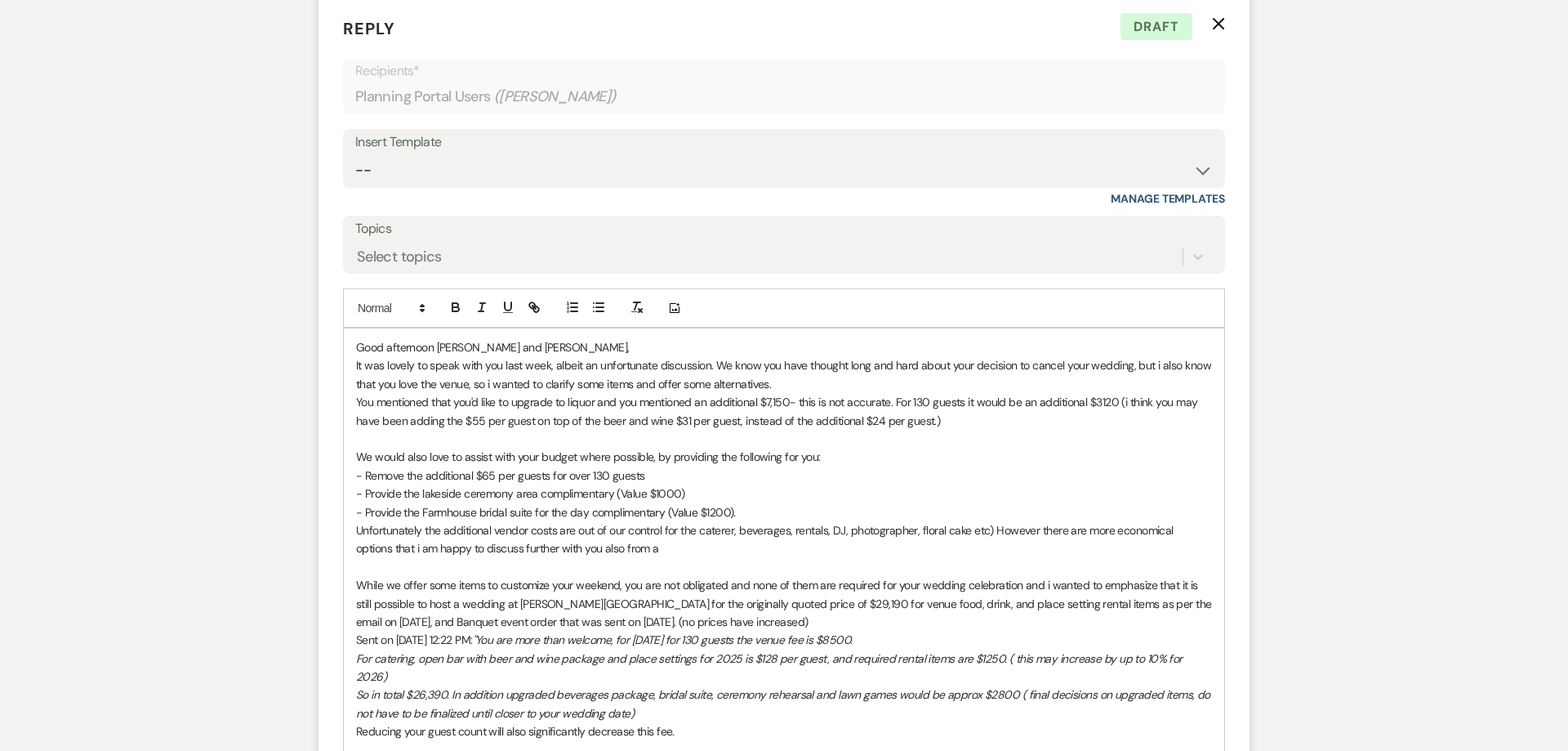
scroll to position [1662, 0]
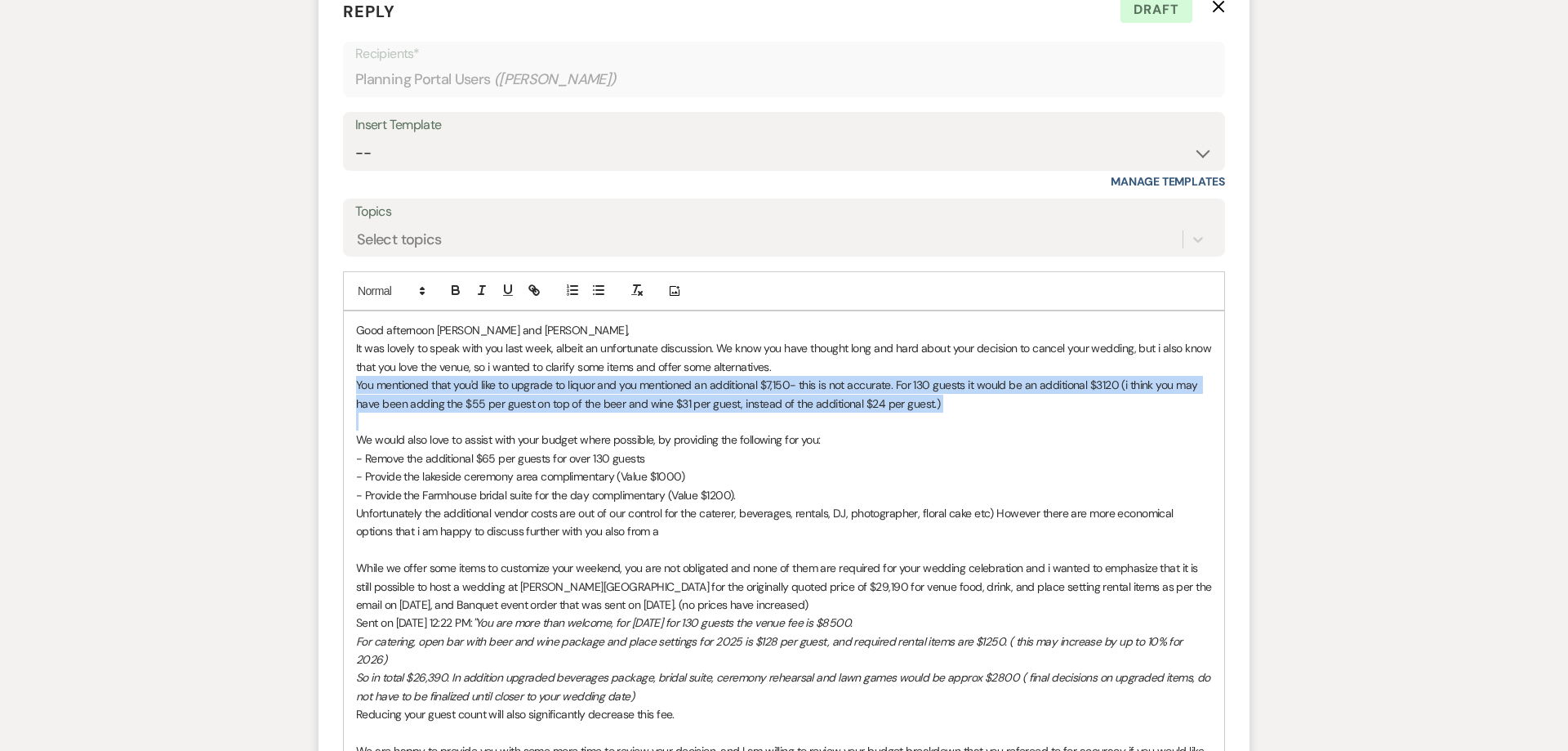
drag, startPoint x: 357, startPoint y: 387, endPoint x: 939, endPoint y: 419, distance: 582.9
click at [939, 419] on div "Good afternoon [PERSON_NAME] and [PERSON_NAME], It was lovely to speak with you…" at bounding box center [784, 669] width 881 height 714
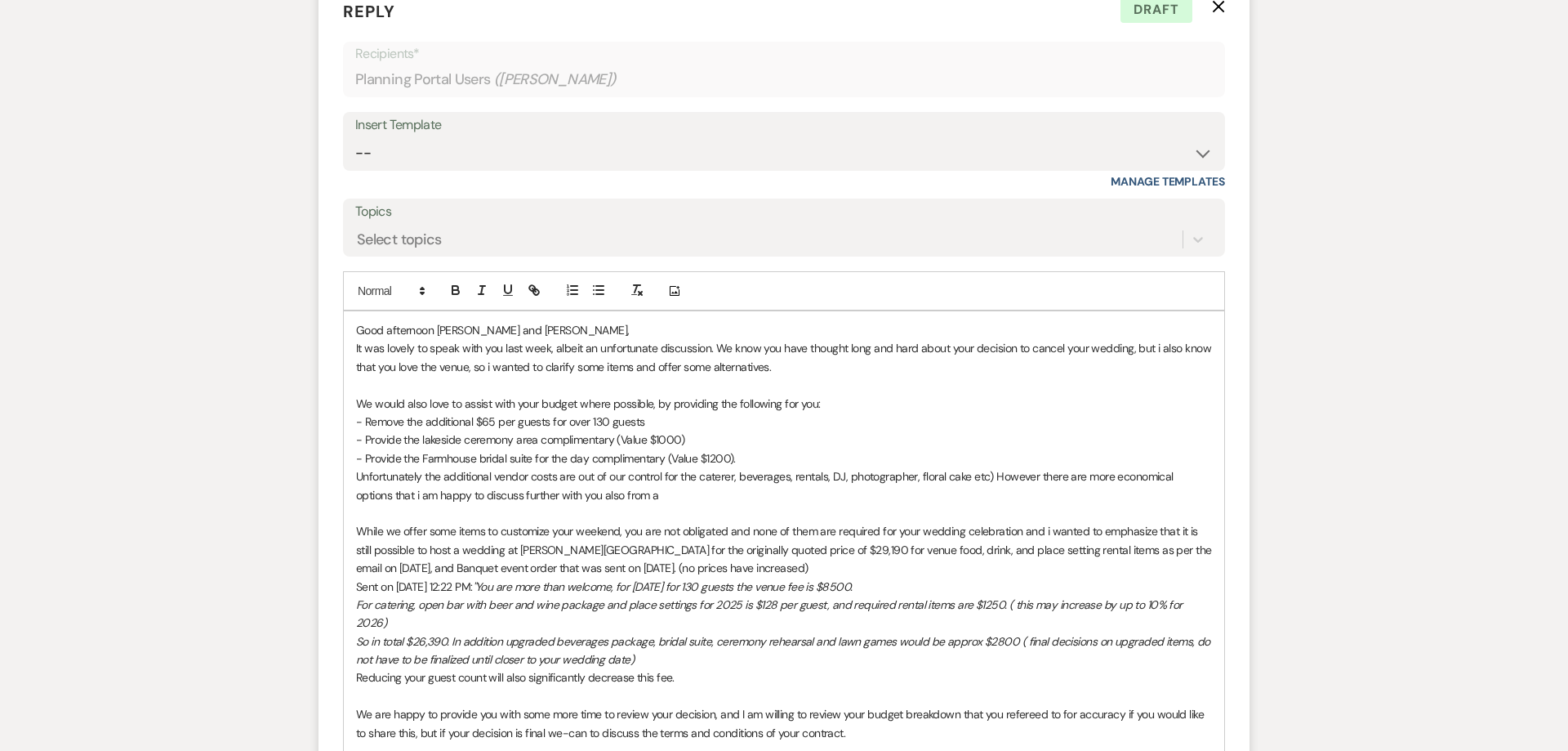
scroll to position [1661, 0]
click at [471, 514] on p at bounding box center [784, 514] width 856 height 18
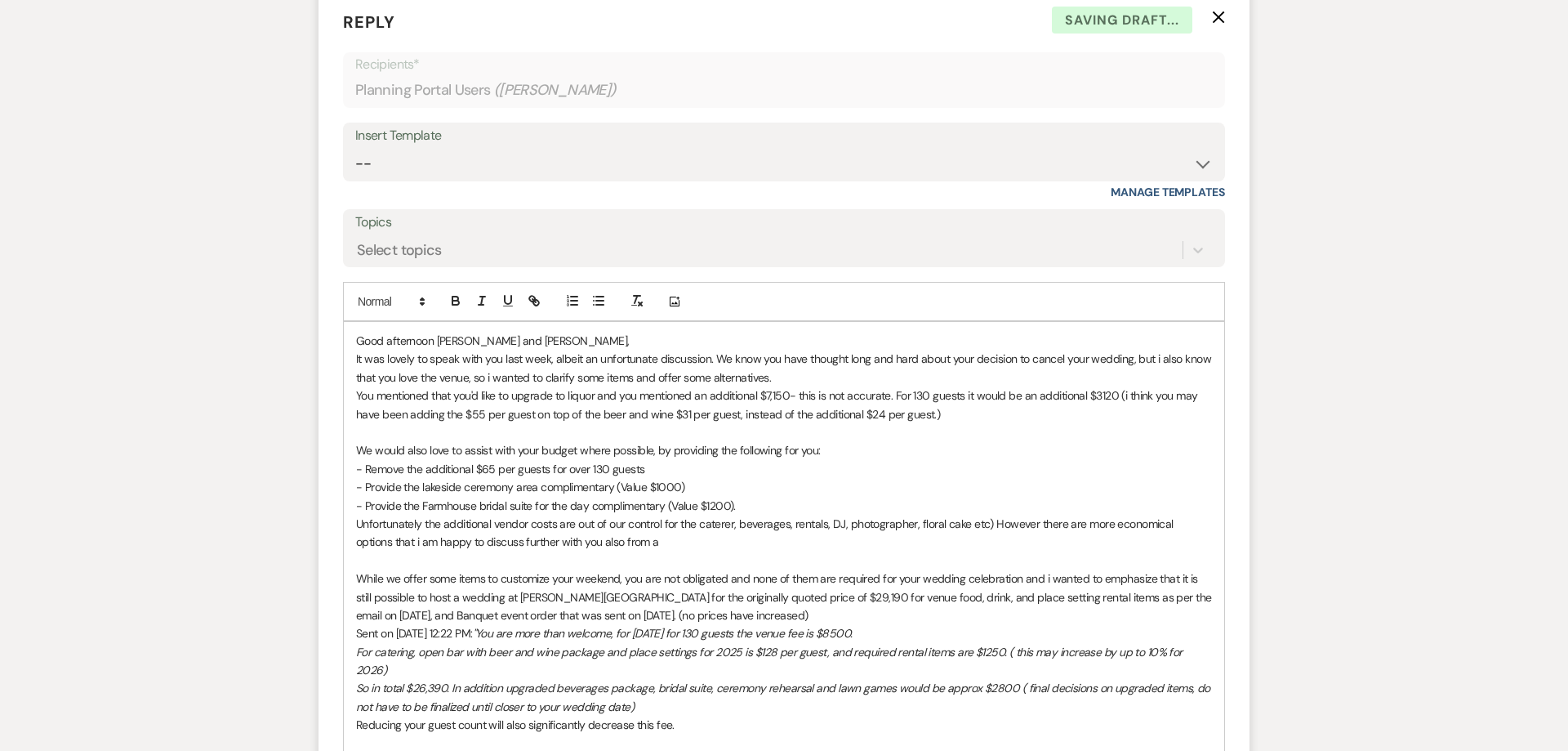
scroll to position [1640, 0]
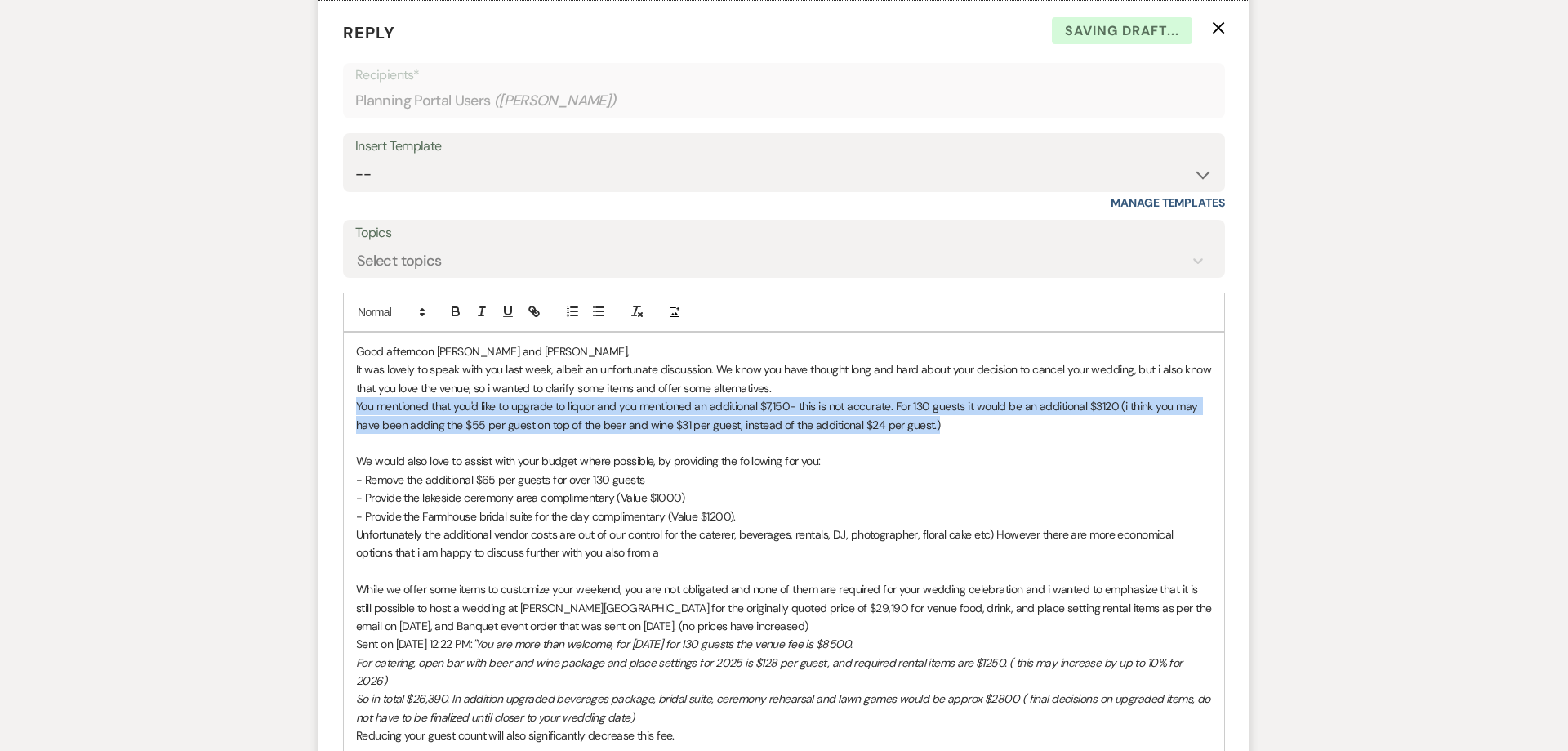
drag, startPoint x: 954, startPoint y: 424, endPoint x: 346, endPoint y: 402, distance: 608.4
click at [346, 402] on div "Good afternoon [PERSON_NAME] and [PERSON_NAME], It was lovely to speak with you…" at bounding box center [784, 689] width 881 height 714
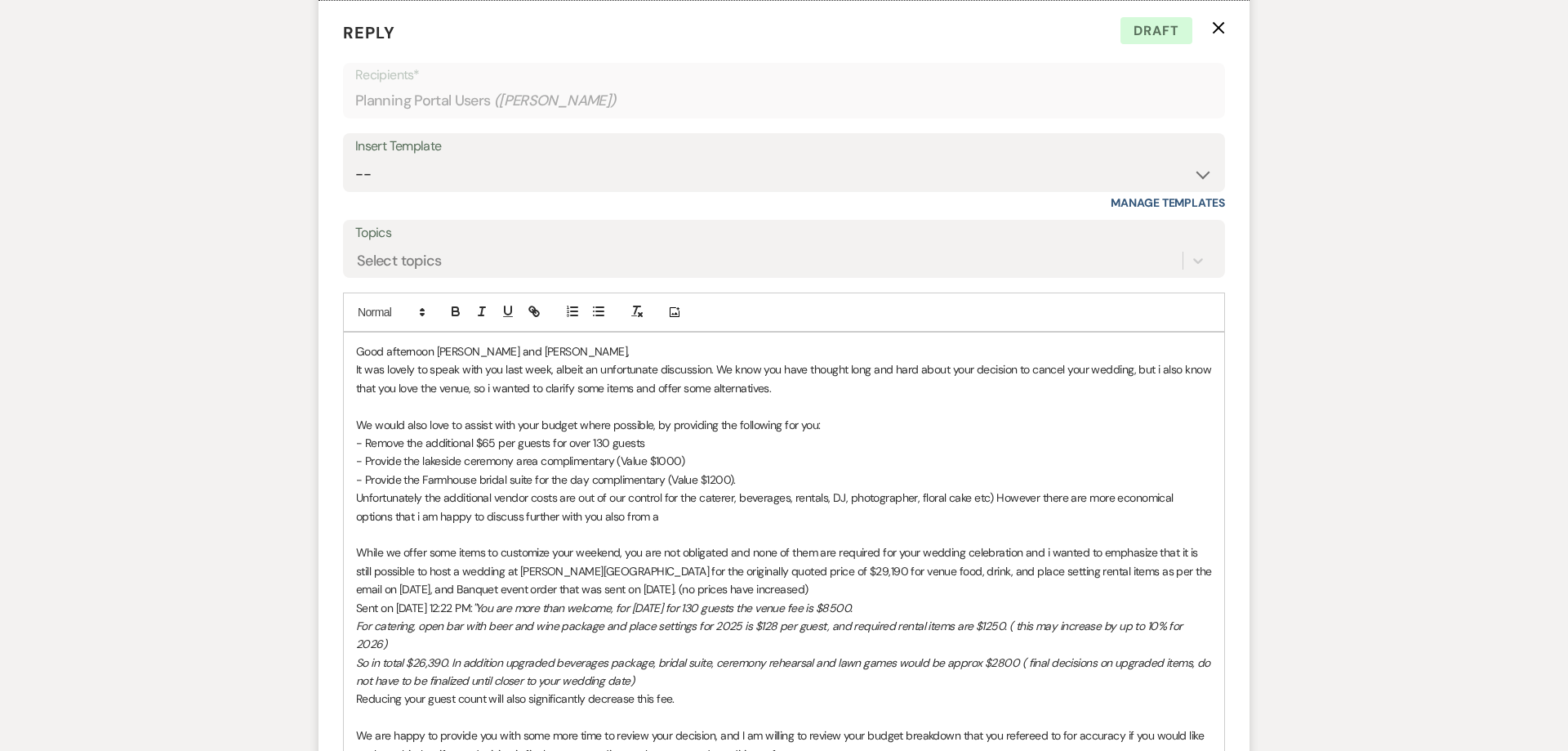
click at [430, 534] on p at bounding box center [784, 534] width 856 height 18
drag, startPoint x: 633, startPoint y: 514, endPoint x: 586, endPoint y: 515, distance: 47.0
click at [586, 515] on p "Unfortunately the additional vendor costs are out of our control for the catere…" at bounding box center [784, 506] width 856 height 37
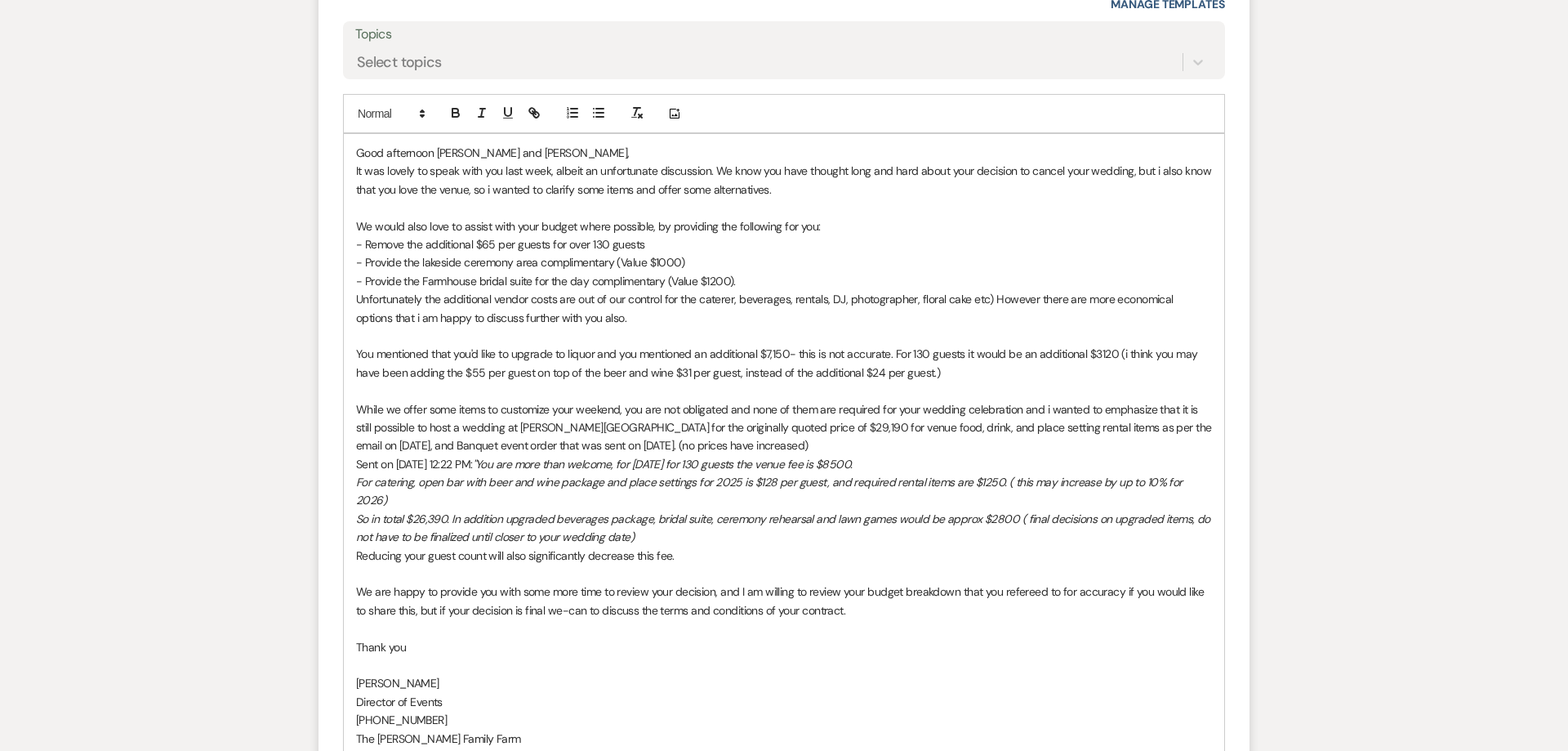
scroll to position [1869, 0]
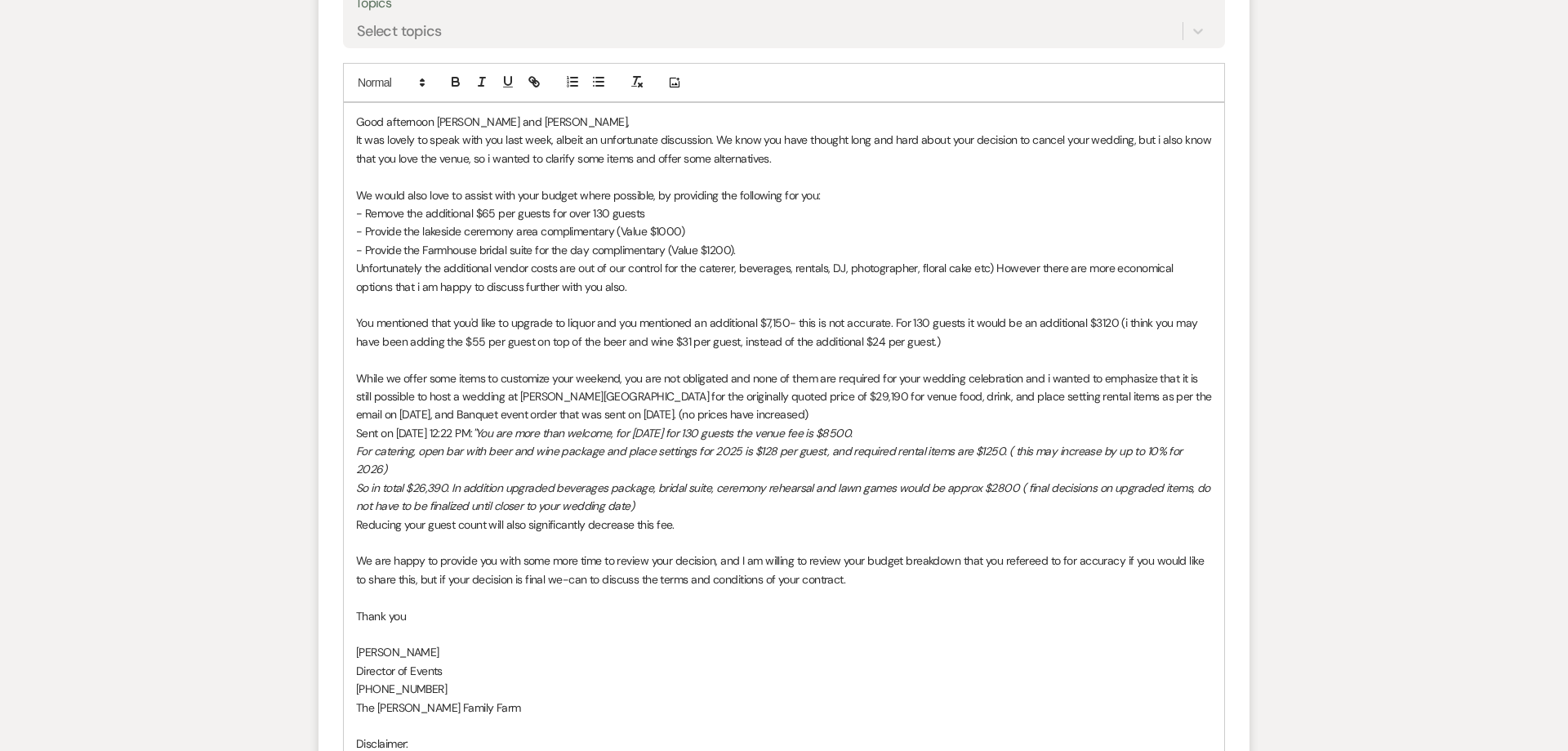
click at [469, 588] on p at bounding box center [784, 597] width 856 height 18
click at [563, 563] on p "We are happy to provide you with some more time to review your decision, and I …" at bounding box center [784, 569] width 856 height 37
click at [594, 562] on p "We are happy to provide you with some more time to review your decision, and I …" at bounding box center [784, 569] width 856 height 37
drag, startPoint x: 913, startPoint y: 569, endPoint x: 907, endPoint y: 561, distance: 10.0
click at [912, 566] on p "We are happy to provide you with some more time to review your decision, and I …" at bounding box center [784, 569] width 856 height 37
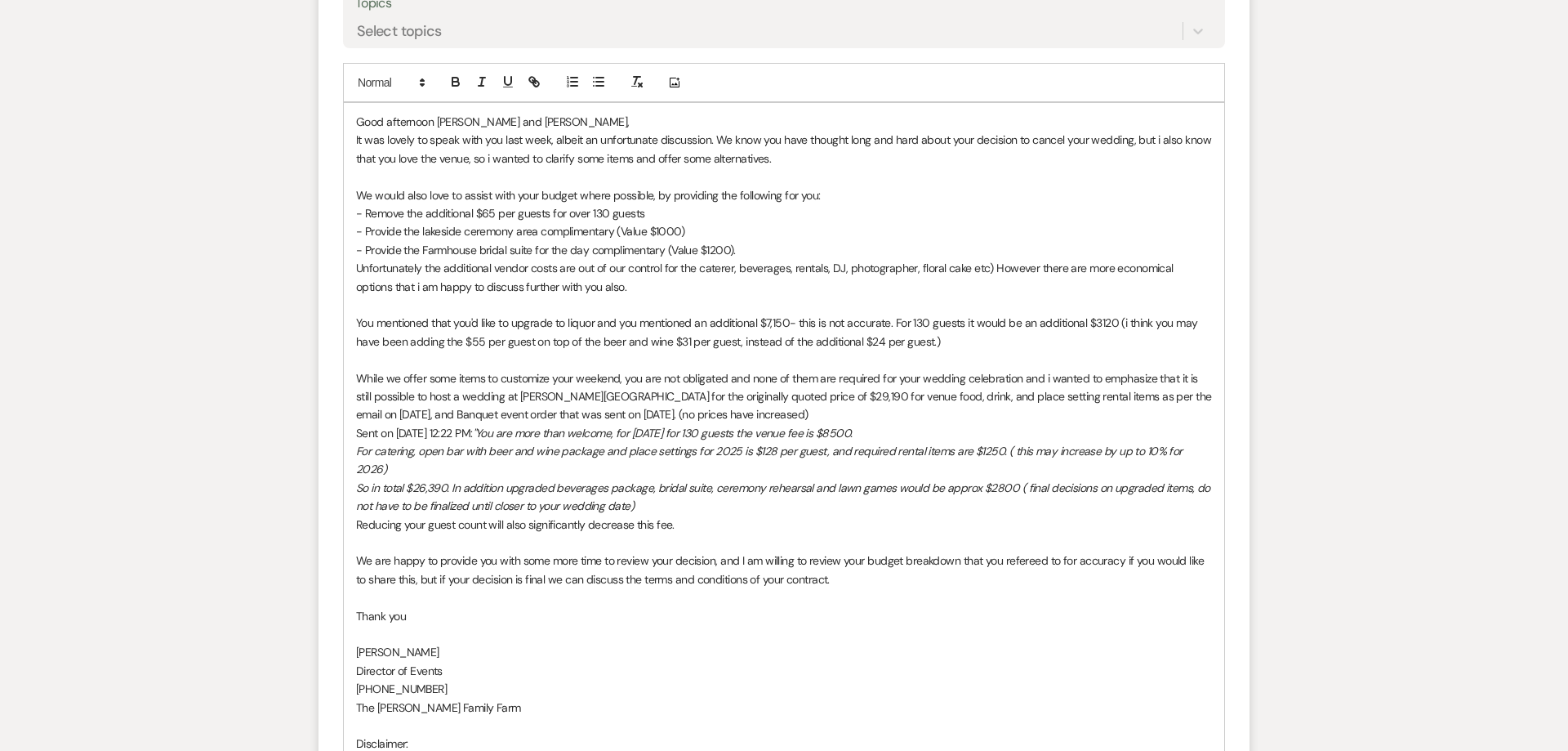
click at [799, 625] on p at bounding box center [784, 634] width 856 height 18
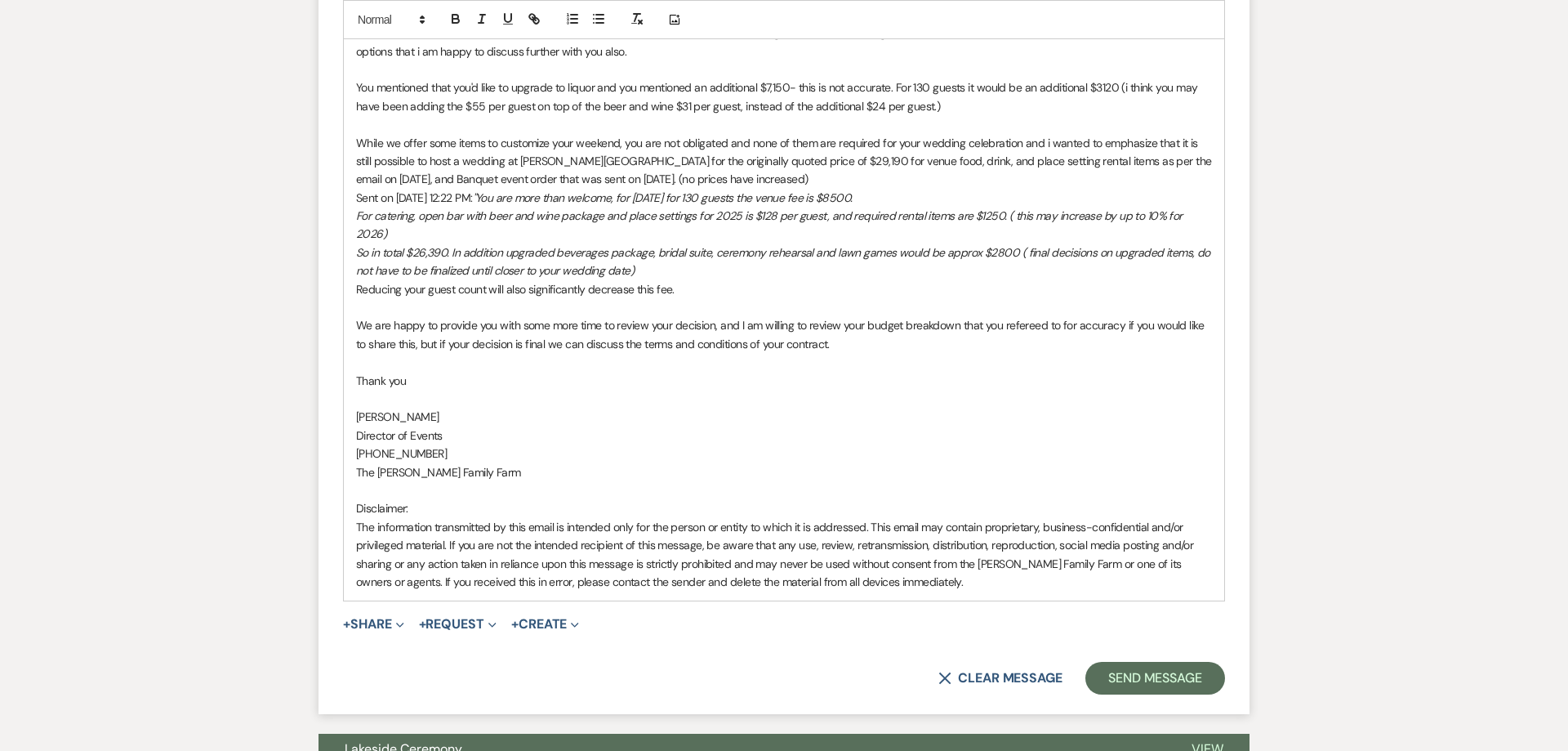
scroll to position [2223, 0]
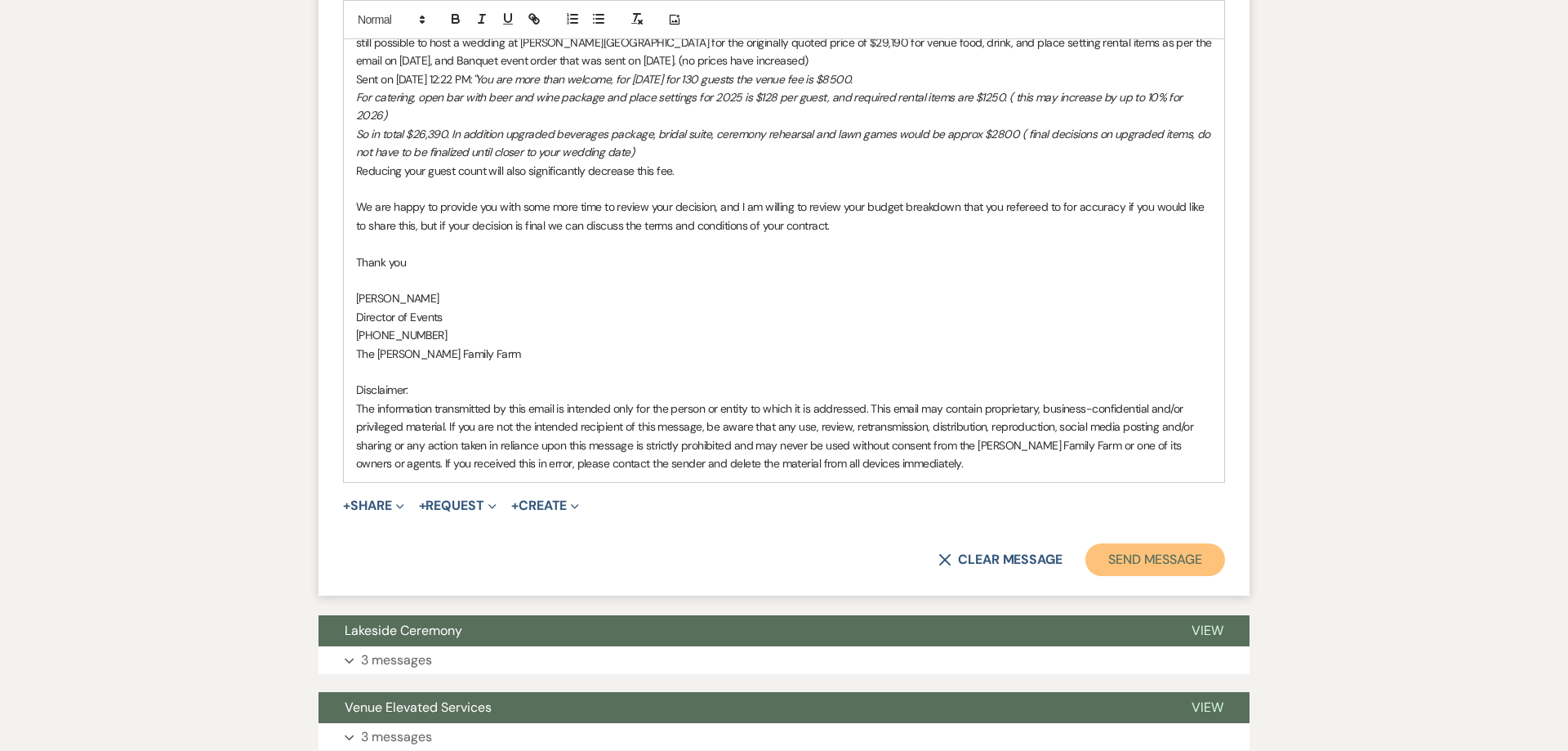
click at [1103, 546] on button "Send Message" at bounding box center [1154, 559] width 140 height 33
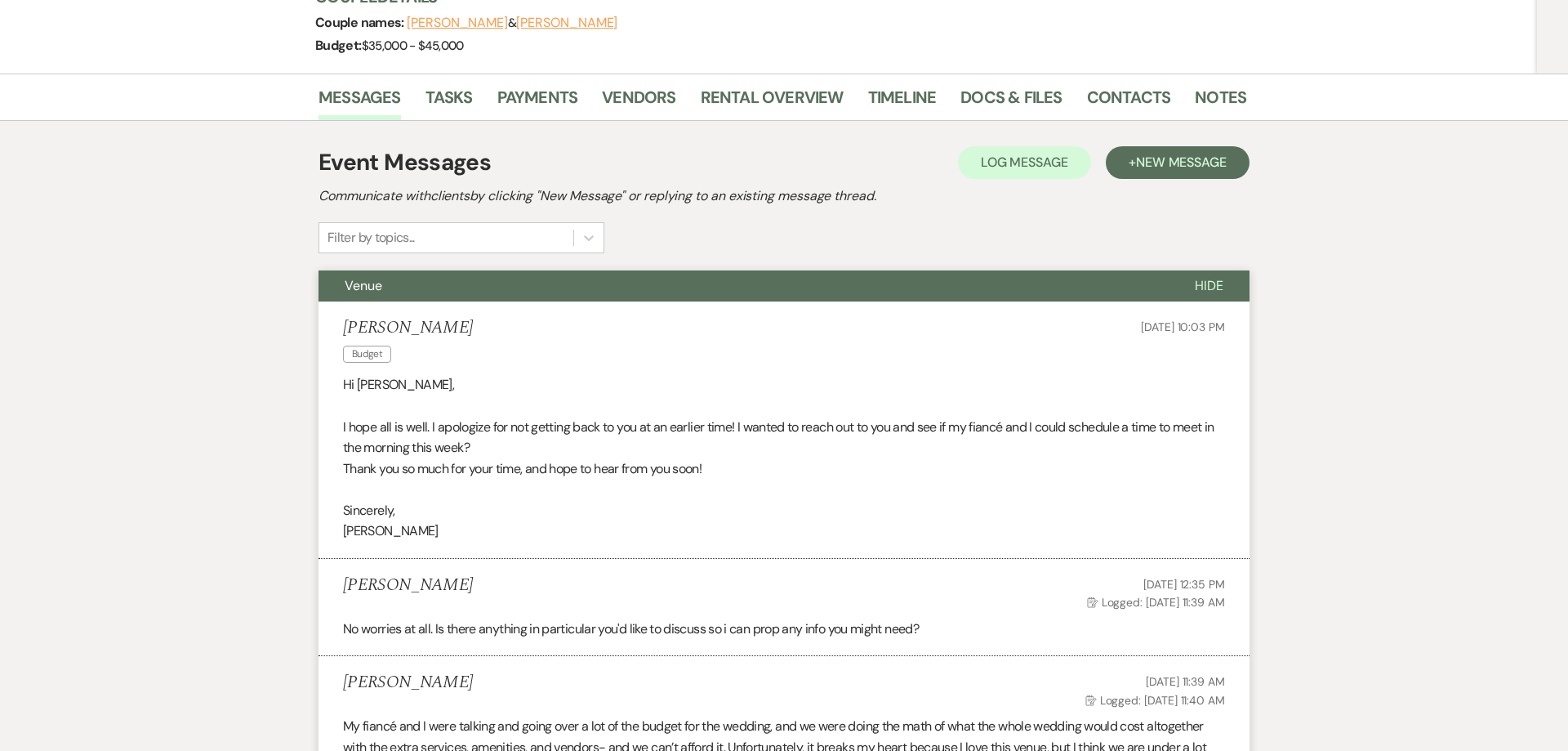
scroll to position [0, 0]
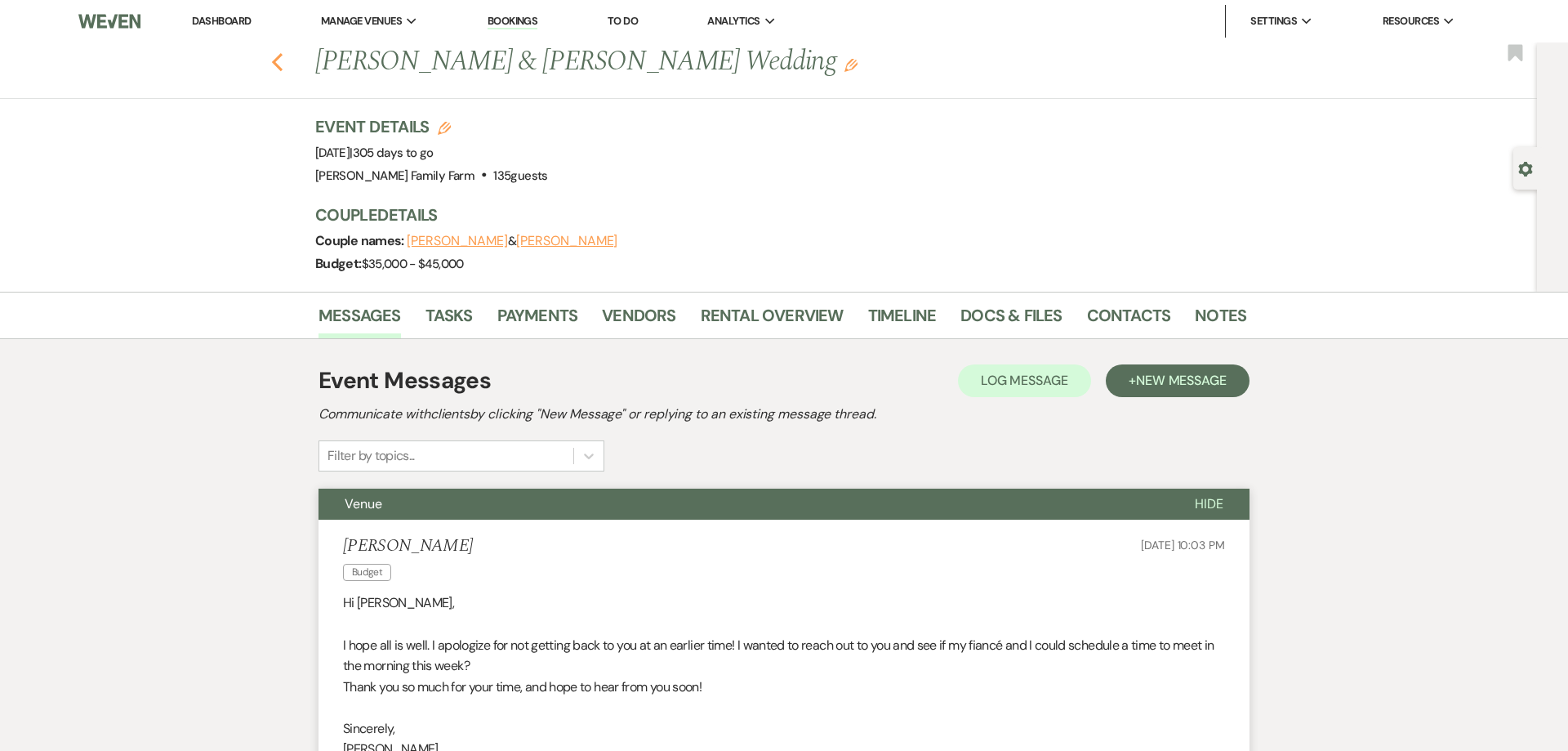
click at [276, 64] on use "button" at bounding box center [277, 63] width 11 height 18
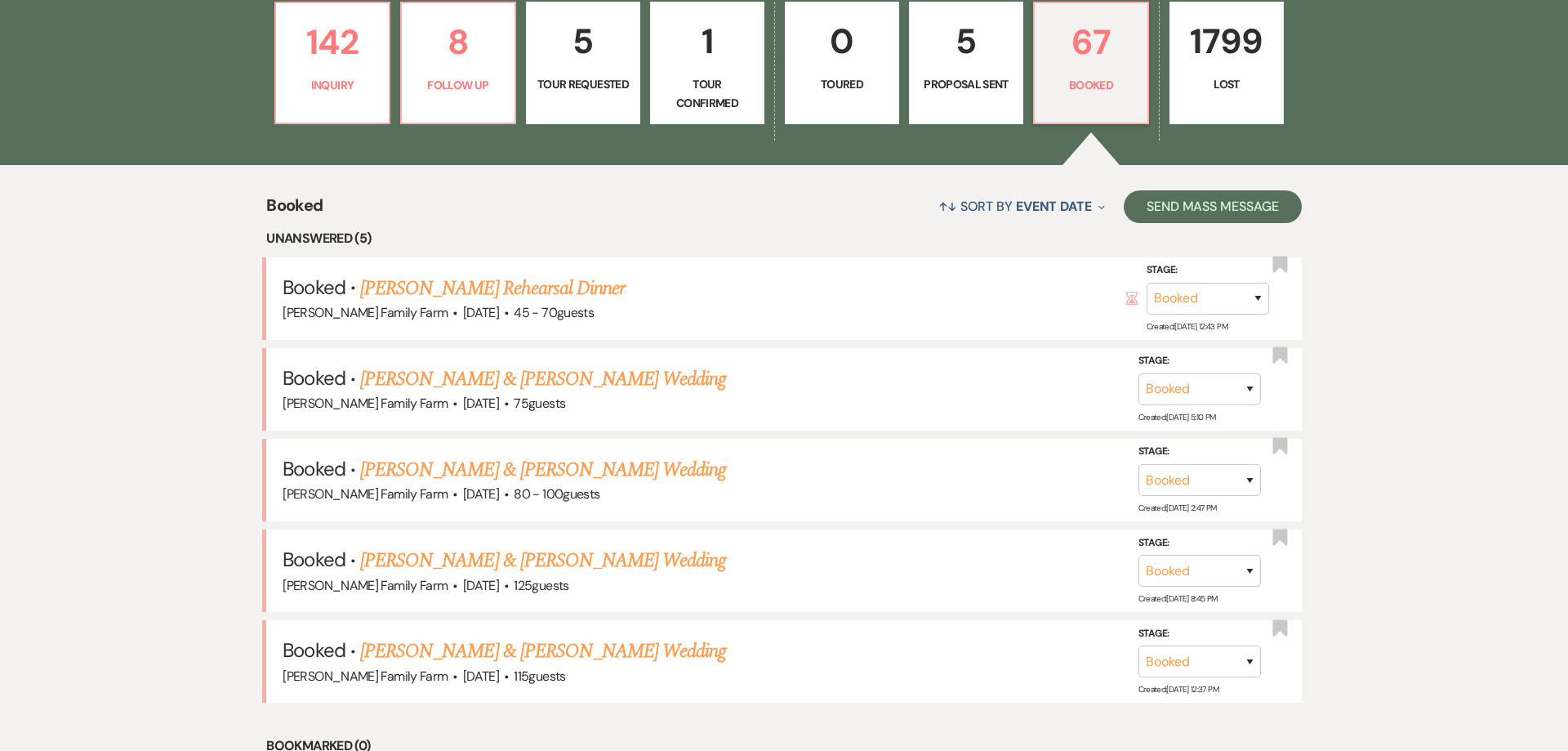
scroll to position [521, 0]
click at [1283, 264] on use "button" at bounding box center [1279, 263] width 15 height 16
click at [560, 379] on link "[PERSON_NAME] & [PERSON_NAME] Wedding" at bounding box center [543, 378] width 366 height 30
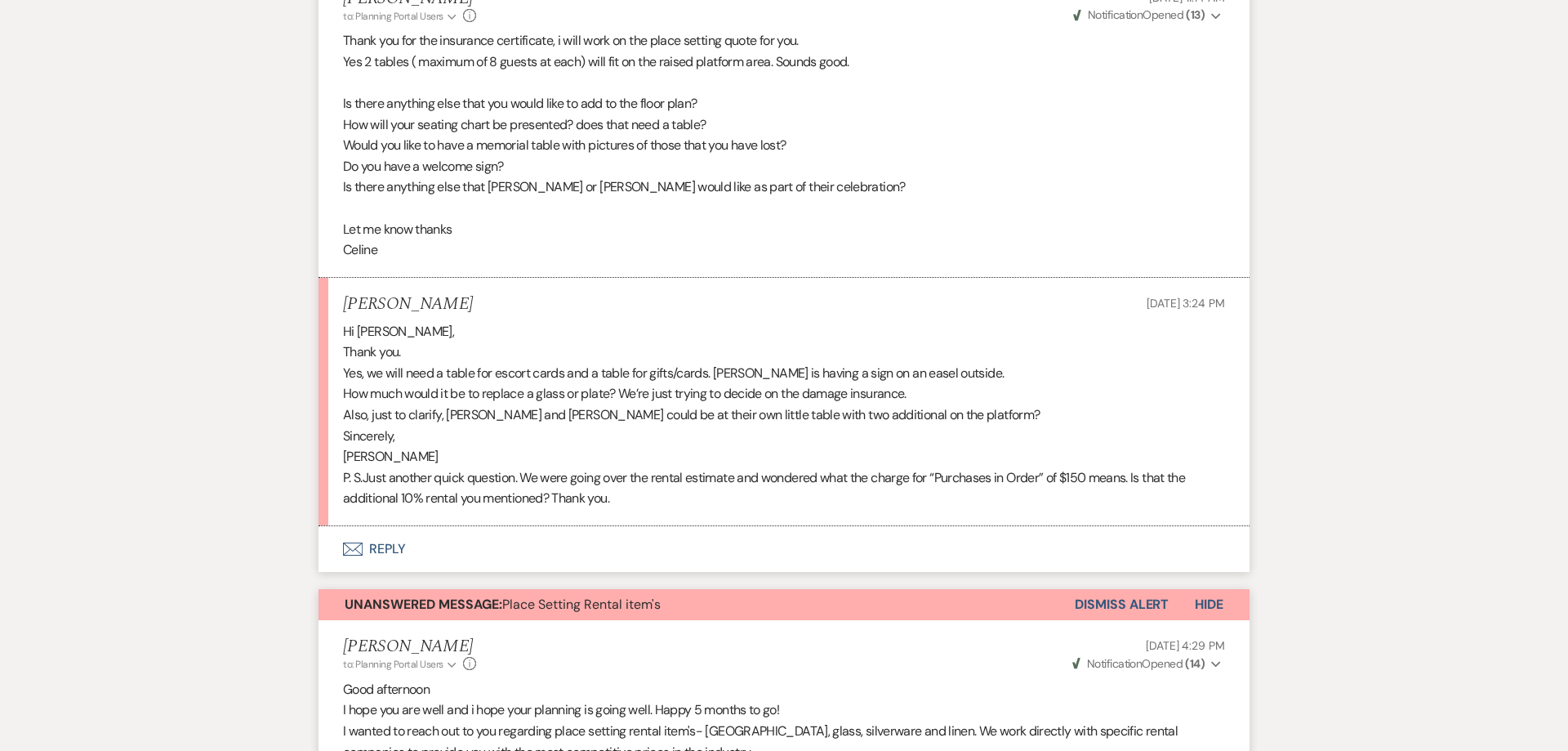
scroll to position [1521, 0]
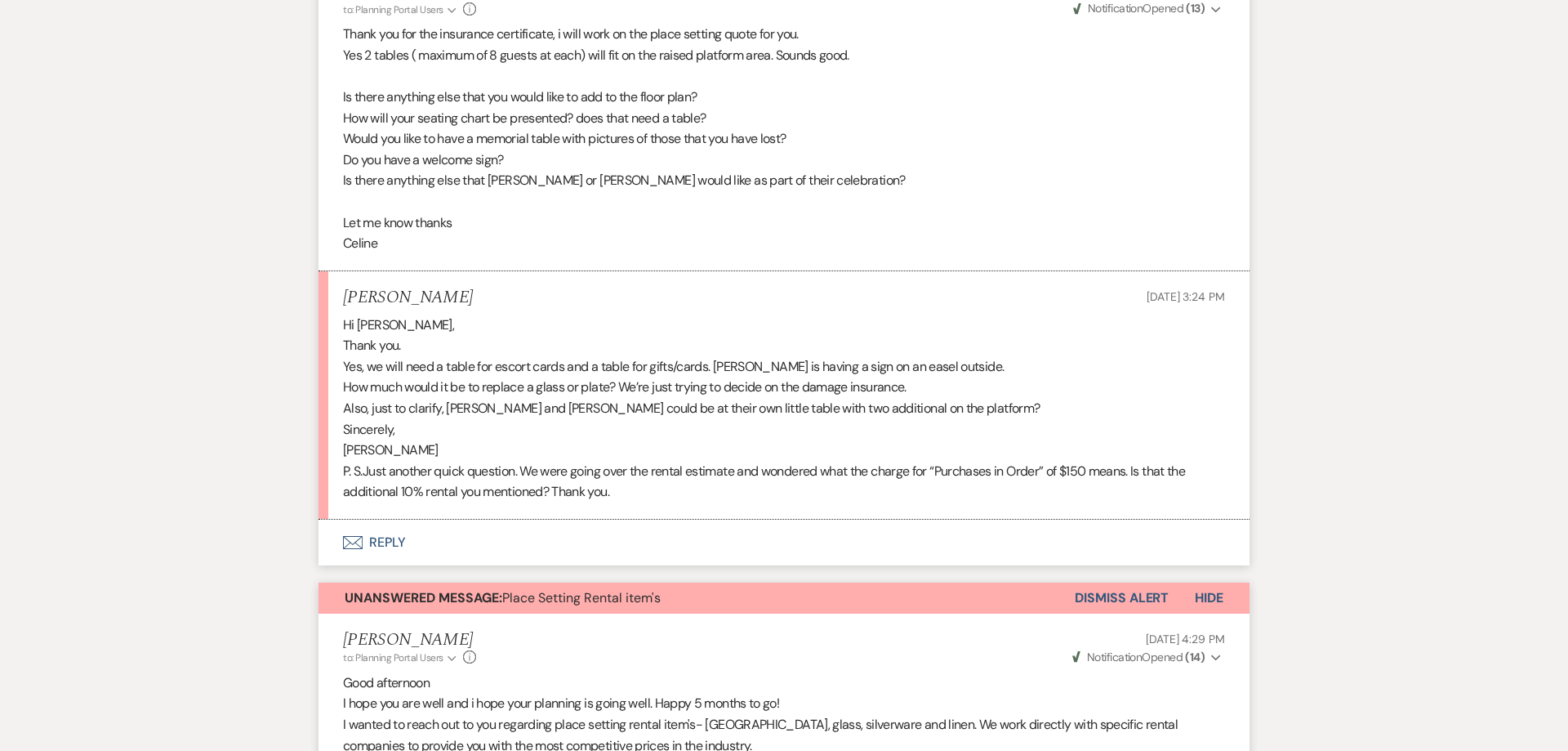
click at [379, 522] on button "Envelope Reply" at bounding box center [784, 543] width 931 height 46
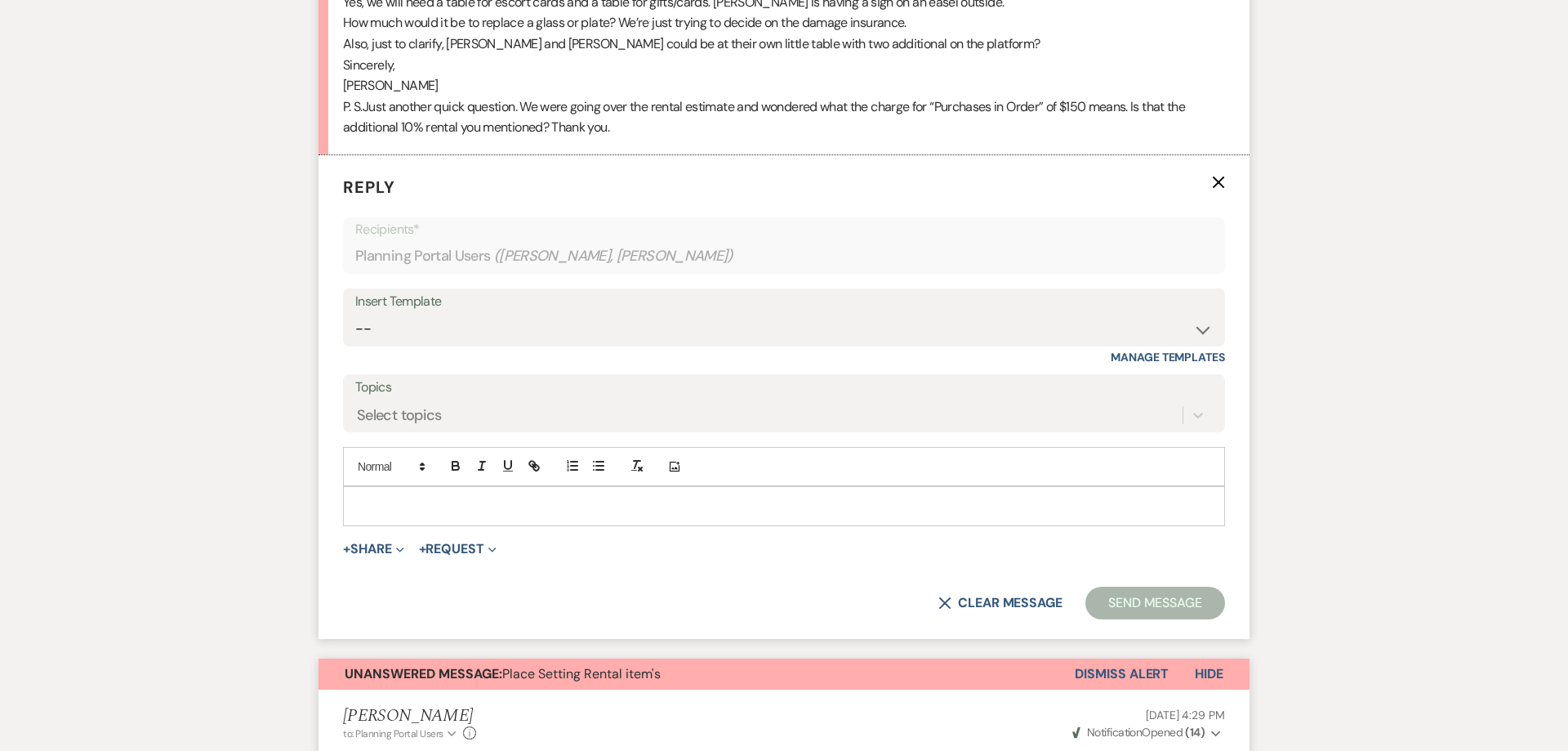
scroll to position [1886, 0]
click at [408, 496] on p at bounding box center [784, 505] width 856 height 18
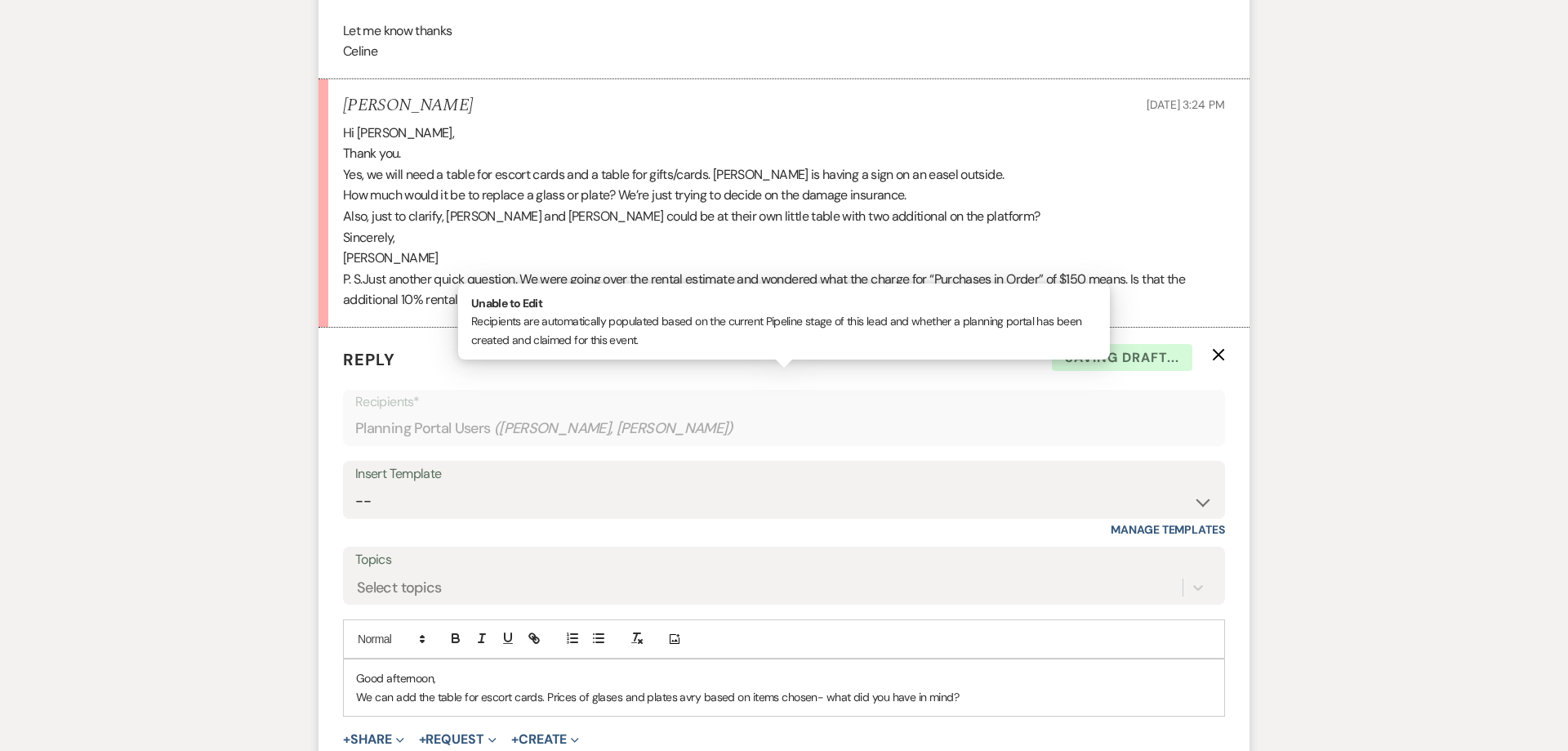
scroll to position [1678, 0]
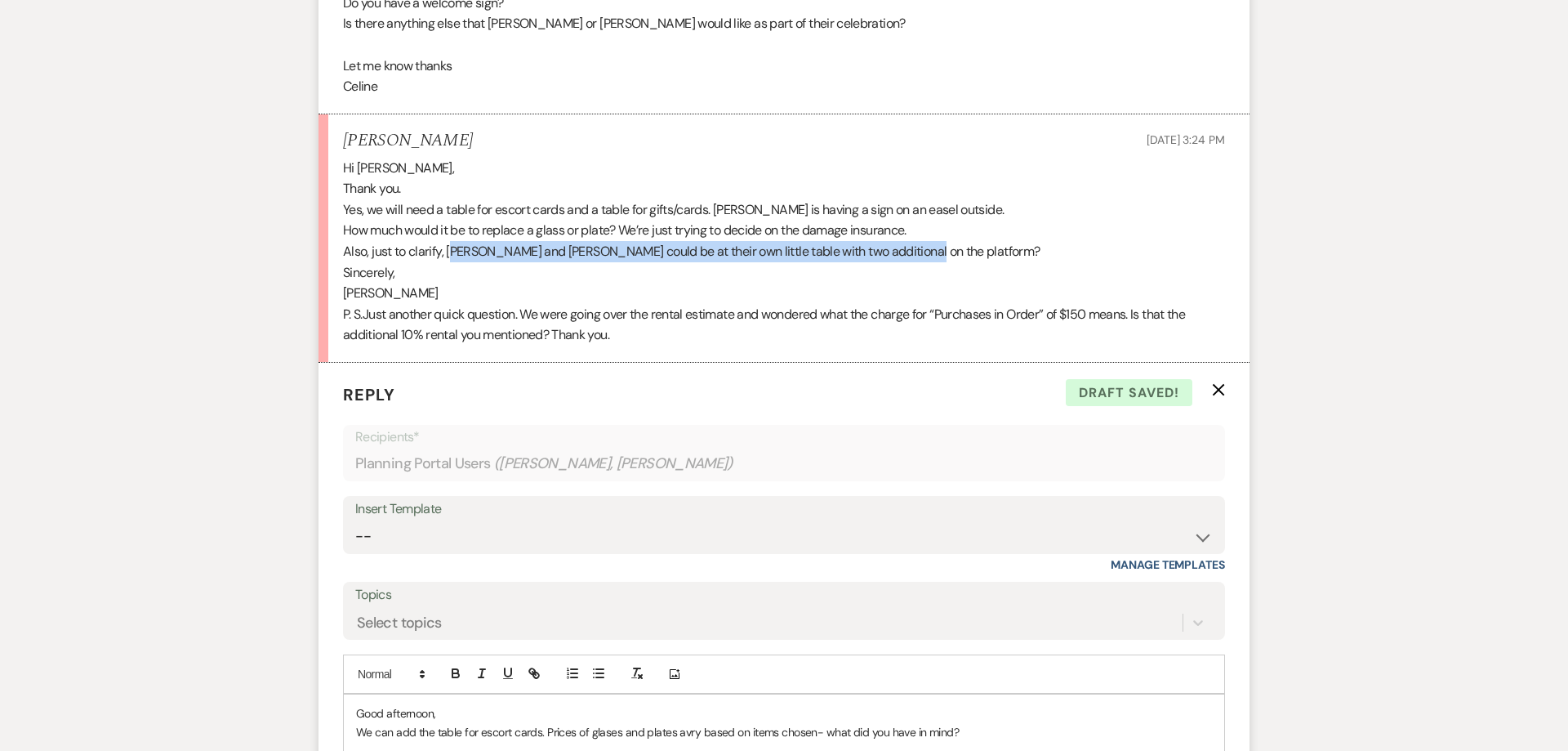
drag, startPoint x: 447, startPoint y: 233, endPoint x: 905, endPoint y: 233, distance: 458.0
click at [905, 241] on p "Also, just to clarify, [PERSON_NAME] and [PERSON_NAME] could be at their own li…" at bounding box center [784, 251] width 882 height 21
copy span "[PERSON_NAME] and [PERSON_NAME] could be at their own little table with two add…"
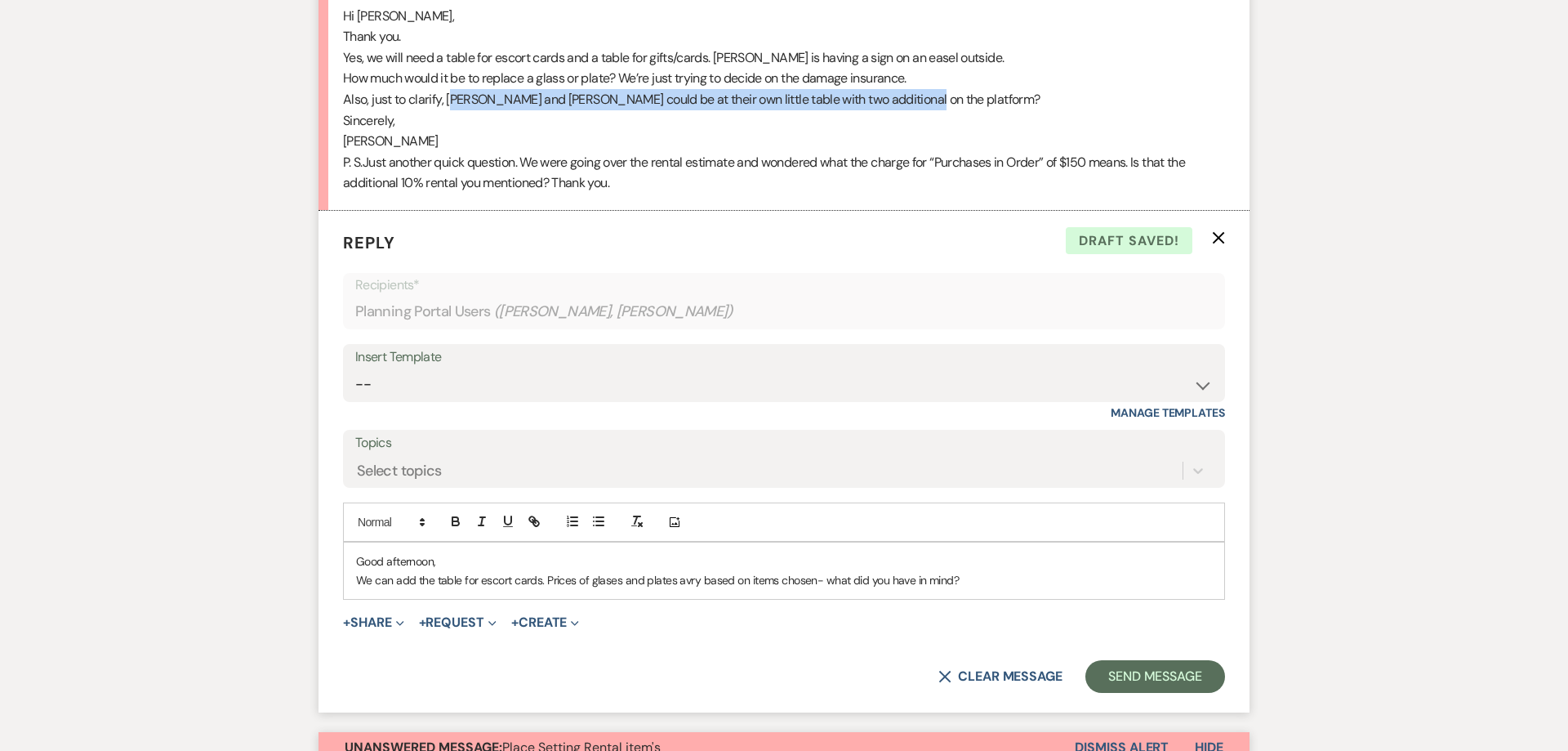
scroll to position [1990, 0]
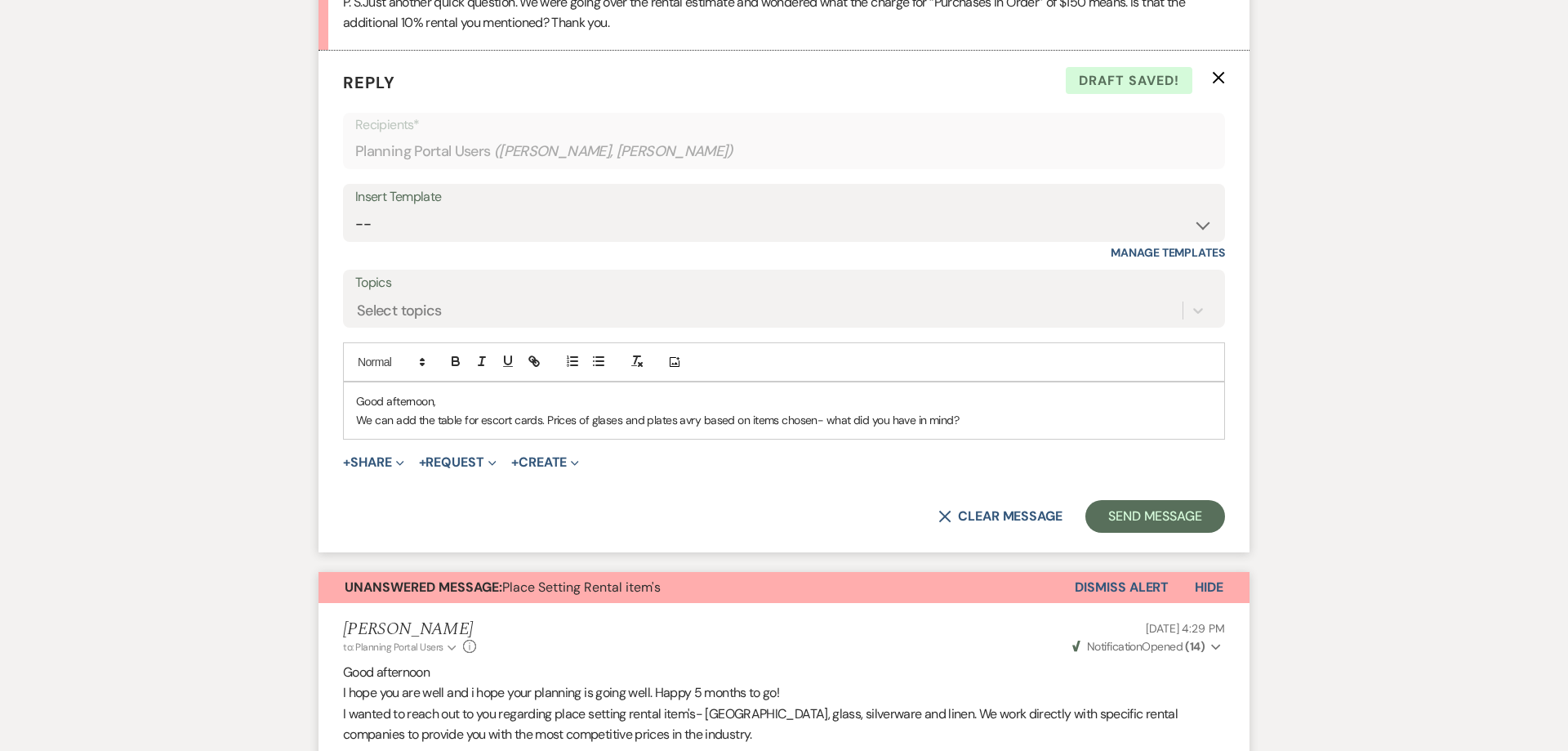
click at [982, 411] on p "We can add the table for escort cards. Prices of glases and plates avry based o…" at bounding box center [784, 420] width 856 height 18
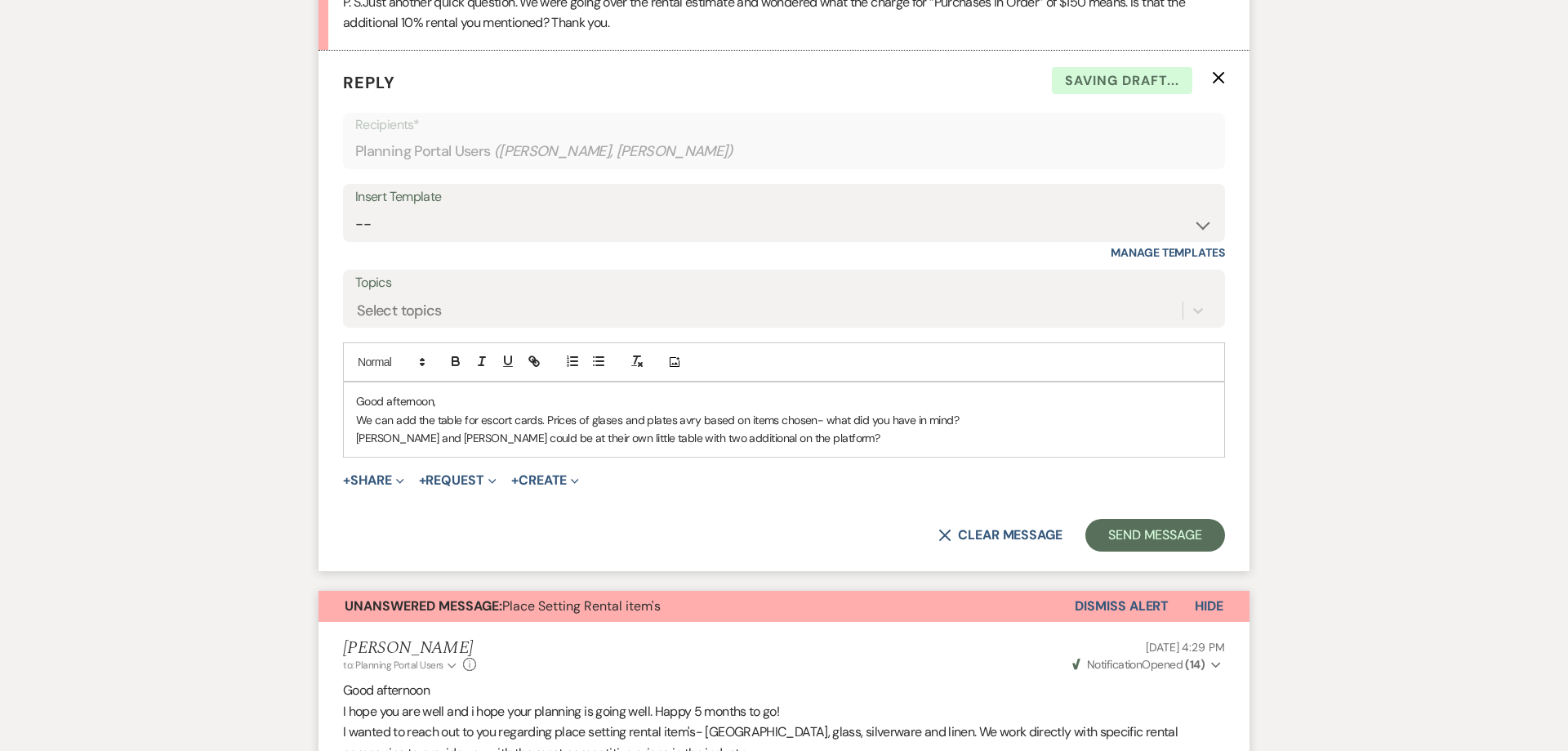
click at [356, 419] on div "Good afternoon, We can add the table for escort cards. Prices of glases and pla…" at bounding box center [784, 419] width 881 height 74
click at [960, 411] on p "We can add the table for escort cards. Prices of glasses and plates vary based …" at bounding box center [784, 420] width 856 height 18
click at [695, 429] on p "Yes [PERSON_NAME] and [PERSON_NAME] could be at their own little table with two…" at bounding box center [784, 438] width 856 height 18
click at [940, 428] on div "Good afternoon, We can add the table for escort cards. Prices of glasses and pl…" at bounding box center [784, 419] width 881 height 74
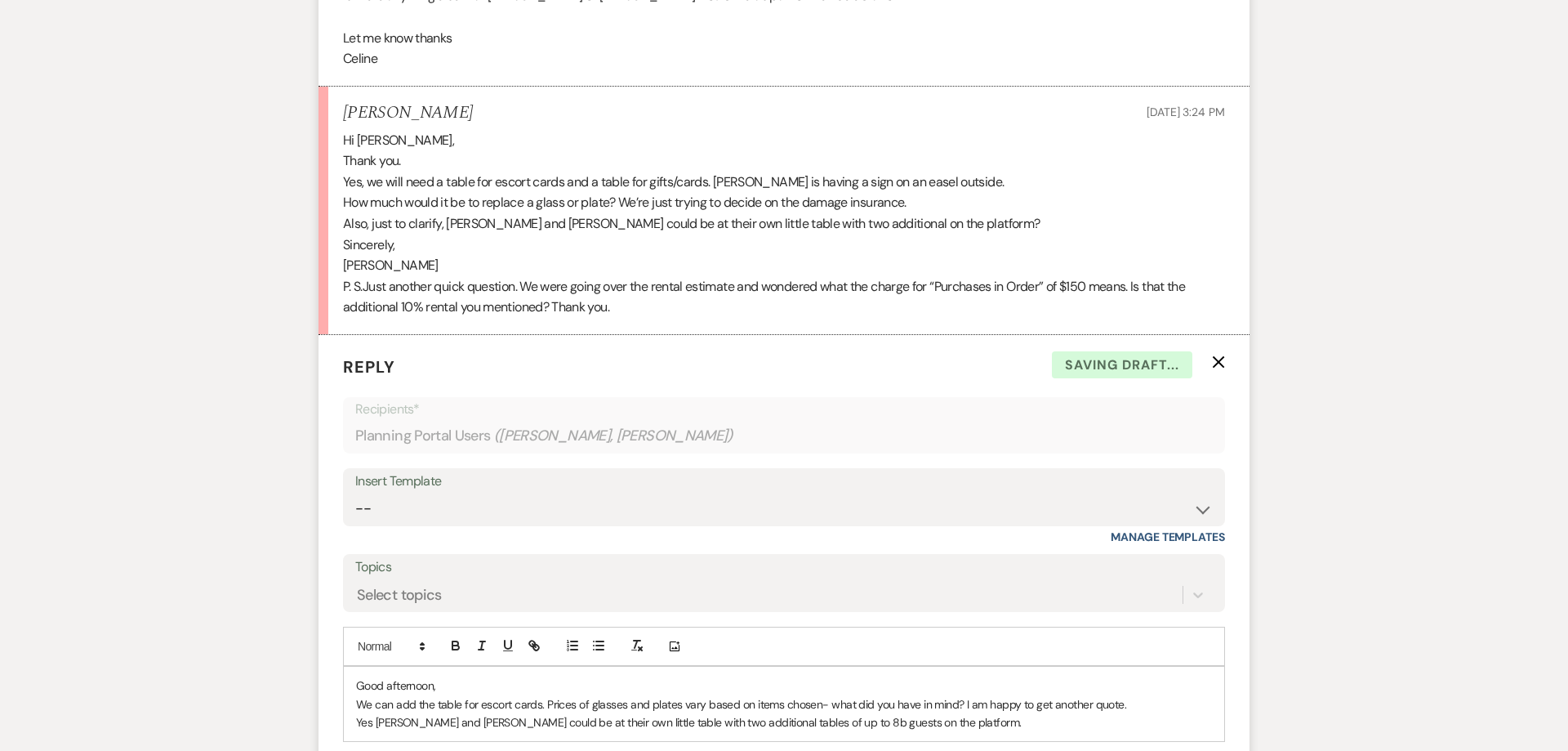
scroll to position [1698, 0]
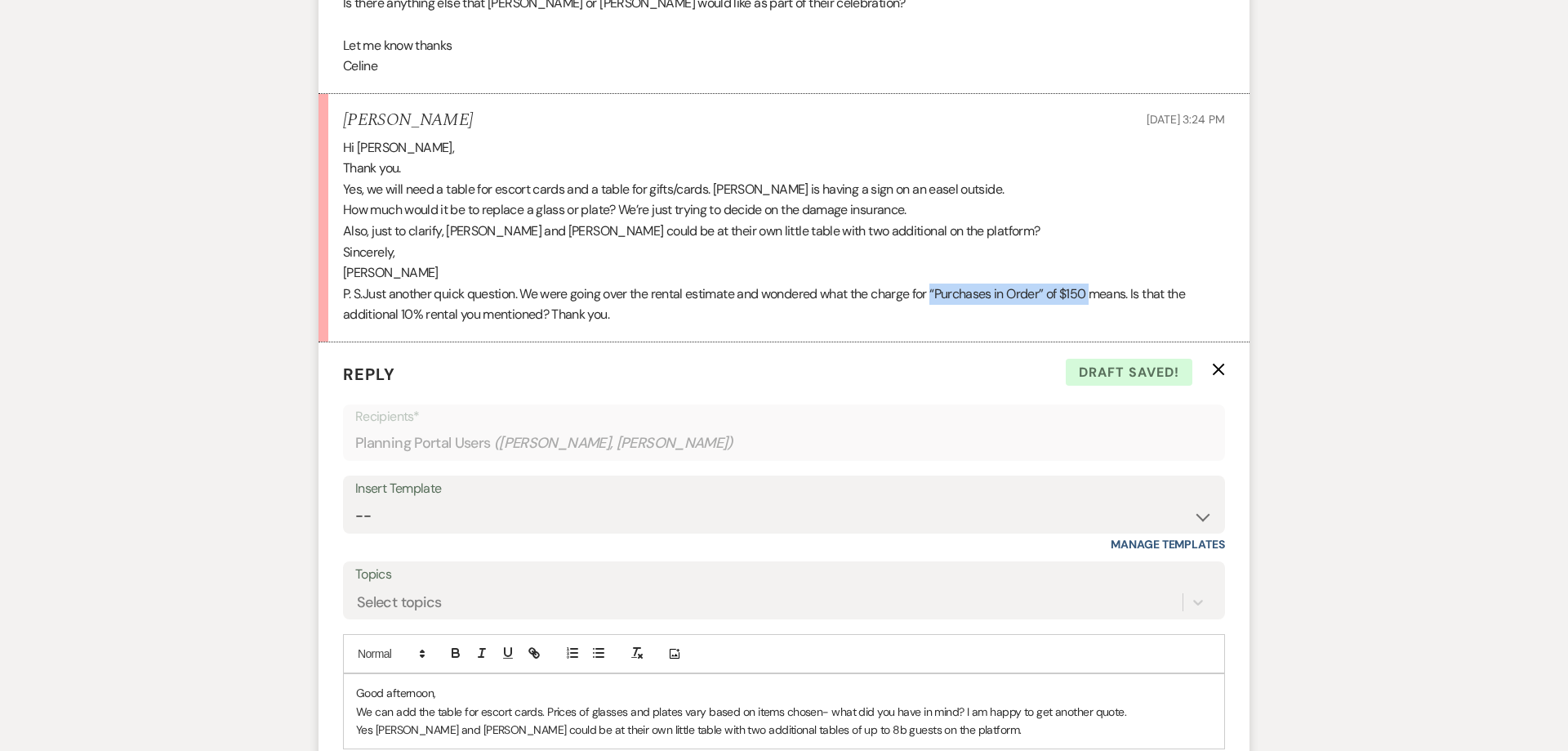
drag, startPoint x: 975, startPoint y: 275, endPoint x: 1103, endPoint y: 271, distance: 128.1
click at [1103, 285] on span "Just another quick question. We were going over the rental estimate and wondere…" at bounding box center [764, 304] width 842 height 39
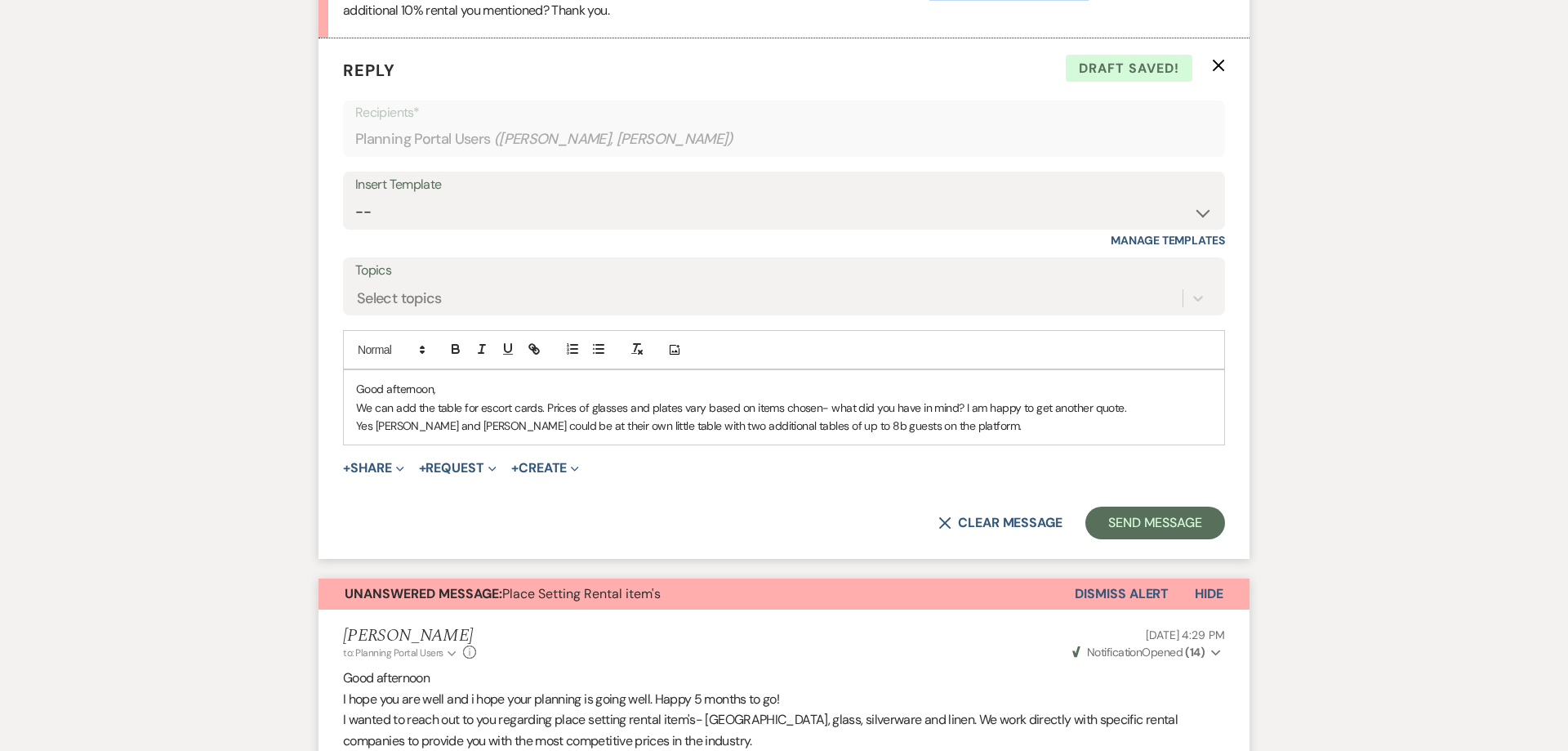
scroll to position [2011, 0]
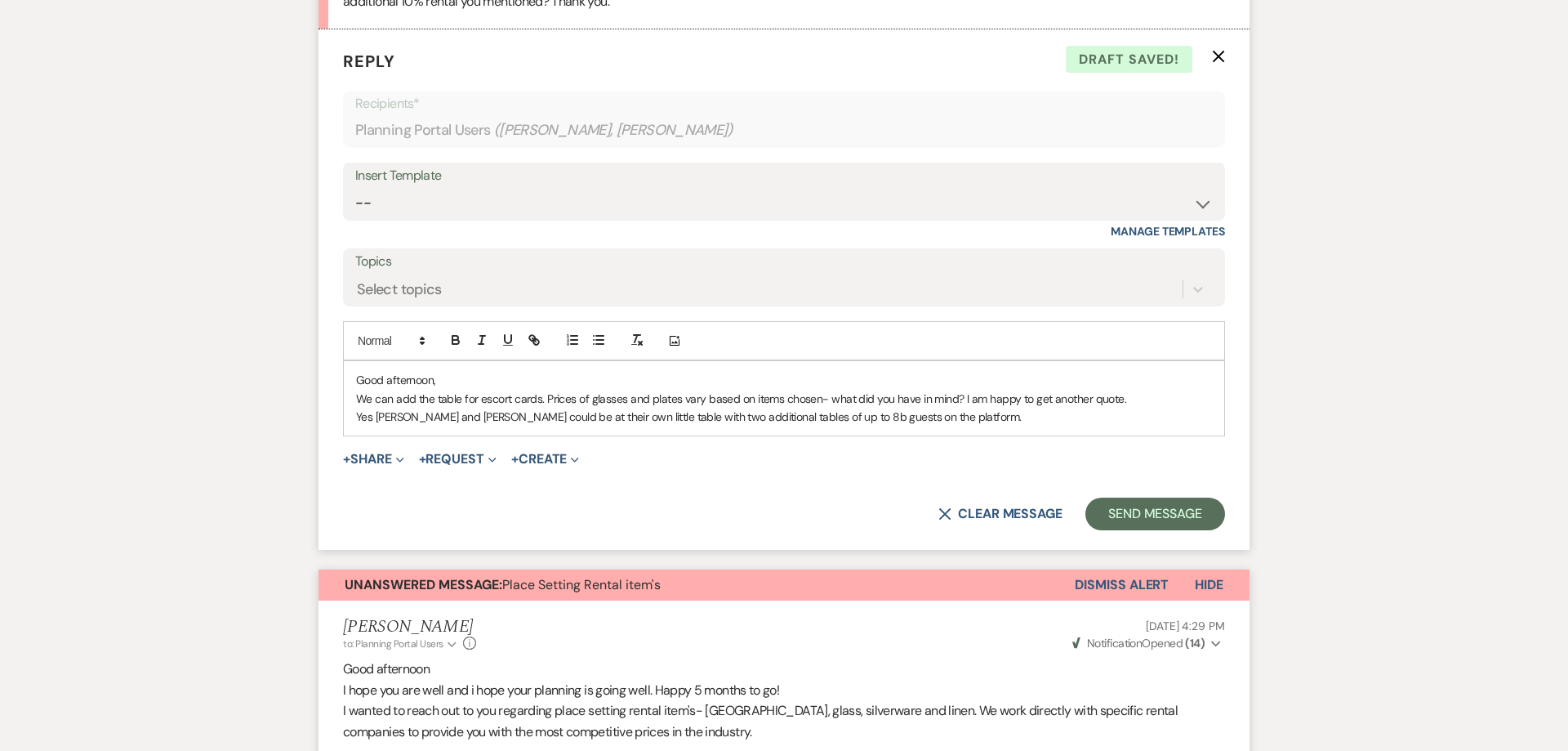
click at [934, 408] on p "Yes [PERSON_NAME] and [PERSON_NAME] could be at their own little table with two…" at bounding box center [784, 417] width 856 height 18
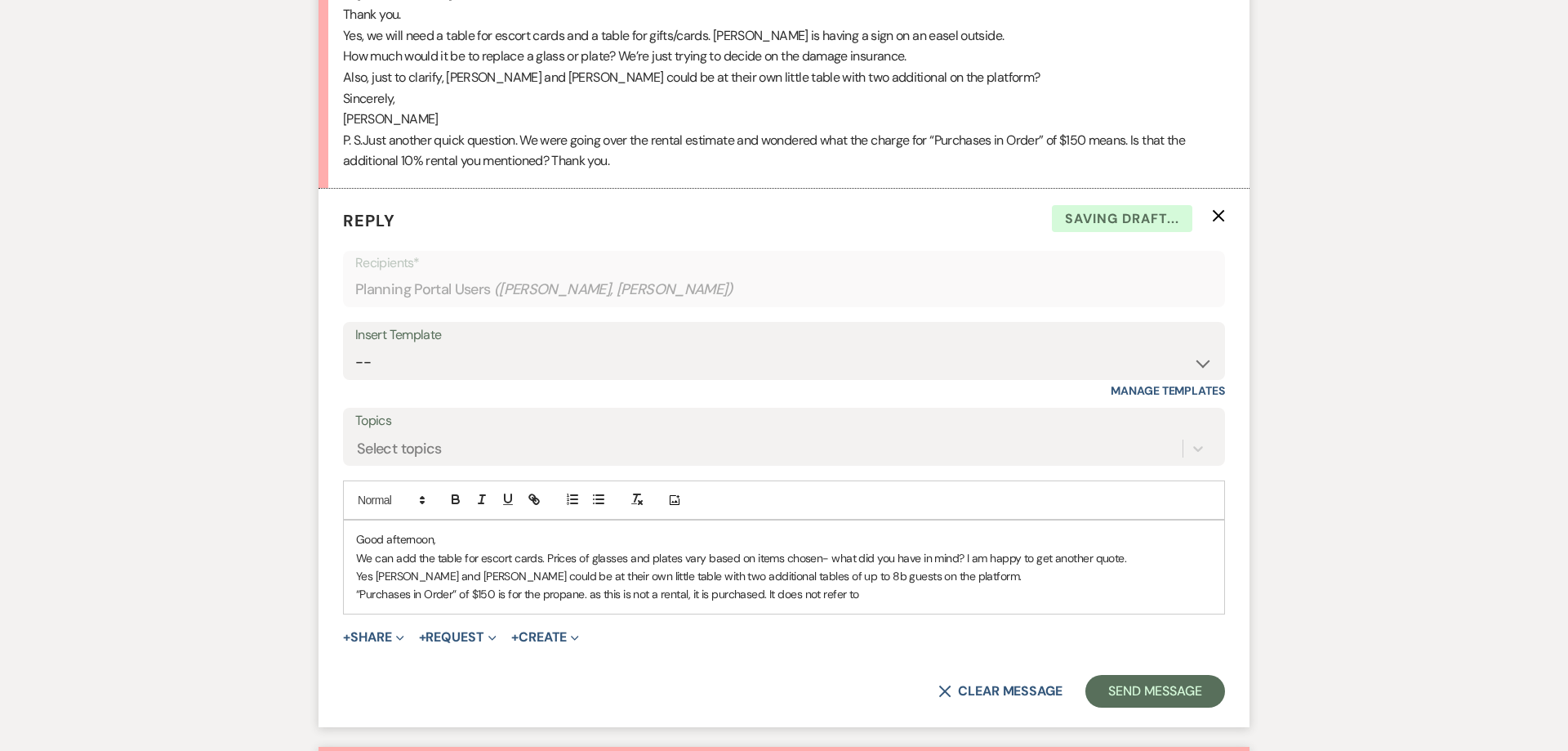
scroll to position [1844, 0]
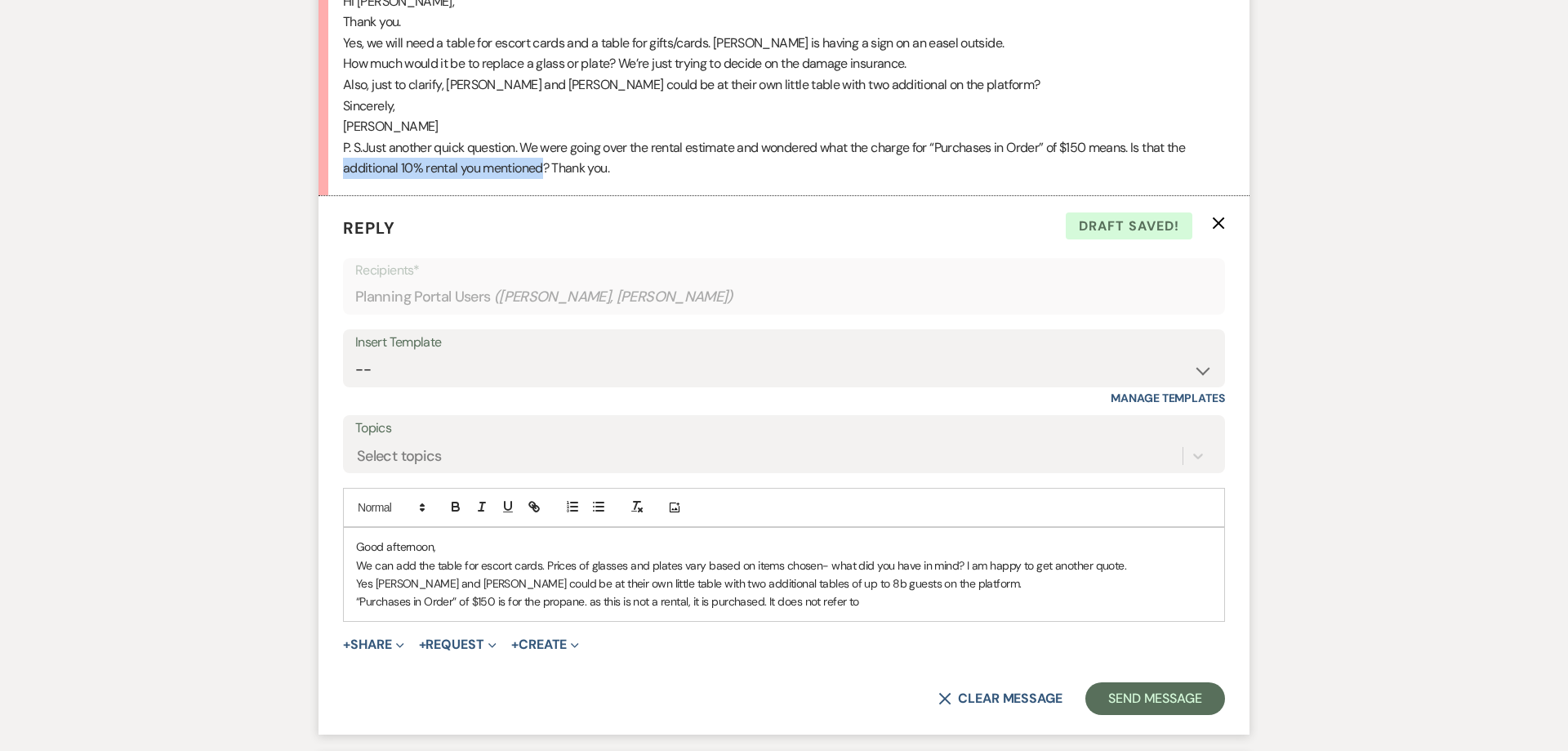
drag, startPoint x: 344, startPoint y: 148, endPoint x: 547, endPoint y: 153, distance: 203.1
click at [547, 153] on span "Just another quick question. We were going over the rental estimate and wondere…" at bounding box center [764, 158] width 842 height 39
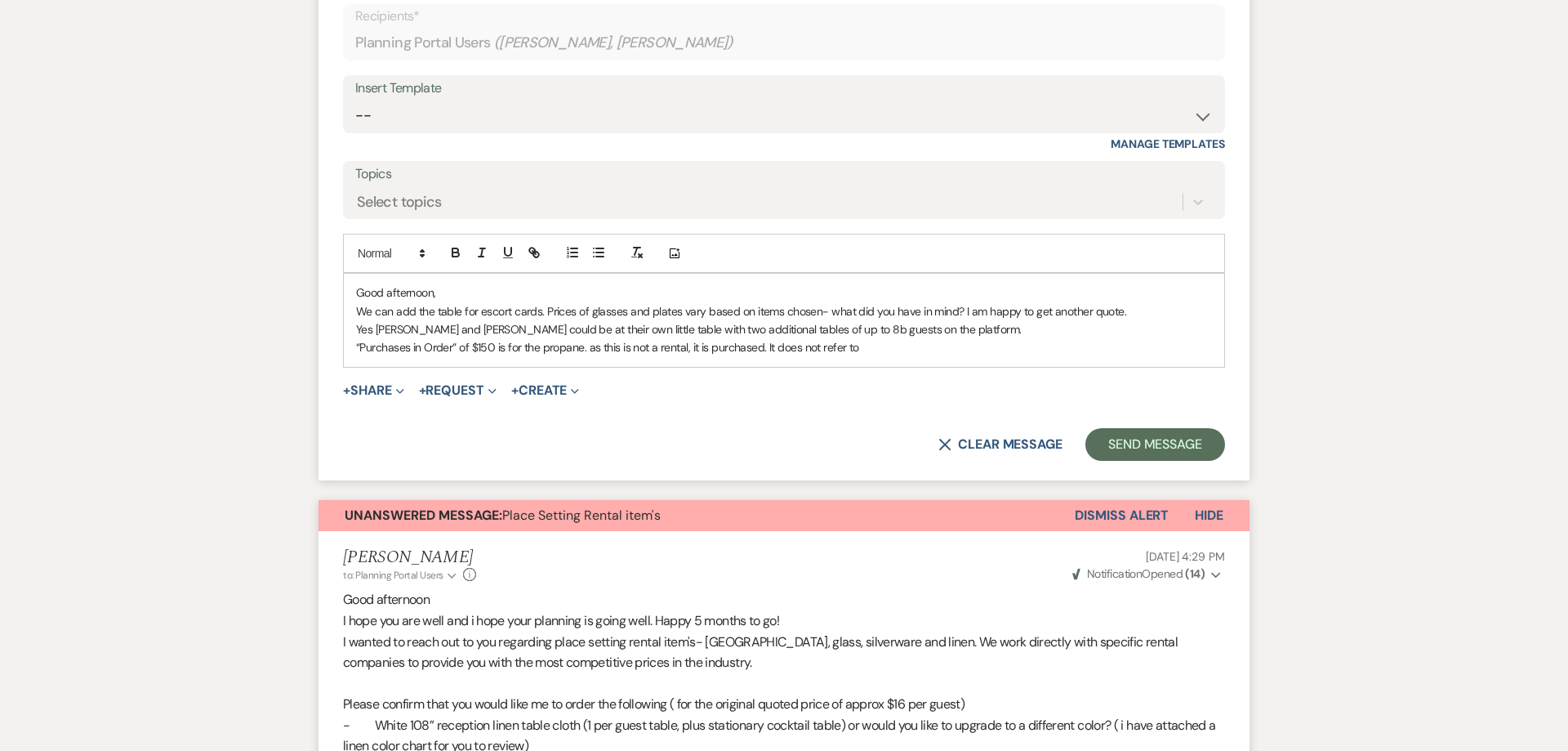
scroll to position [2219, 0]
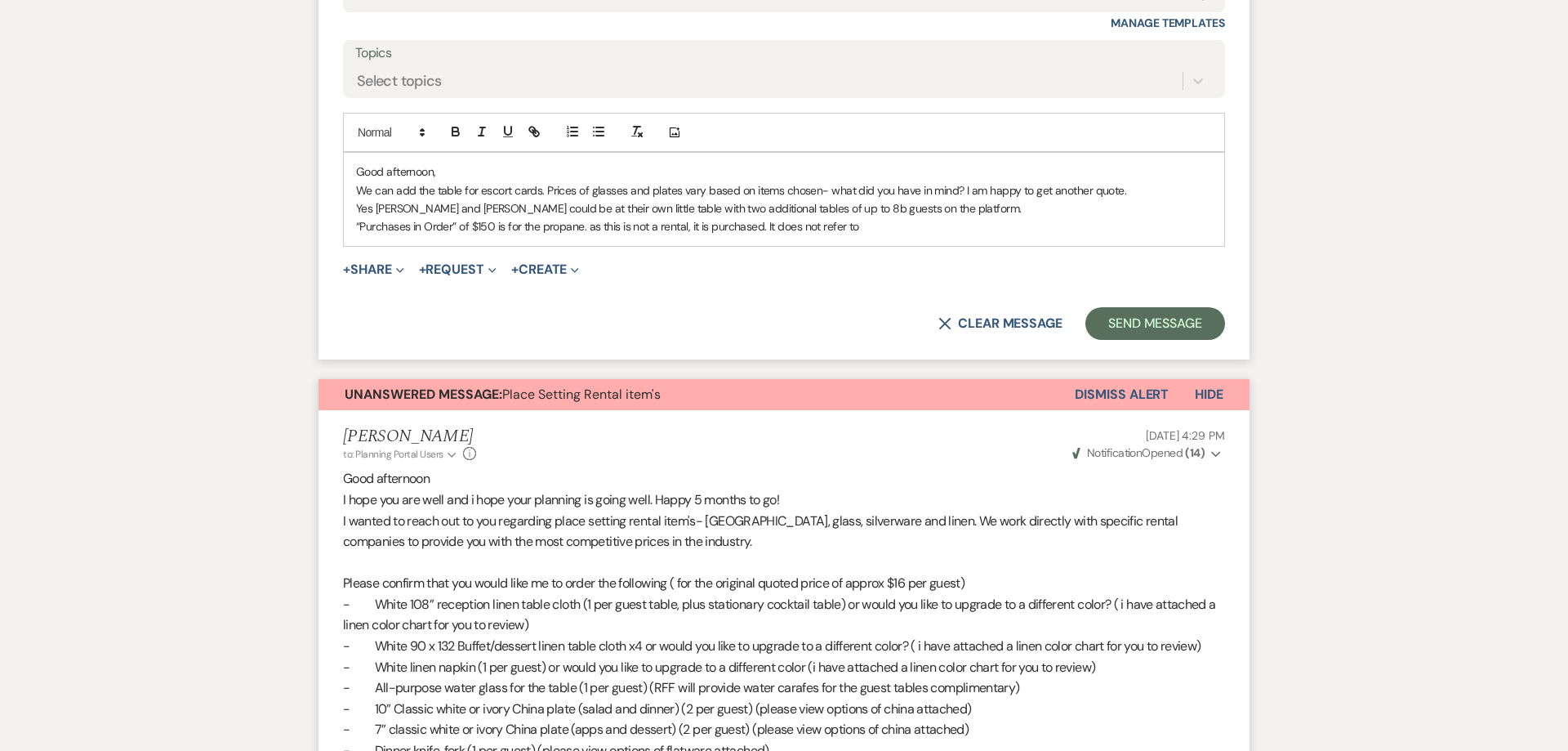
click at [905, 217] on p "“Purchases in Order” of $150 is for the propane. as this is not a rental, it is…" at bounding box center [784, 226] width 856 height 18
drag, startPoint x: 977, startPoint y: 207, endPoint x: 961, endPoint y: 209, distance: 16.1
click at [961, 217] on p "“Purchases in Order” of $150 is for the propane. as this is not a rental, it is…" at bounding box center [784, 226] width 856 height 18
click at [1026, 217] on p "“Purchases in Order” of $150 is for the propane. as this is not a rental, it is…" at bounding box center [784, 226] width 856 height 18
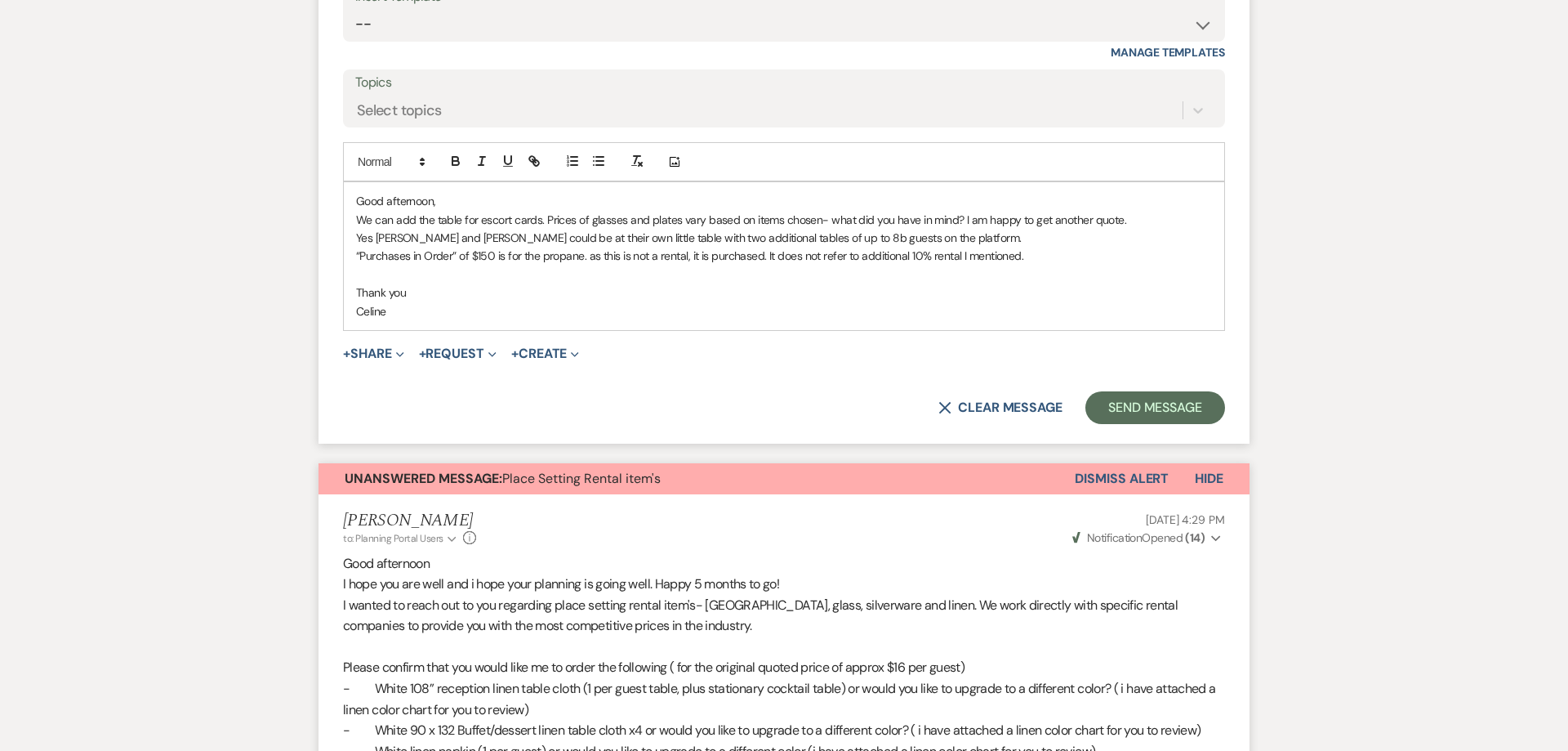
scroll to position [2178, 0]
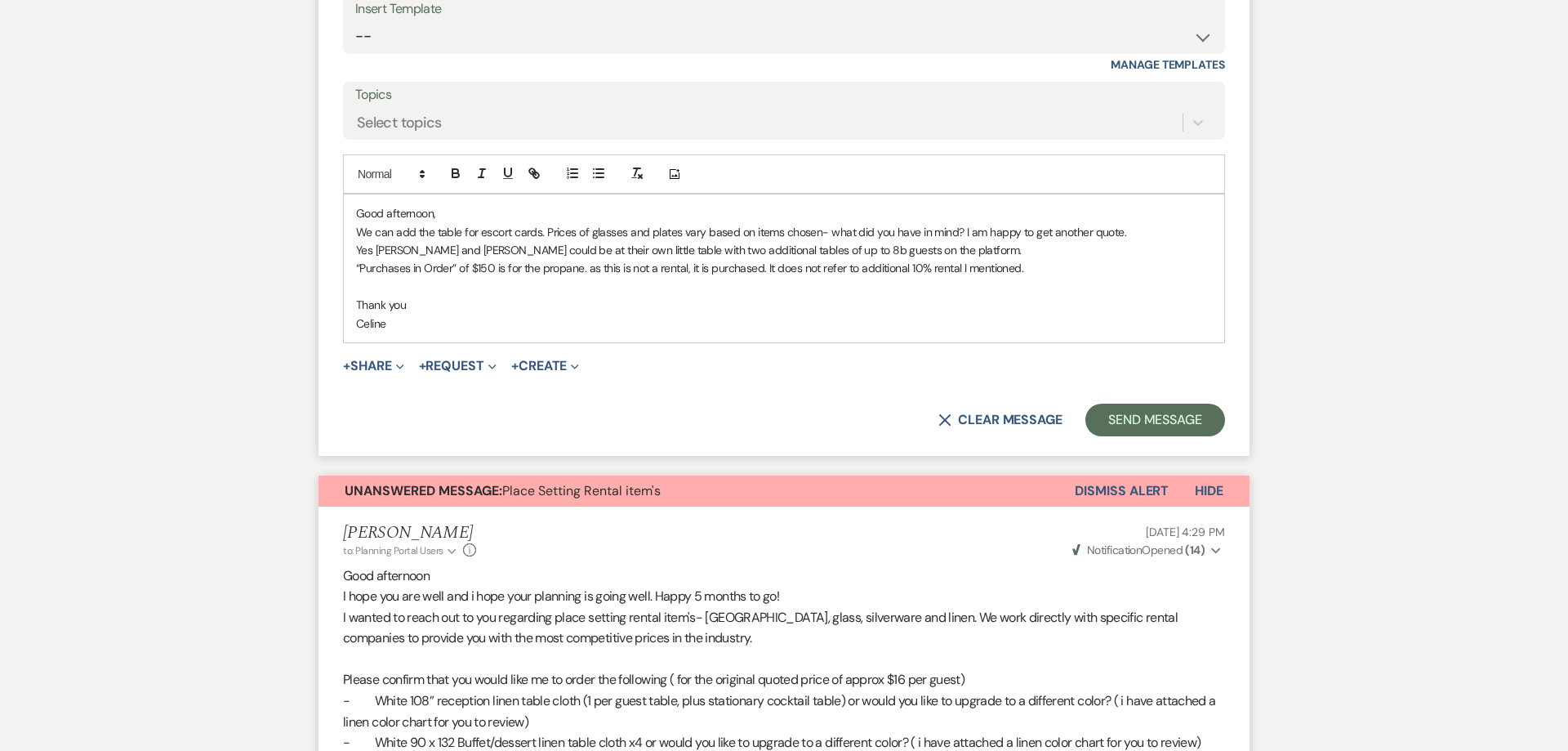
click at [778, 241] on p "Yes [PERSON_NAME] and [PERSON_NAME] could be at their own little table with two…" at bounding box center [784, 250] width 856 height 18
click at [584, 259] on p "“Purchases in Order” of $150 is for the propane. as this is not a rental, it is…" at bounding box center [784, 268] width 856 height 18
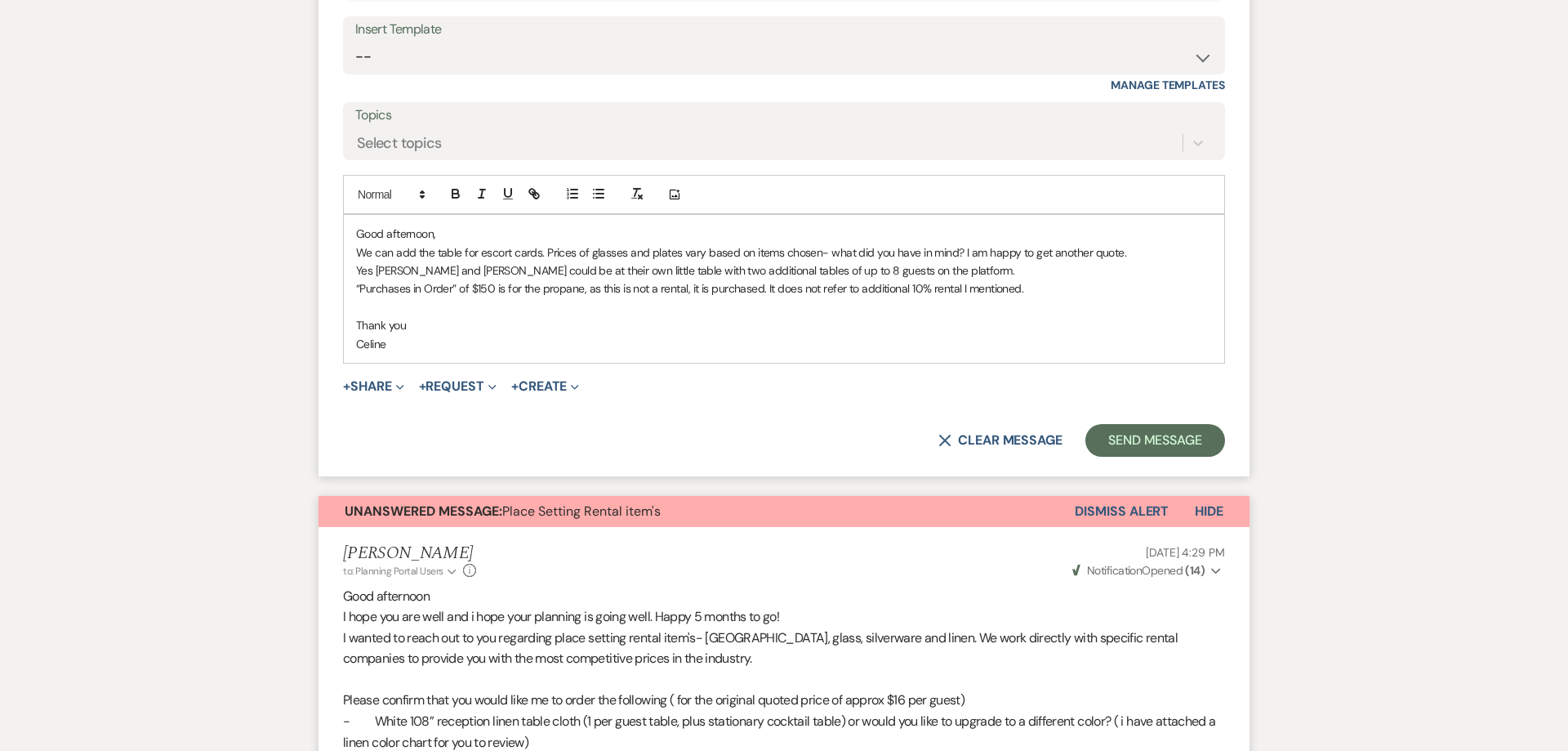
scroll to position [2156, 0]
click at [421, 335] on p "Celine" at bounding box center [784, 344] width 856 height 18
click at [1123, 425] on button "Send Message" at bounding box center [1154, 440] width 140 height 33
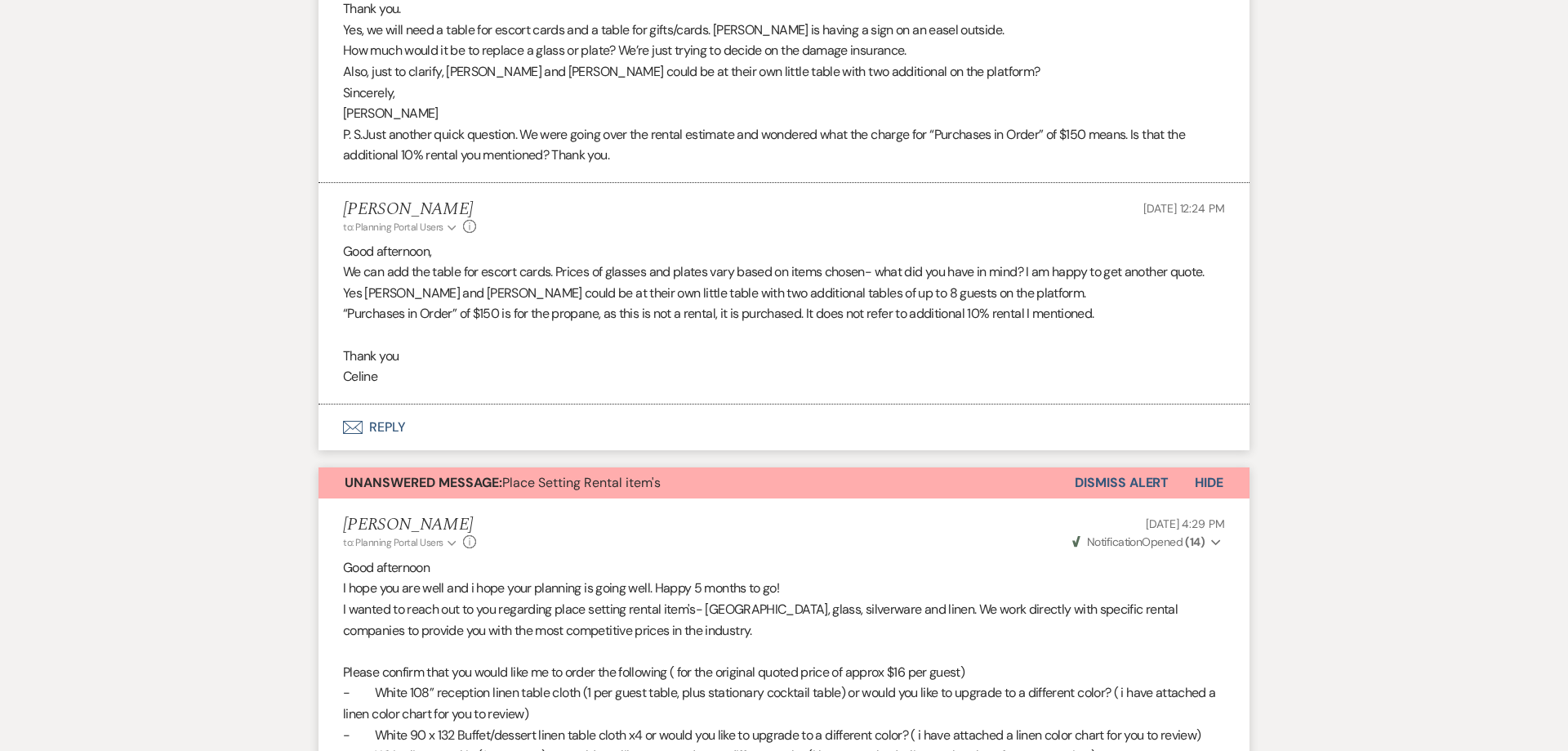
scroll to position [1795, 0]
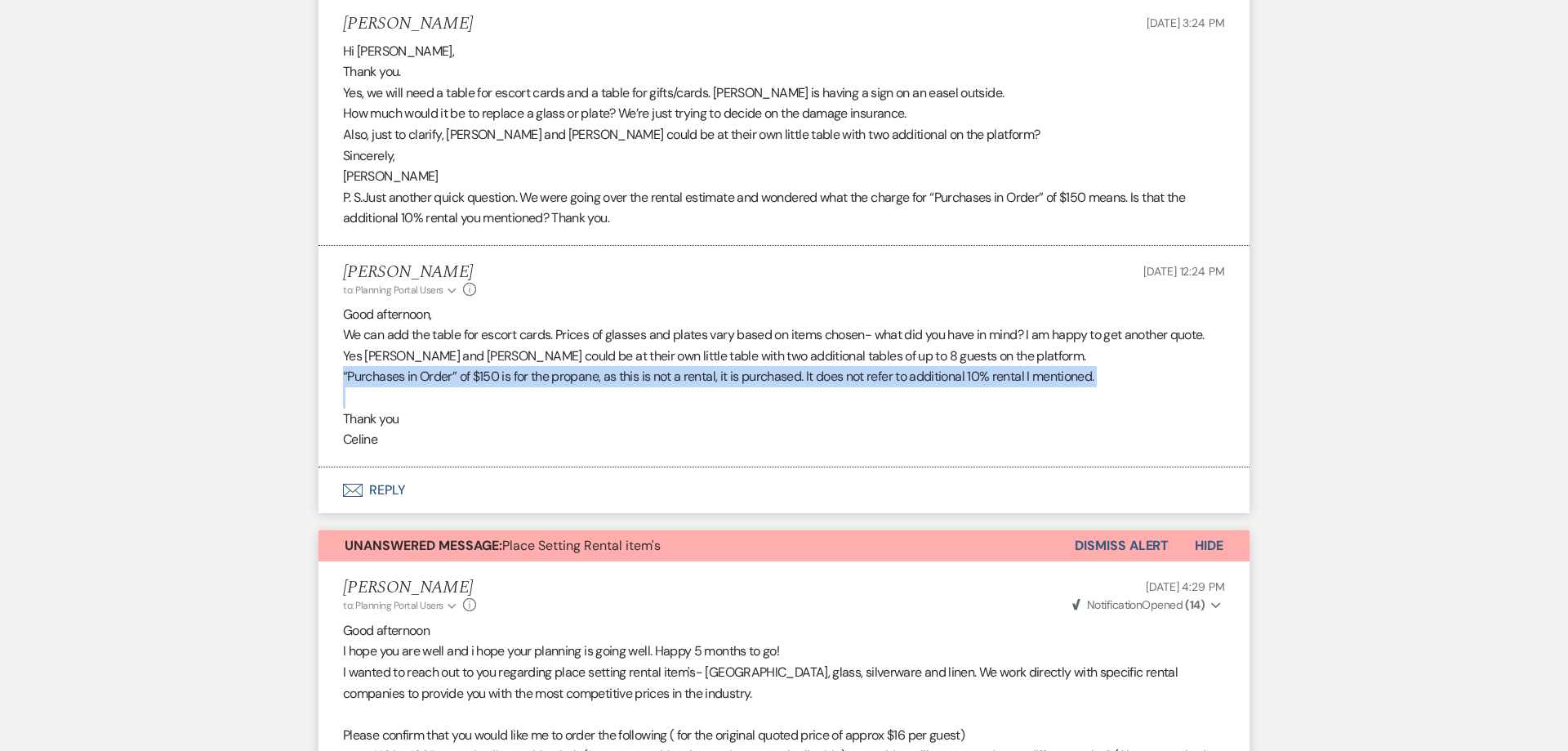
drag, startPoint x: 343, startPoint y: 357, endPoint x: 1111, endPoint y: 366, distance: 768.1
click at [1111, 366] on div "Good afternoon, We can add the table for escort cards. Prices of glasses and pl…" at bounding box center [784, 376] width 882 height 146
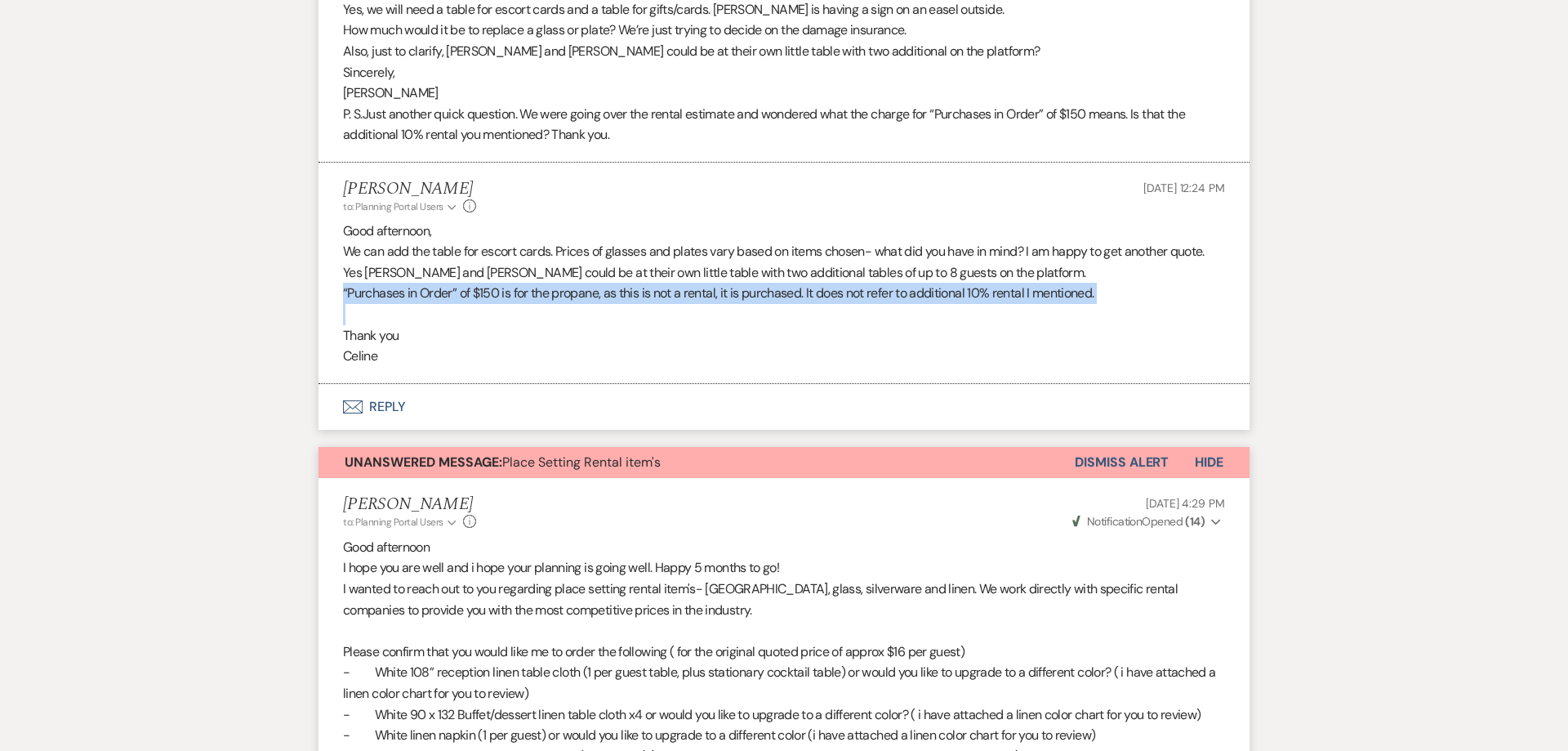
scroll to position [1753, 0]
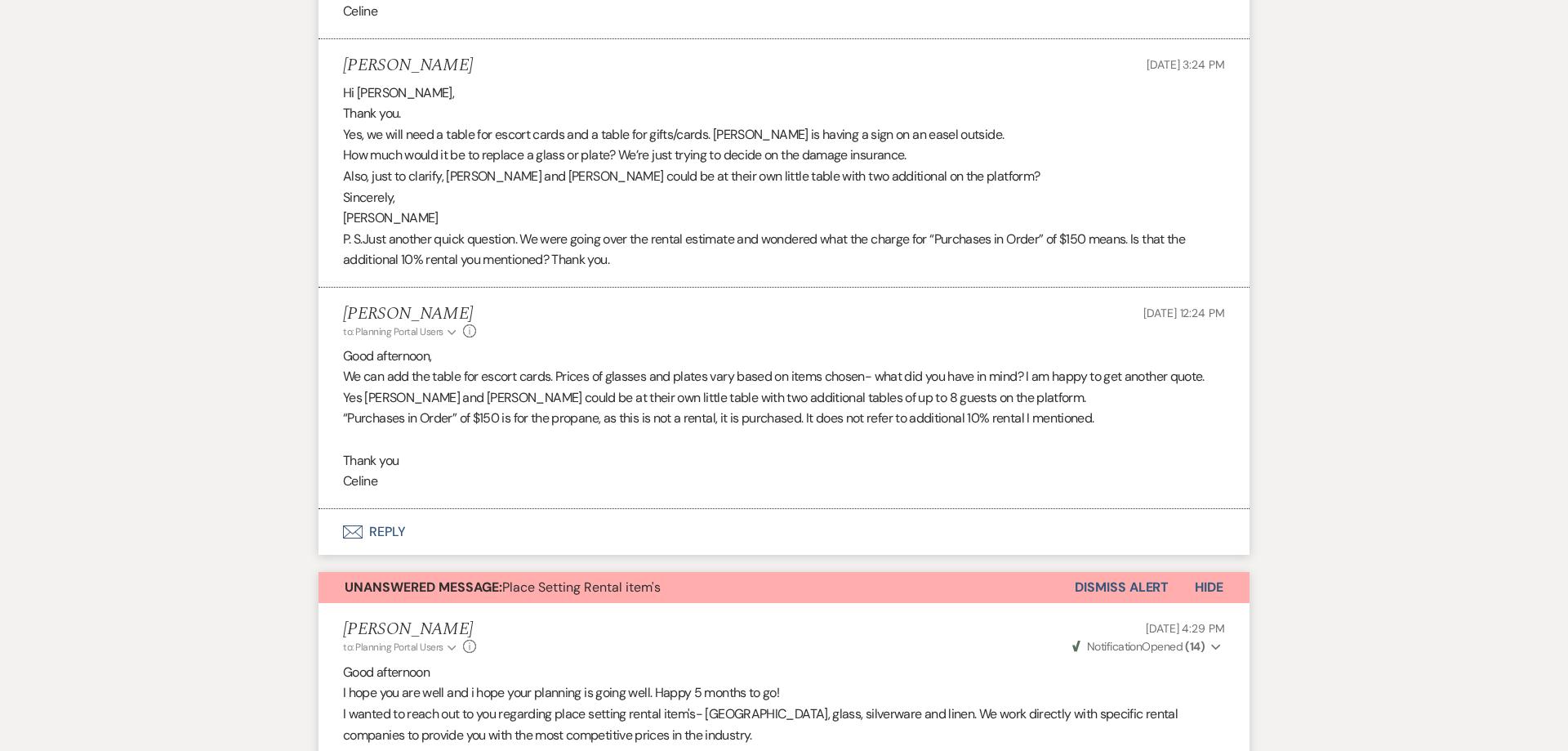
click at [438, 470] on p "Celine" at bounding box center [784, 480] width 882 height 21
drag, startPoint x: 404, startPoint y: 466, endPoint x: 328, endPoint y: 331, distance: 154.9
click at [328, 331] on li "[PERSON_NAME] to: Planning Portal Users Expand Info [DATE] 12:24 PM Good aftern…" at bounding box center [784, 398] width 931 height 221
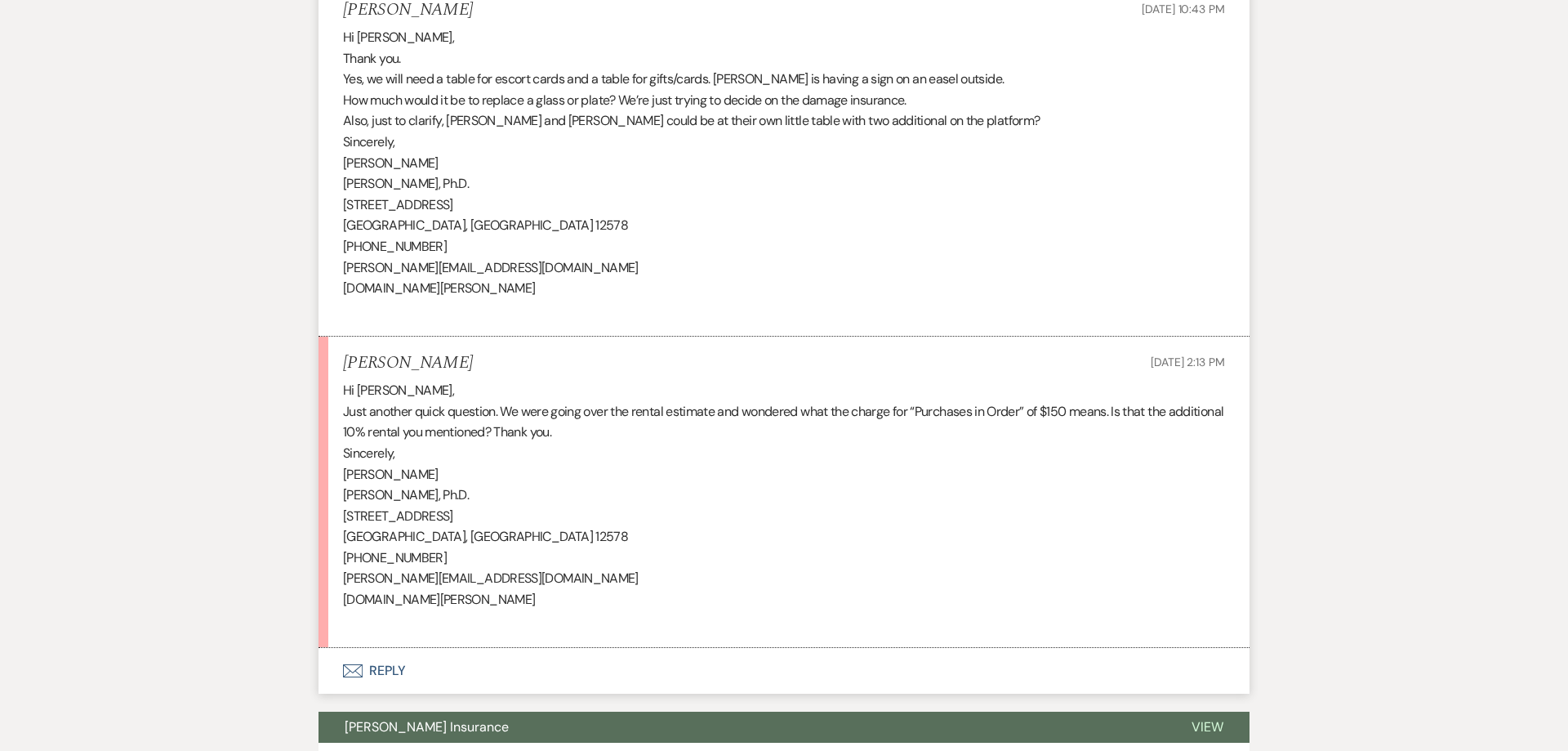
scroll to position [5085, 0]
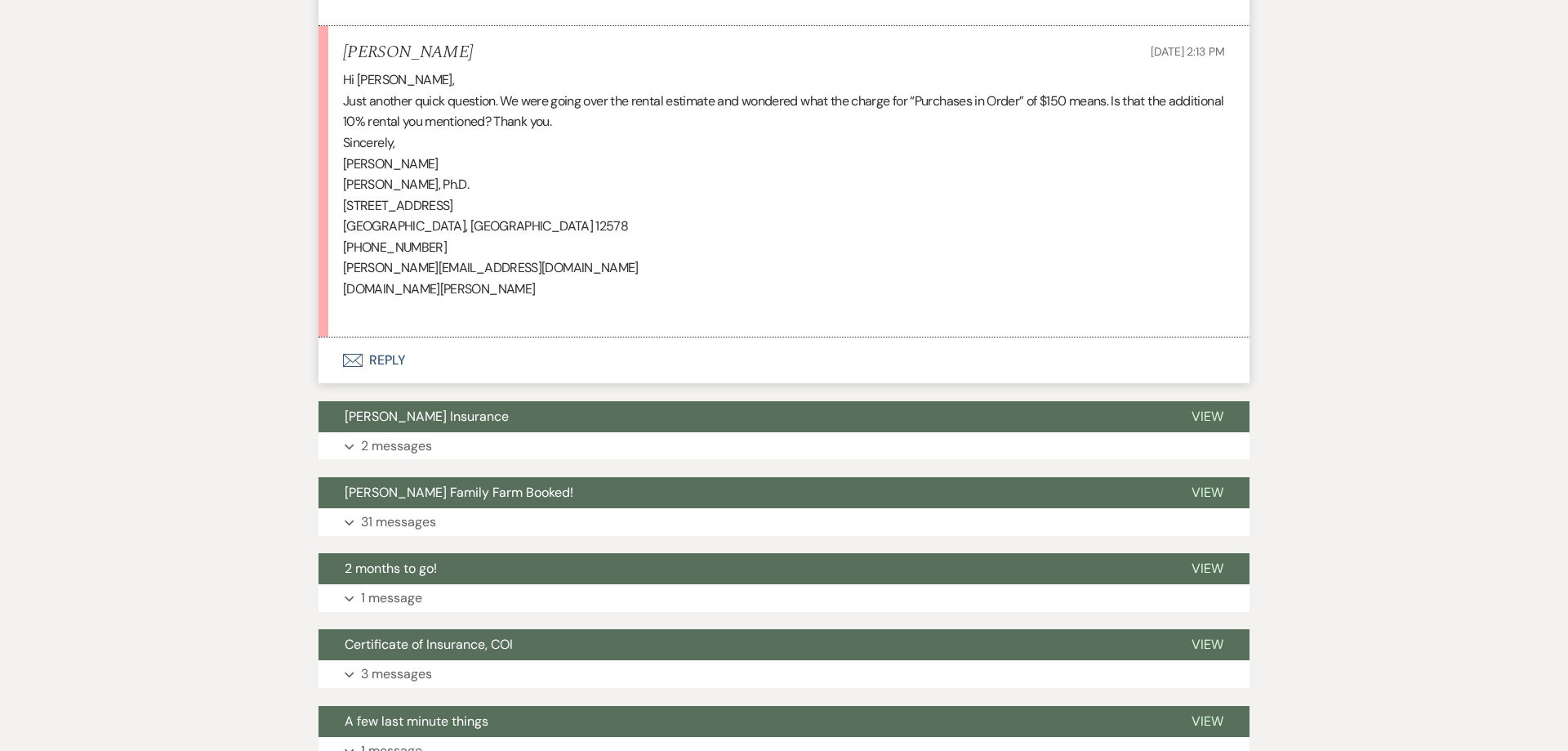
click at [381, 337] on button "Envelope Reply" at bounding box center [784, 360] width 931 height 46
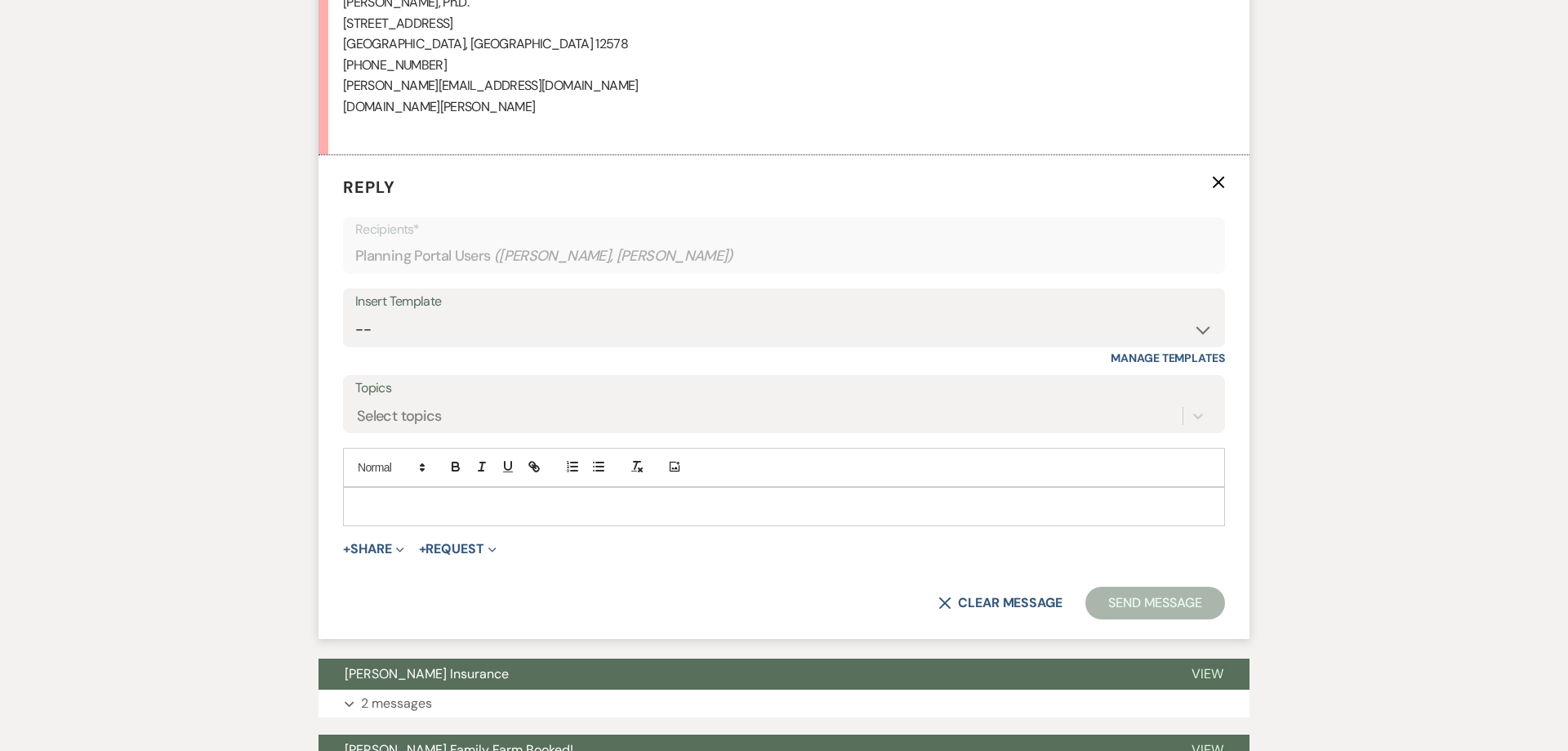
scroll to position [5477, 0]
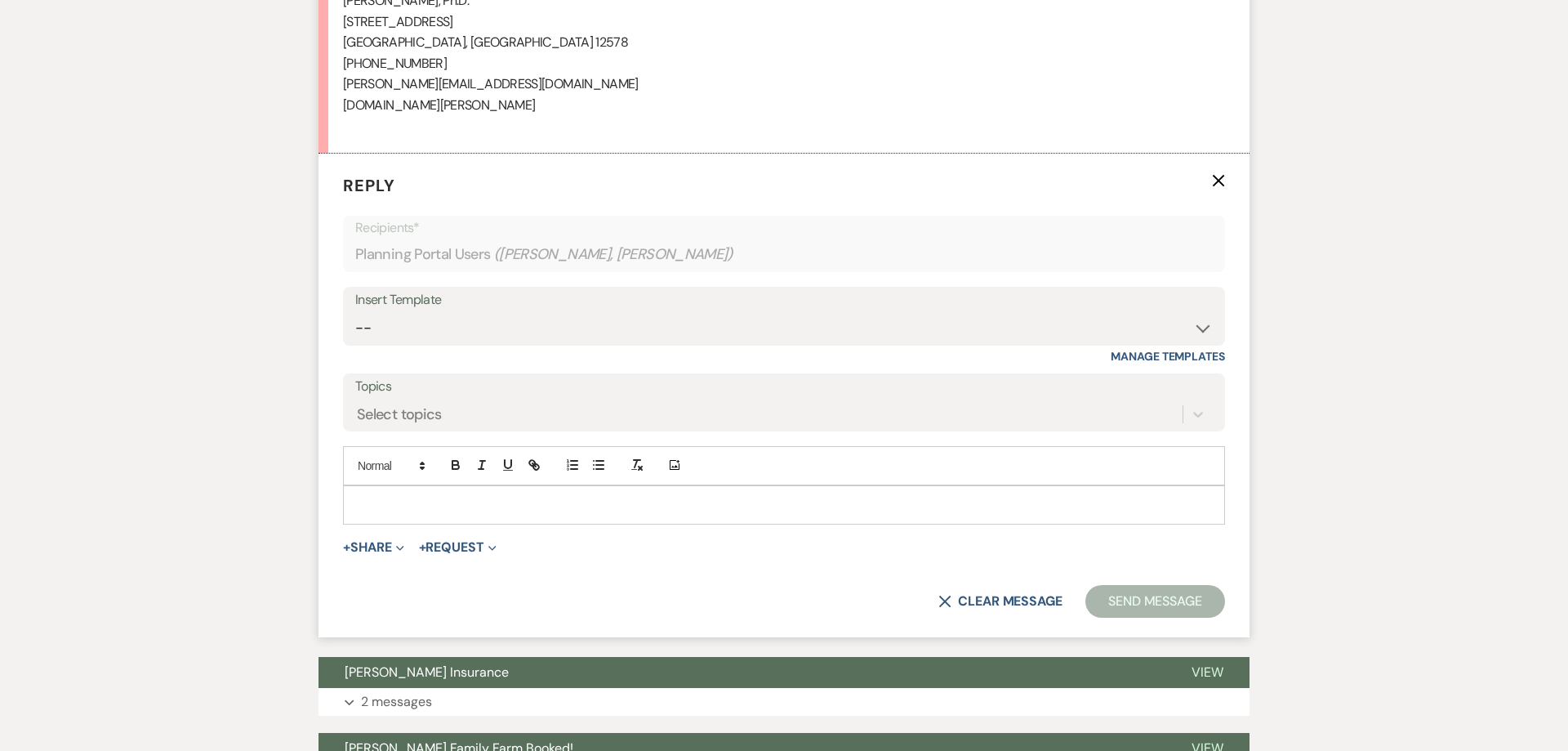
click at [401, 496] on p at bounding box center [784, 505] width 856 height 18
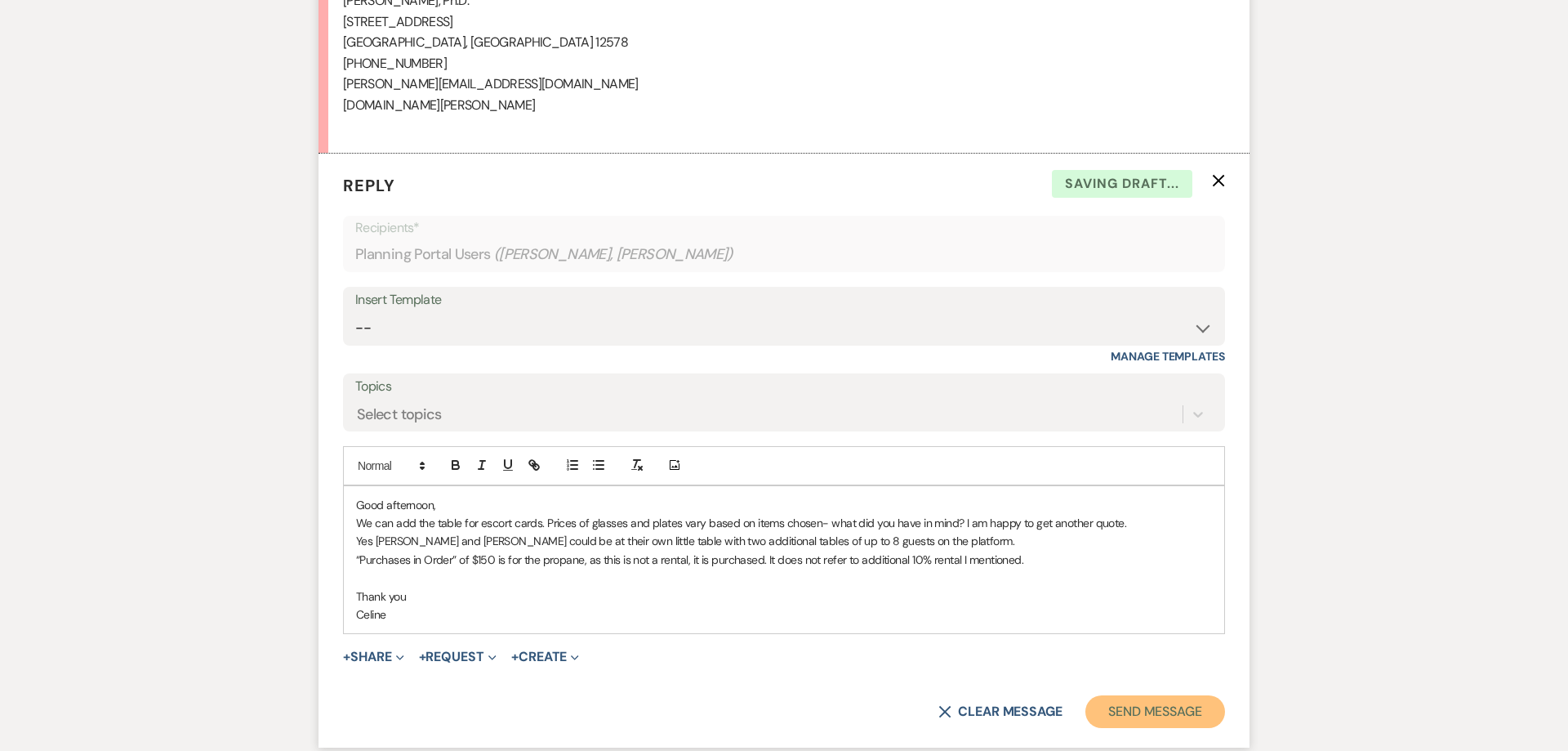
click at [1146, 695] on button "Send Message" at bounding box center [1154, 711] width 140 height 33
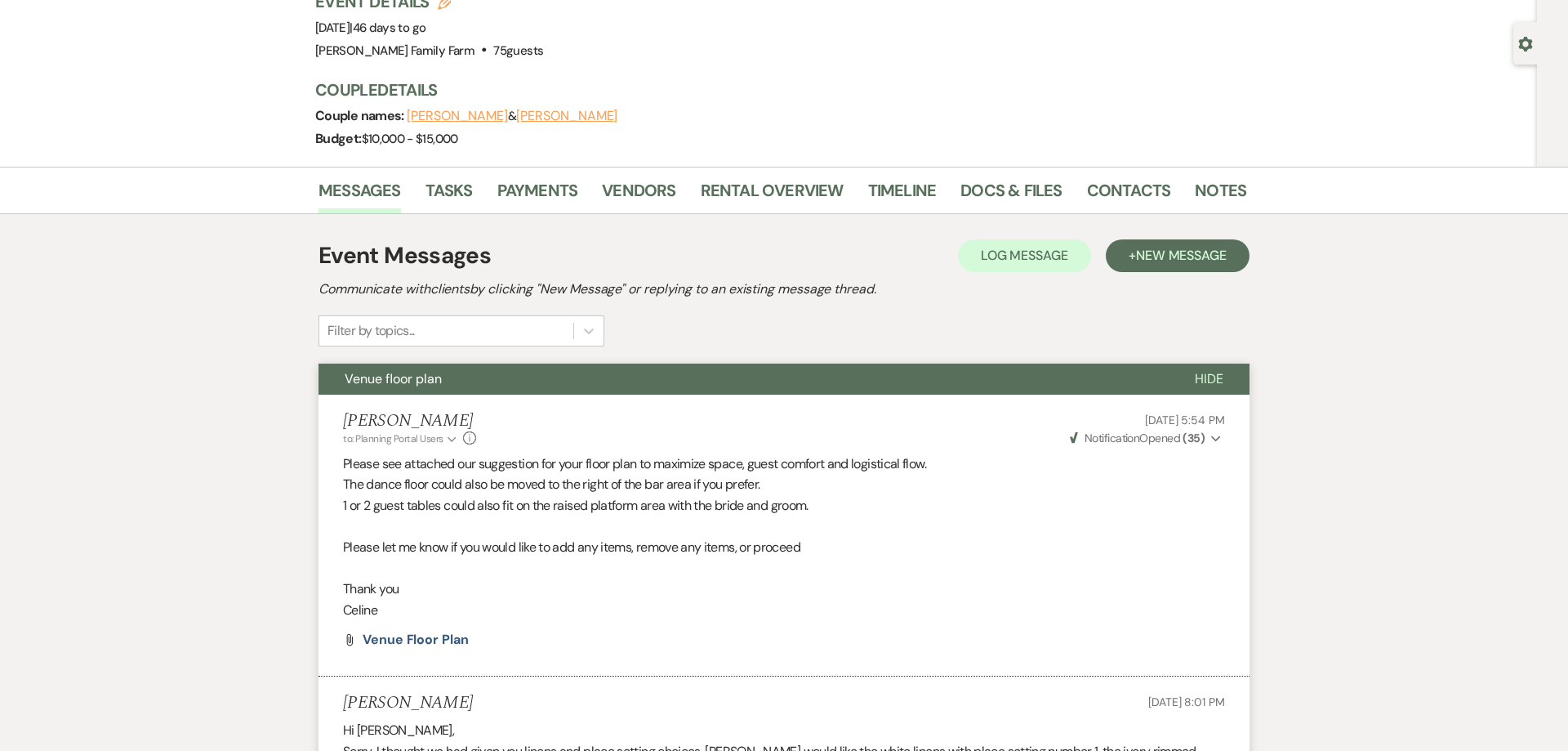
scroll to position [0, 0]
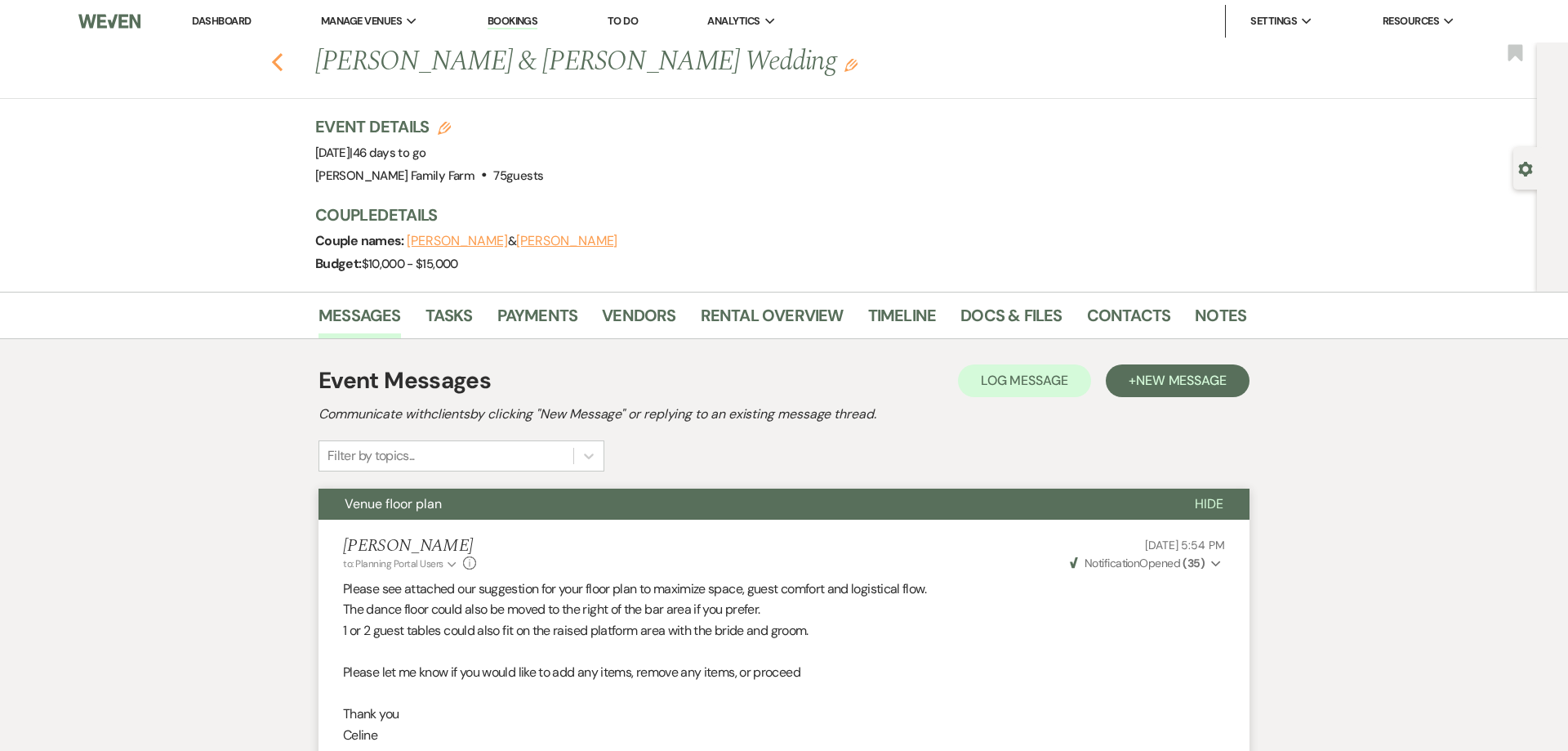
click at [277, 64] on use "button" at bounding box center [277, 63] width 11 height 18
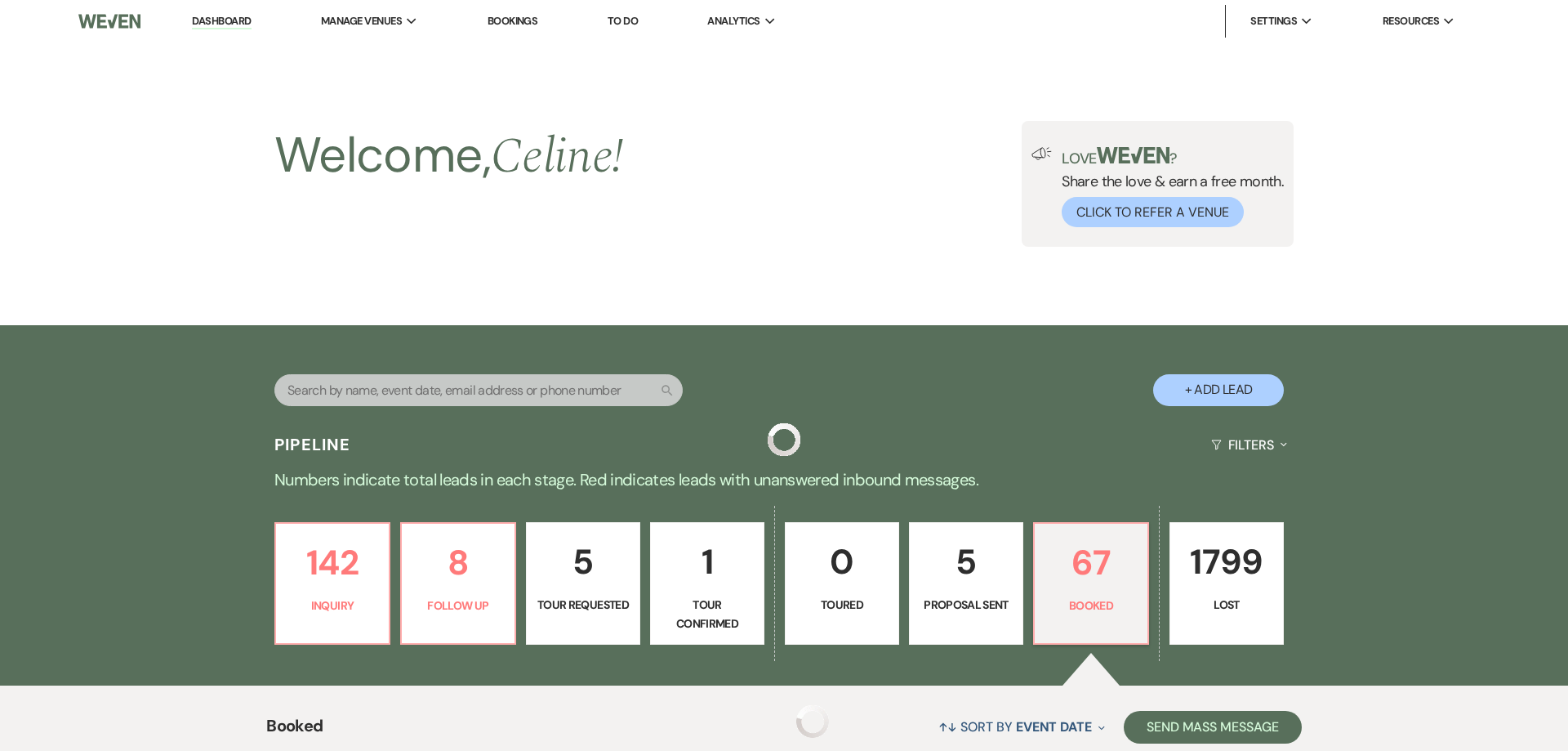
scroll to position [520, 0]
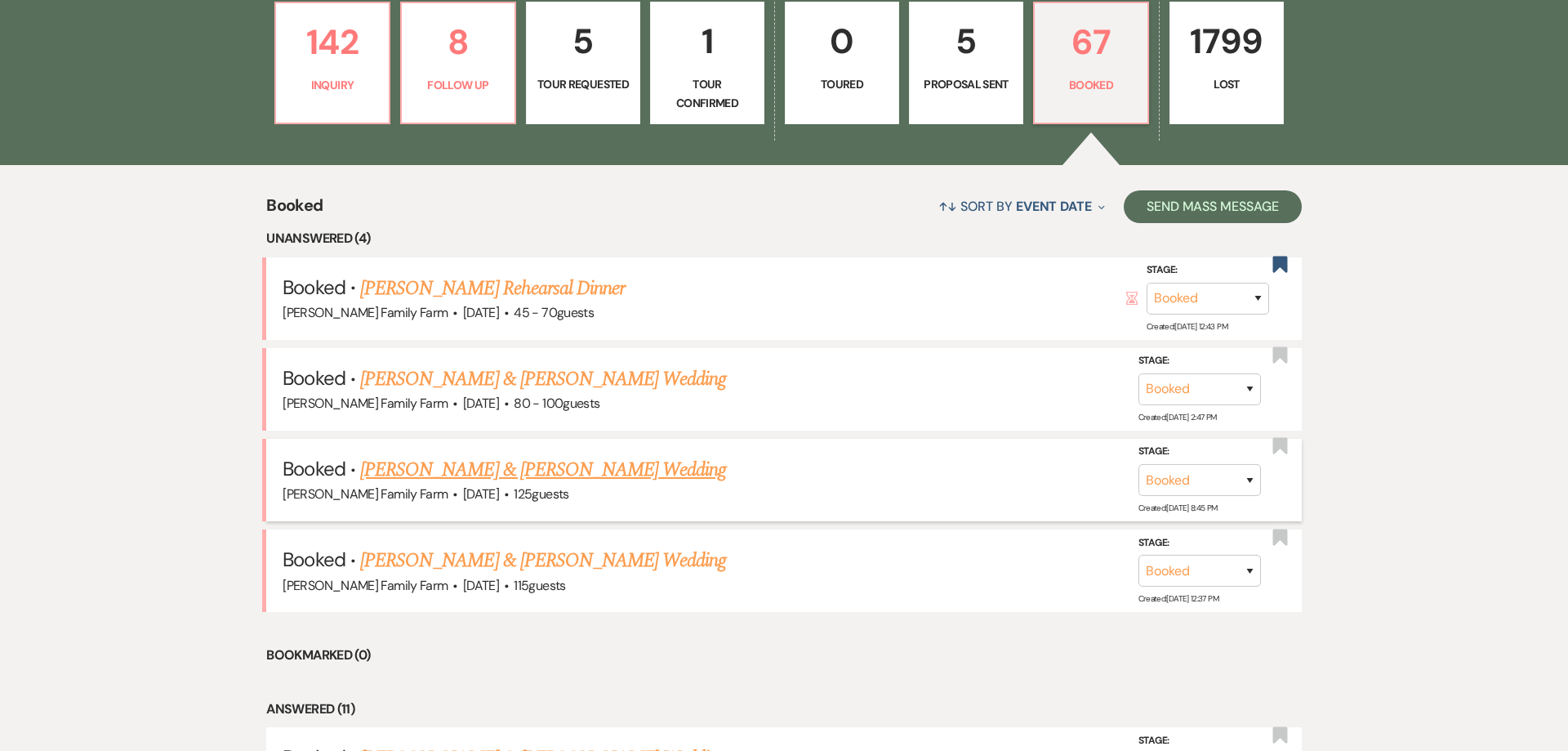
click at [545, 469] on link "[PERSON_NAME] & [PERSON_NAME] Wedding" at bounding box center [543, 470] width 366 height 30
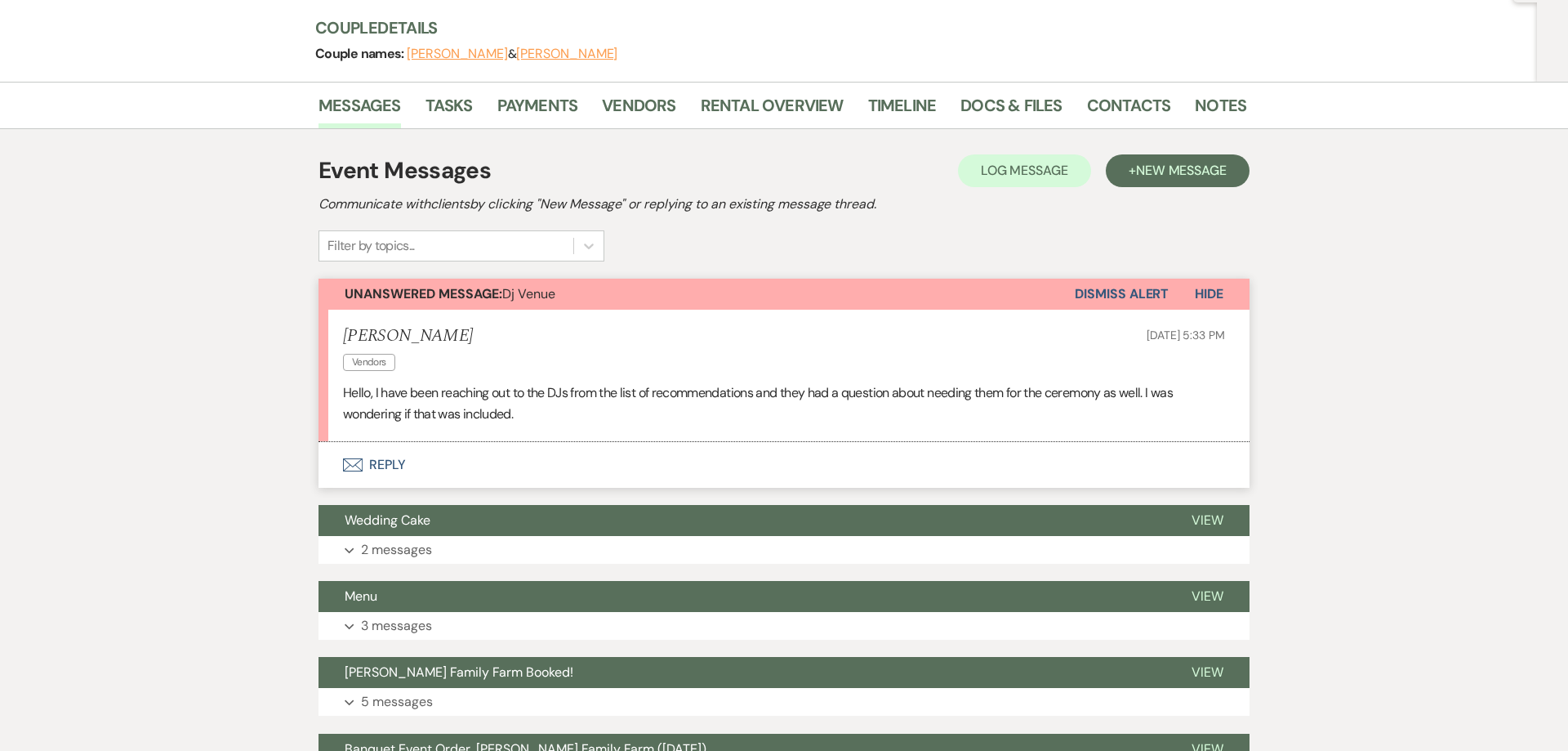
scroll to position [188, 0]
click at [389, 460] on button "Envelope Reply" at bounding box center [784, 464] width 931 height 46
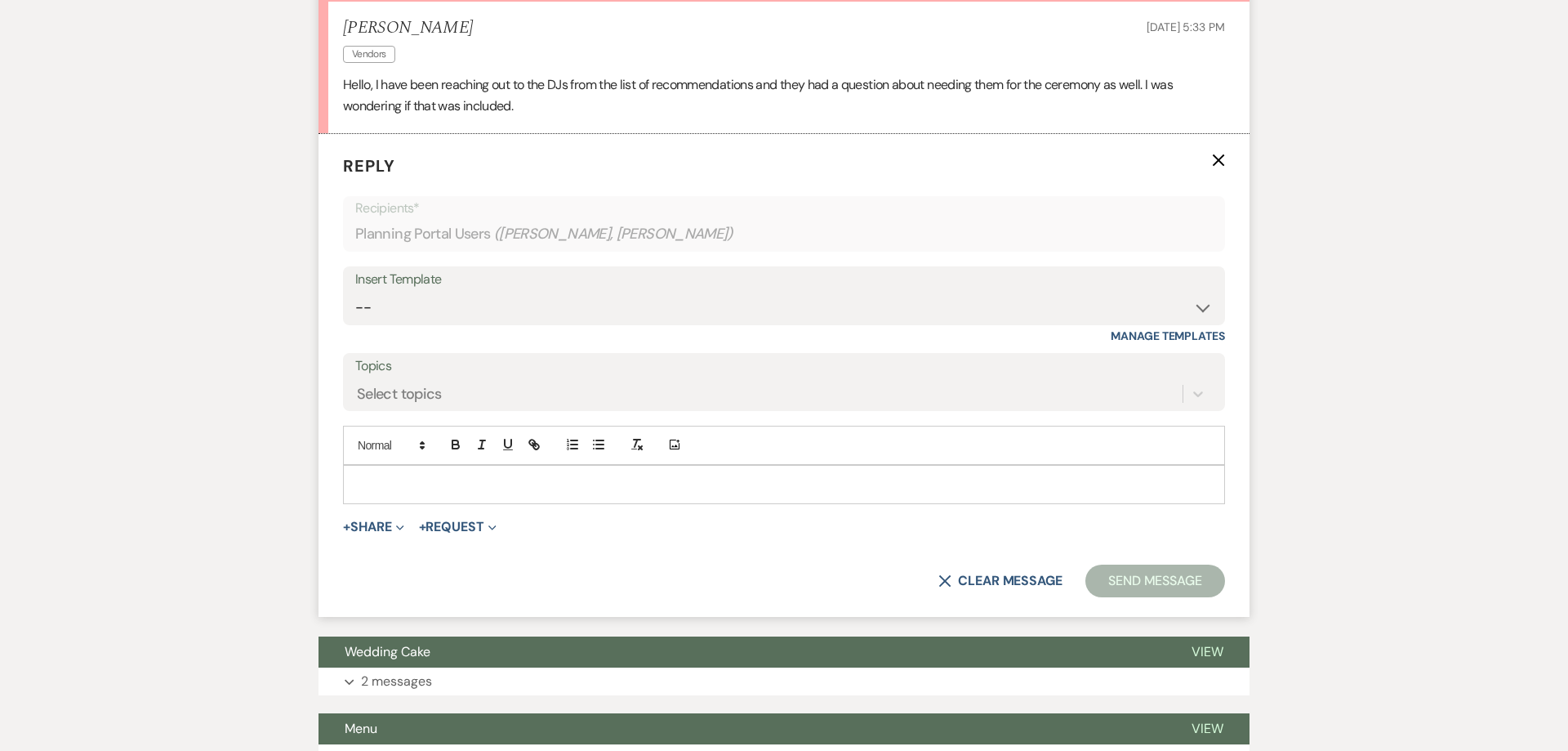
click at [432, 492] on p at bounding box center [784, 484] width 856 height 18
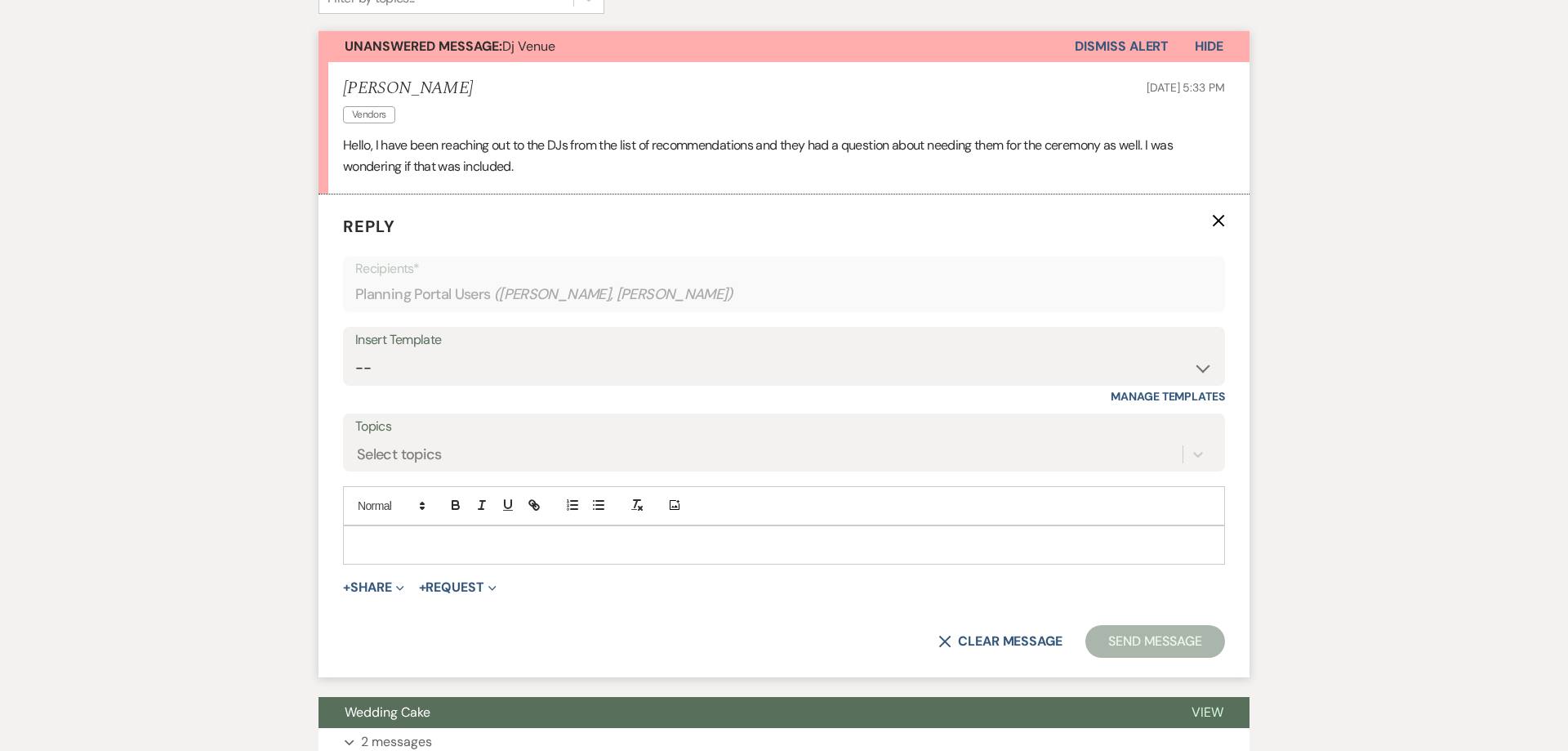
scroll to position [433, 0]
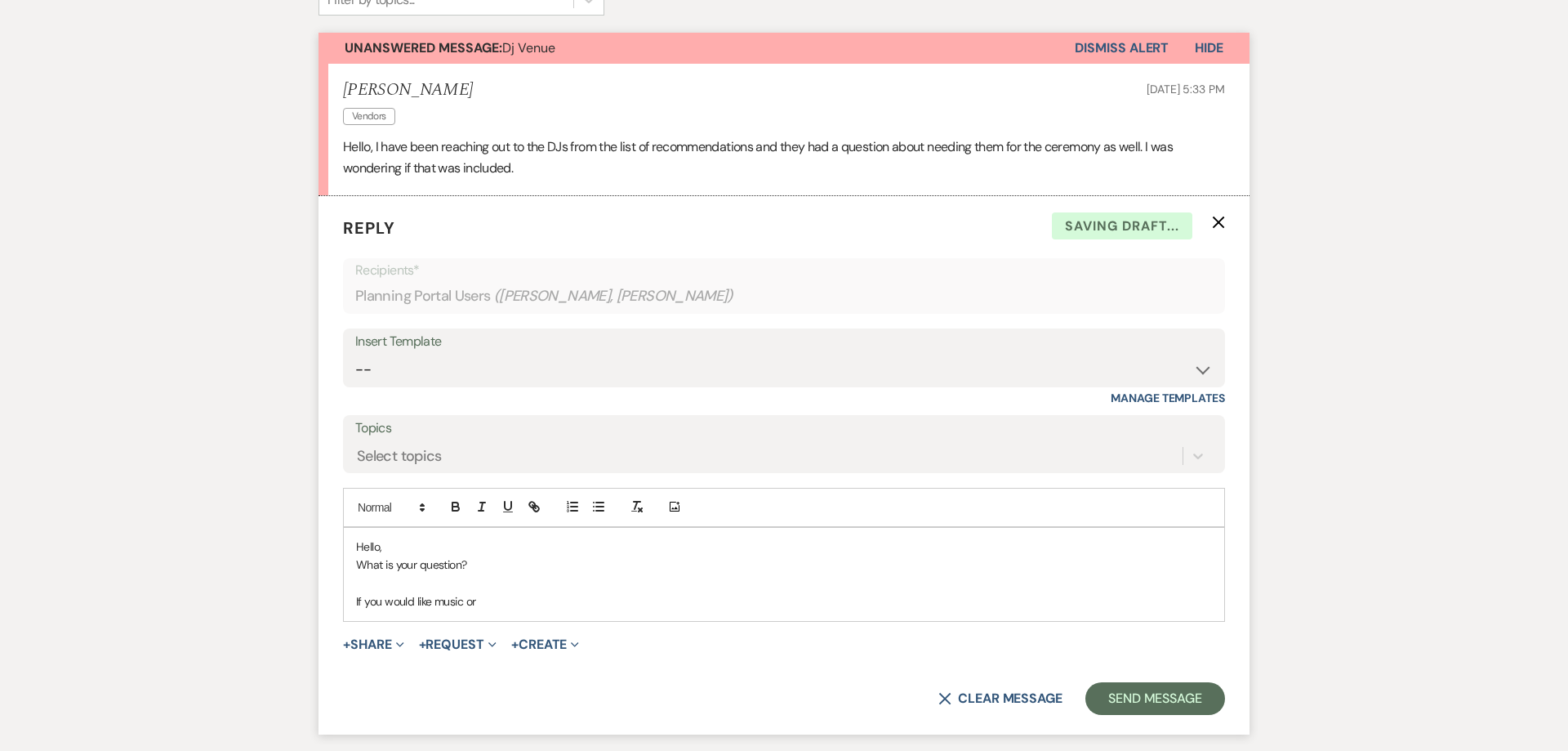
click at [525, 603] on p "If you would like music or" at bounding box center [784, 601] width 856 height 18
drag, startPoint x: 464, startPoint y: 560, endPoint x: 344, endPoint y: 566, distance: 120.1
click at [344, 566] on div "Hello, What is your question? If you would like music or microphones at the" at bounding box center [784, 574] width 881 height 93
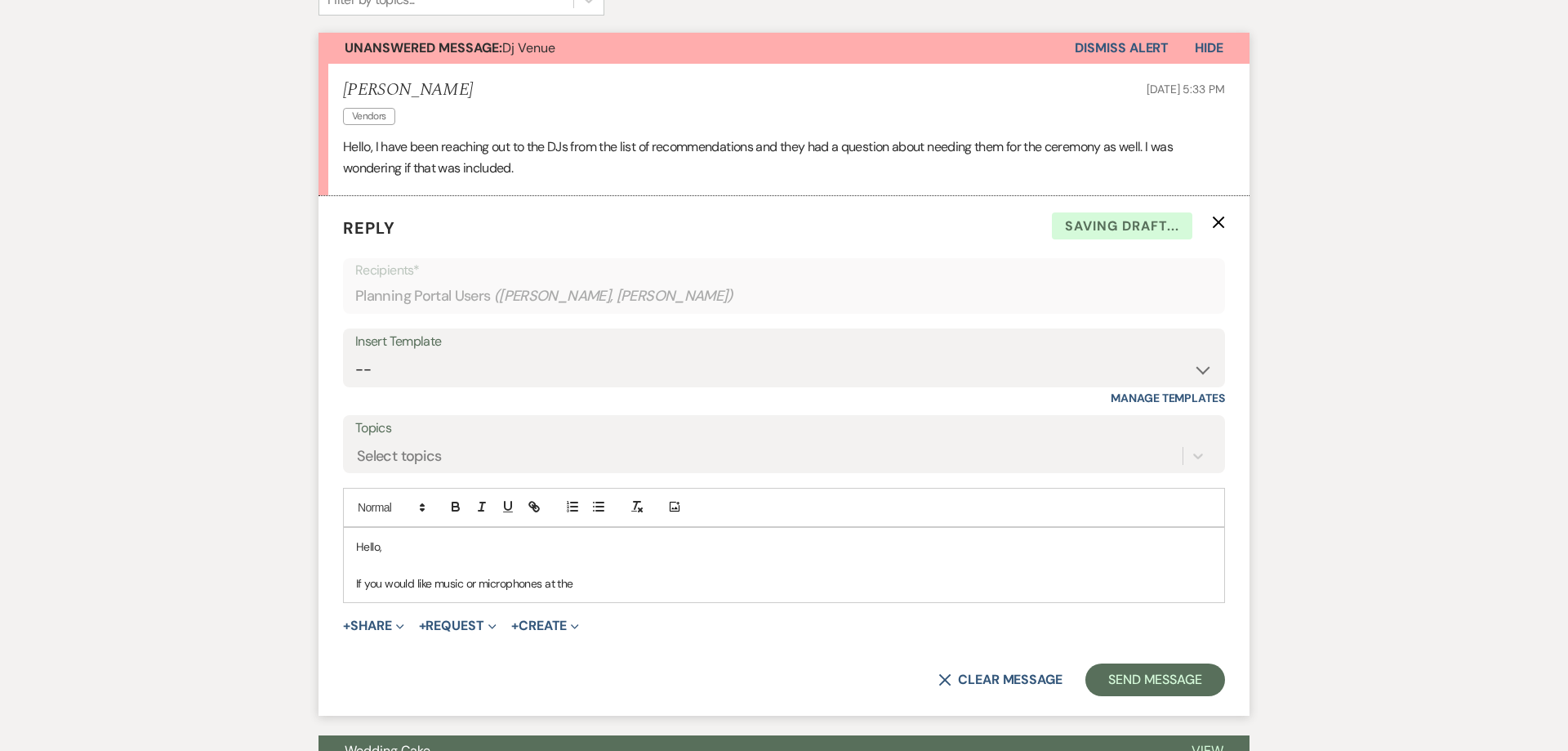
click at [617, 584] on p "If you would like music or microphones at the" at bounding box center [784, 583] width 856 height 18
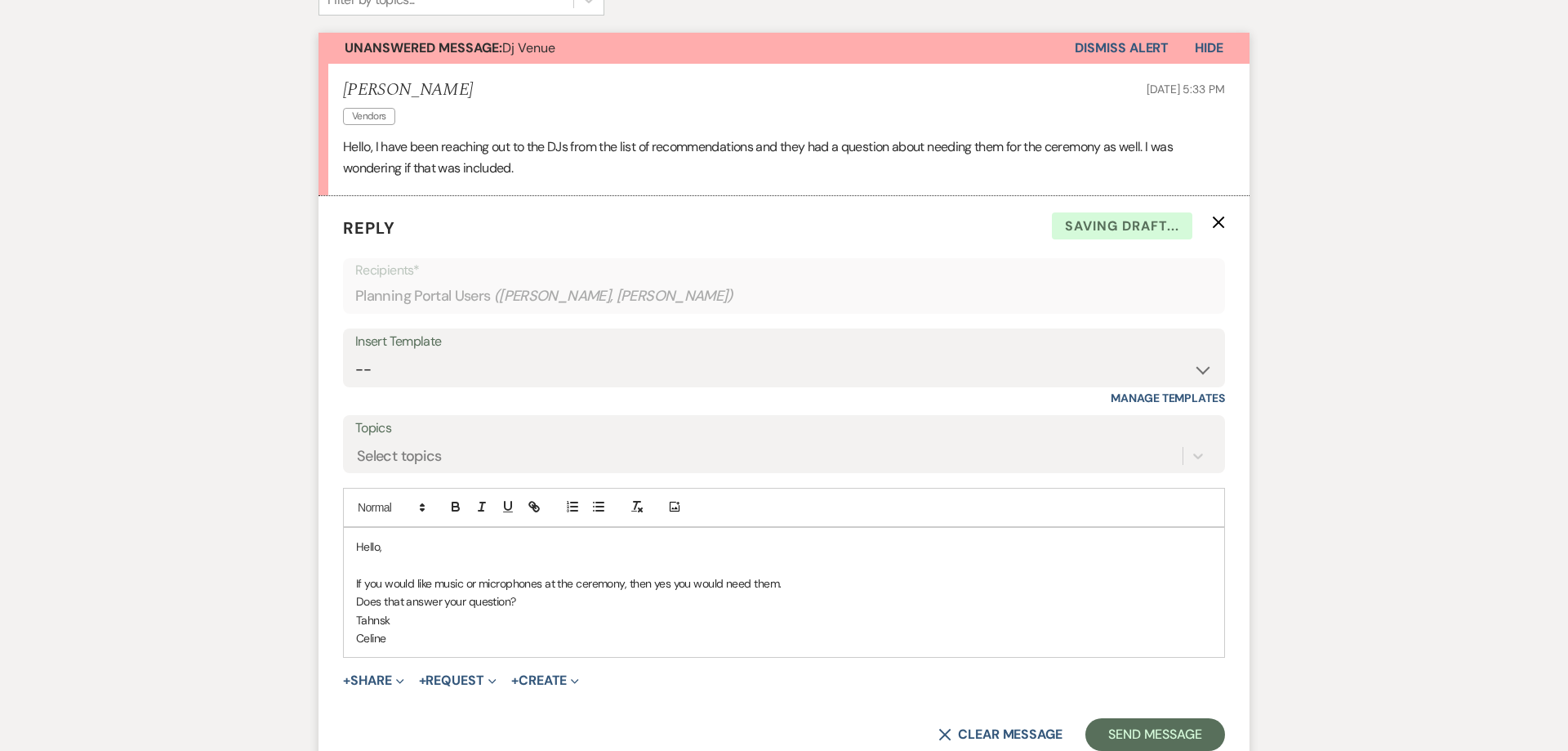
click at [520, 575] on p "If you would like music or microphones at the ceremony, then yes you would need…" at bounding box center [784, 583] width 856 height 18
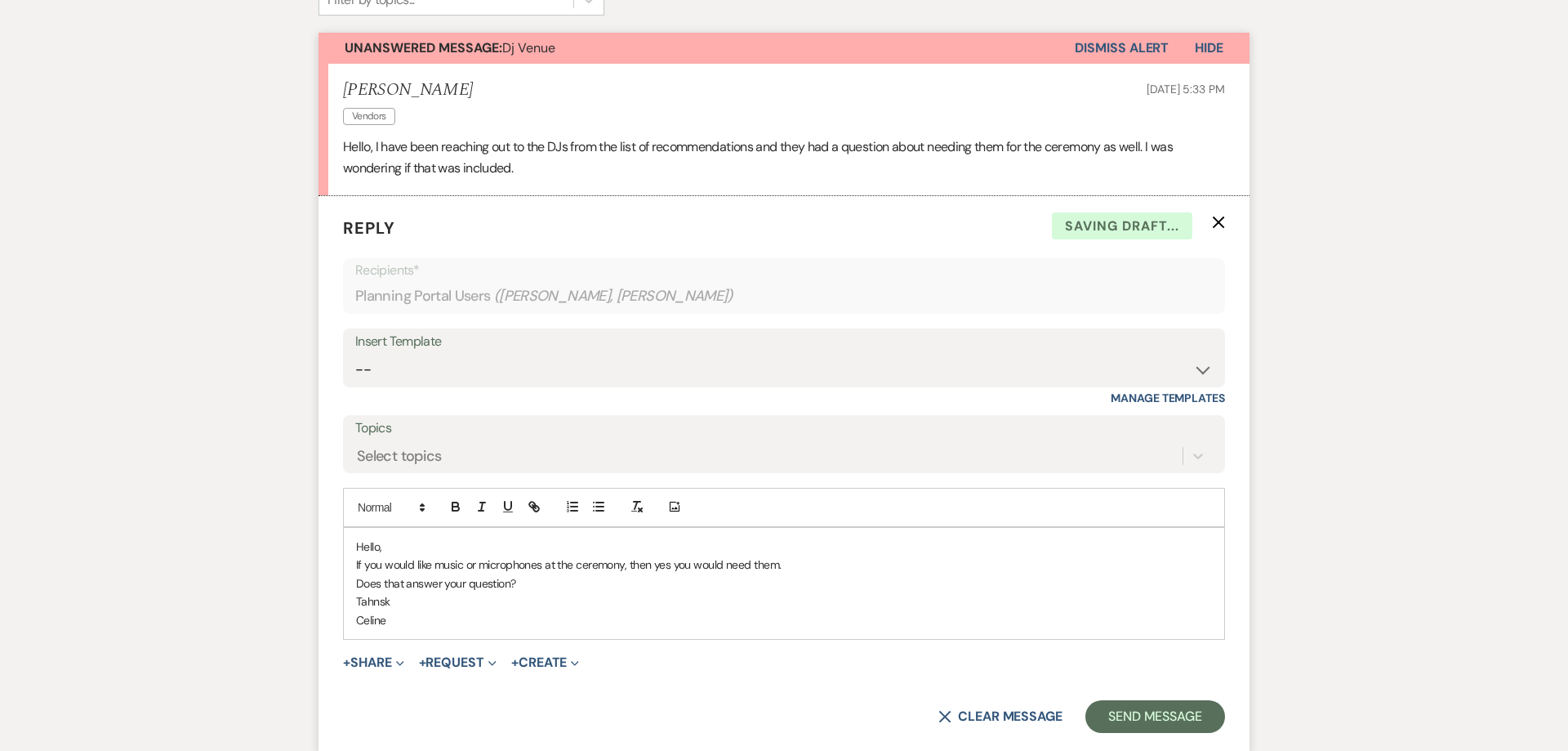
click at [480, 601] on p "Tahnsk" at bounding box center [784, 601] width 856 height 18
drag, startPoint x: 394, startPoint y: 621, endPoint x: 395, endPoint y: 609, distance: 12.0
click at [394, 622] on p "Celine" at bounding box center [784, 620] width 856 height 18
drag, startPoint x: 395, startPoint y: 606, endPoint x: 362, endPoint y: 604, distance: 33.1
click at [362, 604] on p "Tahnsk" at bounding box center [784, 601] width 856 height 18
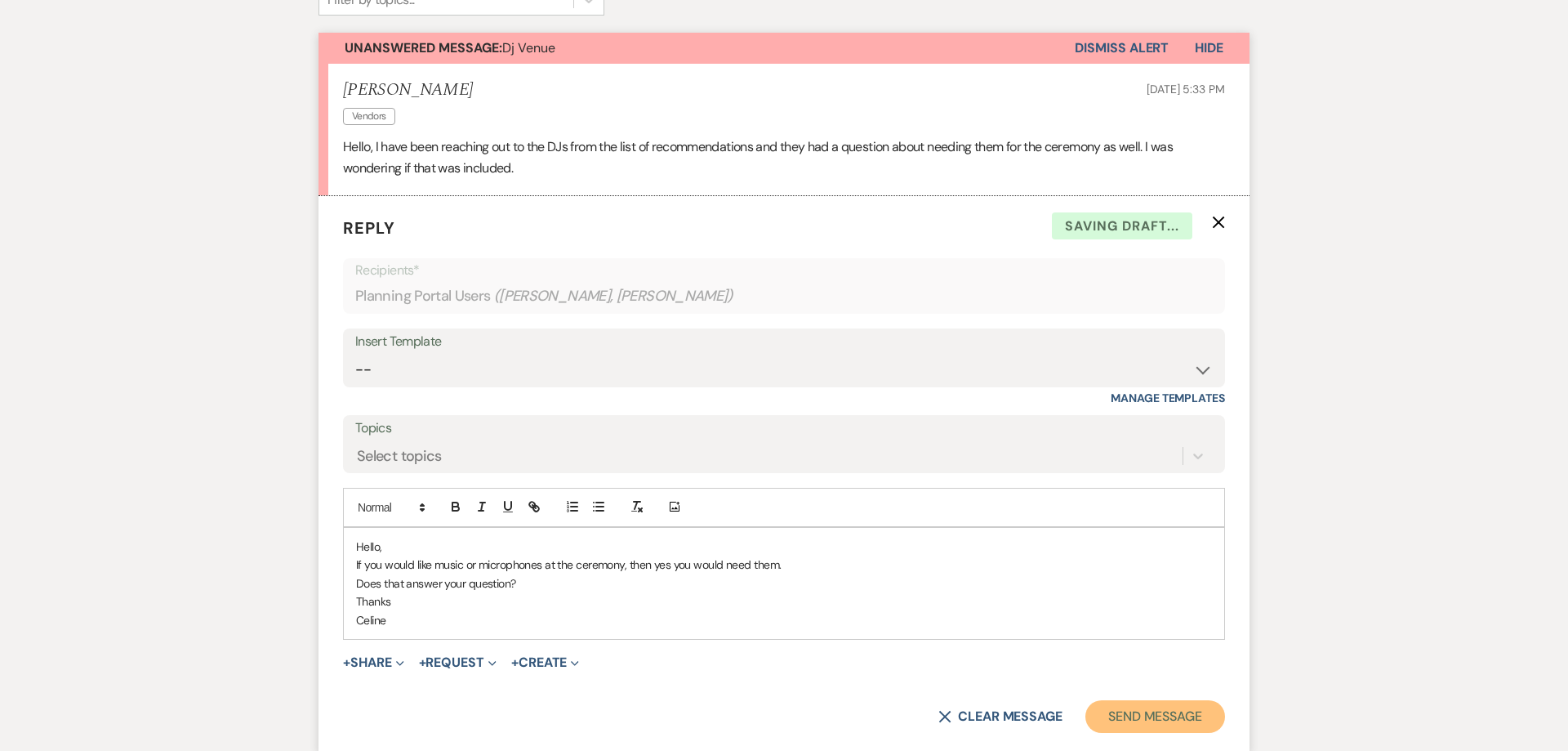
click at [1142, 711] on button "Send Message" at bounding box center [1154, 716] width 140 height 33
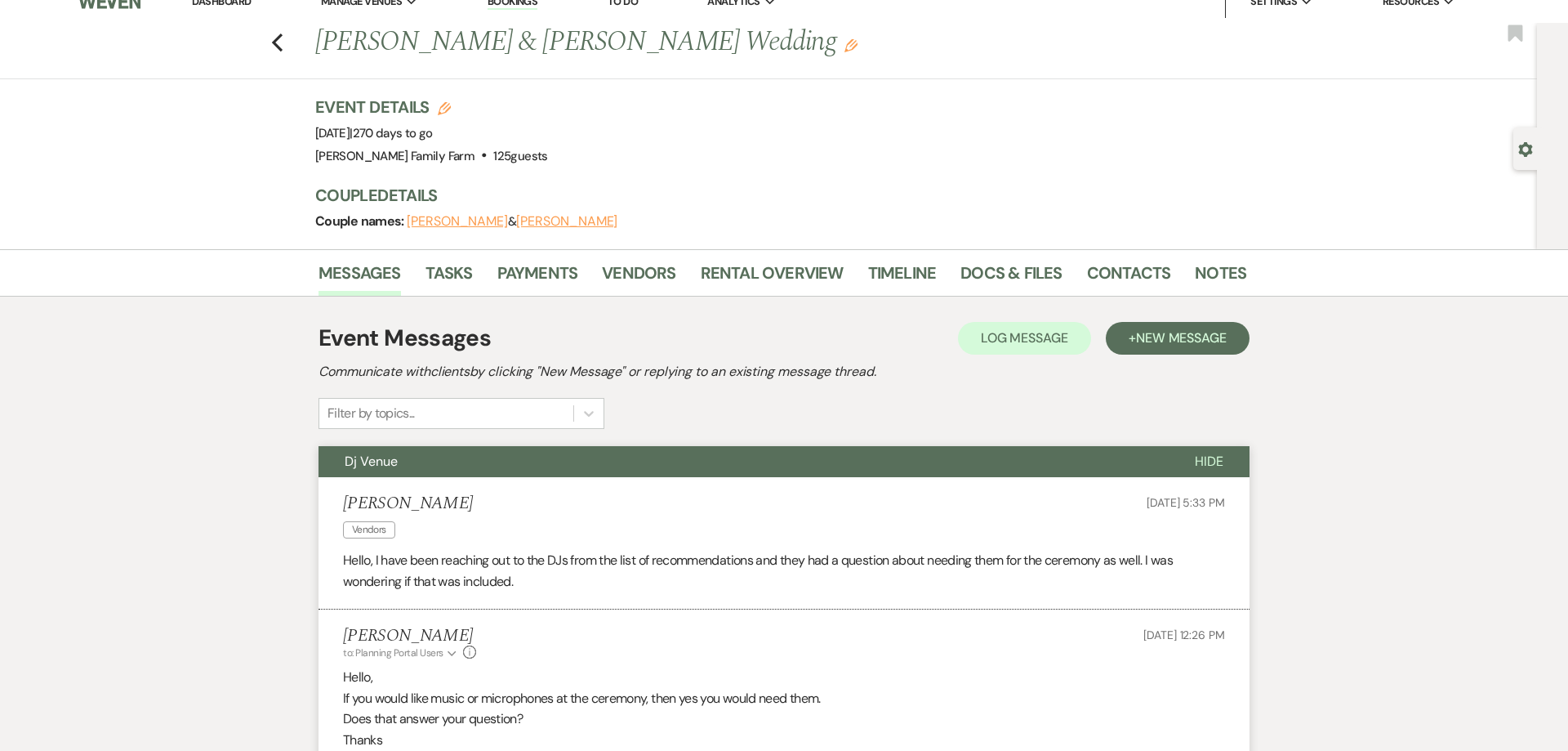
scroll to position [0, 0]
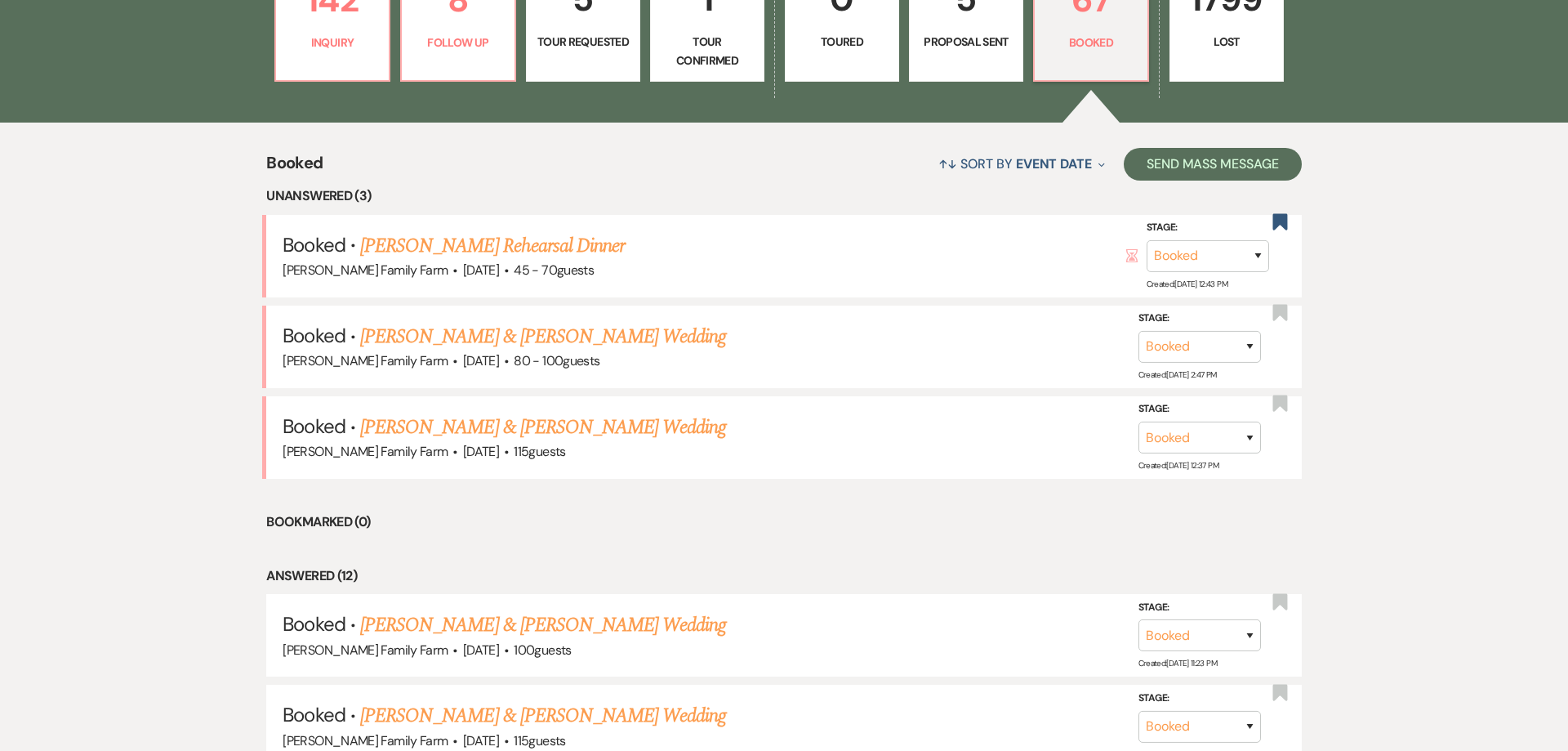
scroll to position [583, 0]
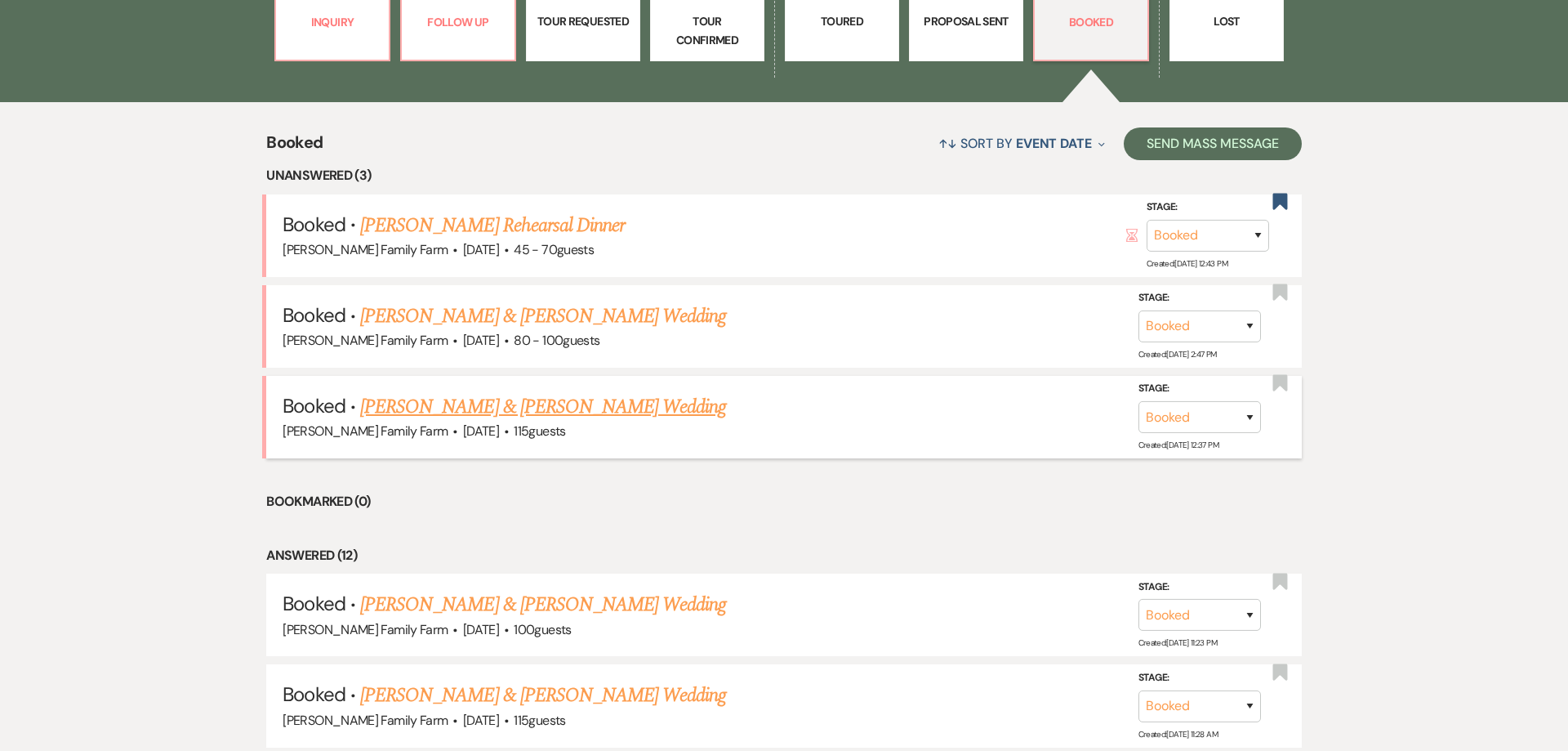
click at [591, 409] on link "[PERSON_NAME] & [PERSON_NAME] Wedding" at bounding box center [543, 407] width 366 height 30
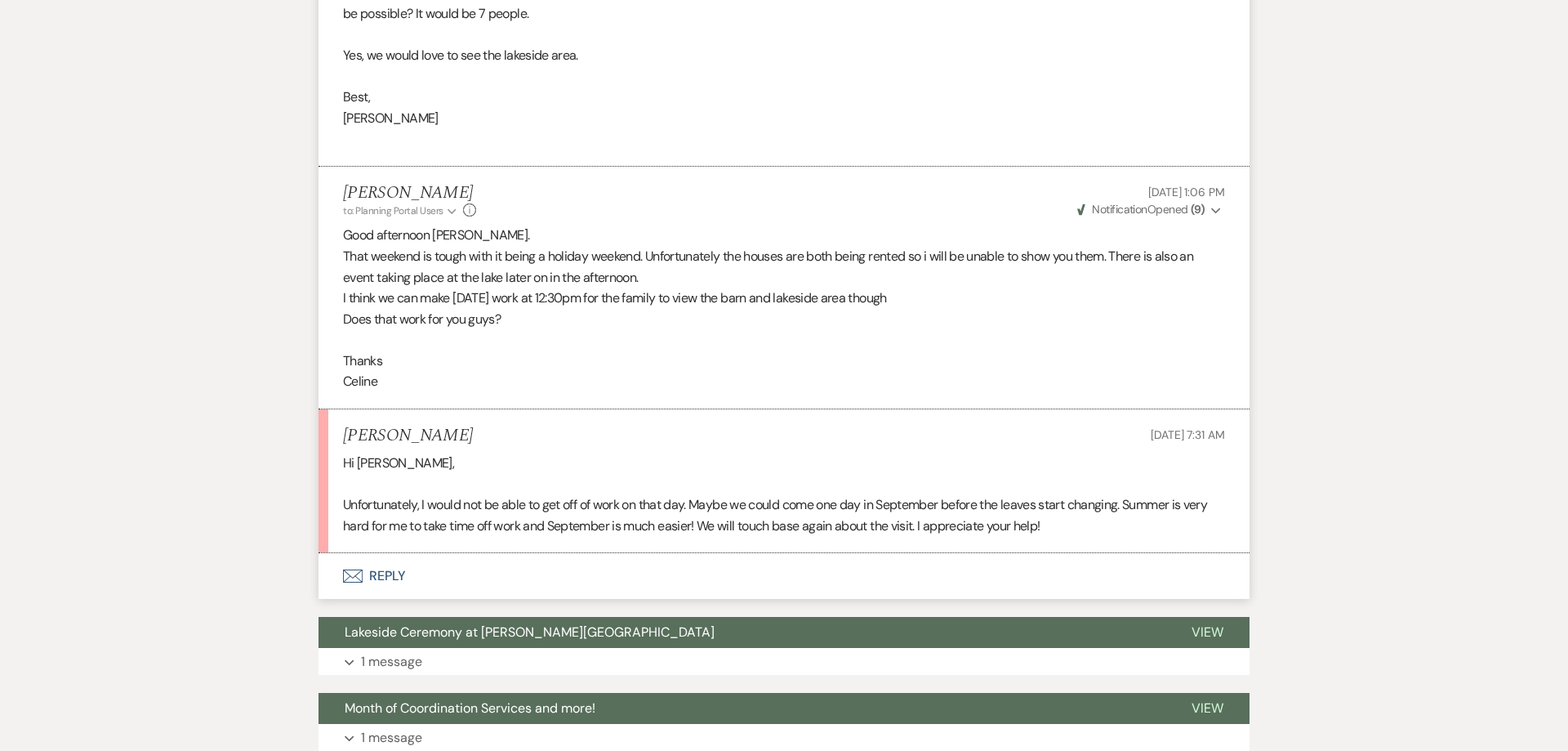
scroll to position [1134, 0]
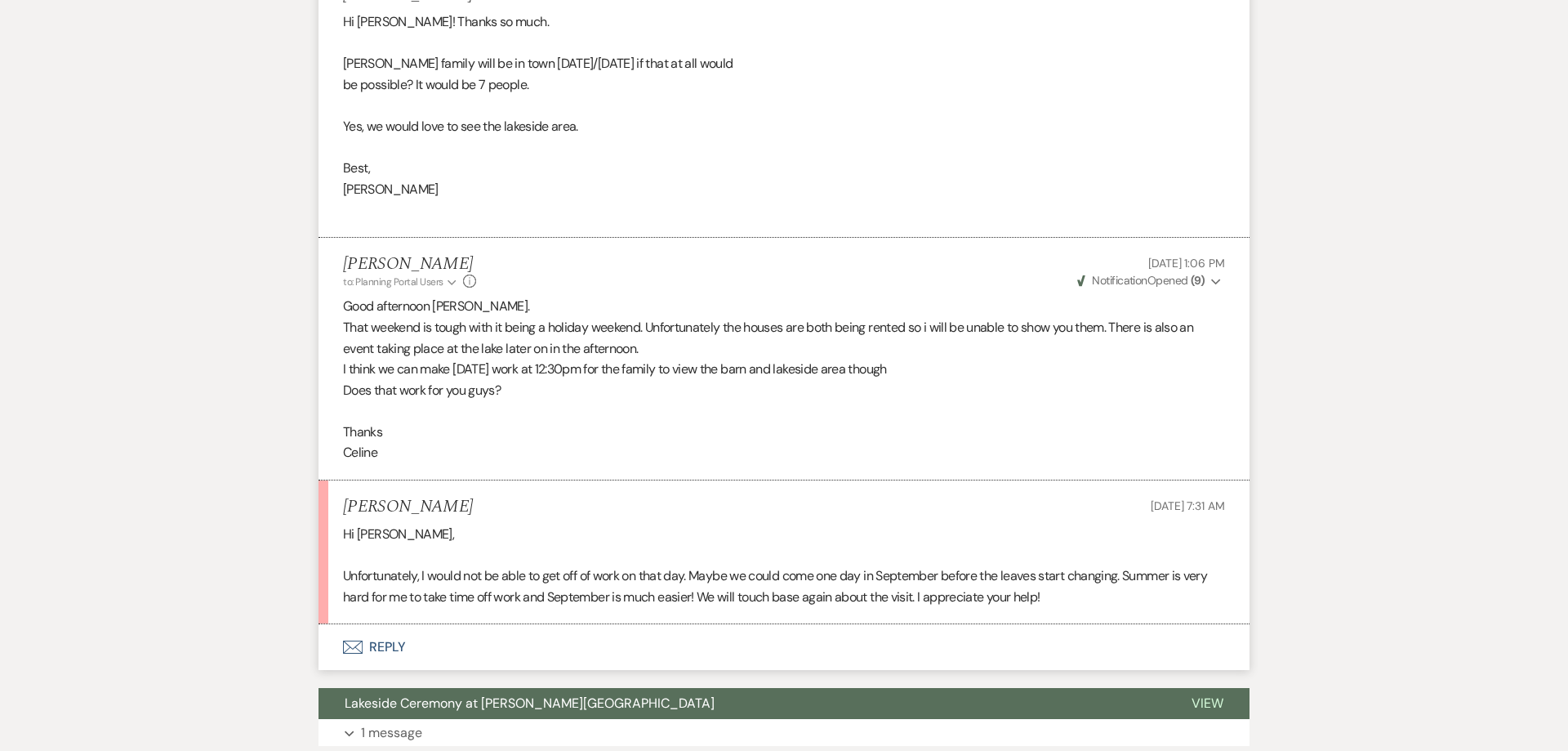
click at [386, 638] on button "Envelope Reply" at bounding box center [784, 647] width 931 height 46
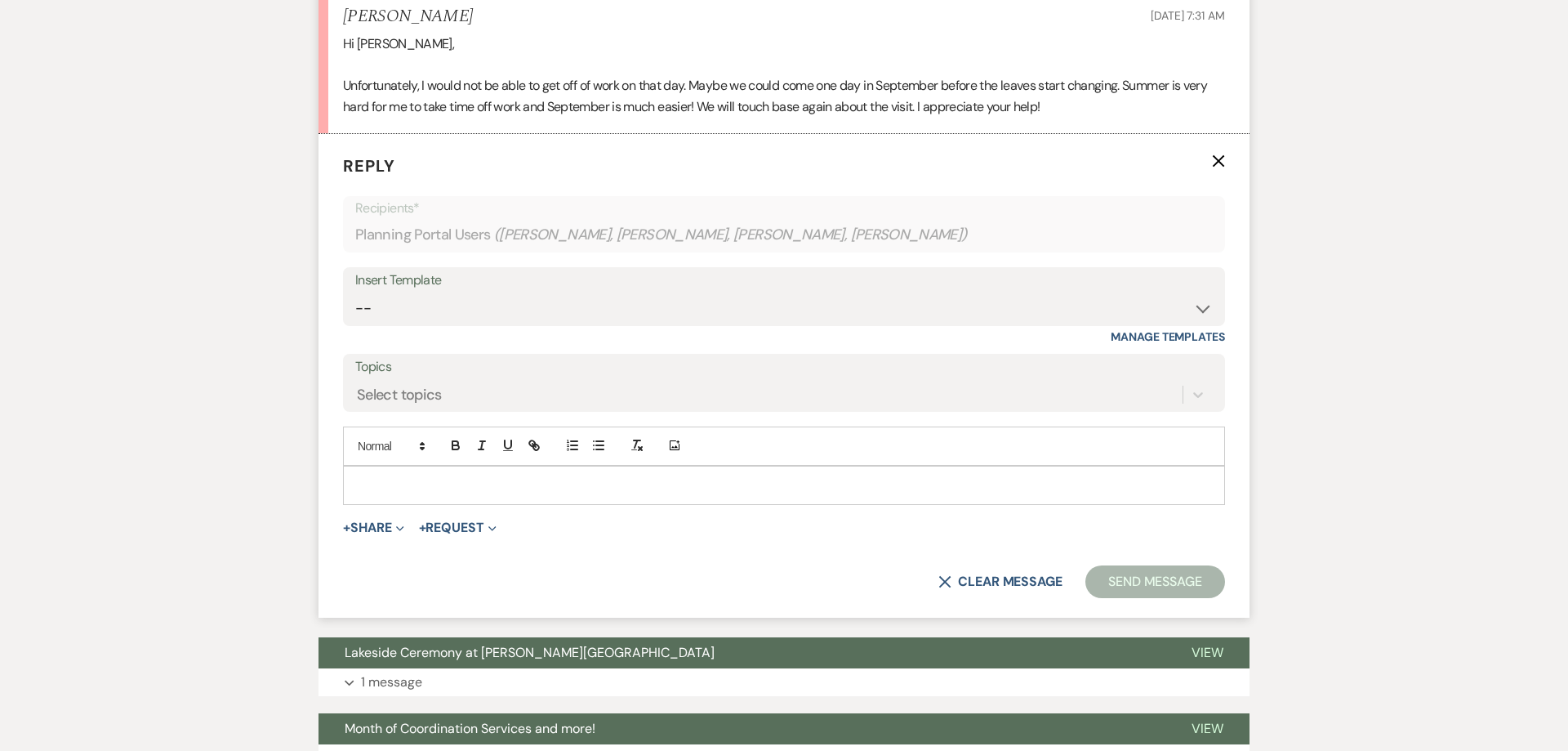
scroll to position [1625, 0]
click at [408, 494] on div at bounding box center [784, 484] width 881 height 38
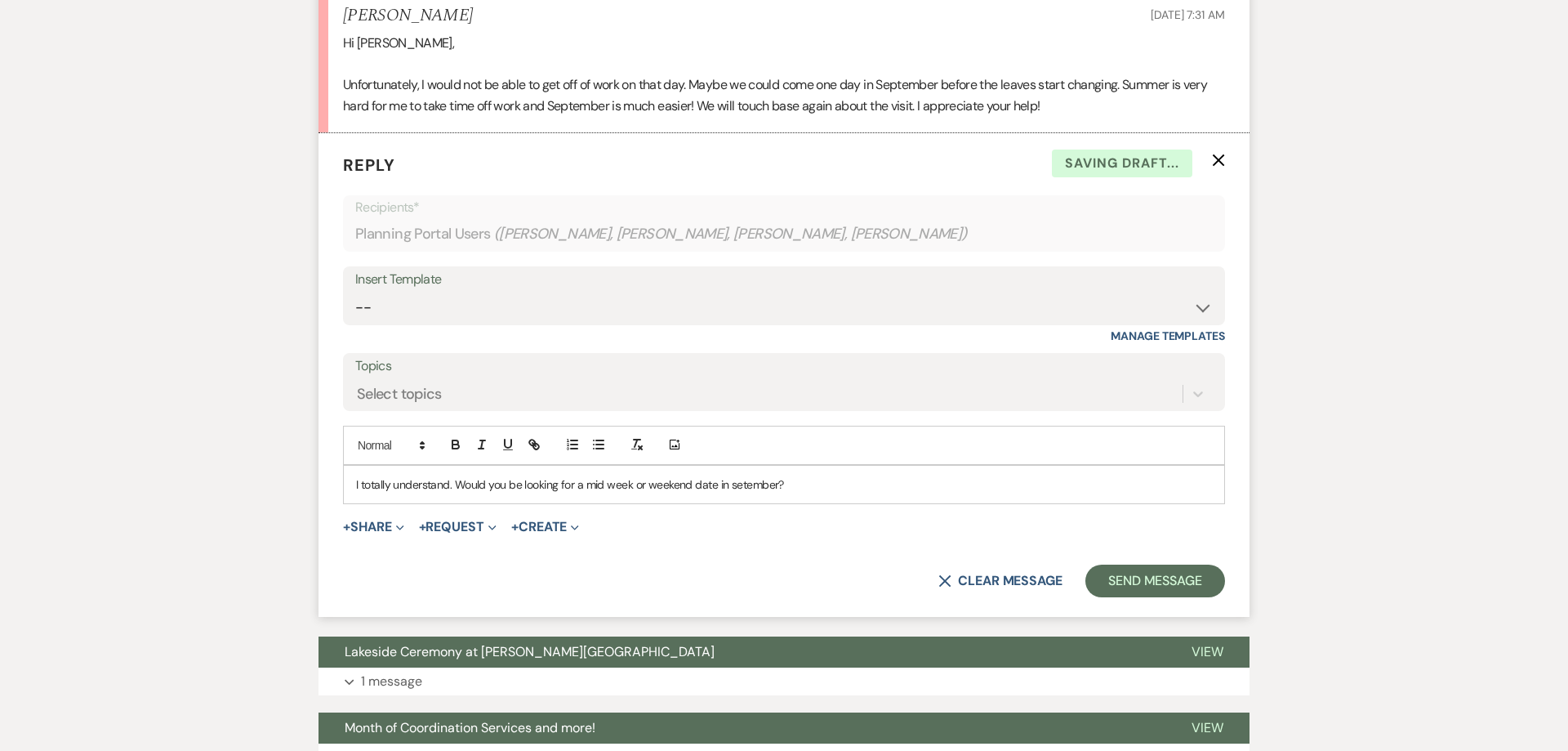
click at [753, 514] on form "Reply X Saving draft... Recipients* Planning Portal Users ( [PERSON_NAME], [PER…" at bounding box center [784, 374] width 931 height 483
click at [739, 484] on p "I totally understand. Would you be looking for a mid week or weekend date in se…" at bounding box center [784, 484] width 856 height 18
click at [804, 481] on p "I totally understand. Would you be looking for a mid week or weekend date in se…" at bounding box center [784, 484] width 856 height 18
click at [730, 485] on p "I totally understand. Would you be looking for a mid week or weekend date in se…" at bounding box center [784, 484] width 856 height 18
click at [731, 485] on p "I totally understand. Would you be looking for a mid week or weekend date in se…" at bounding box center [784, 484] width 856 height 18
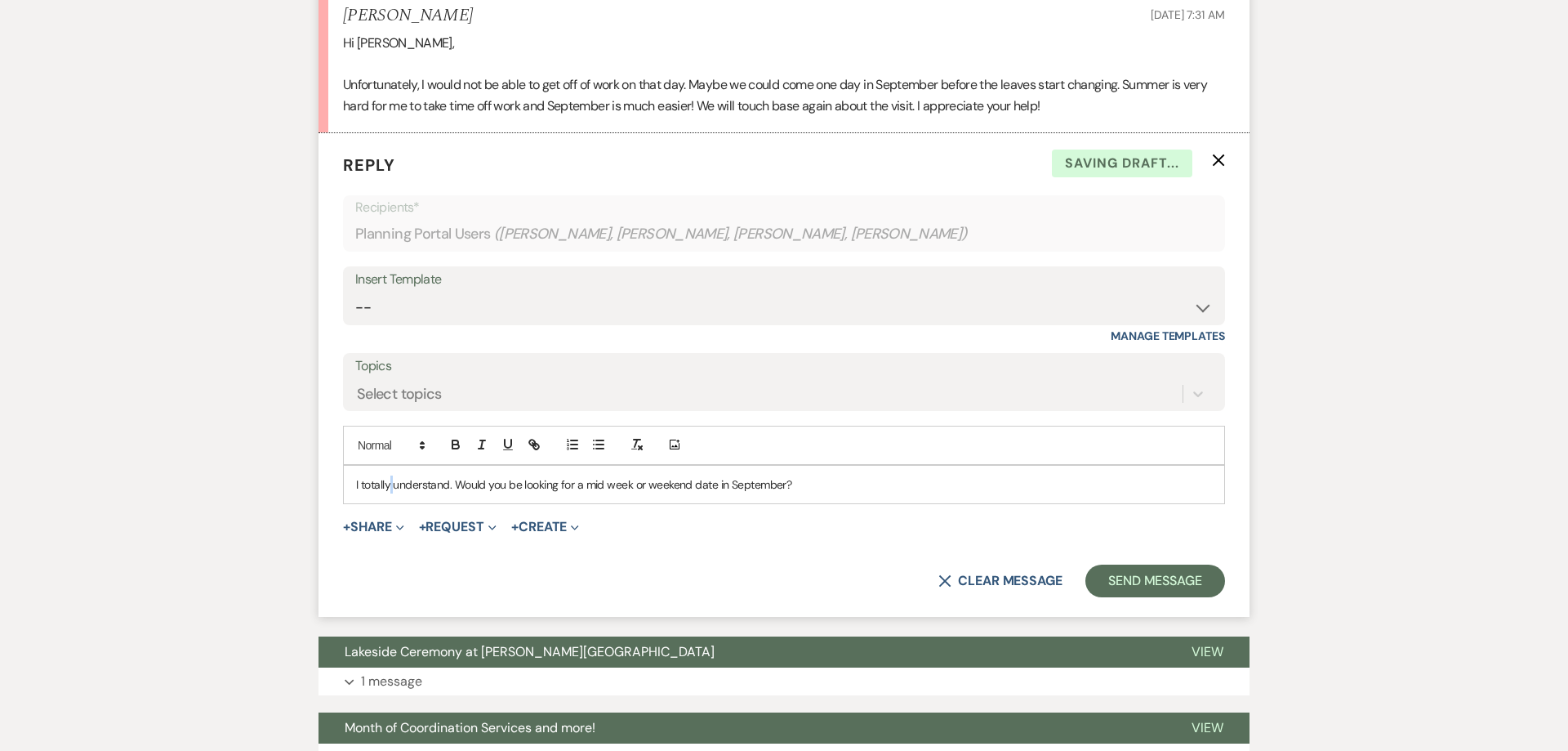
drag, startPoint x: 392, startPoint y: 490, endPoint x: 434, endPoint y: 482, distance: 42.8
click at [395, 489] on p "I totally understand. Would you be looking for a mid week or weekend date in Se…" at bounding box center [784, 484] width 856 height 18
click at [811, 483] on p "I totally understand. Would you be looking for a mid week or weekend date in Se…" at bounding box center [784, 484] width 856 height 18
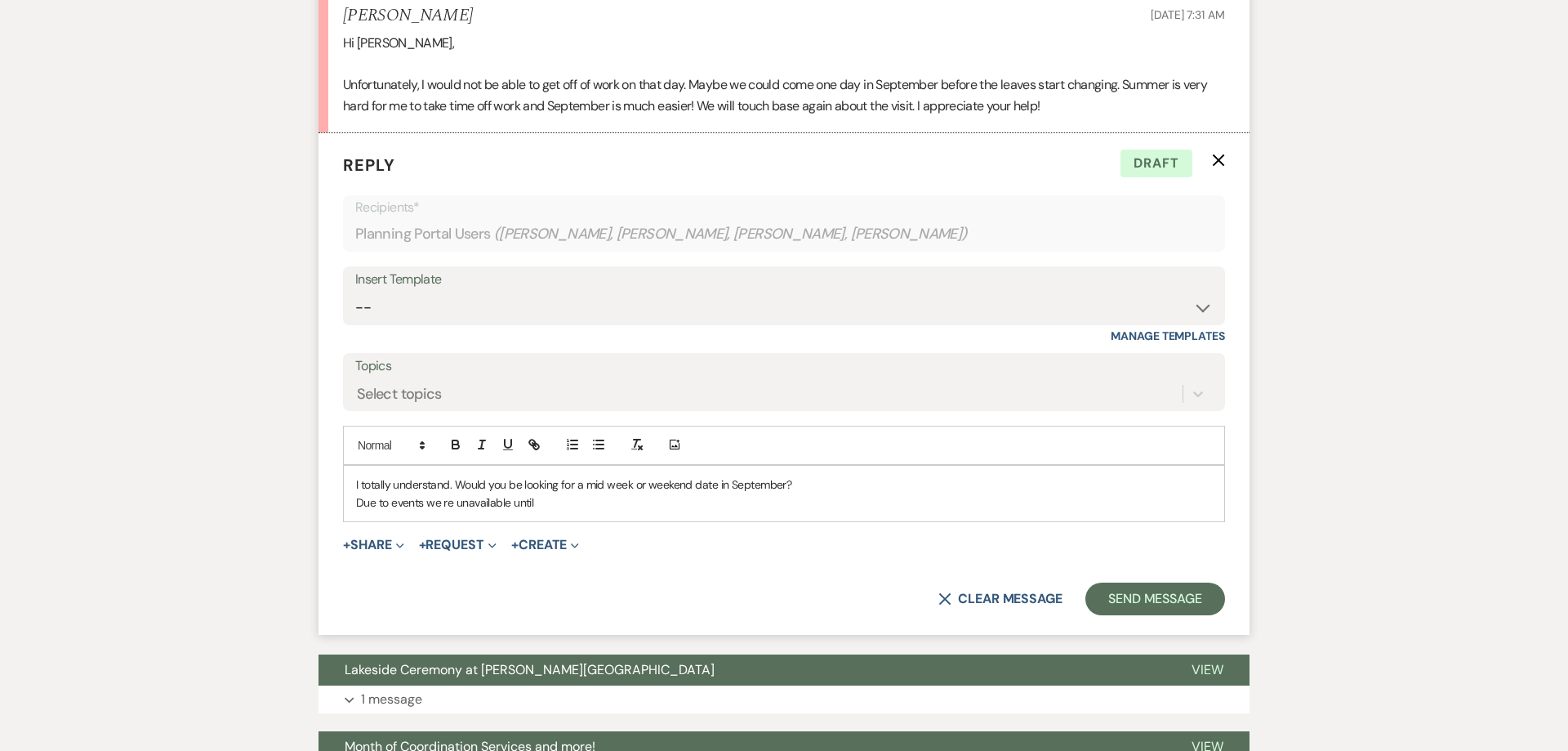
drag, startPoint x: 542, startPoint y: 499, endPoint x: 359, endPoint y: 507, distance: 183.2
click at [359, 507] on p "Due to events we re unavailable until" at bounding box center [784, 502] width 856 height 18
drag, startPoint x: 501, startPoint y: 489, endPoint x: 779, endPoint y: 485, distance: 278.0
click at [779, 485] on p "I totally understand. Would you be looking for a mid week or weekend date in Se…" at bounding box center [784, 484] width 856 height 18
click at [427, 508] on p "Due to events we have availability from 9/15 - 9/28" at bounding box center [784, 502] width 856 height 18
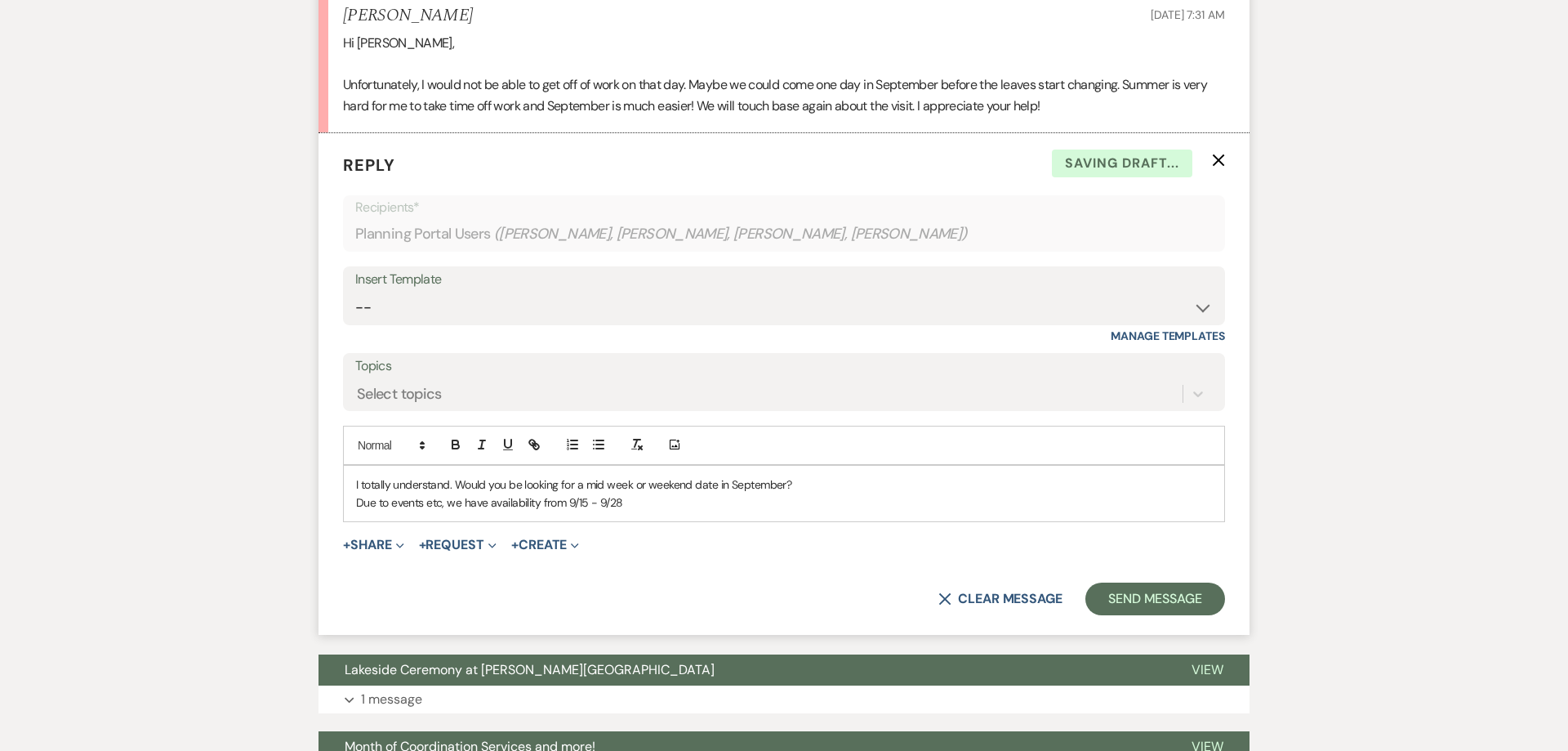
click at [636, 503] on p "Due to events etc, we have availability from 9/15 - 9/28" at bounding box center [784, 502] width 856 height 18
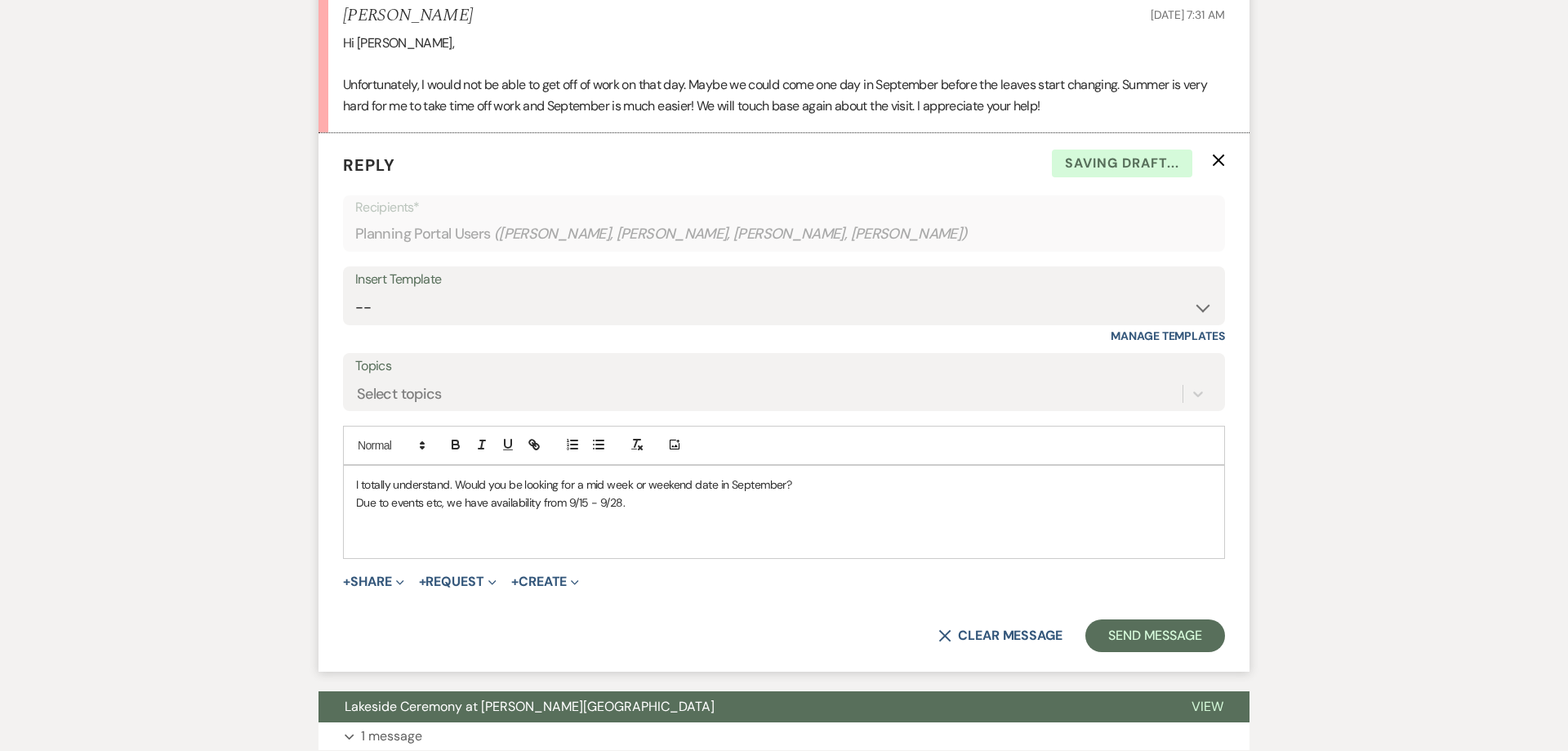
click at [352, 486] on div "I totally understand. Would you be looking for a mid week or weekend date in Se…" at bounding box center [784, 512] width 881 height 93
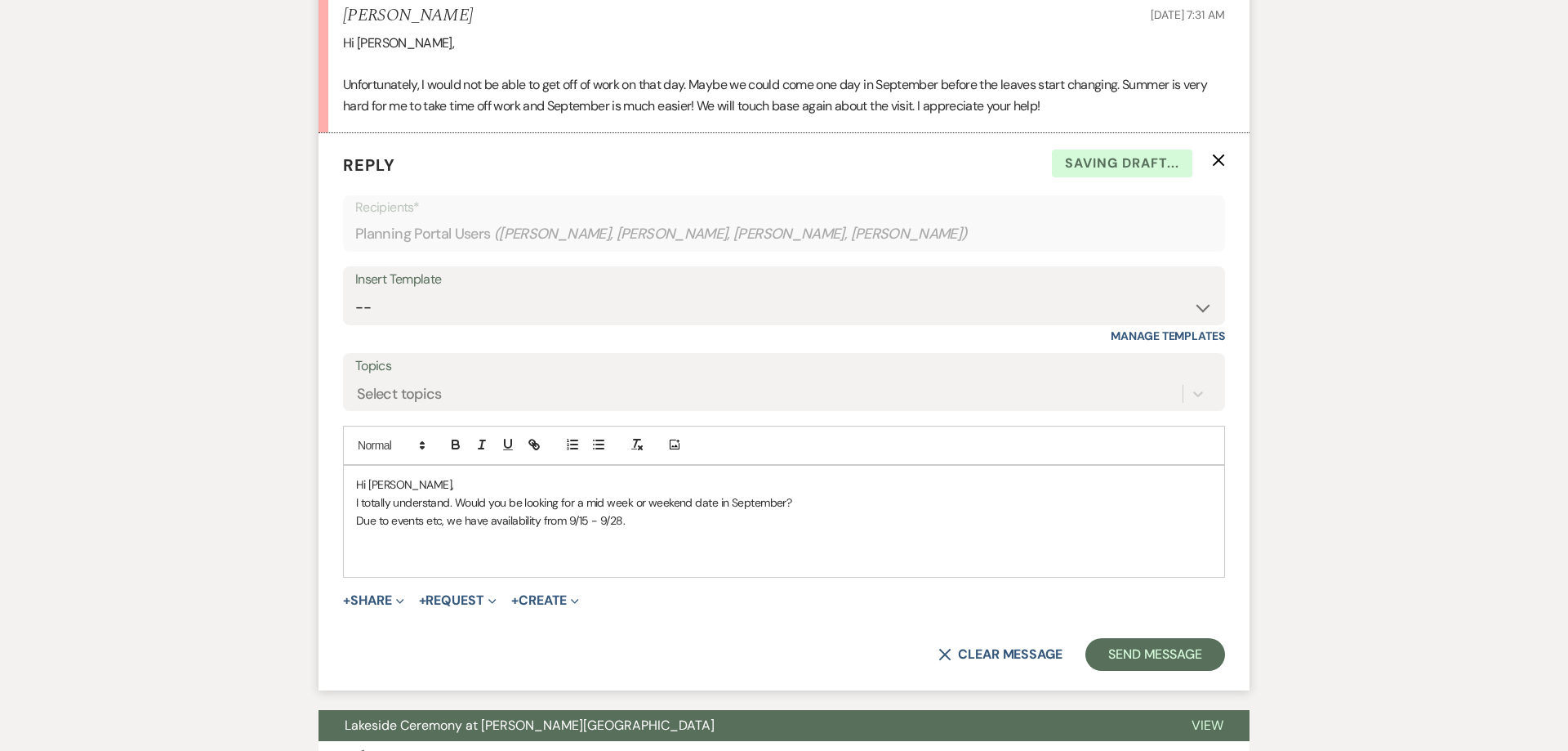
click at [471, 562] on p at bounding box center [784, 557] width 856 height 18
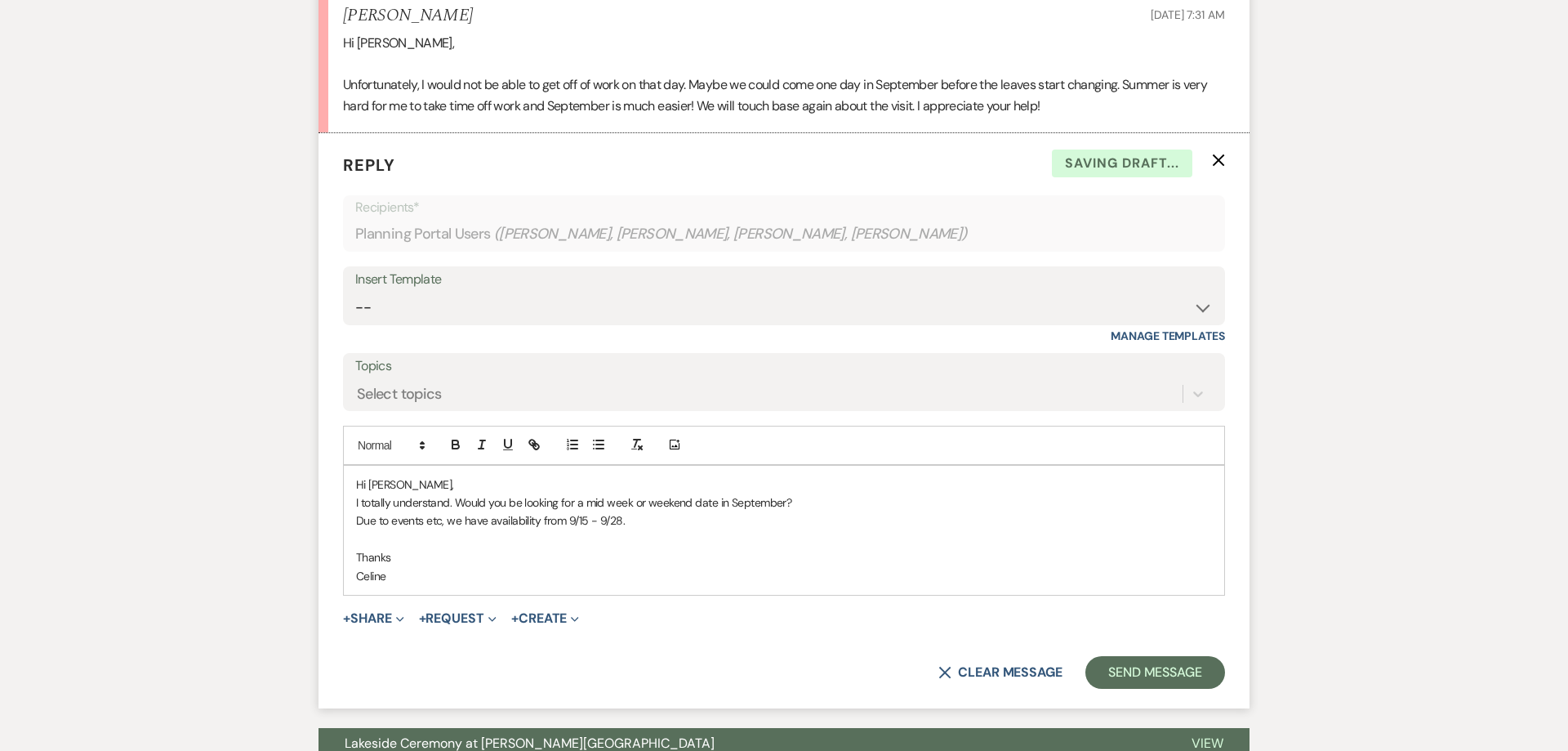
click at [450, 527] on p "Due to events etc, we have availability from 9/15 - 9/28." at bounding box center [784, 520] width 856 height 18
click at [1125, 675] on button "Send Message" at bounding box center [1154, 672] width 140 height 33
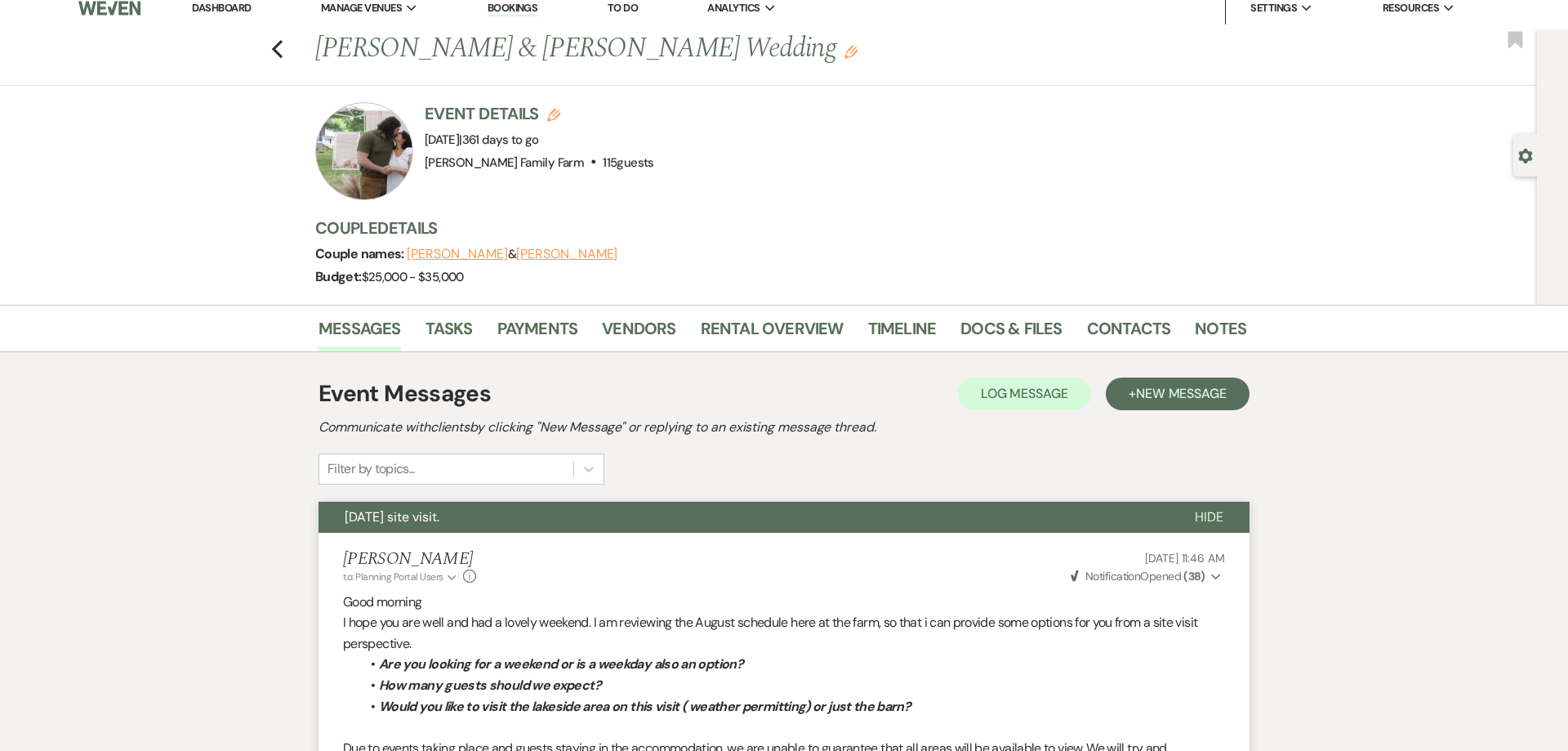
scroll to position [21, 0]
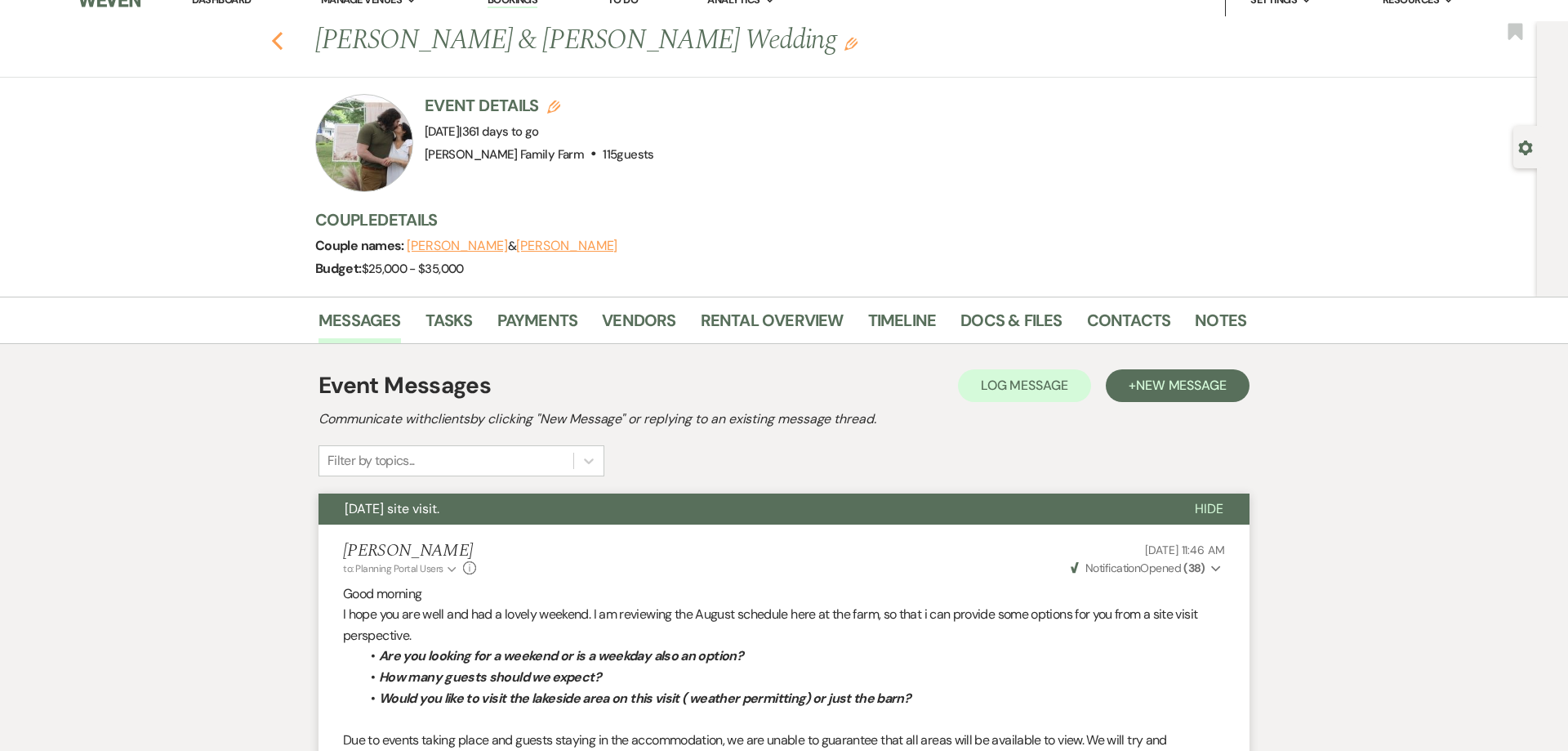
click at [275, 45] on icon "Previous" at bounding box center [277, 41] width 12 height 20
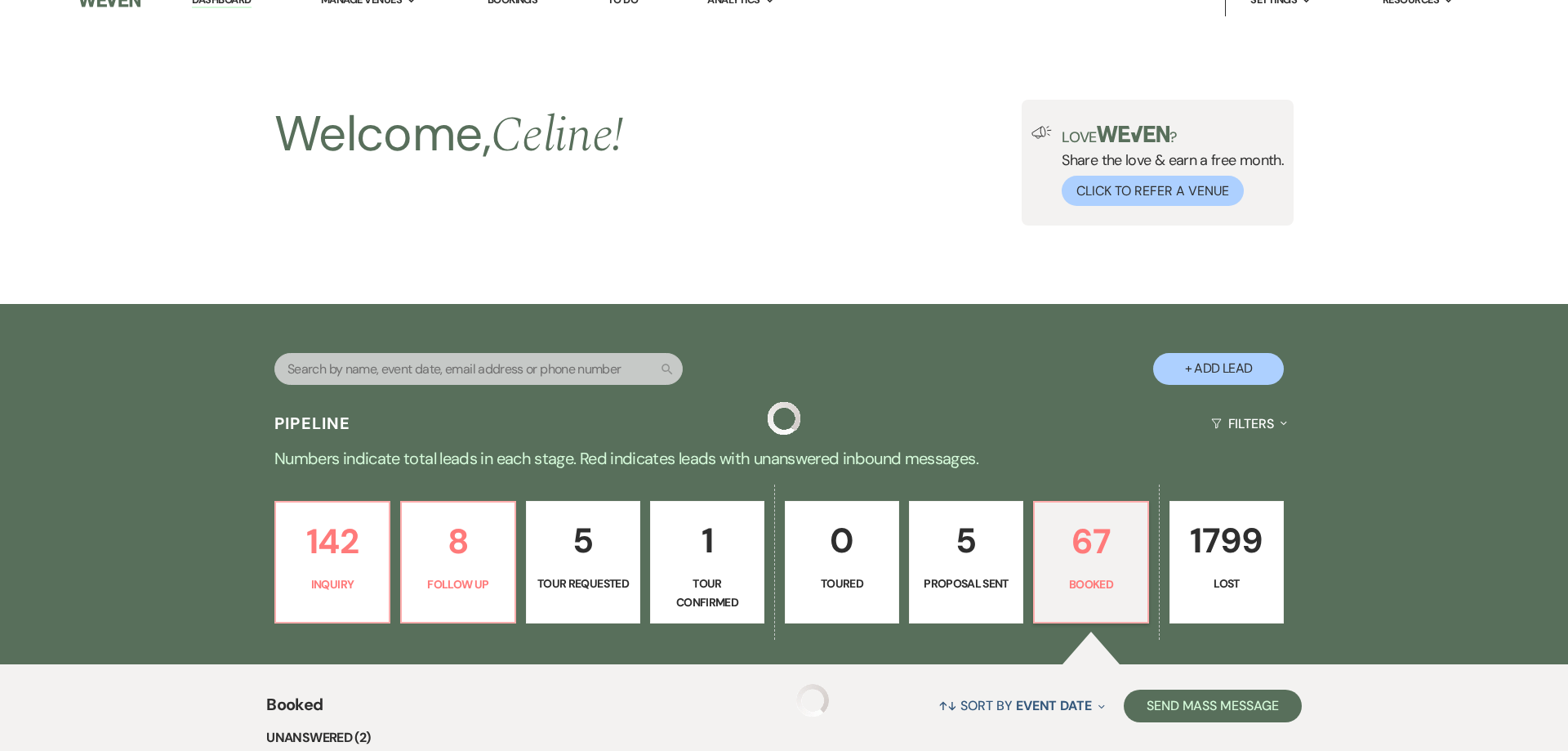
scroll to position [583, 0]
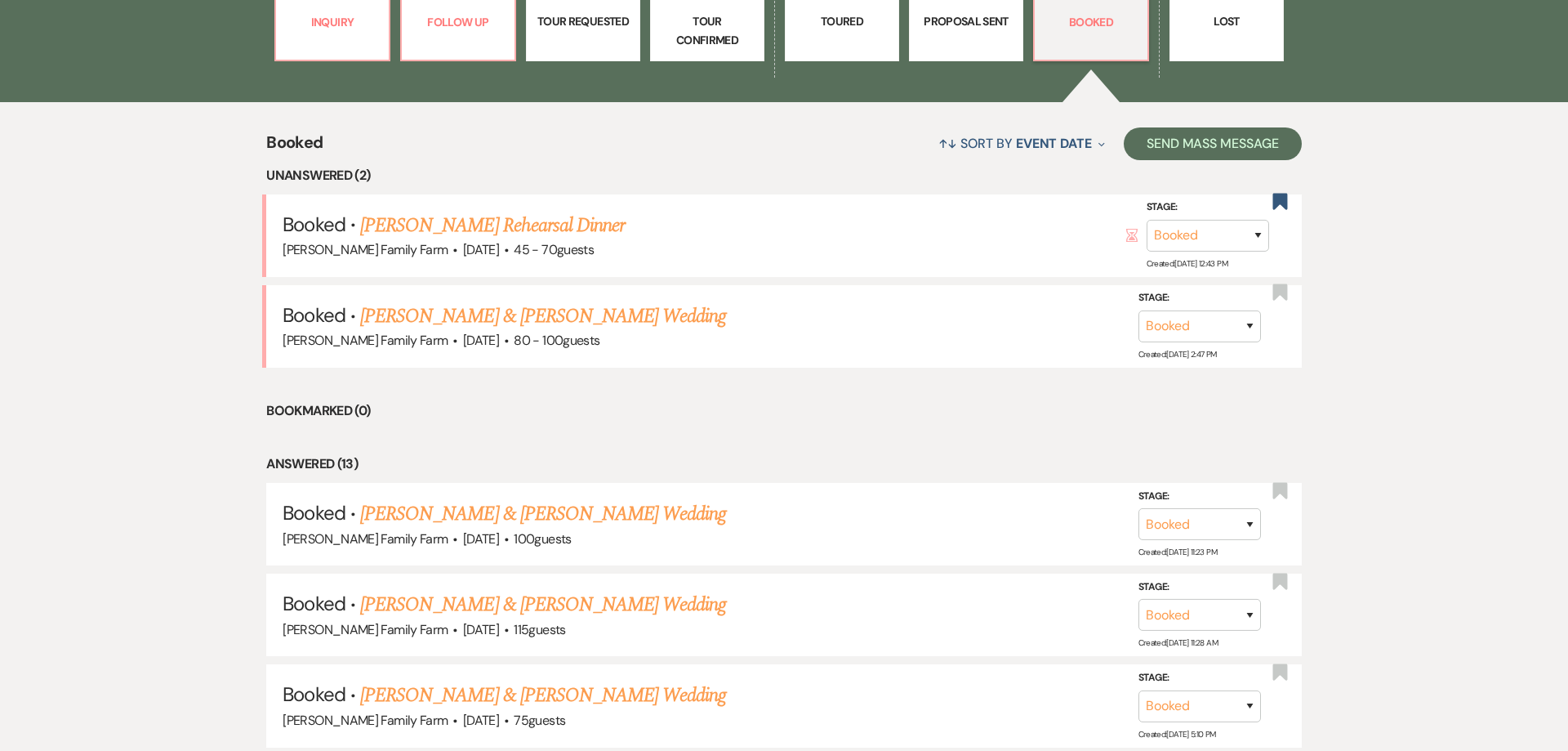
click at [471, 312] on link "[PERSON_NAME] & [PERSON_NAME] Wedding" at bounding box center [543, 316] width 366 height 30
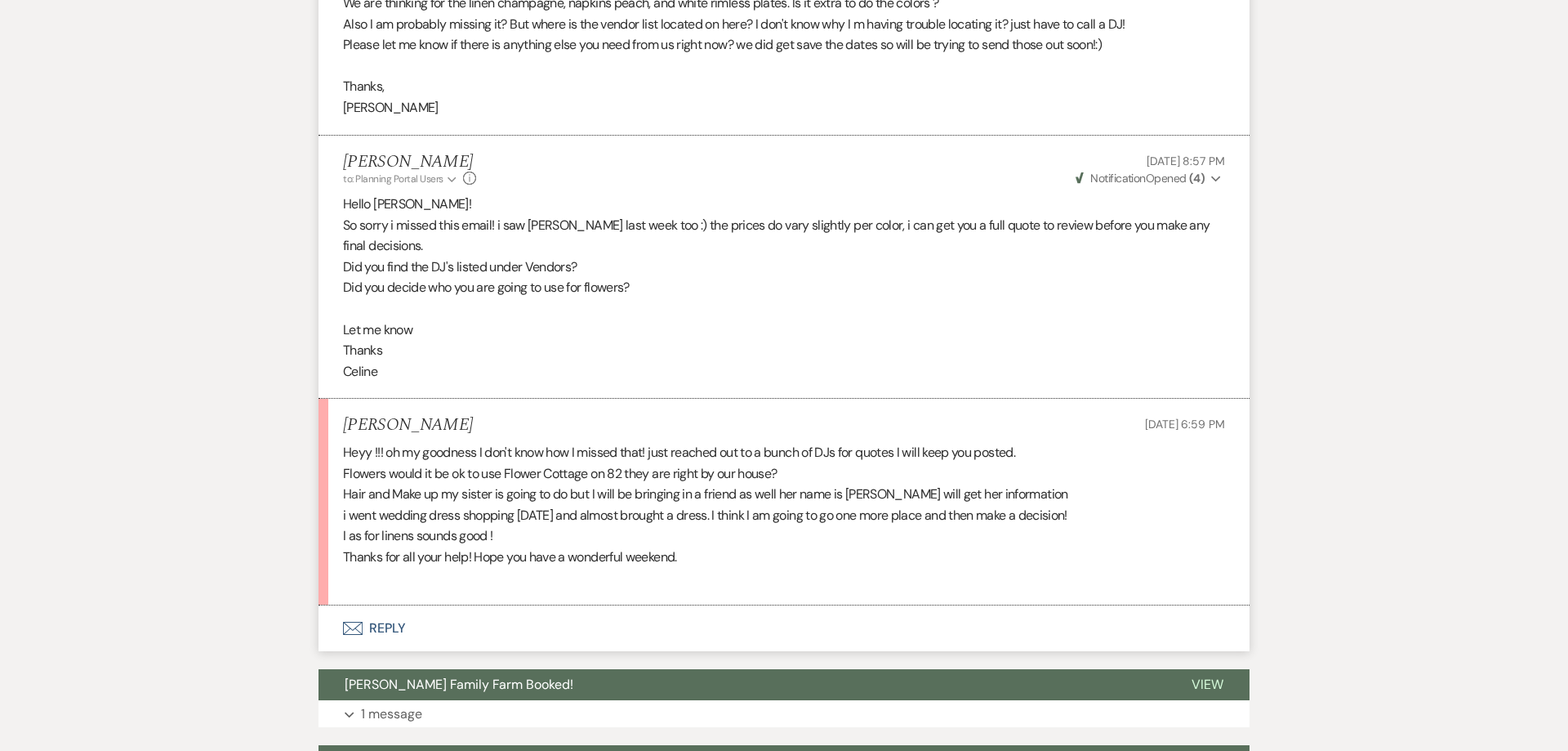
scroll to position [2345, 0]
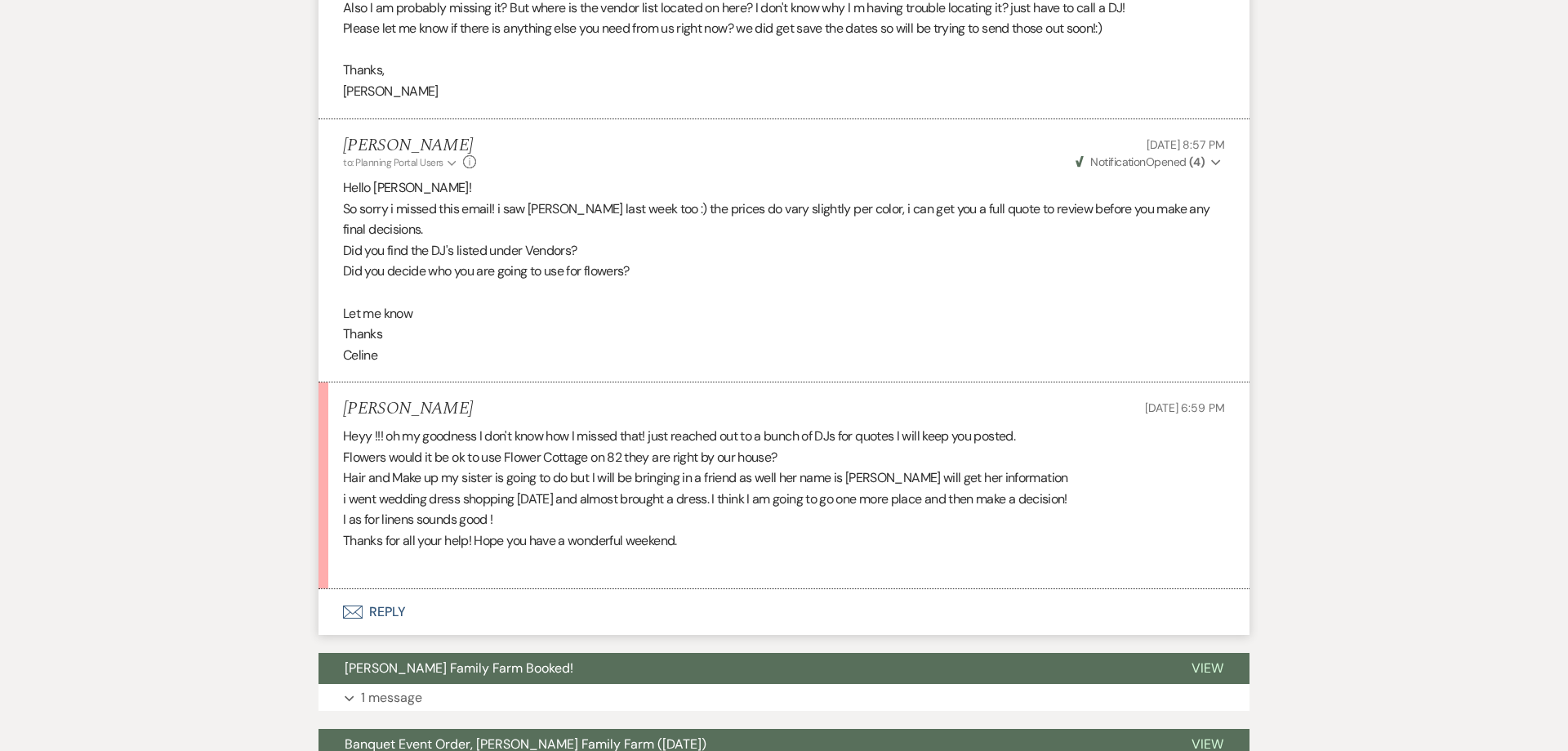
click at [391, 612] on button "Envelope Reply" at bounding box center [784, 612] width 931 height 46
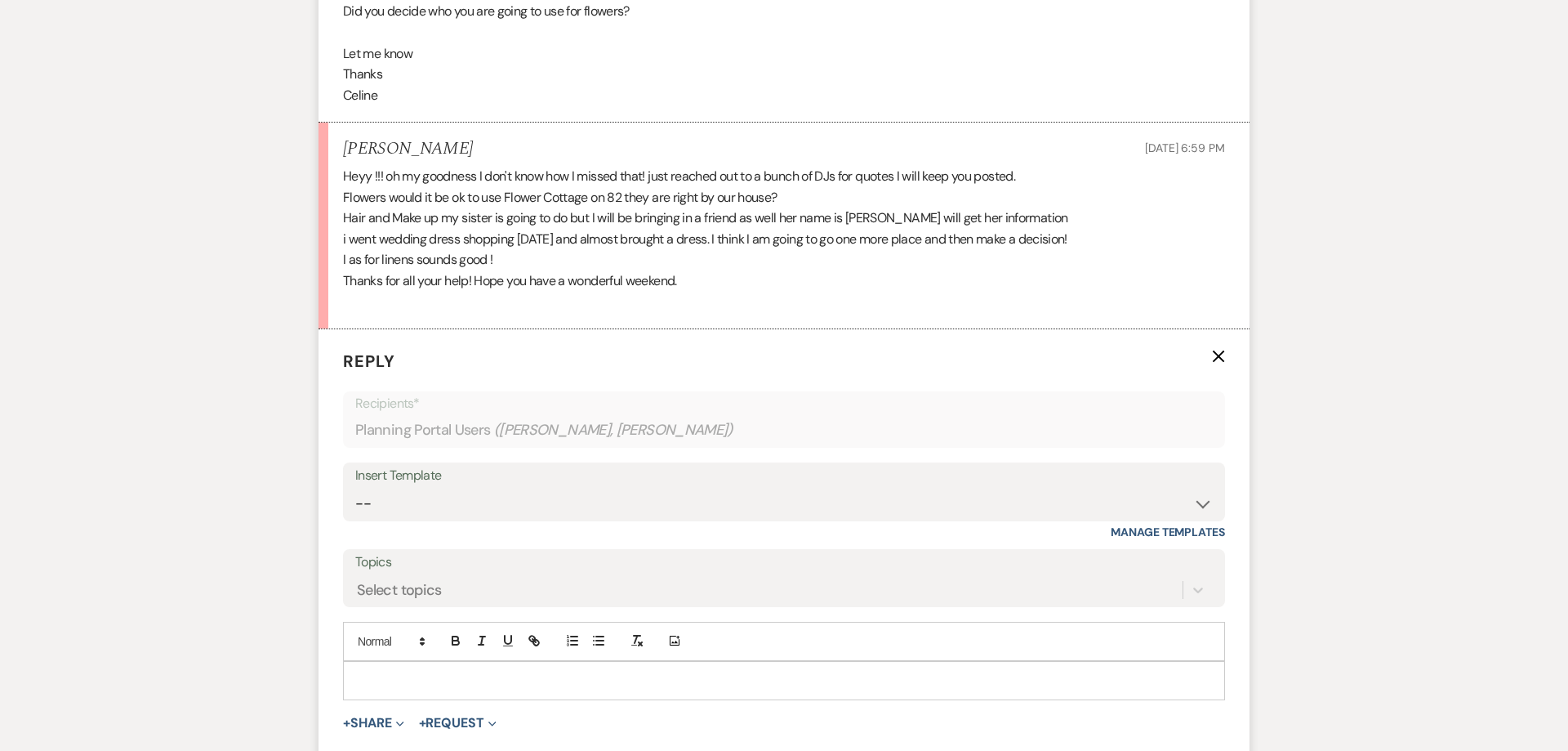
scroll to position [2635, 0]
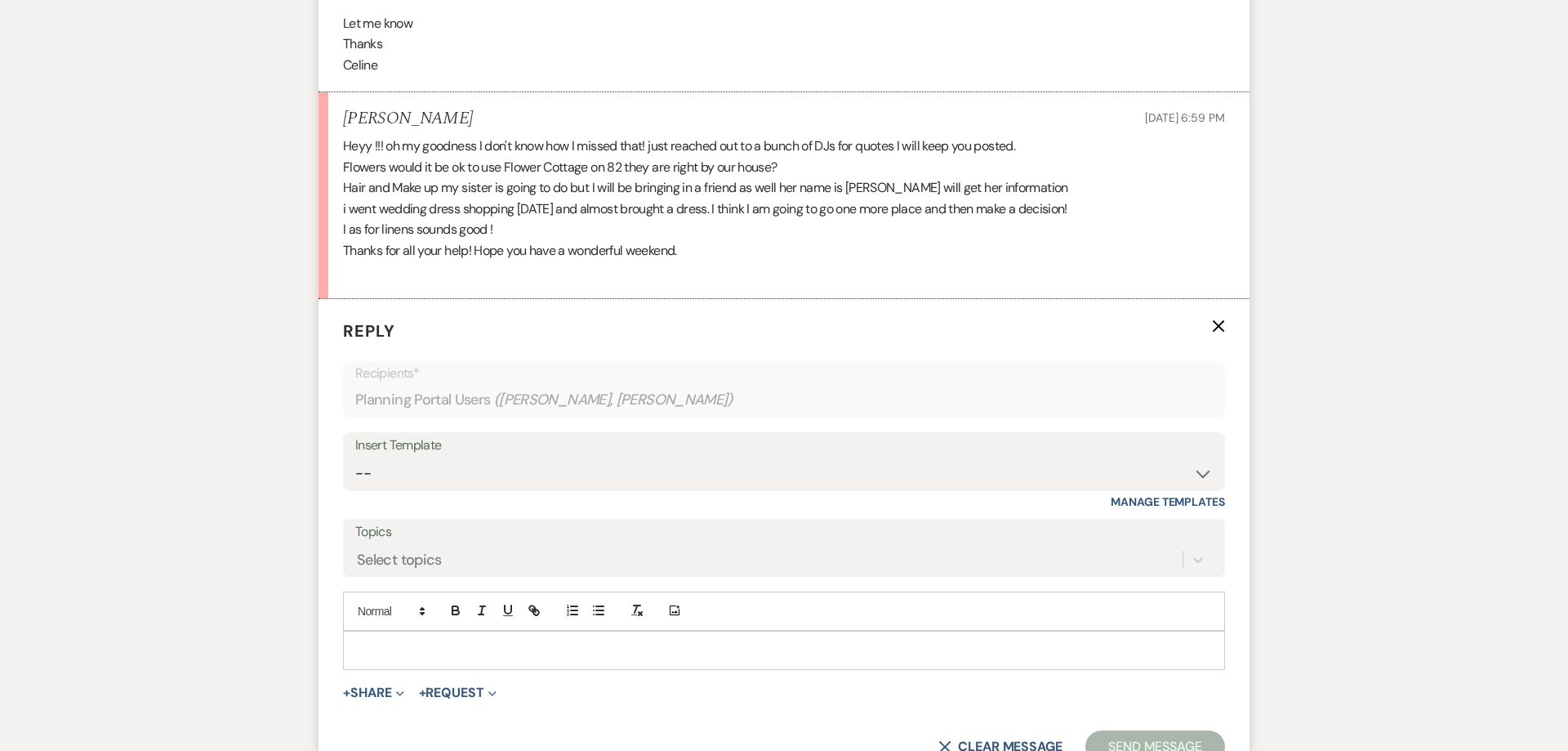
click at [402, 645] on p at bounding box center [784, 650] width 856 height 18
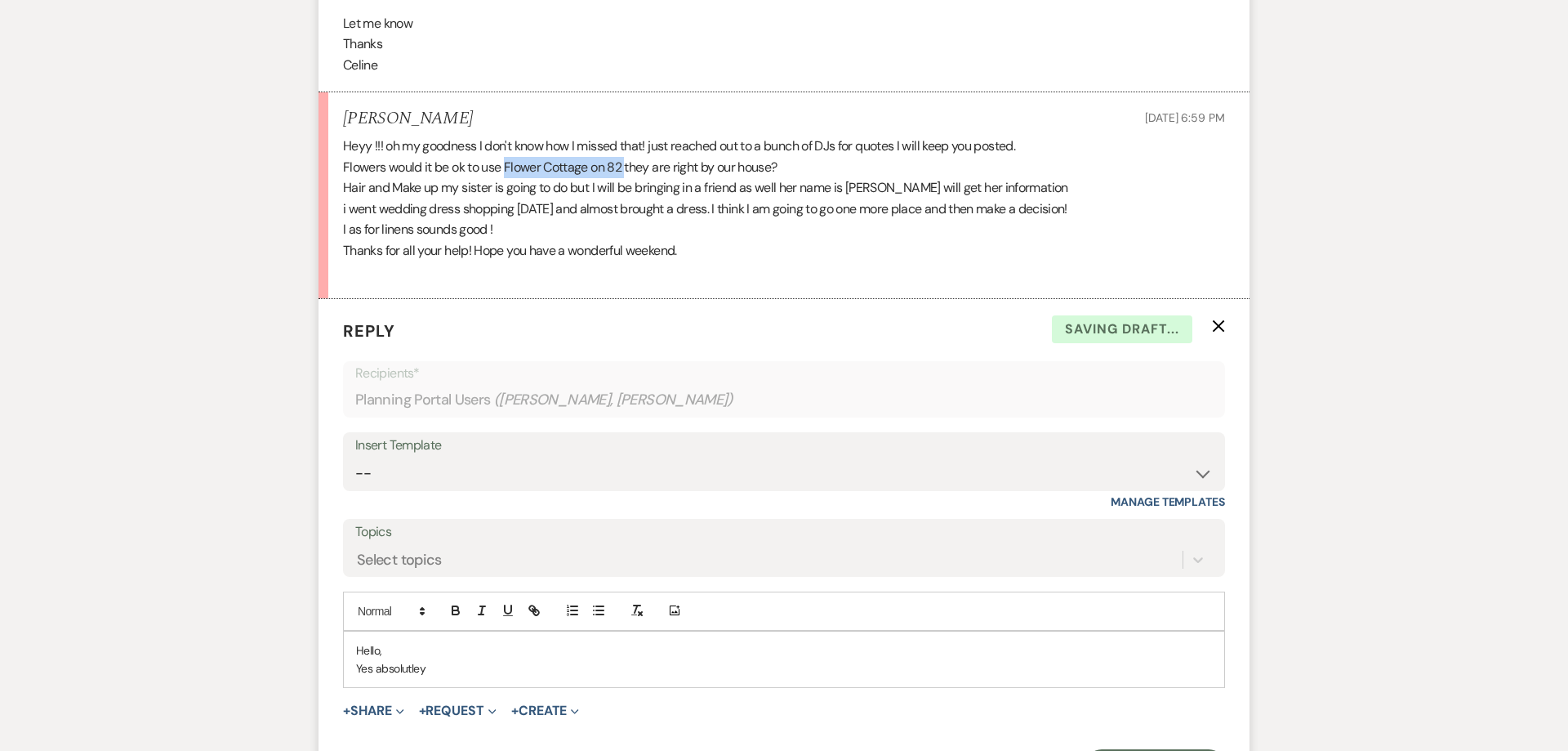
drag, startPoint x: 507, startPoint y: 171, endPoint x: 627, endPoint y: 178, distance: 120.2
click at [627, 178] on p "Flowers would it be ok to use Flower Cottage on 82 they are right by our house?" at bounding box center [784, 167] width 882 height 21
click at [529, 671] on p "Yes absolutley" at bounding box center [784, 668] width 856 height 18
click at [652, 667] on p "Yes absolutely Flower Cottage on 82 are ok to use :)" at bounding box center [784, 668] width 856 height 18
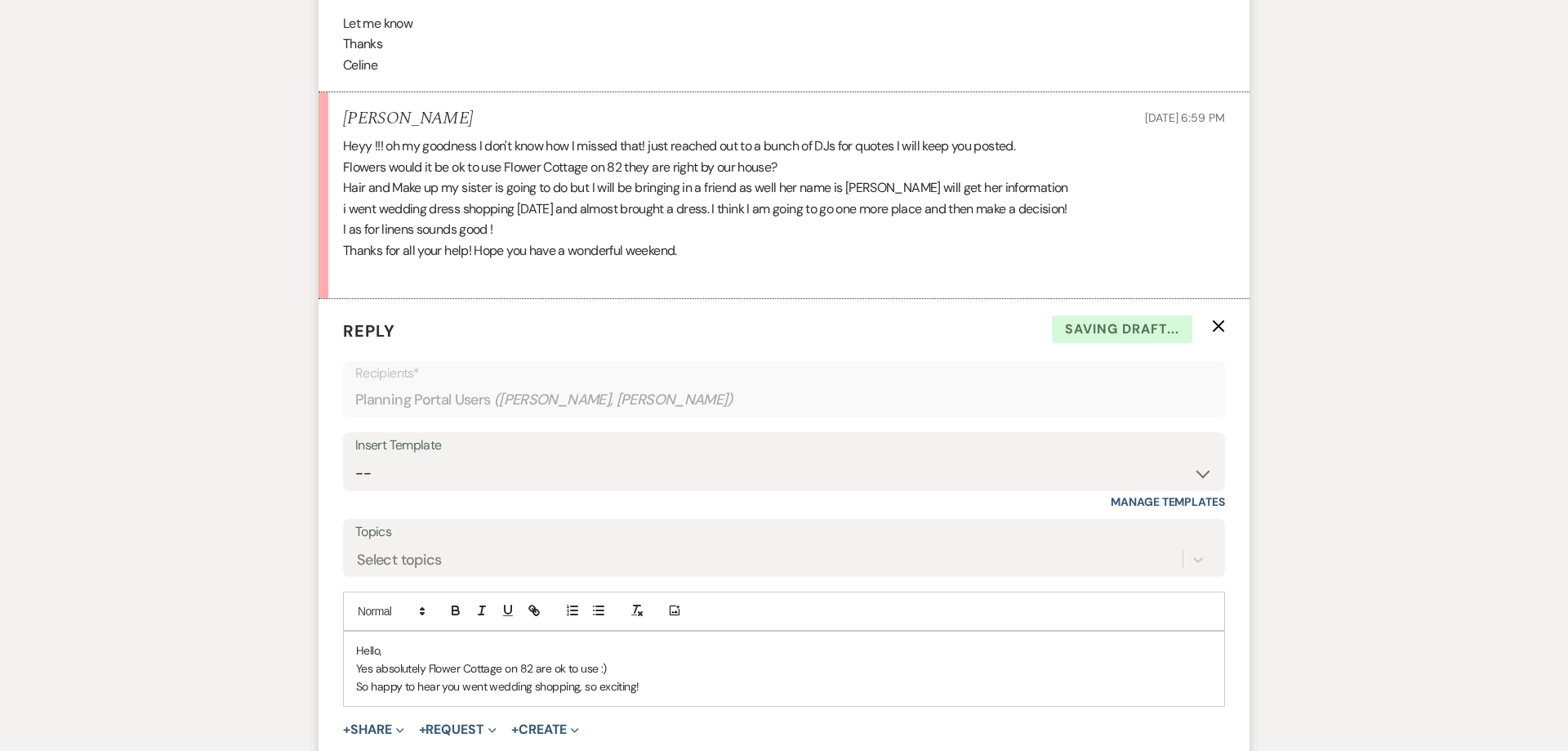
click at [675, 688] on p "So happy to hear you went wedding shopping, so exciting!" at bounding box center [784, 687] width 856 height 18
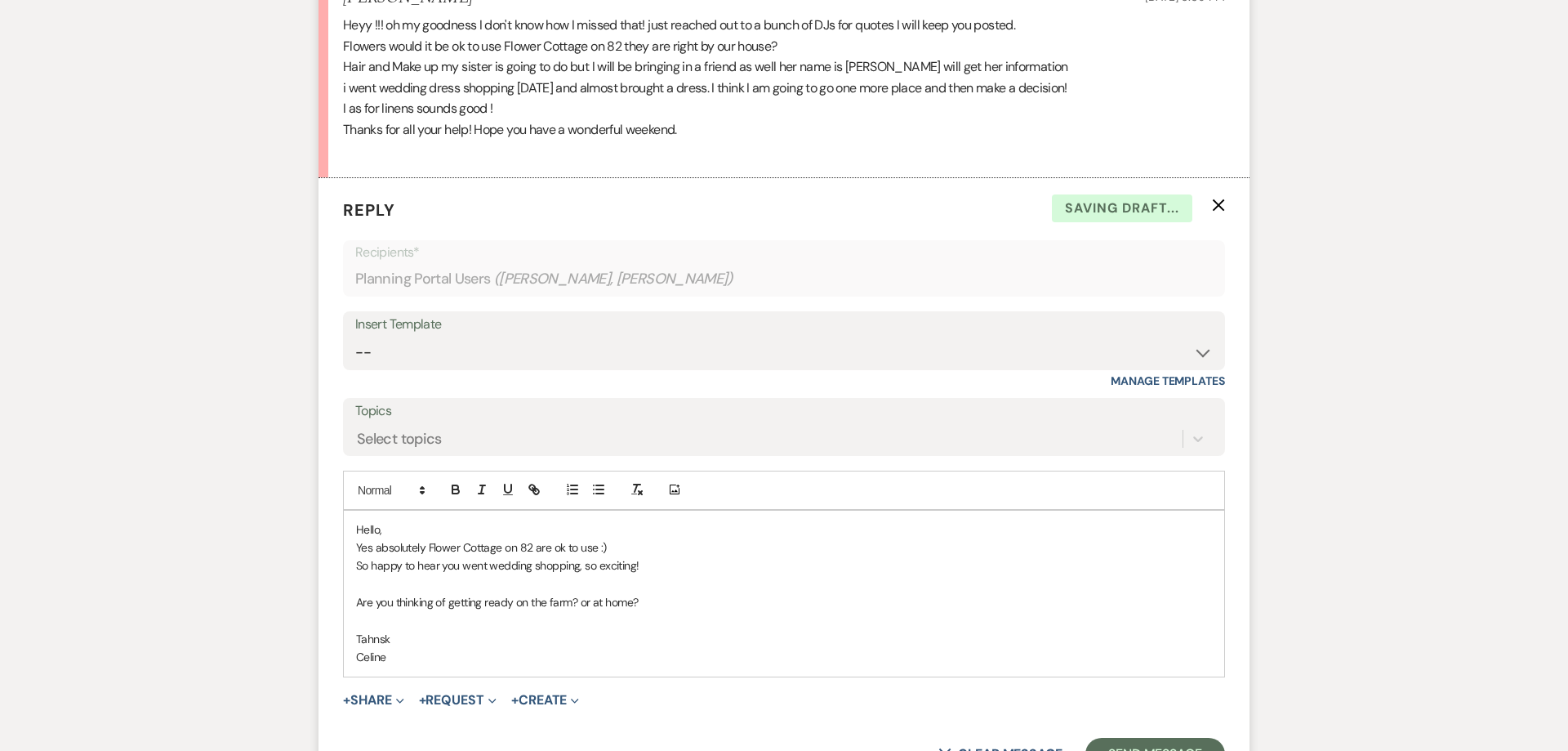
scroll to position [2878, 0]
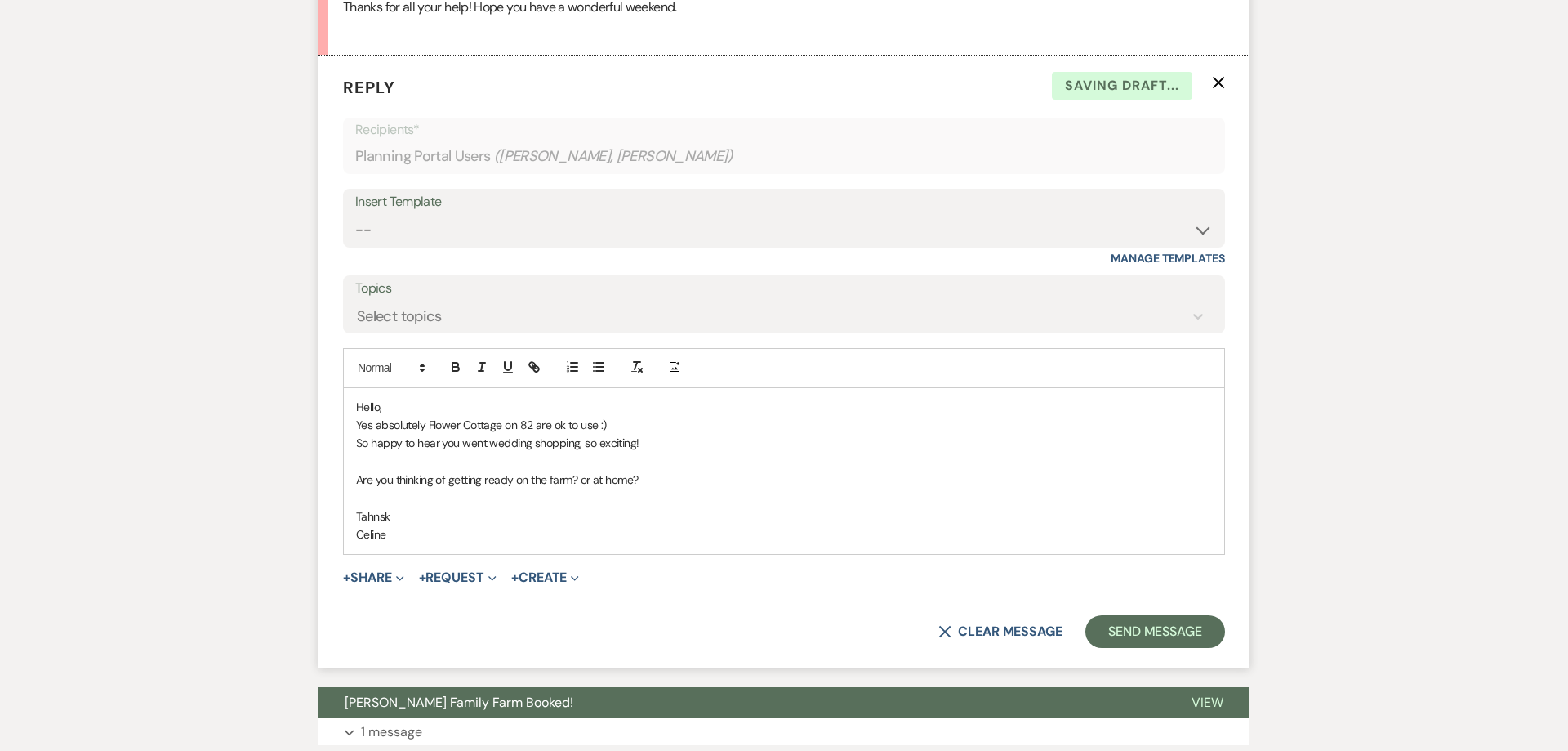
click at [399, 527] on p "Celine" at bounding box center [784, 534] width 856 height 18
click at [395, 517] on p "Tahnsk" at bounding box center [784, 516] width 856 height 18
drag, startPoint x: 451, startPoint y: 501, endPoint x: 532, endPoint y: 460, distance: 90.8
click at [451, 502] on p at bounding box center [784, 498] width 856 height 18
click at [1161, 640] on button "Send Message" at bounding box center [1154, 631] width 140 height 33
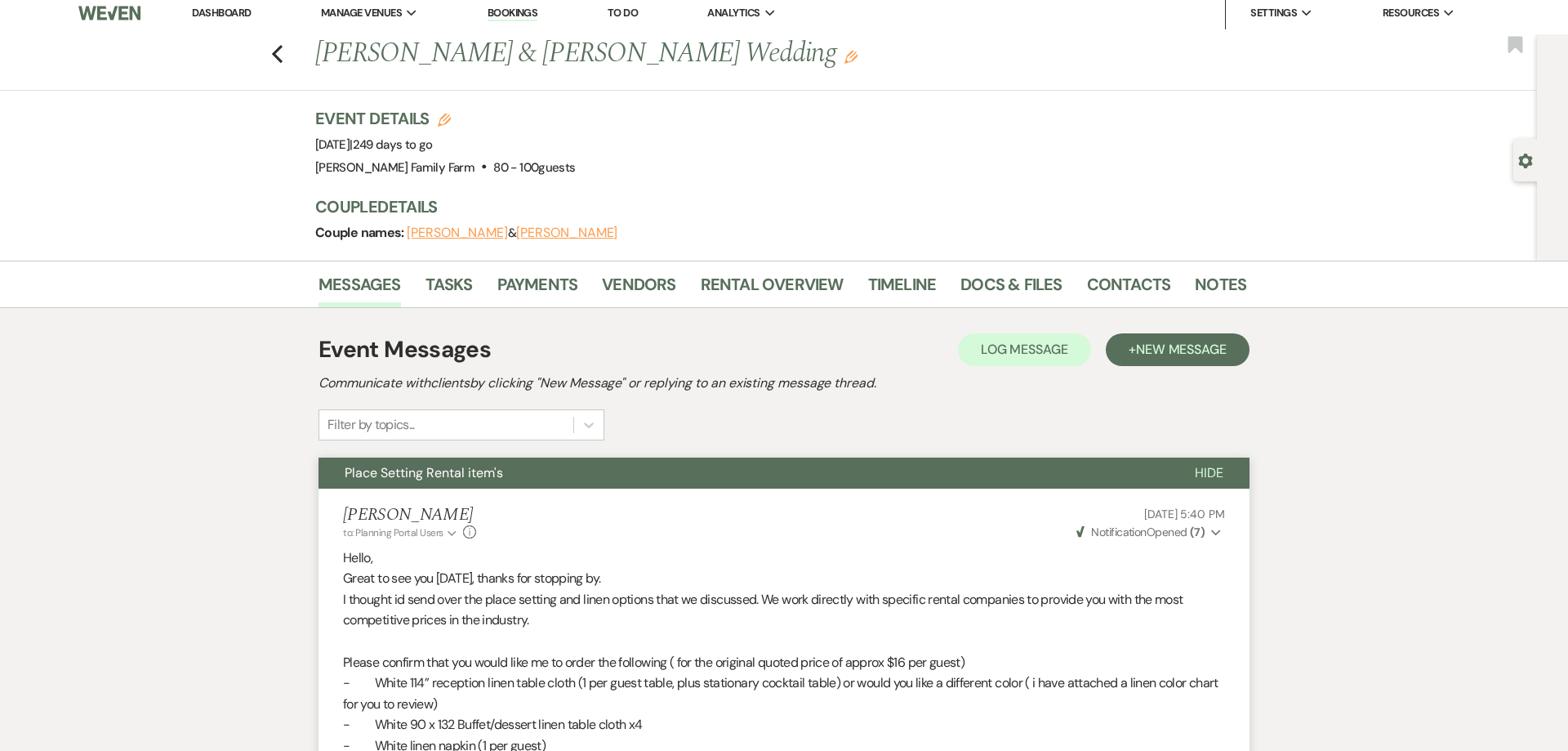
scroll to position [21, 0]
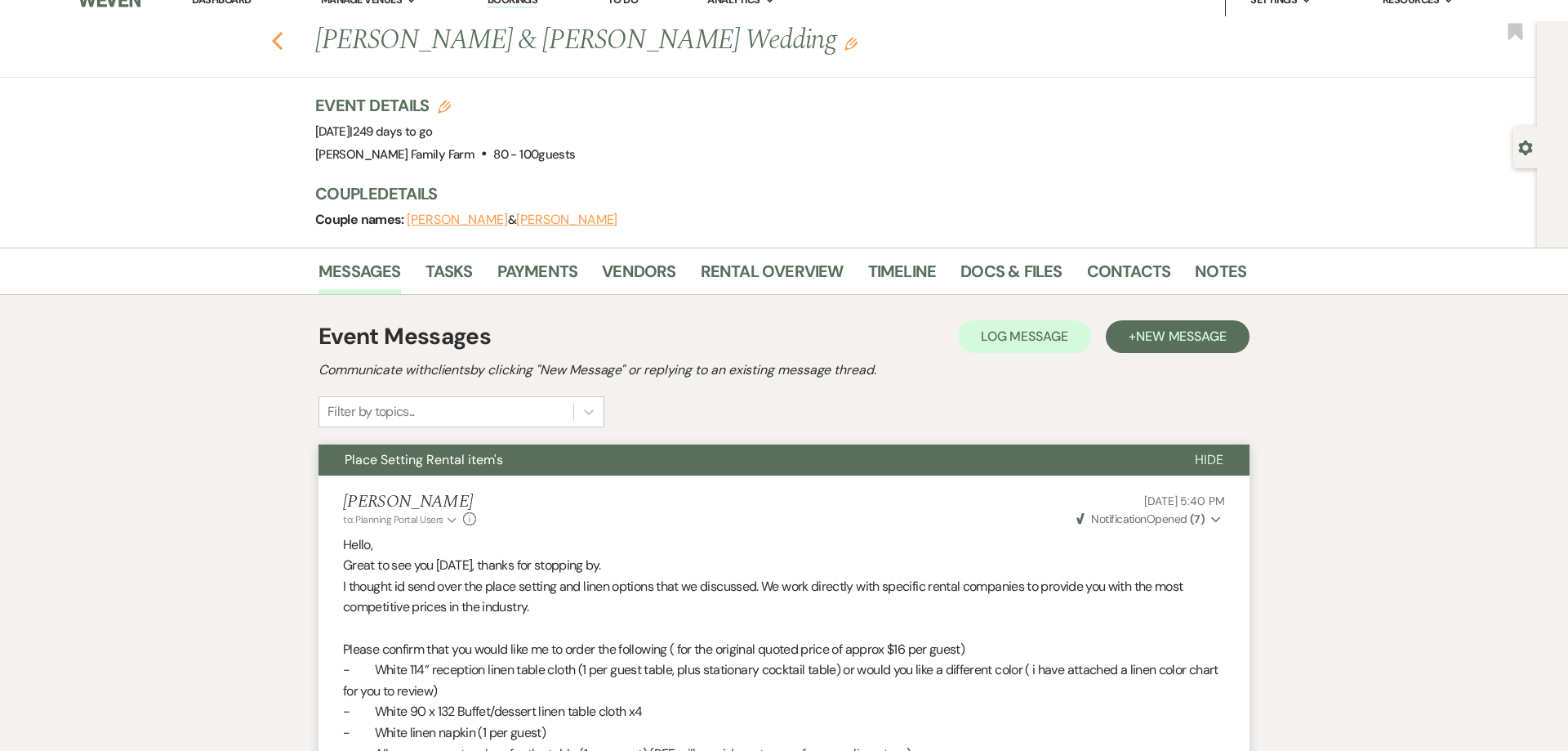
click at [272, 45] on icon "Previous" at bounding box center [277, 41] width 12 height 20
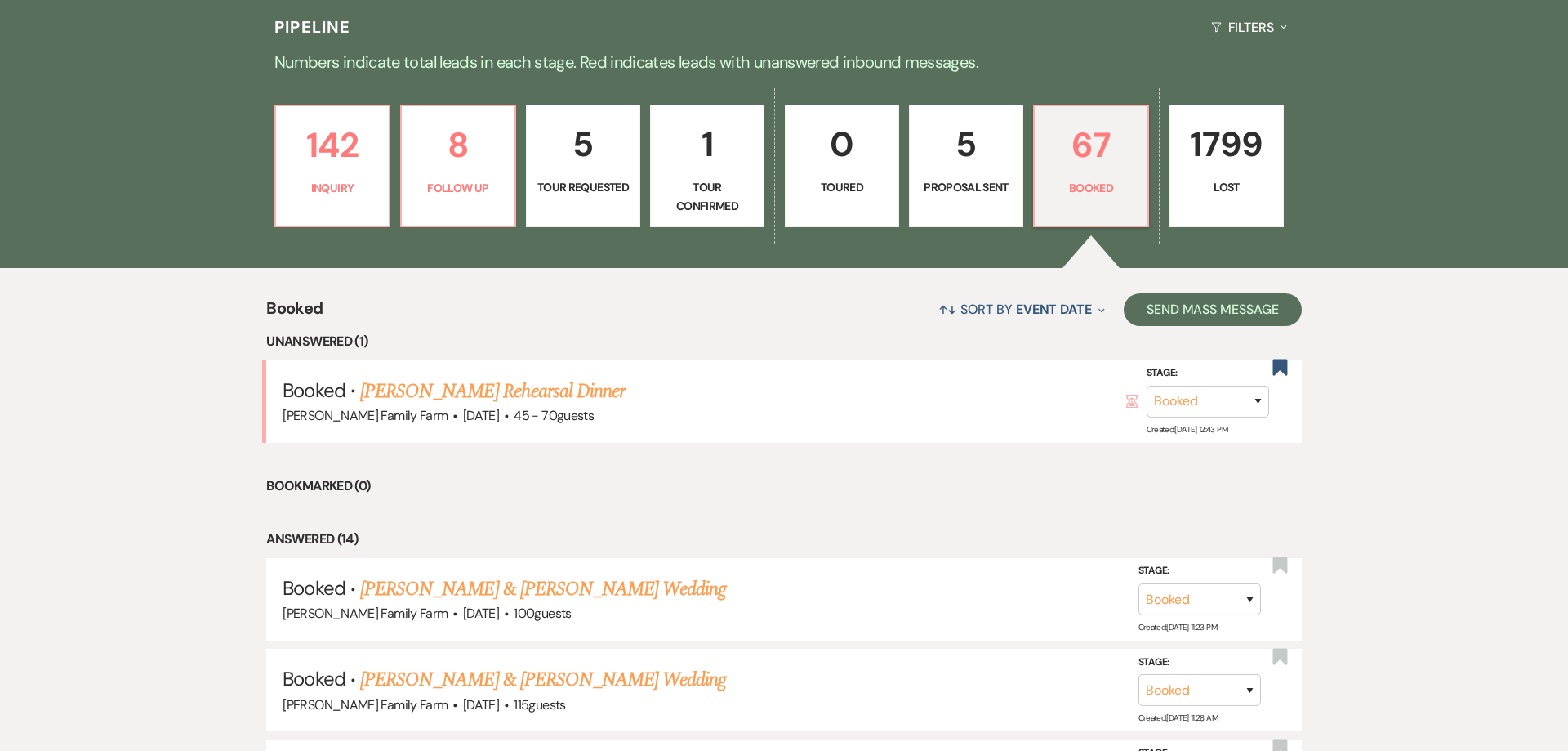
scroll to position [417, 0]
click at [479, 188] on p "Follow Up" at bounding box center [458, 188] width 93 height 18
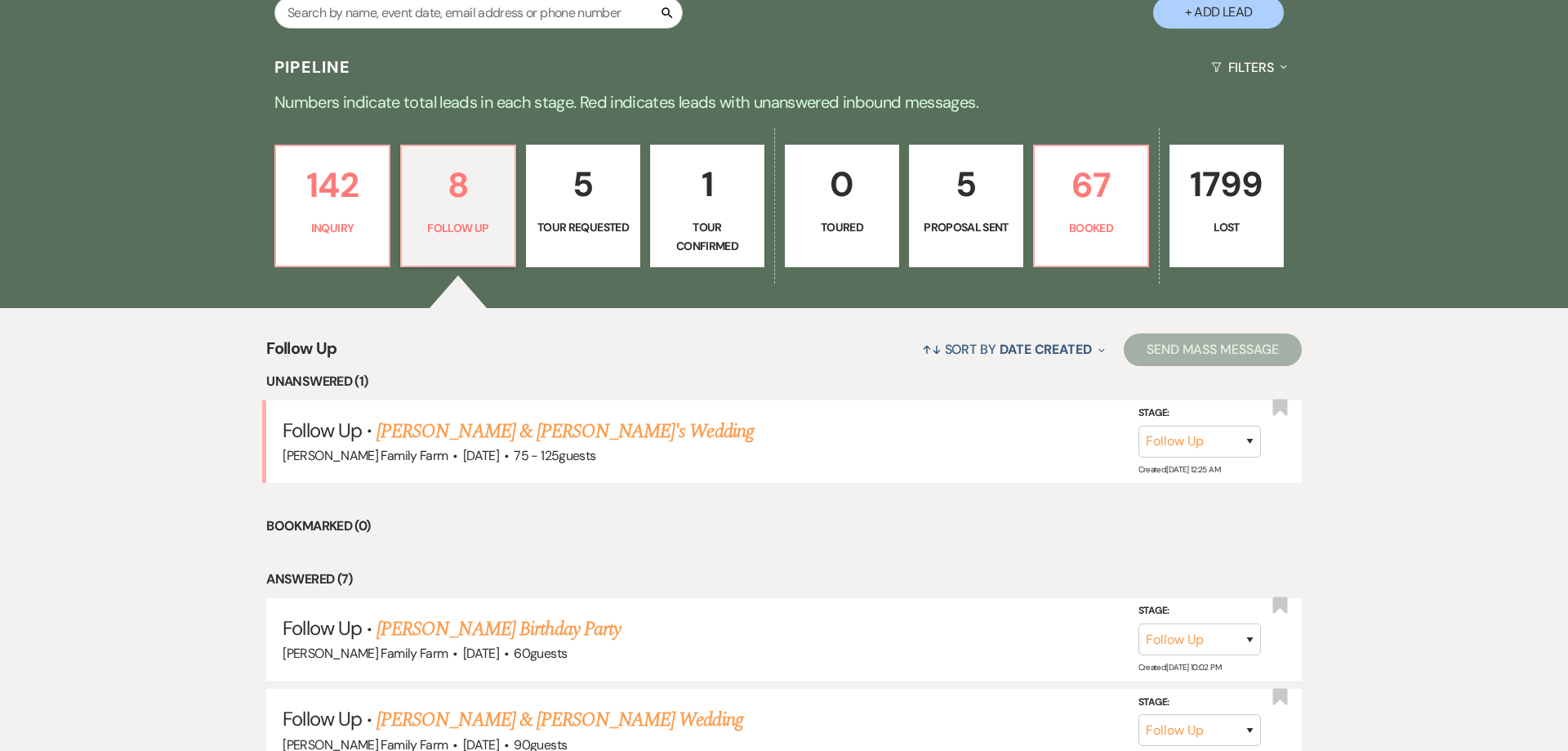
scroll to position [511, 0]
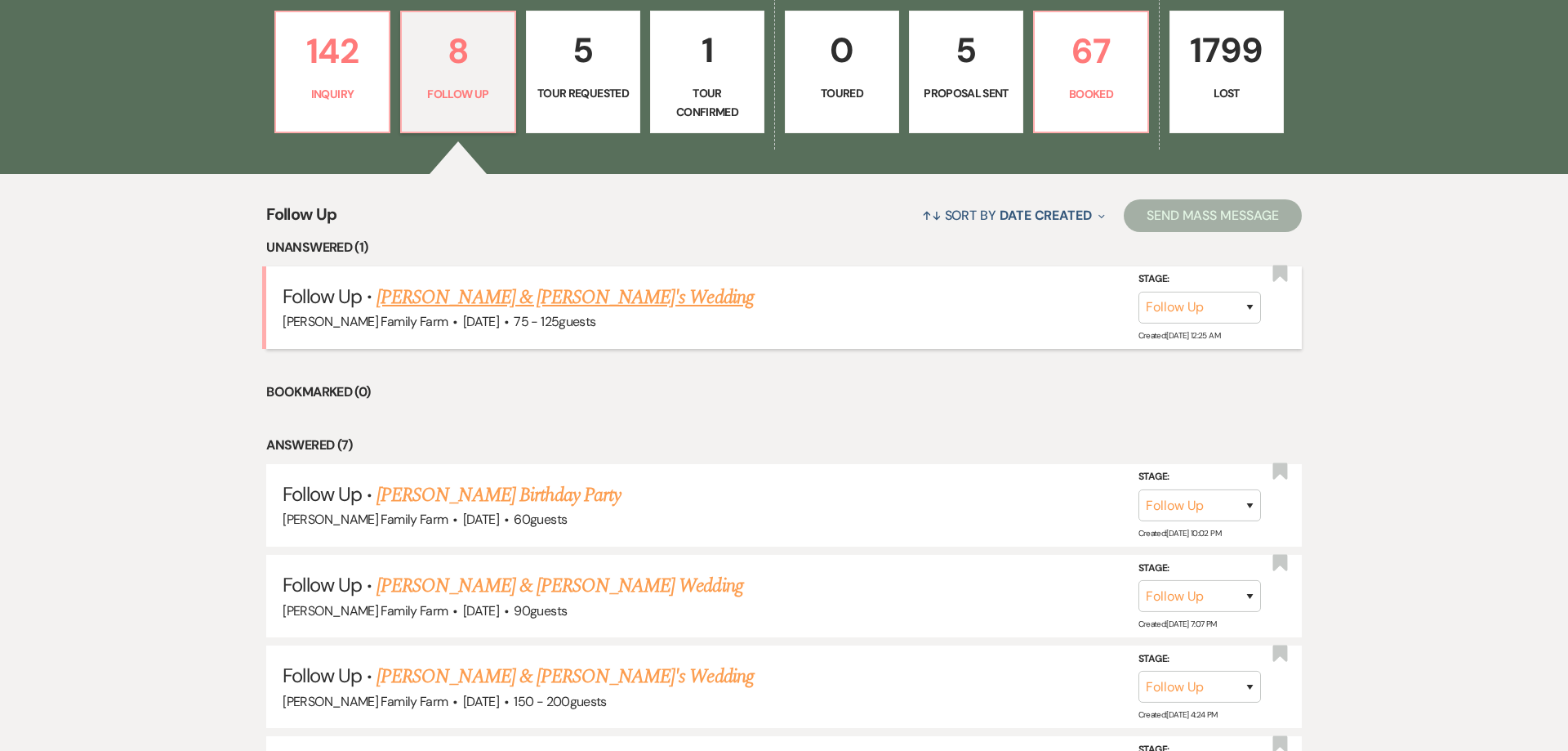
click at [465, 295] on link "[PERSON_NAME] & [PERSON_NAME]'s Wedding" at bounding box center [565, 298] width 377 height 30
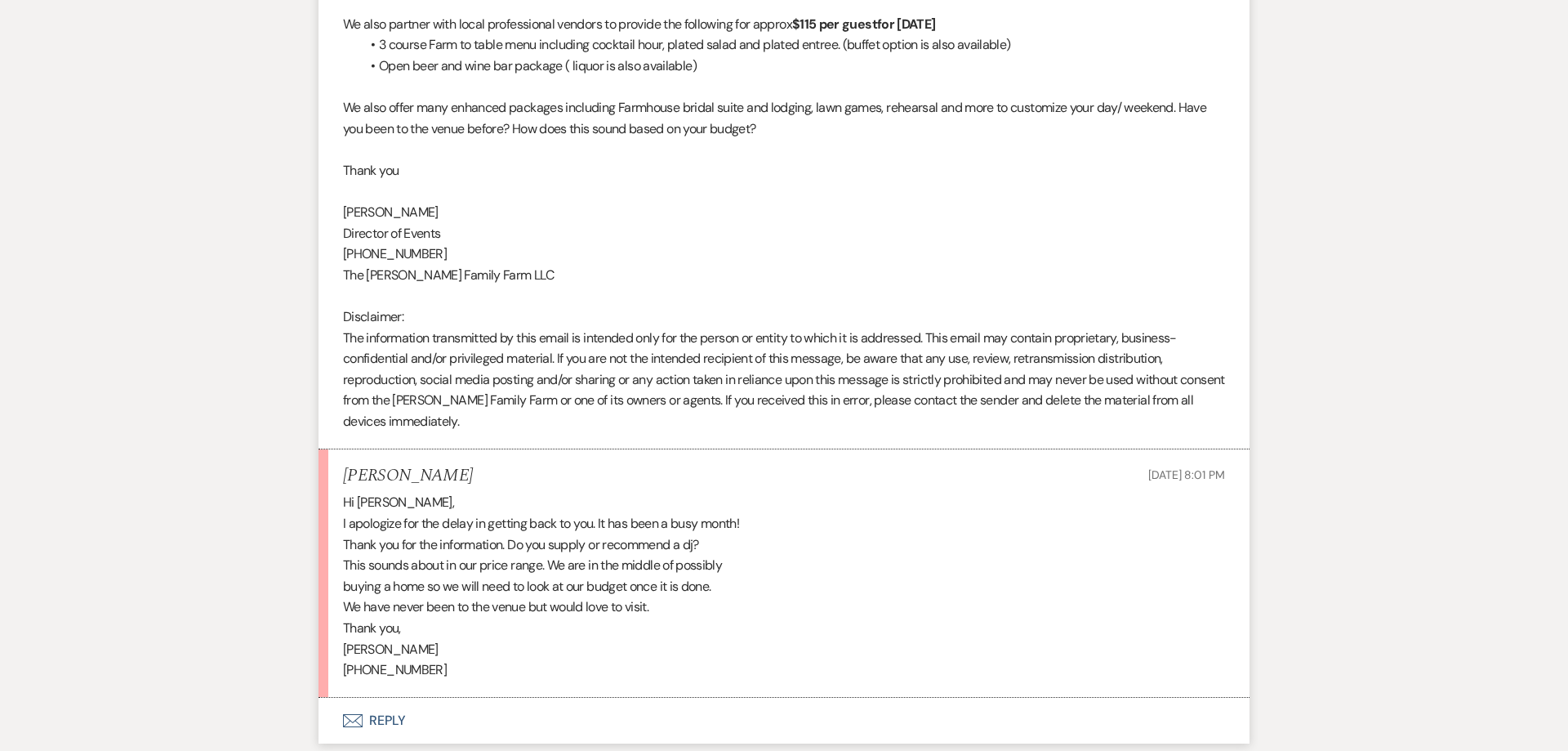
scroll to position [1962, 0]
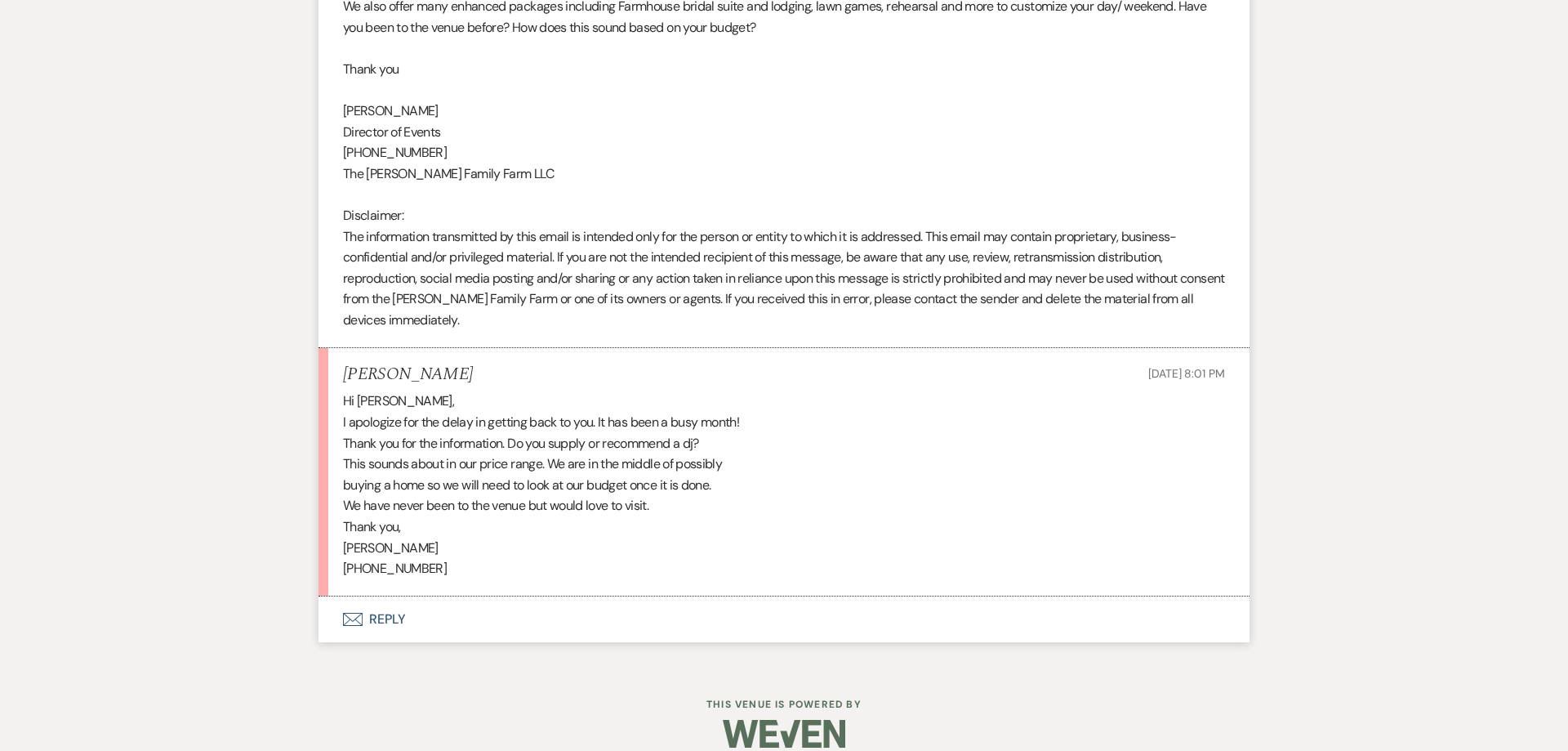
click at [376, 605] on button "Envelope Reply" at bounding box center [784, 619] width 931 height 46
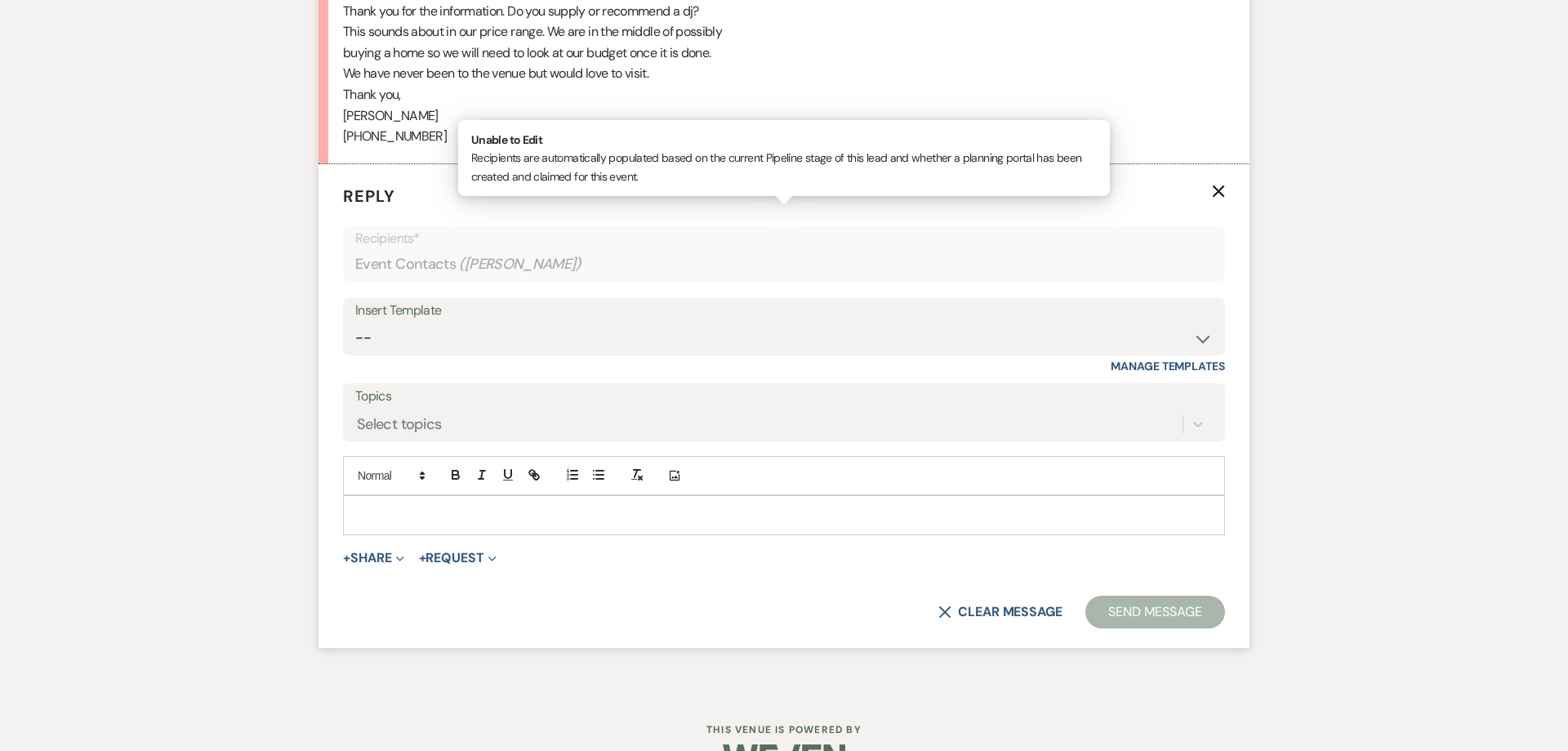
scroll to position [2405, 0]
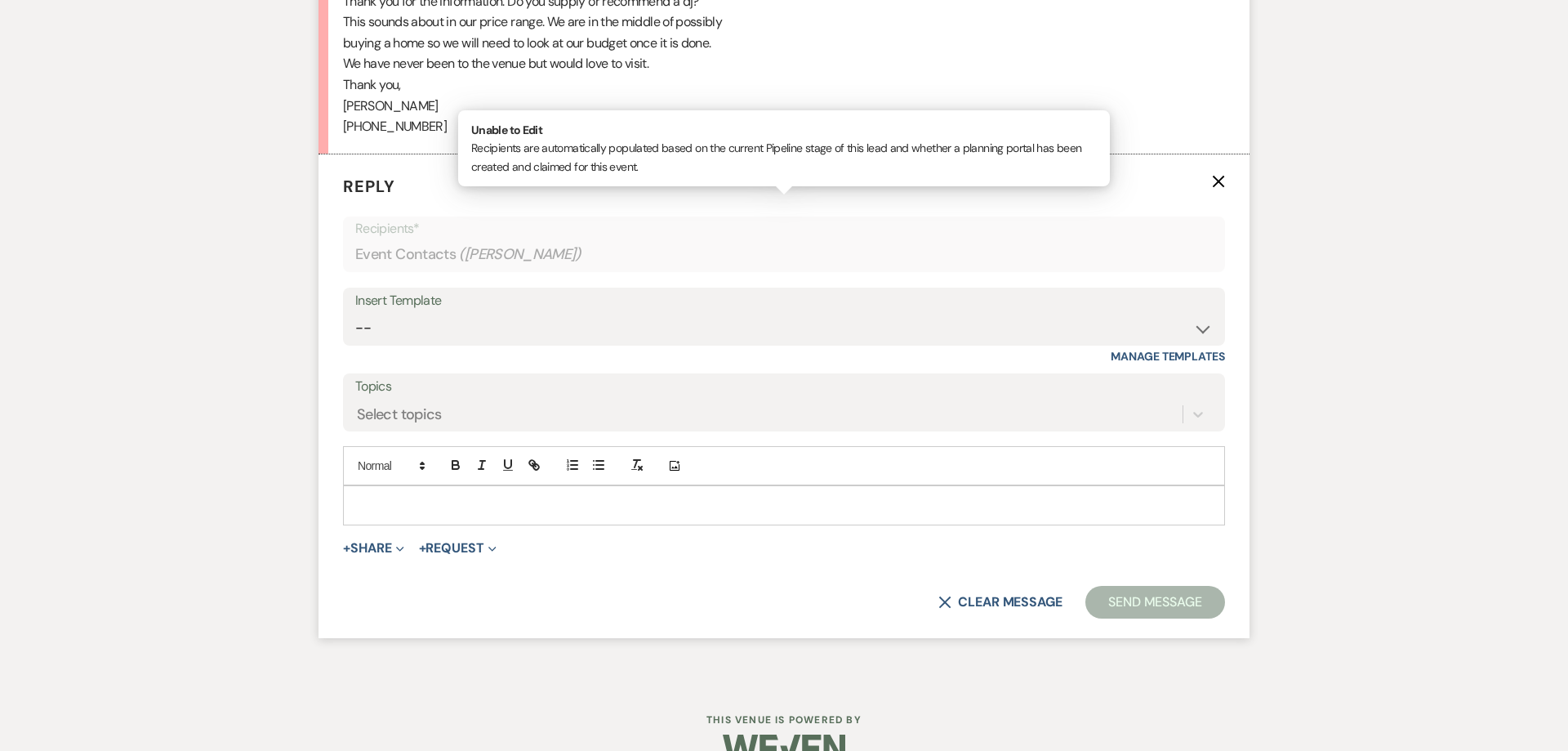
click at [420, 496] on p at bounding box center [784, 505] width 856 height 18
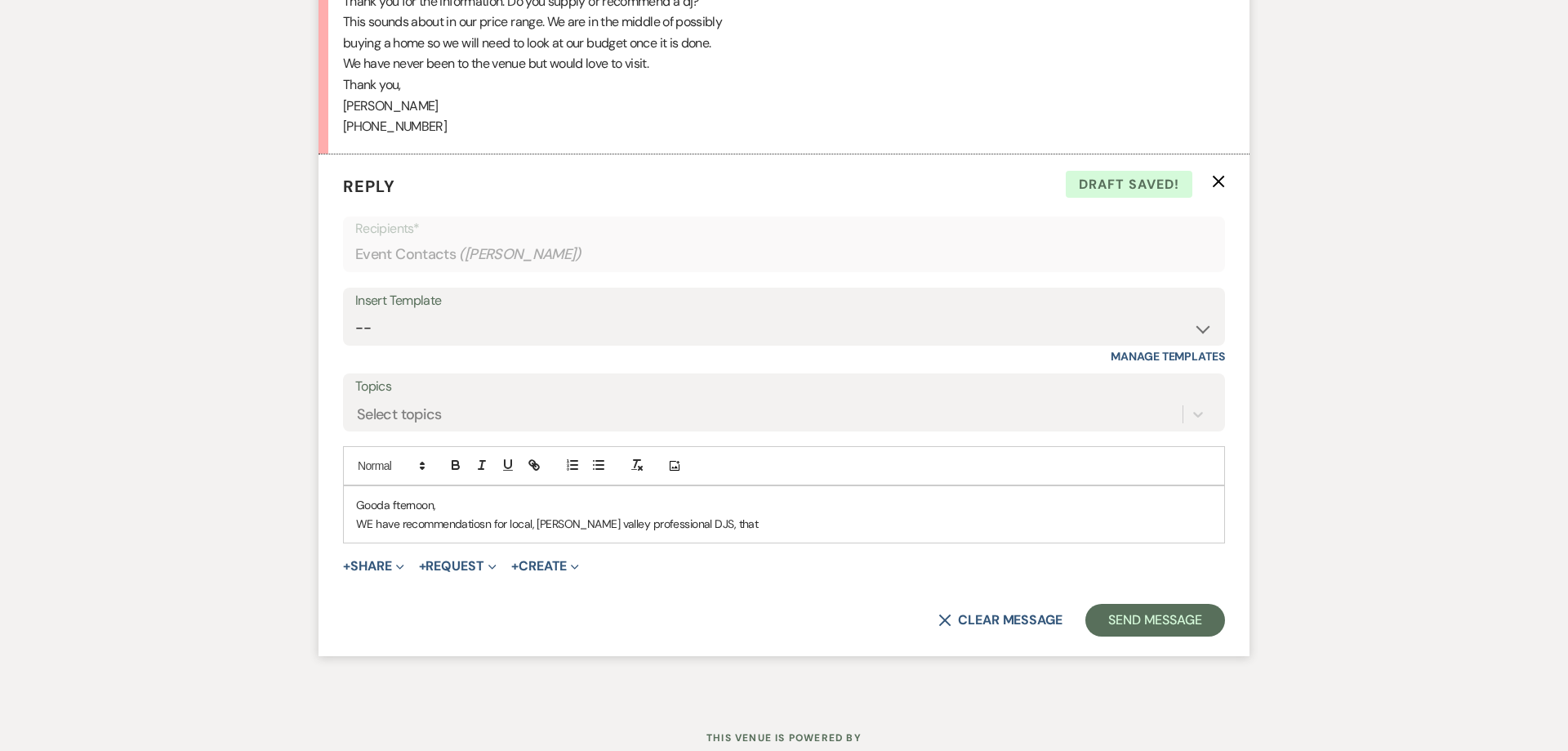
click at [371, 515] on p "WE have recommendatiosn for local, [PERSON_NAME] valley professional DJS, that" at bounding box center [784, 524] width 856 height 18
click at [386, 496] on p "Good fternoon," at bounding box center [784, 505] width 856 height 18
click at [407, 515] on p "We have recommendations for local, [PERSON_NAME] valley professional DJS, that" at bounding box center [784, 524] width 856 height 18
click at [431, 496] on p "Good afternoon," at bounding box center [784, 505] width 856 height 18
click at [497, 496] on p "Good afternoon," at bounding box center [784, 505] width 856 height 18
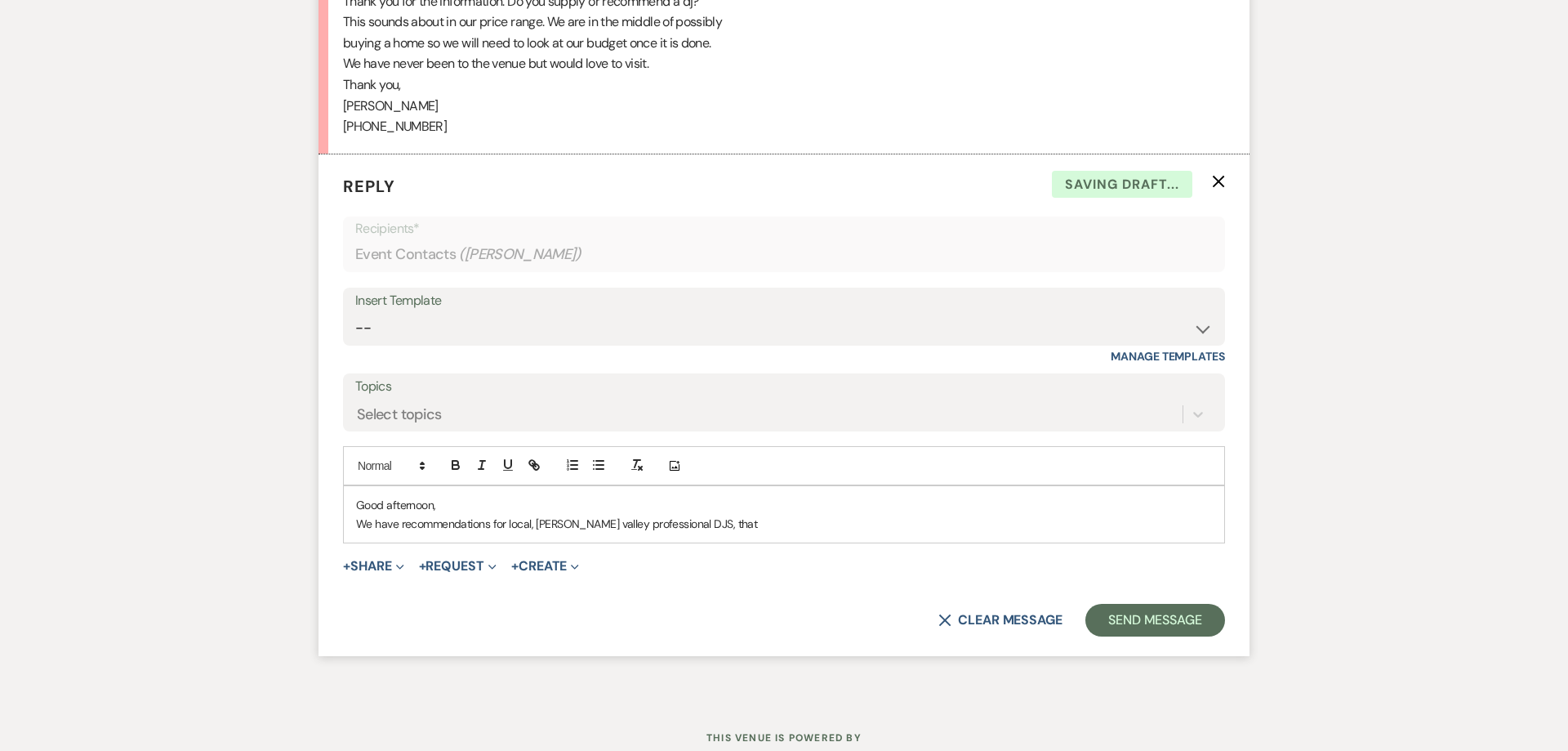
click at [556, 515] on p "We have recommendations for local, [PERSON_NAME] valley professional DJS, that" at bounding box center [784, 524] width 856 height 18
drag, startPoint x: 597, startPoint y: 506, endPoint x: 653, endPoint y: 509, distance: 56.1
click at [597, 515] on p "We have recommendations for local, [PERSON_NAME] valley professional DJS, that" at bounding box center [784, 524] width 856 height 18
click at [723, 515] on p "We have recommendations for local, [PERSON_NAME] valley professional DJS, that" at bounding box center [784, 524] width 856 height 18
click at [399, 515] on p "We have recommendations for local, [PERSON_NAME] valley professional DJS, that …" at bounding box center [784, 524] width 856 height 18
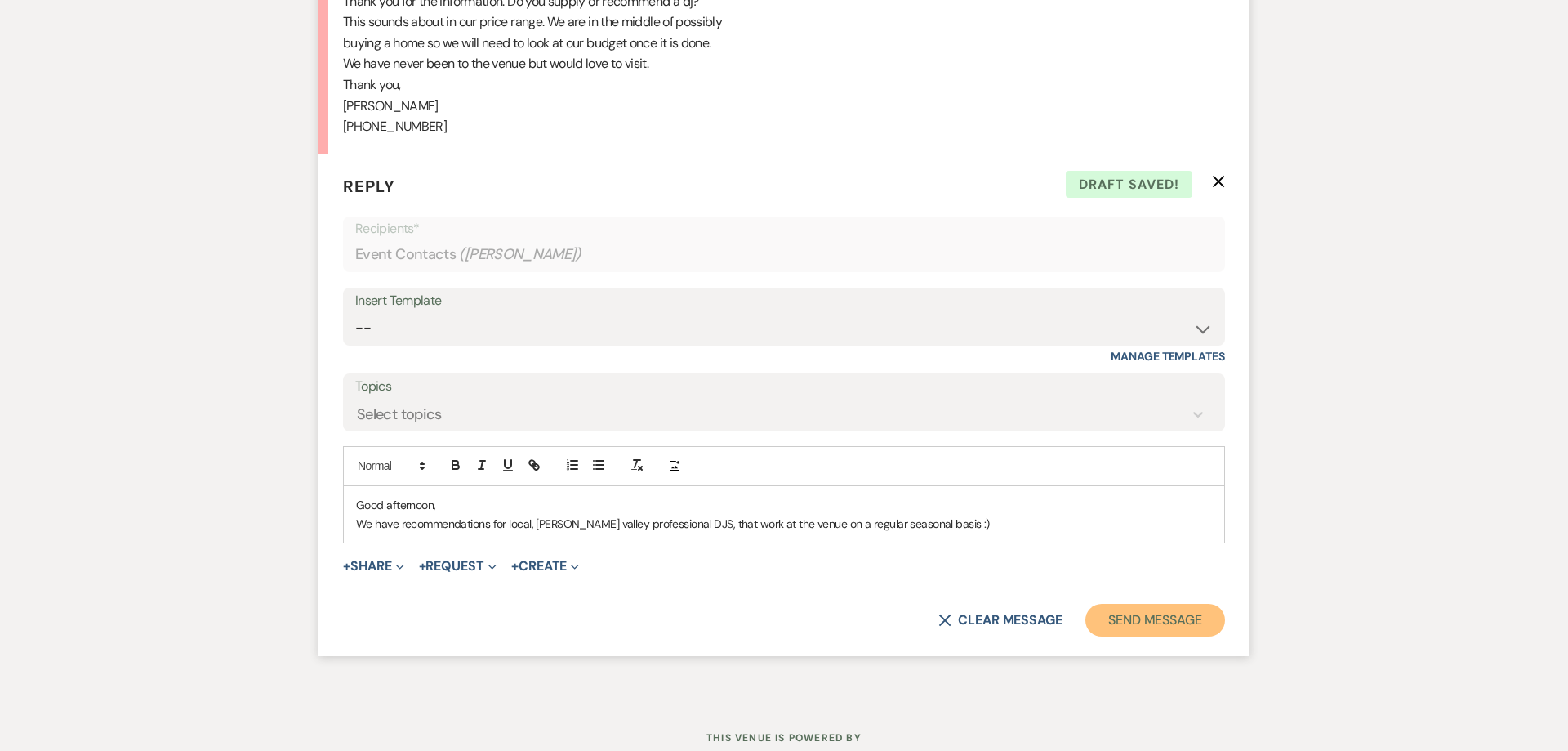
click at [1133, 604] on button "Send Message" at bounding box center [1154, 619] width 140 height 33
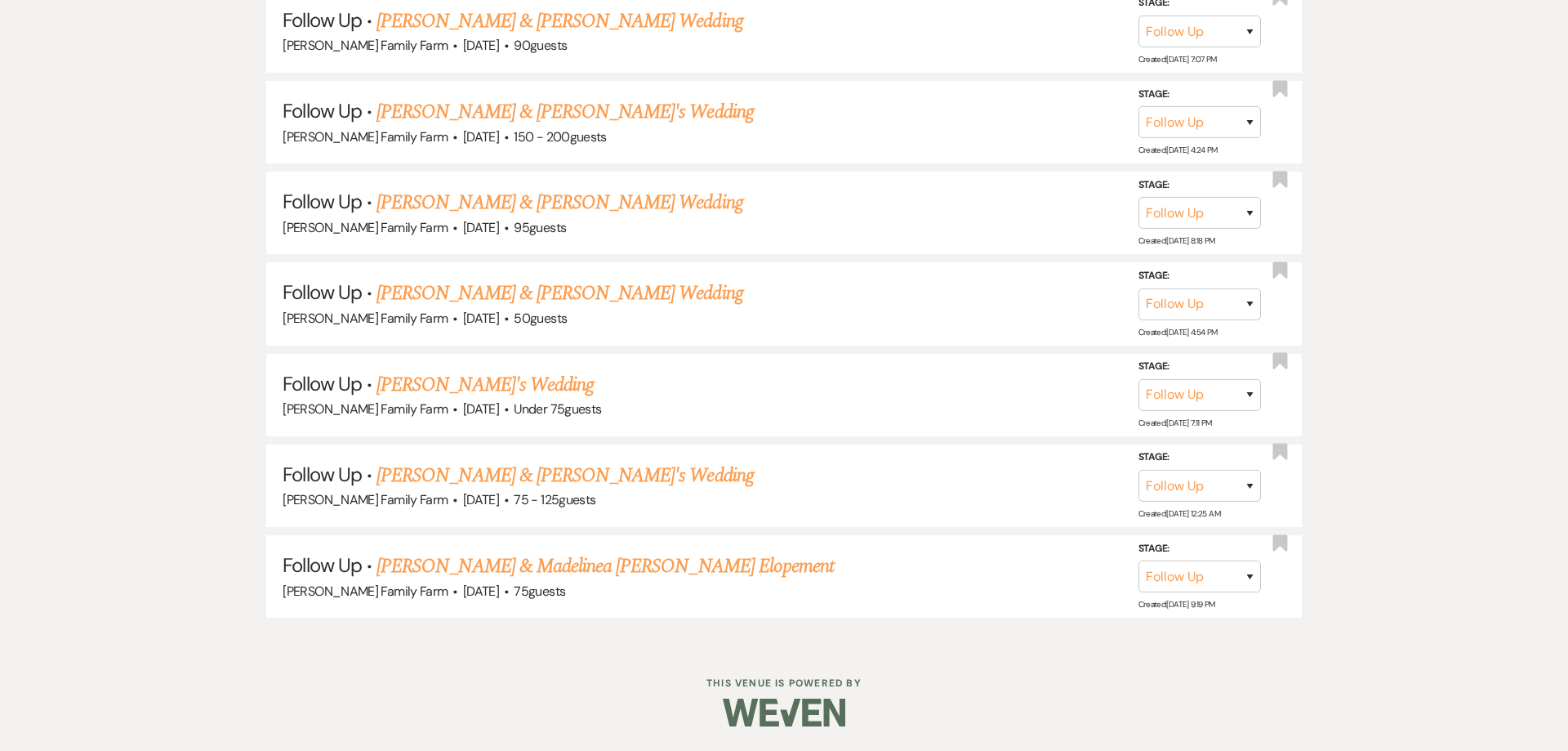
scroll to position [511, 0]
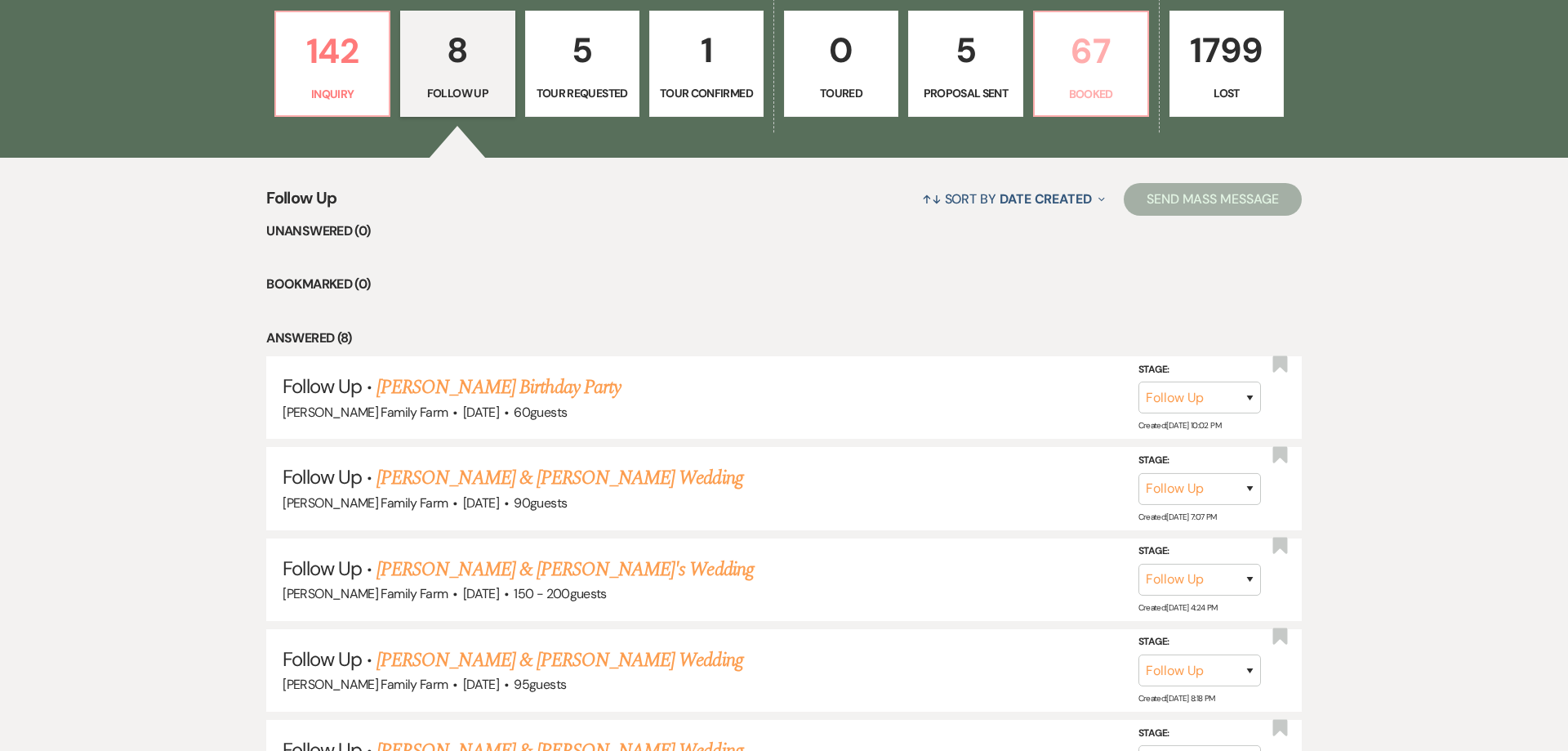
click at [1097, 104] on link "67 Booked" at bounding box center [1090, 63] width 116 height 106
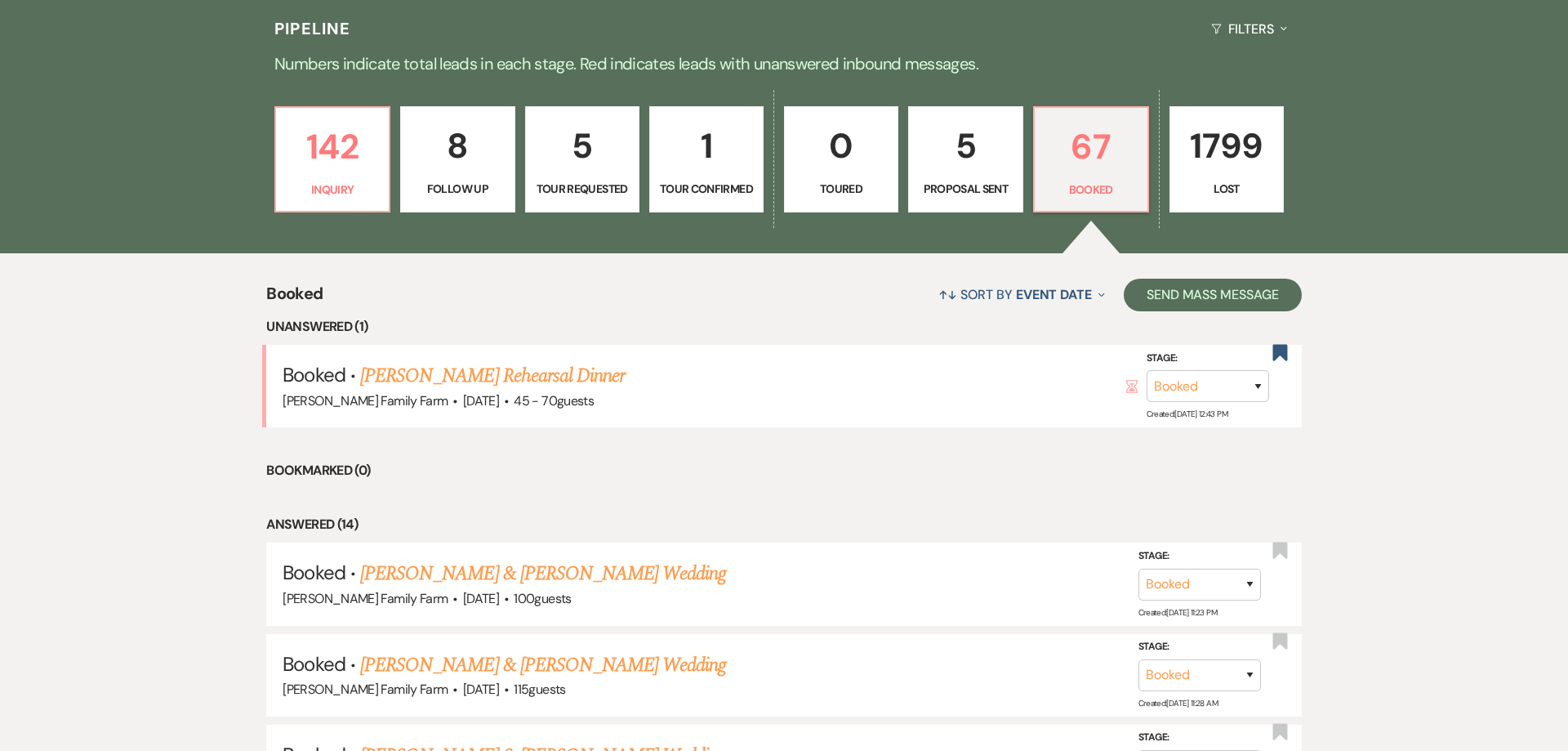
scroll to position [407, 0]
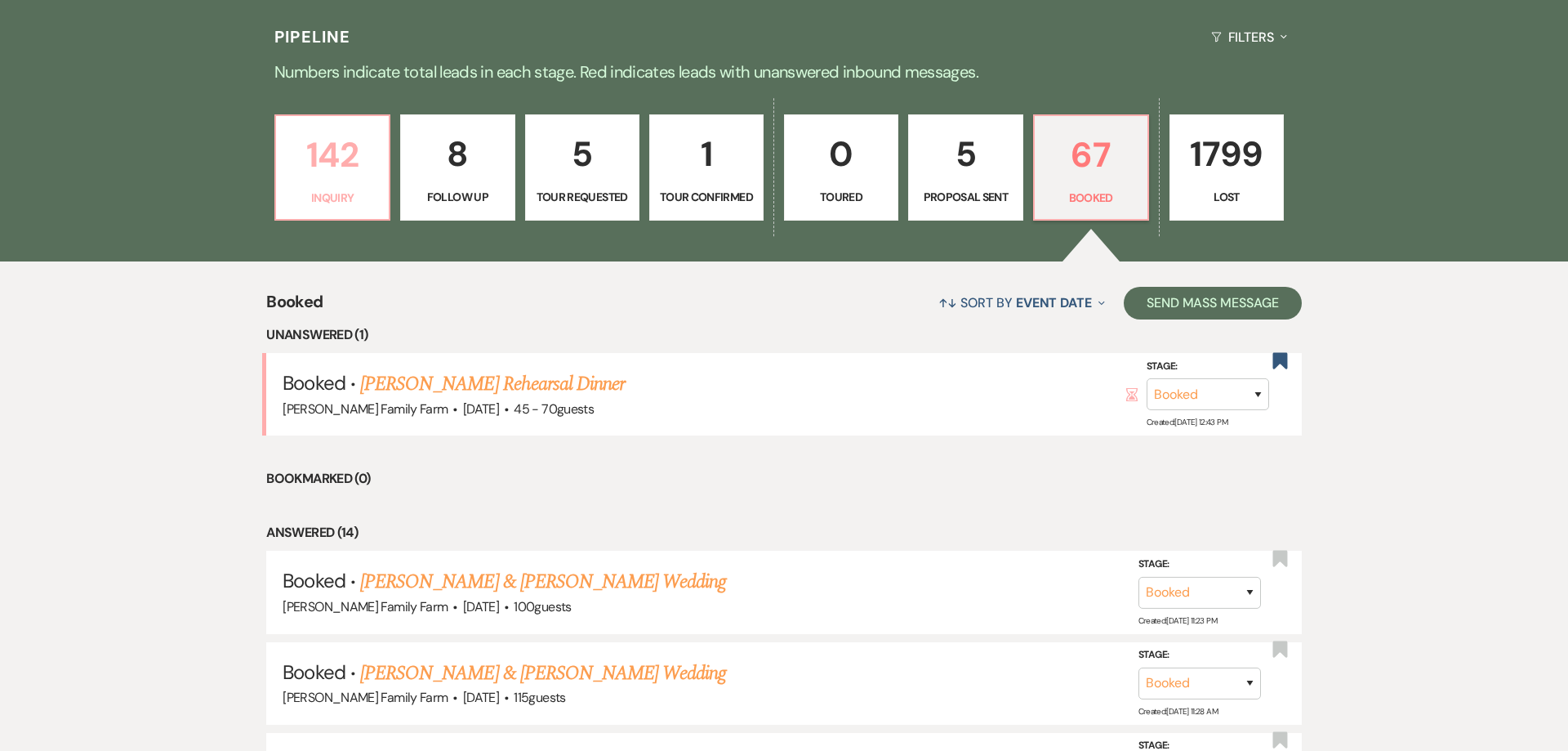
click at [350, 163] on p "142" at bounding box center [332, 155] width 93 height 55
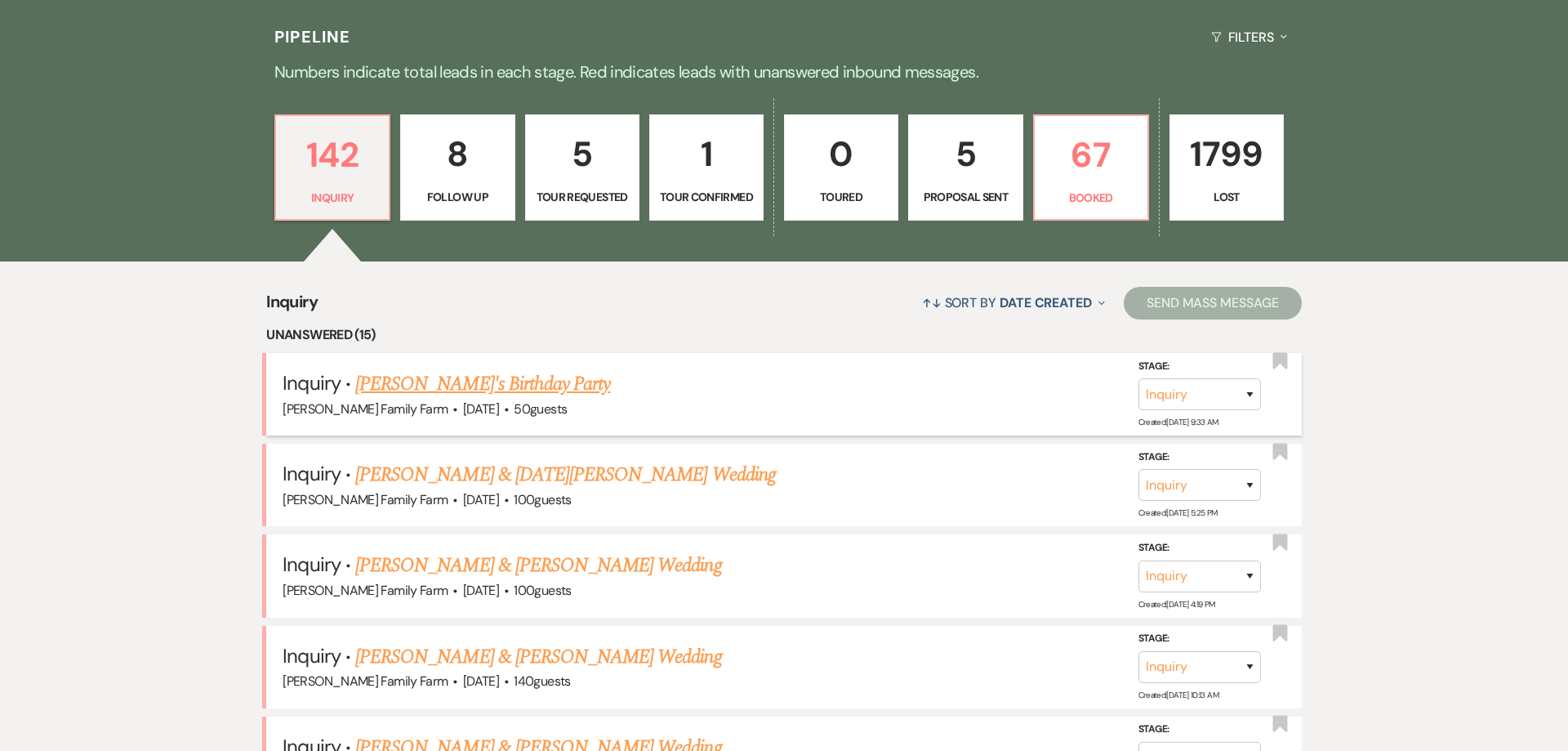
click at [500, 399] on link "[PERSON_NAME]'s Birthday Party" at bounding box center [482, 385] width 255 height 30
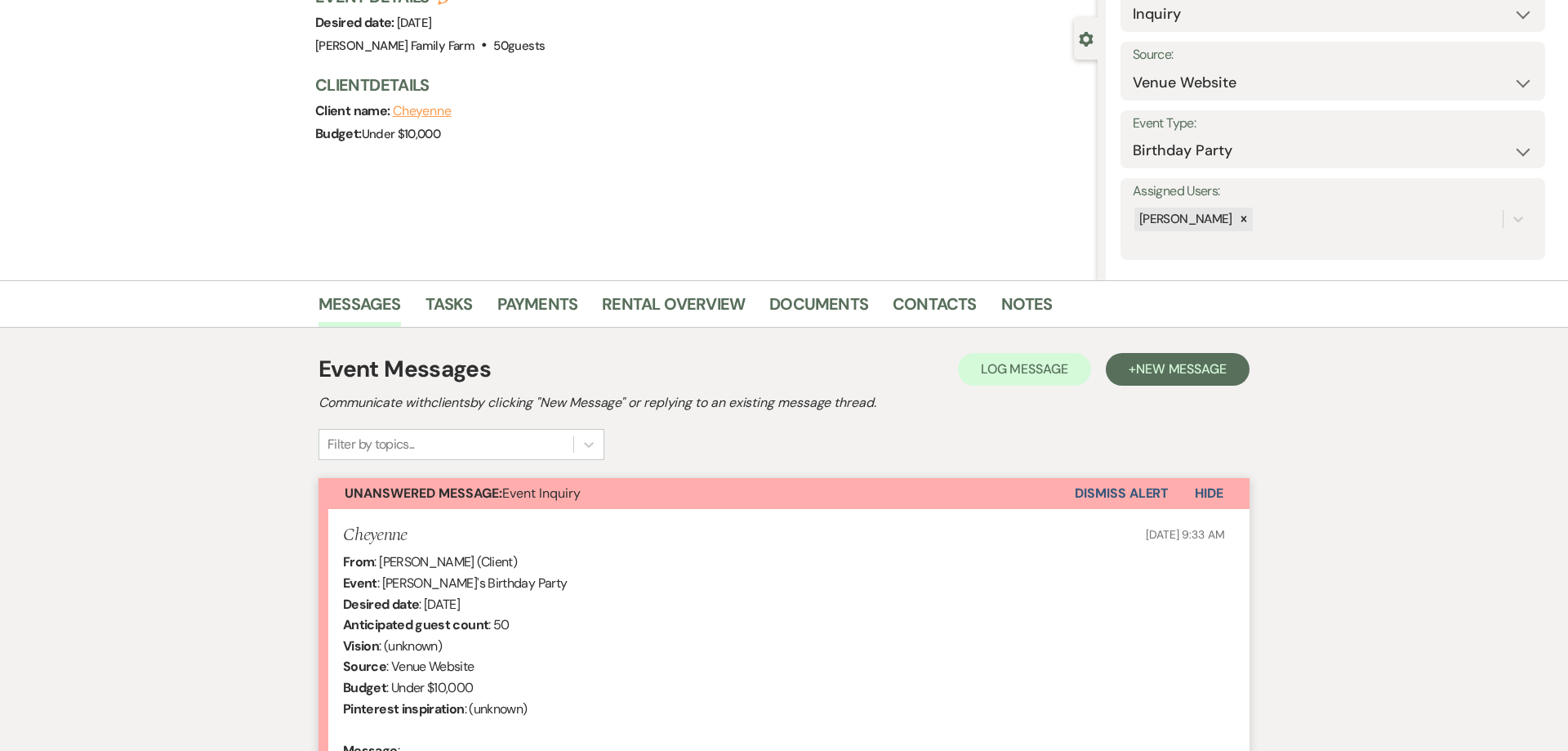
scroll to position [374, 0]
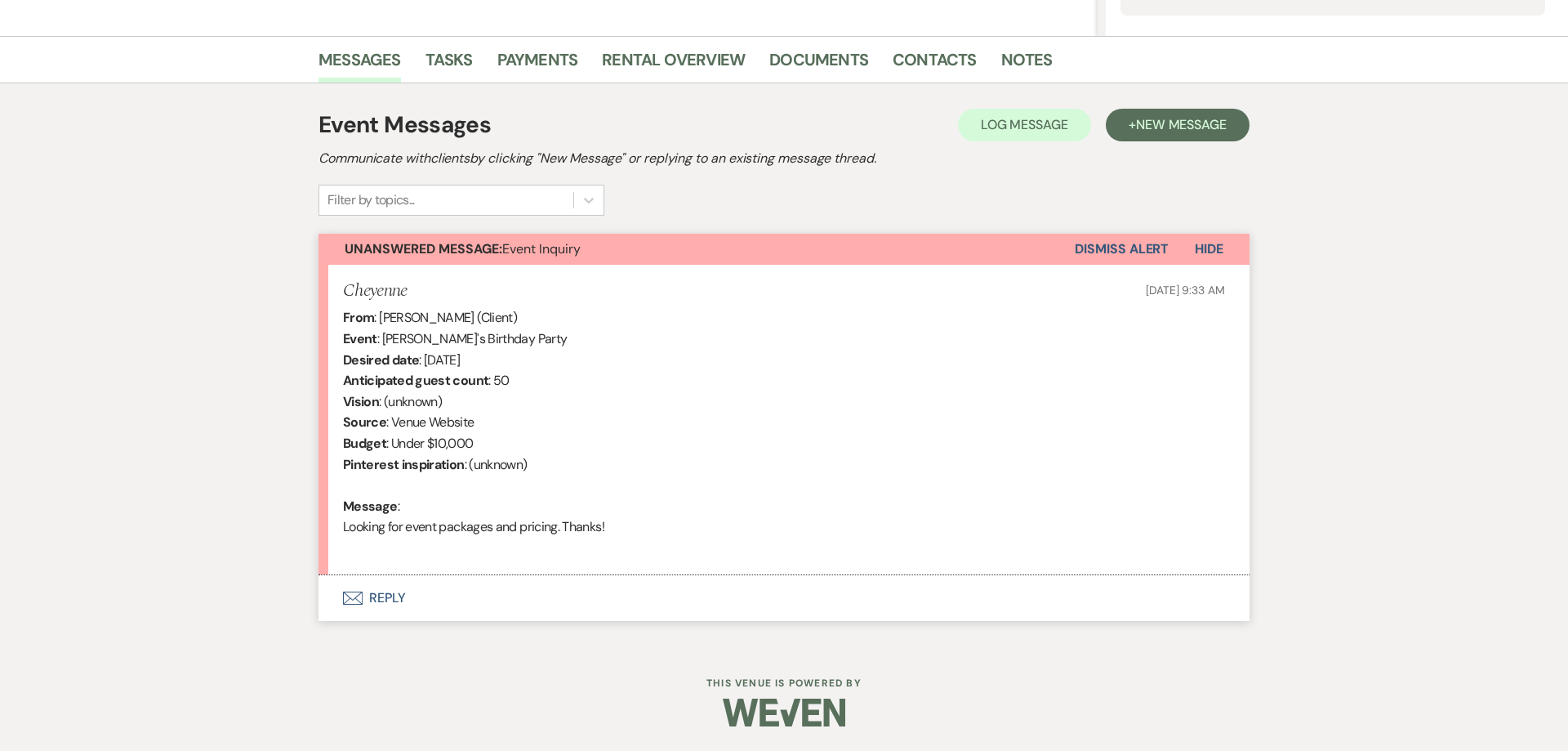
click at [385, 598] on button "Envelope Reply" at bounding box center [784, 598] width 931 height 46
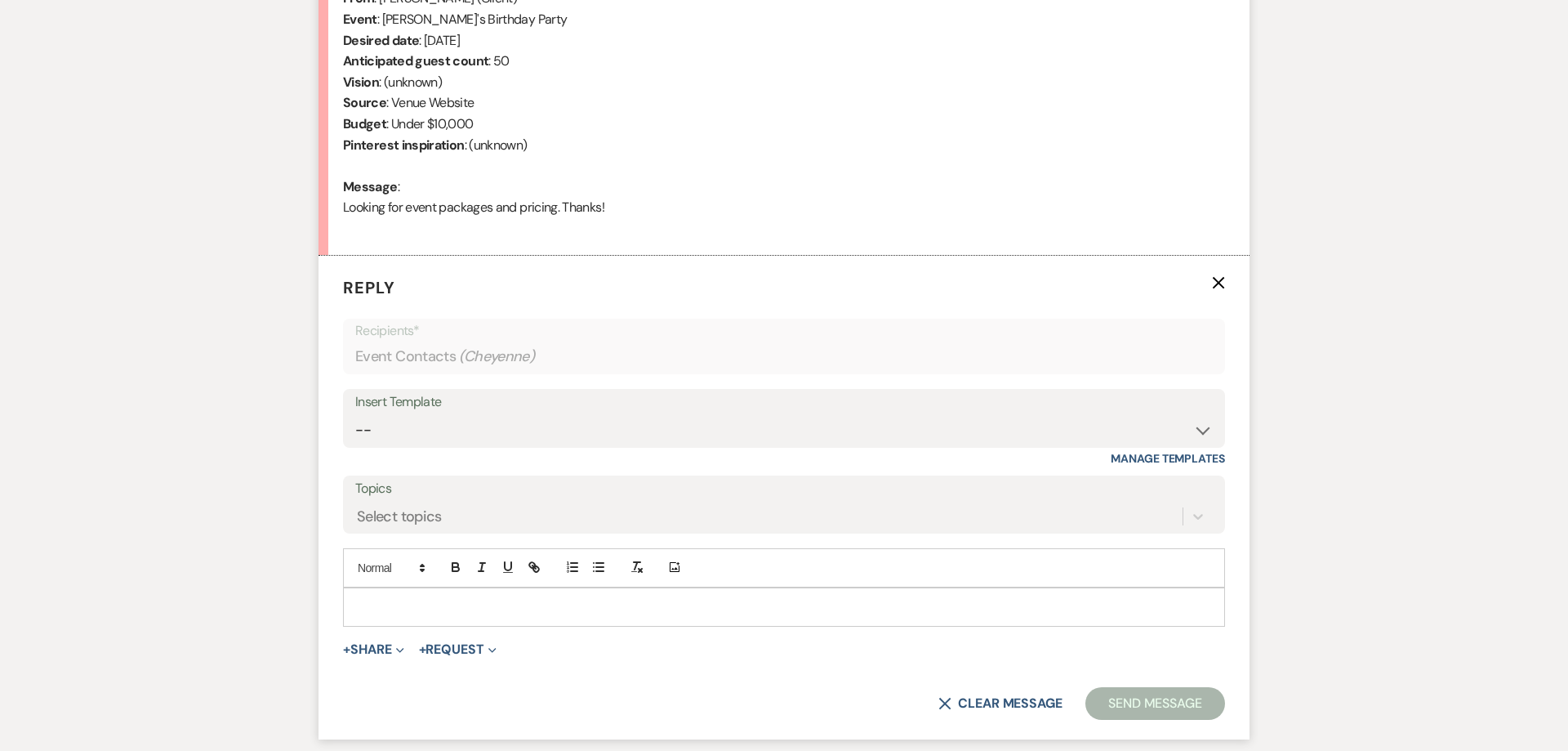
scroll to position [650, 0]
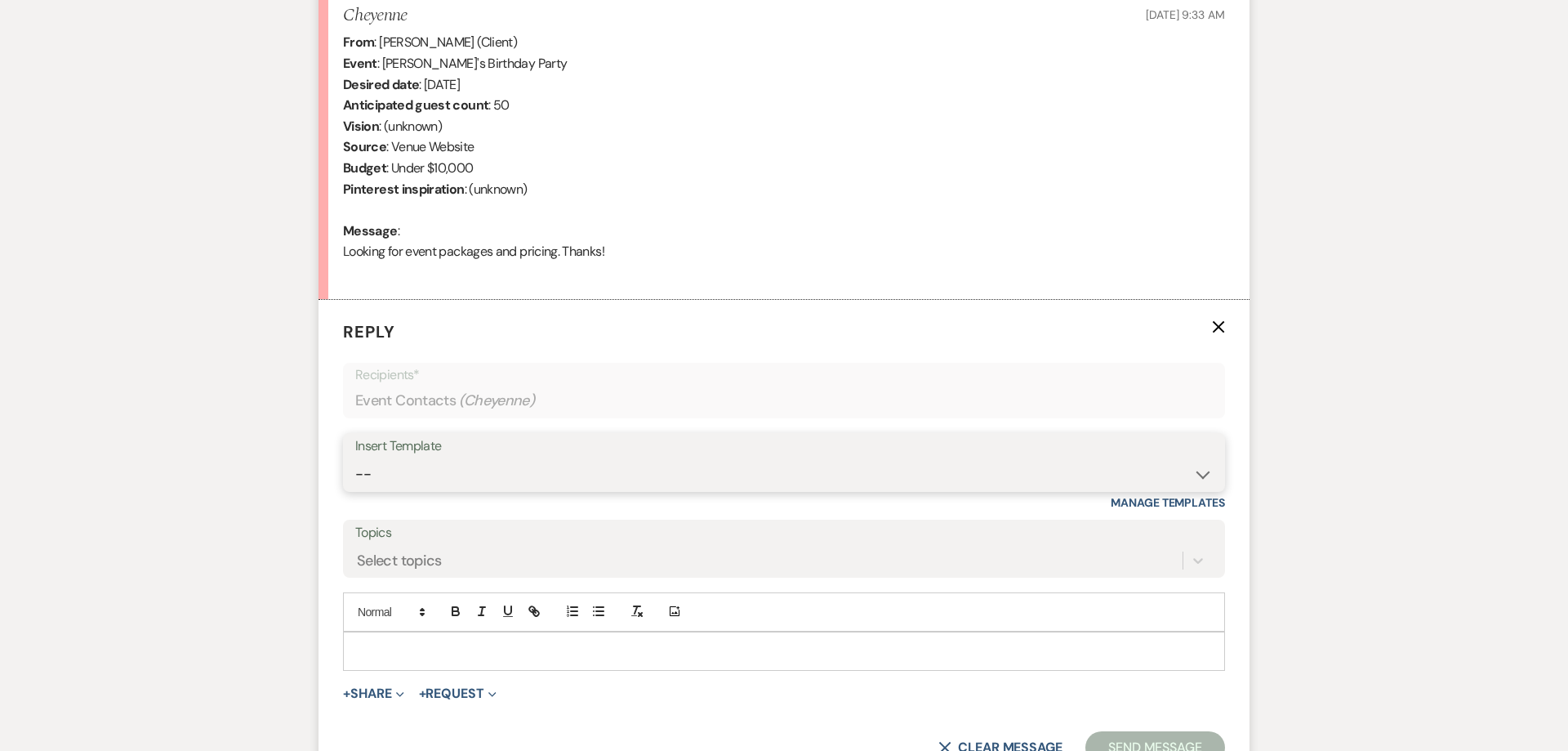
click at [355, 458] on select "-- Follow Up 1a. Non wedding request for info (Barn) 8. Proposal email Follow u…" at bounding box center [784, 474] width 857 height 32
click option "Follow Up" at bounding box center [0, 0] width 0 height 0
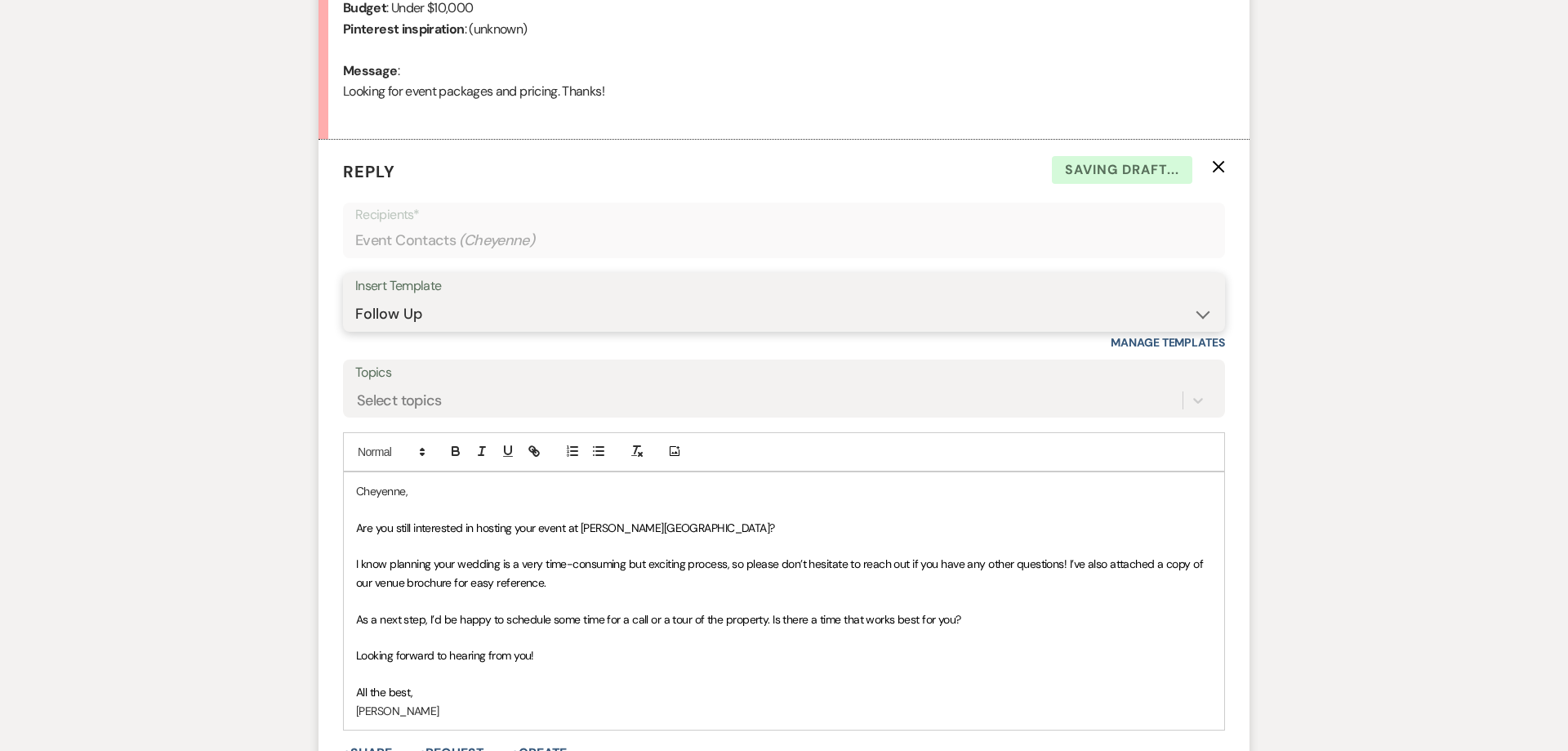
scroll to position [815, 0]
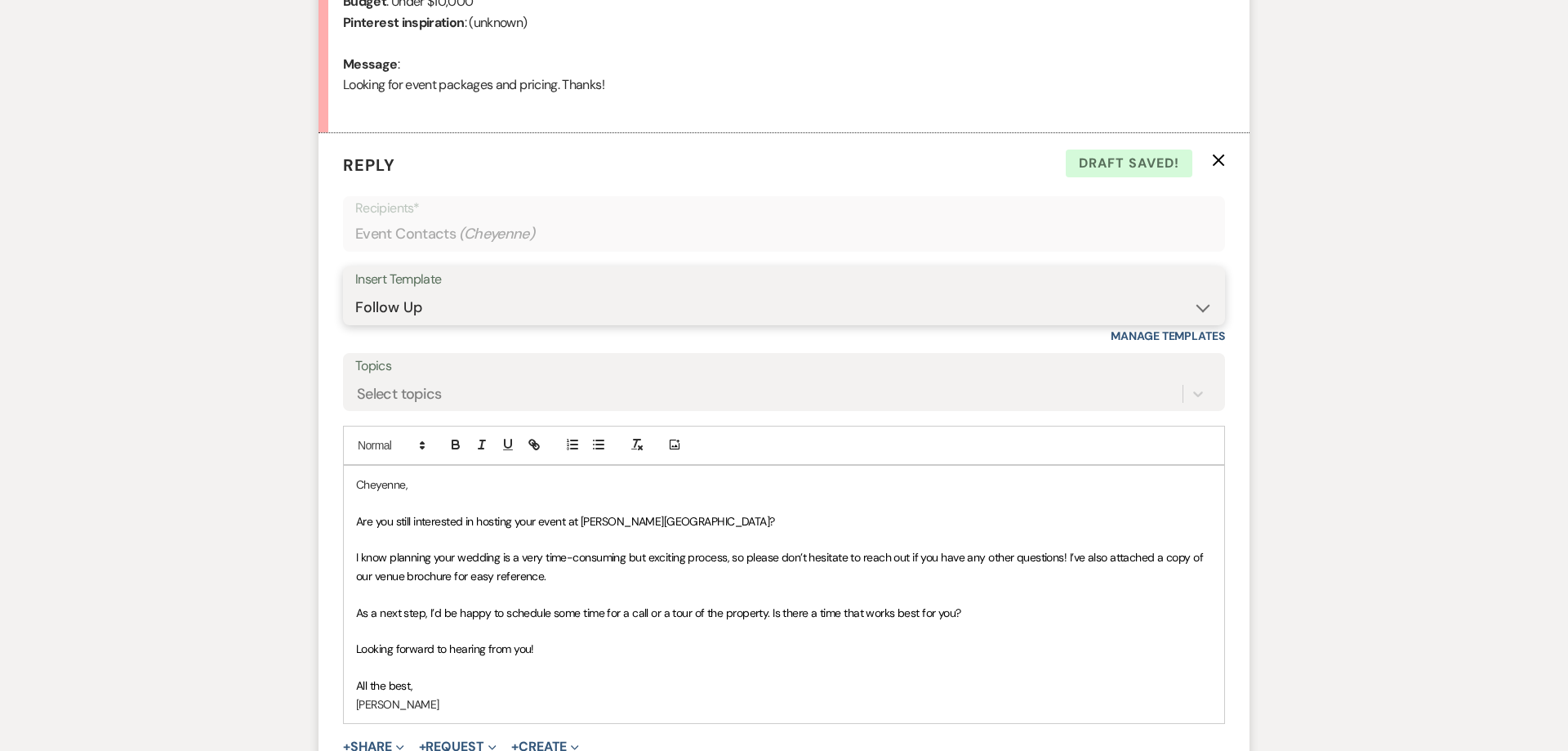
click at [355, 292] on select "-- Follow Up 1a. Non wedding request for info (Barn) 8. Proposal email Follow u…" at bounding box center [784, 308] width 857 height 32
click option "What would you like event to look like?" at bounding box center [0, 0] width 0 height 0
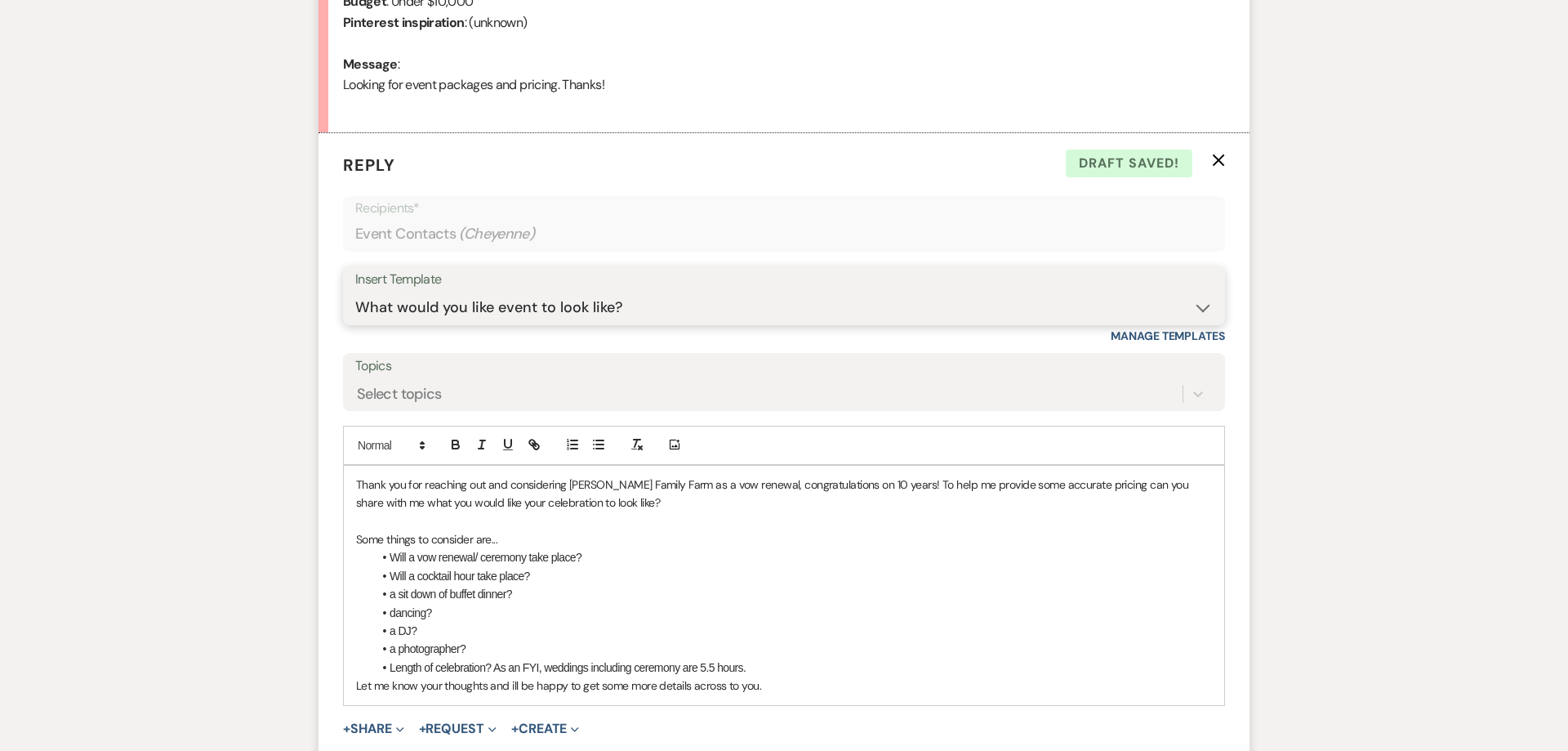
click at [355, 292] on select "-- Follow Up 1a. Non wedding request for info (Barn) 8. Proposal email Follow u…" at bounding box center [784, 308] width 857 height 32
click option "1a. Non wedding request for info (Barn)" at bounding box center [0, 0] width 0 height 0
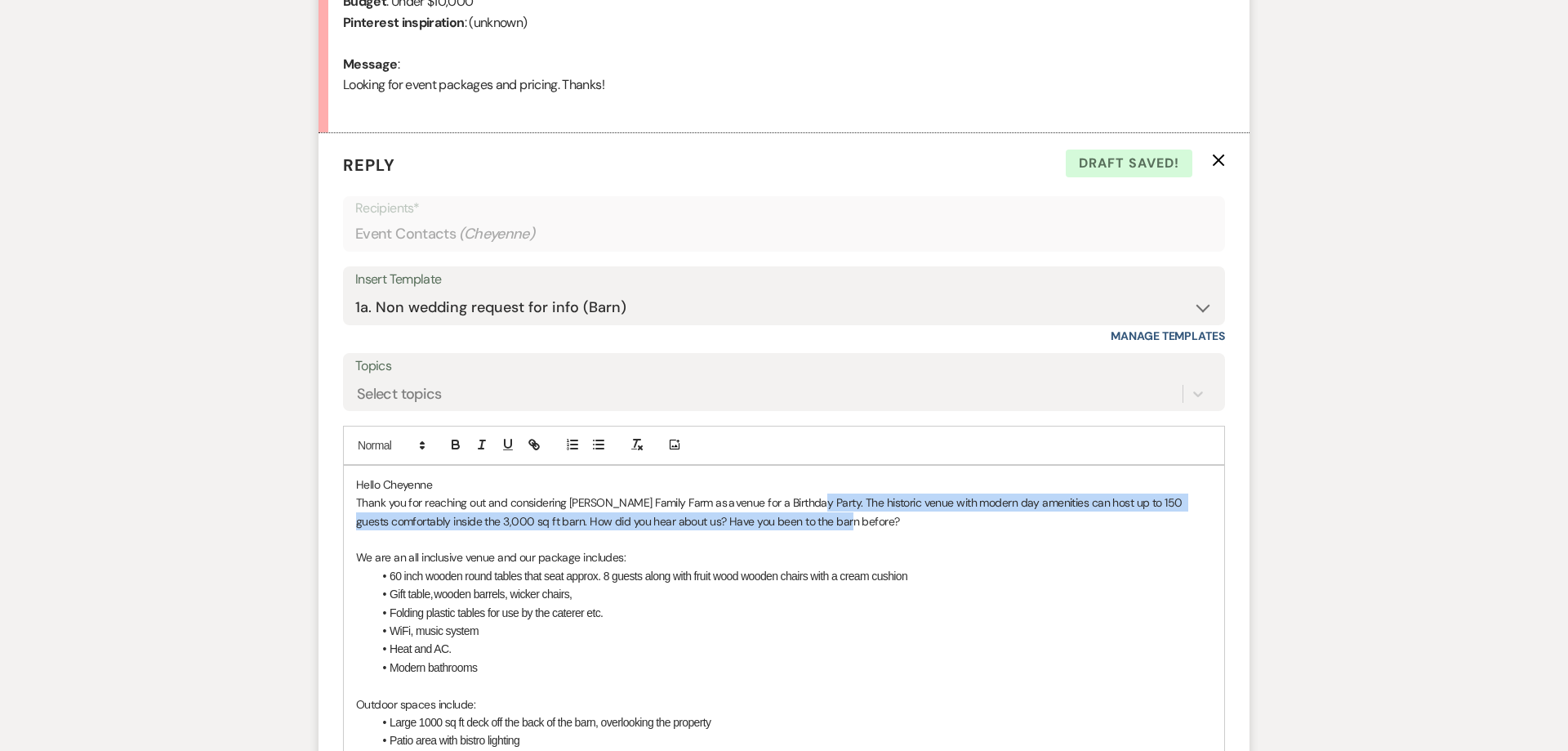
drag, startPoint x: 806, startPoint y: 501, endPoint x: 876, endPoint y: 529, distance: 75.4
click at [875, 527] on p "Thank you for reaching out and considering [PERSON_NAME] Family Farm as a venue…" at bounding box center [784, 511] width 856 height 37
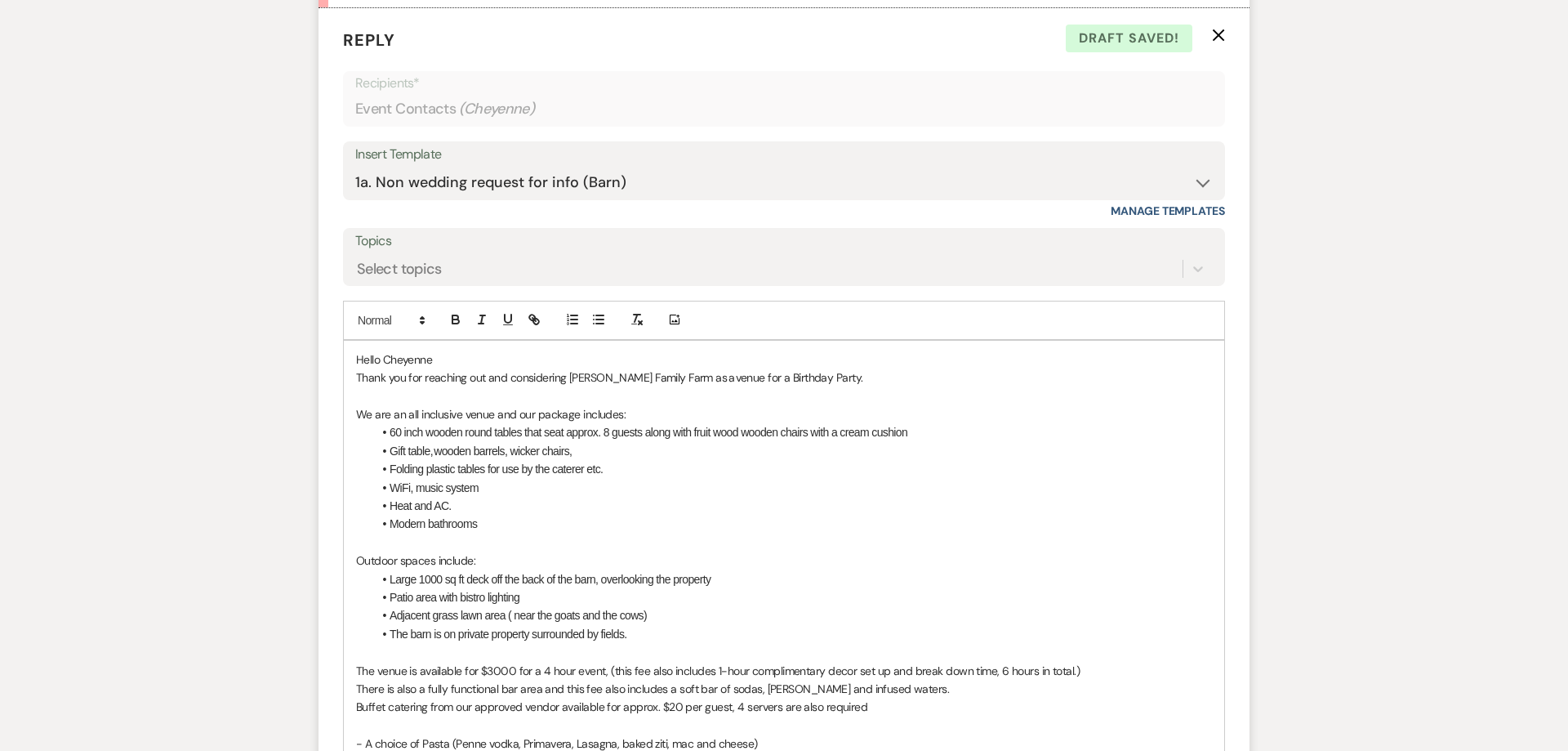
scroll to position [1046, 0]
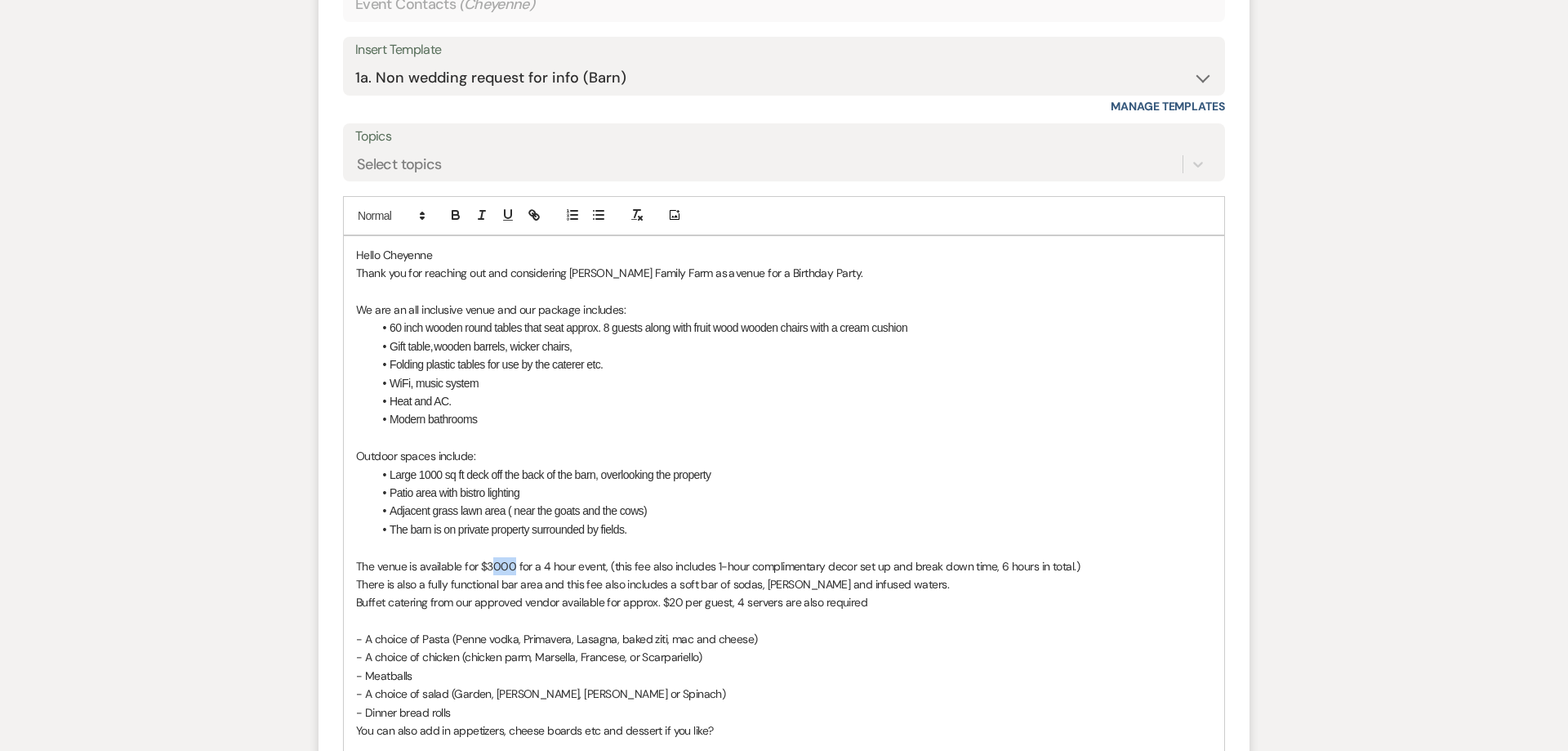
drag, startPoint x: 511, startPoint y: 565, endPoint x: 492, endPoint y: 566, distance: 19.0
click at [492, 566] on span "The venue is available for $3000 for a 4 hour event, (this fee also includes 1-…" at bounding box center [717, 565] width 723 height 15
click at [674, 600] on span "Buffet catering from our approved vendor available for approx. $20 per guest, 4…" at bounding box center [611, 601] width 511 height 15
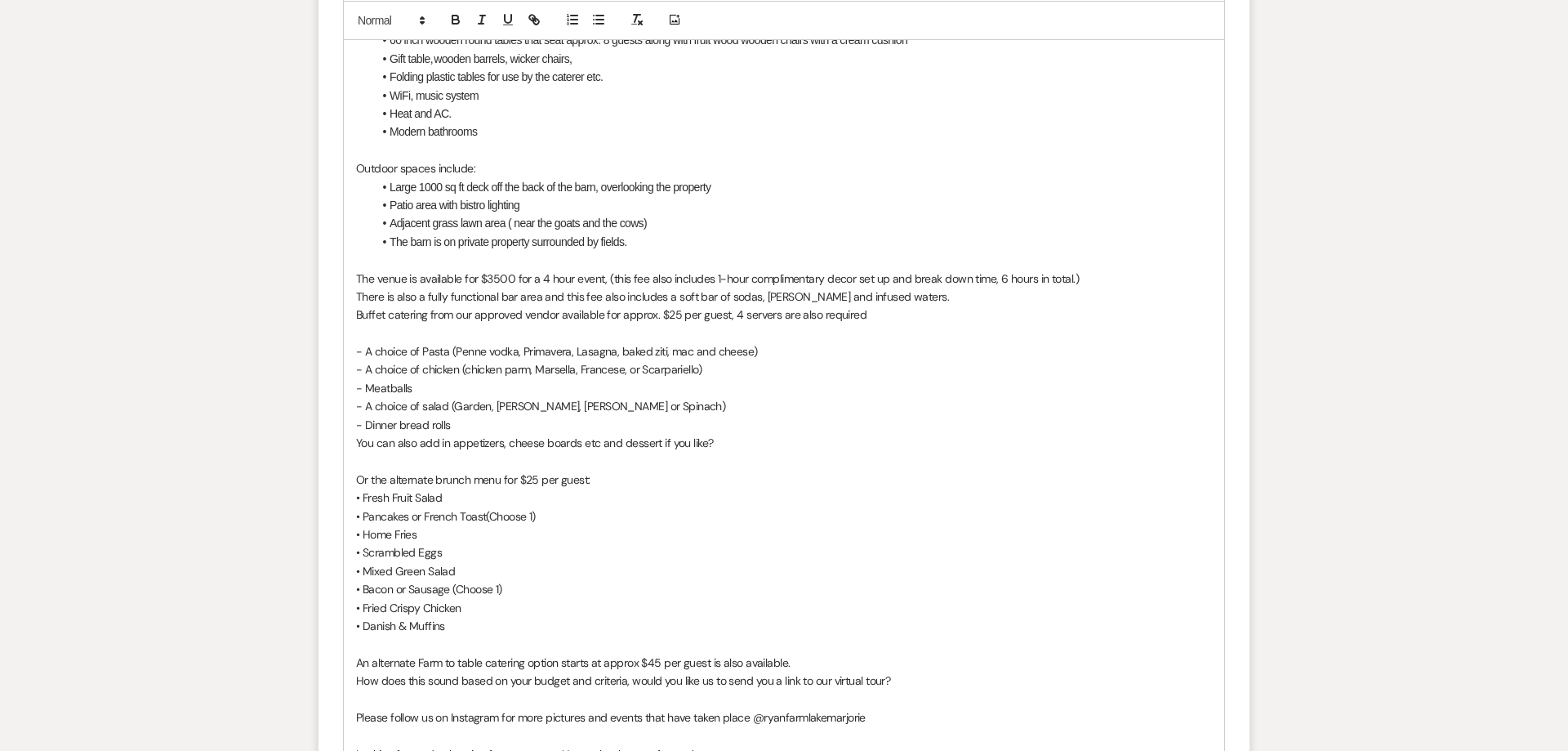
scroll to position [1357, 0]
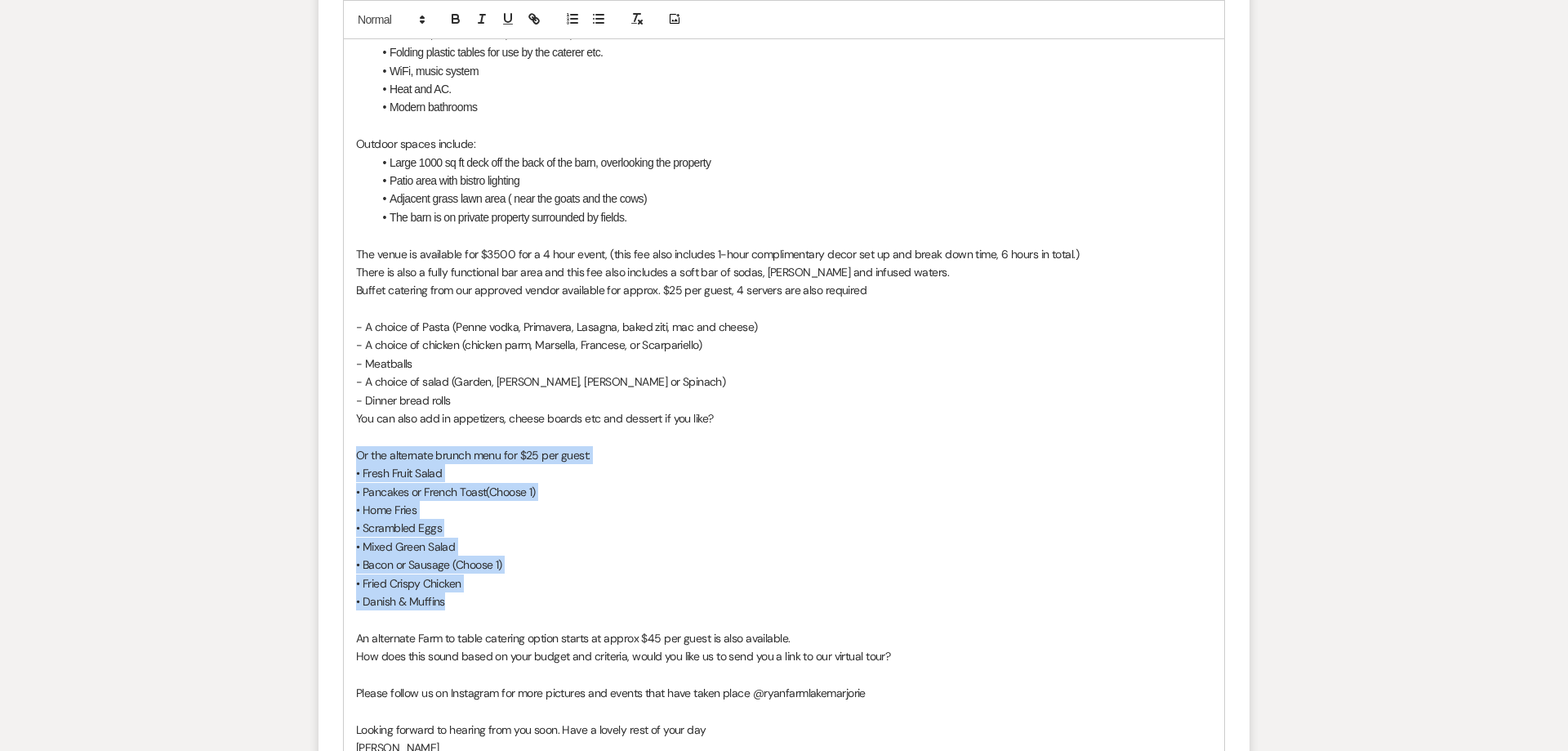
drag, startPoint x: 460, startPoint y: 599, endPoint x: 345, endPoint y: 454, distance: 185.1
click at [345, 454] on div "Hello [PERSON_NAME] Thank you for reaching out and considering [PERSON_NAME] Fa…" at bounding box center [784, 427] width 881 height 1007
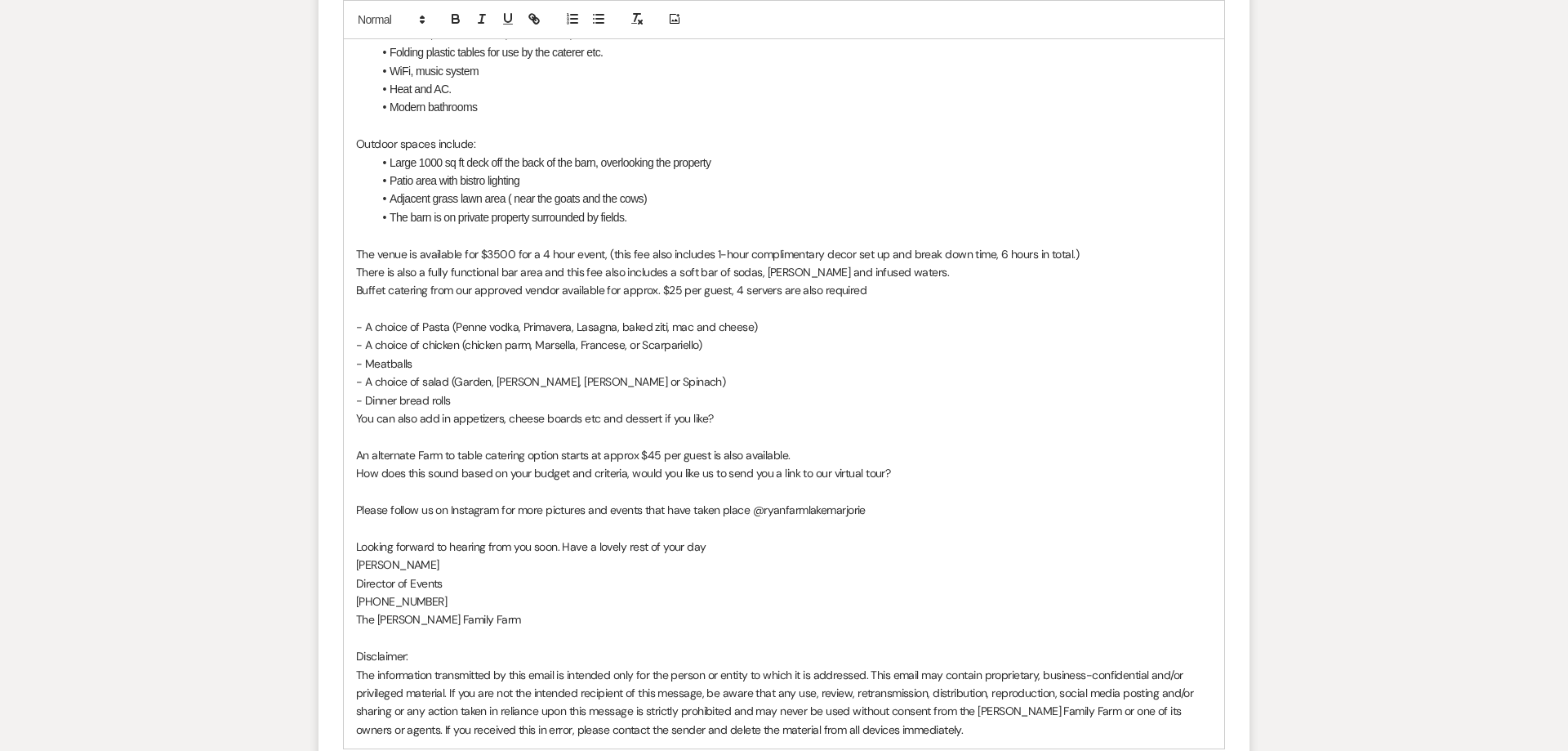
drag, startPoint x: 879, startPoint y: 514, endPoint x: 311, endPoint y: 512, distance: 568.0
click at [344, 512] on div "Hello [PERSON_NAME] Thank you for reaching out and considering [PERSON_NAME] Fa…" at bounding box center [784, 335] width 881 height 824
click at [528, 593] on p "[PHONE_NUMBER]" at bounding box center [784, 601] width 856 height 18
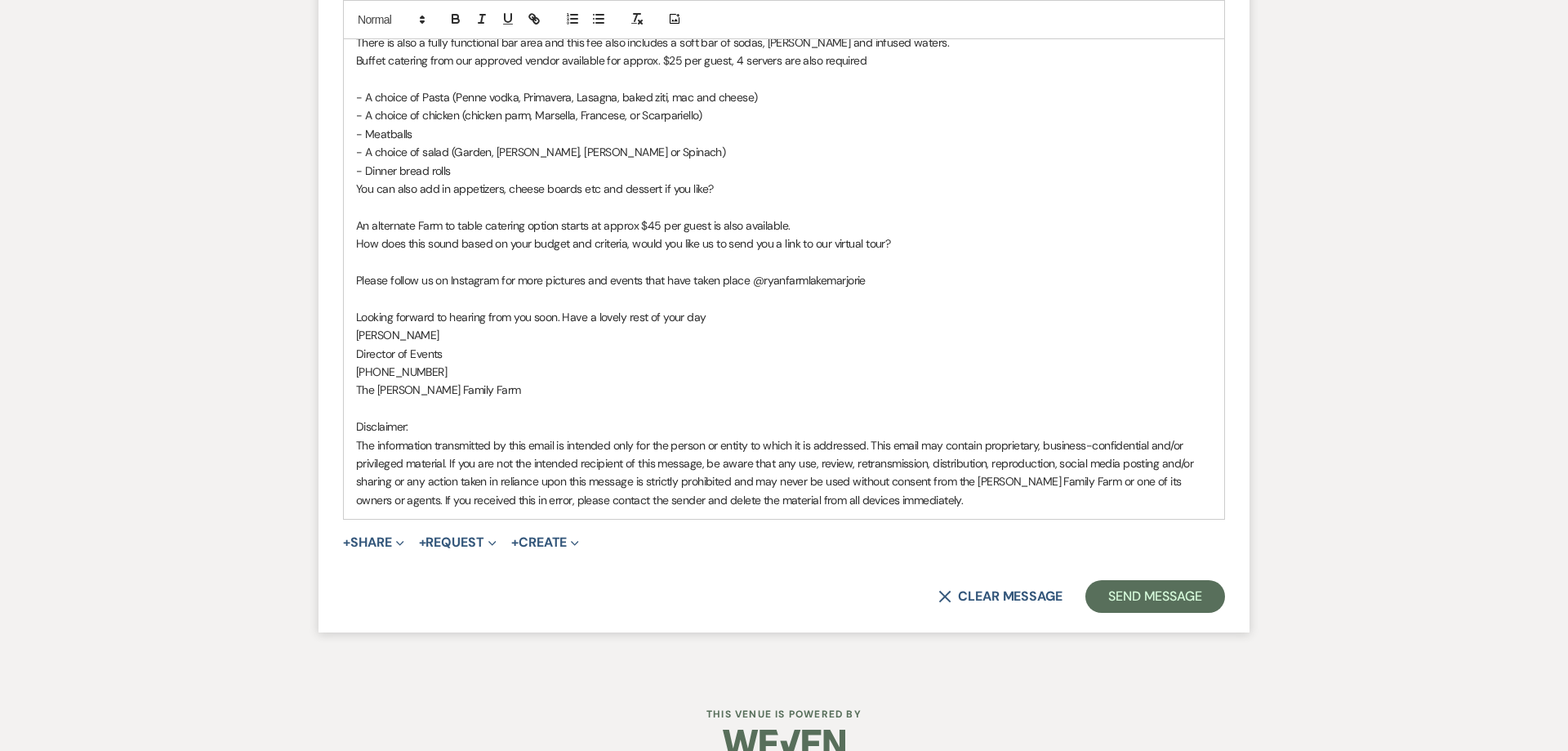
scroll to position [1618, 0]
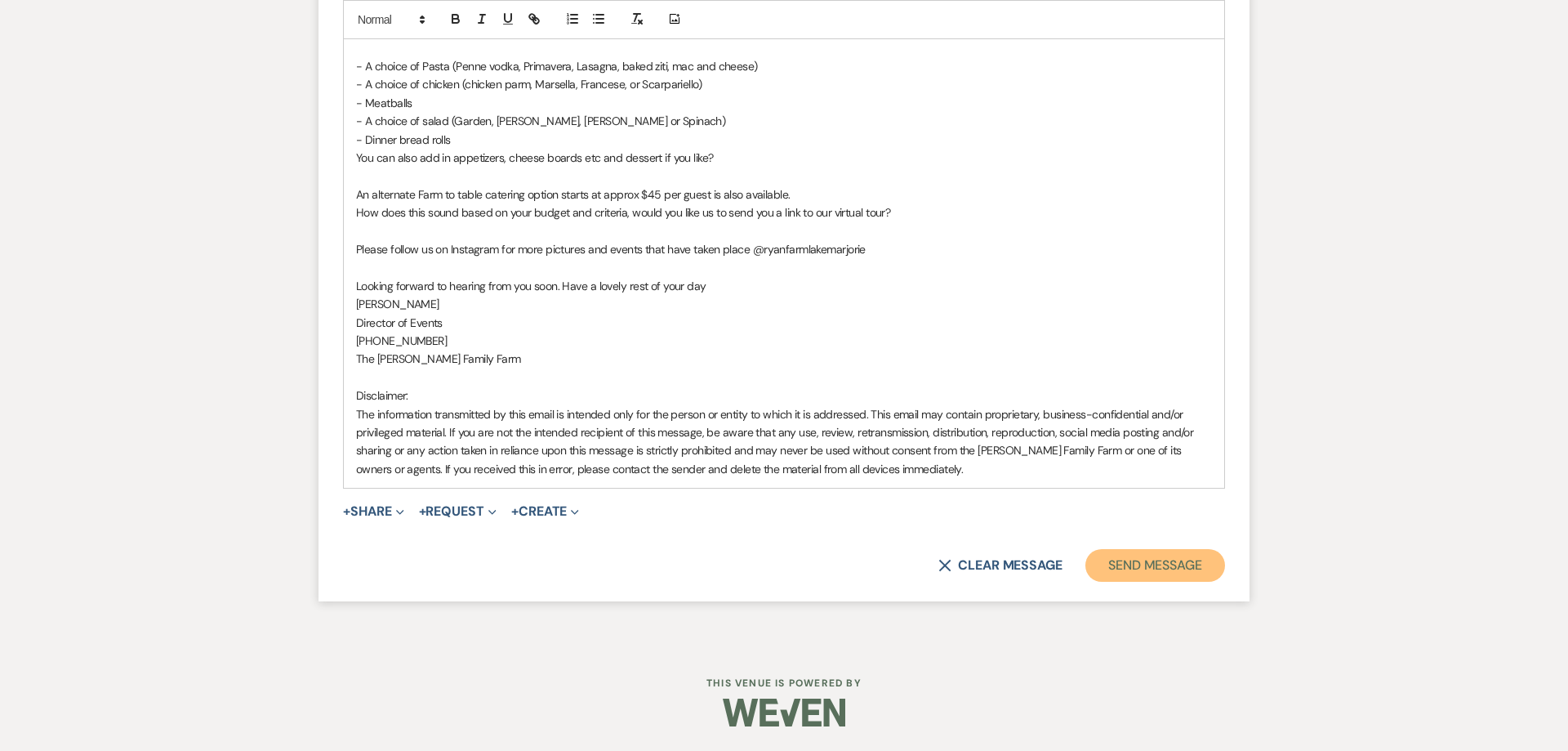
click at [1121, 563] on button "Send Message" at bounding box center [1154, 564] width 140 height 33
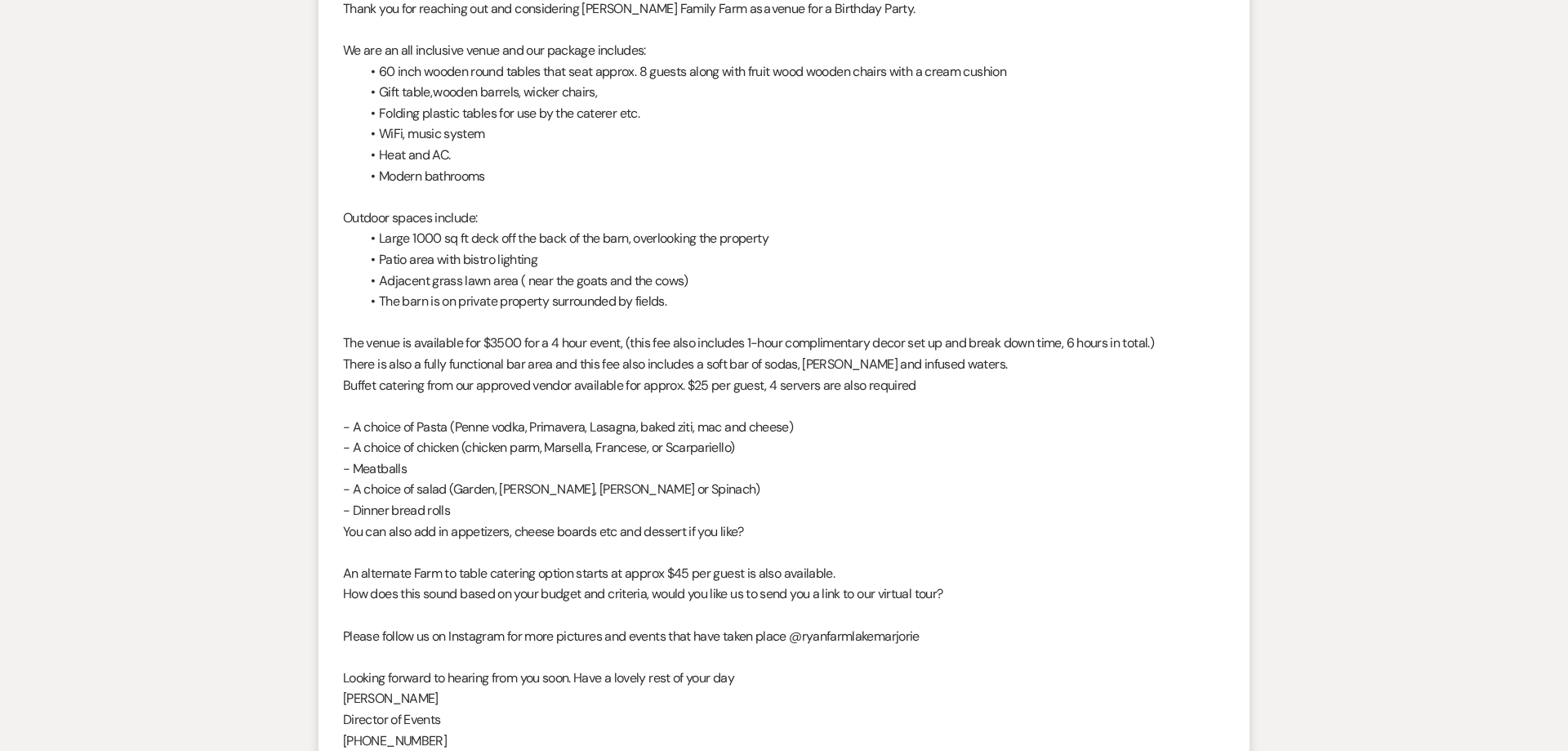
scroll to position [1029, 0]
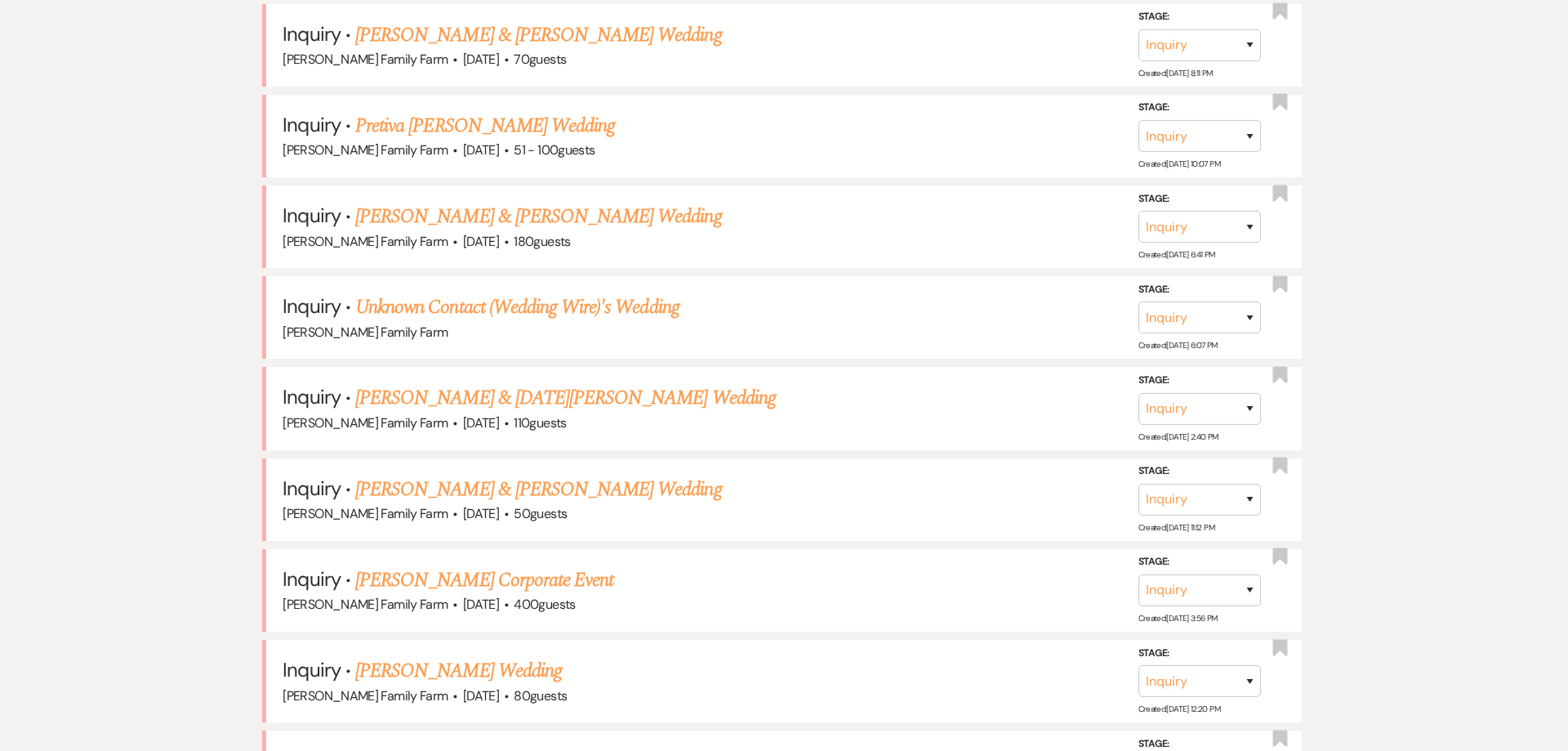
scroll to position [21, 0]
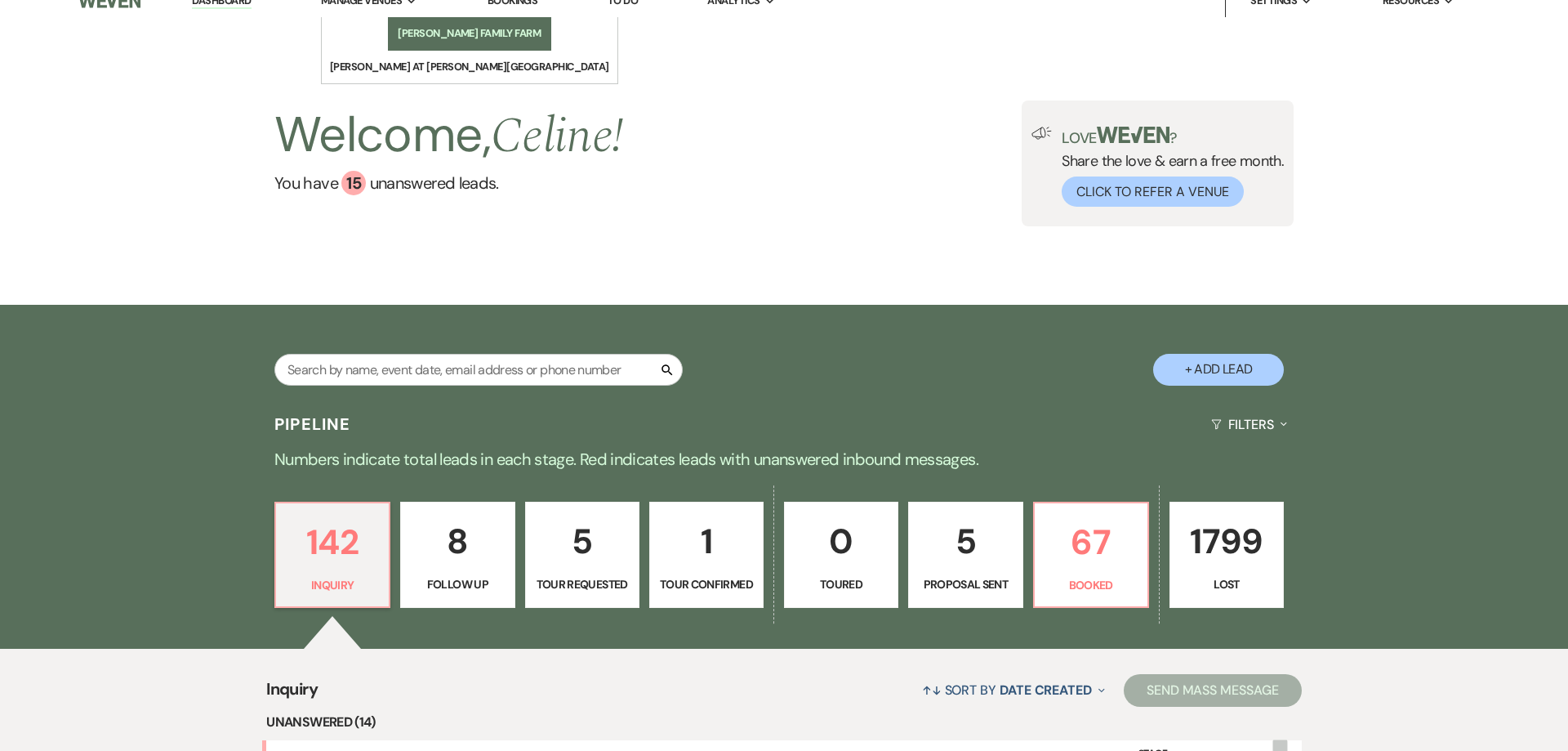
click at [391, 9] on span "Manage Venues" at bounding box center [362, 1] width 81 height 16
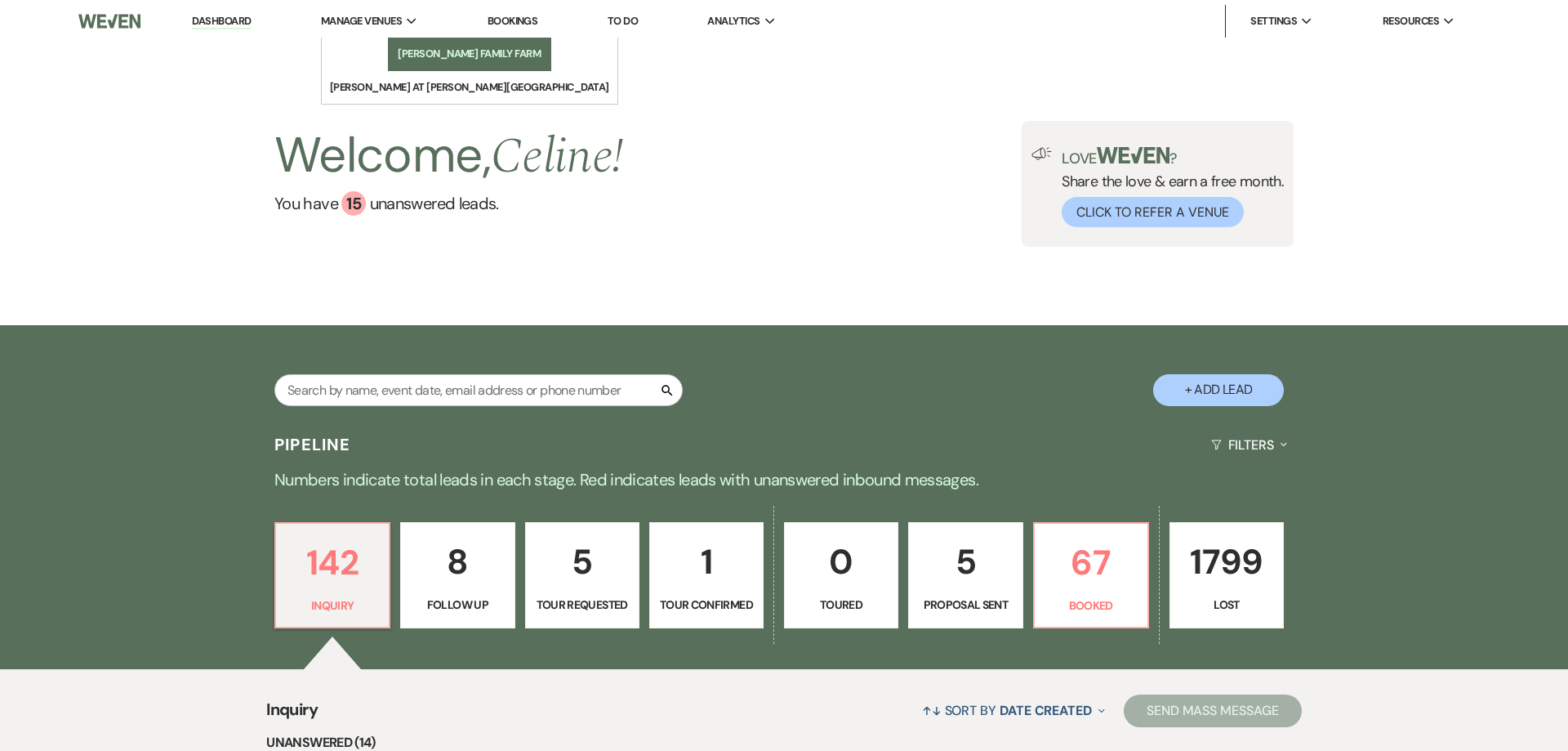
click at [417, 58] on li "[PERSON_NAME] Family Farm" at bounding box center [469, 54] width 147 height 16
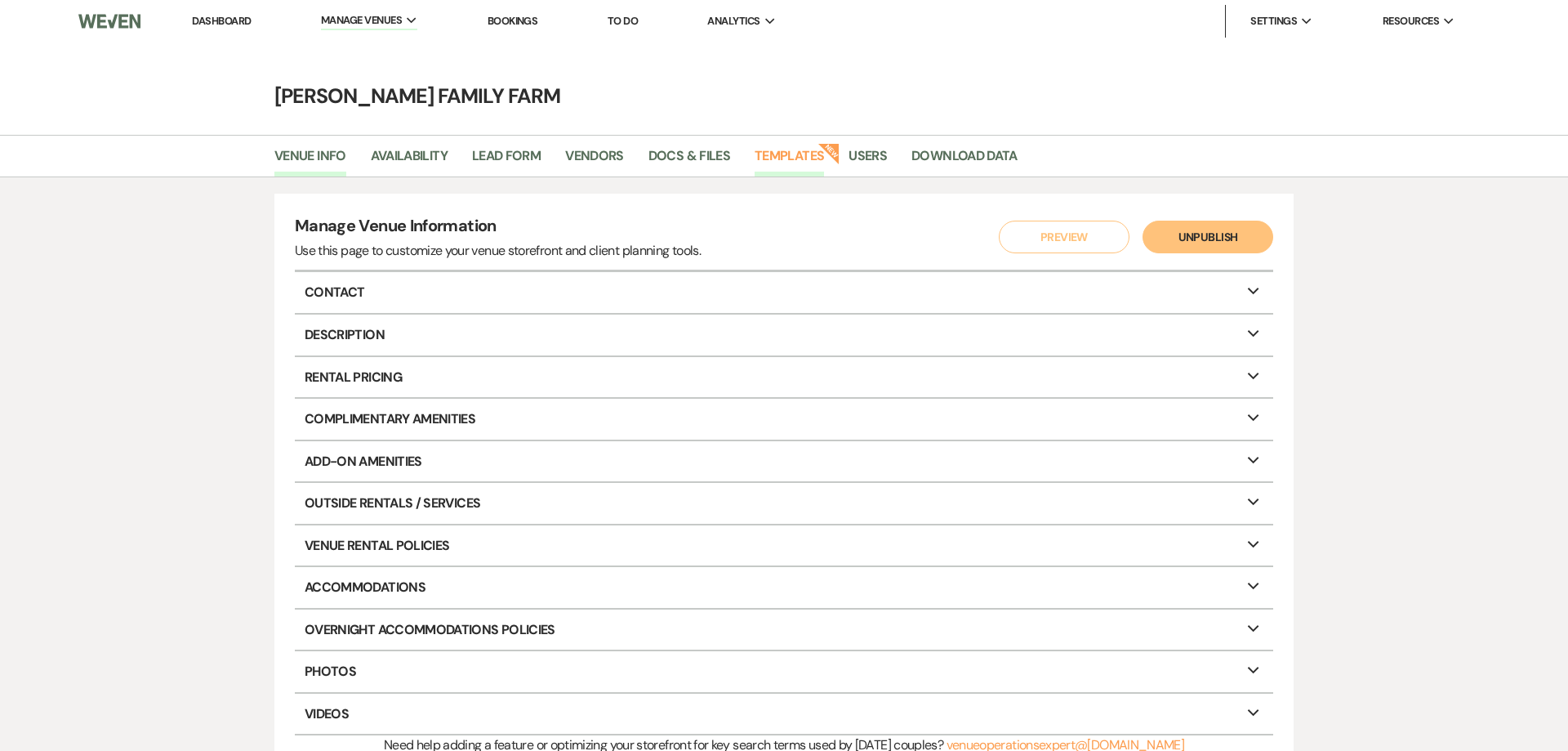
click at [813, 148] on link "Templates" at bounding box center [789, 161] width 69 height 31
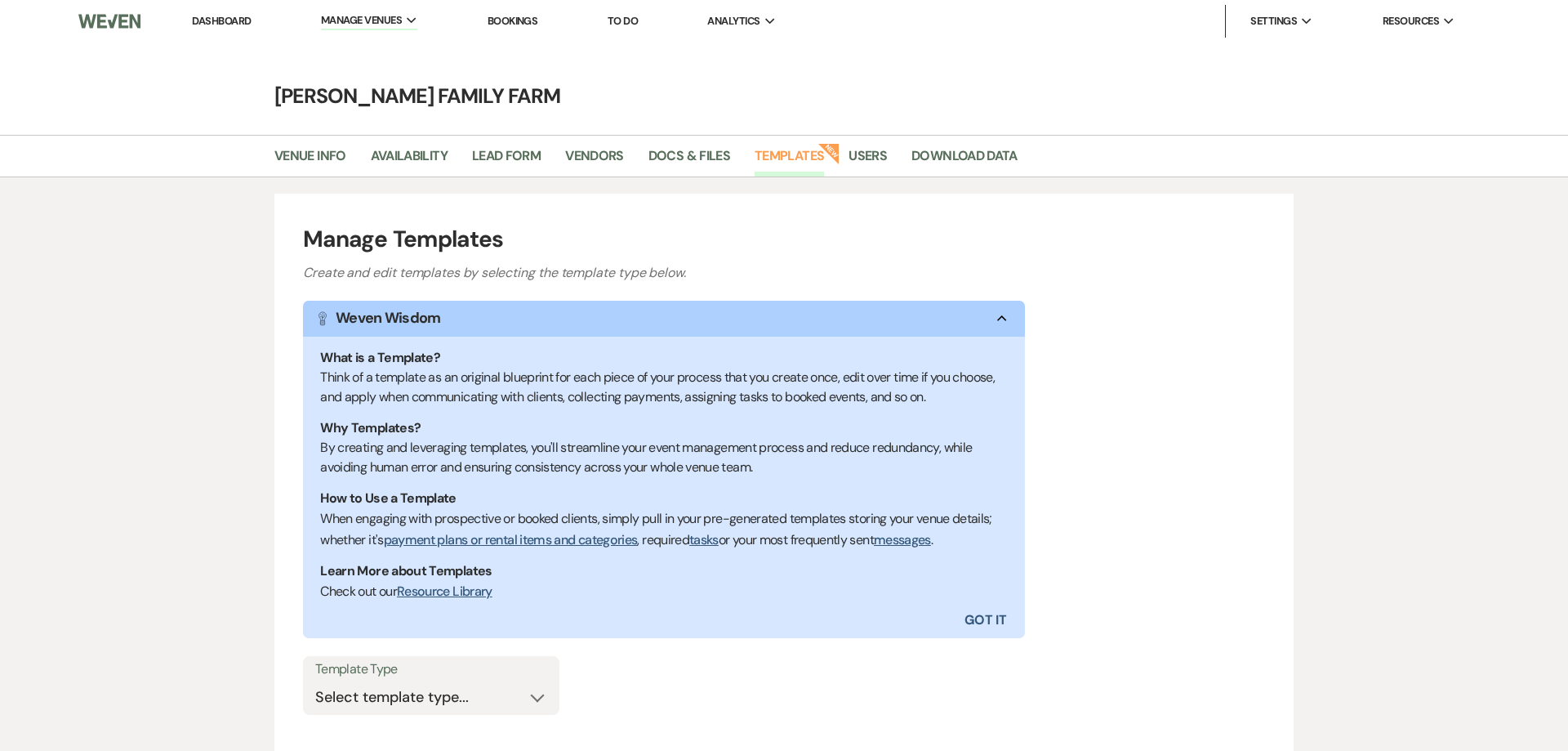
scroll to position [129, 0]
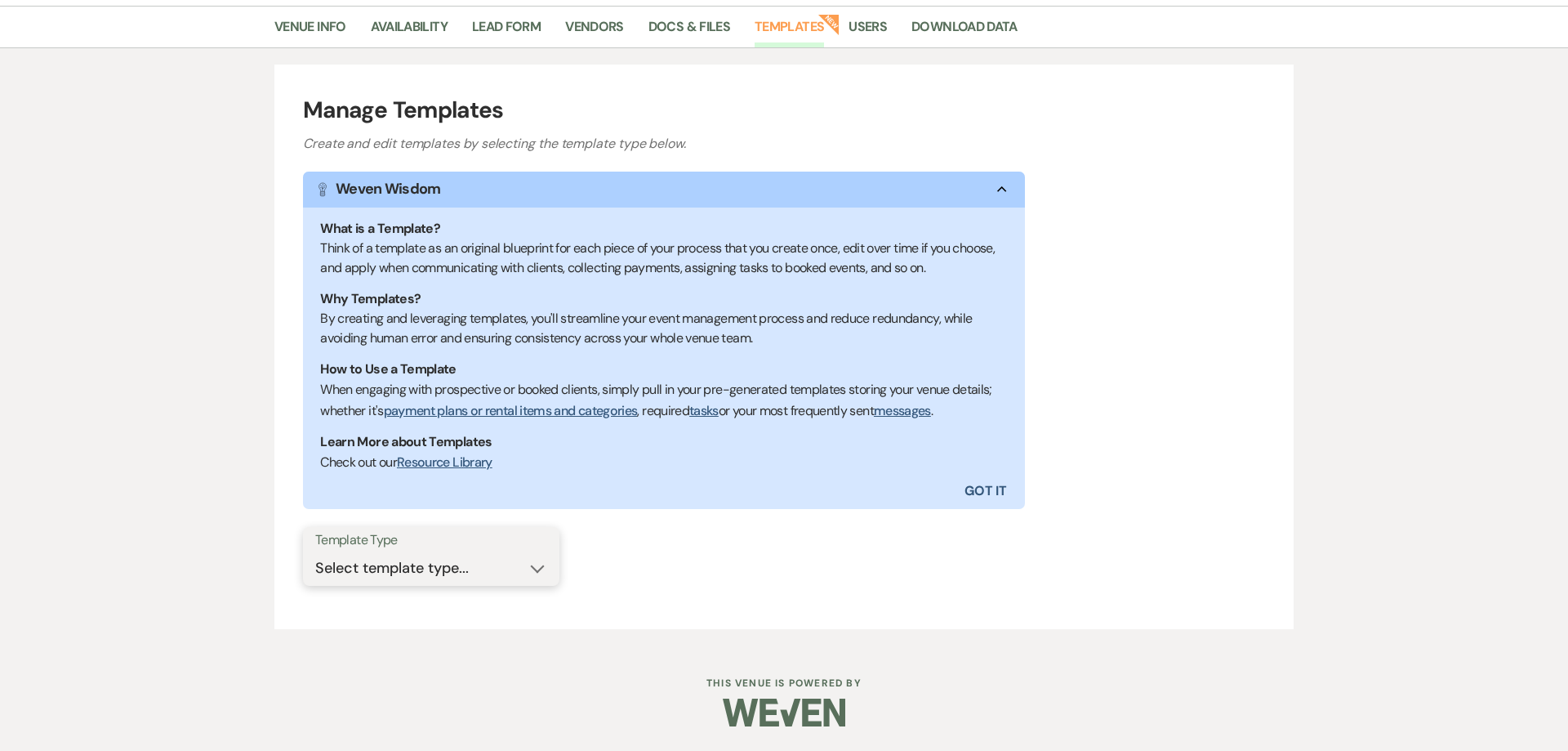
click at [315, 553] on select "Select template type... Task List Message Templates Payment Plan Inventory Item…" at bounding box center [431, 568] width 232 height 32
click option "Message Templates" at bounding box center [0, 0] width 0 height 0
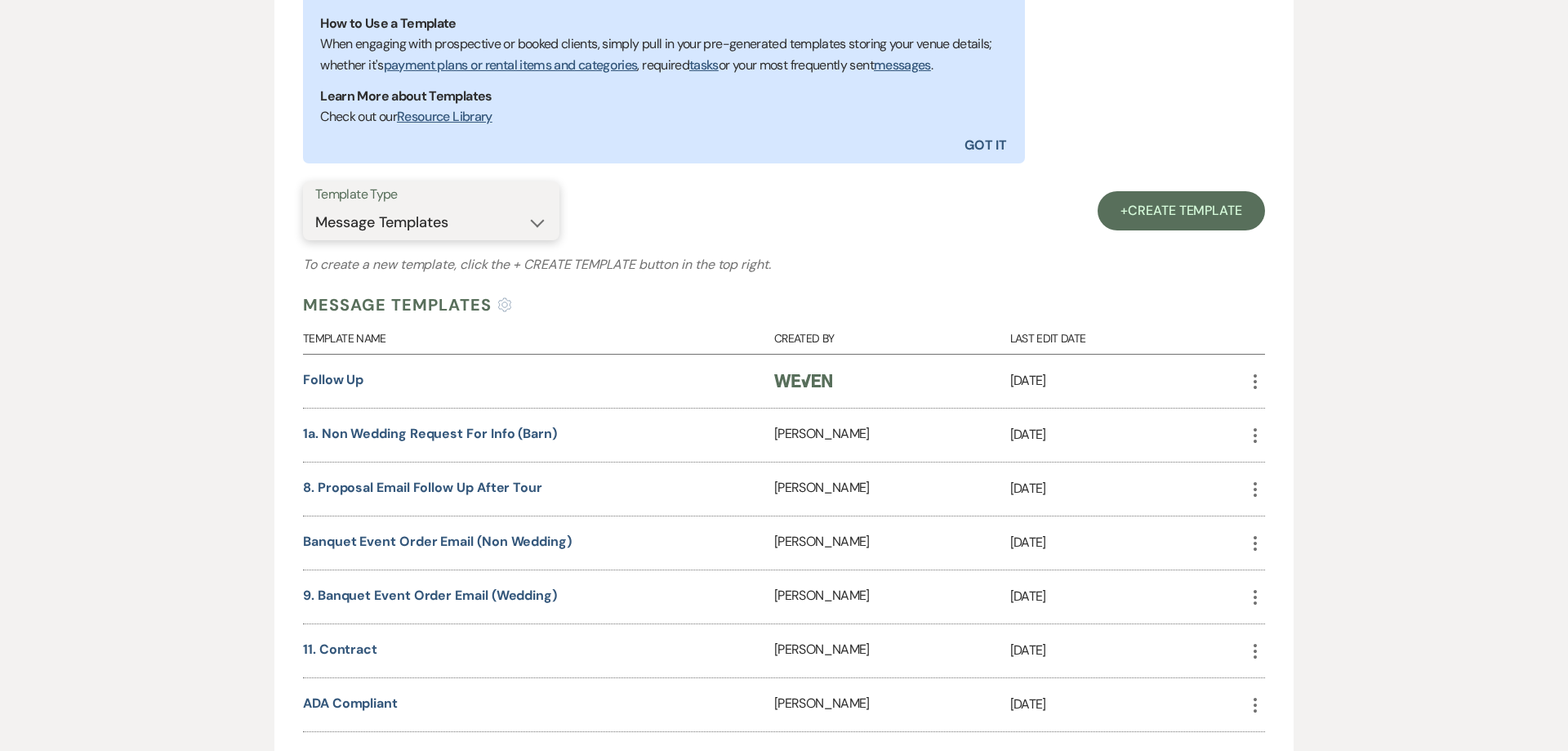
scroll to position [629, 0]
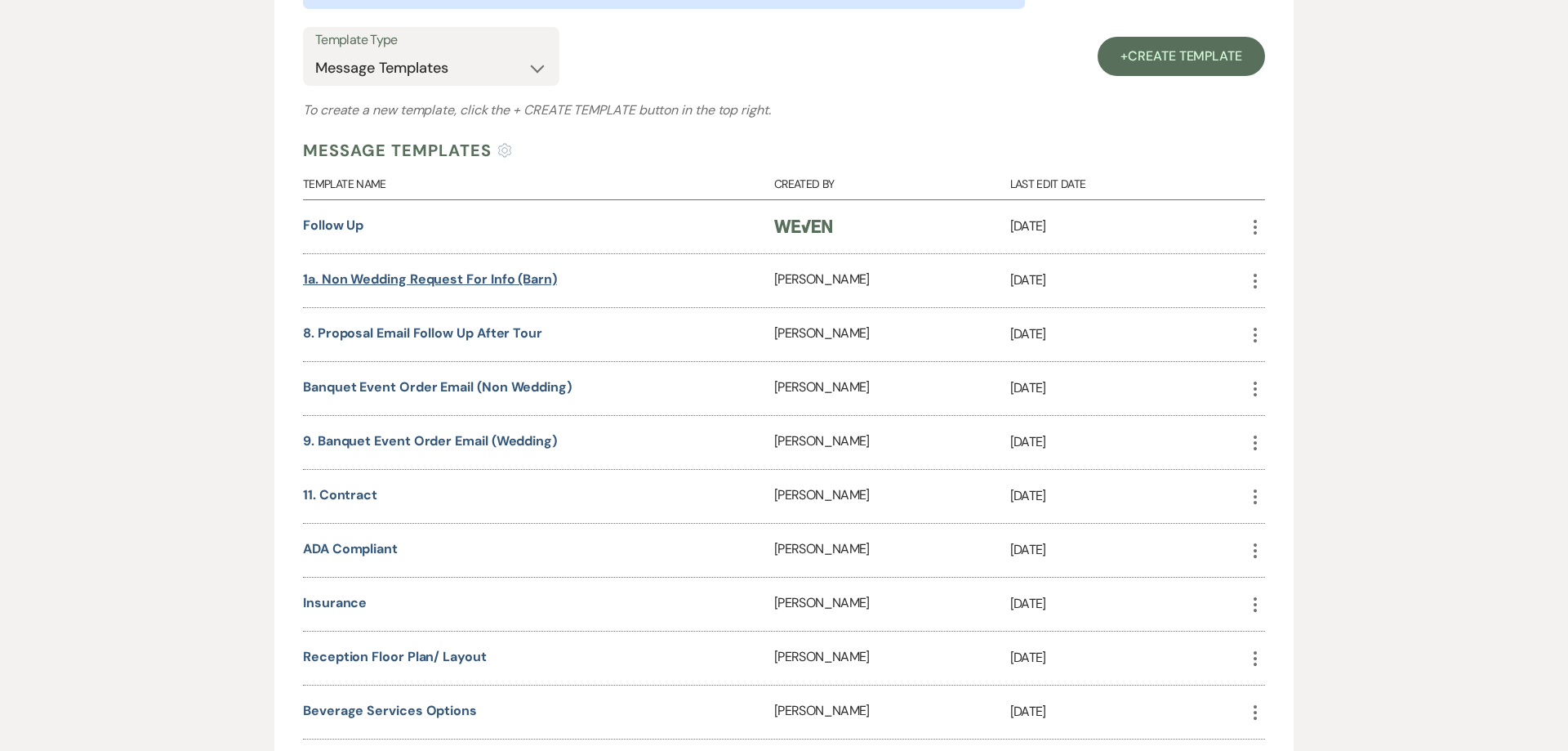
click at [400, 275] on link "1a. Non wedding request for info (Barn)" at bounding box center [429, 279] width 254 height 17
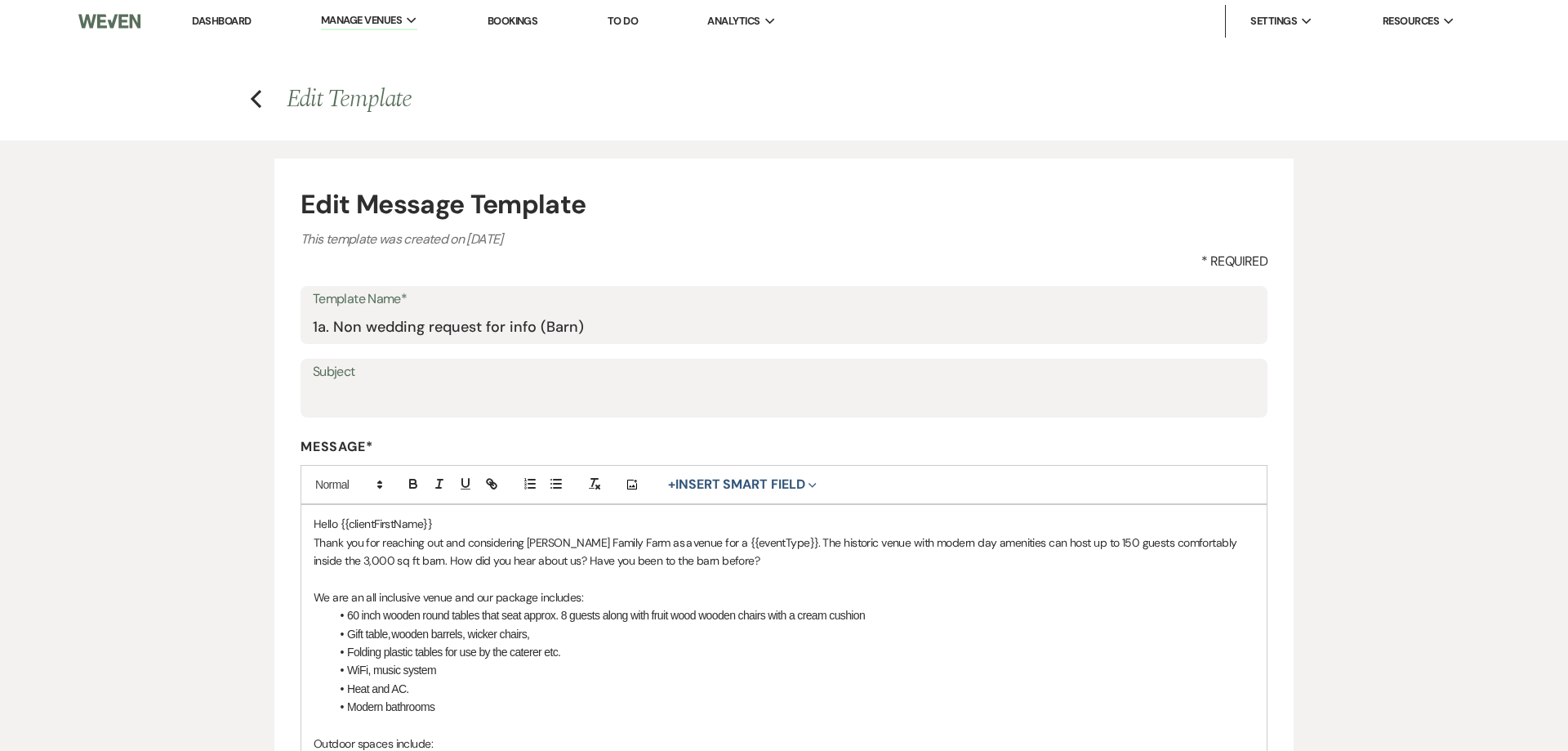
scroll to position [313, 0]
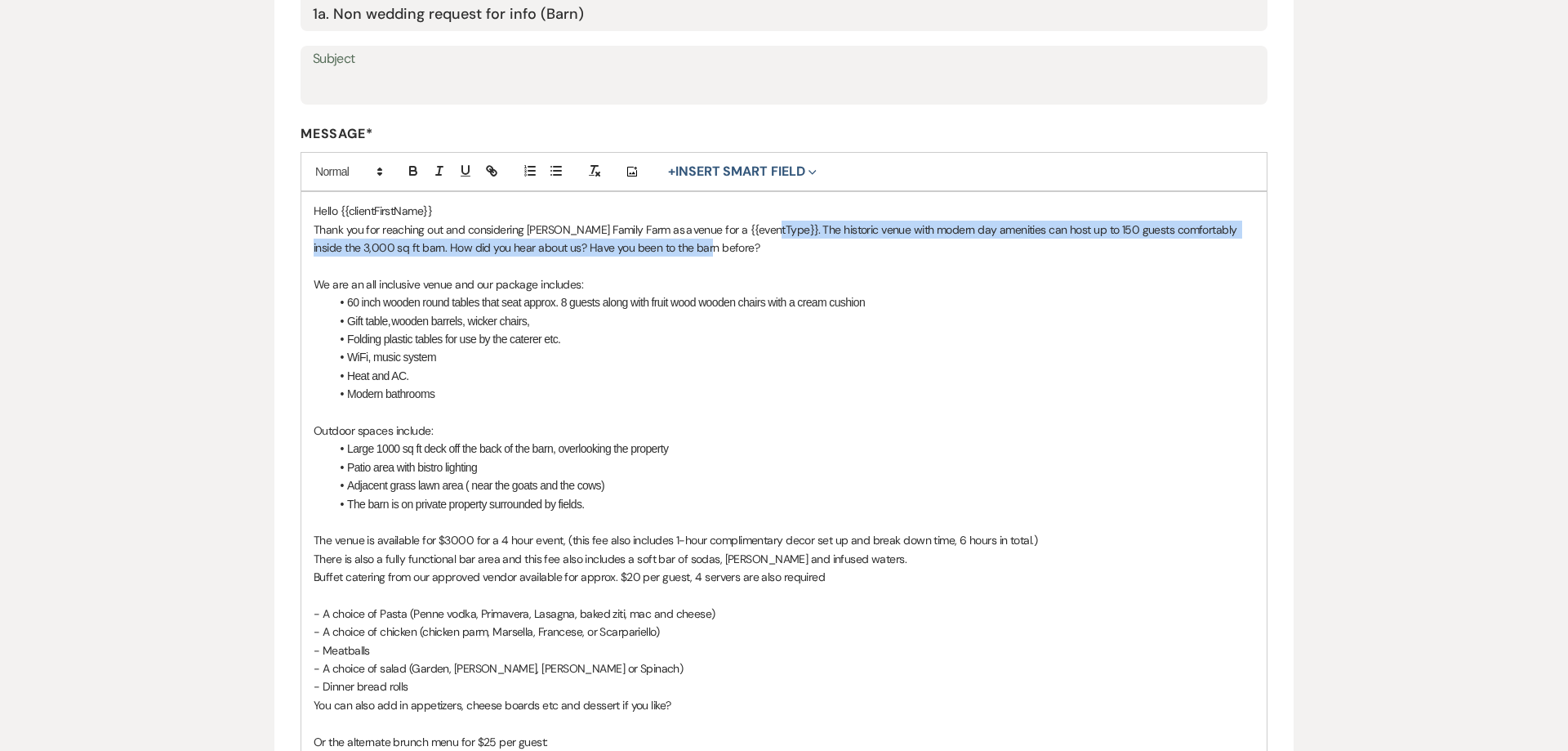
drag, startPoint x: 763, startPoint y: 230, endPoint x: 769, endPoint y: 243, distance: 14.3
click at [769, 243] on p "Thank you for reaching out and considering [PERSON_NAME] Family Farm as a venue…" at bounding box center [784, 238] width 940 height 37
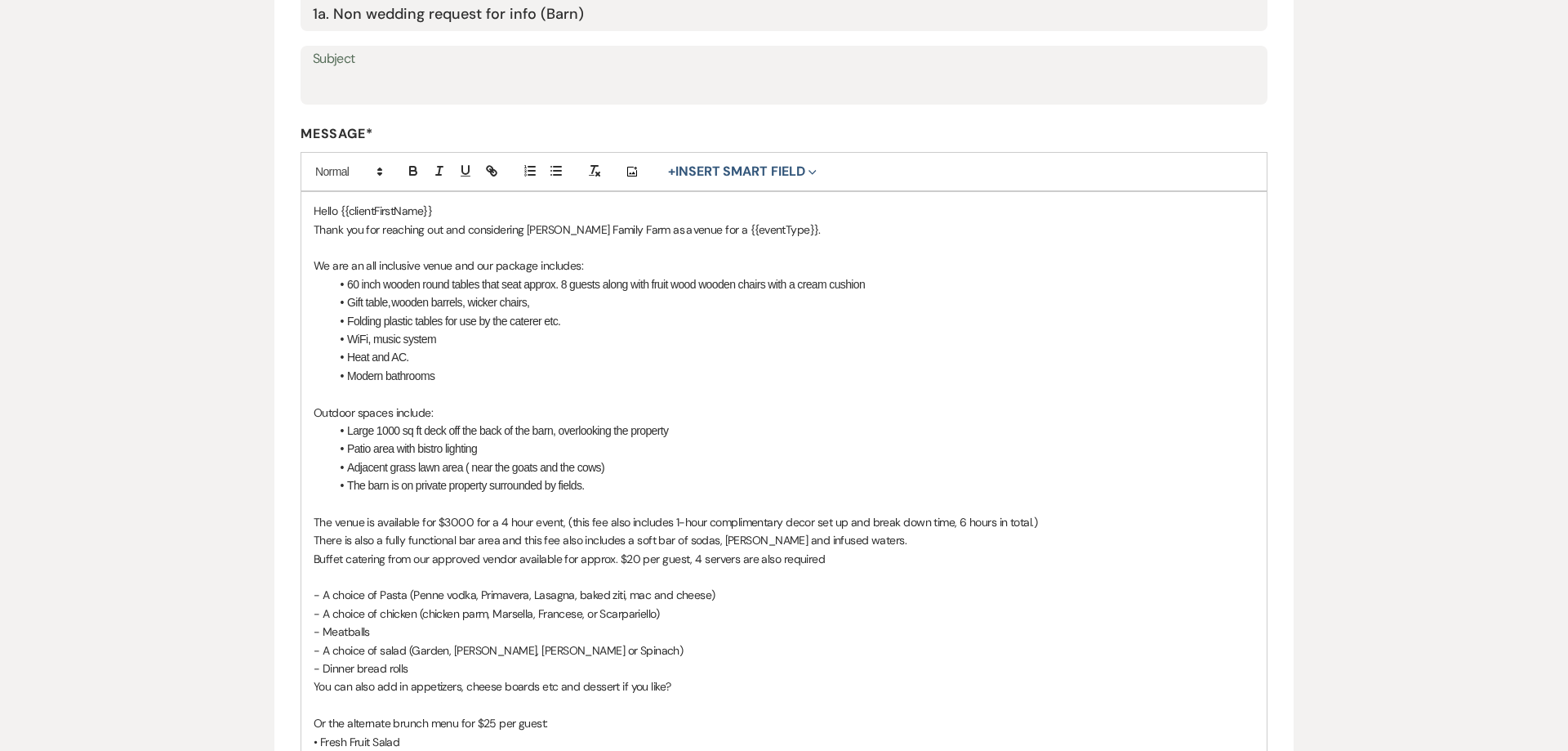
click at [457, 524] on span "The venue is available for $3000 for a 4 hour event, (this fee also includes 1-…" at bounding box center [674, 522] width 723 height 15
drag, startPoint x: 1048, startPoint y: 524, endPoint x: 563, endPoint y: 524, distance: 485.0
click at [563, 524] on p "The venue is available for $3000 for a 4 hour event, (this fee also includes 1-…" at bounding box center [784, 523] width 940 height 18
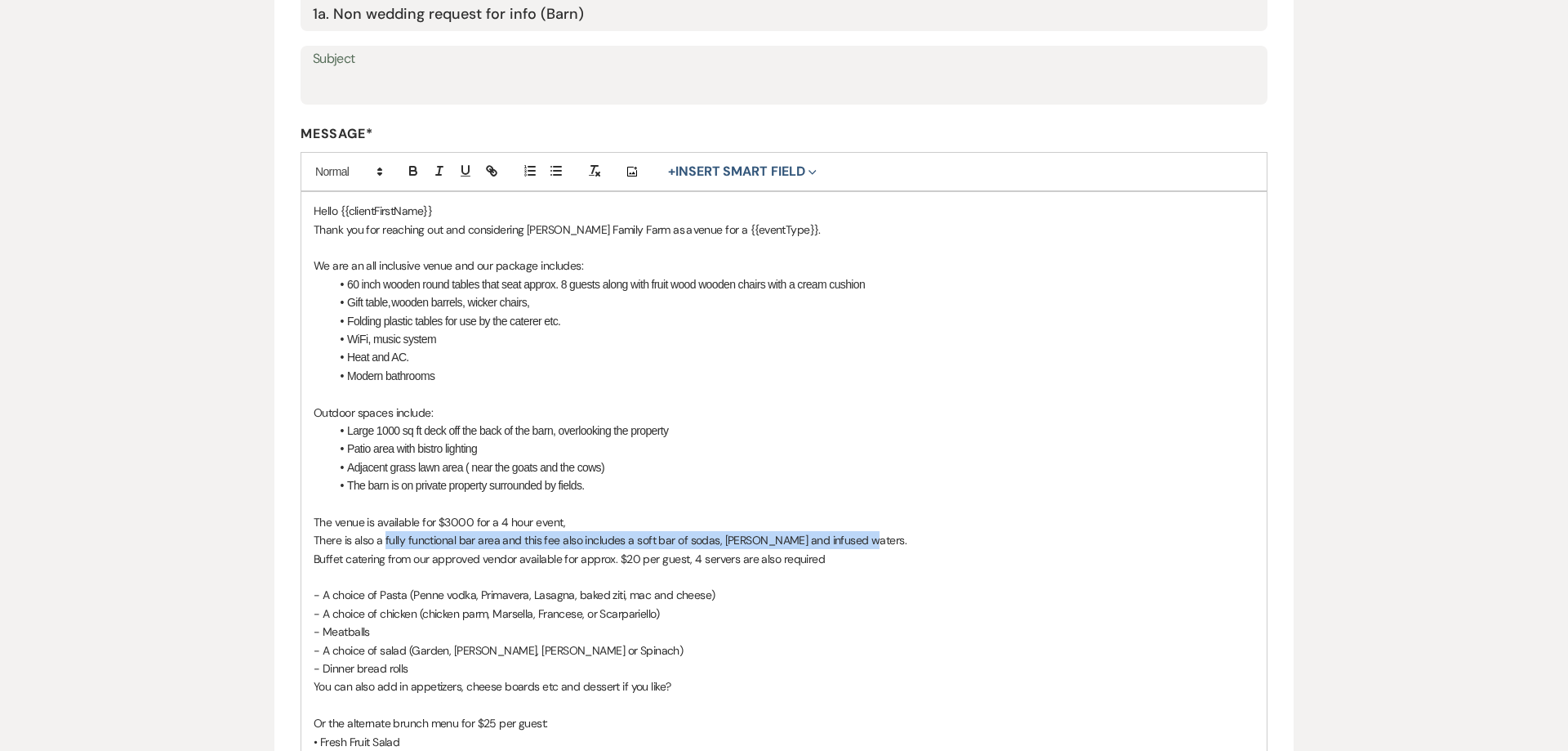
drag, startPoint x: 384, startPoint y: 543, endPoint x: 889, endPoint y: 539, distance: 505.0
click at [889, 539] on p "There is also a fully functional bar area and this fee also includes a soft bar…" at bounding box center [784, 541] width 940 height 18
click at [506, 377] on li "Modern bathrooms" at bounding box center [792, 376] width 924 height 18
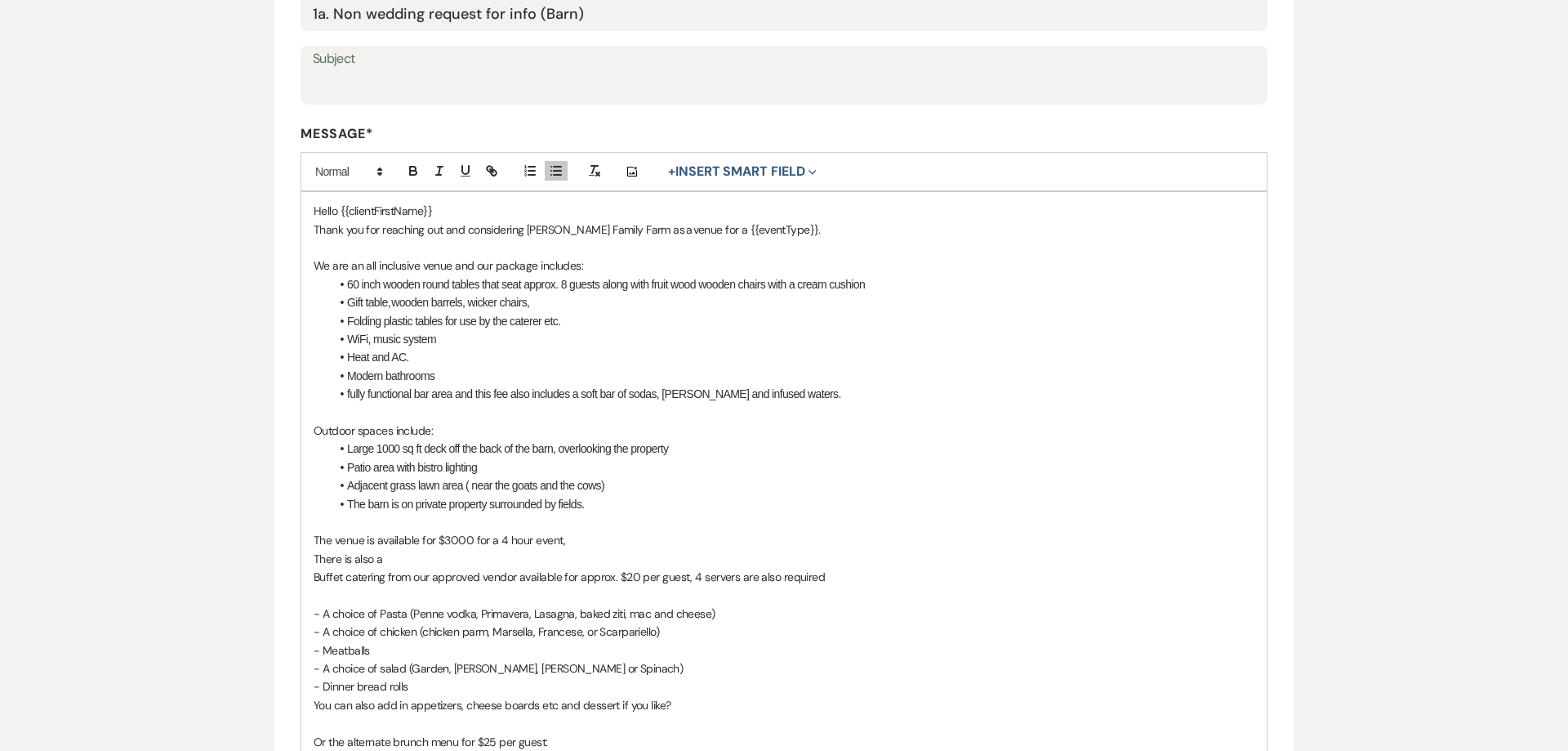
scroll to position [313, 0]
drag, startPoint x: 400, startPoint y: 565, endPoint x: 305, endPoint y: 566, distance: 95.0
click at [306, 566] on div "Hello {{clientFirstName}} Thank you for reaching out and considering Ryan Famil…" at bounding box center [784, 703] width 965 height 1025
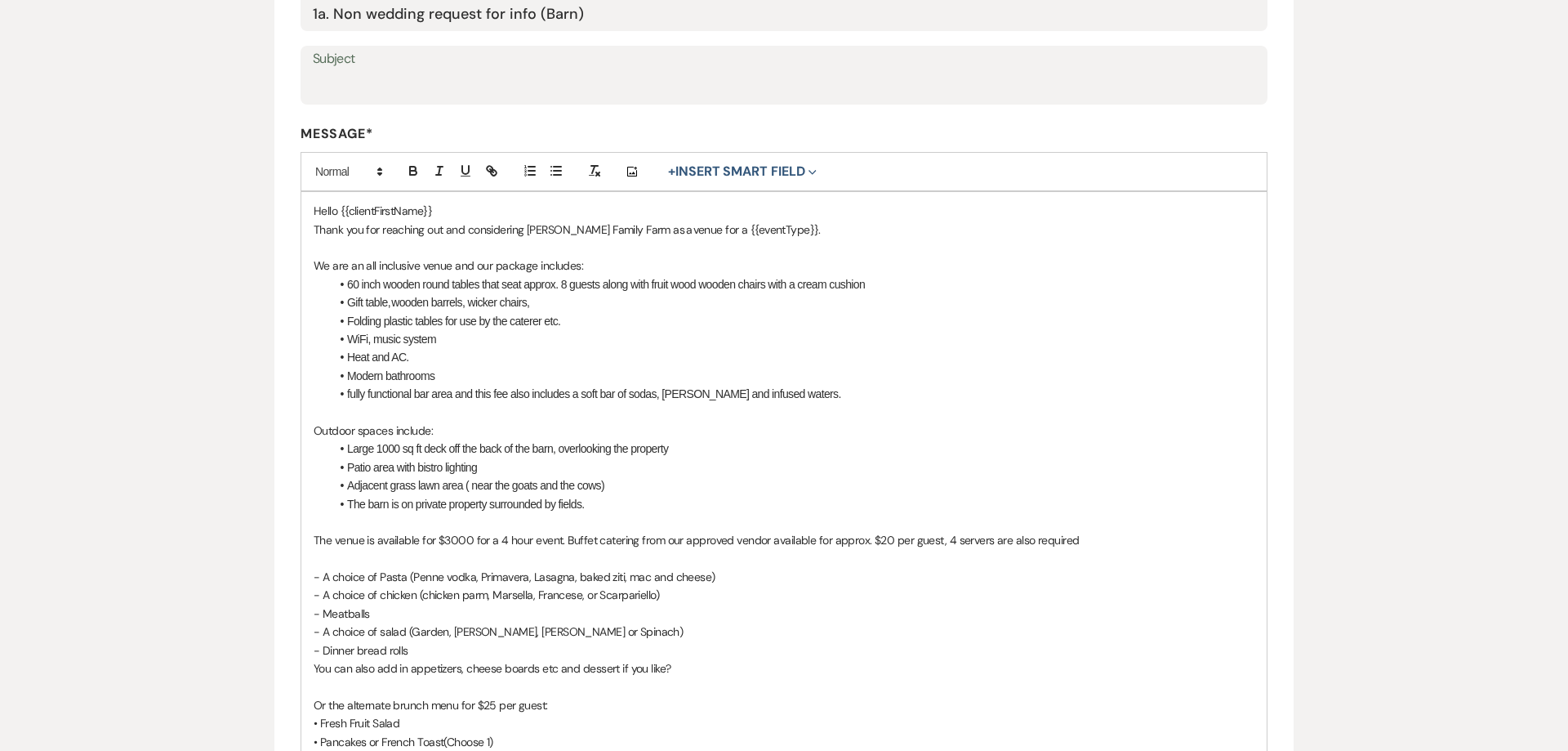
click at [883, 543] on span "The venue is available for $3000 for a 4 hour event. Buffet catering from our a…" at bounding box center [696, 540] width 766 height 15
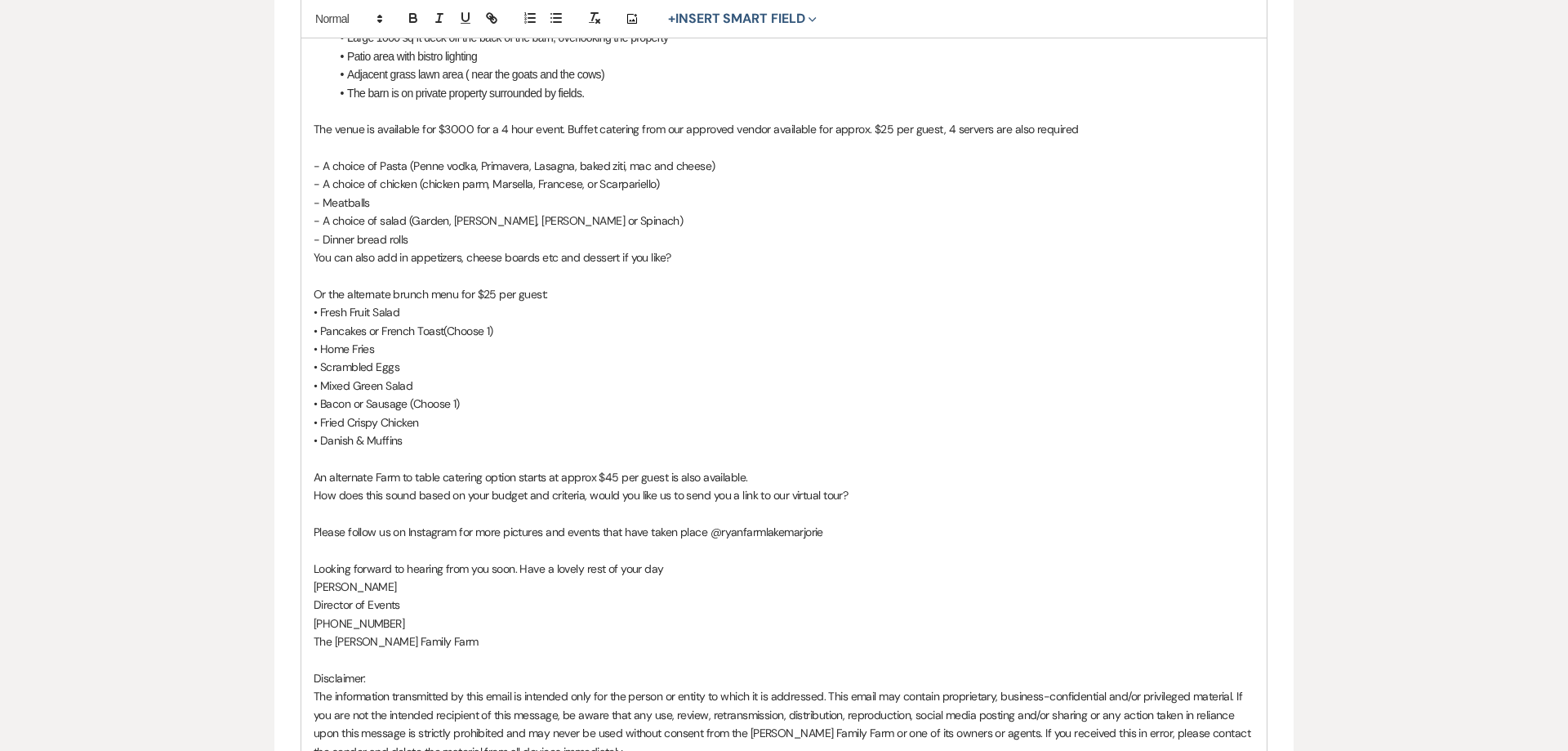
scroll to position [729, 0]
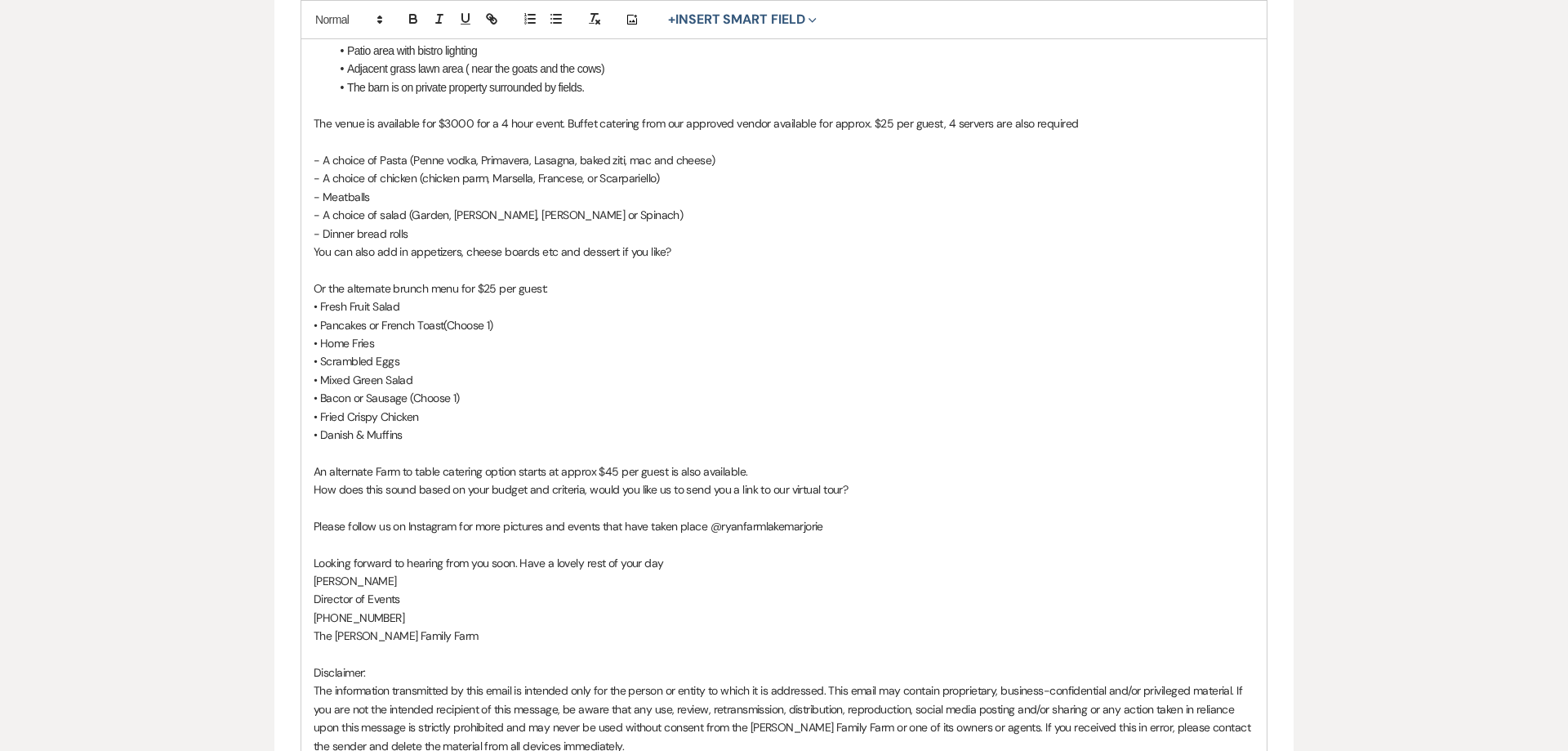
click at [610, 470] on span "An alternate Farm to table catering option starts at approx $45 per guest is al…" at bounding box center [530, 471] width 433 height 15
click at [867, 473] on p "An alternate Farm to table catering option starts at approx $45 per guest is al…" at bounding box center [784, 471] width 940 height 18
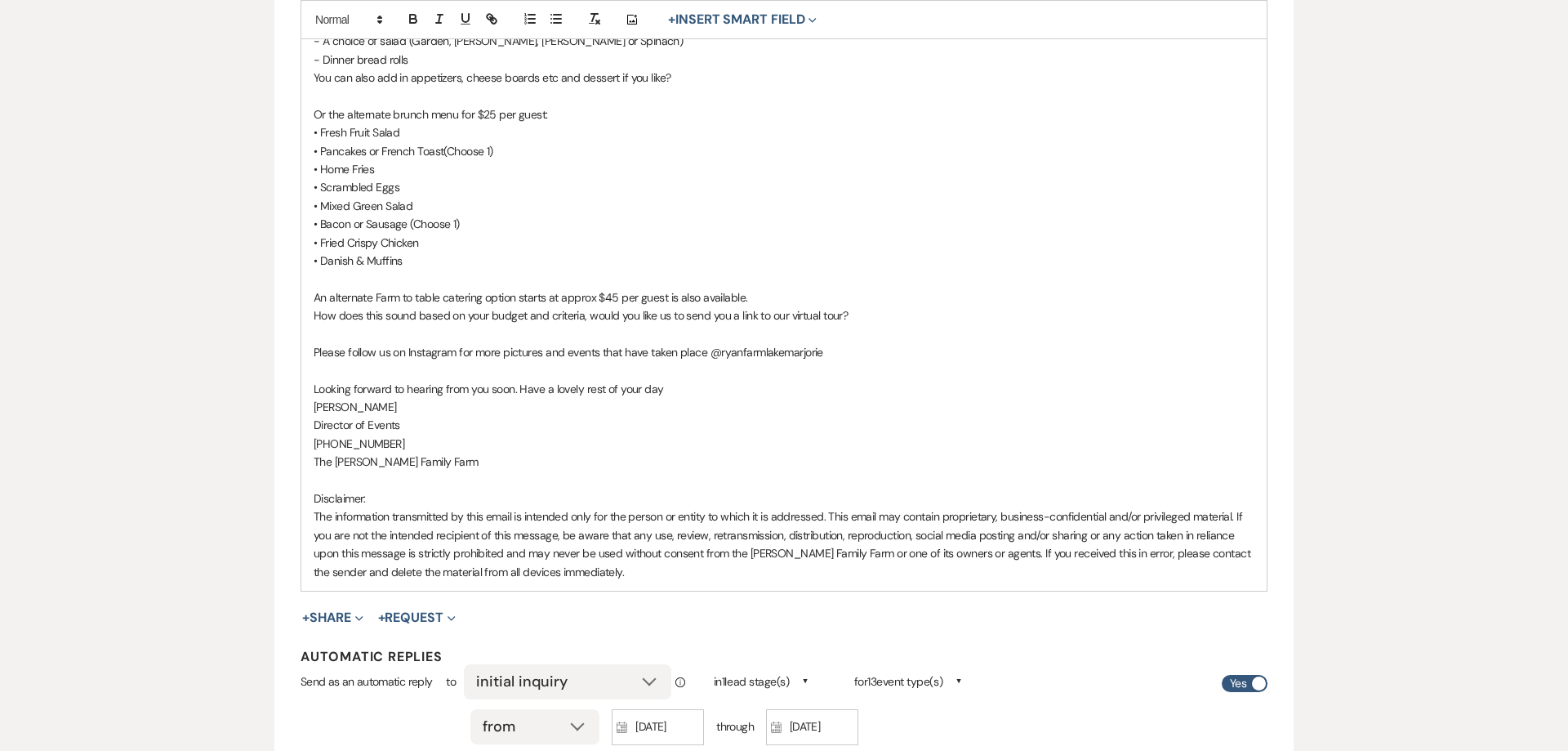
scroll to position [895, 0]
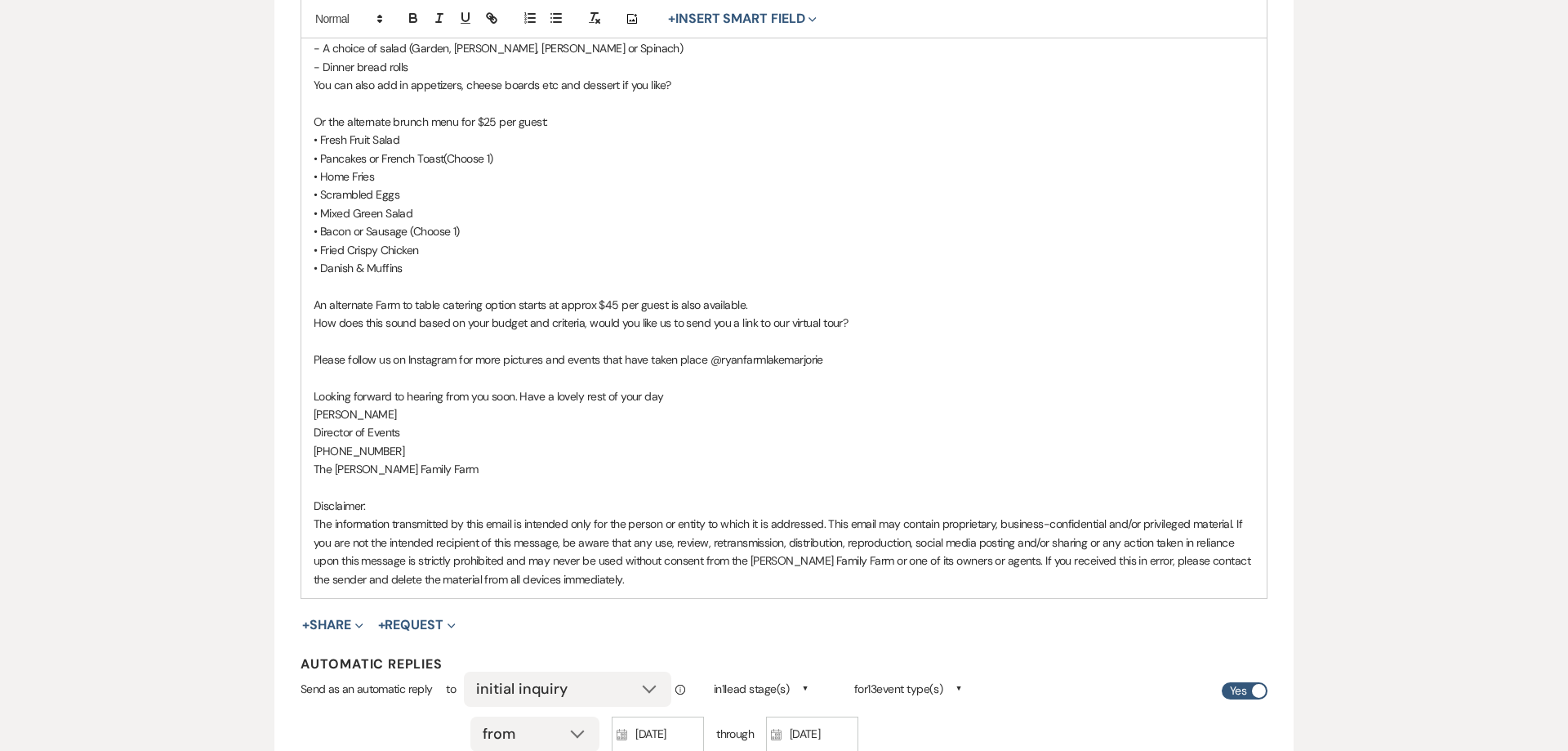
drag, startPoint x: 311, startPoint y: 364, endPoint x: 723, endPoint y: 398, distance: 413.4
click at [723, 398] on div "Hello {{clientFirstName}} Thank you for reaching out and considering Ryan Famil…" at bounding box center [784, 103] width 965 height 989
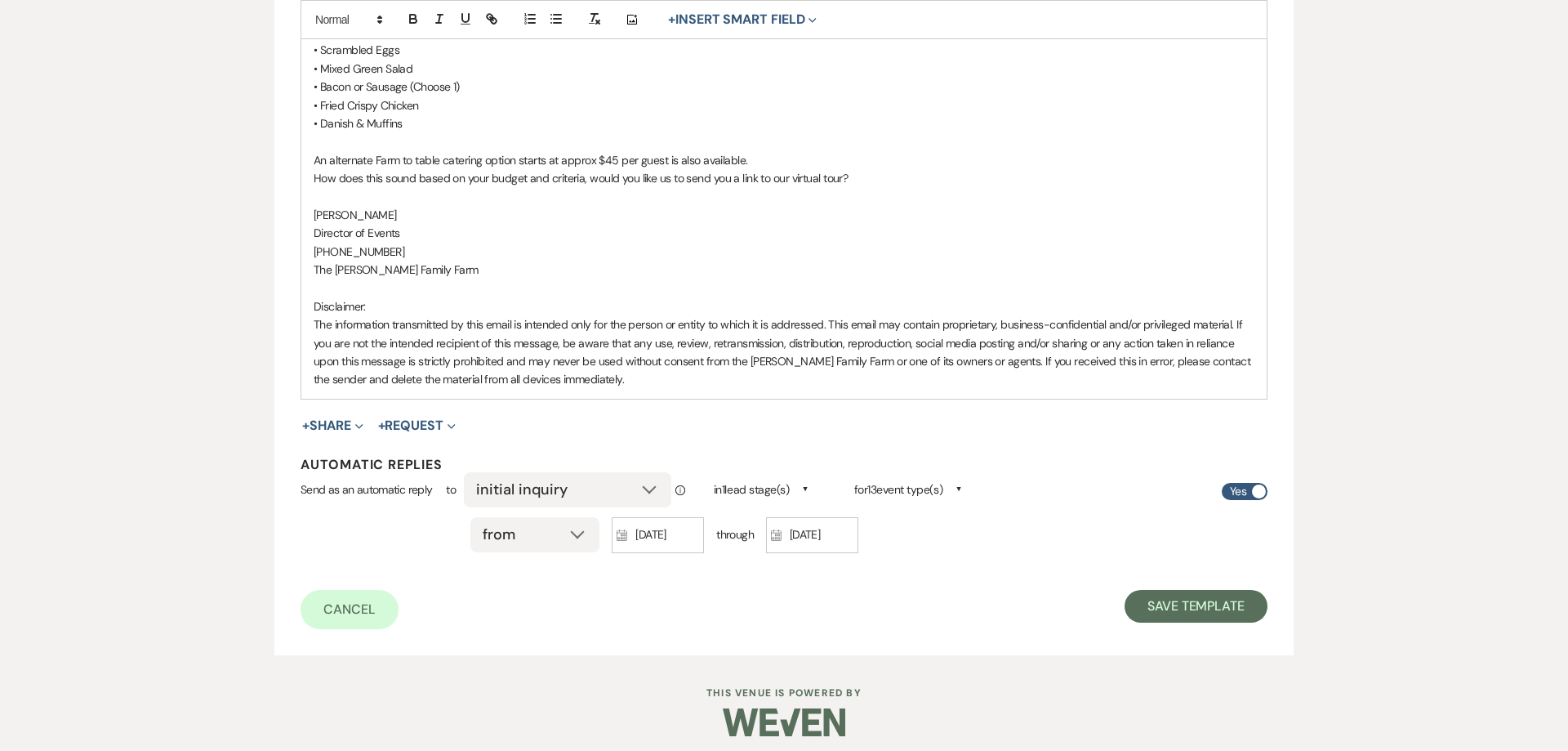
scroll to position [1051, 0]
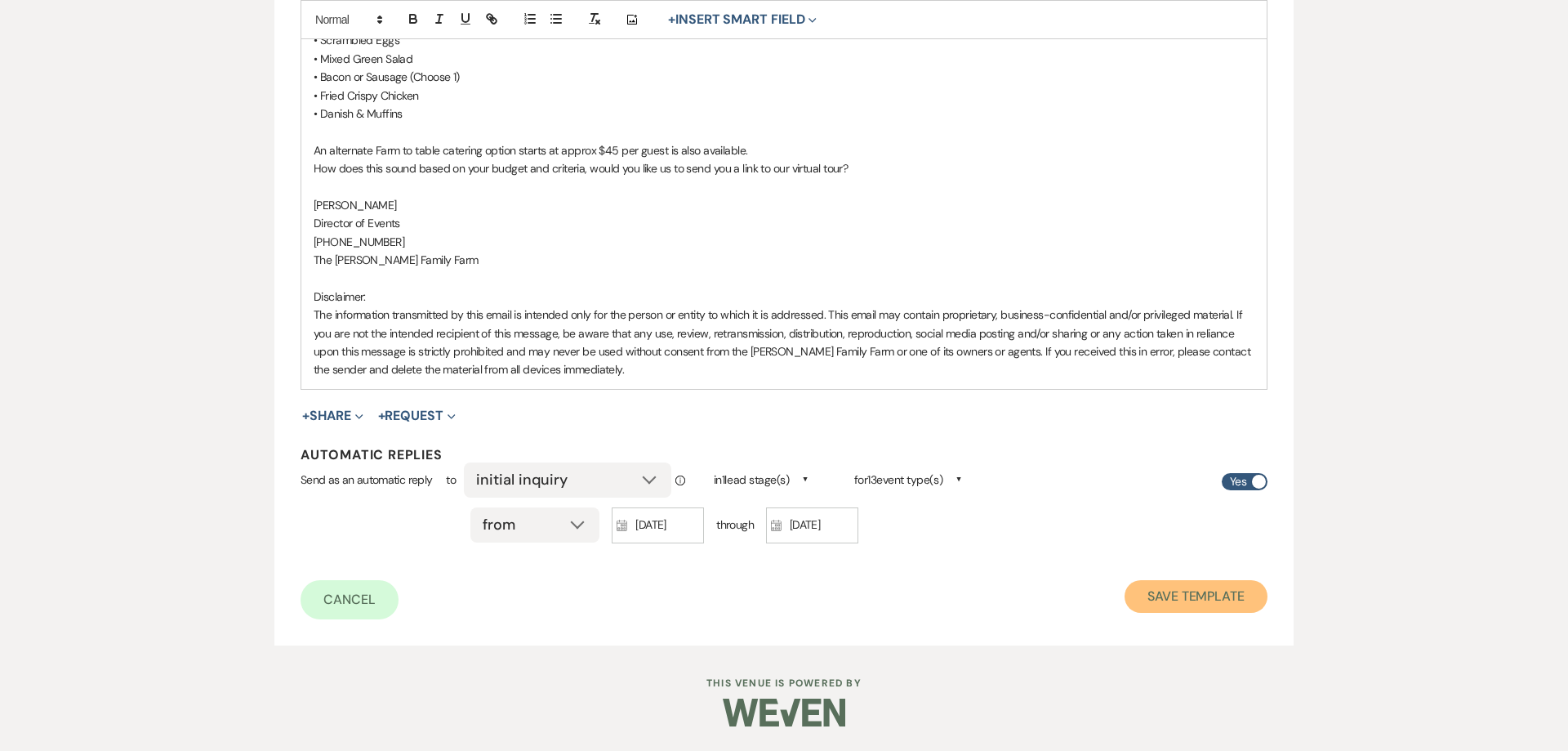
click at [1156, 597] on button "Save Template" at bounding box center [1196, 596] width 143 height 33
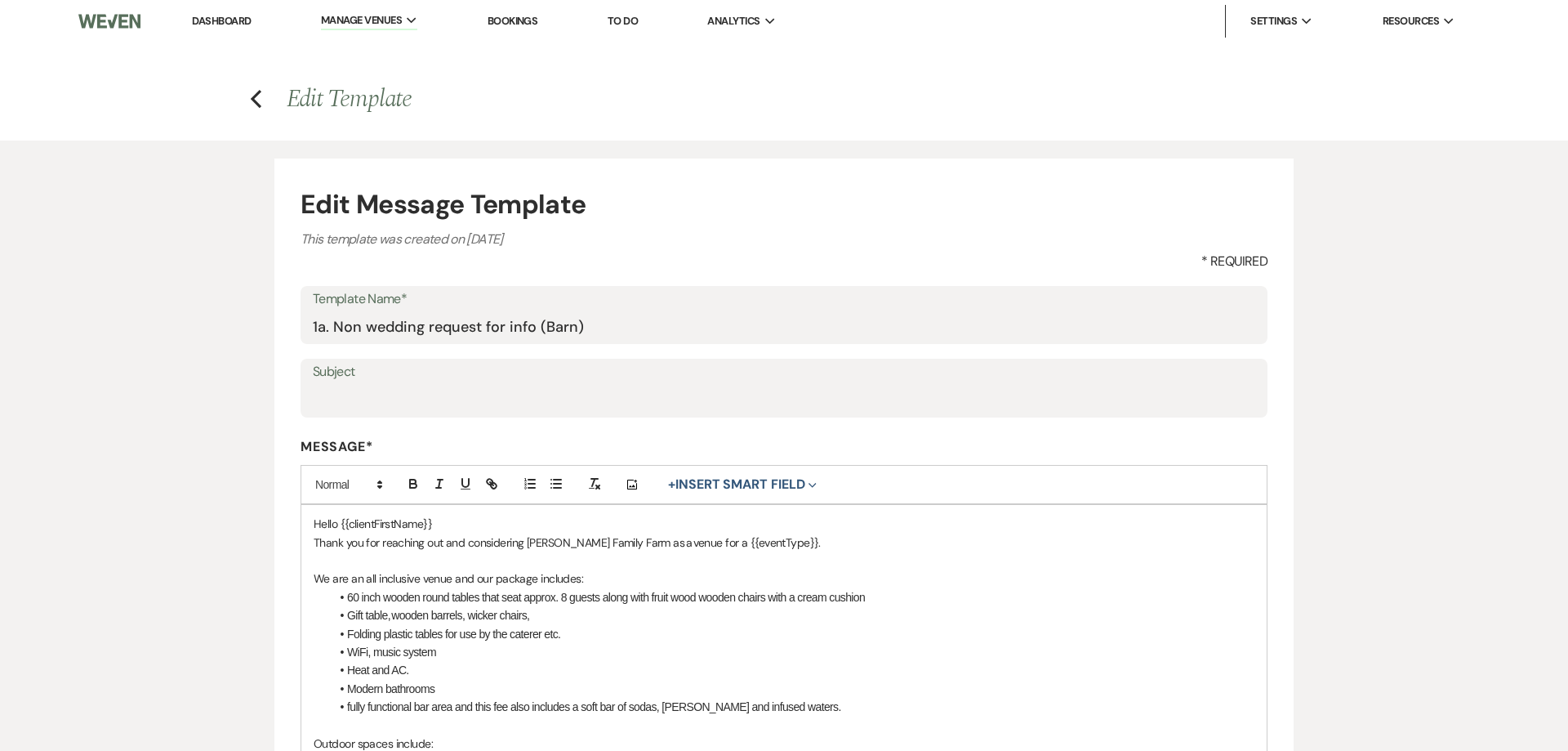
select select "Message Templates"
